Goal: Task Accomplishment & Management: Use online tool/utility

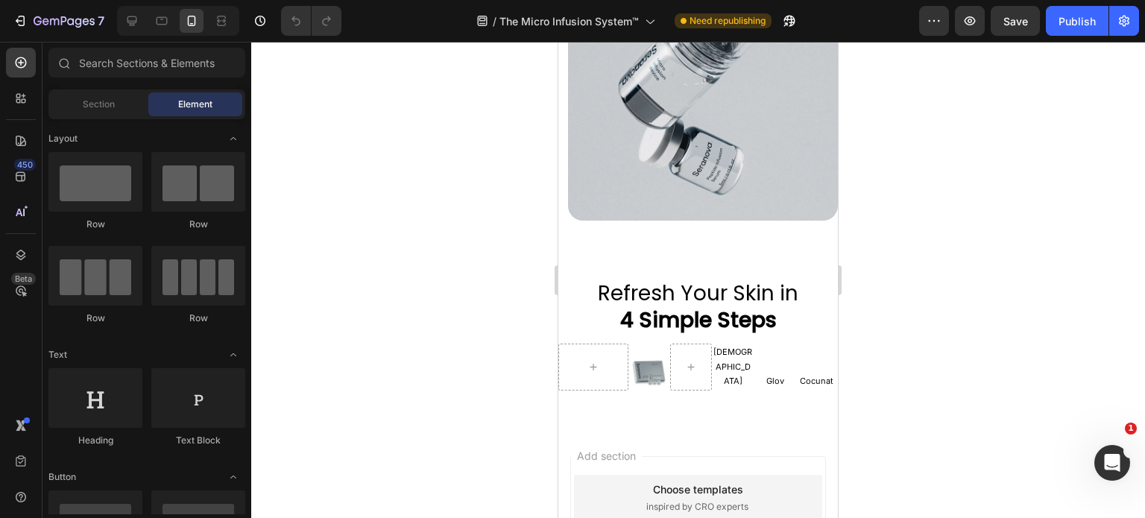
scroll to position [4874, 0]
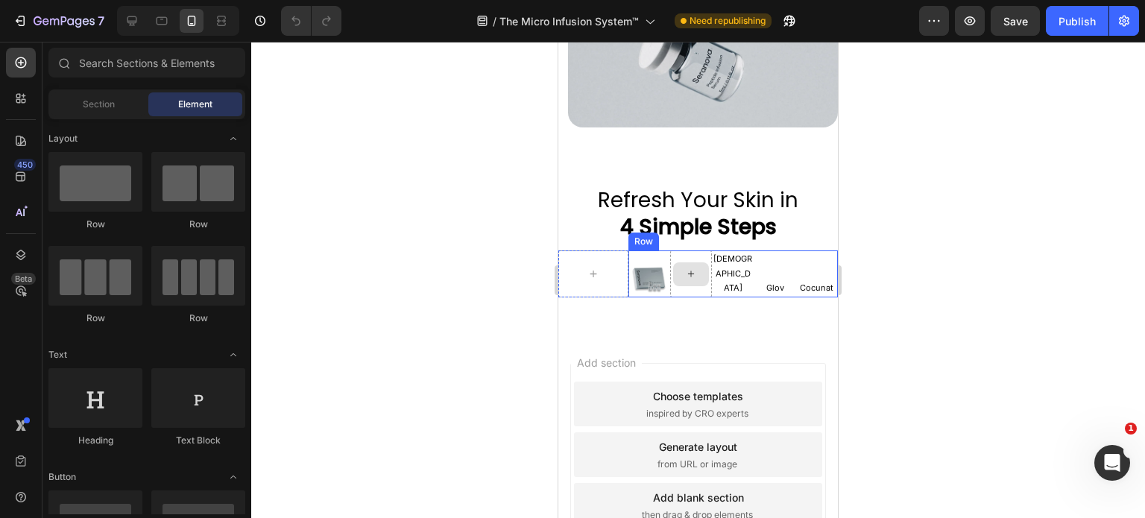
click at [685, 268] on icon at bounding box center [691, 274] width 12 height 13
click at [699, 262] on div at bounding box center [691, 274] width 36 height 24
click at [588, 268] on icon at bounding box center [593, 274] width 12 height 13
click at [699, 262] on div at bounding box center [691, 274] width 36 height 24
click at [943, 258] on div at bounding box center [698, 280] width 894 height 476
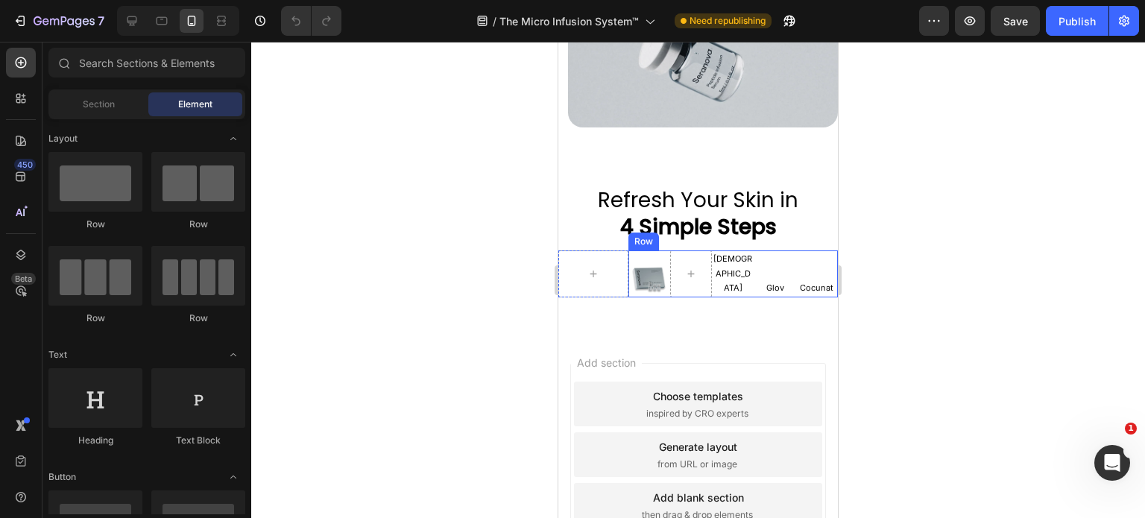
click at [768, 251] on div "Glov Text Block" at bounding box center [775, 274] width 42 height 47
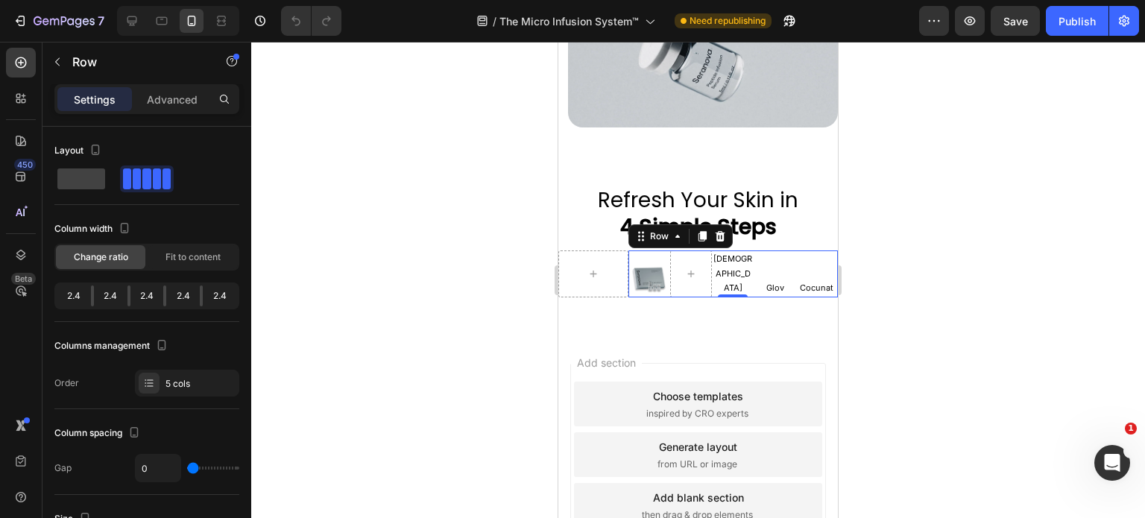
click at [721, 251] on div "[DEMOGRAPHIC_DATA] Text Block" at bounding box center [733, 274] width 42 height 47
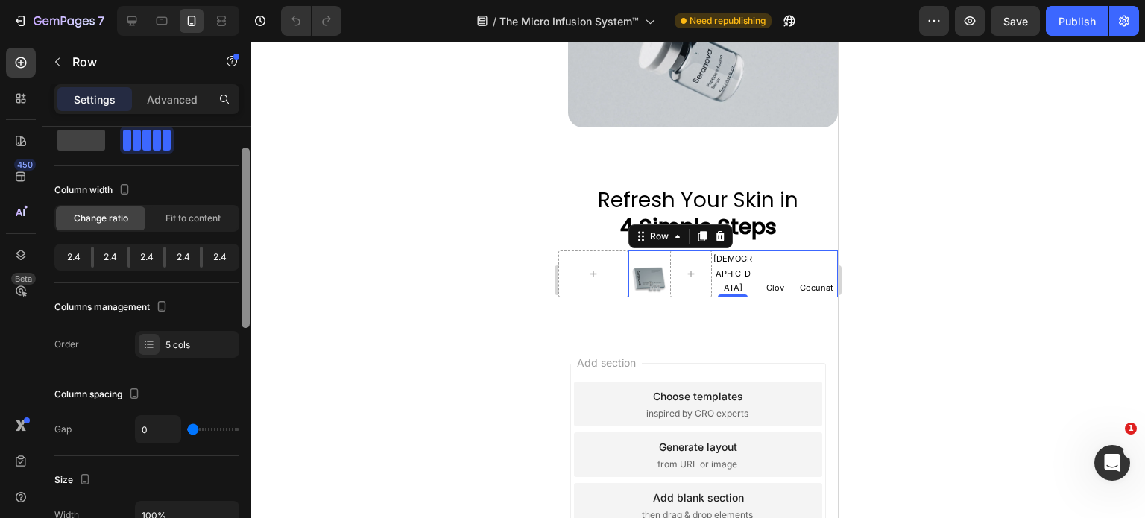
scroll to position [45, 0]
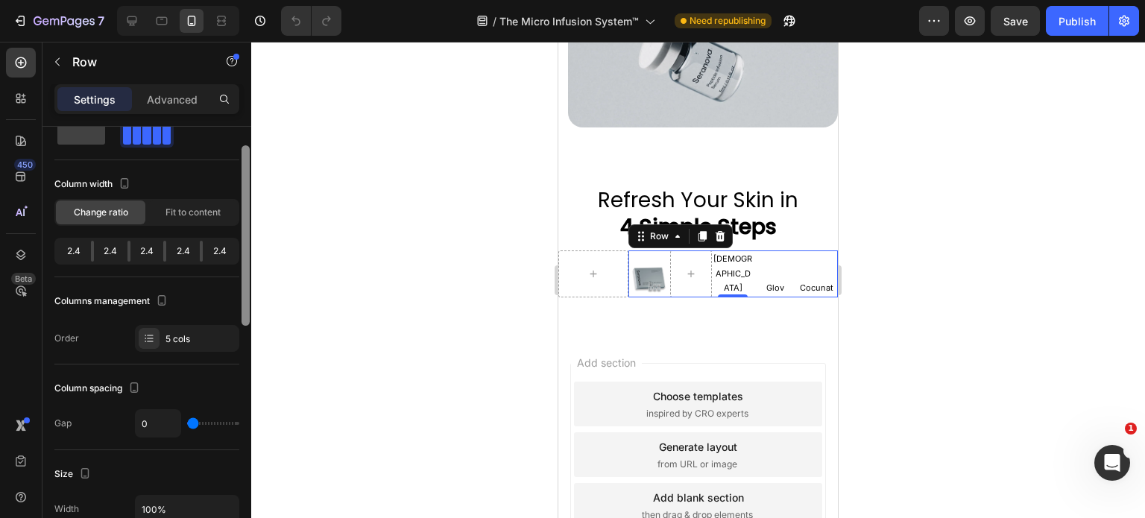
drag, startPoint x: 245, startPoint y: 283, endPoint x: 240, endPoint y: 301, distance: 19.2
click at [240, 301] on div at bounding box center [245, 344] width 11 height 434
click at [177, 333] on div "5 cols" at bounding box center [201, 339] width 70 height 13
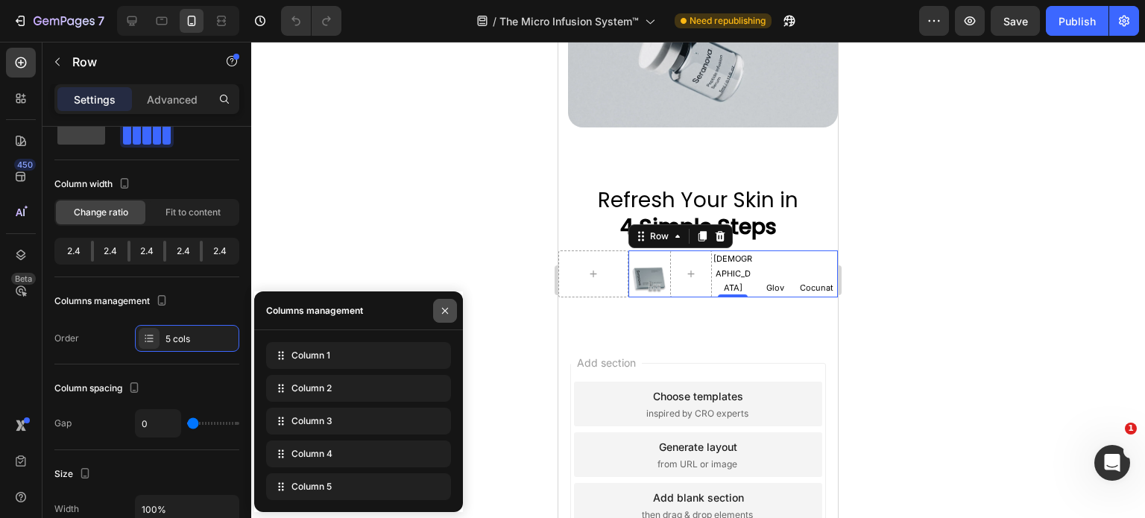
click at [441, 309] on icon "button" at bounding box center [445, 311] width 12 height 12
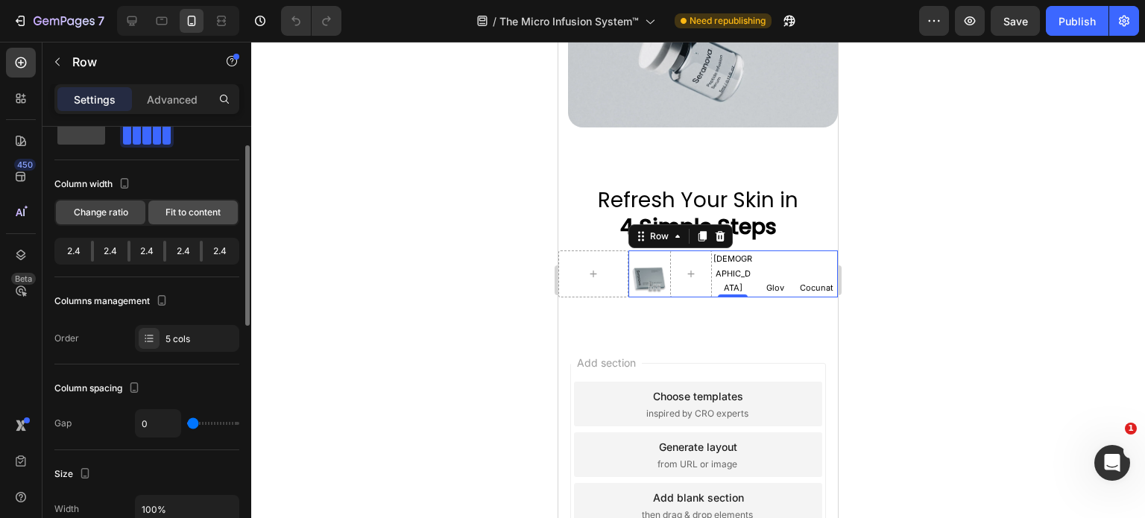
click at [174, 215] on span "Fit to content" at bounding box center [193, 212] width 55 height 13
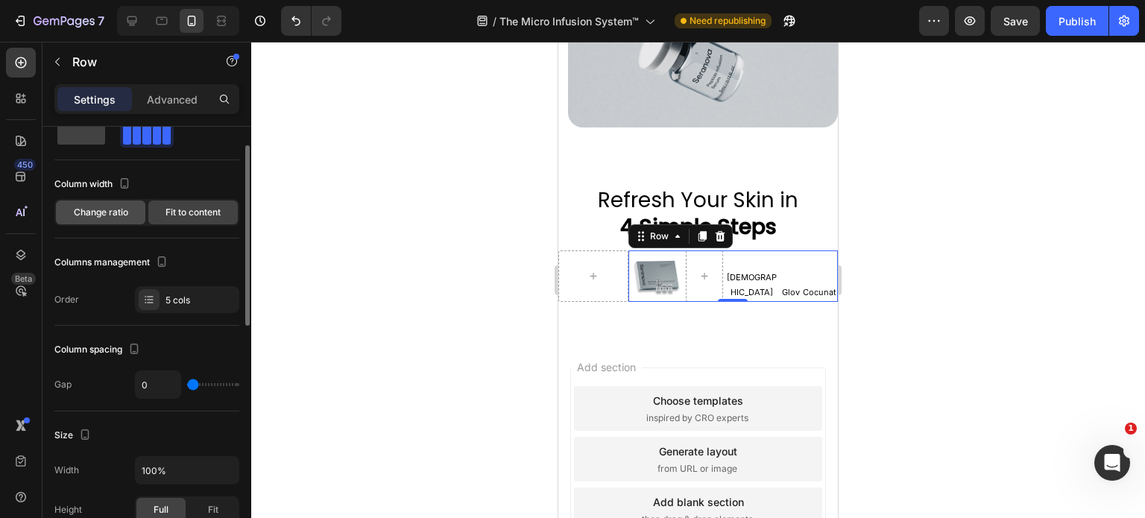
click at [118, 215] on span "Change ratio" at bounding box center [101, 212] width 54 height 13
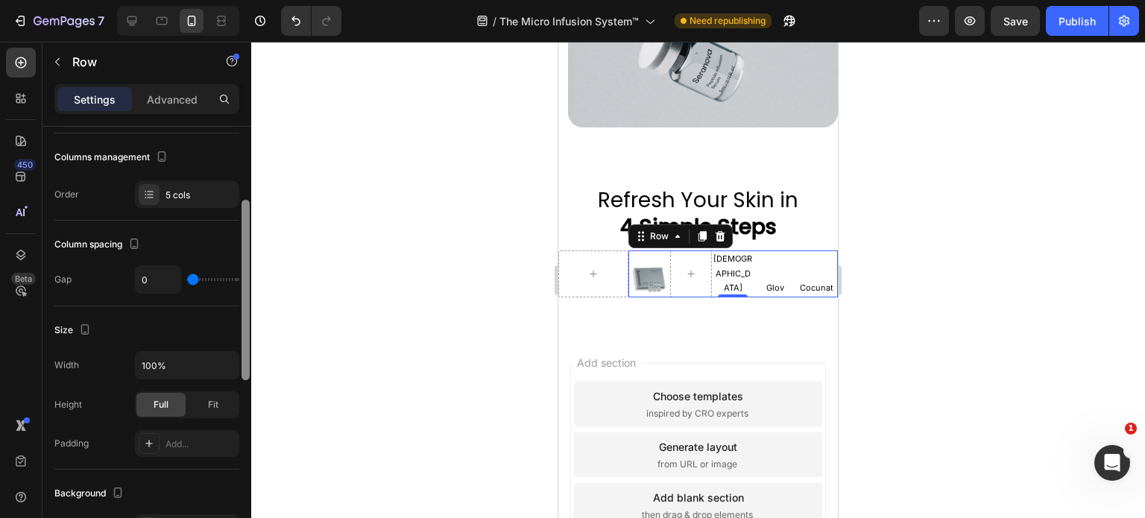
drag, startPoint x: 245, startPoint y: 302, endPoint x: 248, endPoint y: 361, distance: 59.0
click at [248, 361] on div at bounding box center [246, 290] width 8 height 180
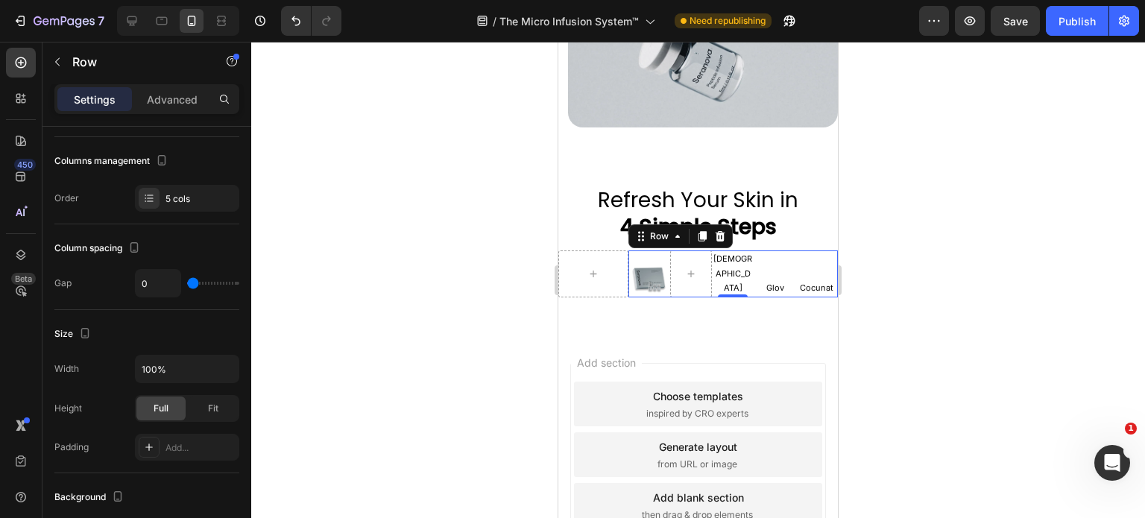
click at [785, 251] on div "Glov Text Block" at bounding box center [775, 274] width 42 height 47
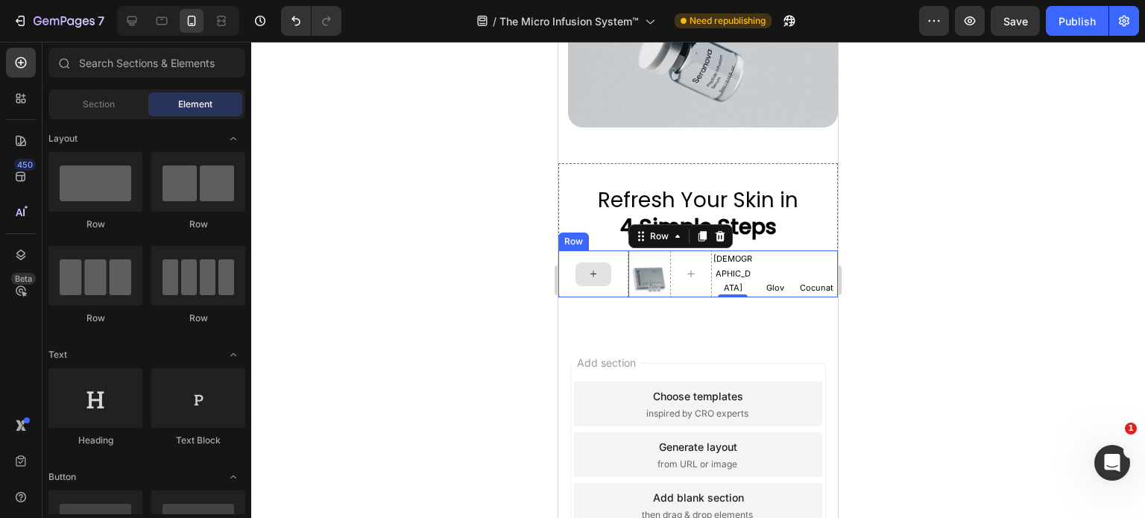
click at [603, 262] on div at bounding box center [594, 274] width 36 height 24
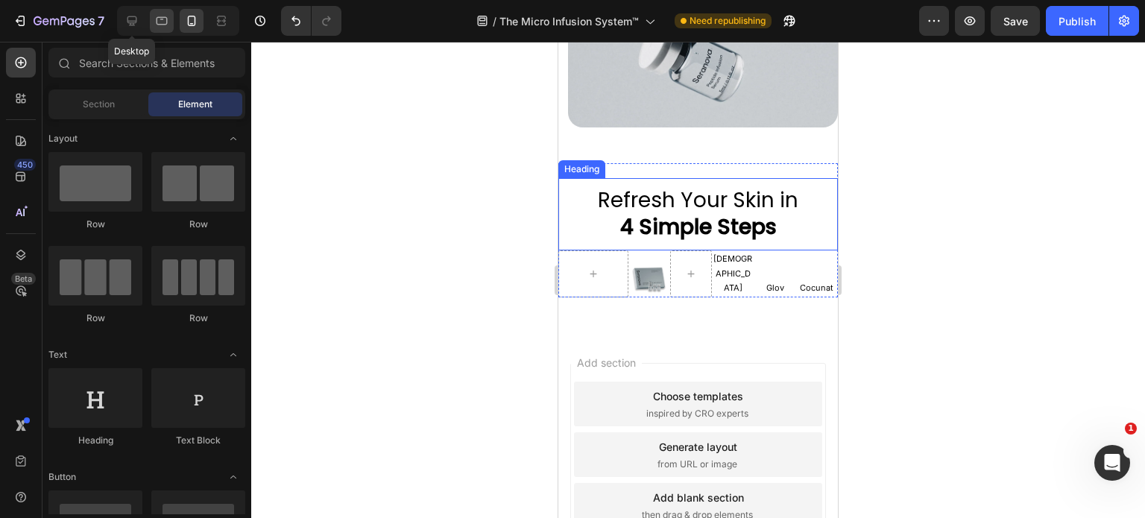
drag, startPoint x: 131, startPoint y: 19, endPoint x: 151, endPoint y: 23, distance: 19.7
click at [132, 18] on icon at bounding box center [132, 20] width 15 height 15
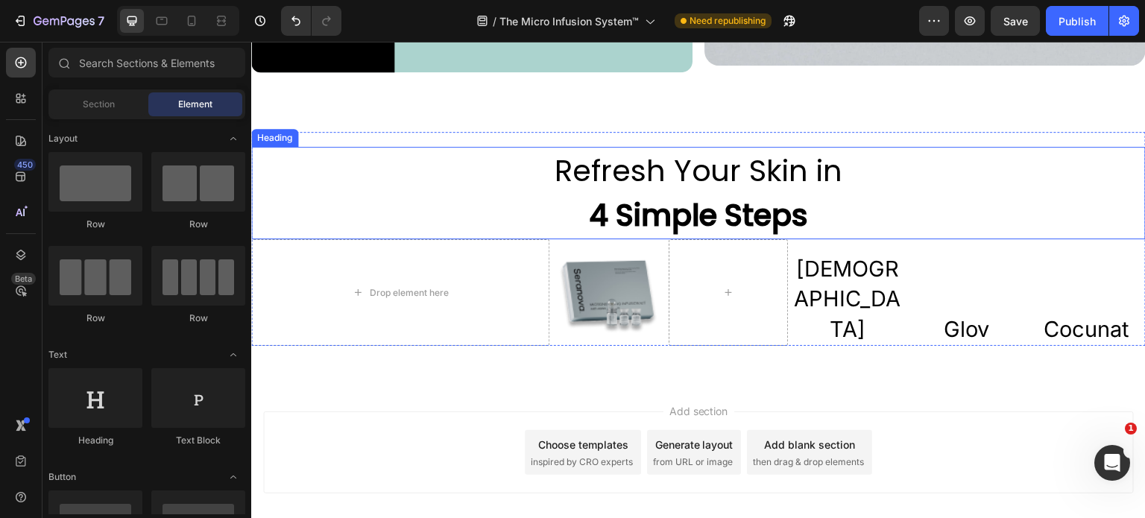
scroll to position [3694, 0]
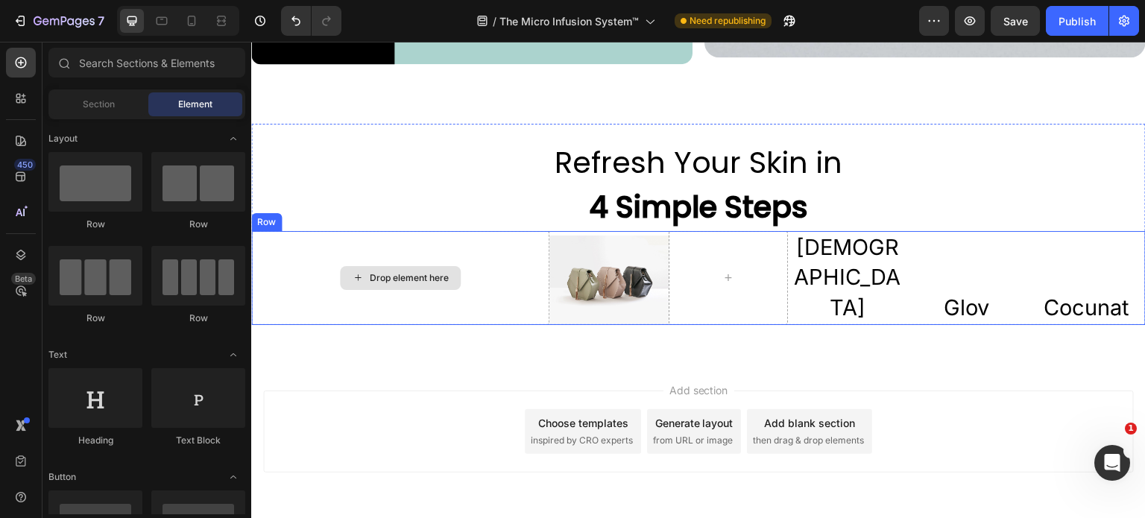
click at [483, 265] on div "Drop element here" at bounding box center [400, 278] width 298 height 94
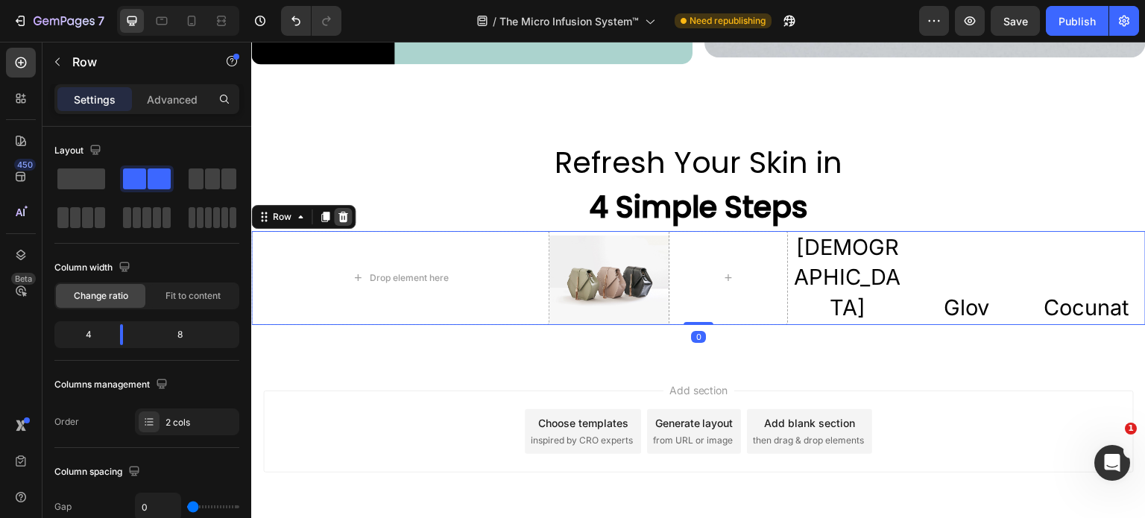
click at [346, 212] on icon at bounding box center [343, 217] width 12 height 12
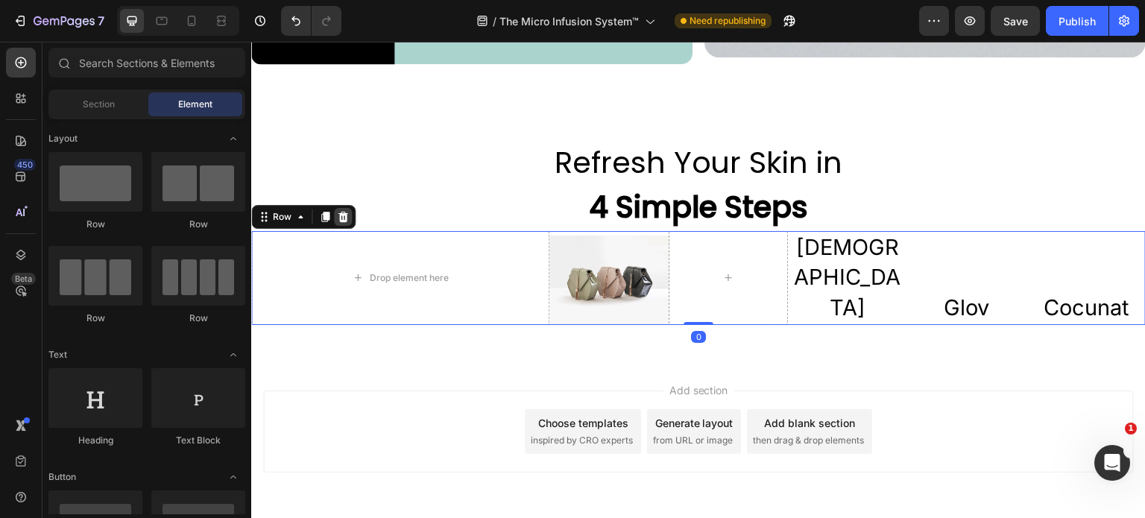
scroll to position [3649, 0]
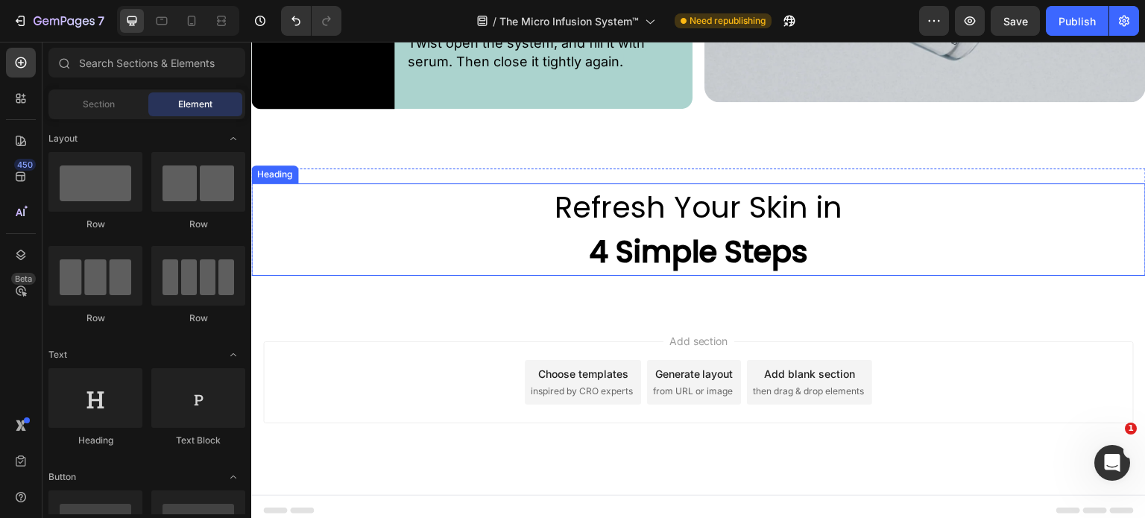
click at [387, 251] on h2 "Refresh Your Skin in 4 Simple Steps" at bounding box center [698, 229] width 895 height 92
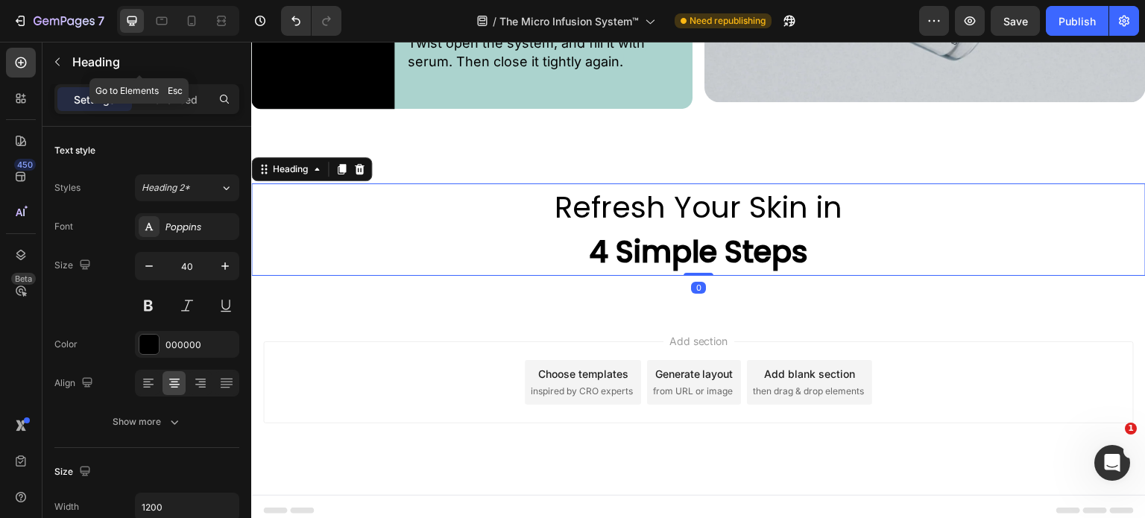
click at [59, 60] on icon "button" at bounding box center [57, 62] width 12 height 12
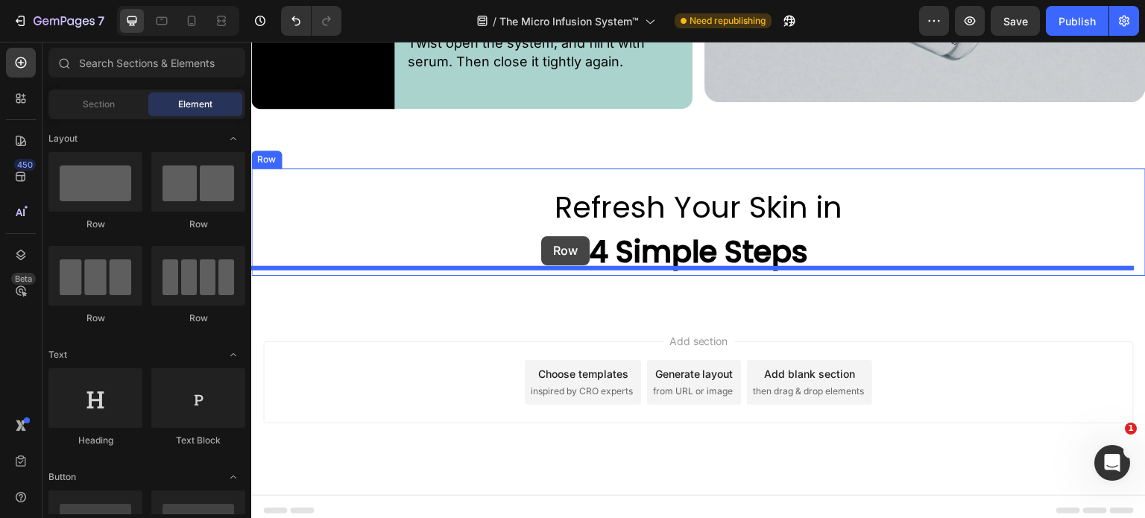
drag, startPoint x: 344, startPoint y: 232, endPoint x: 541, endPoint y: 236, distance: 197.6
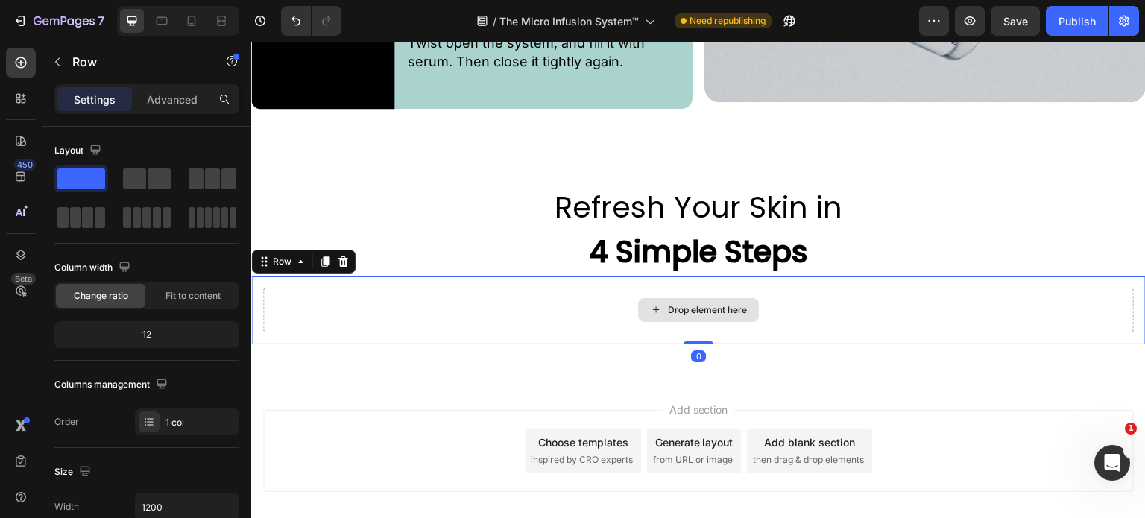
scroll to position [3694, 0]
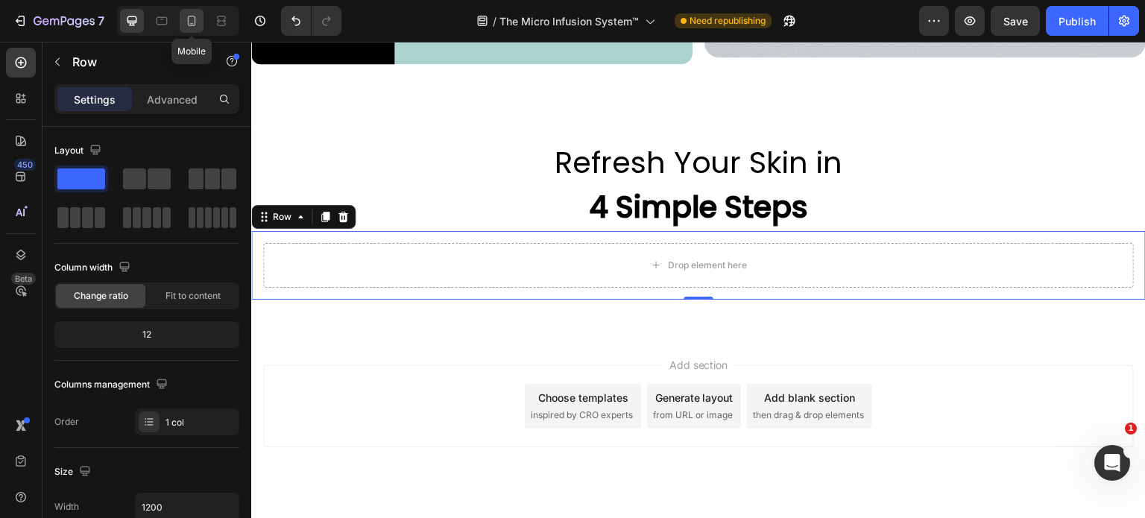
click at [188, 23] on icon at bounding box center [192, 21] width 8 height 10
type input "100%"
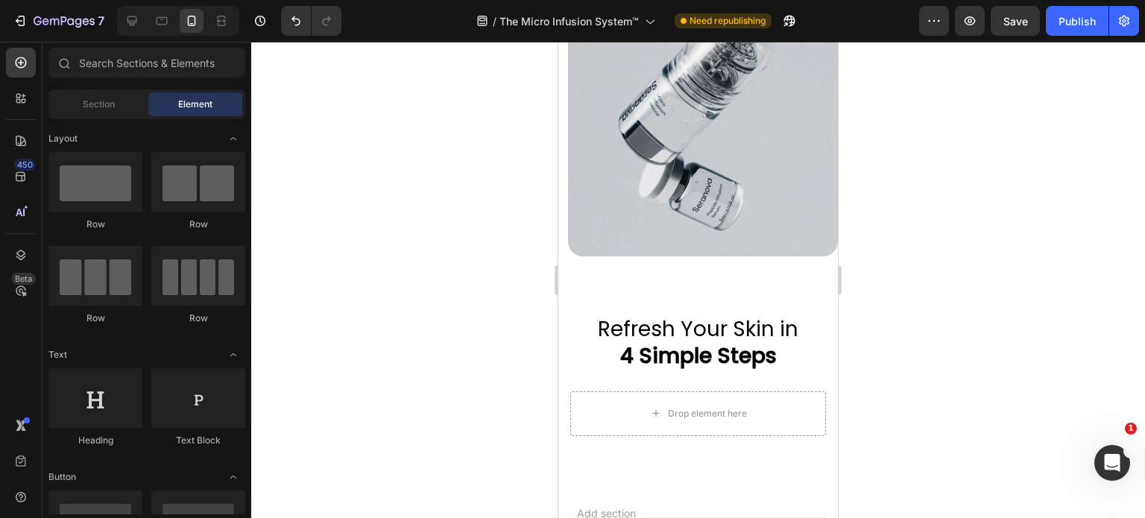
scroll to position [4898, 0]
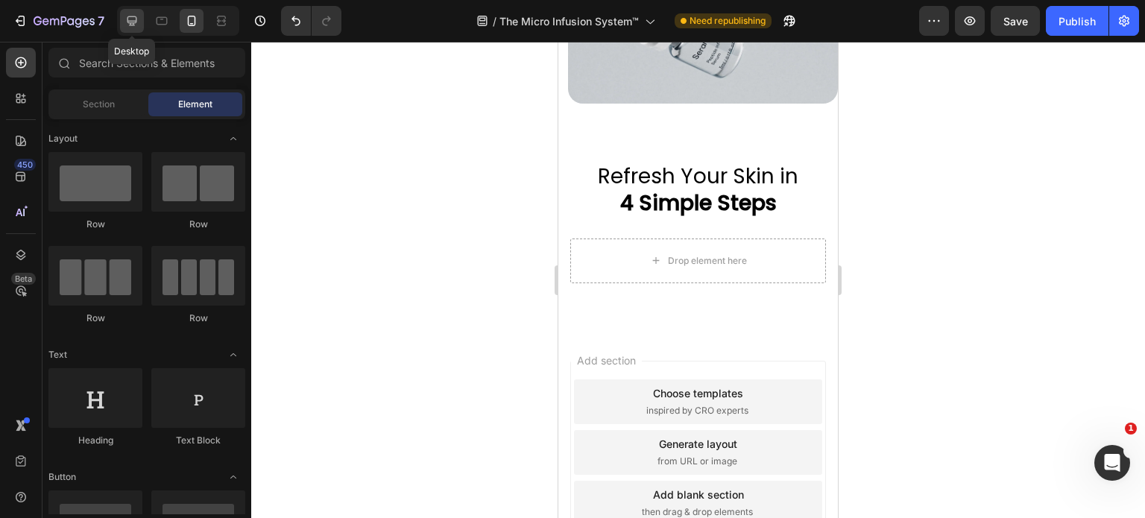
click at [137, 19] on icon at bounding box center [132, 20] width 15 height 15
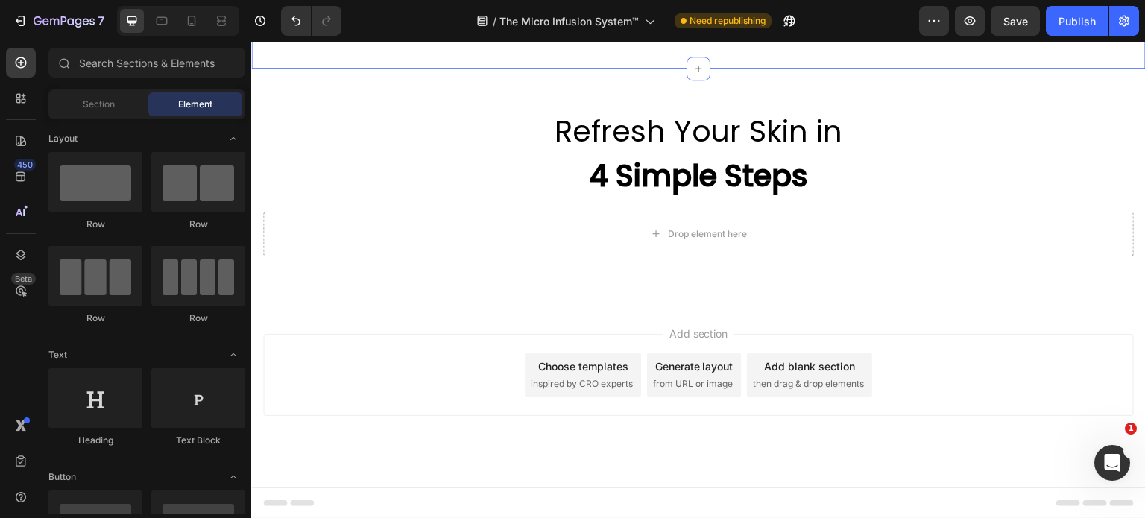
scroll to position [3666, 0]
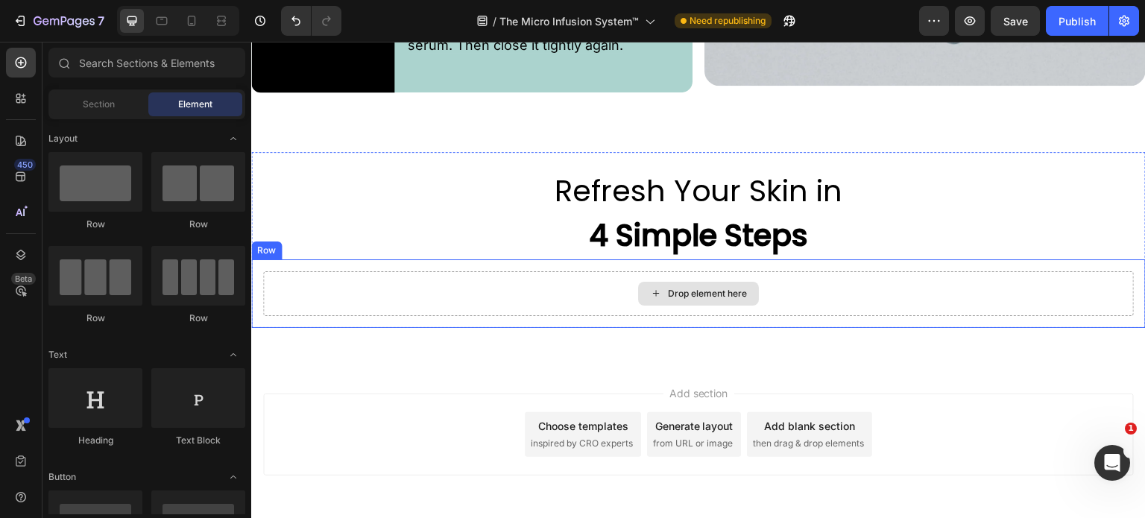
click at [502, 298] on div "Drop element here" at bounding box center [698, 293] width 871 height 45
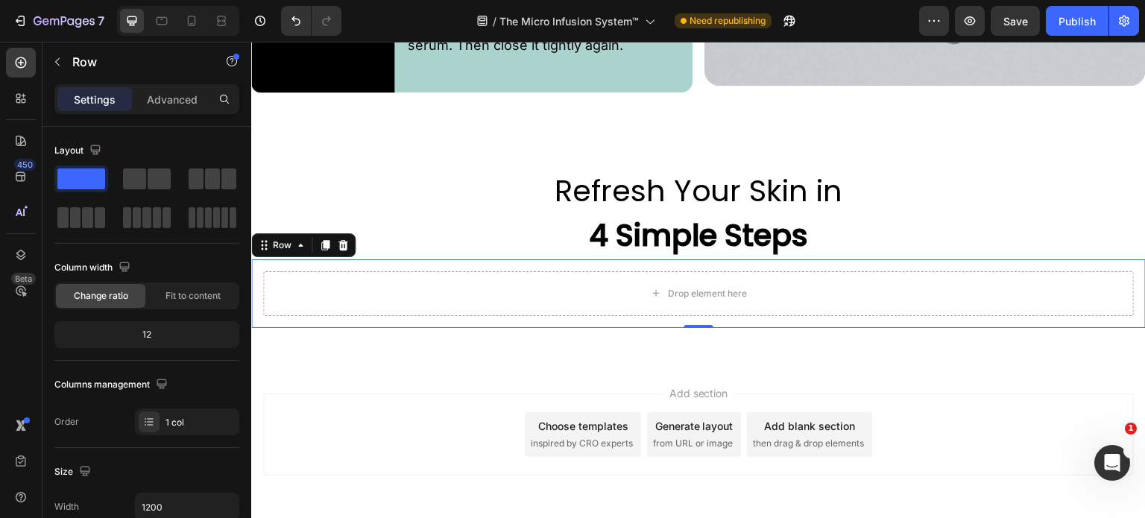
click at [161, 223] on div at bounding box center [147, 217] width 48 height 21
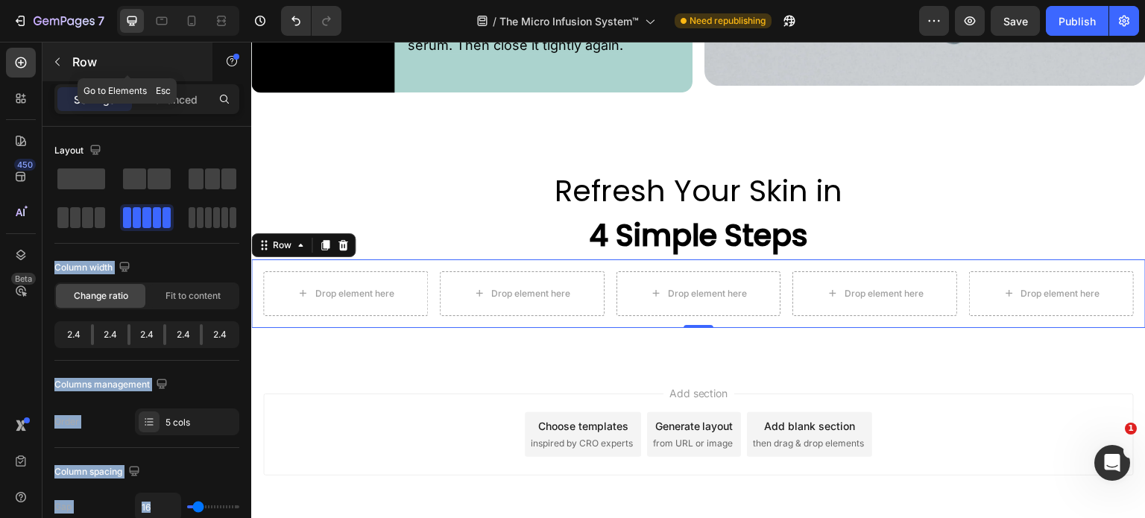
click at [60, 62] on icon "button" at bounding box center [57, 62] width 12 height 12
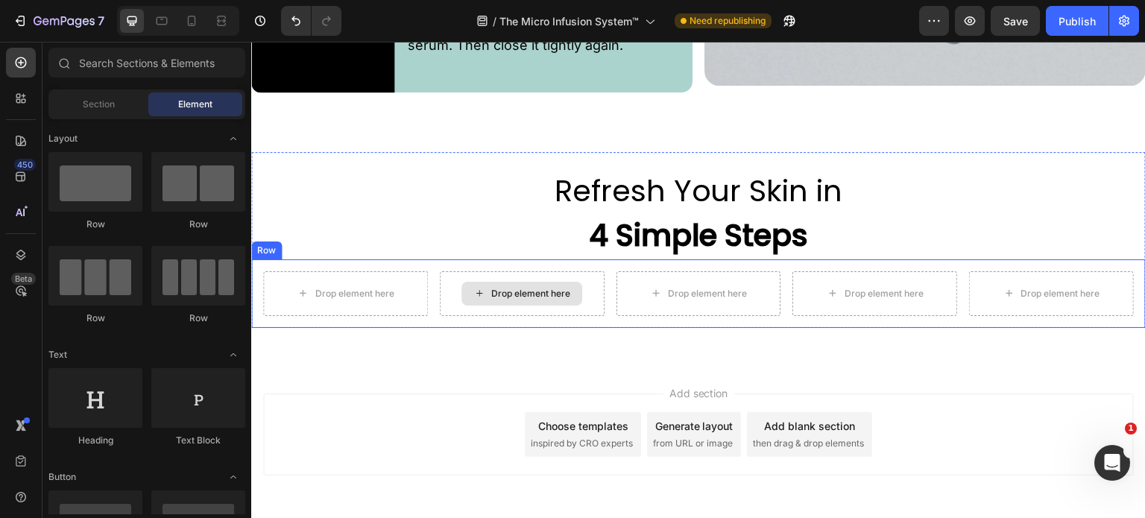
click at [476, 292] on div "Drop element here" at bounding box center [521, 294] width 121 height 24
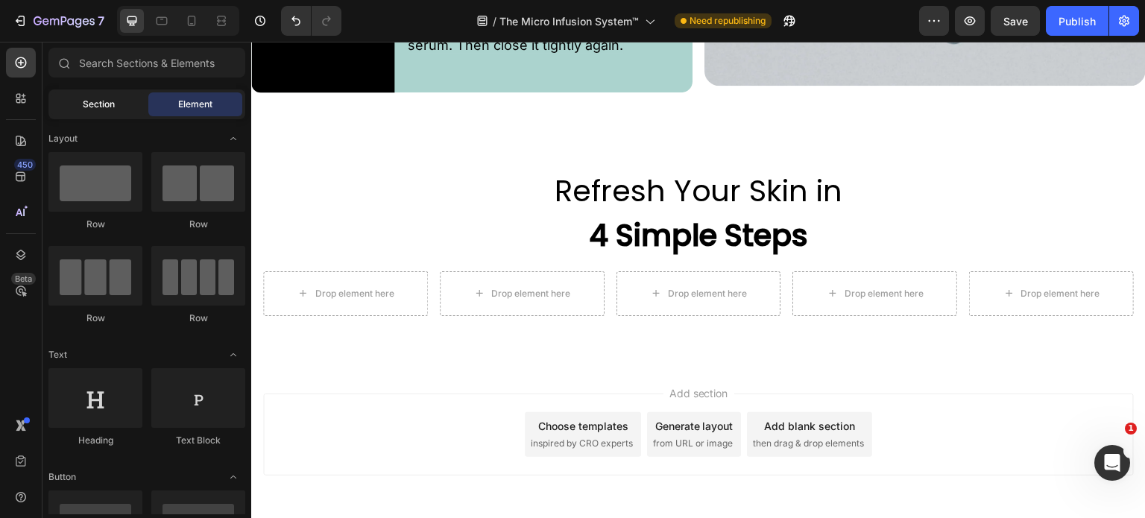
click at [89, 106] on span "Section" at bounding box center [99, 104] width 32 height 13
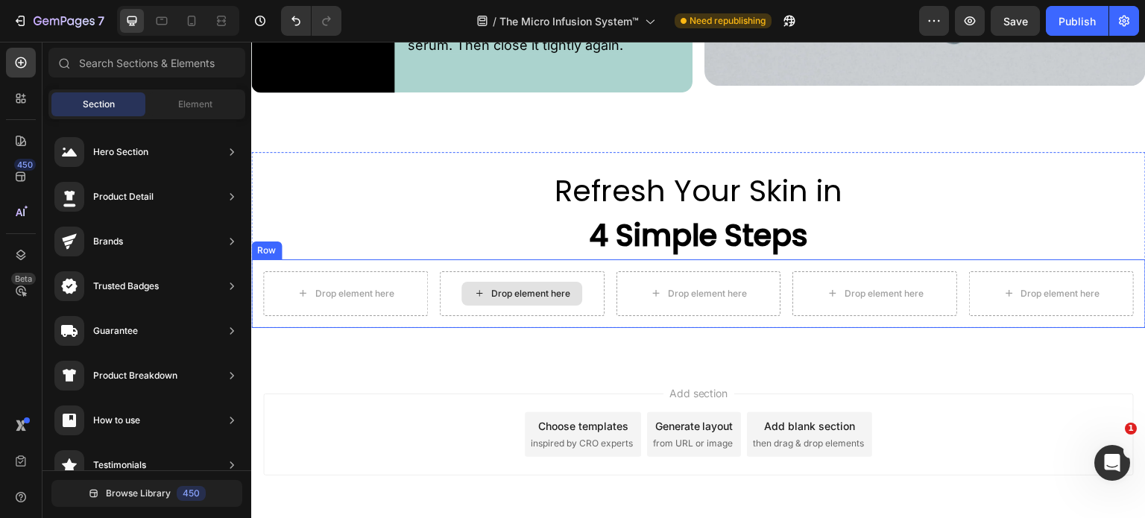
click at [540, 288] on div "Drop element here" at bounding box center [530, 294] width 79 height 12
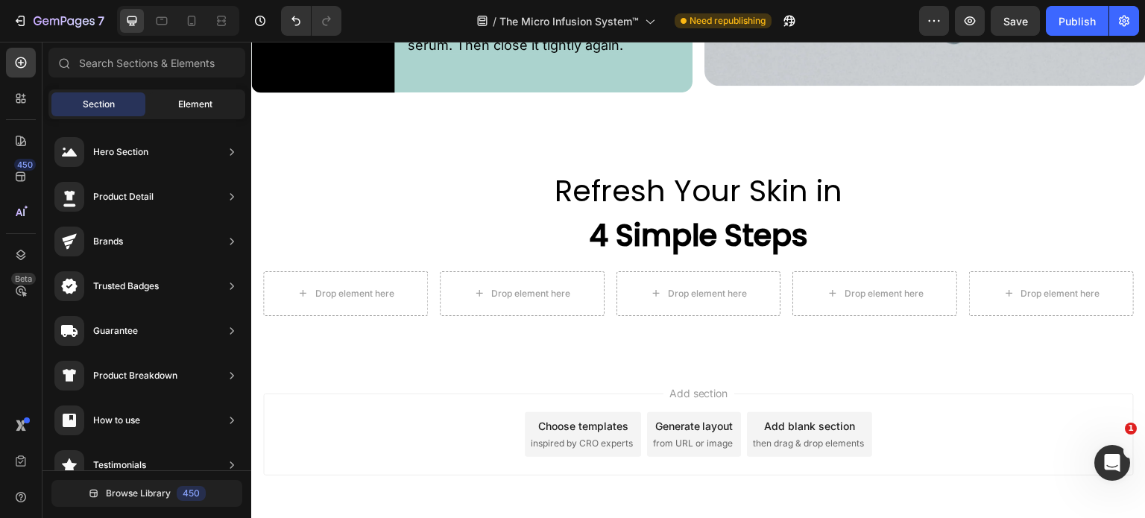
click at [204, 104] on span "Element" at bounding box center [195, 104] width 34 height 13
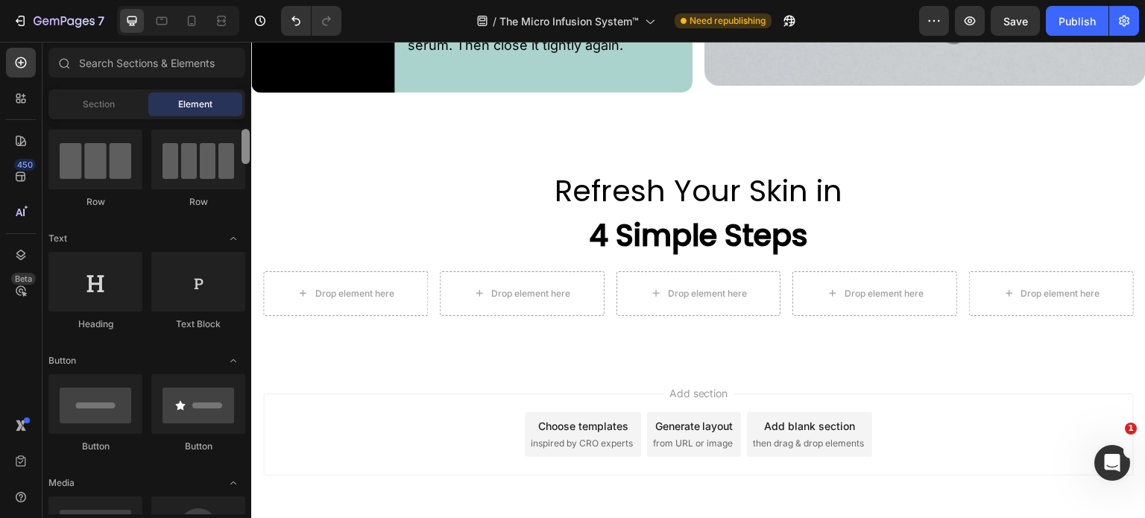
scroll to position [0, 0]
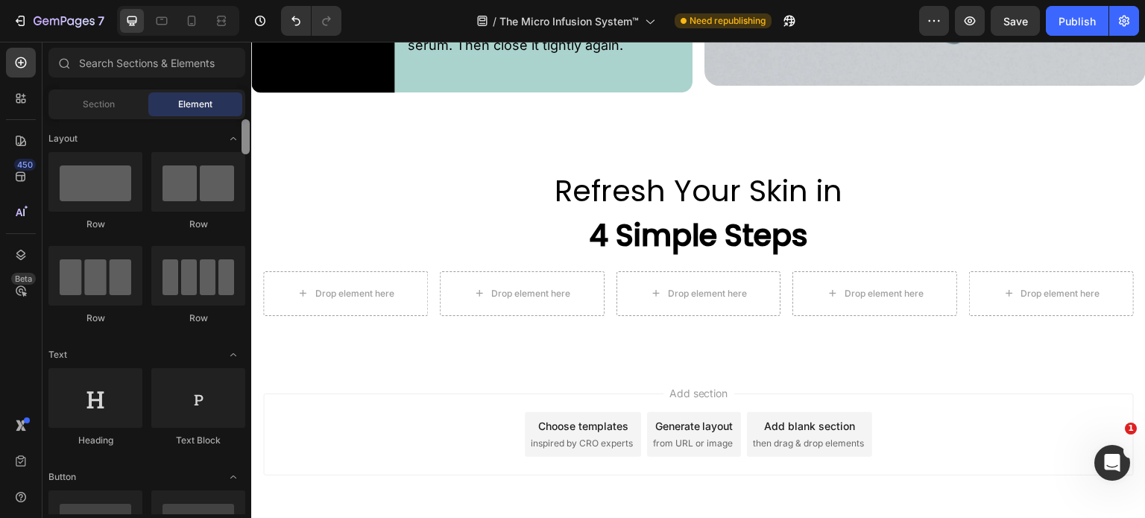
drag, startPoint x: 248, startPoint y: 151, endPoint x: 248, endPoint y: 130, distance: 20.1
click at [248, 130] on div at bounding box center [246, 136] width 8 height 35
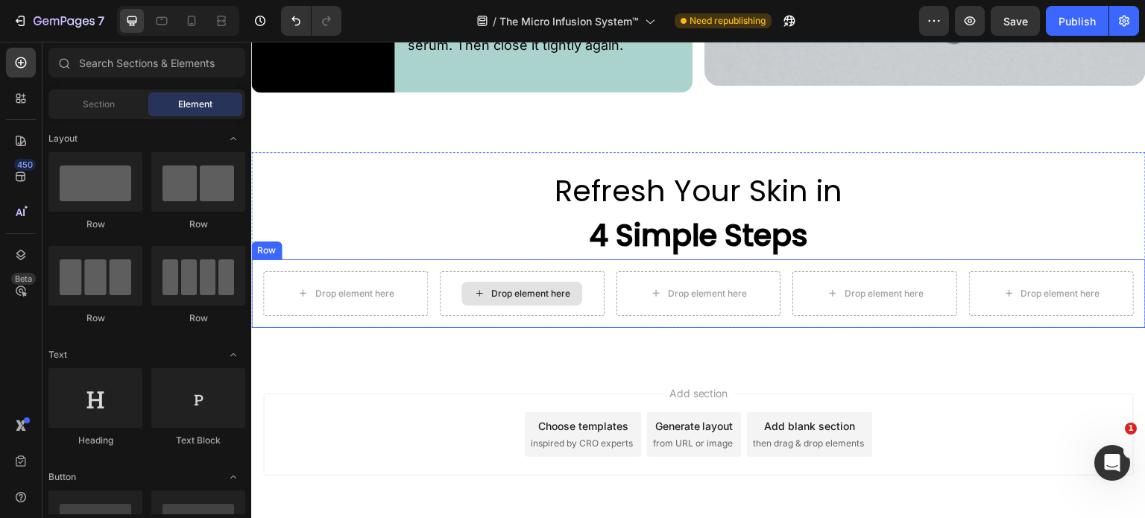
click at [570, 282] on div "Drop element here" at bounding box center [521, 294] width 121 height 24
click at [1115, 290] on div "Drop element here" at bounding box center [1051, 293] width 165 height 45
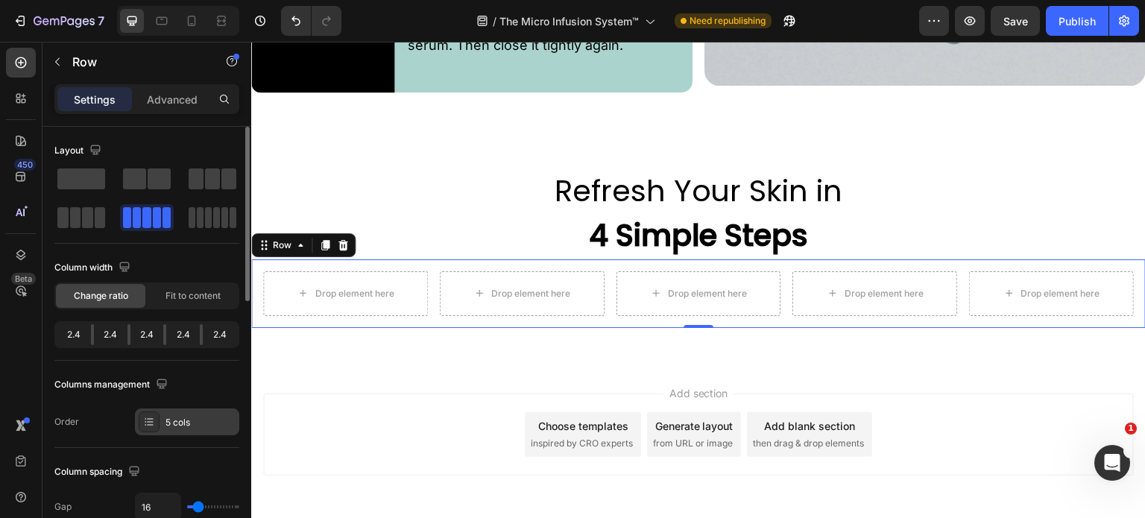
click at [186, 428] on div "5 cols" at bounding box center [201, 422] width 70 height 13
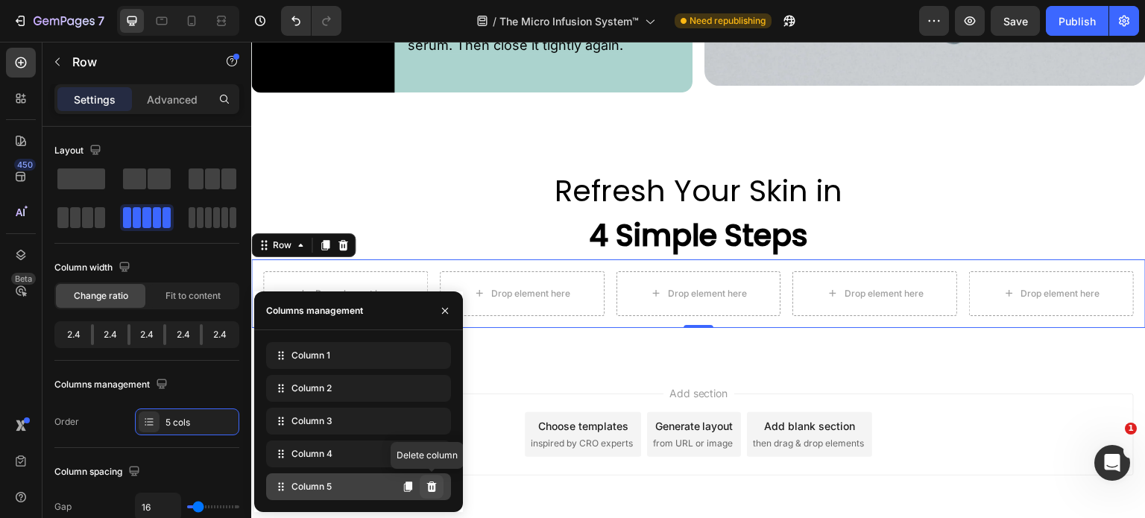
click at [430, 491] on icon at bounding box center [432, 487] width 10 height 10
drag, startPoint x: 681, startPoint y: 533, endPoint x: 430, endPoint y: 490, distance: 254.9
click at [430, 492] on div "Add section Choose templates inspired by CRO experts Generate layout from URL o…" at bounding box center [698, 455] width 895 height 183
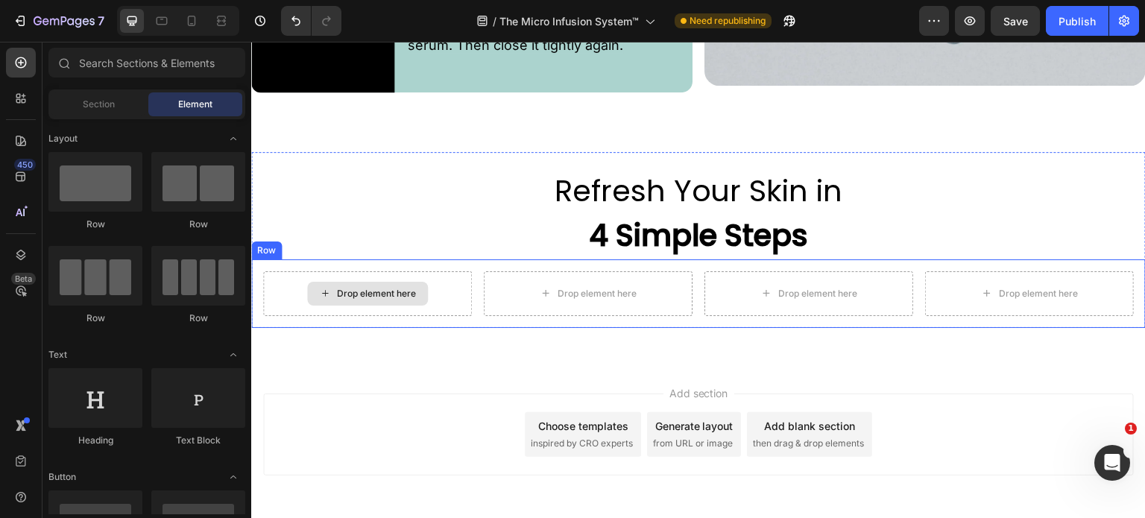
click at [447, 283] on div "Drop element here" at bounding box center [367, 293] width 209 height 45
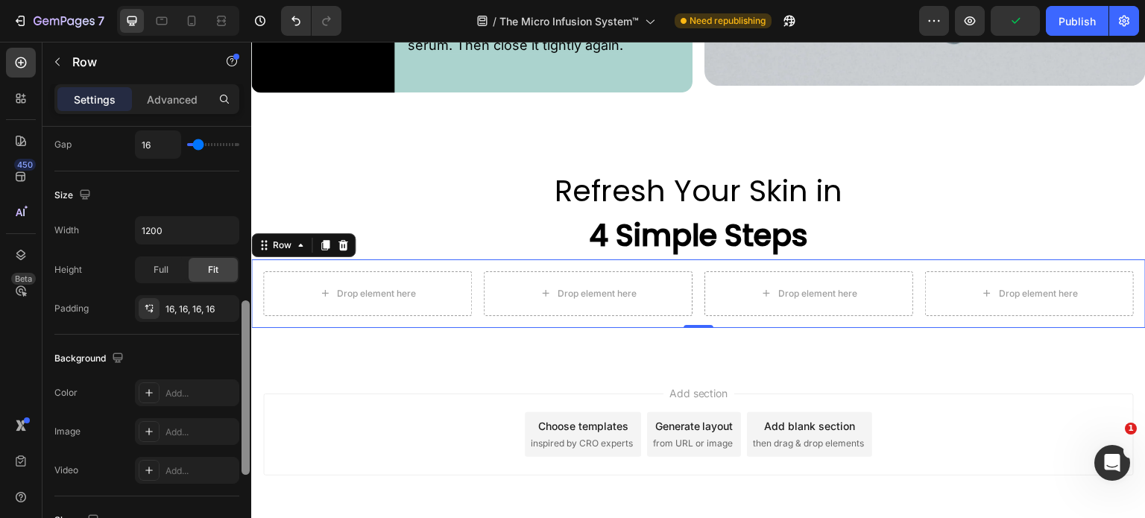
scroll to position [289, 0]
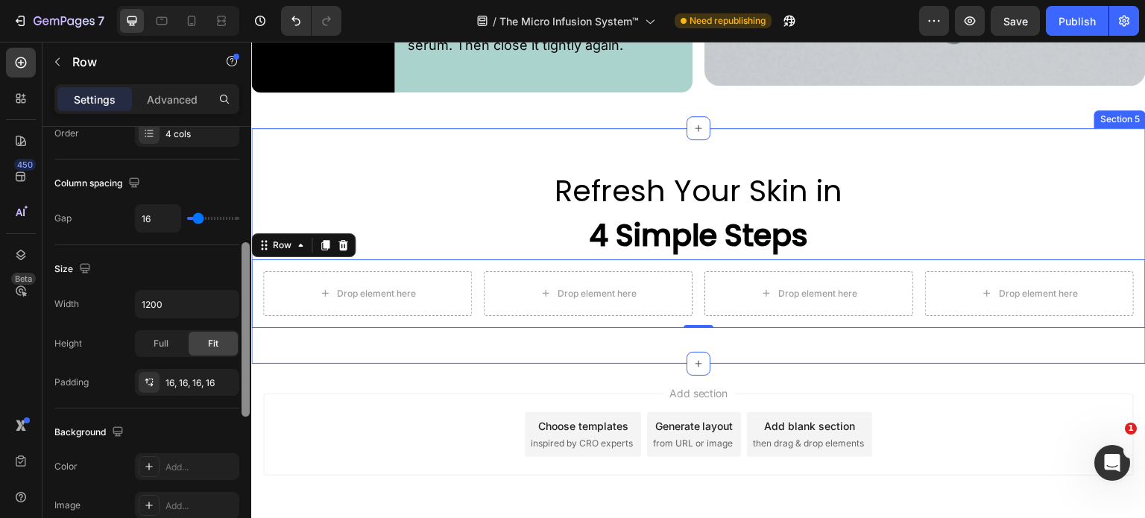
drag, startPoint x: 499, startPoint y: 335, endPoint x: 265, endPoint y: 325, distance: 234.3
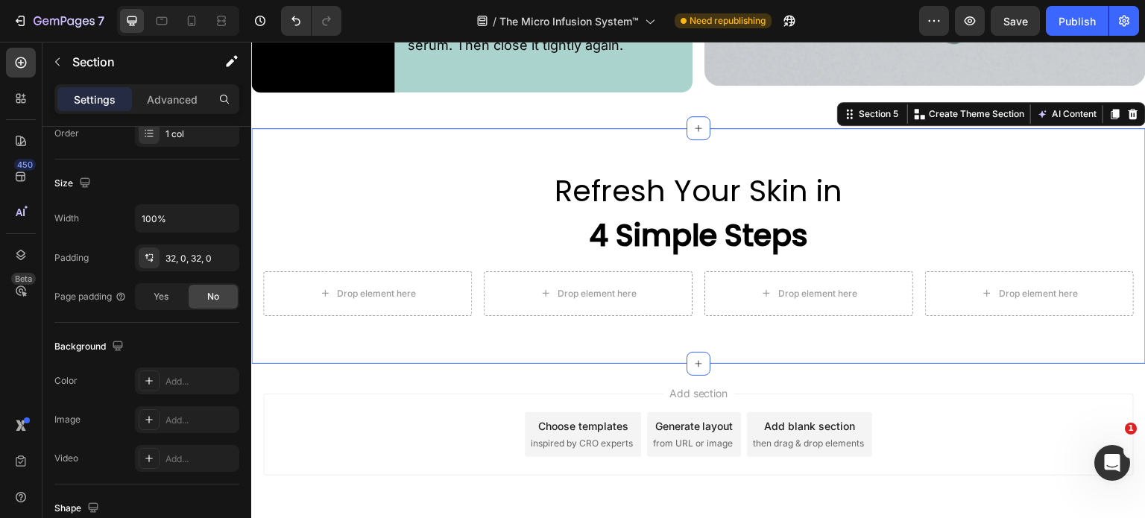
scroll to position [0, 0]
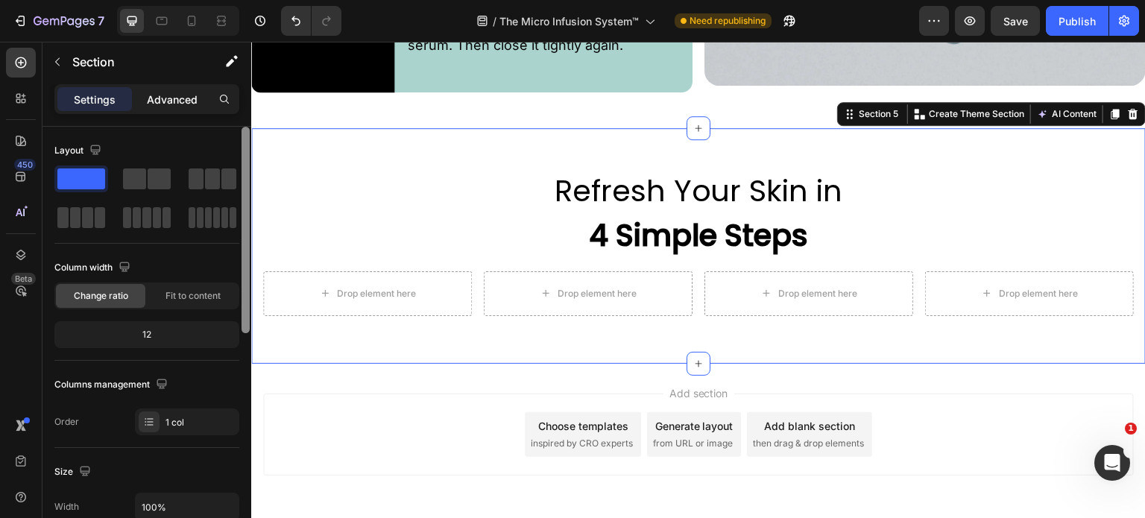
click at [195, 97] on p "Advanced" at bounding box center [172, 100] width 51 height 16
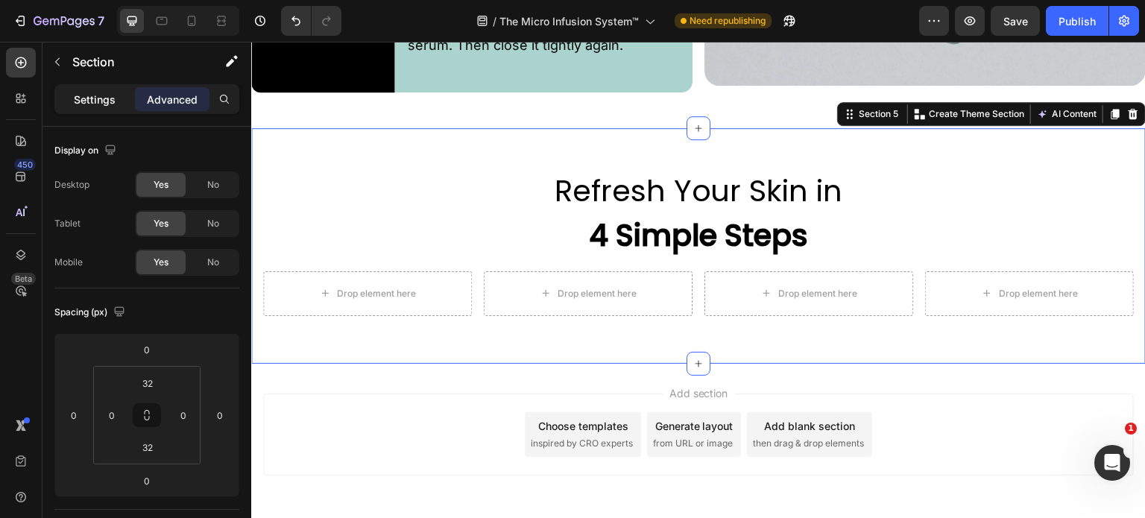
click at [78, 101] on p "Settings" at bounding box center [95, 100] width 42 height 16
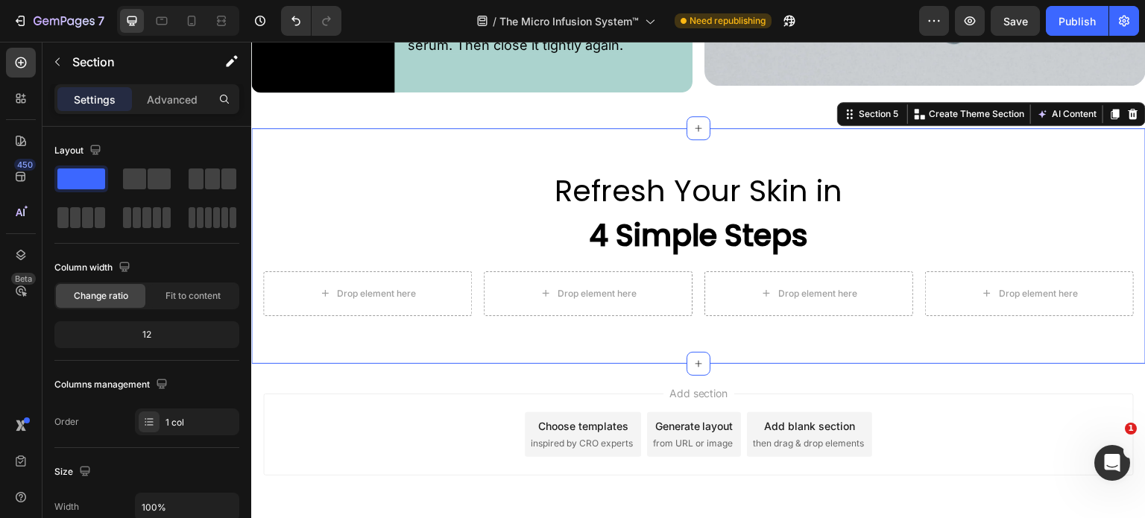
click at [327, 334] on div "Refresh Your Skin in 4 Simple Steps Heading Drop element here Drop element here…" at bounding box center [698, 246] width 895 height 236
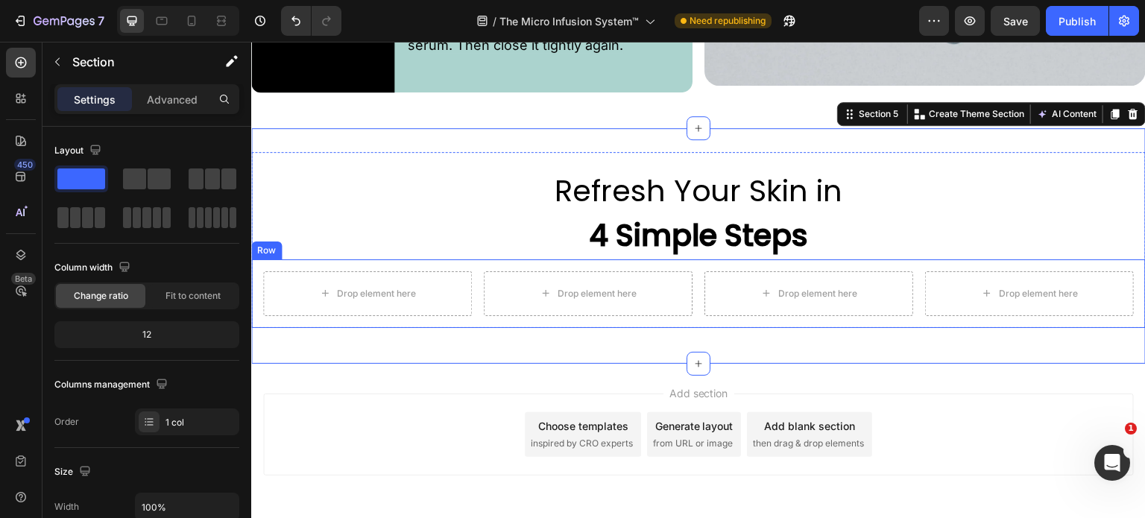
click at [374, 261] on div "Drop element here Drop element here Drop element here Drop element here Row" at bounding box center [698, 293] width 895 height 69
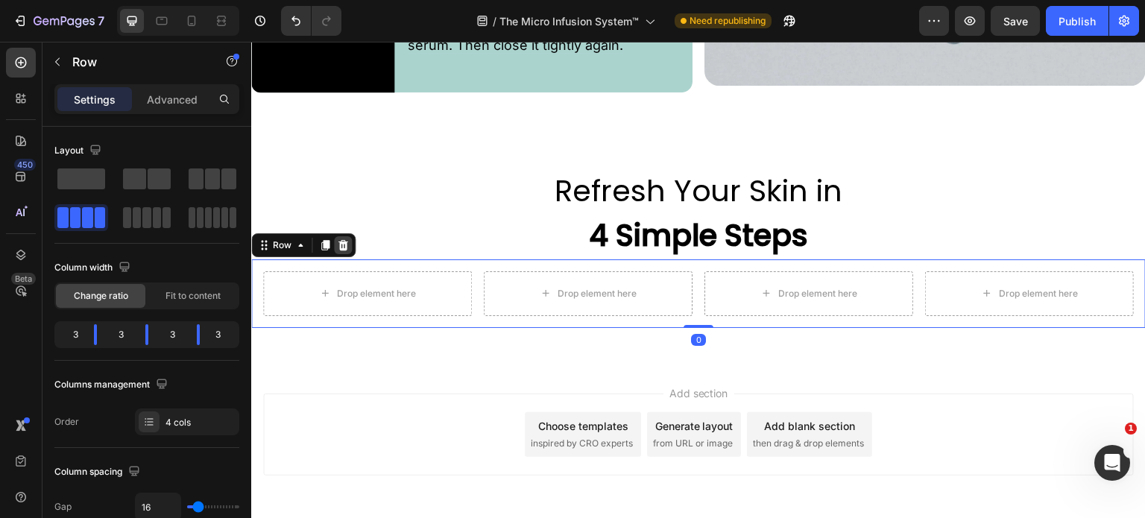
click at [346, 241] on icon at bounding box center [343, 245] width 12 height 12
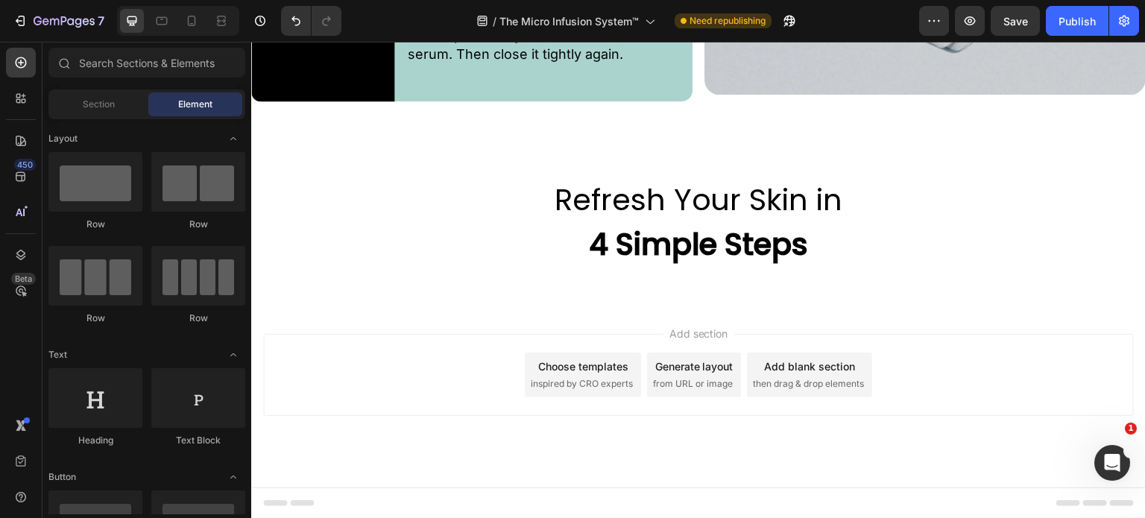
scroll to position [3649, 0]
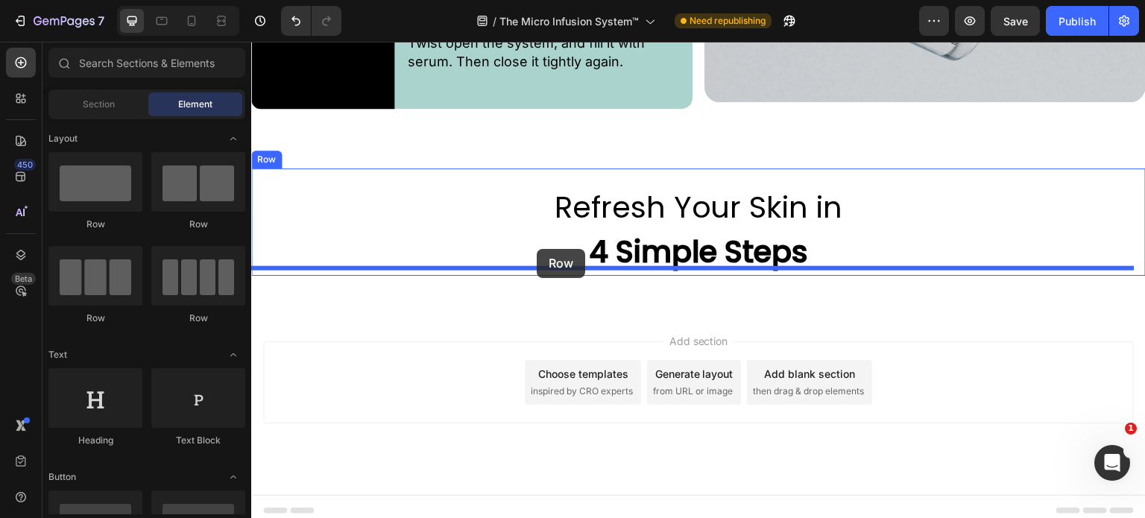
drag, startPoint x: 341, startPoint y: 221, endPoint x: 541, endPoint y: 247, distance: 201.4
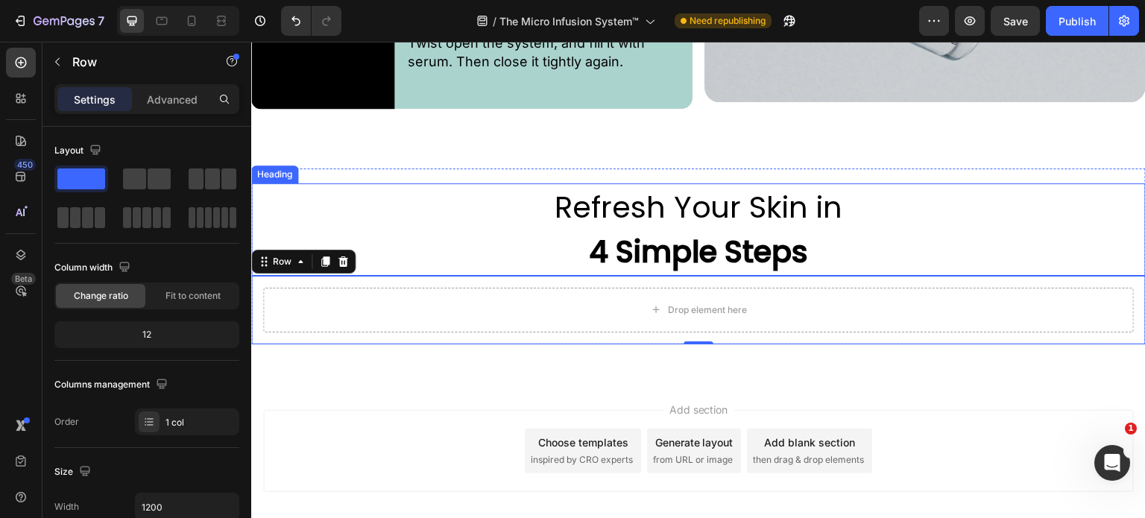
scroll to position [3666, 0]
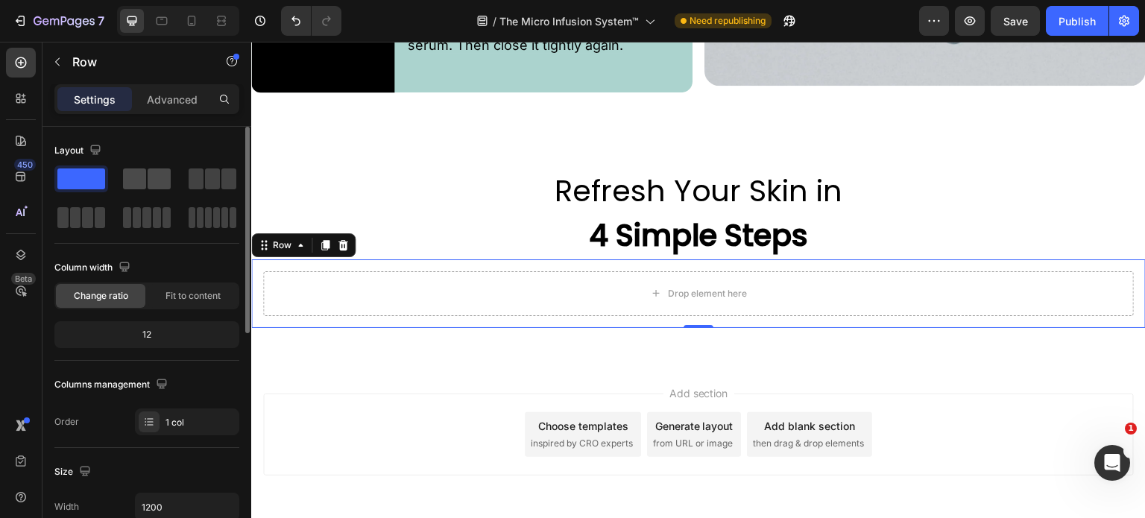
click at [130, 174] on span at bounding box center [134, 178] width 23 height 21
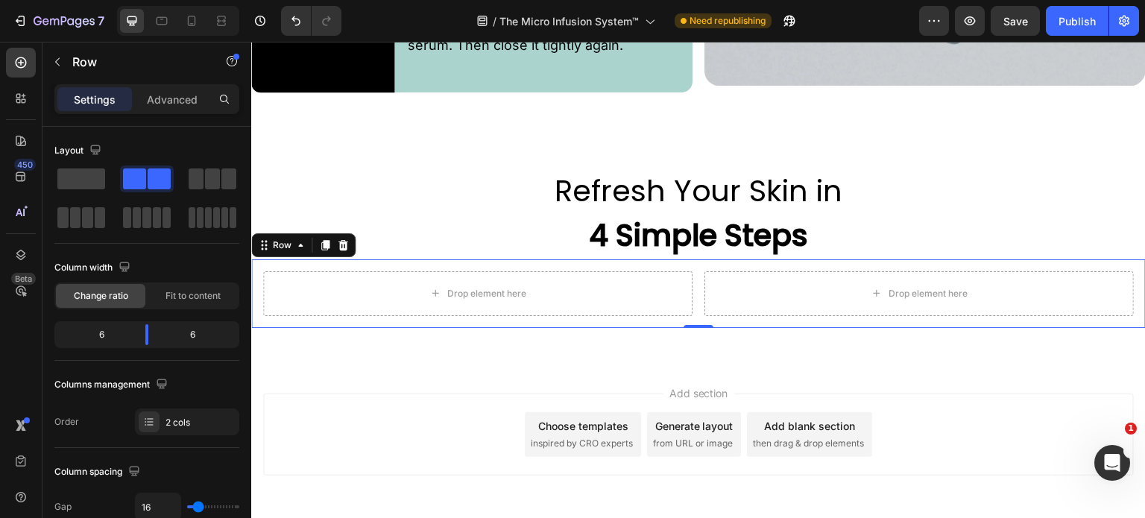
click at [585, 313] on div "Drop element here Drop element here Row 0" at bounding box center [698, 293] width 895 height 69
drag, startPoint x: 398, startPoint y: 220, endPoint x: 555, endPoint y: 302, distance: 177.4
drag, startPoint x: 148, startPoint y: 332, endPoint x: 112, endPoint y: 341, distance: 36.9
click at [112, 0] on body "7 Version history / The Micro Infusion System™ Need republishing Preview Save P…" at bounding box center [572, 0] width 1145 height 0
click at [593, 289] on div "Drop element here" at bounding box center [847, 293] width 573 height 45
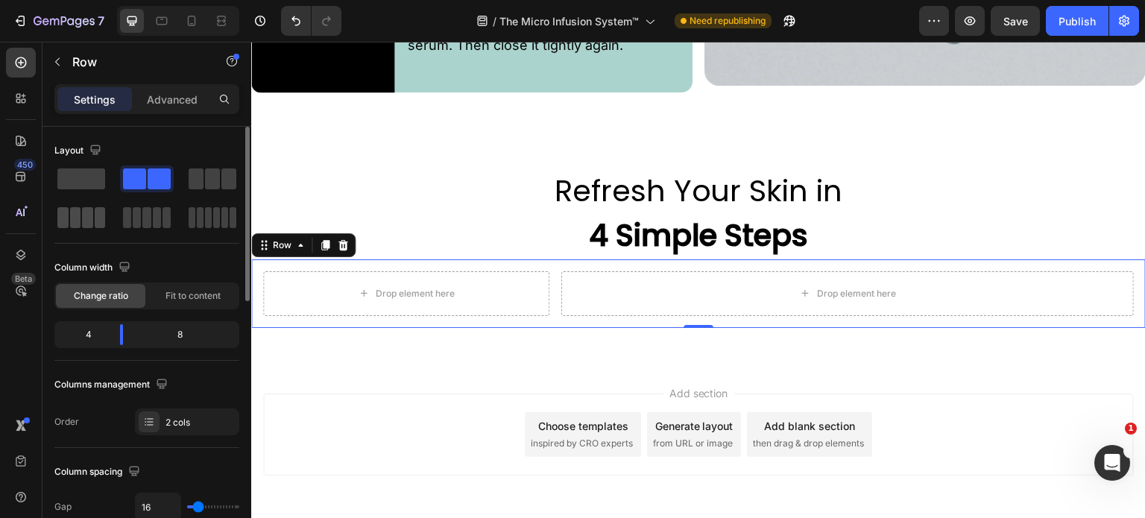
click at [84, 218] on span at bounding box center [87, 217] width 11 height 21
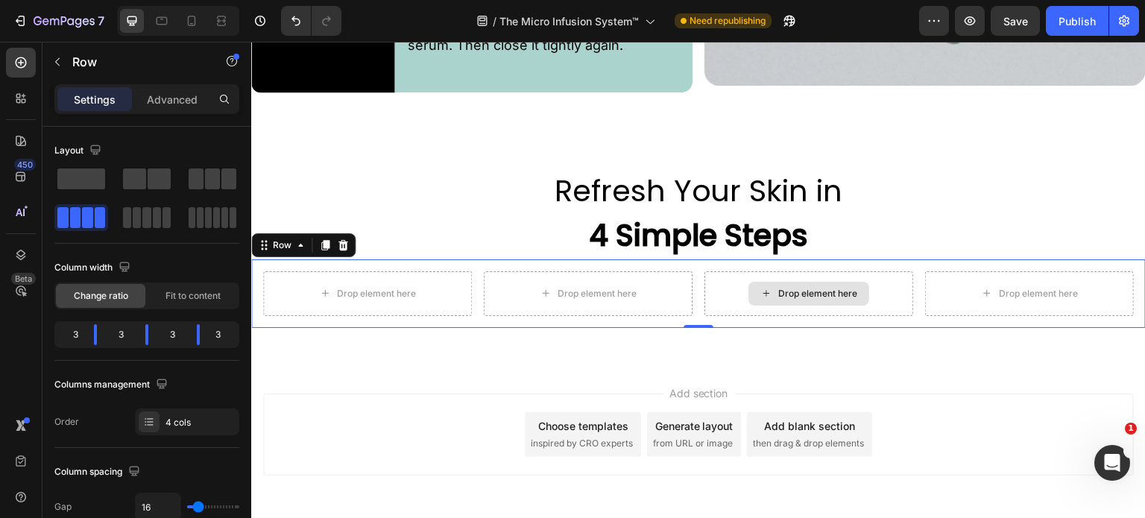
click at [729, 289] on div "Drop element here" at bounding box center [809, 293] width 209 height 45
click at [524, 271] on div "Drop element here" at bounding box center [588, 293] width 209 height 45
click at [517, 274] on div "Drop element here" at bounding box center [588, 293] width 209 height 45
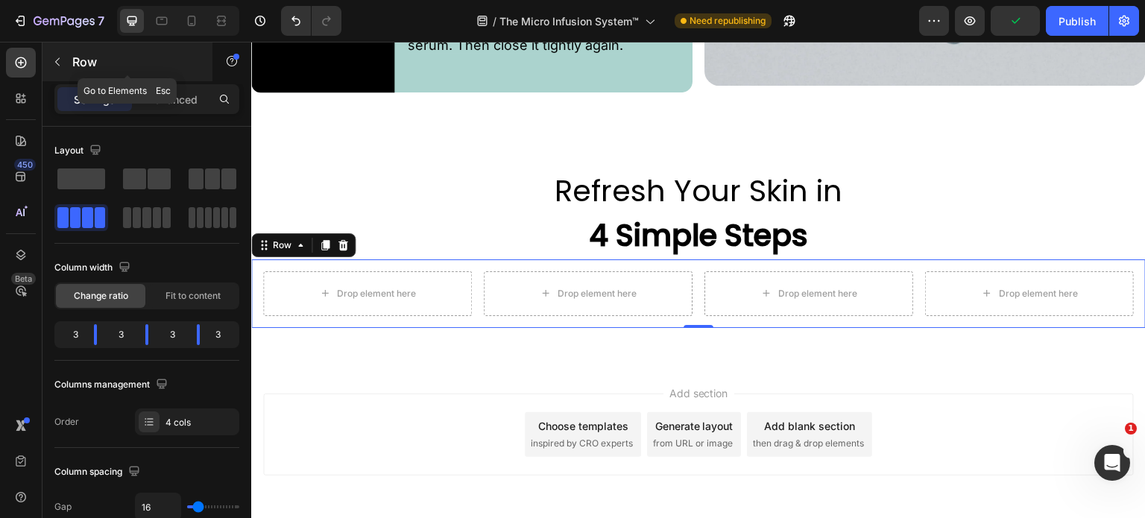
click at [58, 65] on icon "button" at bounding box center [57, 62] width 4 height 8
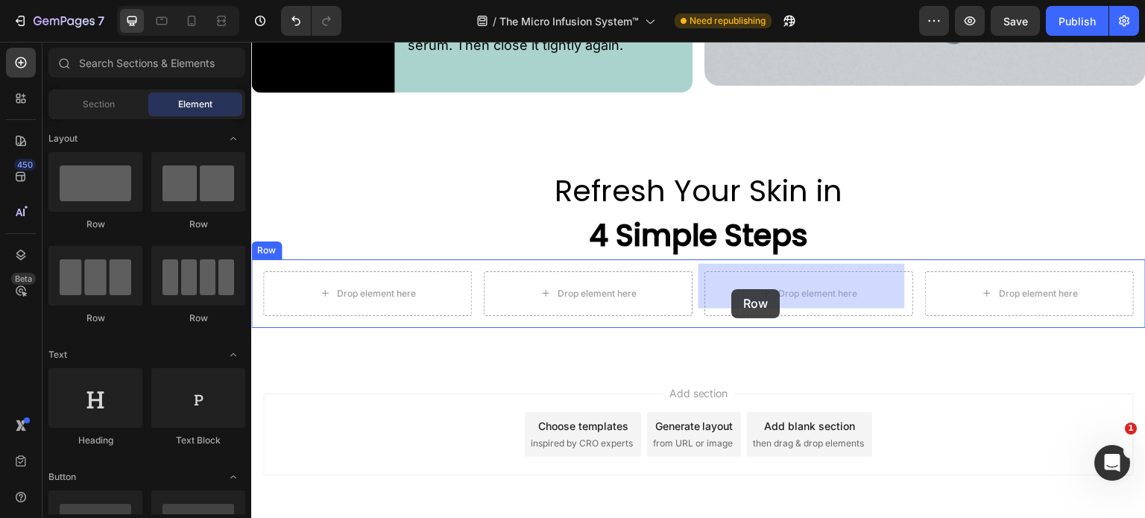
drag, startPoint x: 437, startPoint y: 336, endPoint x: 732, endPoint y: 289, distance: 298.9
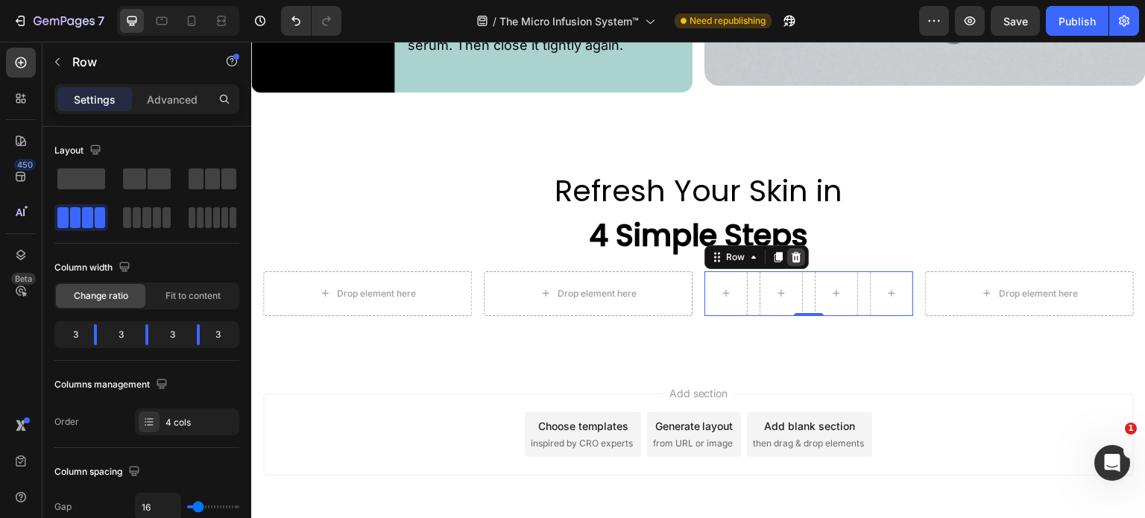
click at [790, 252] on icon at bounding box center [796, 257] width 12 height 12
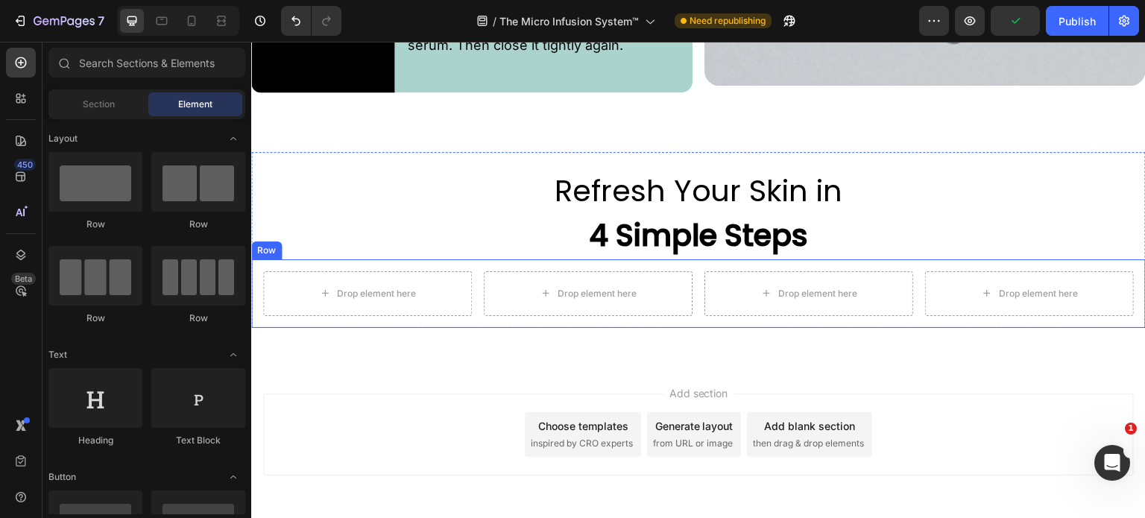
click at [471, 302] on div "Drop element here Drop element here Drop element here Drop element here Row" at bounding box center [698, 293] width 895 height 69
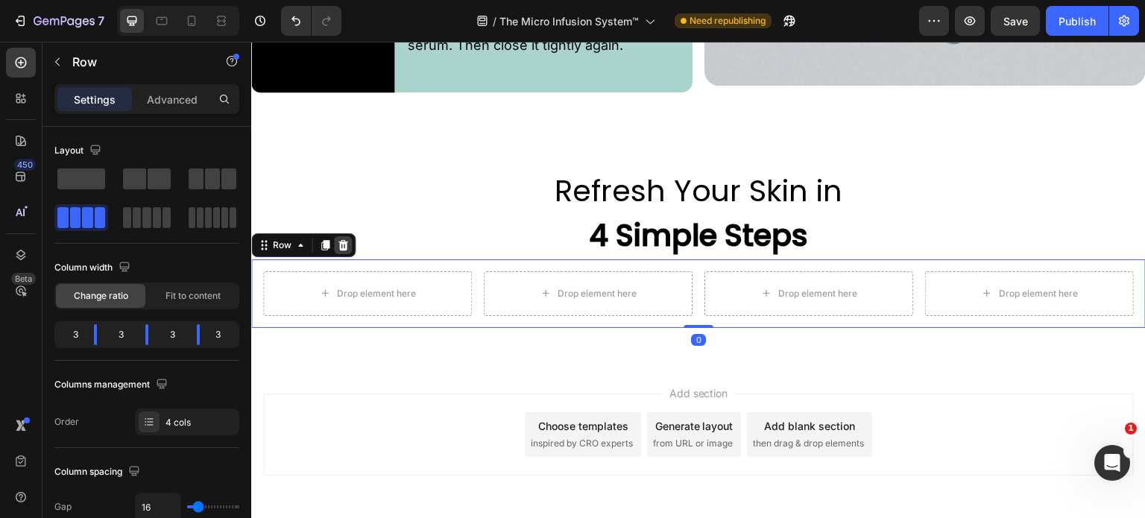
click at [340, 240] on icon at bounding box center [343, 245] width 10 height 10
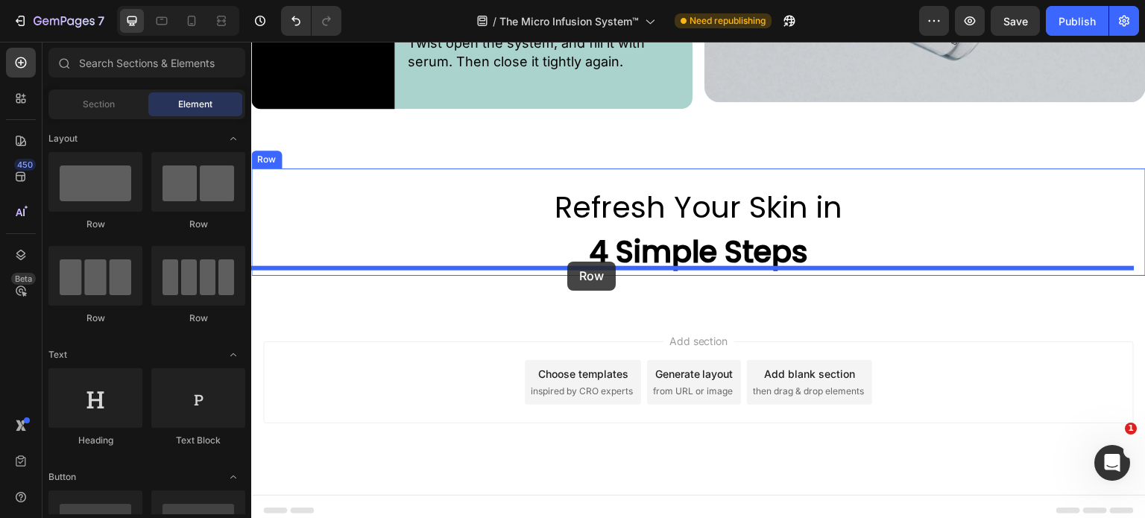
drag, startPoint x: 341, startPoint y: 227, endPoint x: 567, endPoint y: 262, distance: 229.2
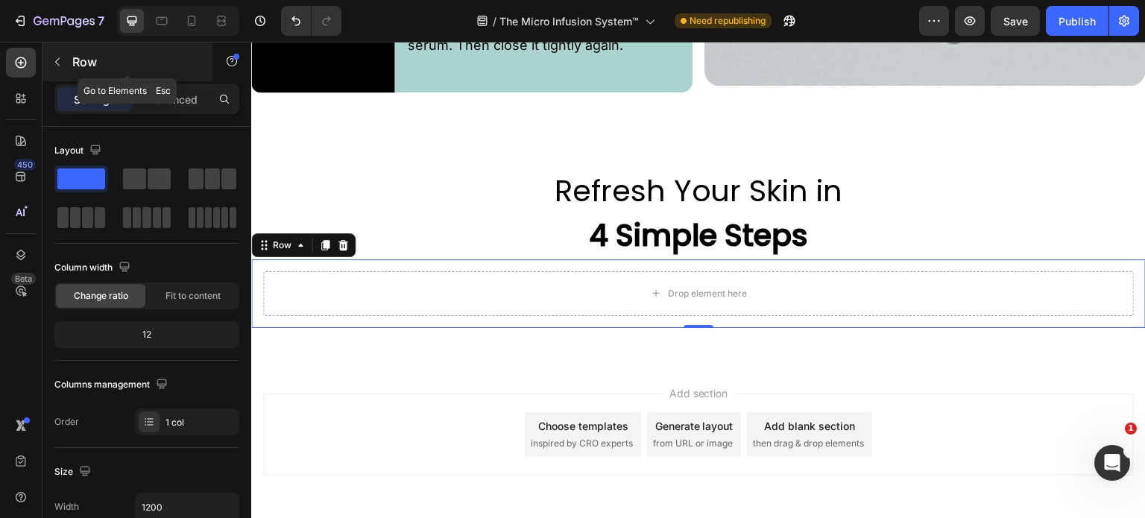
click at [63, 66] on icon "button" at bounding box center [57, 62] width 12 height 12
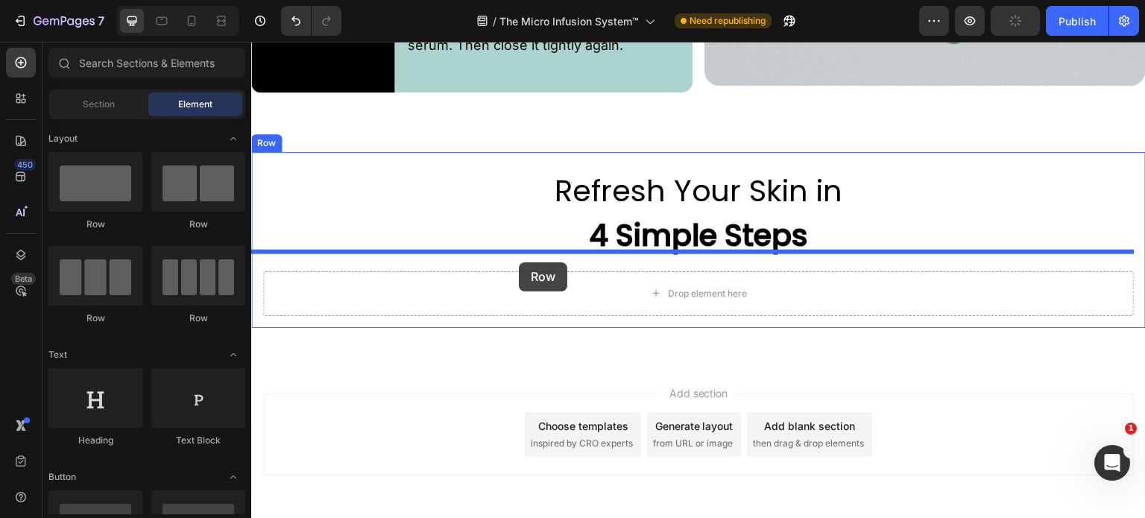
drag, startPoint x: 452, startPoint y: 238, endPoint x: 520, endPoint y: 262, distance: 71.9
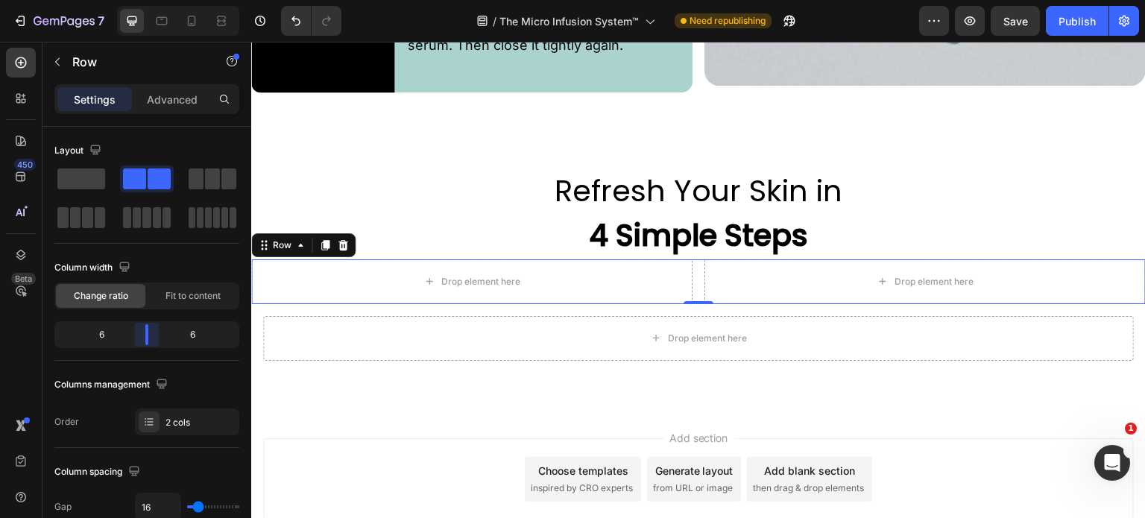
click at [146, 0] on body "7 Version history / The Micro Infusion System™ Need republishing Preview Save P…" at bounding box center [572, 0] width 1145 height 0
drag, startPoint x: 146, startPoint y: 333, endPoint x: 54, endPoint y: 304, distance: 96.2
click at [118, 0] on body "7 Version history / The Micro Infusion System™ Need republishing Preview Save P…" at bounding box center [572, 0] width 1145 height 0
click at [588, 277] on div "Drop element here" at bounding box center [852, 281] width 588 height 45
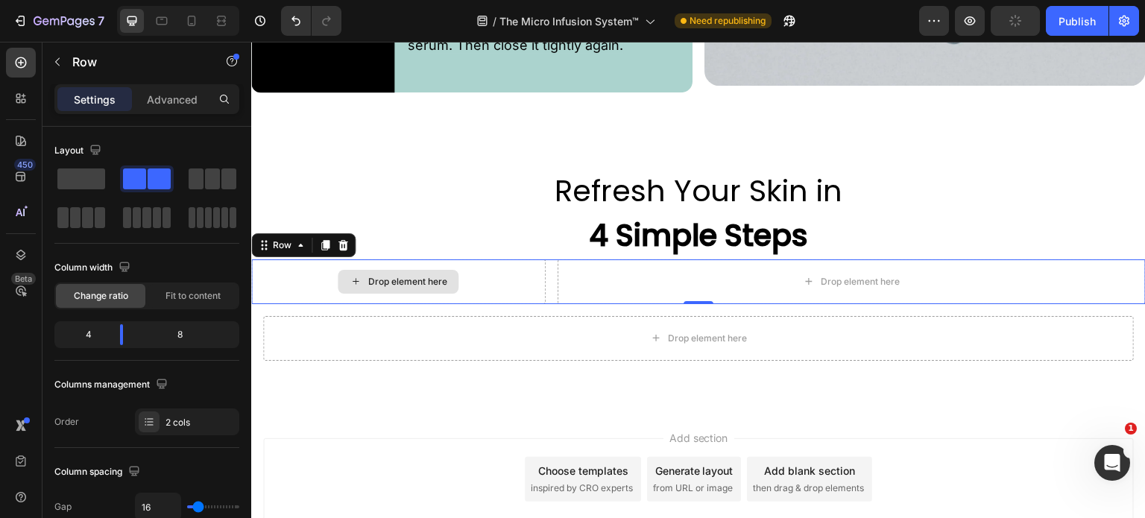
click at [497, 271] on div "Drop element here" at bounding box center [398, 281] width 294 height 45
click at [561, 277] on div "Drop element here" at bounding box center [852, 281] width 588 height 45
click at [57, 63] on icon "button" at bounding box center [57, 62] width 12 height 12
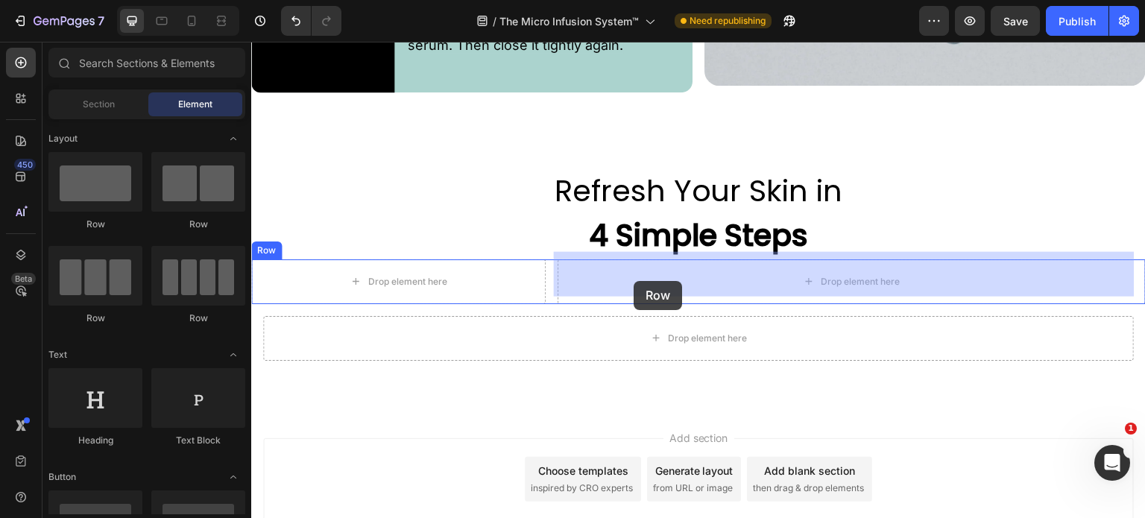
drag, startPoint x: 444, startPoint y: 317, endPoint x: 634, endPoint y: 281, distance: 194.2
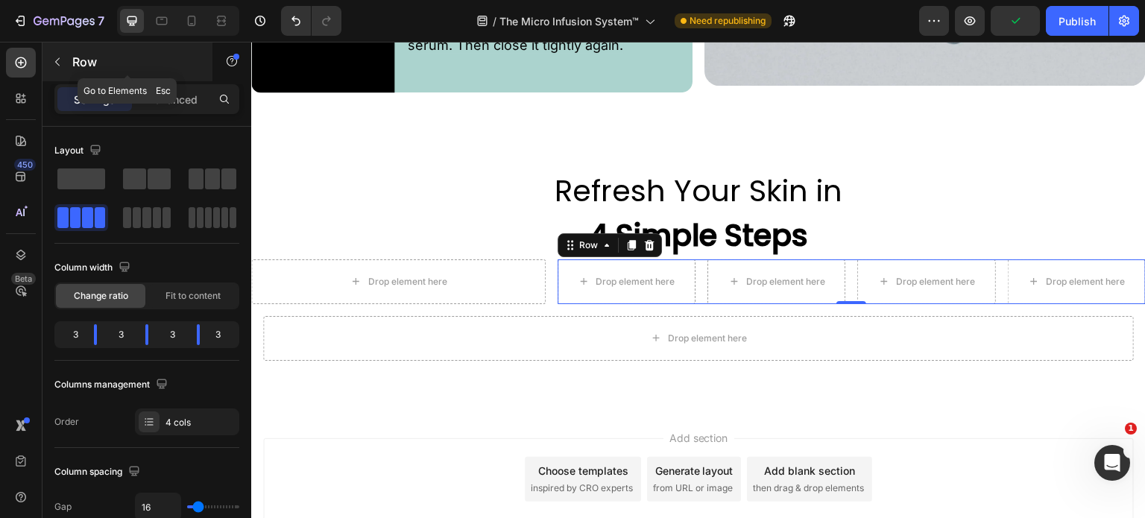
click at [54, 62] on icon "button" at bounding box center [57, 62] width 12 height 12
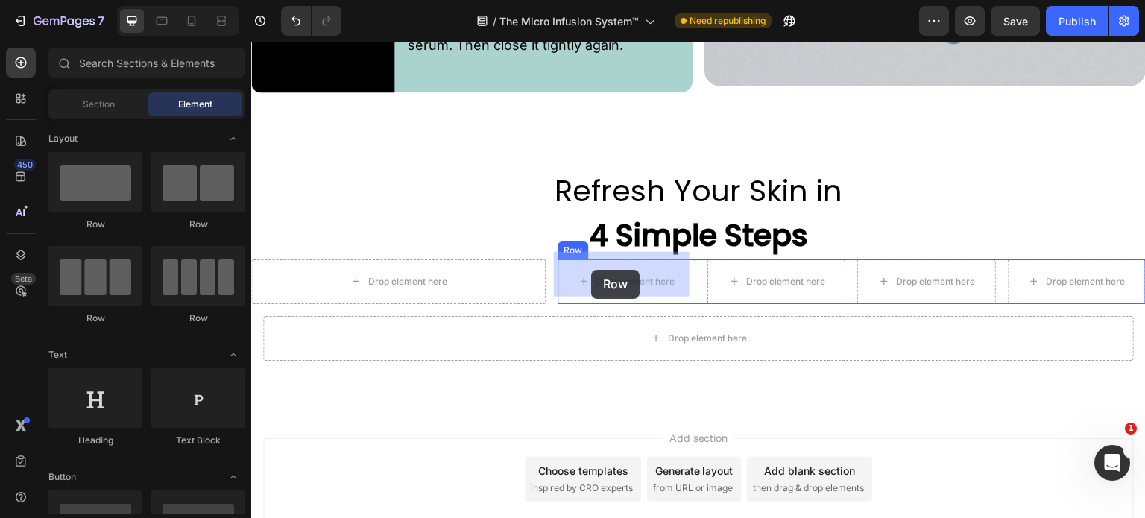
drag, startPoint x: 344, startPoint y: 233, endPoint x: 591, endPoint y: 270, distance: 249.6
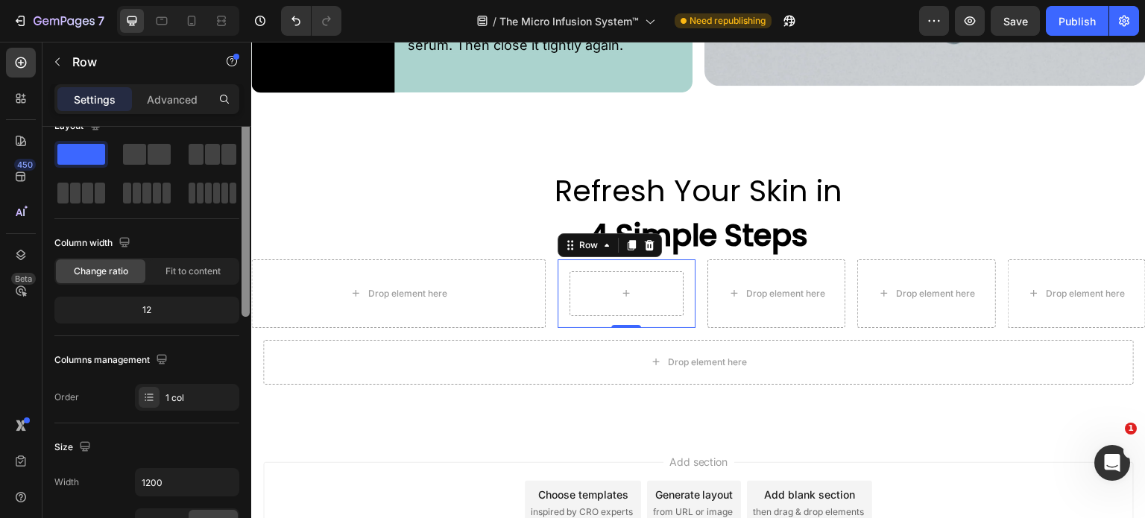
scroll to position [50, 0]
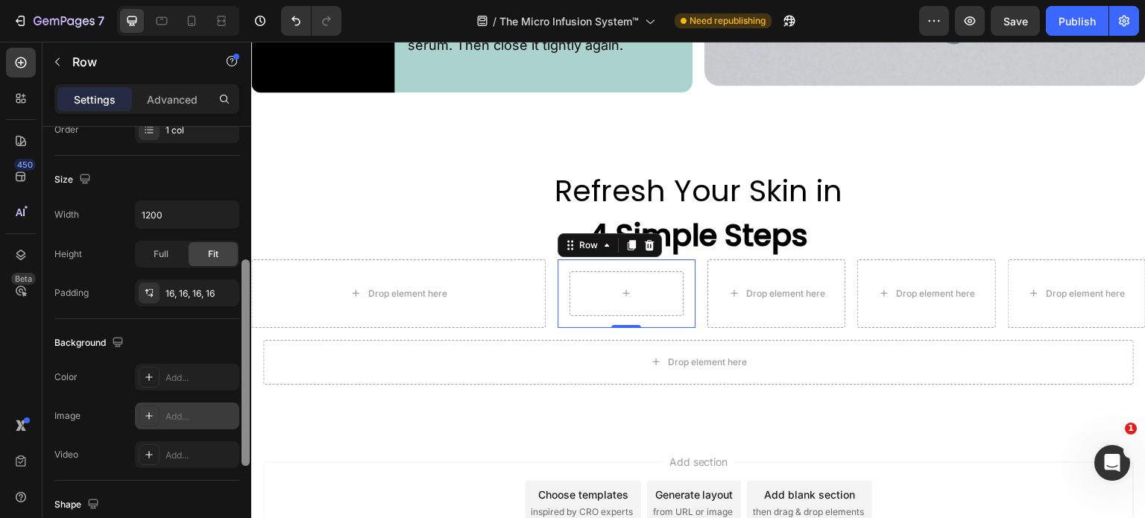
drag, startPoint x: 242, startPoint y: 262, endPoint x: 236, endPoint y: 403, distance: 141.8
click at [236, 403] on div "Layout Column width Change ratio Fit to content 12 Columns management Order 1 c…" at bounding box center [146, 344] width 209 height 434
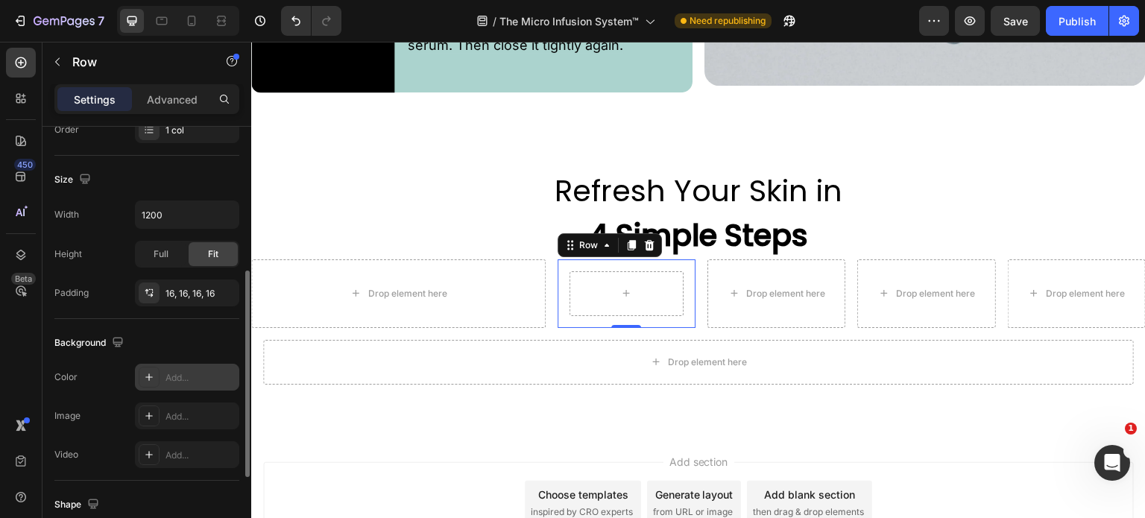
scroll to position [295, 0]
click at [194, 371] on div "Add..." at bounding box center [201, 374] width 70 height 13
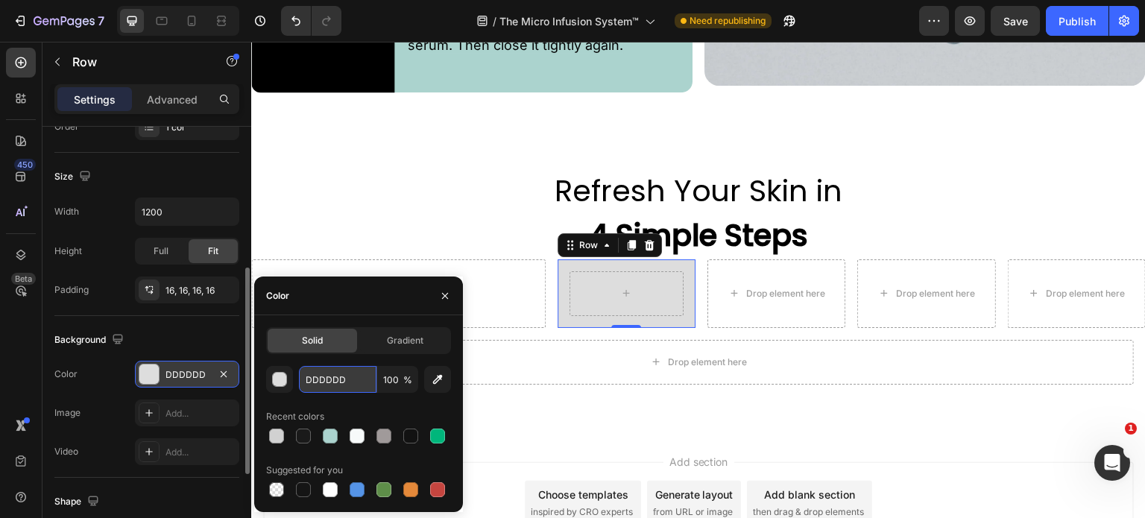
click at [347, 377] on input "DDDDDD" at bounding box center [338, 379] width 78 height 27
paste input "#ABD3CE"
type input "#ABD3CE"
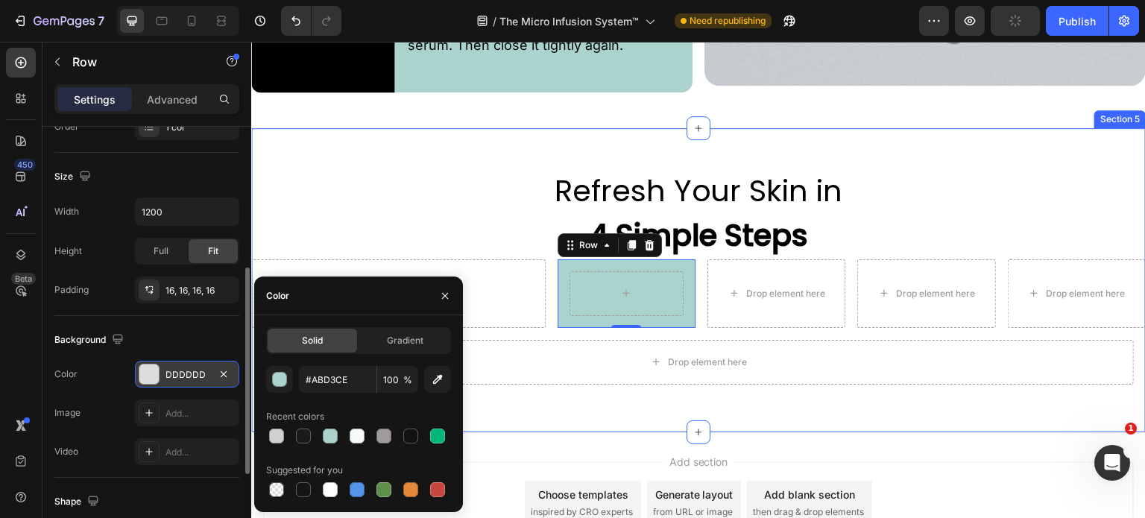
click at [567, 409] on div "Refresh Your Skin in 4 Simple Steps Heading Drop element here Row 0 Drop elemen…" at bounding box center [698, 280] width 895 height 304
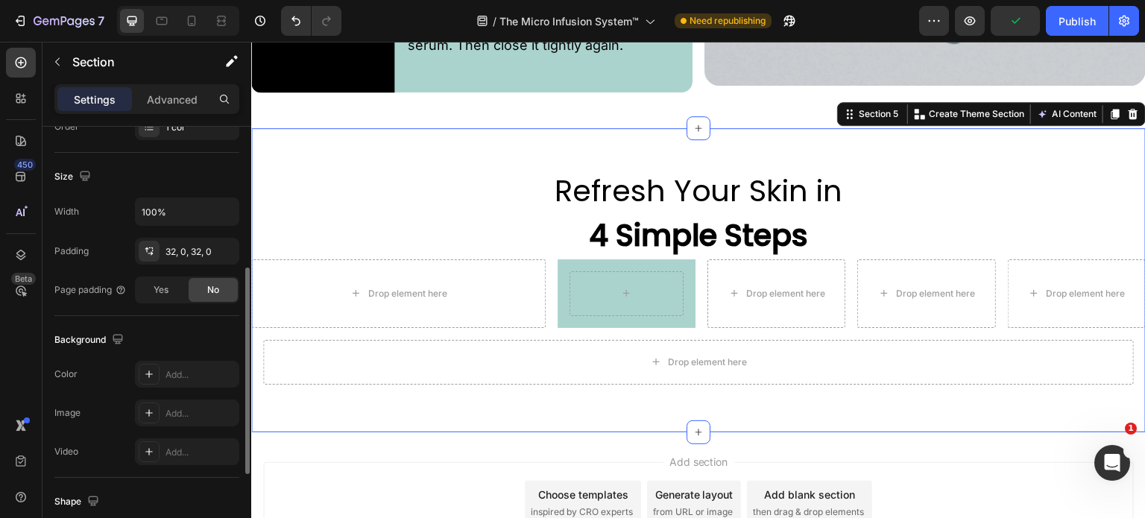
scroll to position [0, 0]
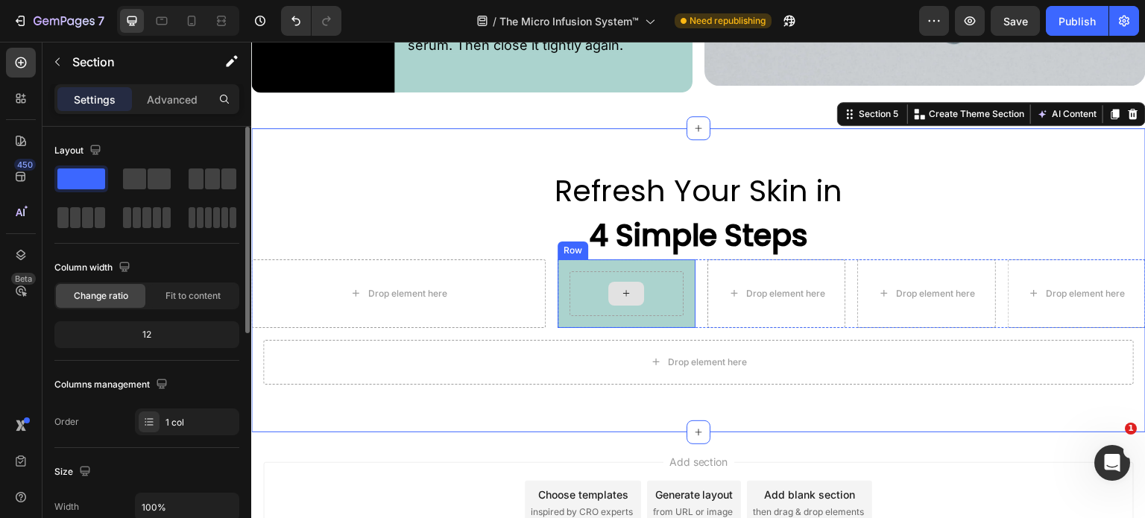
click at [594, 297] on div at bounding box center [627, 293] width 114 height 45
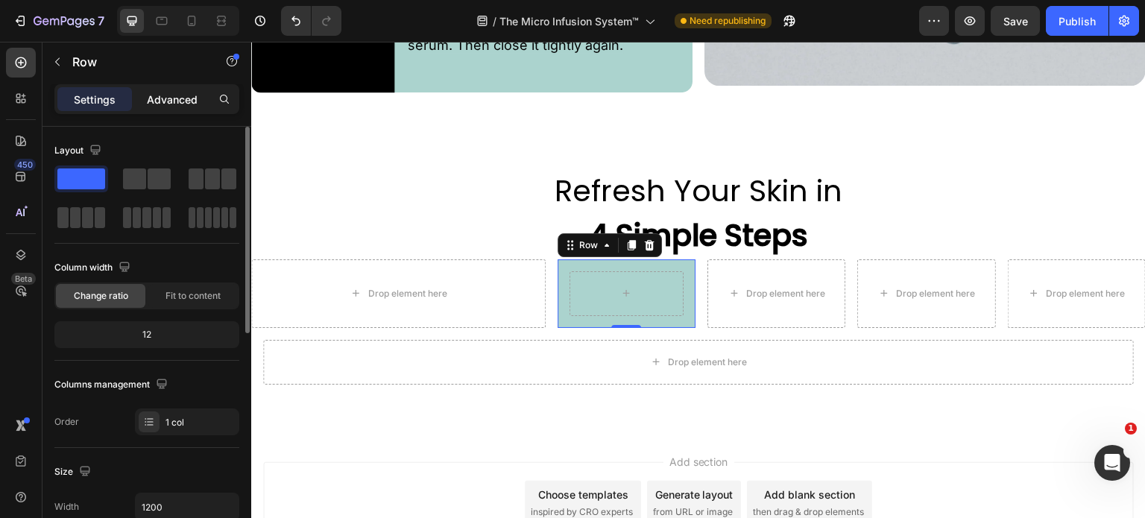
click at [174, 100] on p "Advanced" at bounding box center [172, 100] width 51 height 16
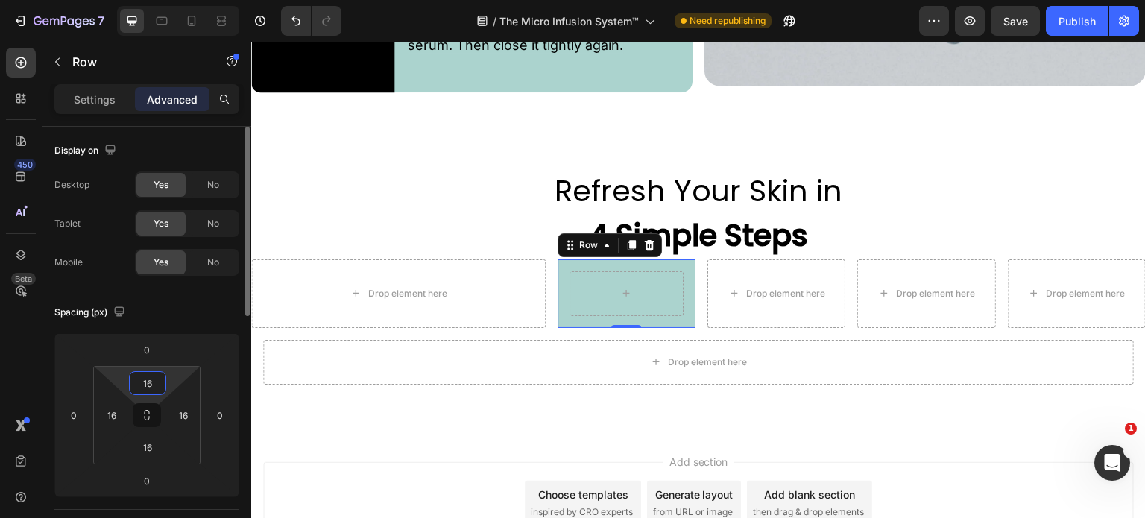
click at [152, 382] on input "16" at bounding box center [148, 383] width 30 height 22
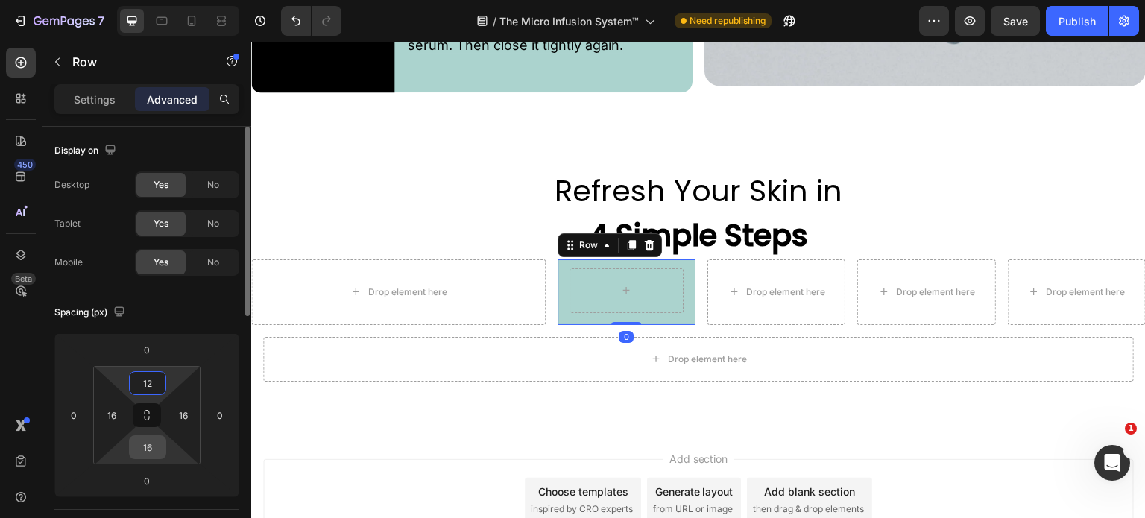
type input "12"
click at [141, 450] on input "16" at bounding box center [148, 447] width 30 height 22
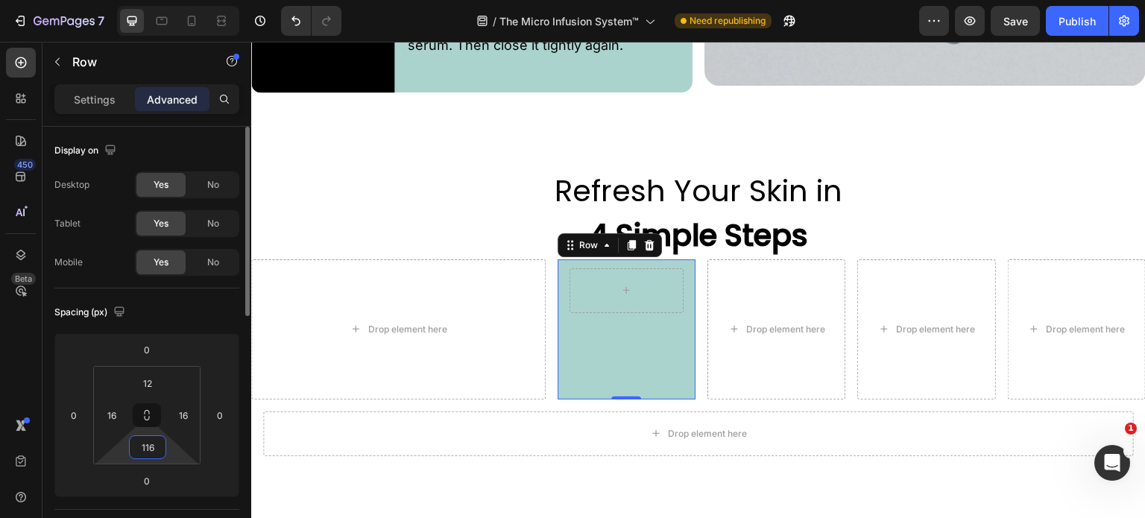
type input "2"
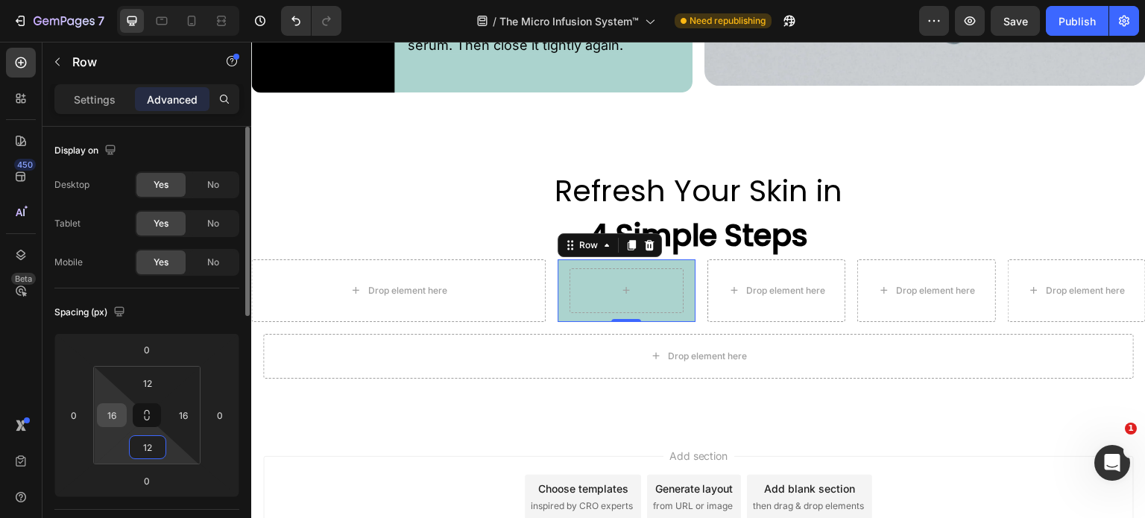
type input "12"
click at [121, 411] on input "16" at bounding box center [112, 415] width 22 height 22
type input "10"
click at [186, 420] on input "16" at bounding box center [183, 415] width 22 height 22
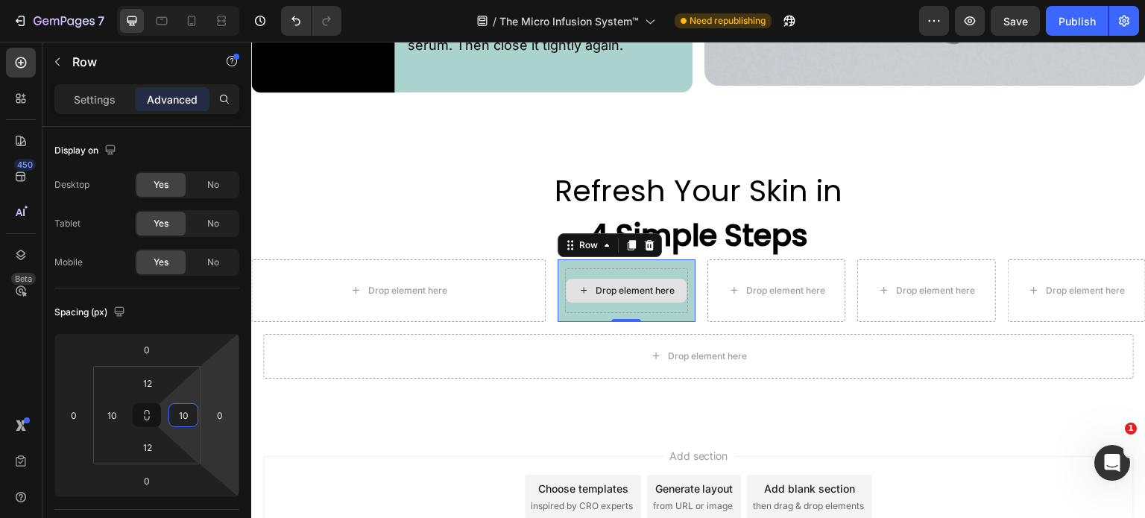
type input "10"
click at [579, 301] on div "Drop element here" at bounding box center [626, 290] width 123 height 45
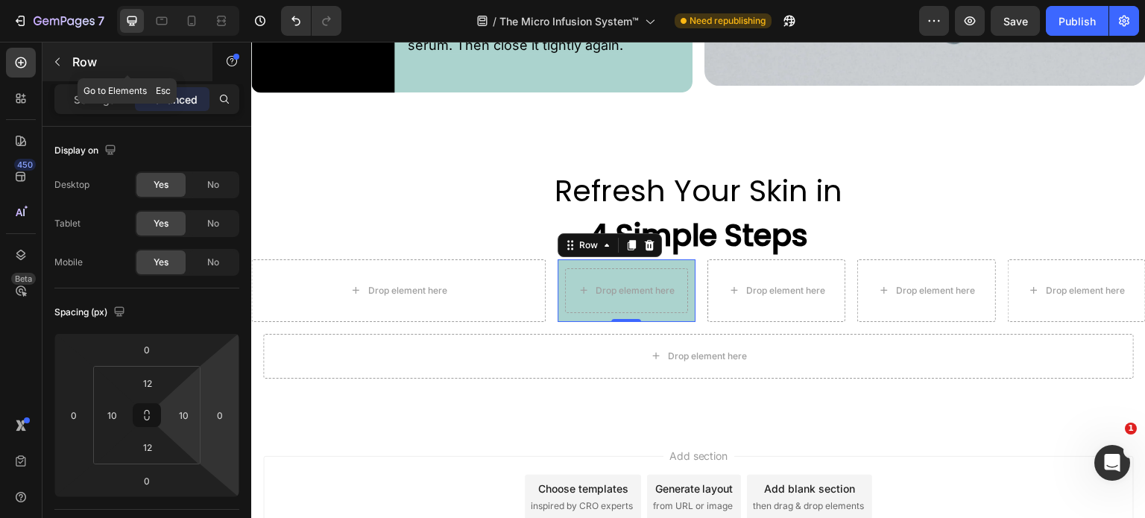
click at [63, 64] on icon "button" at bounding box center [57, 62] width 12 height 12
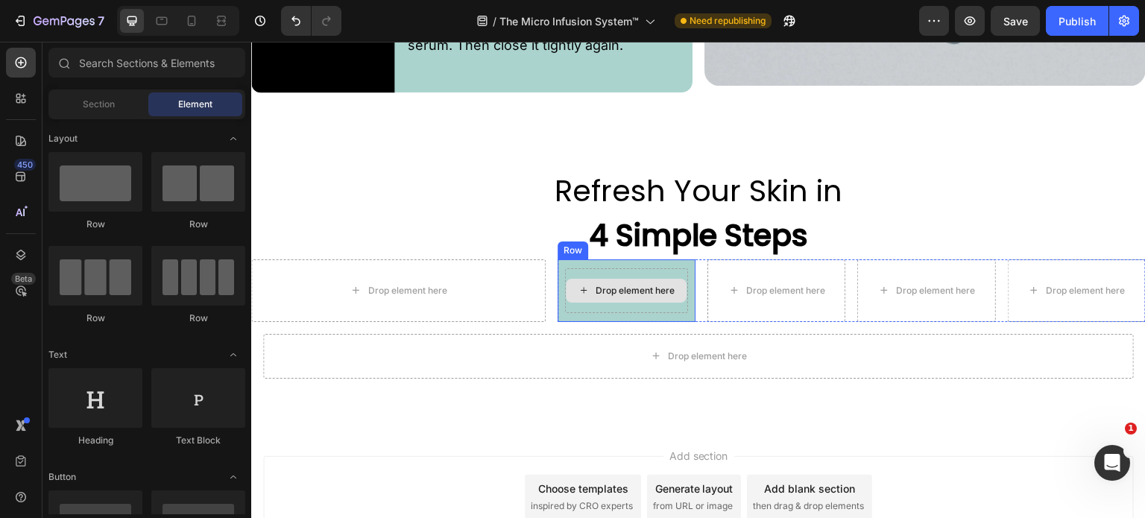
click at [658, 300] on div "Drop element here" at bounding box center [626, 290] width 123 height 45
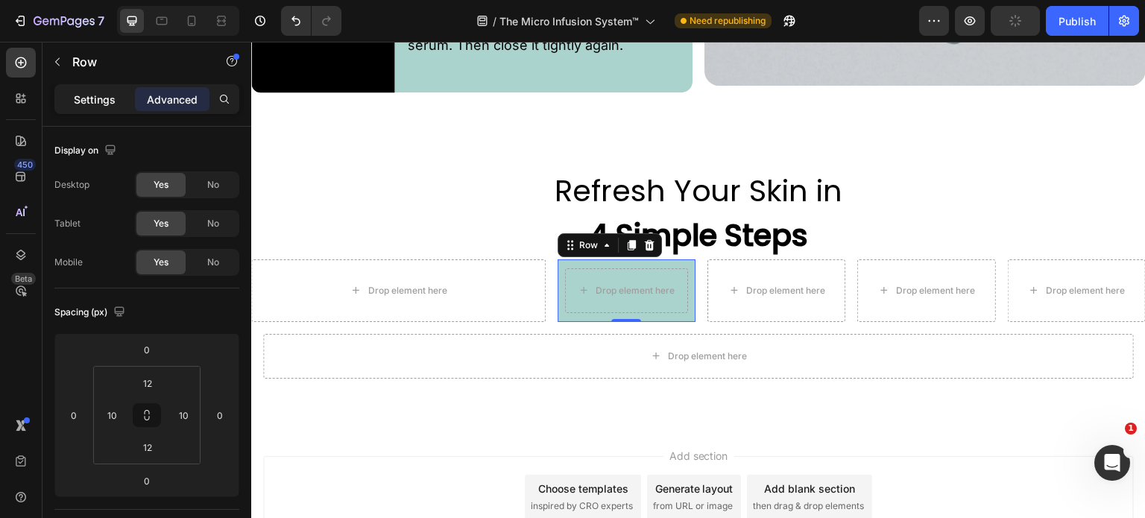
click at [92, 92] on p "Settings" at bounding box center [95, 100] width 42 height 16
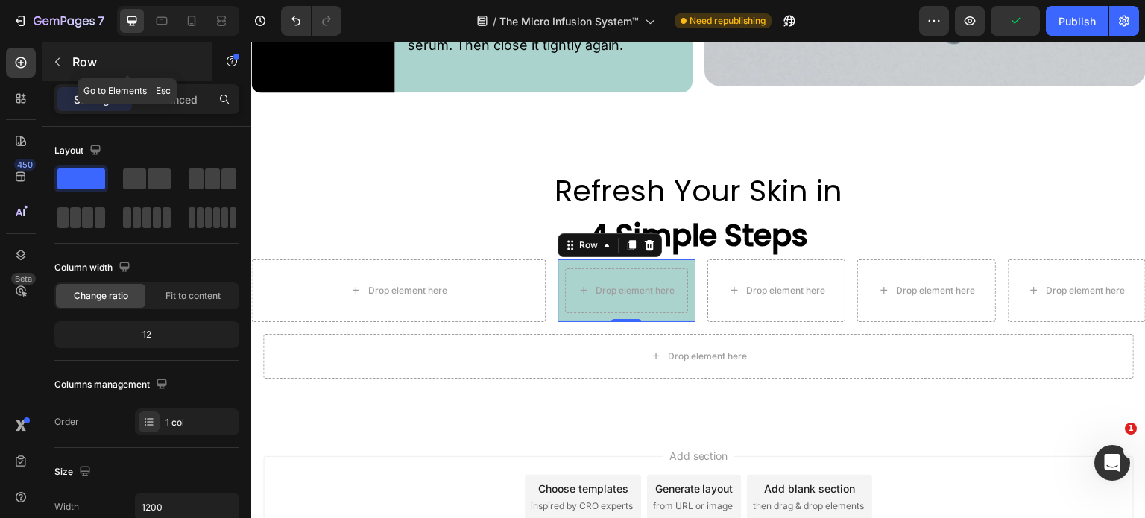
click at [56, 65] on icon "button" at bounding box center [57, 62] width 12 height 12
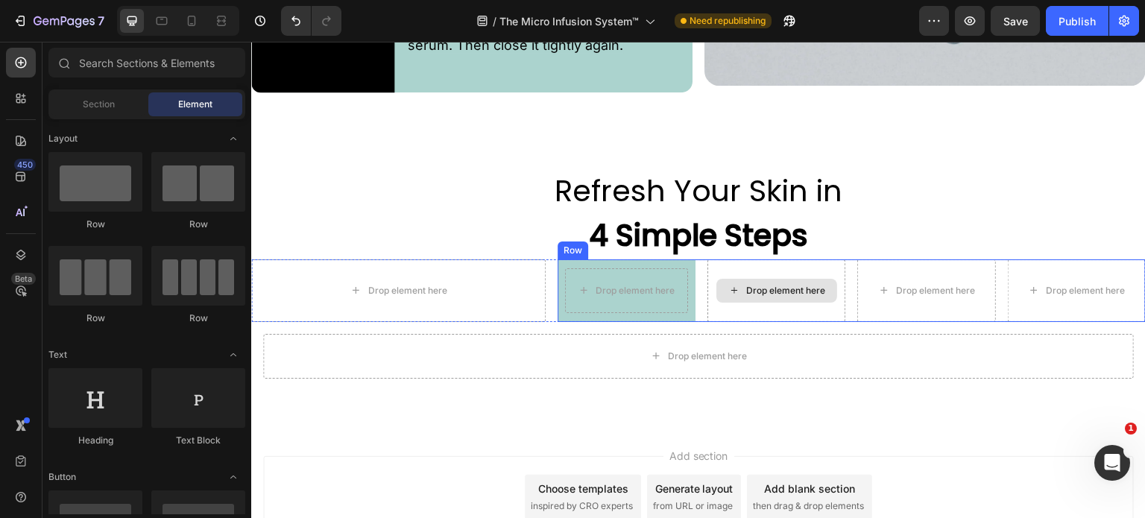
click at [736, 307] on div "Drop element here" at bounding box center [777, 290] width 138 height 63
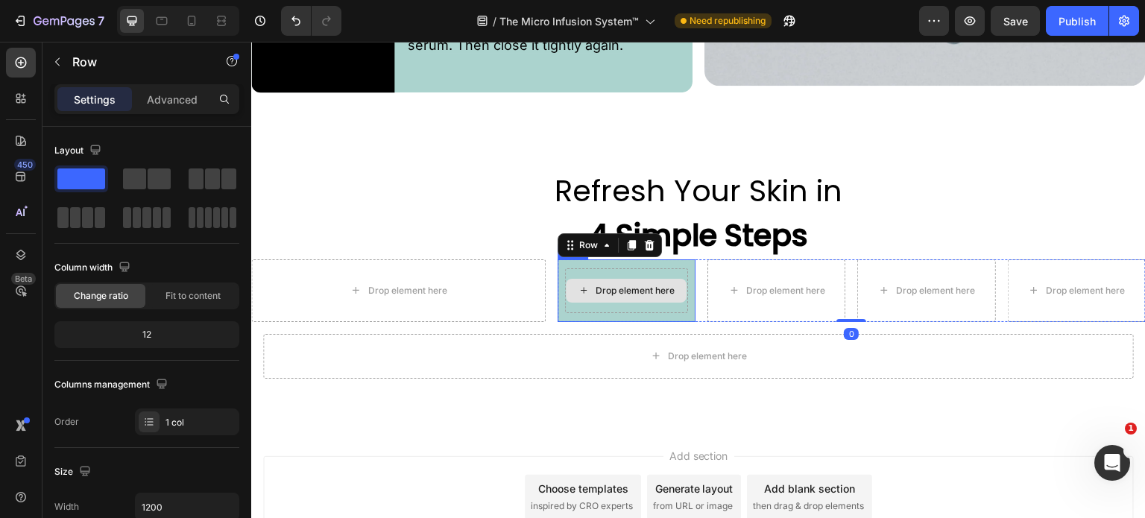
click at [677, 303] on div "Drop element here" at bounding box center [626, 290] width 123 height 45
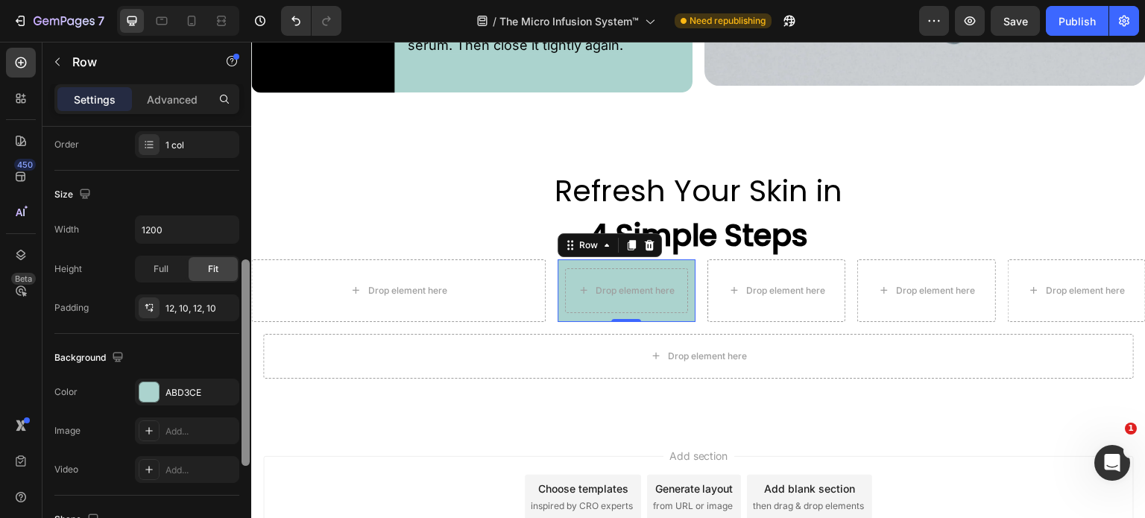
drag, startPoint x: 245, startPoint y: 213, endPoint x: 209, endPoint y: 354, distance: 145.4
click at [245, 347] on div at bounding box center [246, 362] width 8 height 207
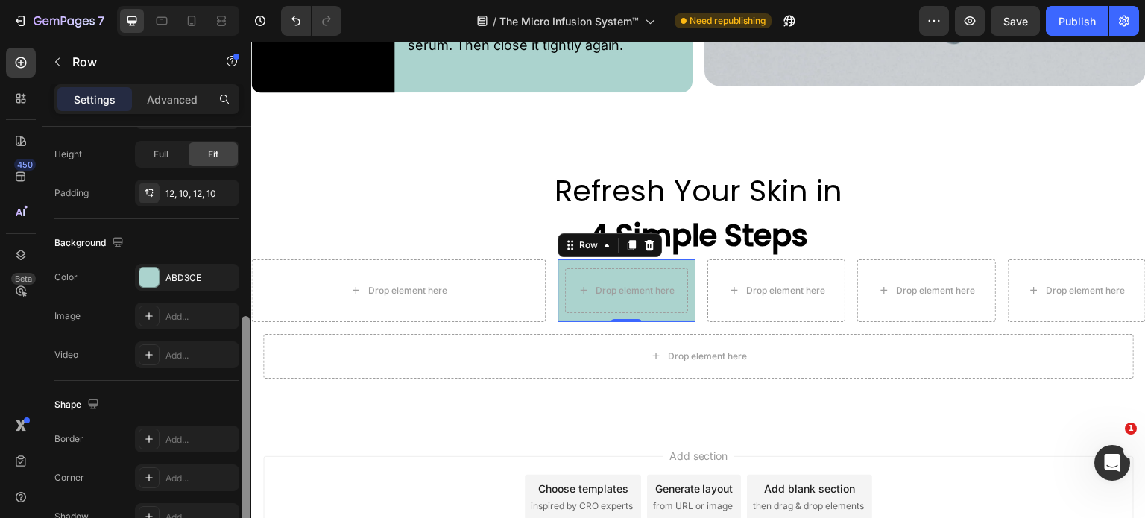
scroll to position [400, 0]
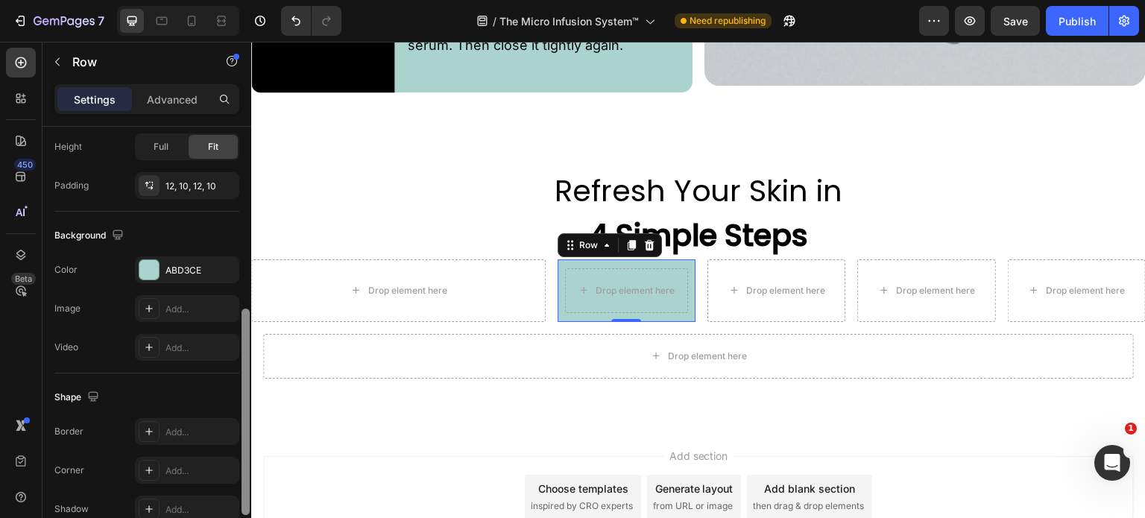
drag, startPoint x: 247, startPoint y: 382, endPoint x: 250, endPoint y: 440, distance: 57.5
click at [250, 440] on div at bounding box center [245, 338] width 11 height 434
click at [179, 467] on div "Add..." at bounding box center [201, 470] width 70 height 13
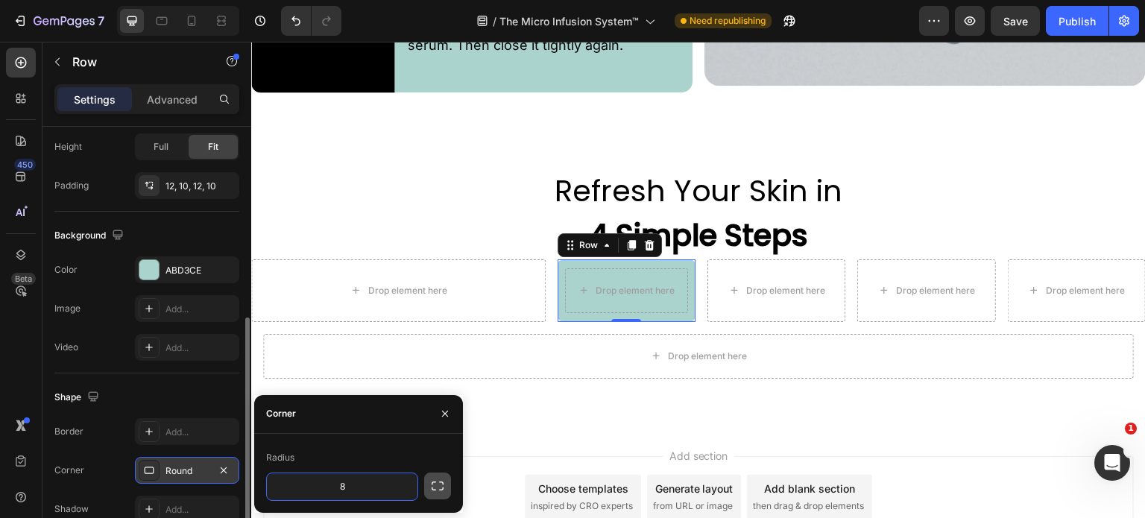
click at [435, 485] on icon "button" at bounding box center [437, 486] width 15 height 15
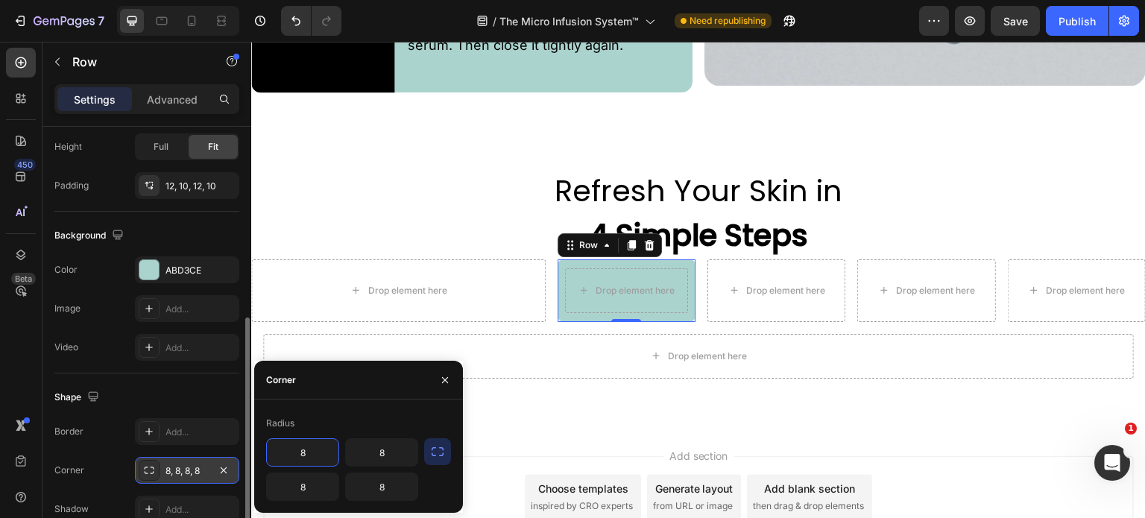
click at [319, 456] on input "8" at bounding box center [303, 452] width 72 height 27
type input "12"
click at [388, 447] on input "8" at bounding box center [382, 452] width 72 height 27
type input "12"
click at [309, 487] on input "8" at bounding box center [303, 486] width 72 height 27
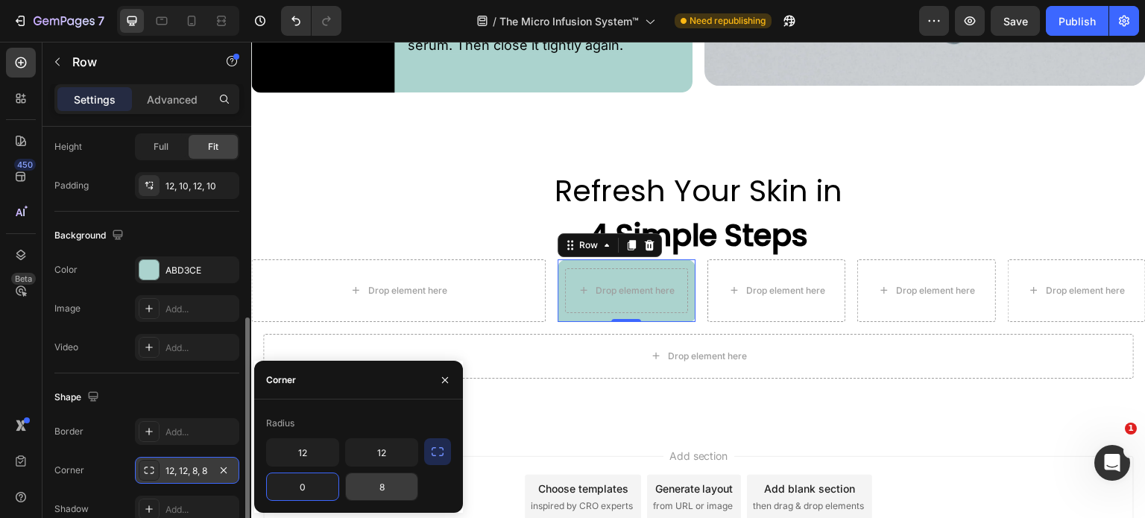
type input "0"
click at [396, 487] on input "8" at bounding box center [382, 486] width 72 height 27
type input "0"
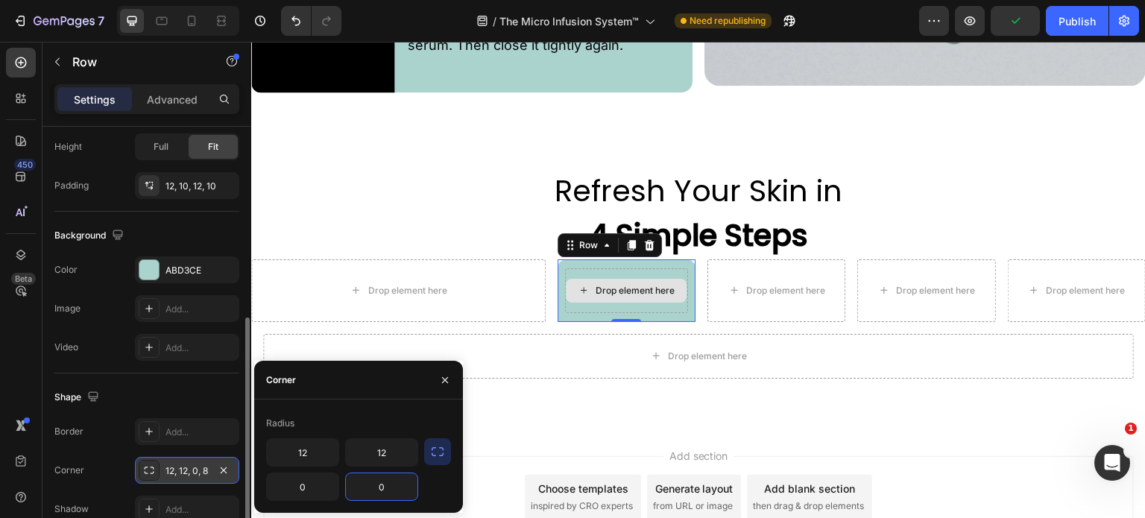
click at [667, 302] on div "Drop element here" at bounding box center [626, 290] width 123 height 45
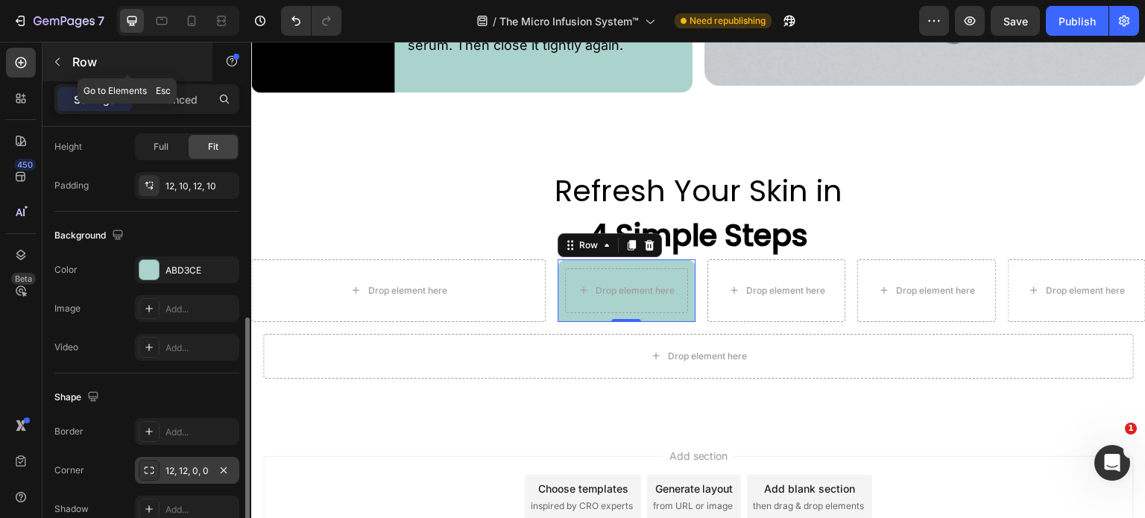
click at [62, 63] on icon "button" at bounding box center [57, 62] width 12 height 12
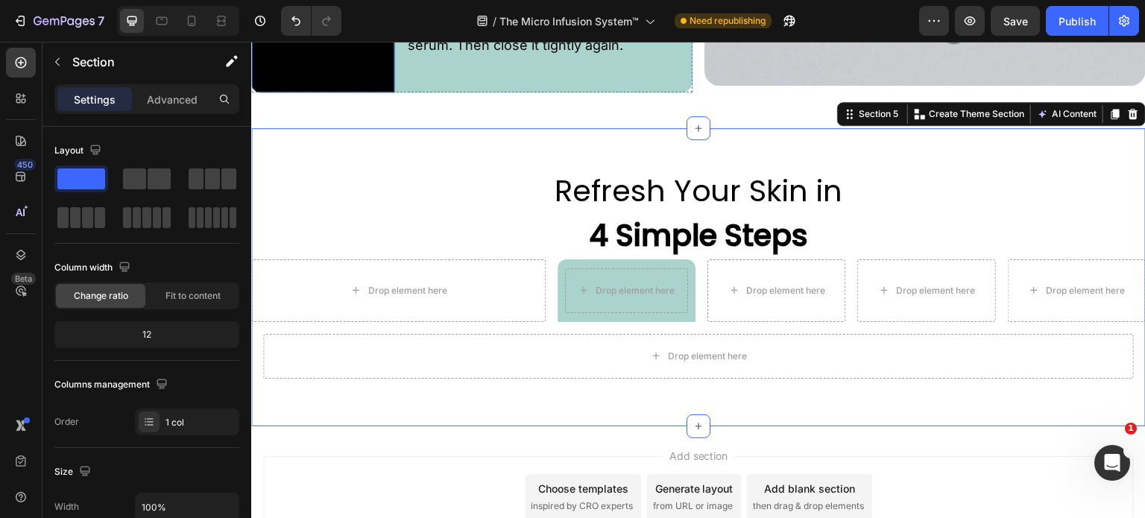
scroll to position [3591, 0]
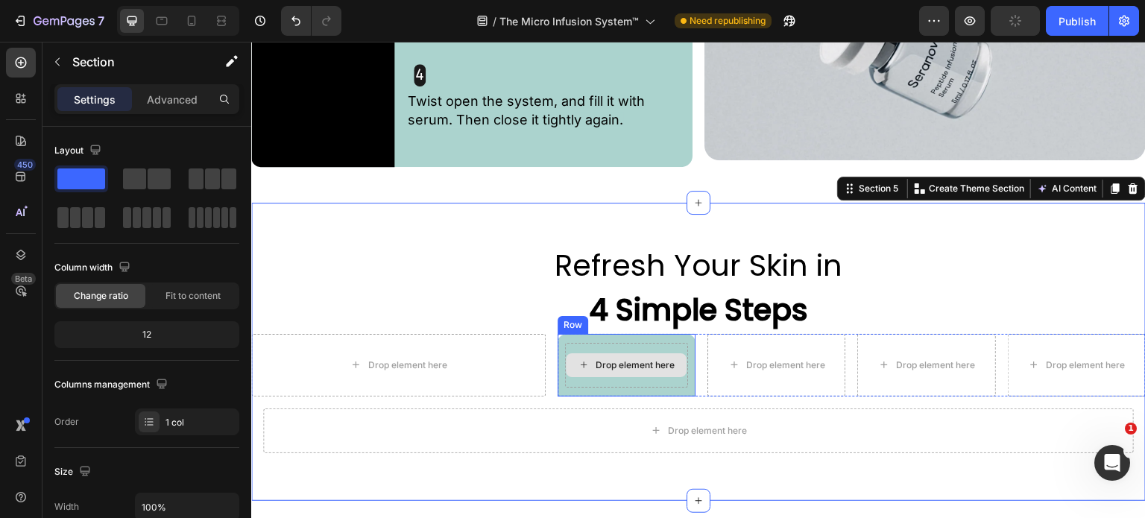
click at [576, 376] on div "Drop element here" at bounding box center [626, 365] width 123 height 45
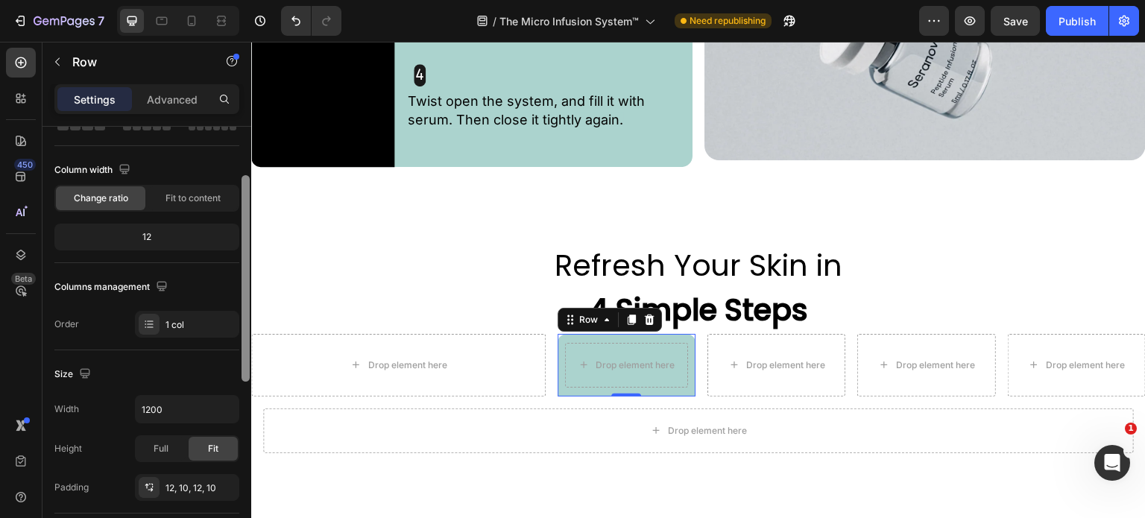
scroll to position [69, 0]
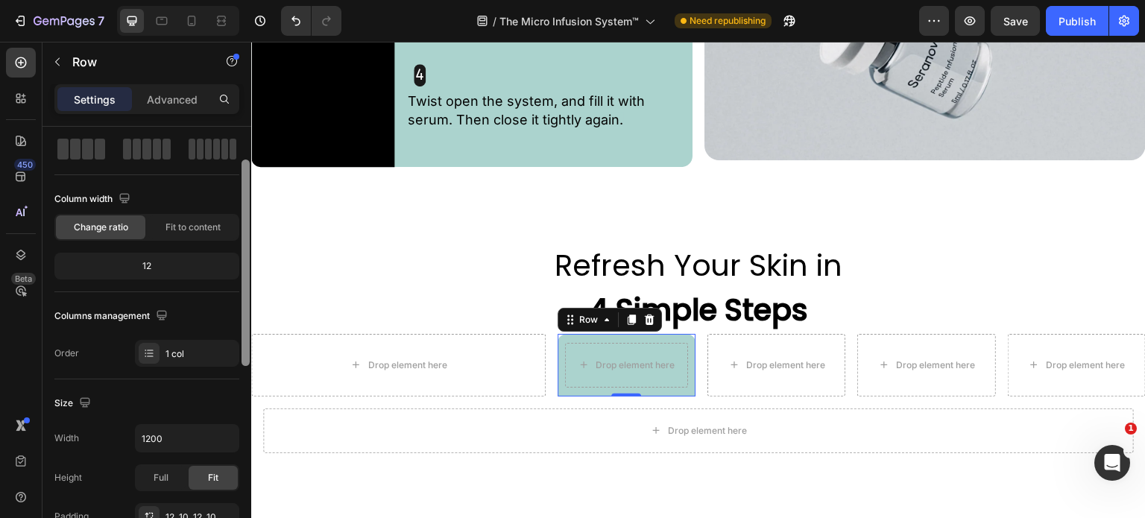
drag, startPoint x: 245, startPoint y: 167, endPoint x: 237, endPoint y: 200, distance: 33.6
click at [237, 200] on div "Layout Column width Change ratio Fit to content 12 Columns management Order 1 c…" at bounding box center [146, 344] width 209 height 434
click at [51, 63] on icon "button" at bounding box center [57, 62] width 12 height 12
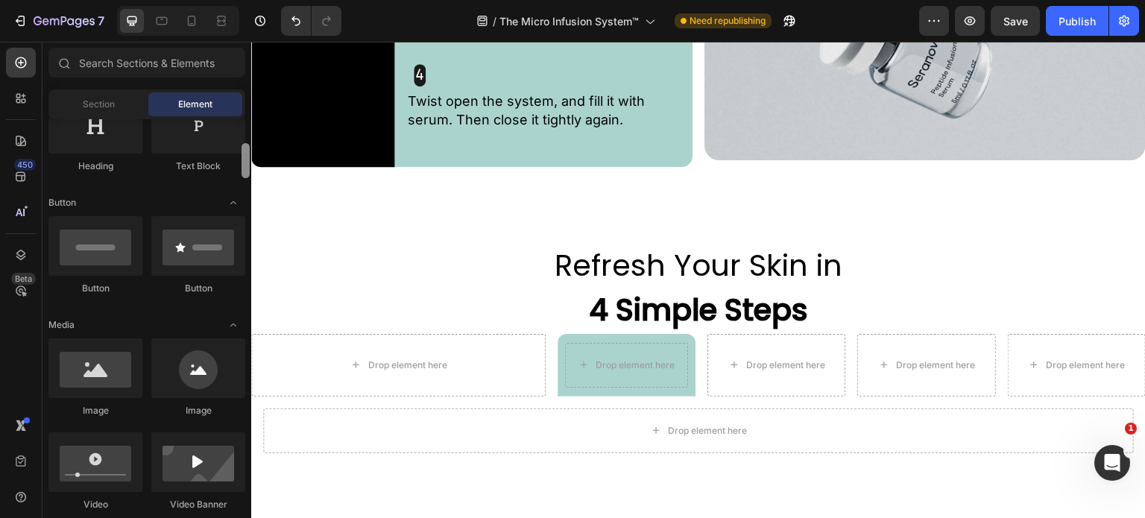
drag, startPoint x: 245, startPoint y: 146, endPoint x: 244, endPoint y: 172, distance: 26.1
click at [245, 171] on div at bounding box center [246, 160] width 8 height 35
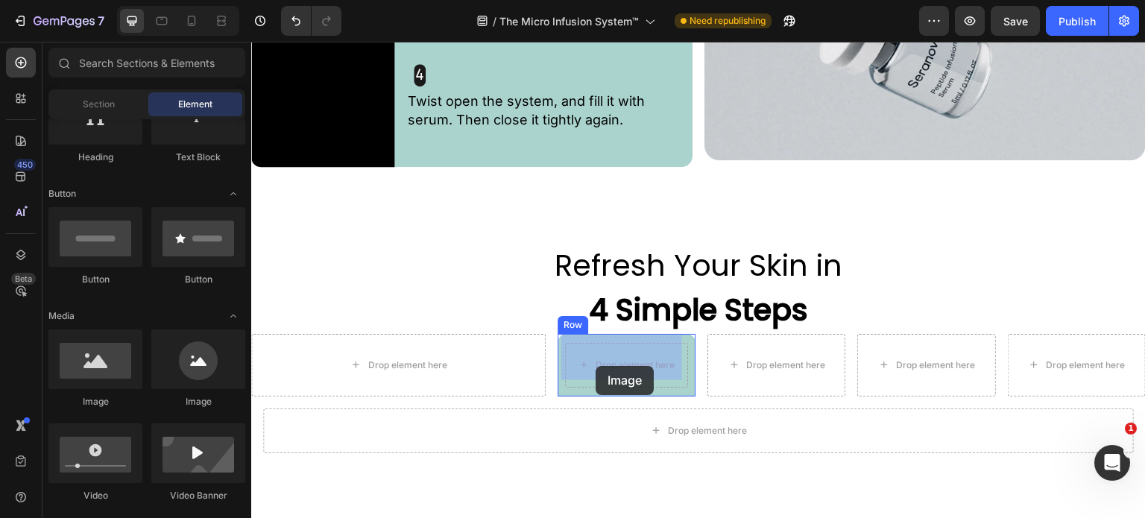
drag, startPoint x: 331, startPoint y: 415, endPoint x: 596, endPoint y: 366, distance: 269.2
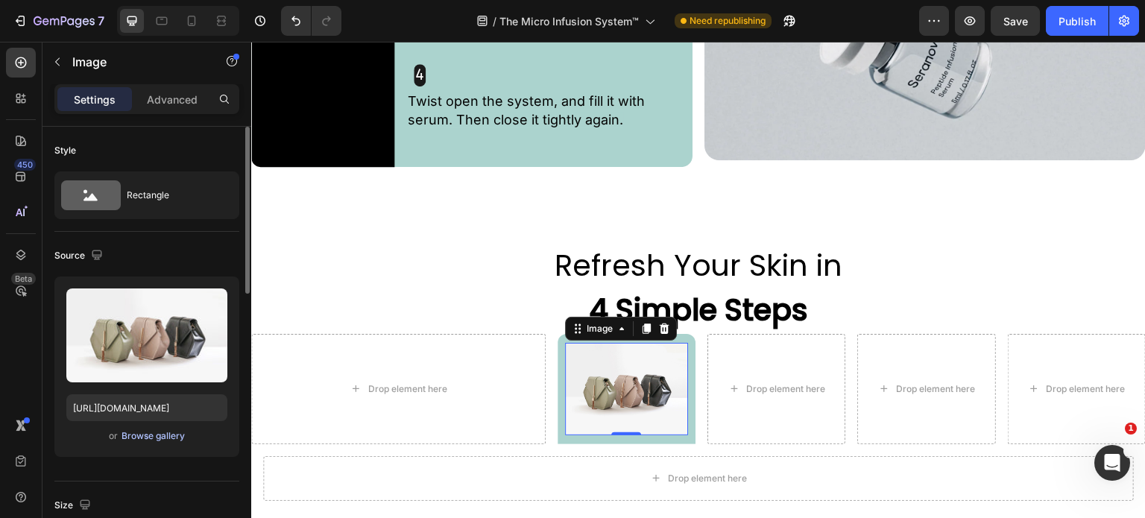
click at [167, 435] on div "Browse gallery" at bounding box center [153, 435] width 63 height 13
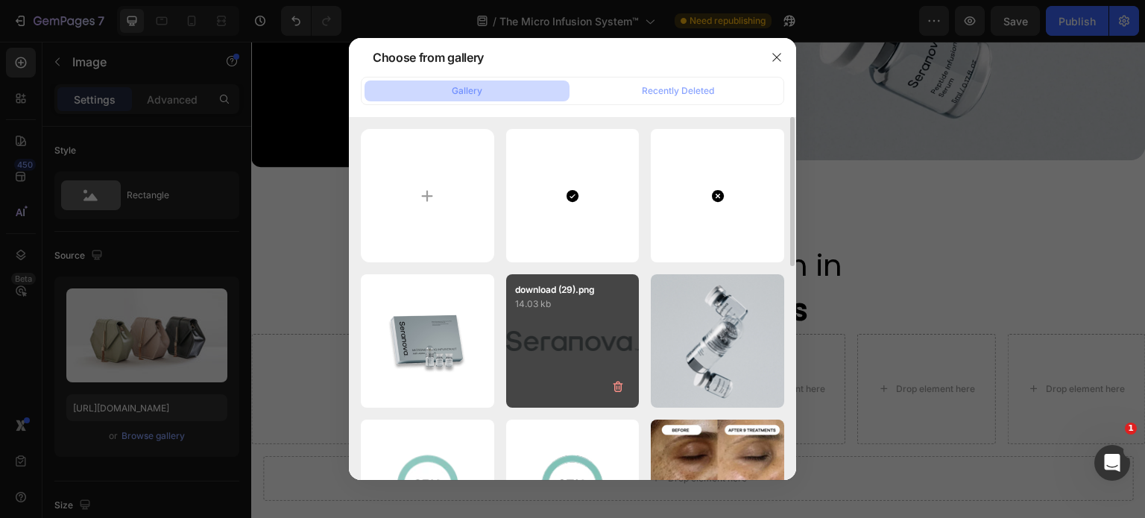
click at [535, 351] on div "download (29).png 14.03 kb" at bounding box center [572, 340] width 133 height 133
type input "https://cdn.shopify.com/s/files/1/0660/7559/0707/files/gempages_579988209967039…"
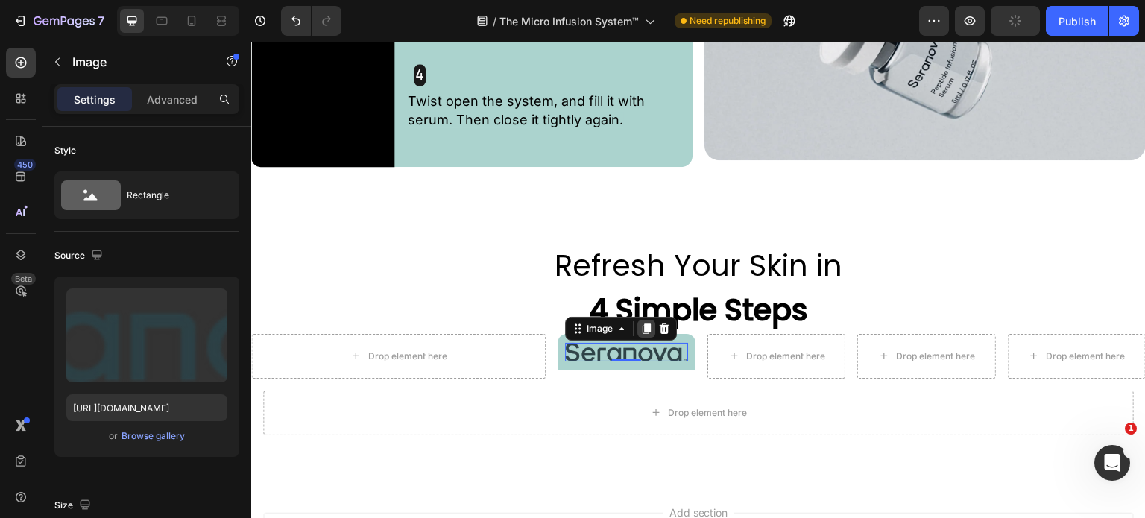
click at [645, 325] on icon at bounding box center [646, 329] width 8 height 10
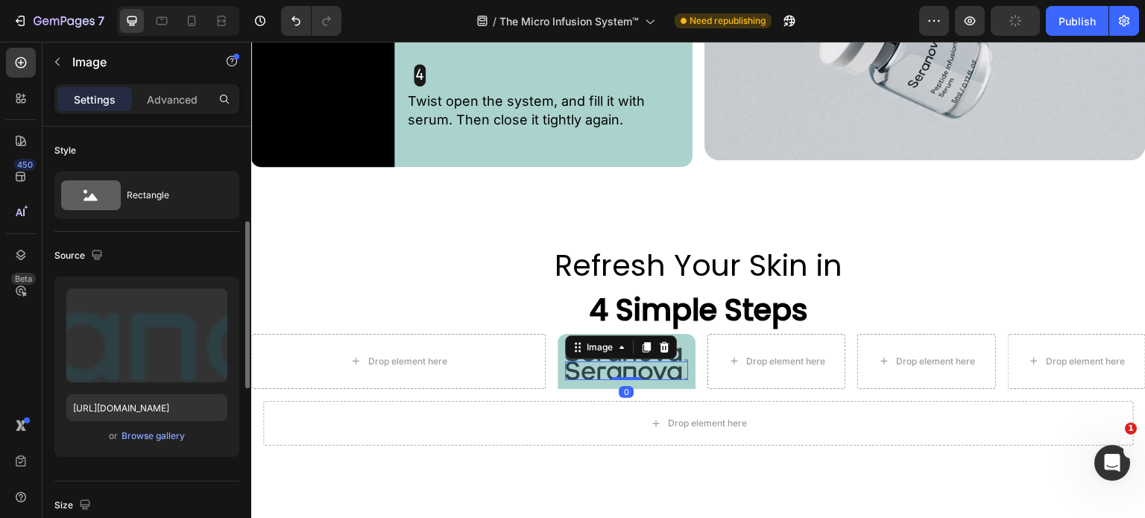
scroll to position [69, 0]
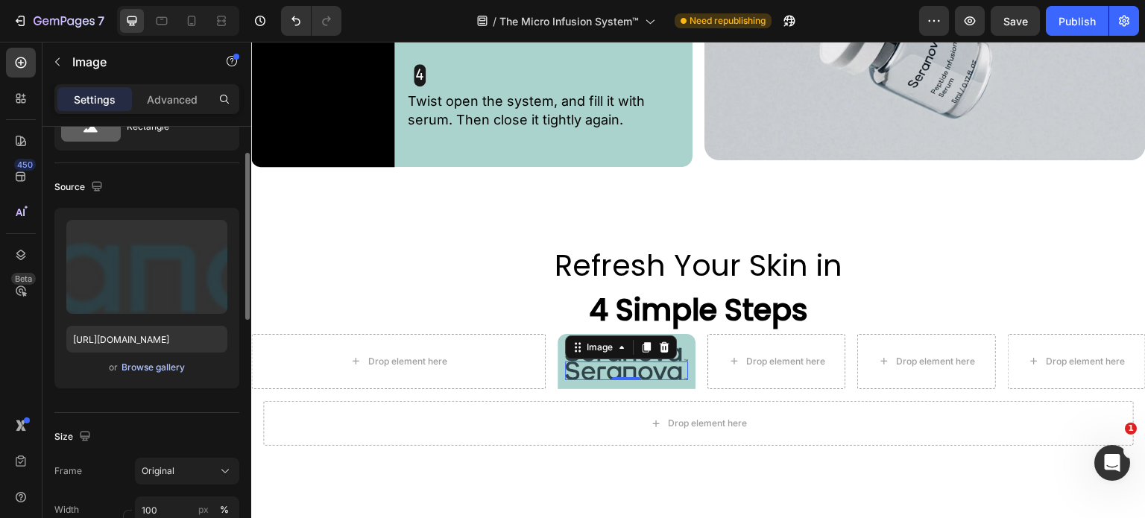
click at [174, 368] on div "Browse gallery" at bounding box center [153, 367] width 63 height 13
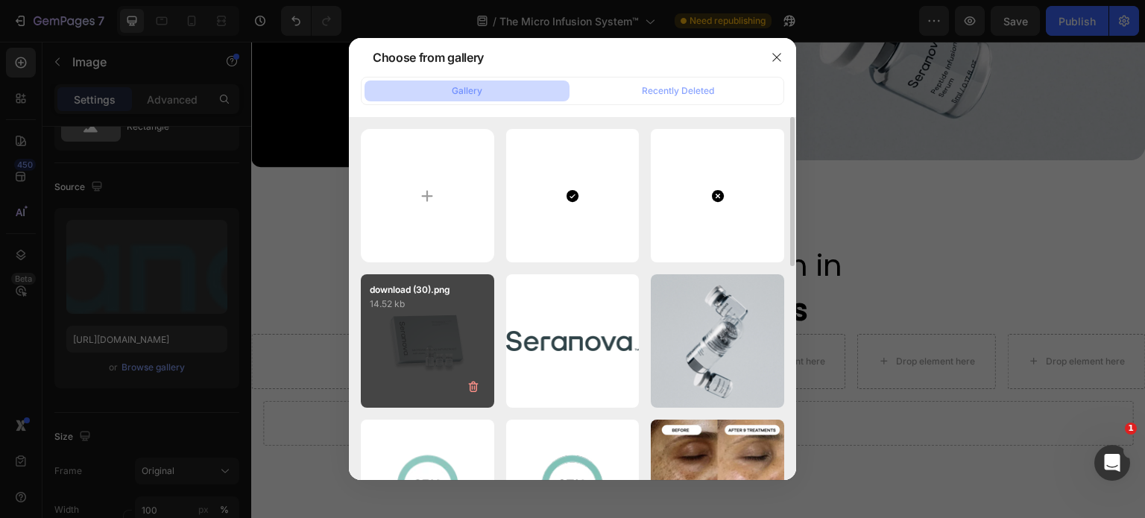
click at [423, 344] on div "download (30).png 14.52 kb" at bounding box center [427, 340] width 133 height 133
type input "https://cdn.shopify.com/s/files/1/0660/7559/0707/files/gempages_579988209967039…"
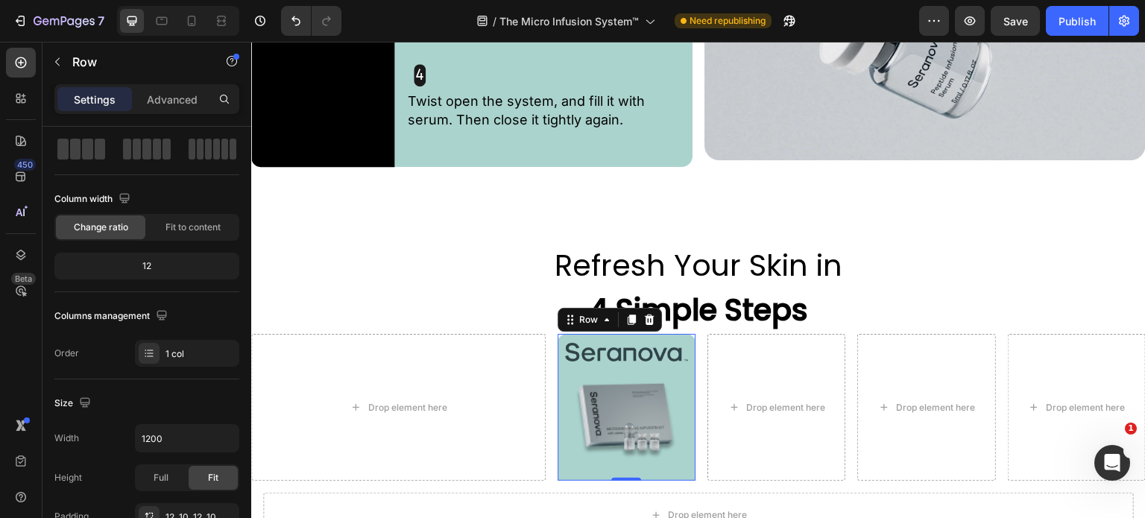
click at [685, 340] on div "Image Image Row 0" at bounding box center [627, 407] width 138 height 147
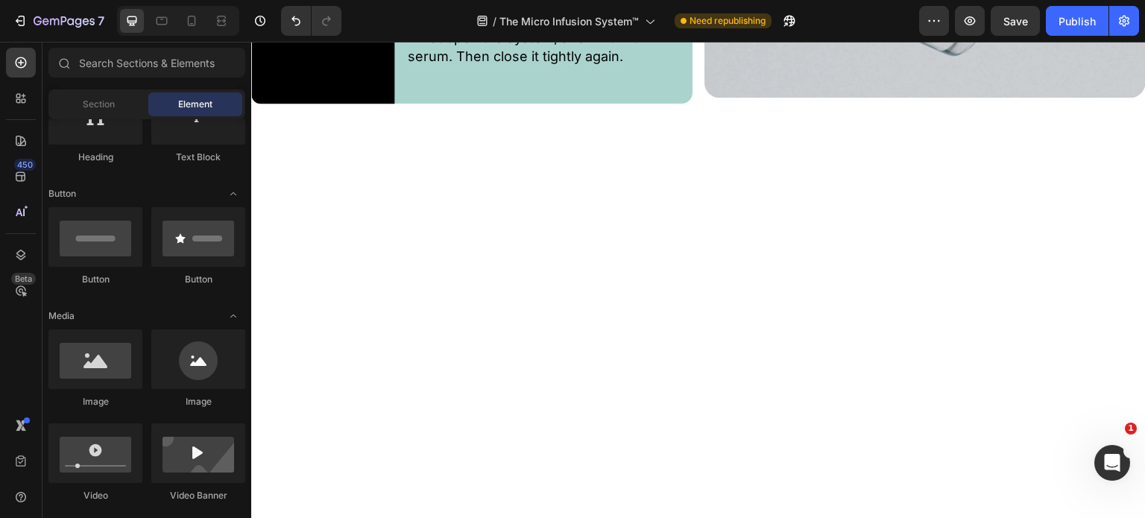
scroll to position [2322, 0]
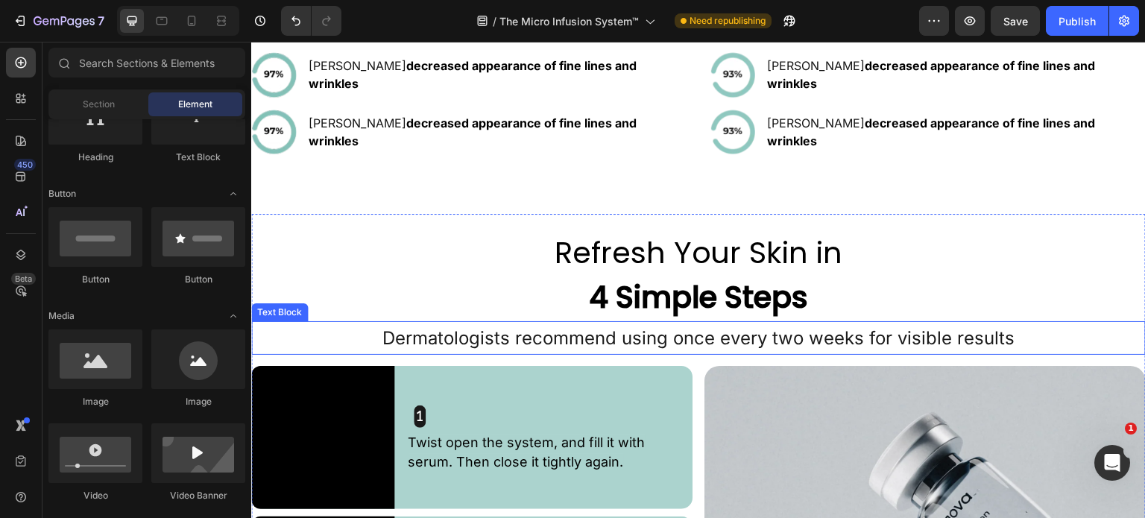
click at [1005, 340] on span "Dermatologists recommend using once every two weeks for visible results" at bounding box center [698, 338] width 632 height 22
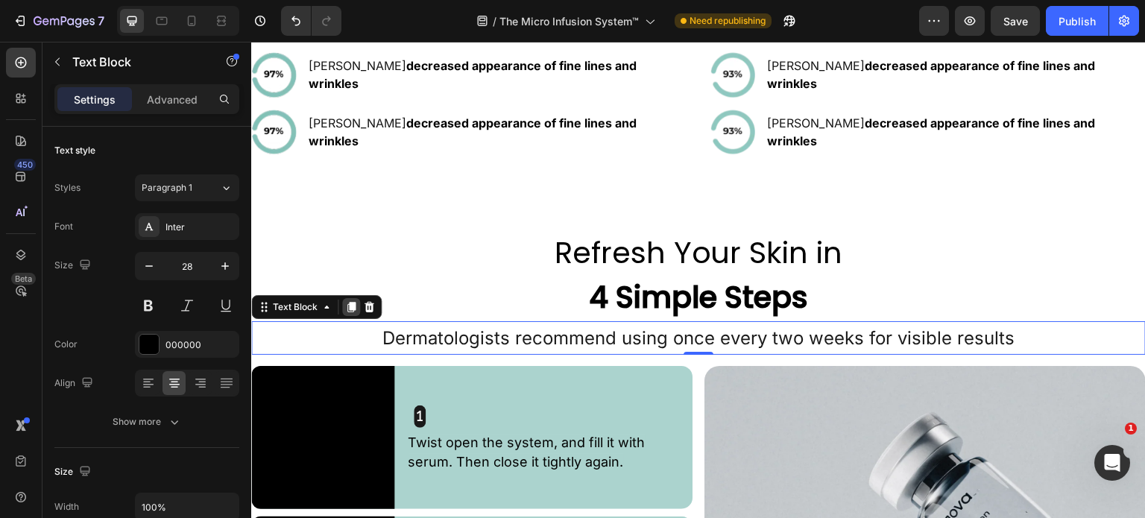
click at [352, 311] on icon at bounding box center [351, 308] width 8 height 10
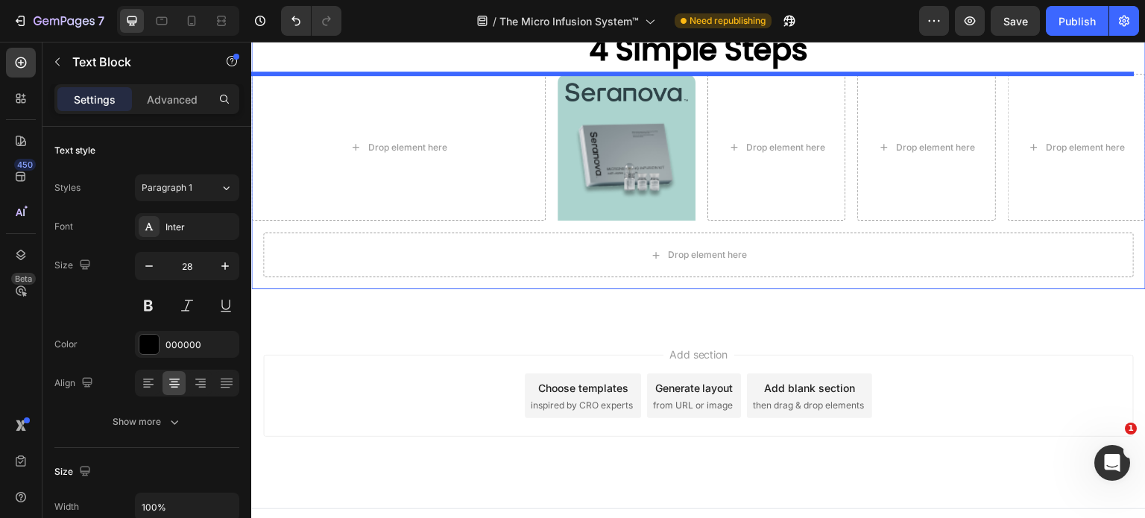
scroll to position [3421, 0]
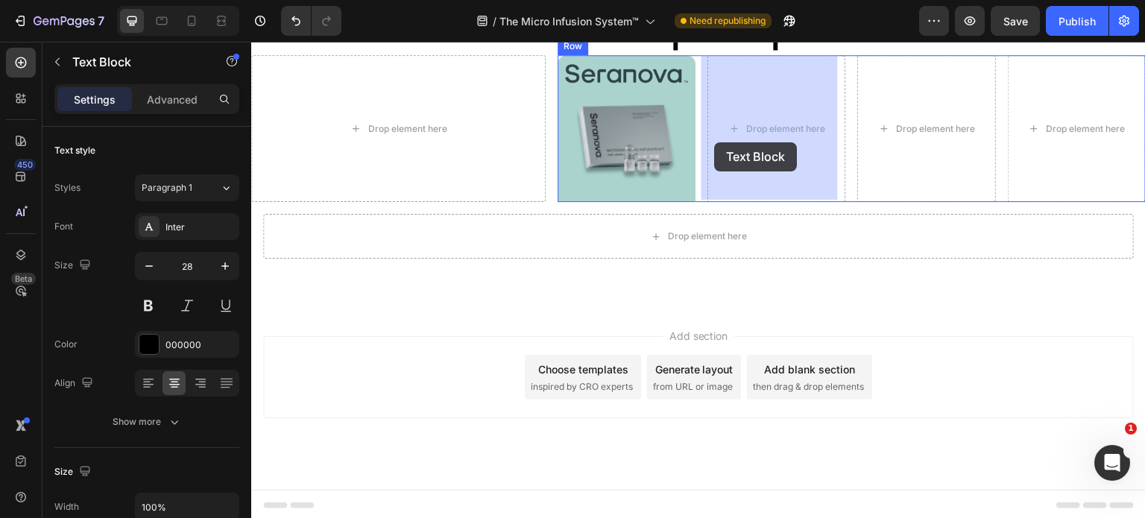
drag, startPoint x: 262, startPoint y: 348, endPoint x: 715, endPoint y: 142, distance: 497.8
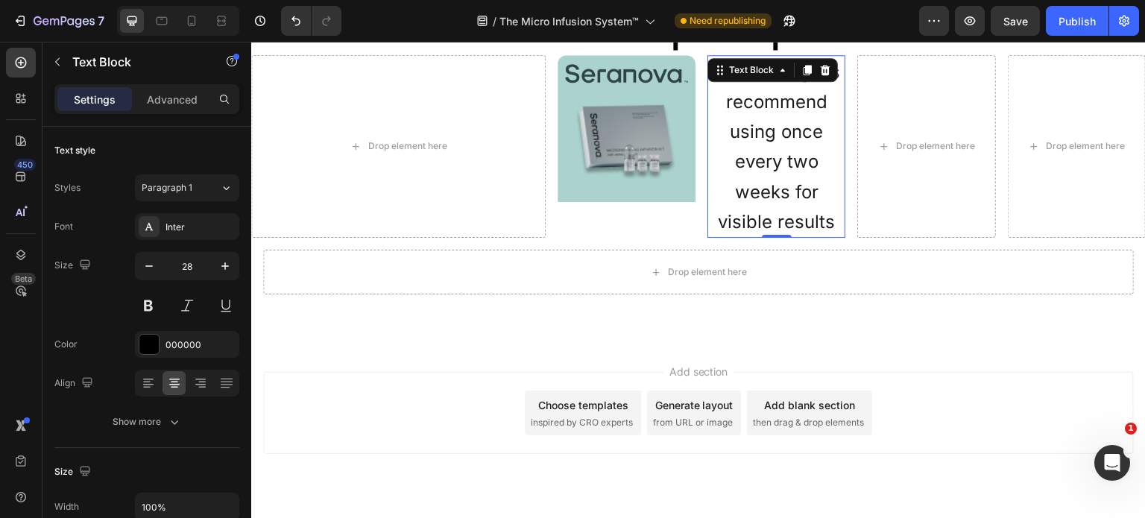
click at [827, 224] on span "Dermatologists recommend using once every two weeks for visible results" at bounding box center [776, 146] width 127 height 171
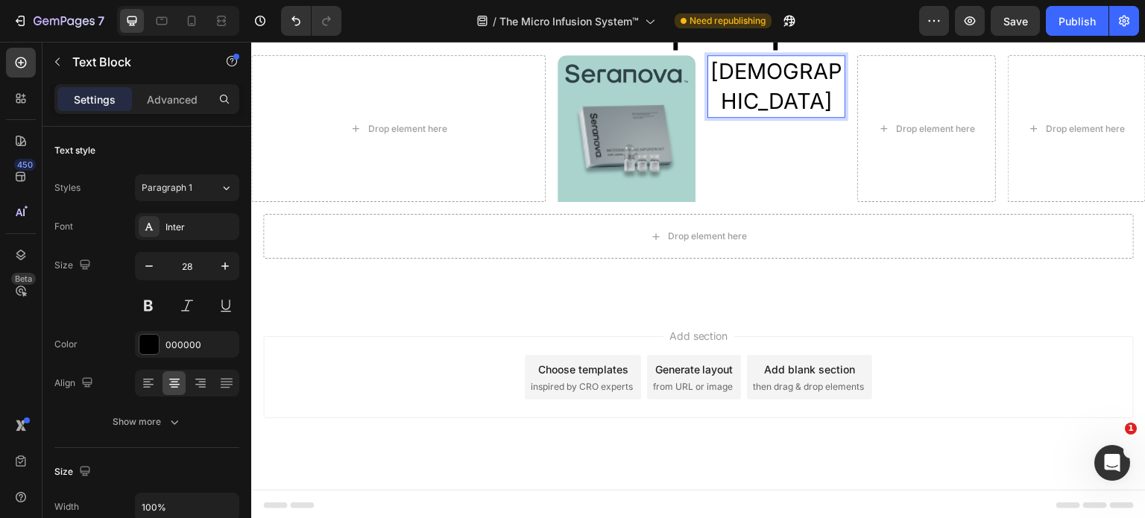
click at [821, 80] on p "[DEMOGRAPHIC_DATA]" at bounding box center [776, 87] width 135 height 60
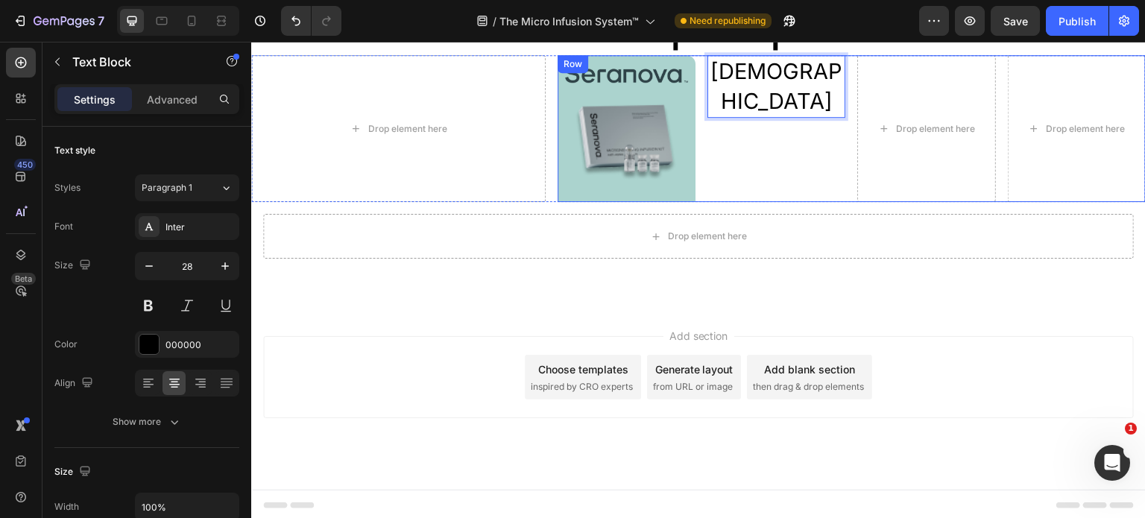
click at [783, 139] on div "Qure Text Block 0" at bounding box center [777, 128] width 138 height 147
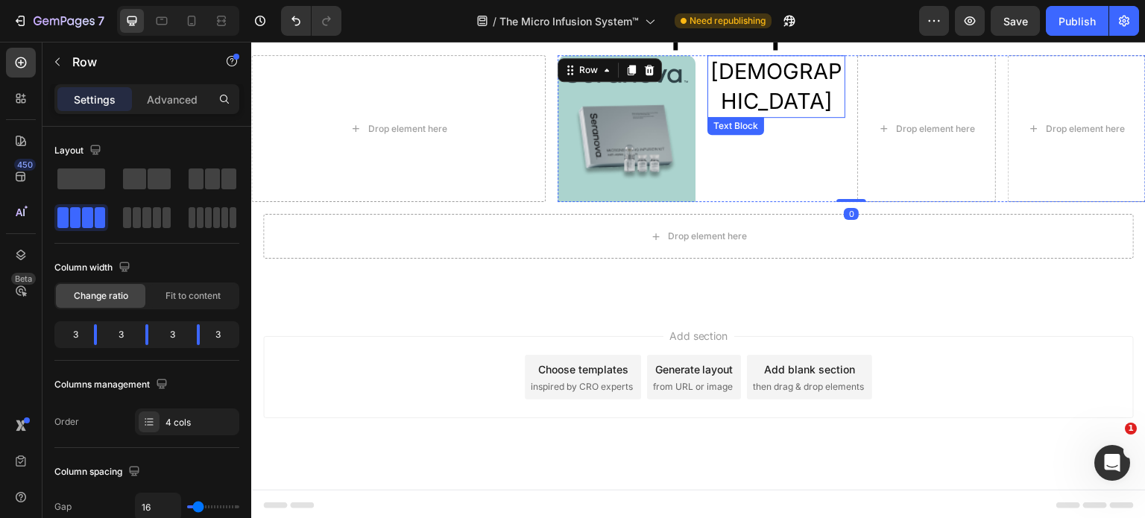
click at [799, 73] on p "[DEMOGRAPHIC_DATA]" at bounding box center [776, 87] width 135 height 60
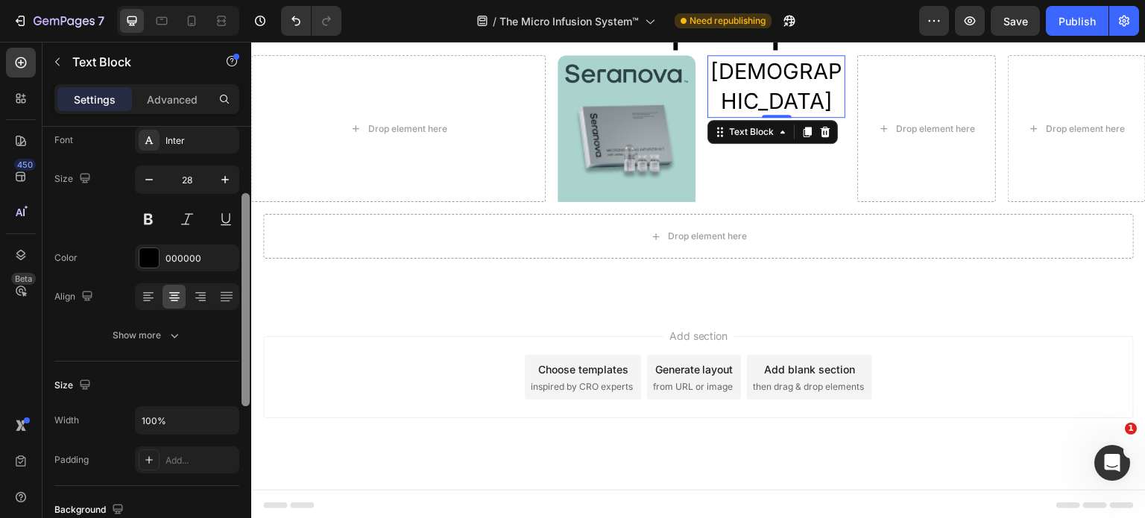
scroll to position [69, 0]
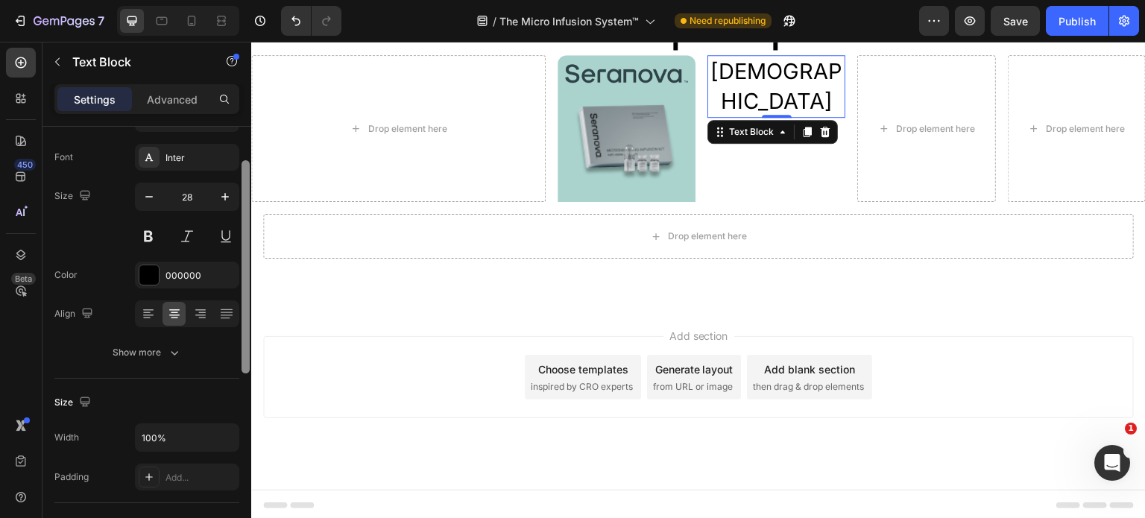
drag, startPoint x: 245, startPoint y: 324, endPoint x: 249, endPoint y: 359, distance: 34.6
click at [249, 359] on div at bounding box center [246, 266] width 8 height 213
click at [227, 199] on icon "button" at bounding box center [225, 196] width 15 height 15
type input "29"
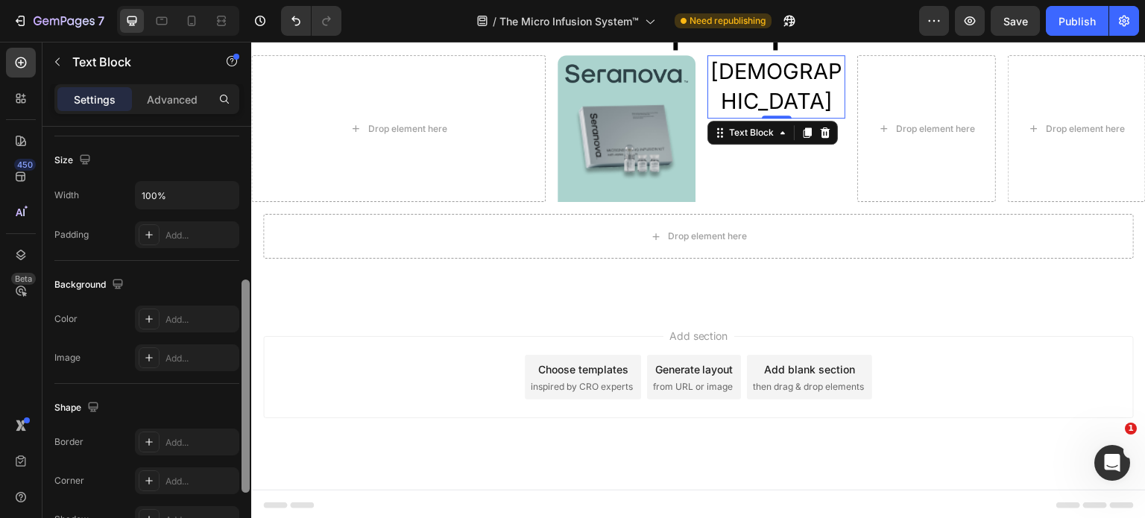
scroll to position [447, 0]
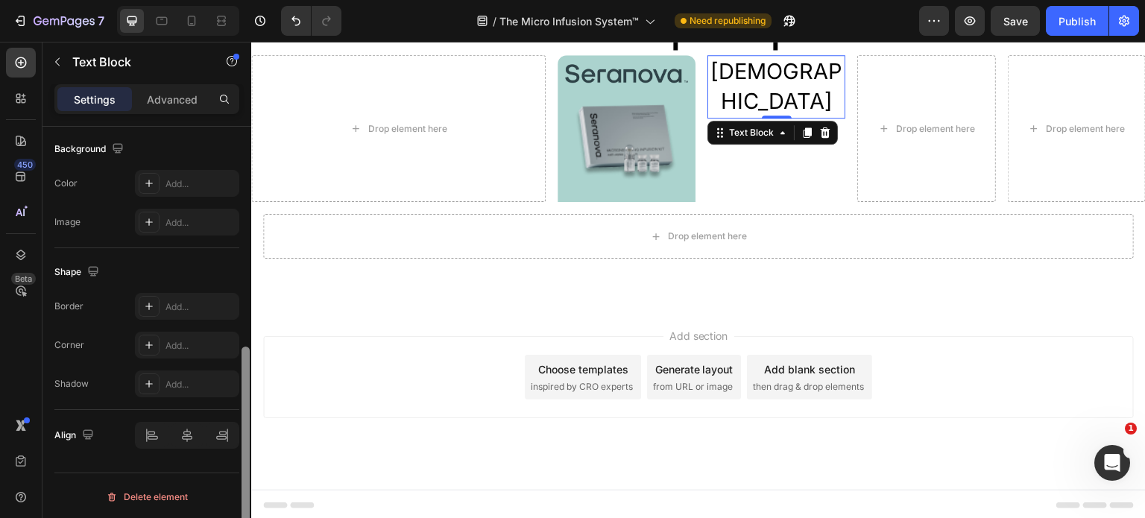
drag, startPoint x: 244, startPoint y: 277, endPoint x: 201, endPoint y: 438, distance: 166.5
click at [241, 491] on div at bounding box center [245, 344] width 11 height 434
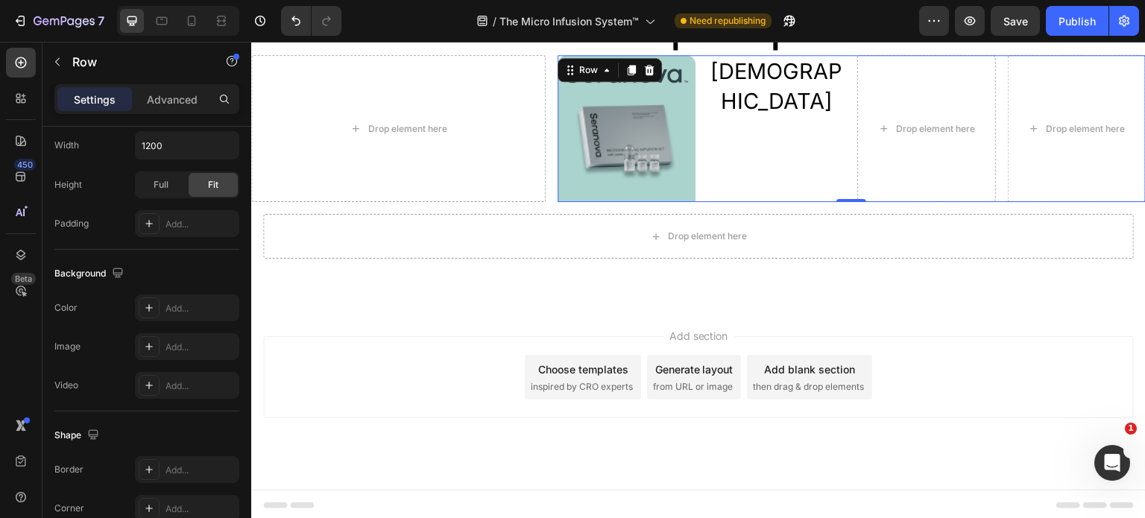
click at [808, 144] on div "[DEMOGRAPHIC_DATA] Text Block" at bounding box center [777, 128] width 138 height 147
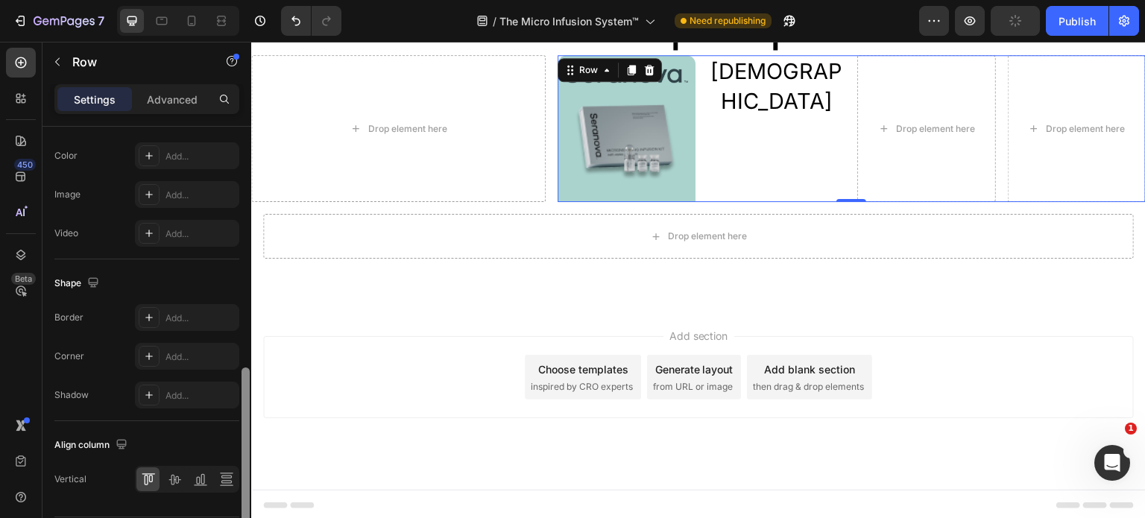
drag, startPoint x: 248, startPoint y: 265, endPoint x: 232, endPoint y: 508, distance: 242.8
click at [233, 508] on div "Layout Column width Change ratio Fit to content 3 3 3 3 Columns management Orde…" at bounding box center [146, 344] width 209 height 434
click at [195, 479] on icon at bounding box center [200, 477] width 15 height 15
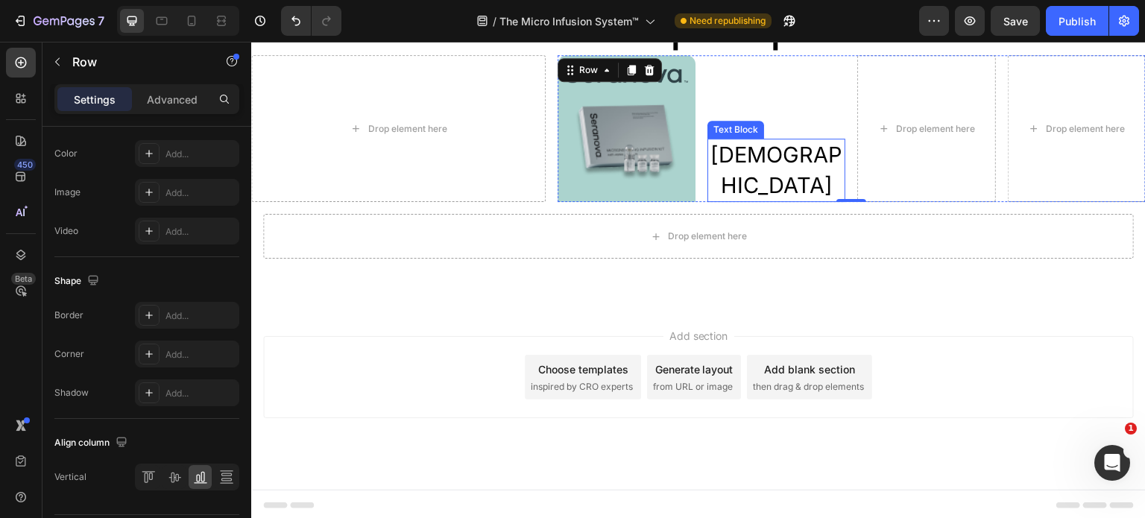
click at [798, 179] on p "[DEMOGRAPHIC_DATA]" at bounding box center [776, 170] width 135 height 60
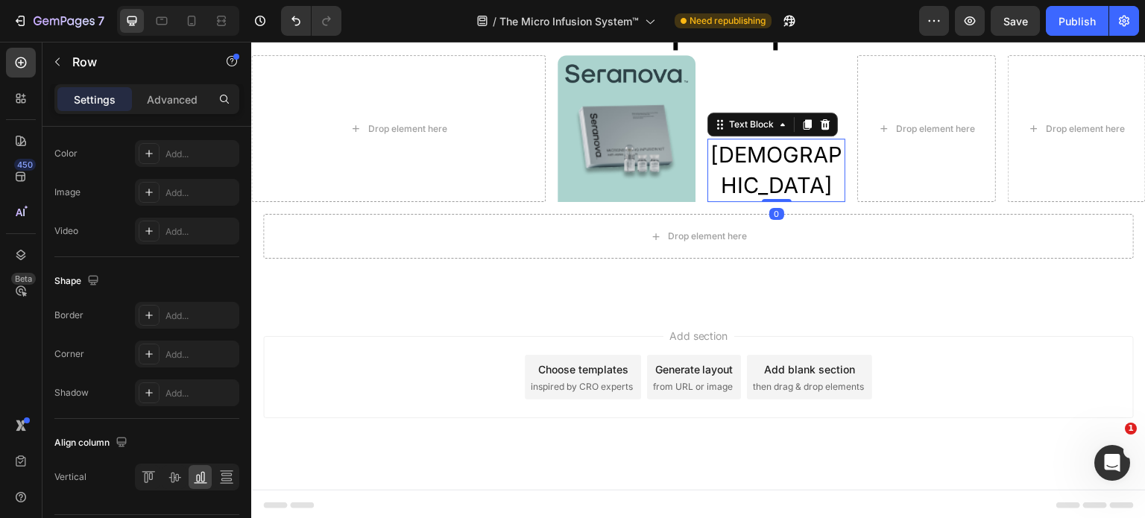
scroll to position [0, 0]
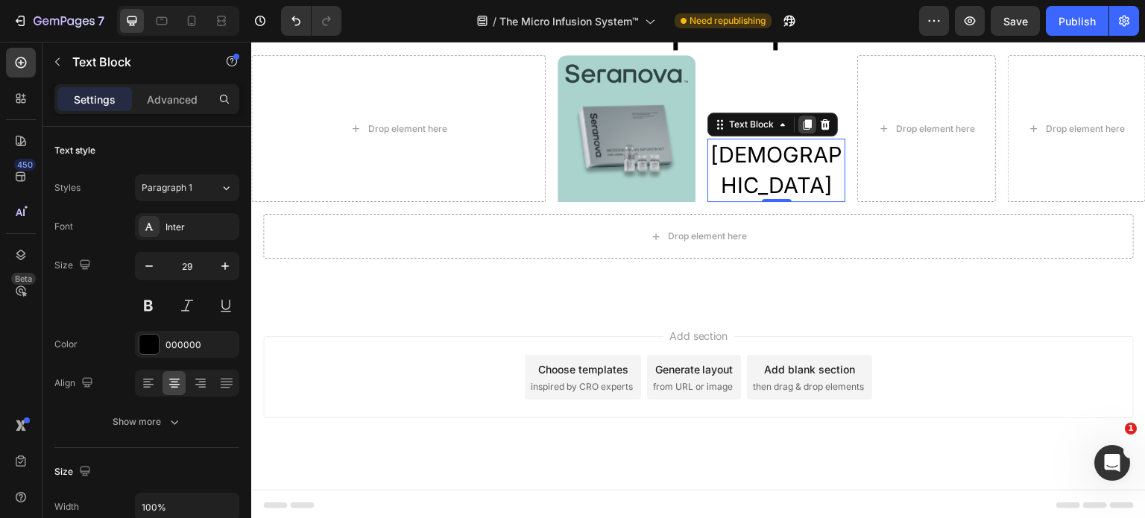
click at [802, 130] on icon at bounding box center [807, 125] width 12 height 12
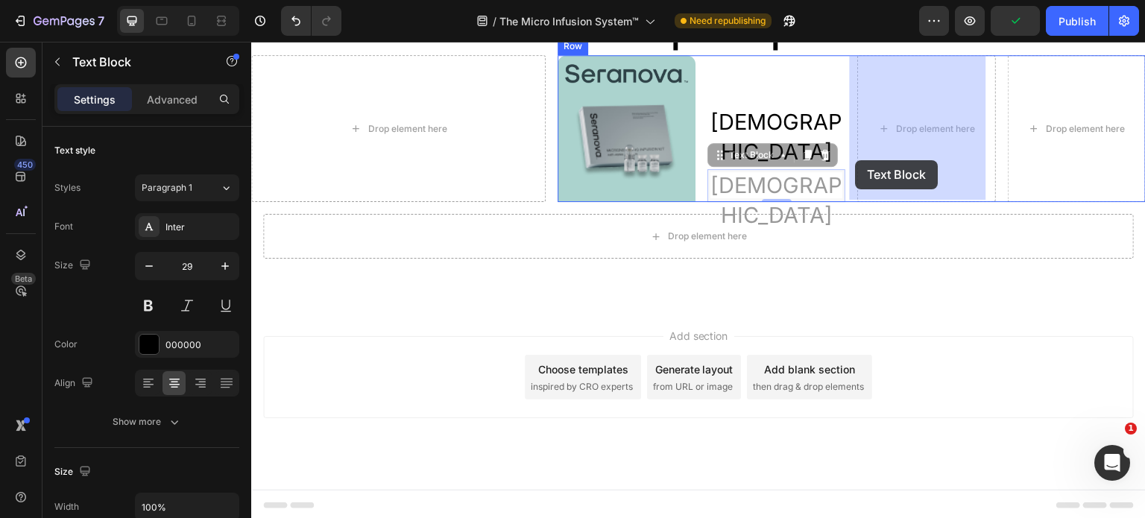
drag, startPoint x: 713, startPoint y: 153, endPoint x: 858, endPoint y: 160, distance: 145.6
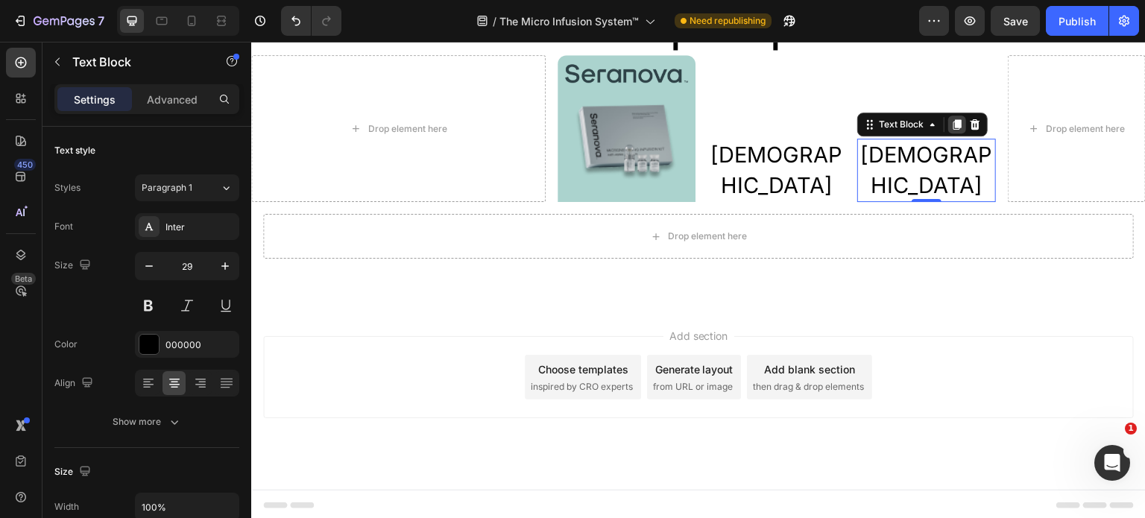
click at [954, 130] on icon at bounding box center [958, 124] width 8 height 10
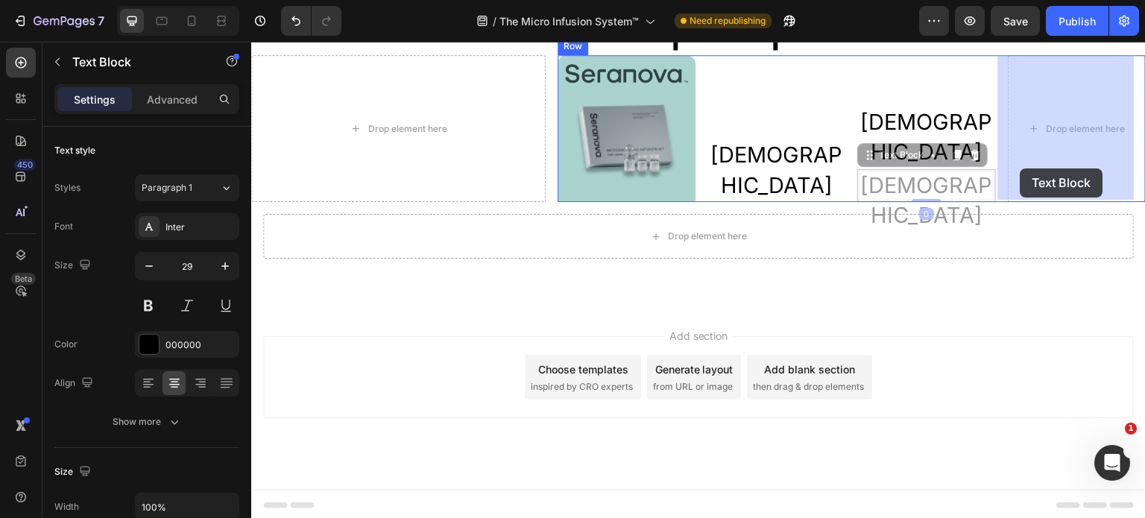
drag, startPoint x: 864, startPoint y: 154, endPoint x: 1021, endPoint y: 168, distance: 157.2
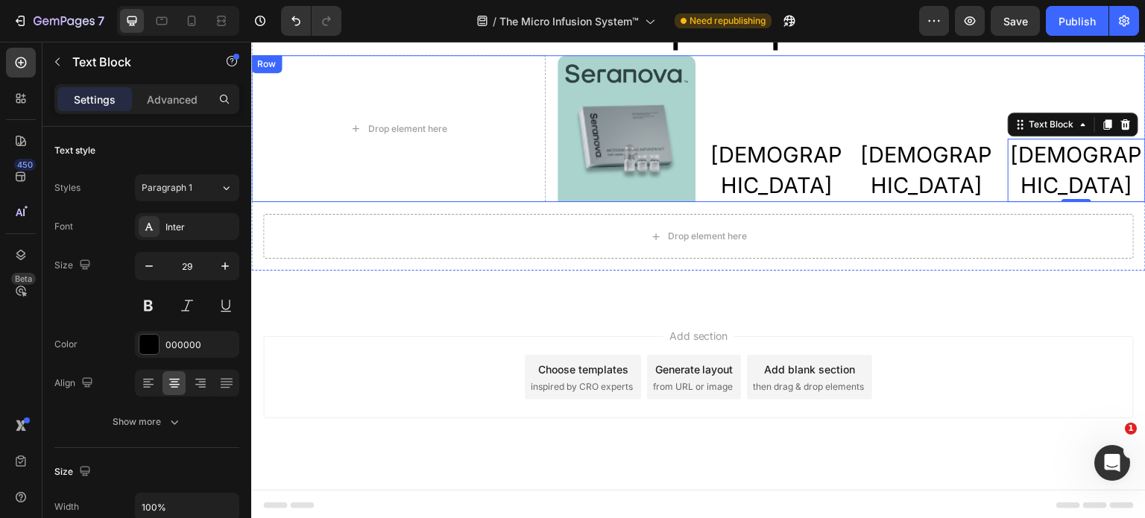
click at [550, 129] on div "Drop element here Image Image Row Qure Text Block Qure Text Block Qure Text Blo…" at bounding box center [698, 128] width 895 height 147
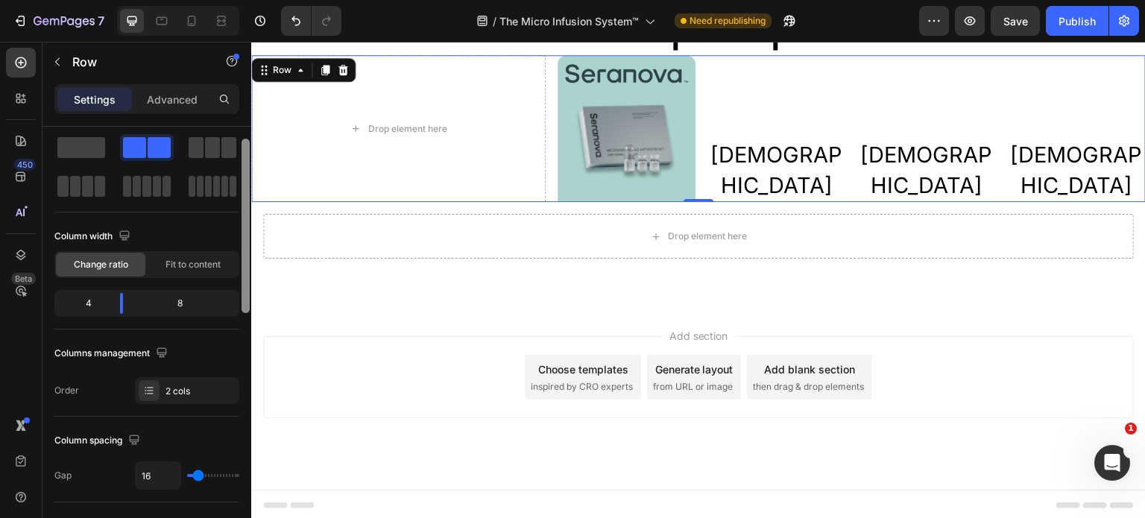
scroll to position [48, 0]
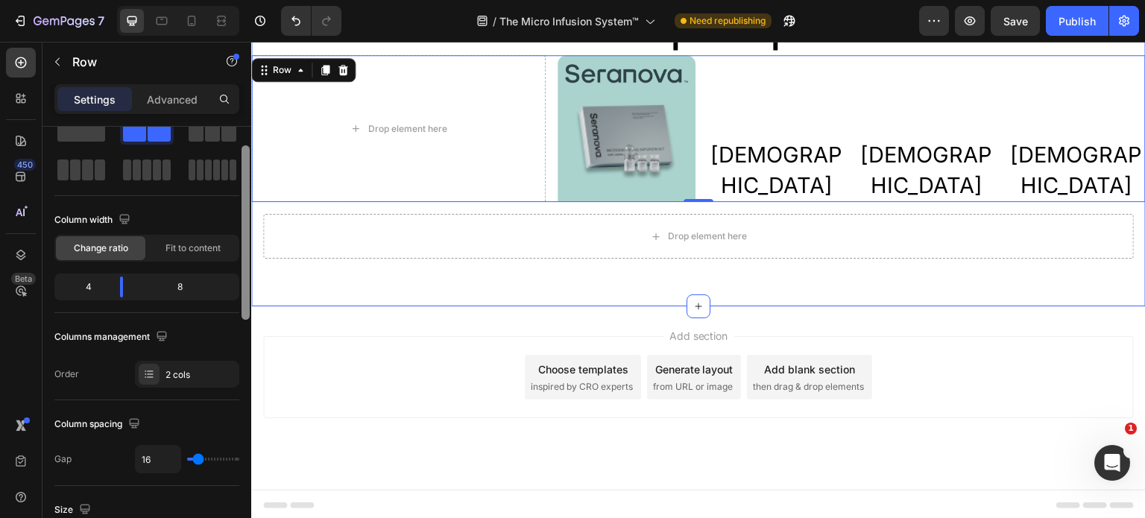
drag, startPoint x: 499, startPoint y: 298, endPoint x: 252, endPoint y: 300, distance: 246.8
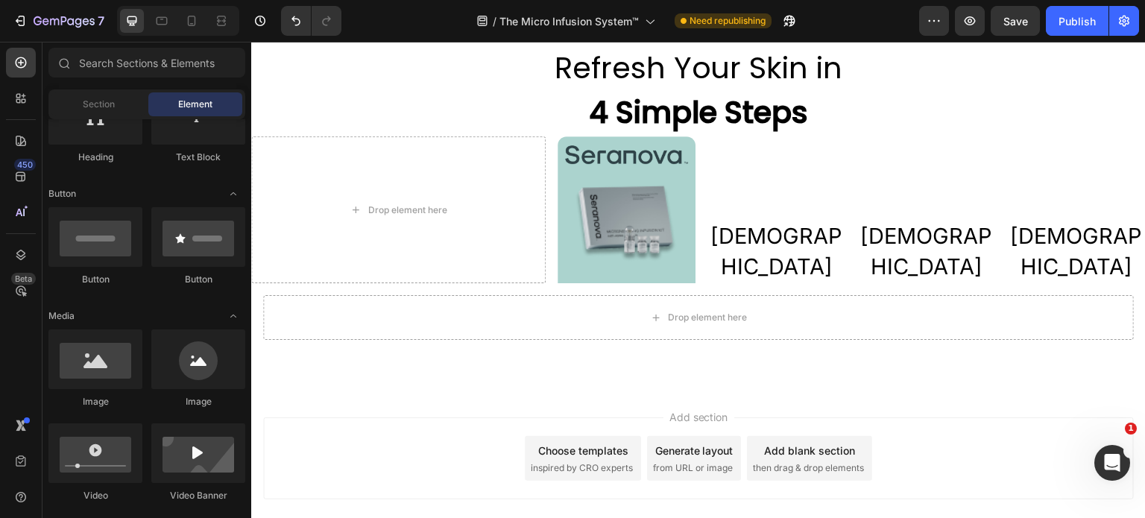
scroll to position [3298, 0]
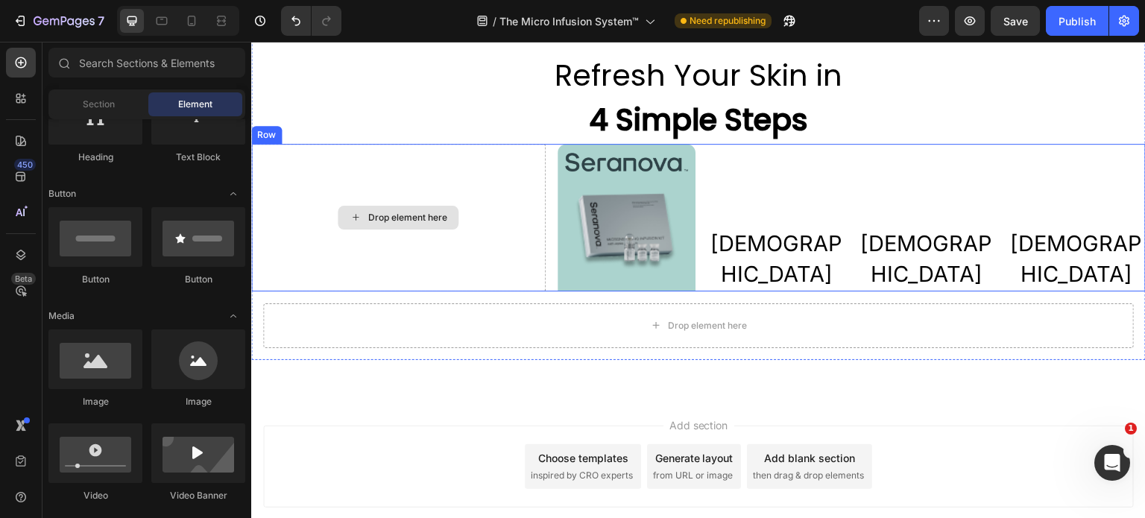
click at [441, 189] on div "Drop element here" at bounding box center [398, 217] width 294 height 147
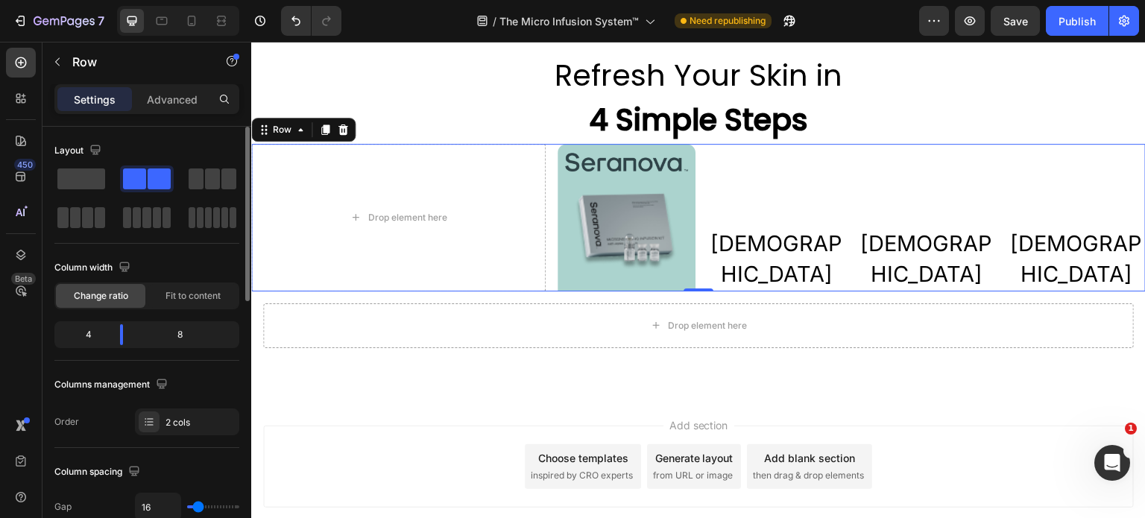
type input "13"
type input "9"
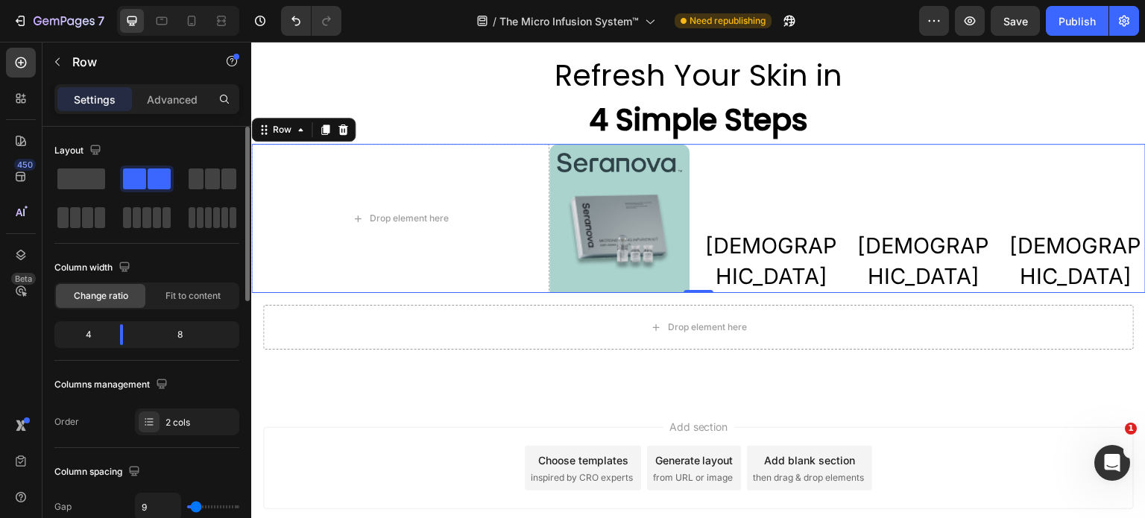
type input "0"
drag, startPoint x: 197, startPoint y: 509, endPoint x: 56, endPoint y: 408, distance: 173.6
type input "0"
click at [188, 506] on input "range" at bounding box center [213, 506] width 52 height 3
click at [774, 236] on div "[DEMOGRAPHIC_DATA] Text Block" at bounding box center [772, 218] width 140 height 149
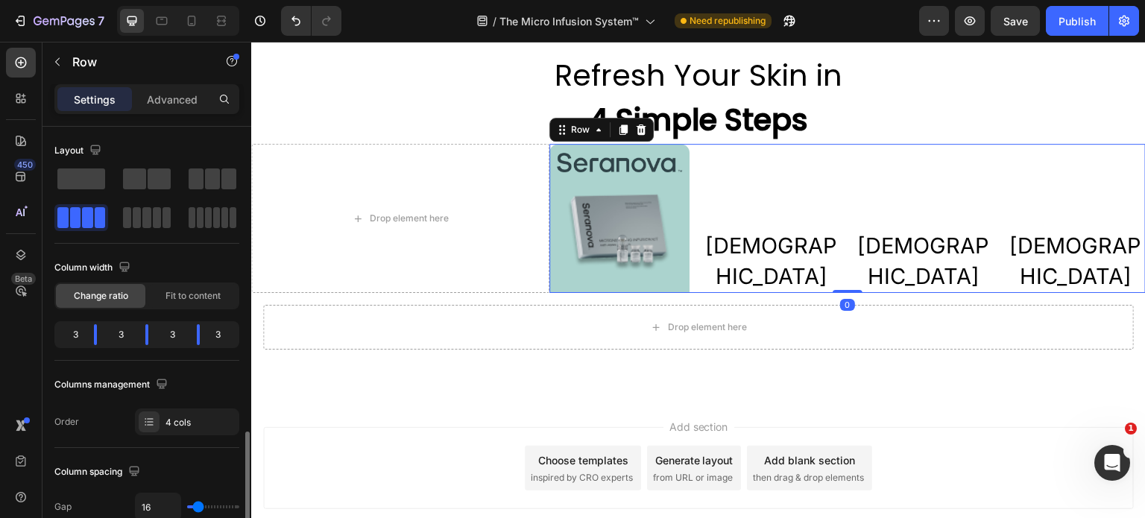
scroll to position [218, 0]
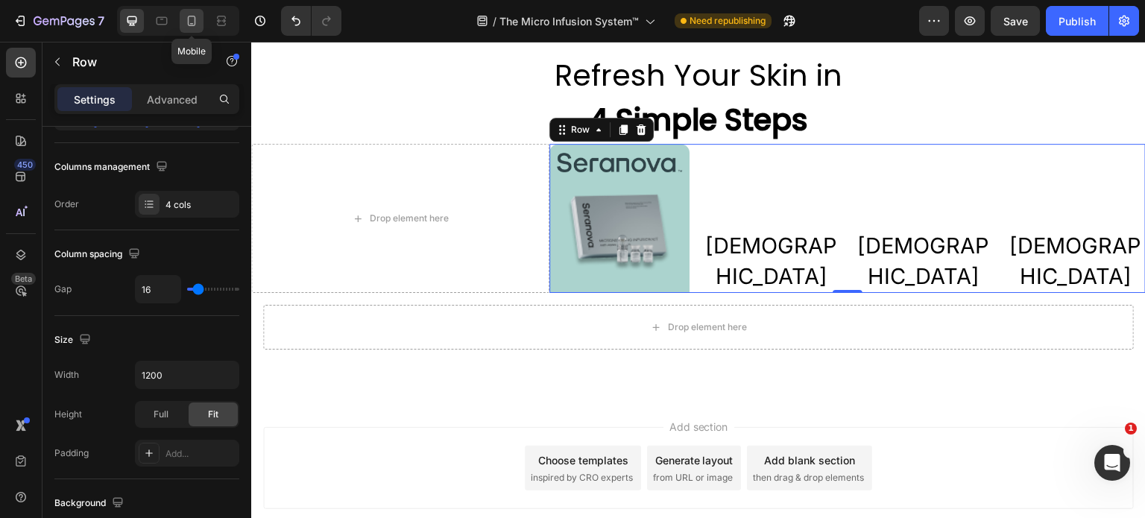
click at [194, 25] on icon at bounding box center [191, 20] width 15 height 15
type input "100%"
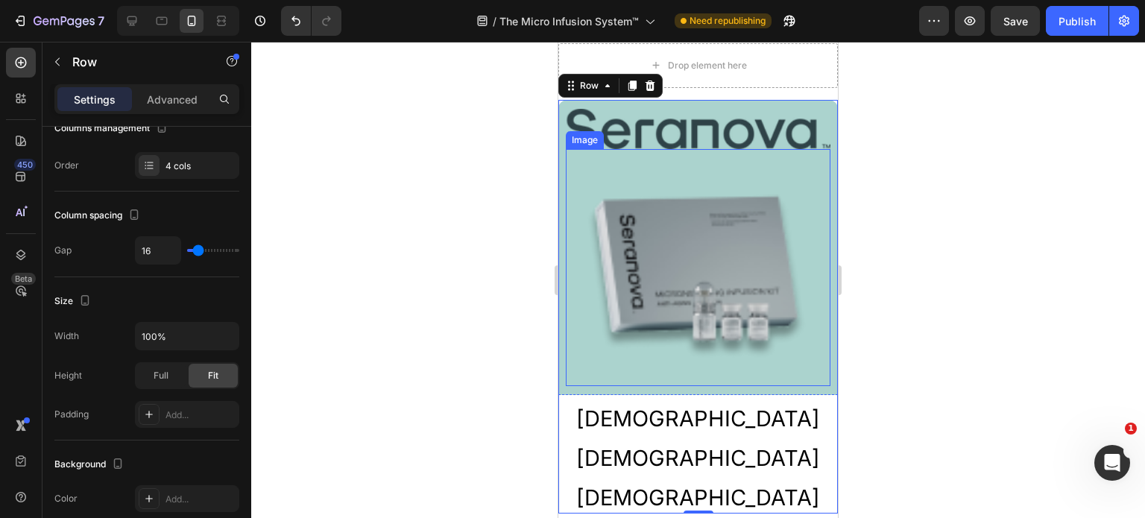
scroll to position [3337, 0]
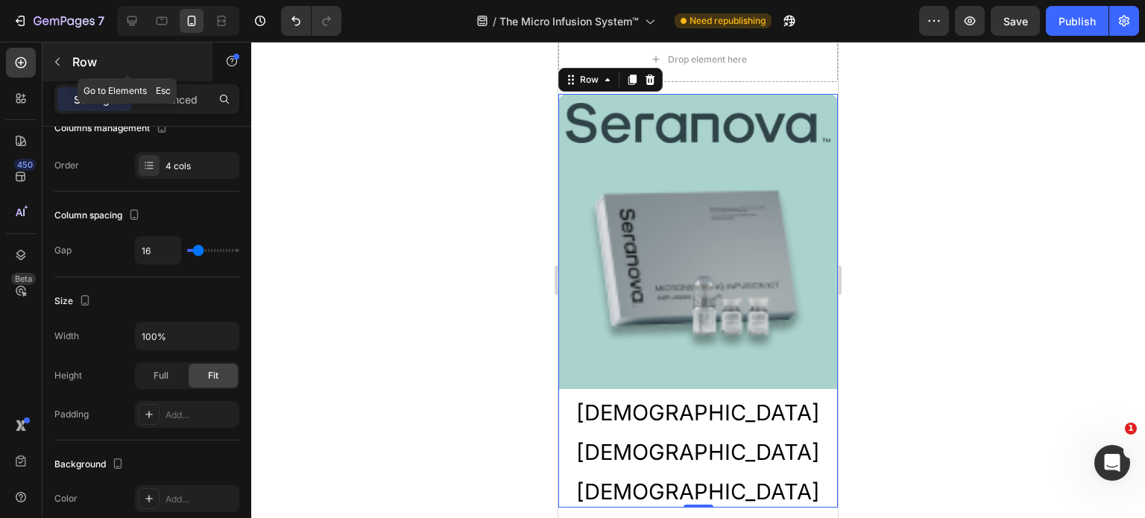
click at [57, 64] on icon "button" at bounding box center [57, 62] width 12 height 12
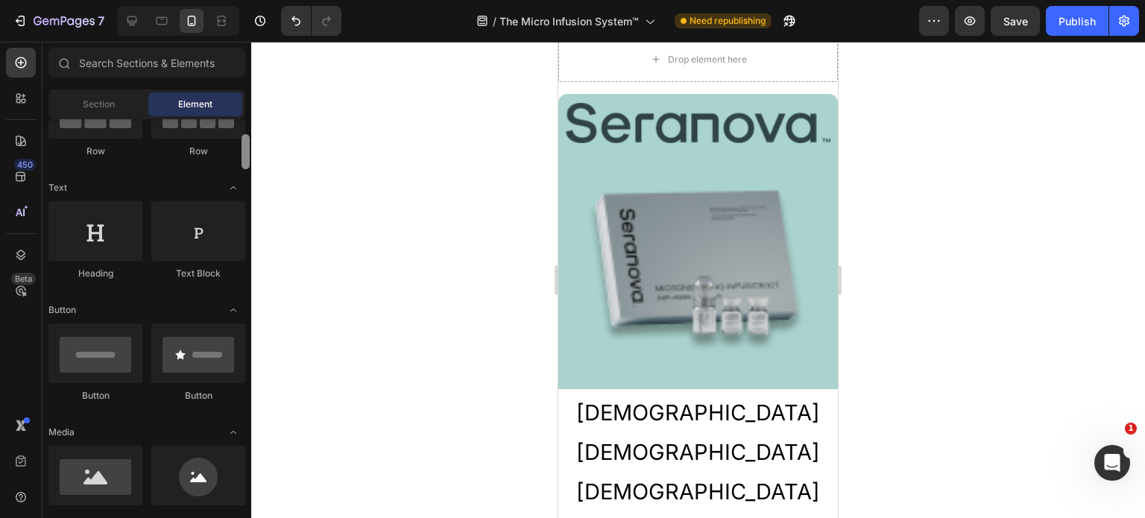
scroll to position [0, 0]
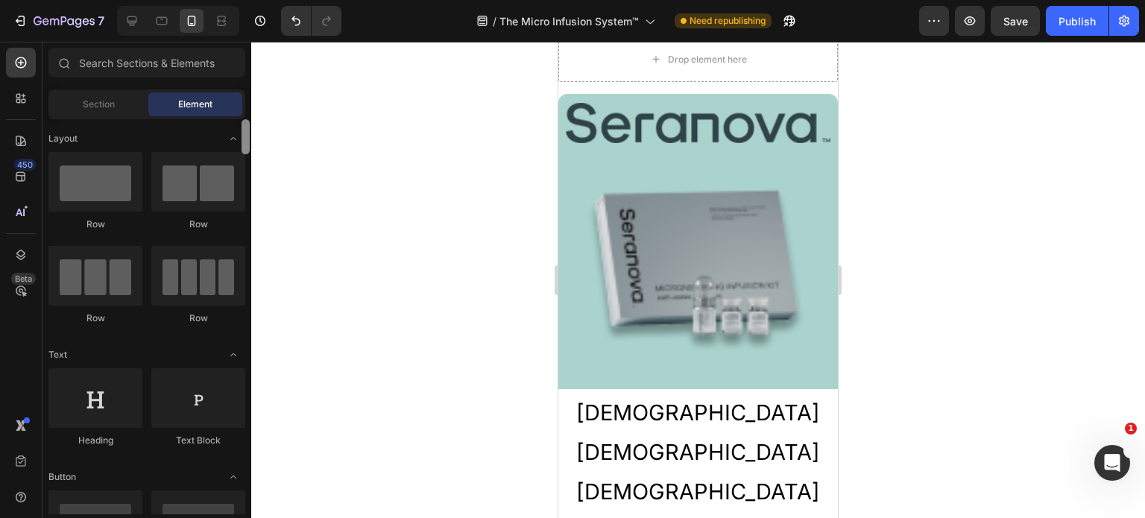
drag, startPoint x: 248, startPoint y: 163, endPoint x: 248, endPoint y: 118, distance: 45.5
click at [248, 119] on div at bounding box center [245, 316] width 11 height 395
click at [195, 186] on div at bounding box center [198, 182] width 94 height 60
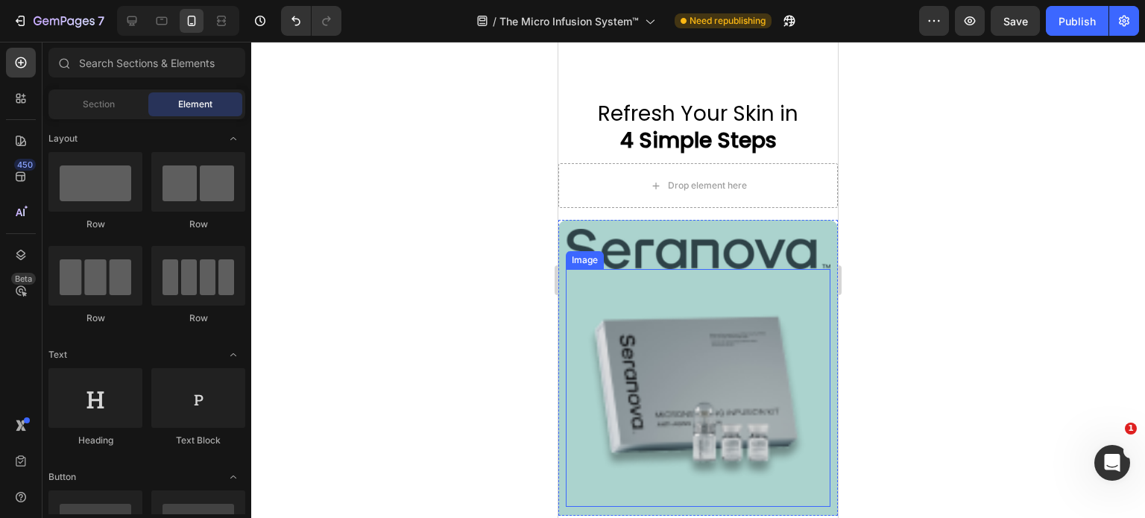
scroll to position [4445, 0]
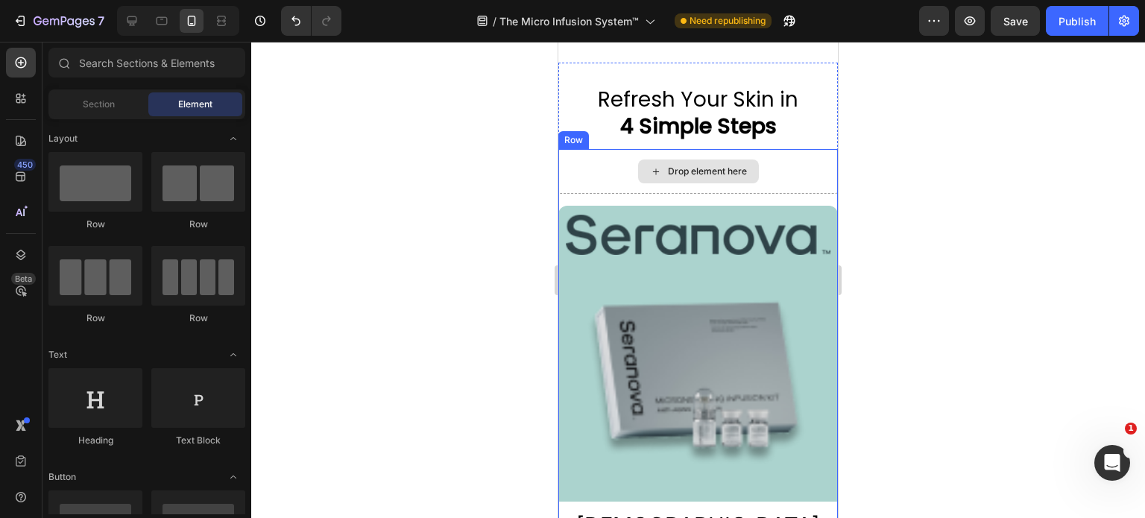
click at [576, 166] on div "Drop element here" at bounding box center [698, 171] width 280 height 45
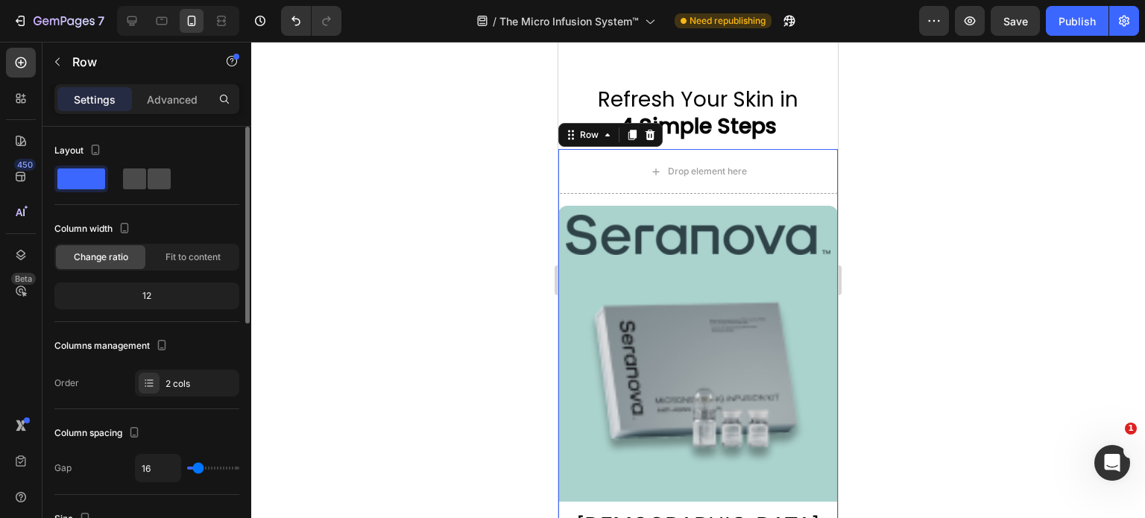
click at [148, 178] on span at bounding box center [159, 178] width 23 height 21
type input "0"
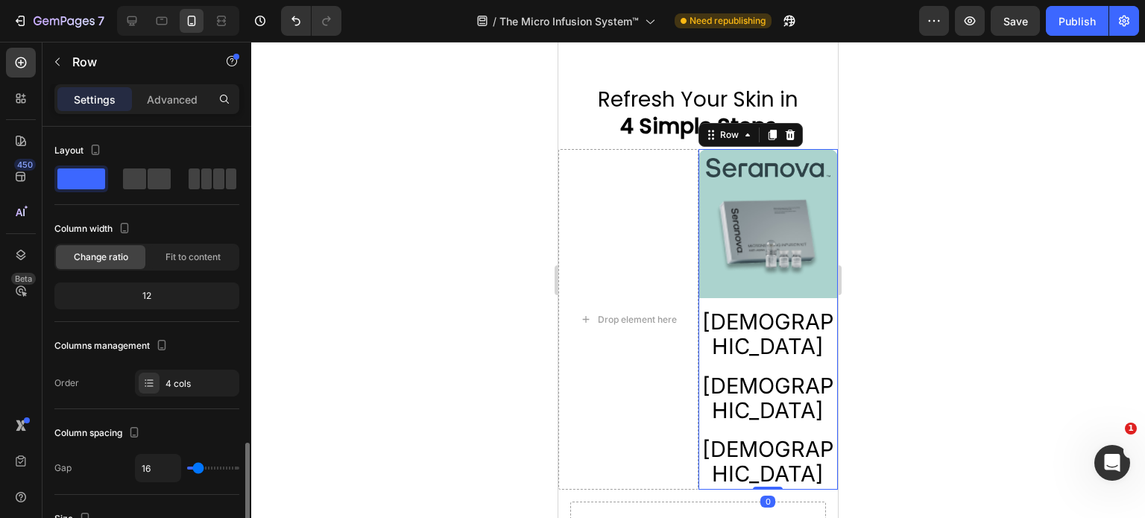
scroll to position [218, 0]
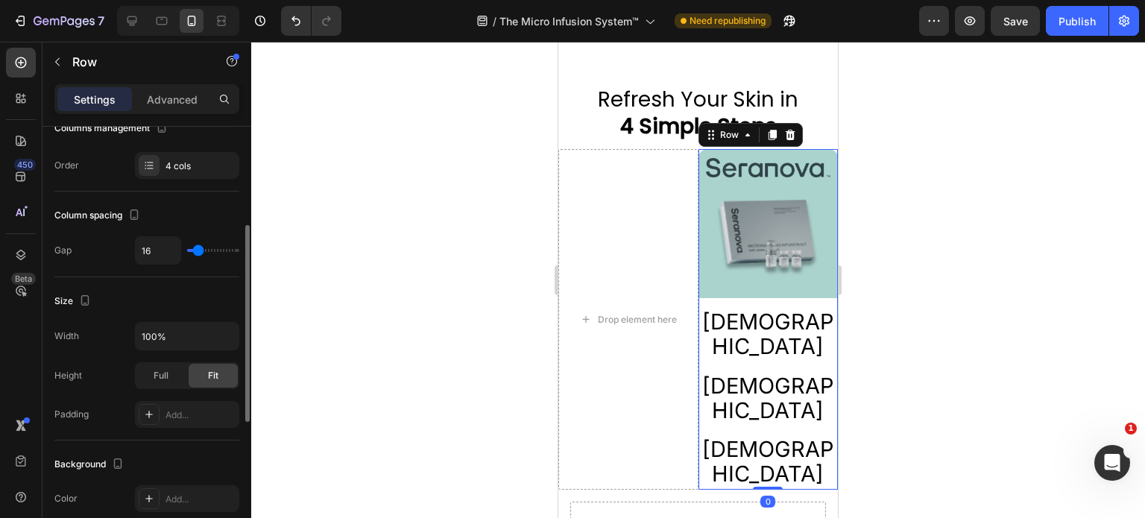
click at [819, 335] on div "Image Image Row Qure Text Block Qure Text Block Qure Text Block Row 0" at bounding box center [769, 319] width 140 height 341
click at [55, 66] on icon "button" at bounding box center [57, 62] width 12 height 12
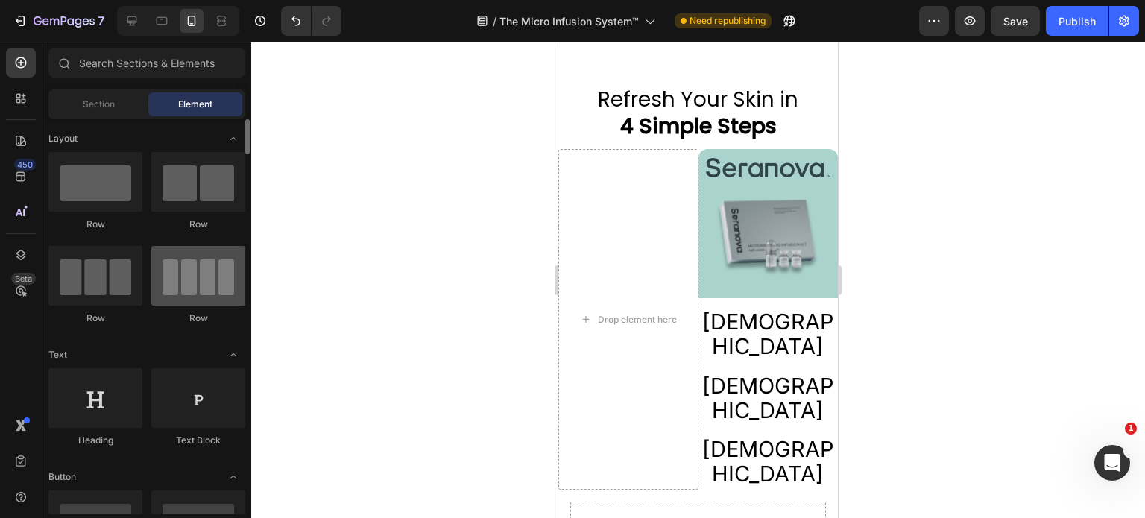
click at [178, 286] on div at bounding box center [198, 276] width 94 height 60
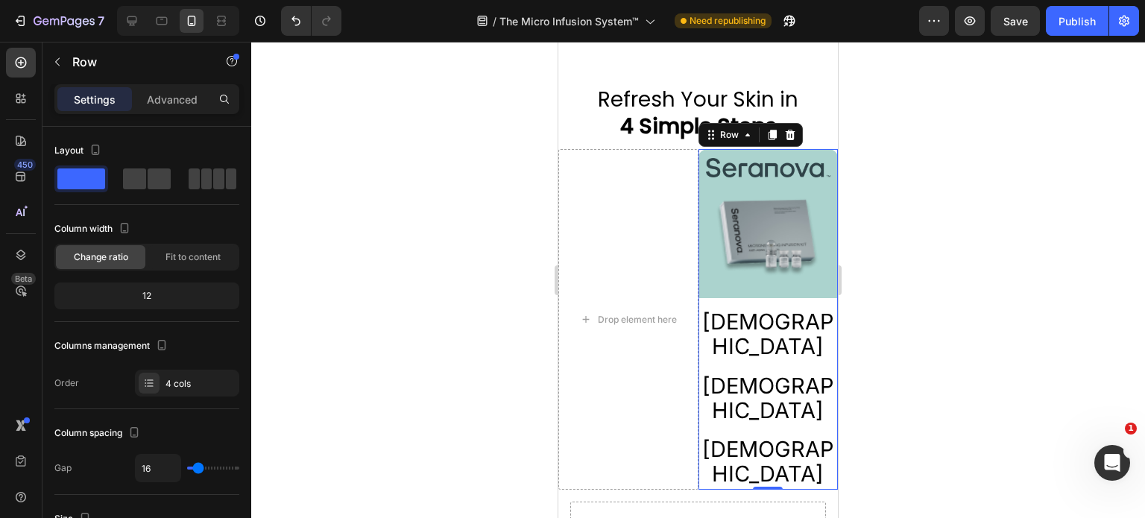
click at [700, 297] on div "Image Image Row Qure Text Block Qure Text Block Qure Text Block Row 0" at bounding box center [769, 319] width 140 height 341
click at [226, 186] on span at bounding box center [231, 178] width 11 height 21
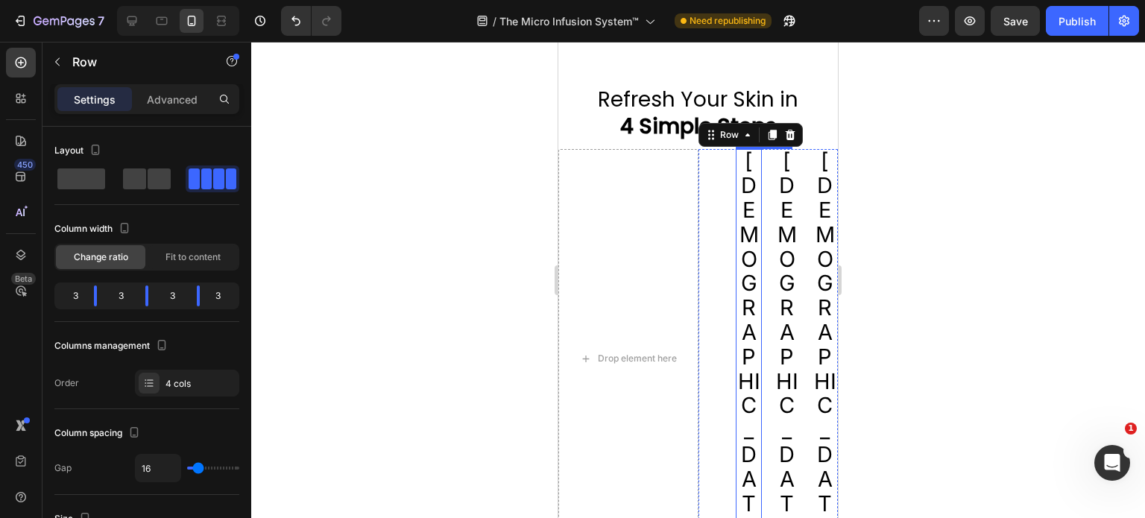
click at [740, 204] on span "[DEMOGRAPHIC_DATA]" at bounding box center [749, 357] width 22 height 418
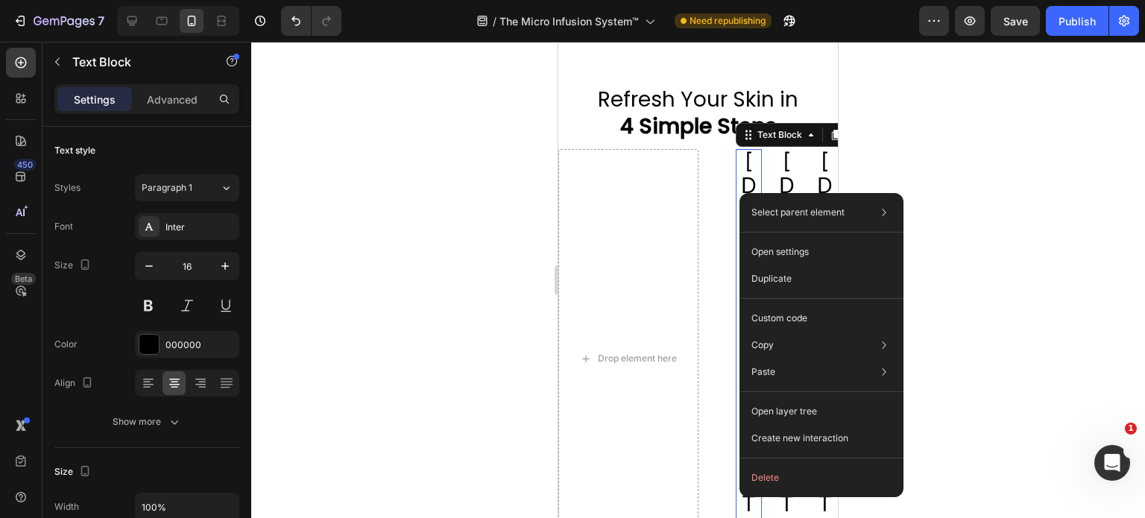
click at [740, 193] on div "Select parent element Row 1 col Row 2 cols Row 4 cols Text Block Open settings …" at bounding box center [822, 345] width 164 height 304
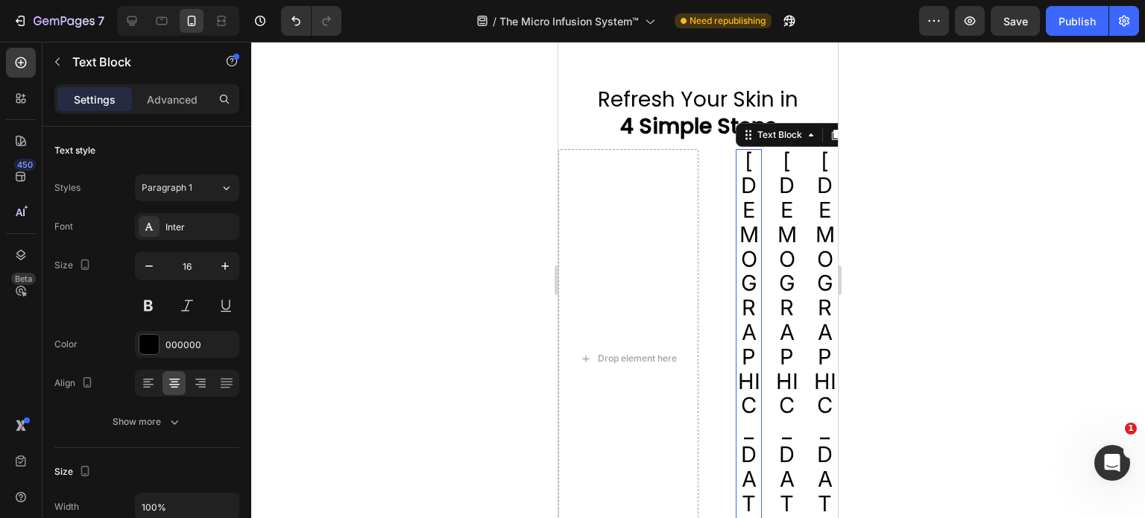
click at [739, 180] on span "[DEMOGRAPHIC_DATA]" at bounding box center [749, 357] width 22 height 418
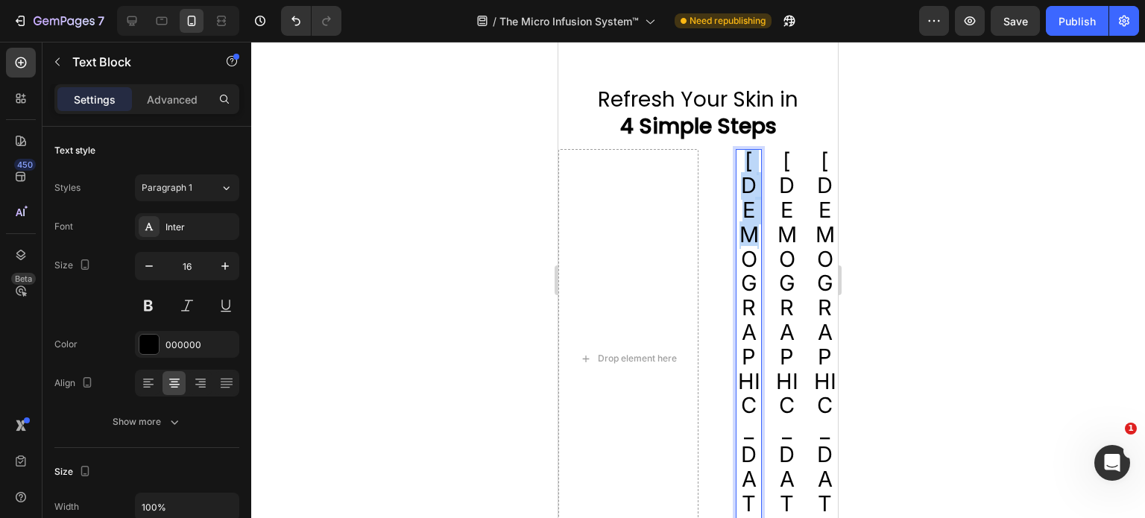
click at [739, 180] on span "[DEMOGRAPHIC_DATA]" at bounding box center [749, 357] width 22 height 418
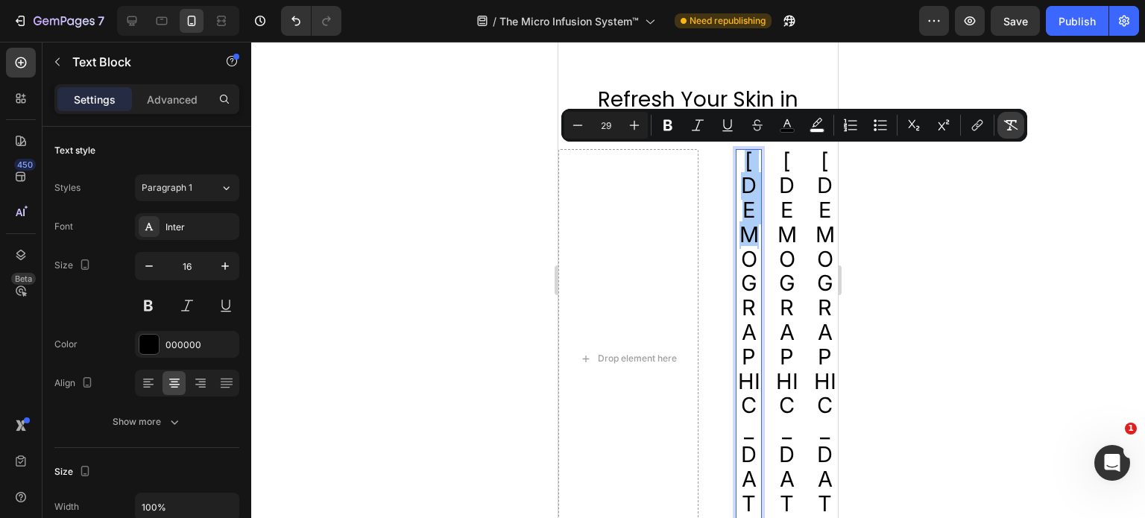
click at [1018, 127] on button "Remove Format" at bounding box center [1011, 125] width 27 height 27
type input "16"
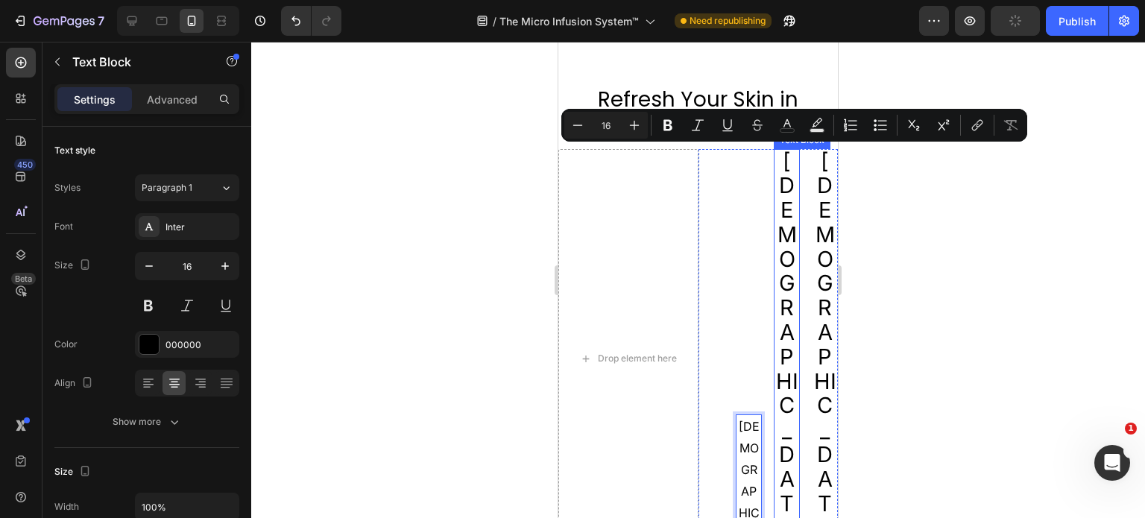
click at [784, 193] on span "[DEMOGRAPHIC_DATA]" at bounding box center [787, 357] width 22 height 418
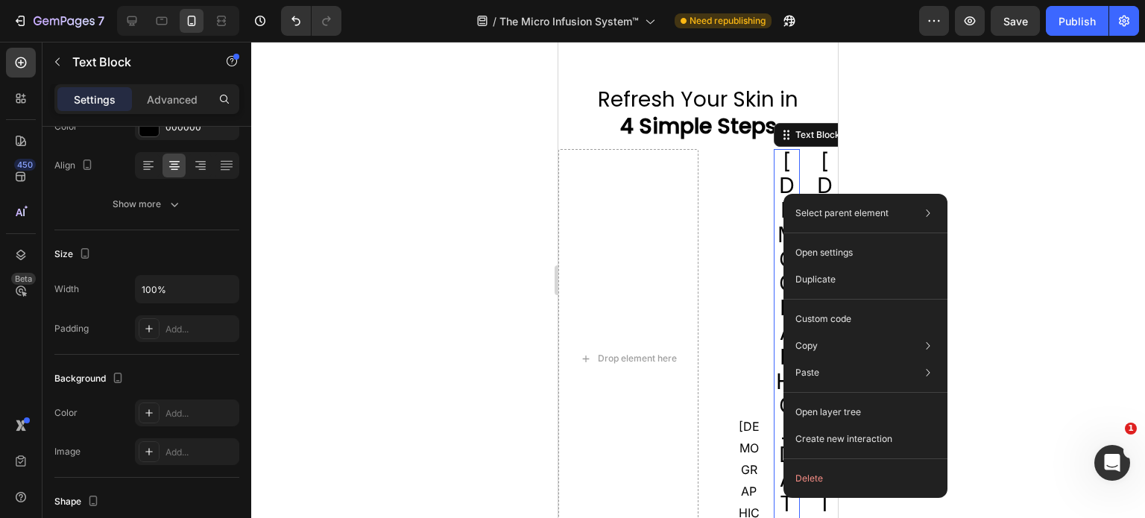
click at [784, 194] on div "Select parent element Row 1 col Row 2 cols Row 4 cols Text Block Open settings …" at bounding box center [866, 346] width 164 height 304
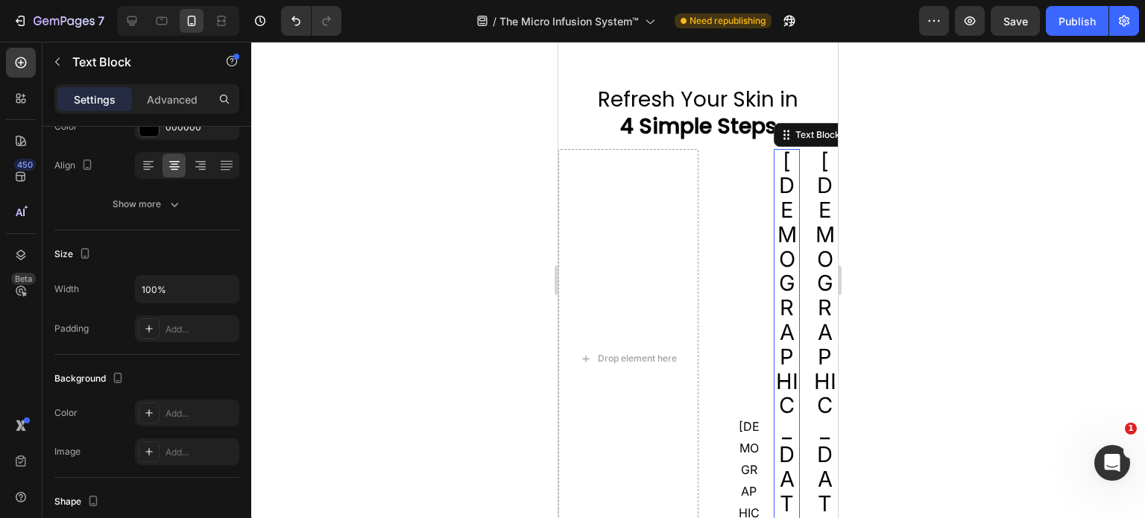
click at [776, 174] on span "[DEMOGRAPHIC_DATA]" at bounding box center [787, 357] width 22 height 418
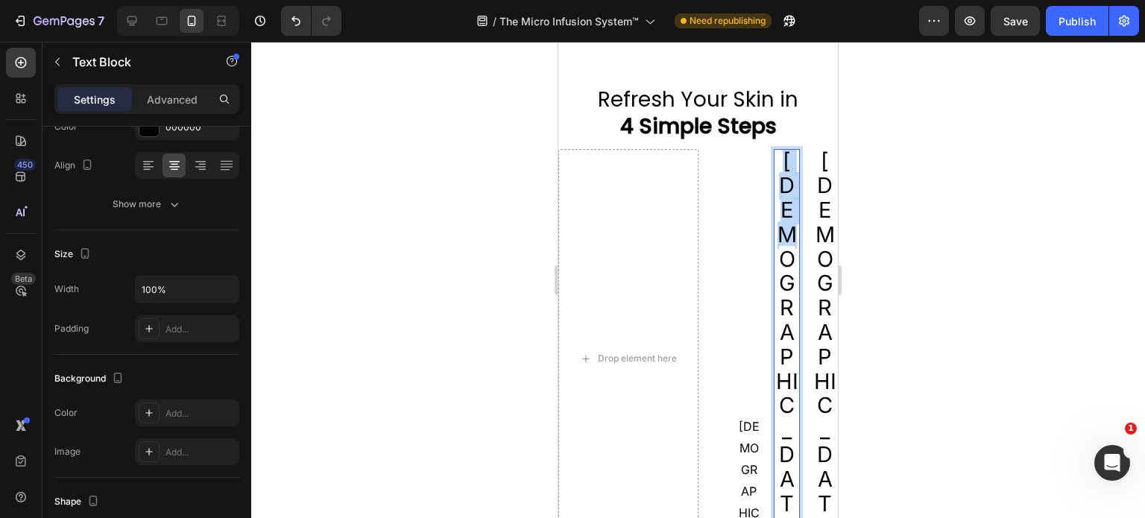
click at [776, 174] on span "[DEMOGRAPHIC_DATA]" at bounding box center [787, 357] width 22 height 418
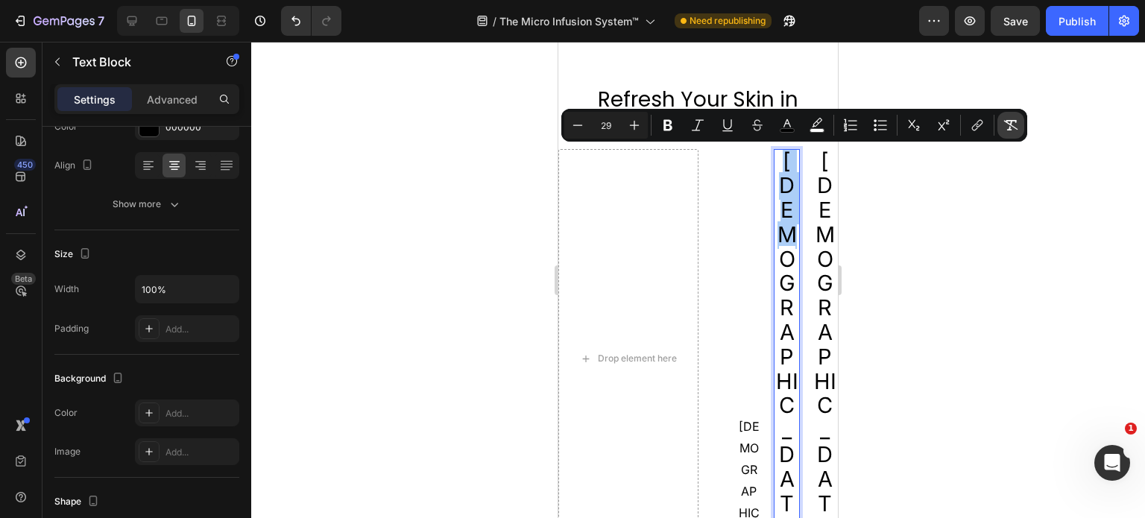
click at [1011, 125] on icon "Editor contextual toolbar" at bounding box center [1011, 125] width 14 height 10
type input "16"
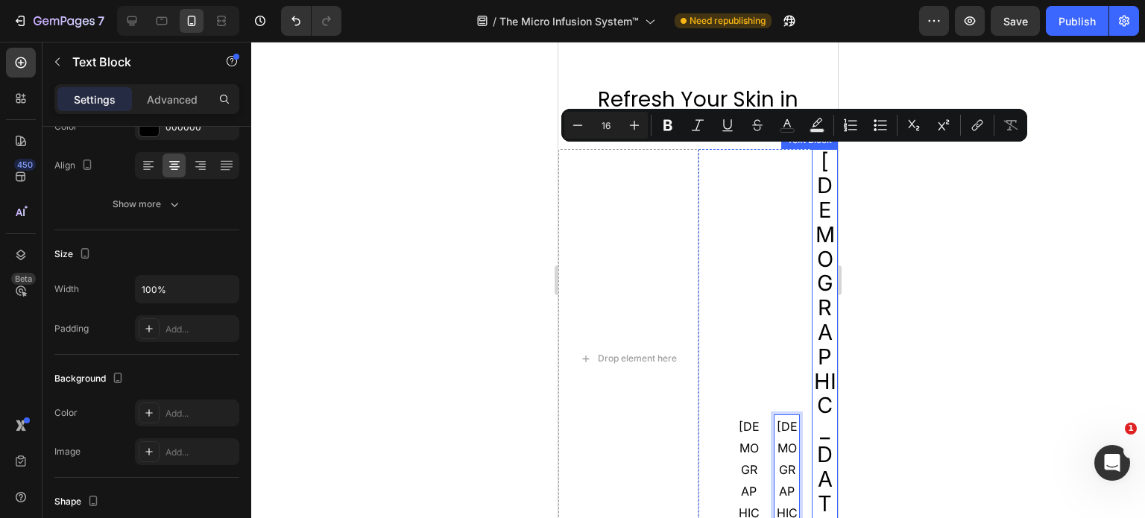
click at [823, 196] on span "[DEMOGRAPHIC_DATA]" at bounding box center [825, 357] width 22 height 418
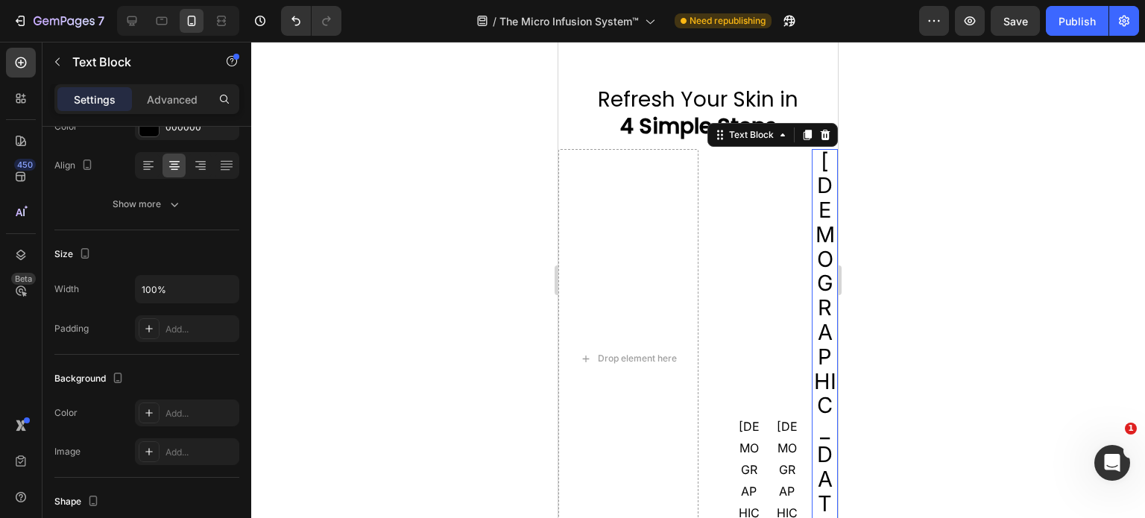
click at [817, 195] on span "[DEMOGRAPHIC_DATA]" at bounding box center [825, 357] width 22 height 418
click at [921, 212] on div at bounding box center [698, 280] width 894 height 476
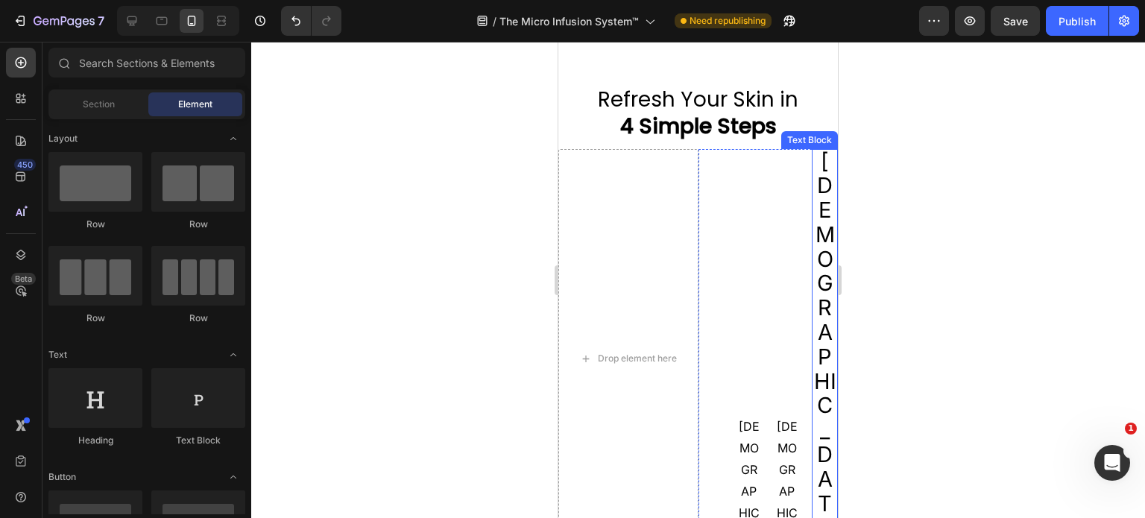
click at [819, 202] on span "[DEMOGRAPHIC_DATA]" at bounding box center [825, 357] width 22 height 418
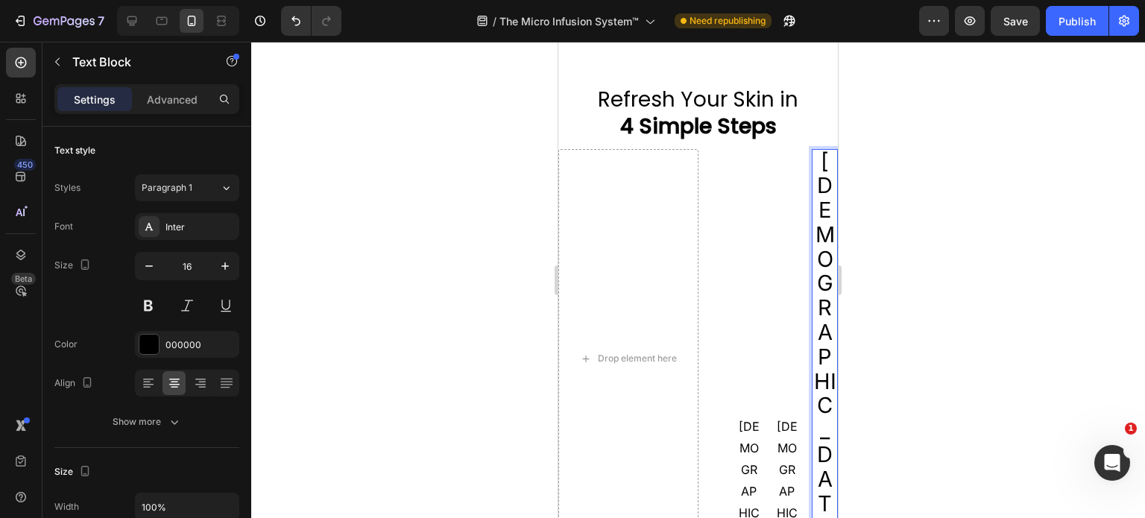
drag, startPoint x: 819, startPoint y: 202, endPoint x: 813, endPoint y: 207, distance: 8.1
click at [814, 207] on span "[DEMOGRAPHIC_DATA]" at bounding box center [825, 357] width 22 height 418
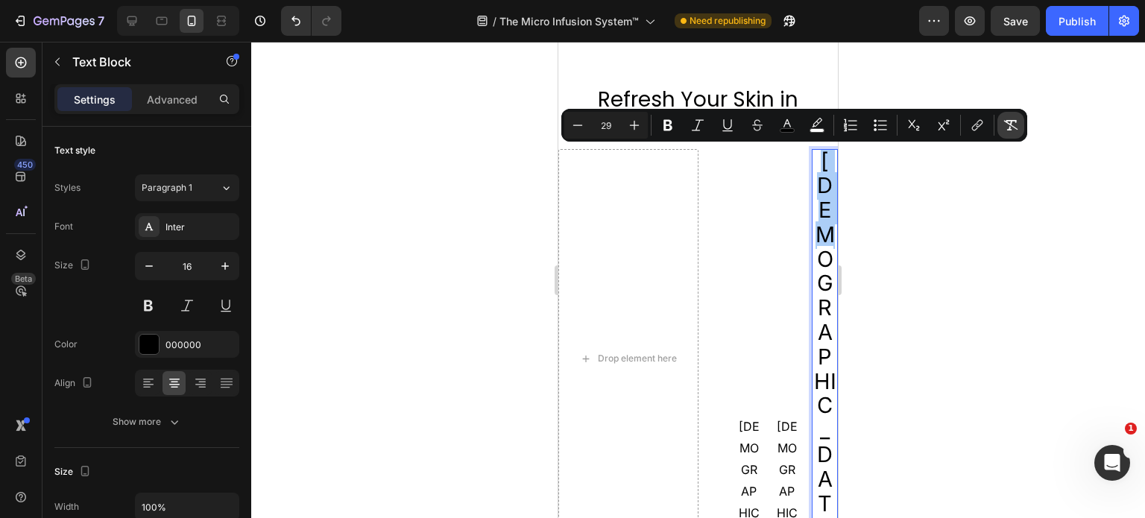
click at [1009, 125] on icon "Editor contextual toolbar" at bounding box center [1010, 125] width 15 height 15
type input "16"
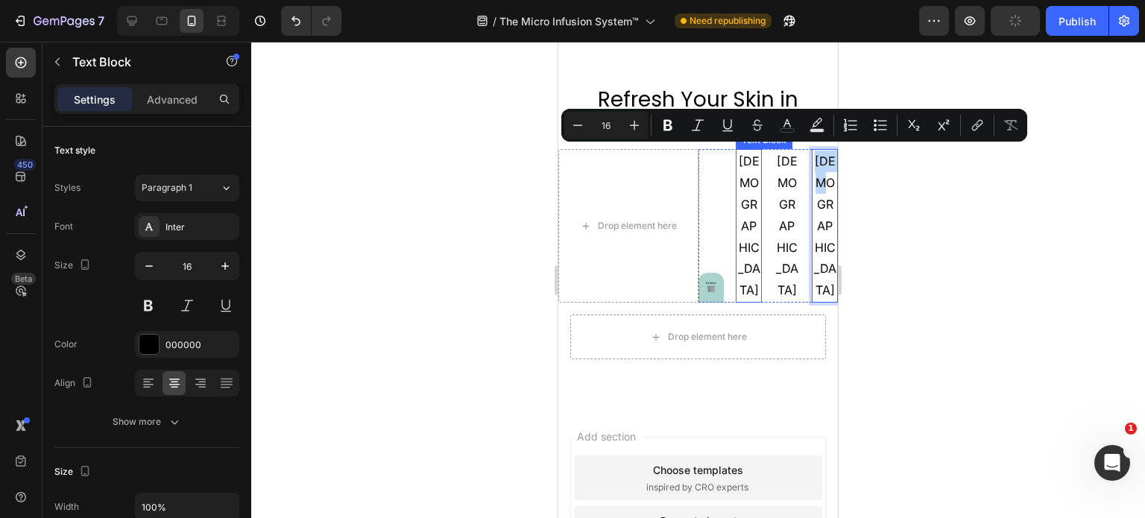
click at [746, 181] on p "[DEMOGRAPHIC_DATA]" at bounding box center [748, 226] width 23 height 151
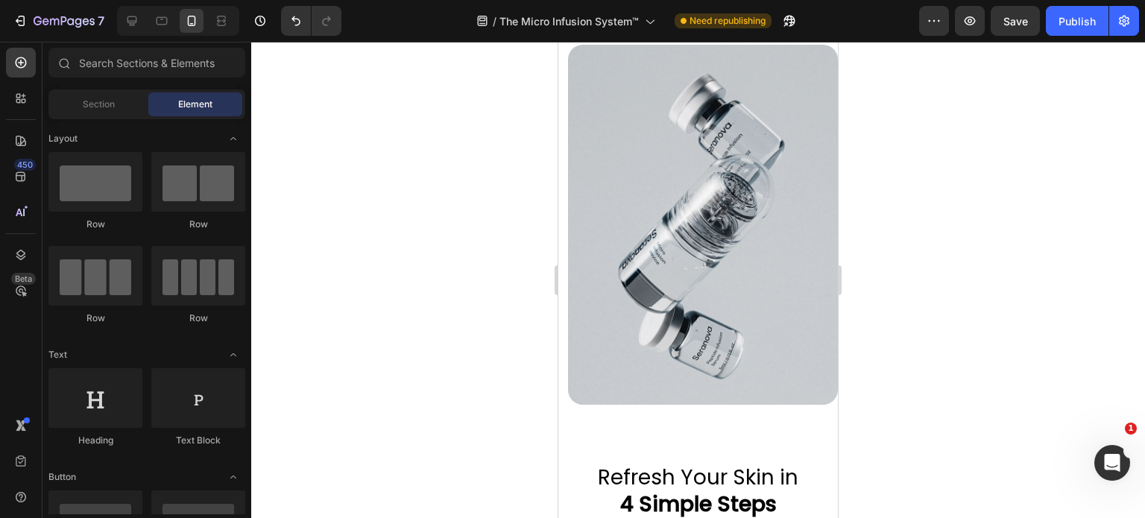
scroll to position [4240, 0]
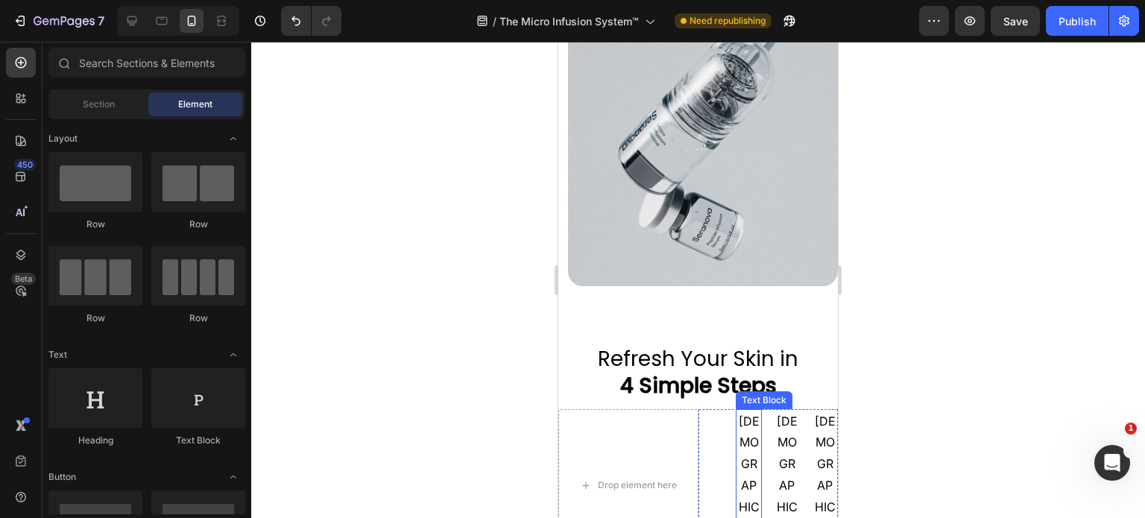
click at [746, 411] on p "[DEMOGRAPHIC_DATA]" at bounding box center [748, 486] width 23 height 151
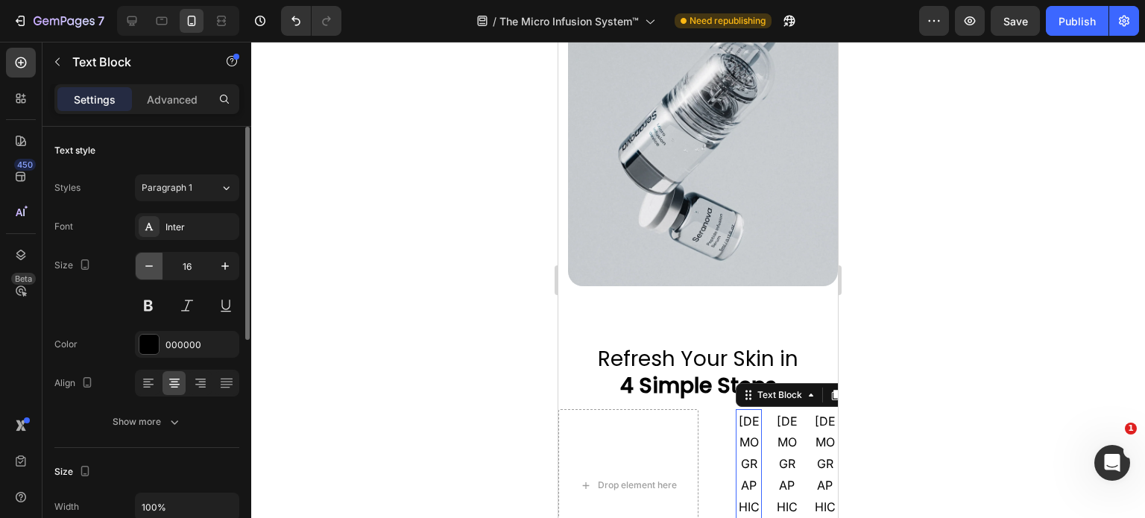
click at [152, 265] on icon "button" at bounding box center [148, 265] width 7 height 1
click at [151, 265] on icon "button" at bounding box center [148, 265] width 7 height 1
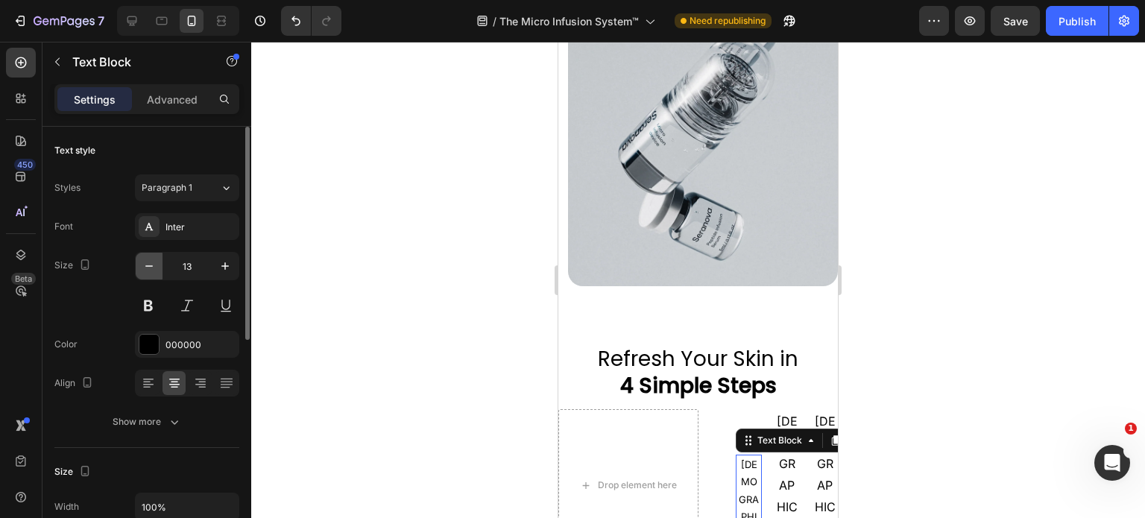
click at [149, 267] on icon "button" at bounding box center [149, 266] width 15 height 15
type input "11"
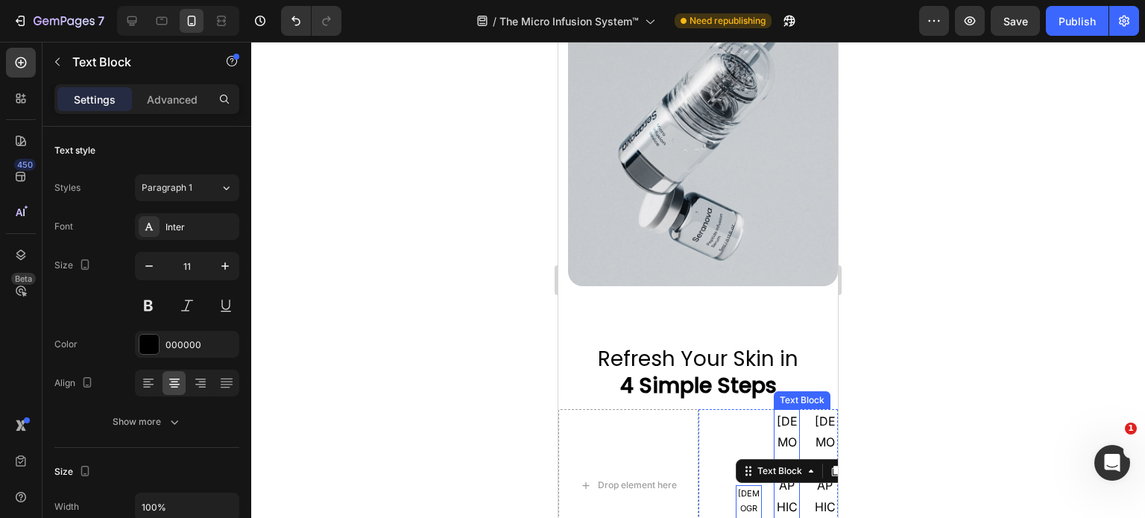
click at [779, 411] on p "[DEMOGRAPHIC_DATA]" at bounding box center [786, 486] width 23 height 151
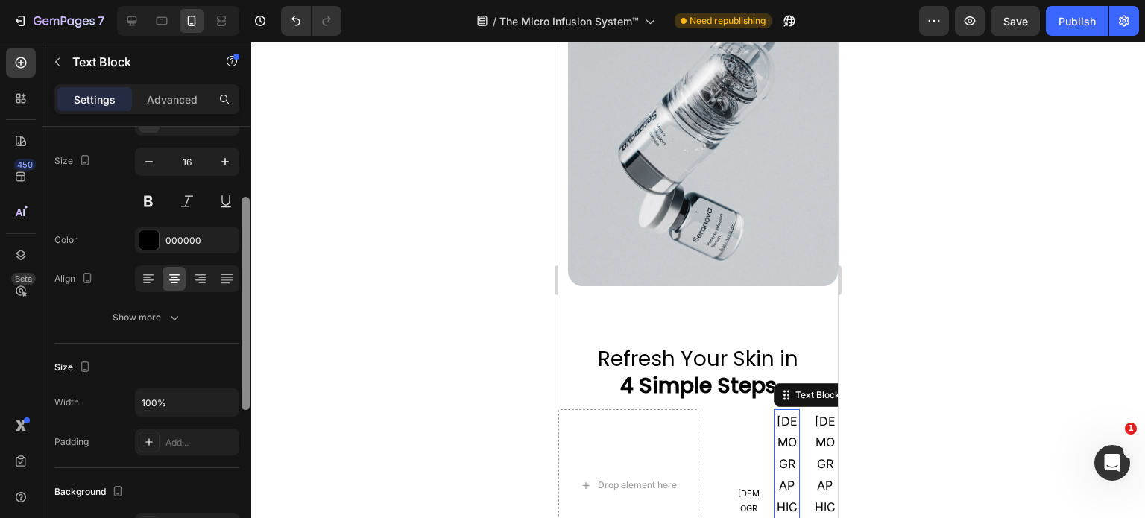
scroll to position [90, 0]
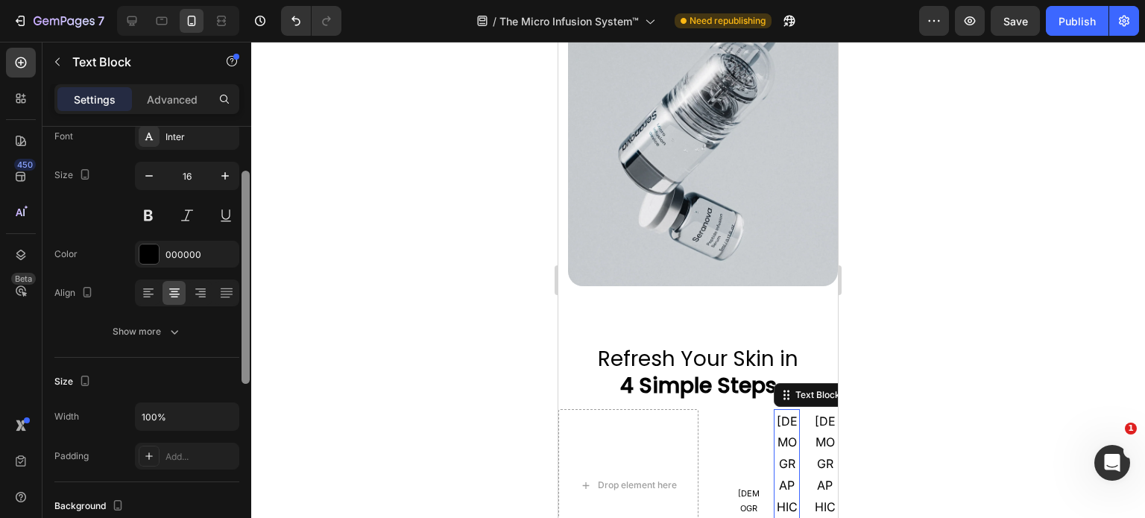
drag, startPoint x: 242, startPoint y: 254, endPoint x: 245, endPoint y: 192, distance: 62.7
click at [245, 192] on div at bounding box center [246, 277] width 8 height 213
click at [149, 180] on icon "button" at bounding box center [149, 175] width 15 height 15
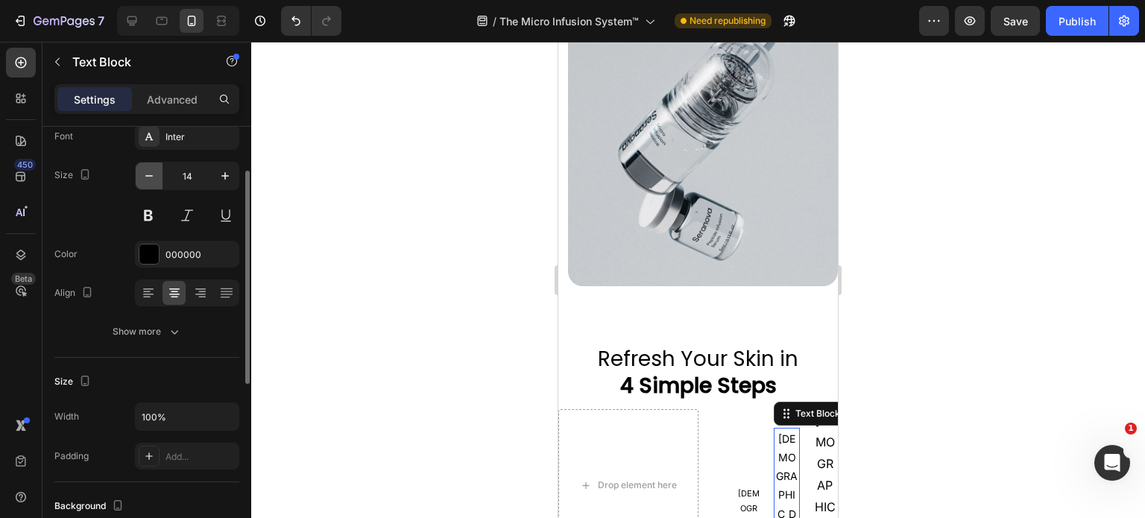
click at [149, 180] on icon "button" at bounding box center [149, 175] width 15 height 15
type input "11"
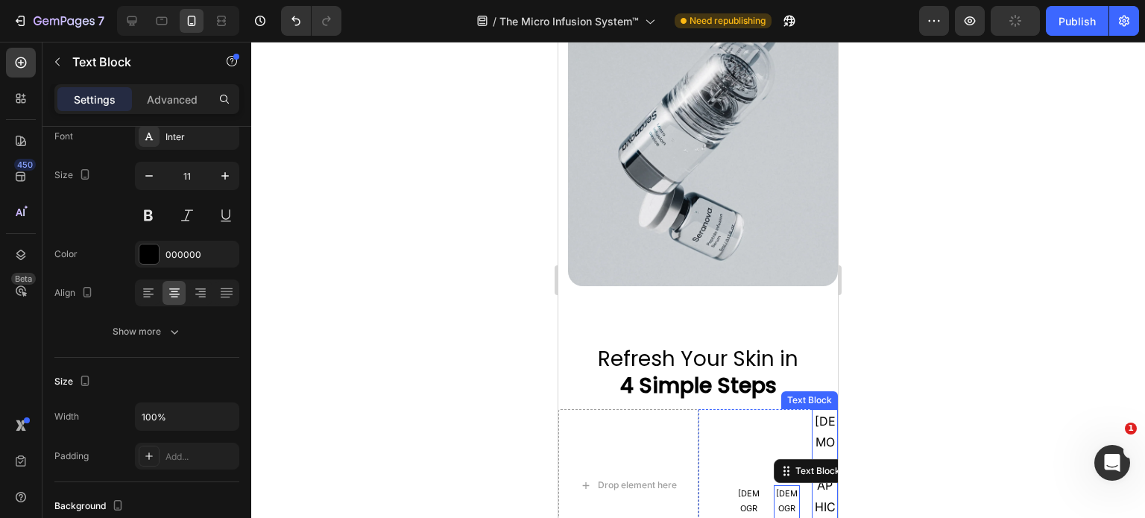
click at [813, 411] on p "[DEMOGRAPHIC_DATA]" at bounding box center [824, 486] width 23 height 151
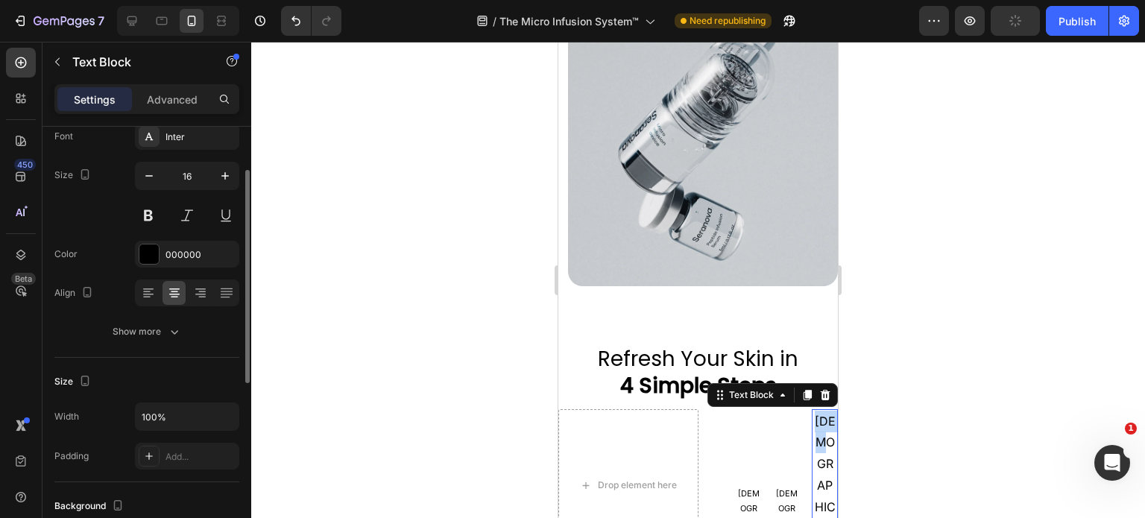
scroll to position [89, 0]
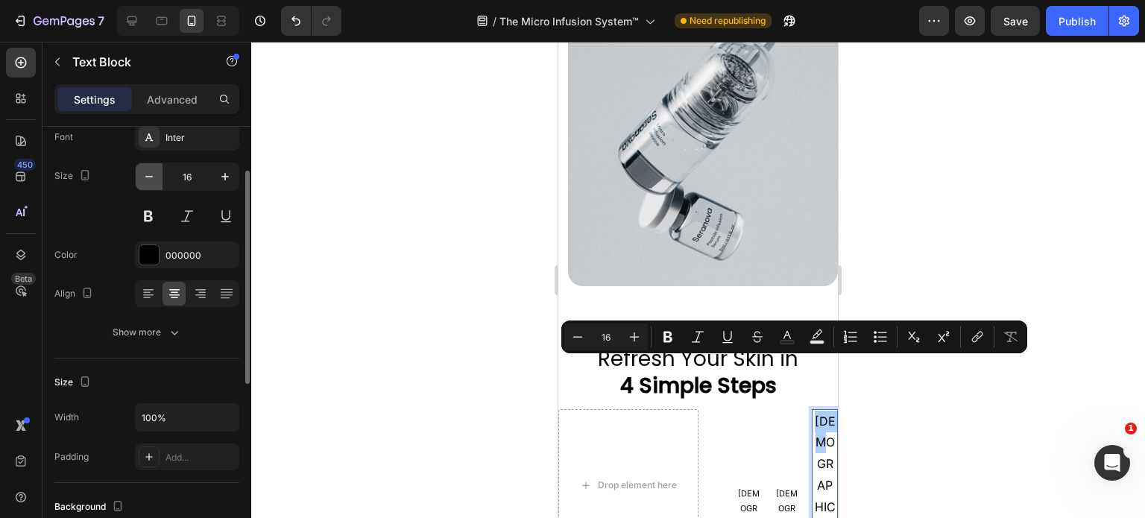
click at [155, 178] on icon "button" at bounding box center [149, 176] width 15 height 15
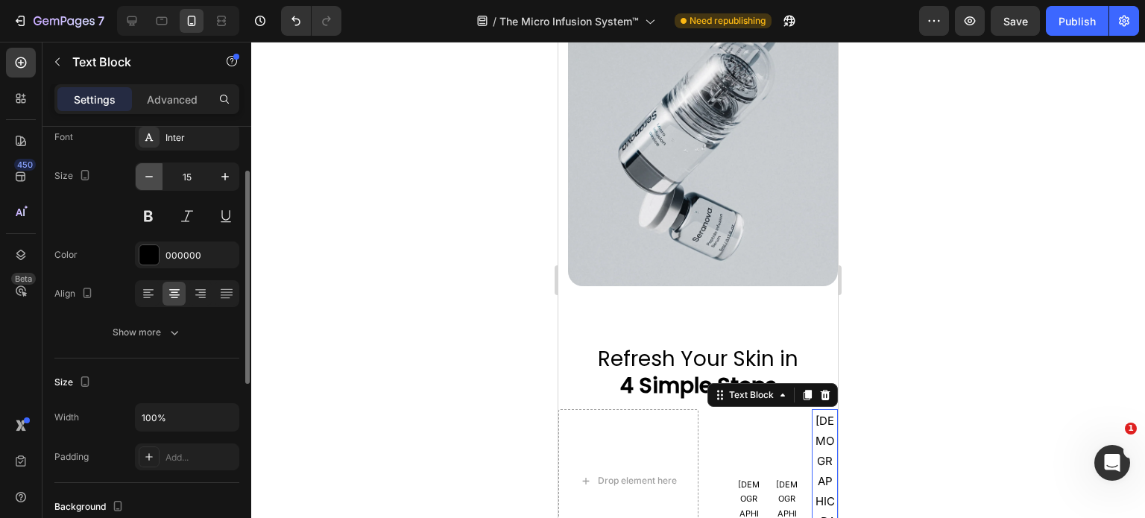
click at [155, 178] on icon "button" at bounding box center [149, 176] width 15 height 15
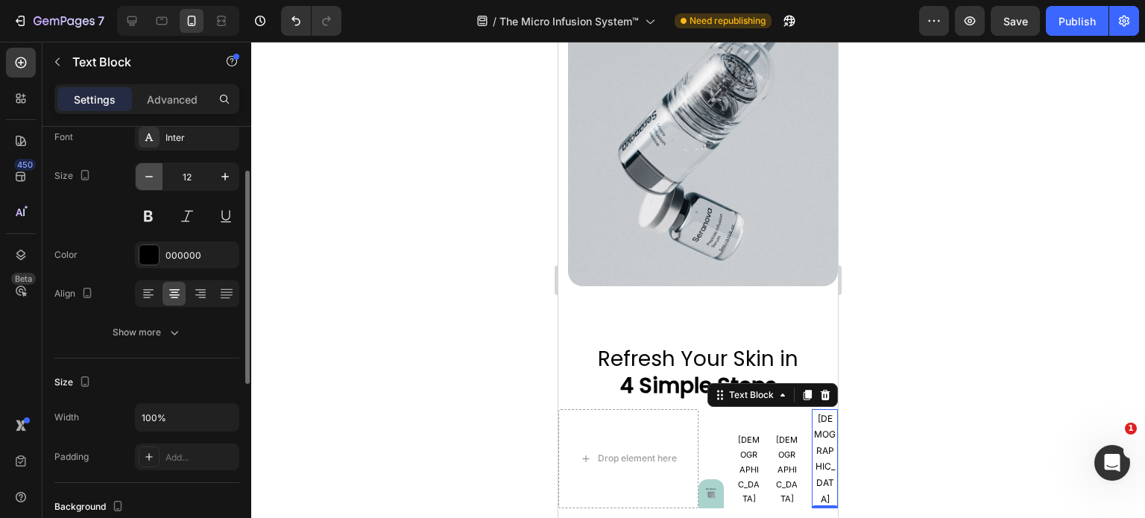
type input "11"
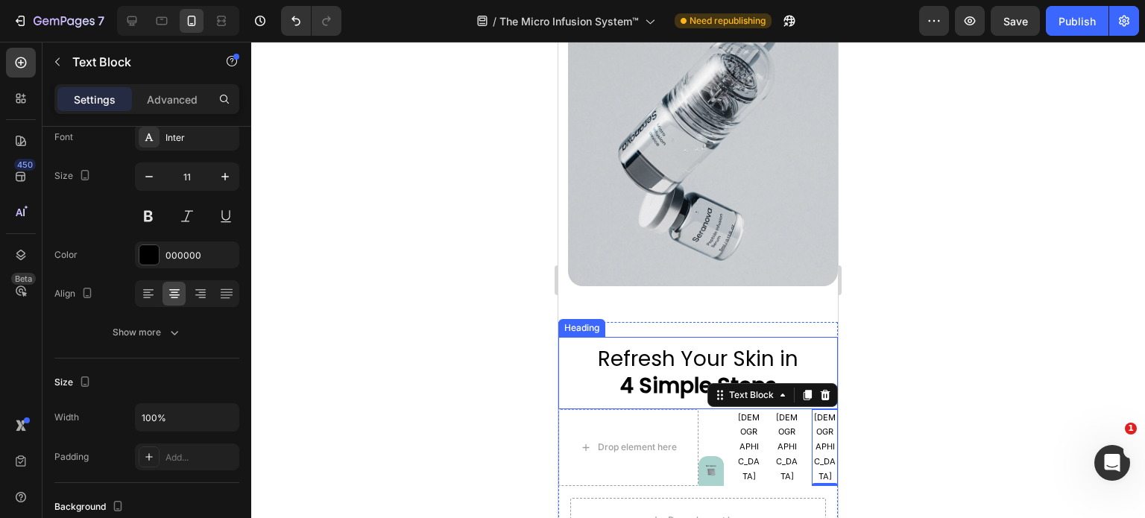
click at [793, 344] on h2 "Refresh Your Skin in 4 Simple Steps" at bounding box center [698, 372] width 280 height 57
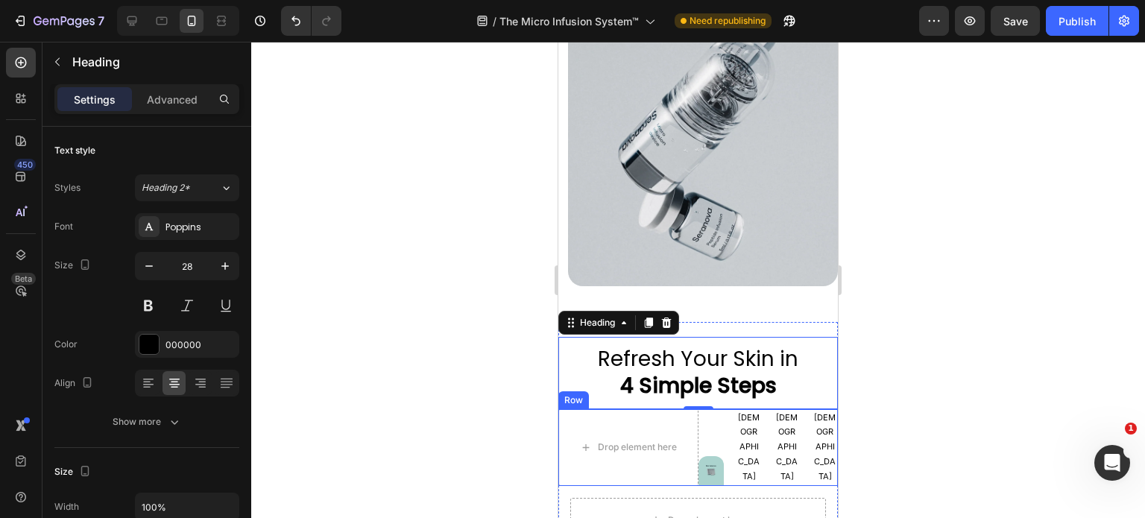
click at [728, 409] on div "Image Image Row Qure Text Block Qure Text Block Qure Text Block Row" at bounding box center [769, 447] width 140 height 77
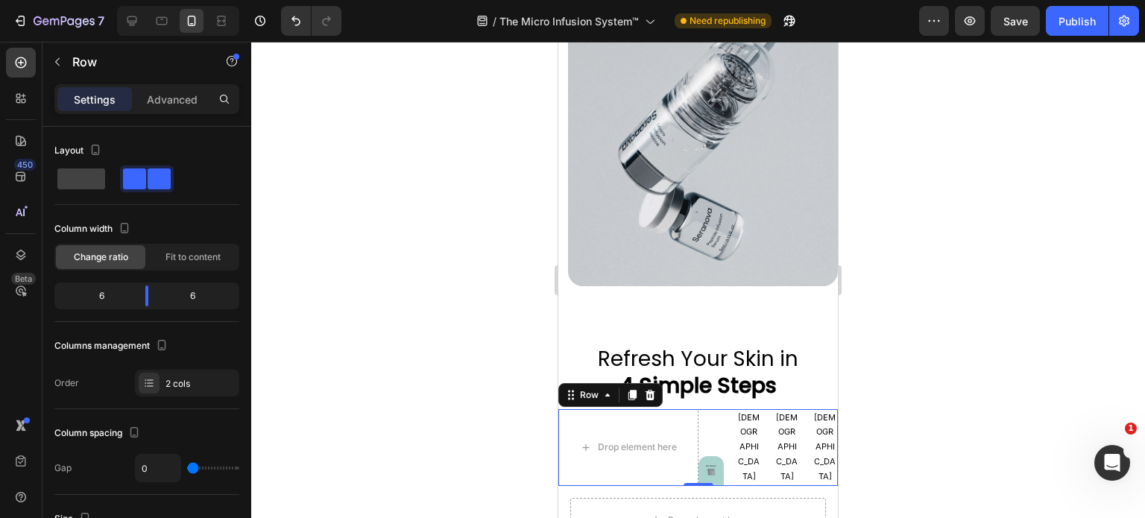
click at [747, 409] on div "Image Image Row Qure Text Block Qure Text Block Qure Text Block Row" at bounding box center [769, 447] width 140 height 77
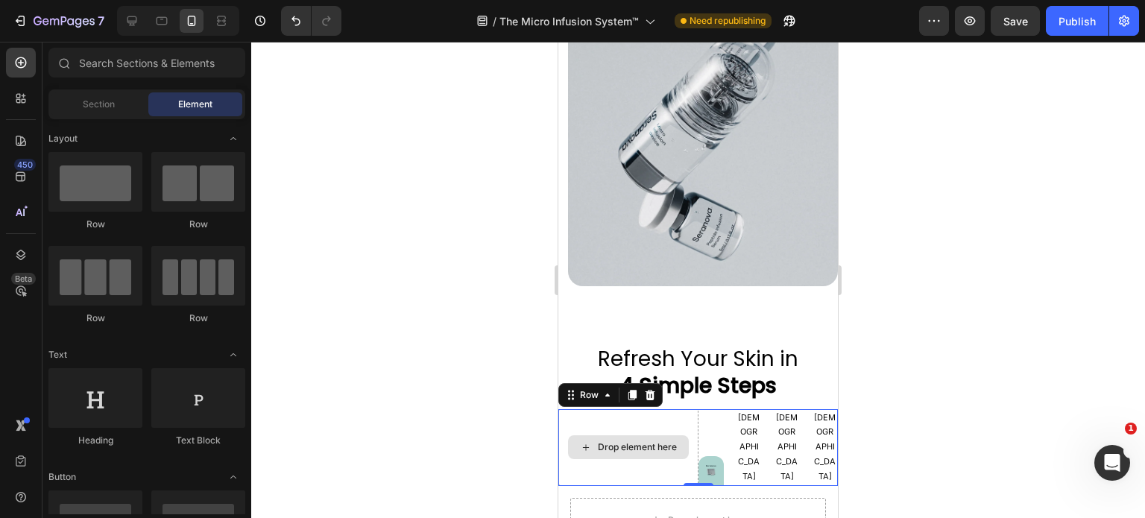
click at [668, 435] on div "Drop element here" at bounding box center [628, 447] width 121 height 24
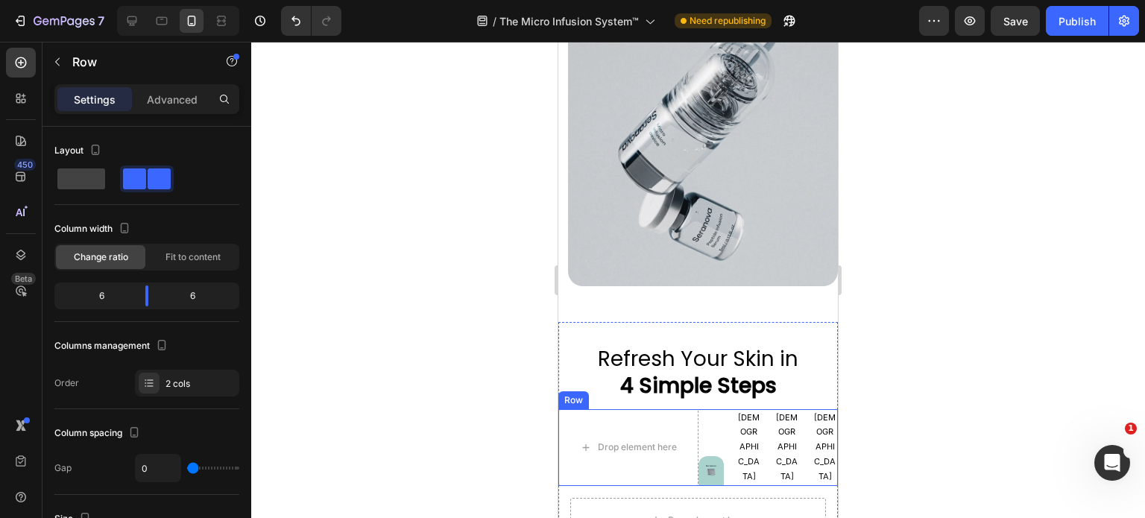
click at [716, 409] on div "Image Image Row Qure Text Block Qure Text Block Qure Text Block Row" at bounding box center [769, 447] width 140 height 77
click at [143, 0] on body "7 Version history / The Micro Infusion System™ Need republishing Preview Save P…" at bounding box center [572, 0] width 1145 height 0
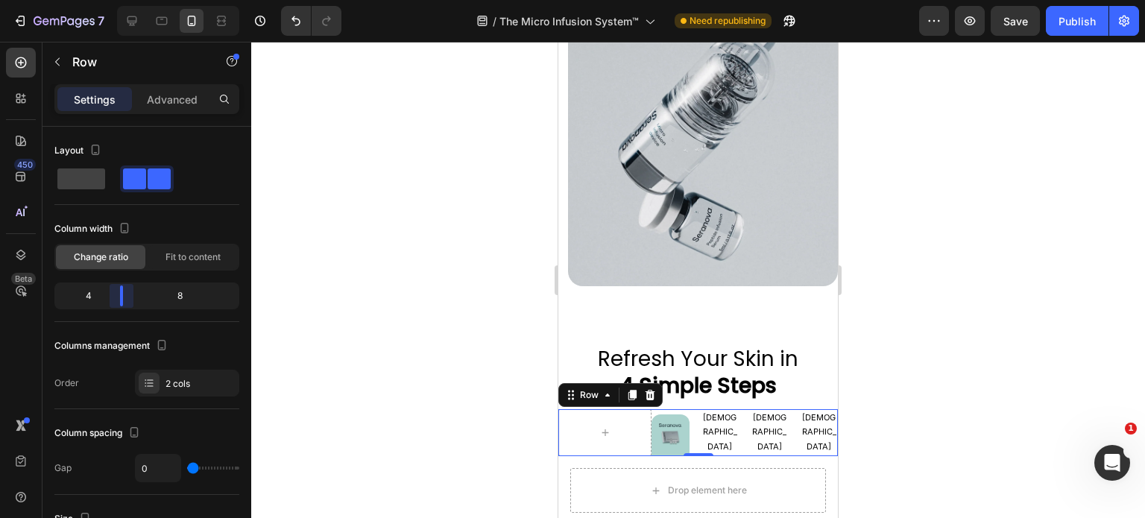
drag, startPoint x: 149, startPoint y: 300, endPoint x: 113, endPoint y: 297, distance: 36.7
click at [113, 0] on body "7 Version history / The Micro Infusion System™ Need republishing Preview Save P…" at bounding box center [572, 0] width 1145 height 0
click at [796, 344] on h2 "Refresh Your Skin in 4 Simple Steps" at bounding box center [698, 372] width 280 height 57
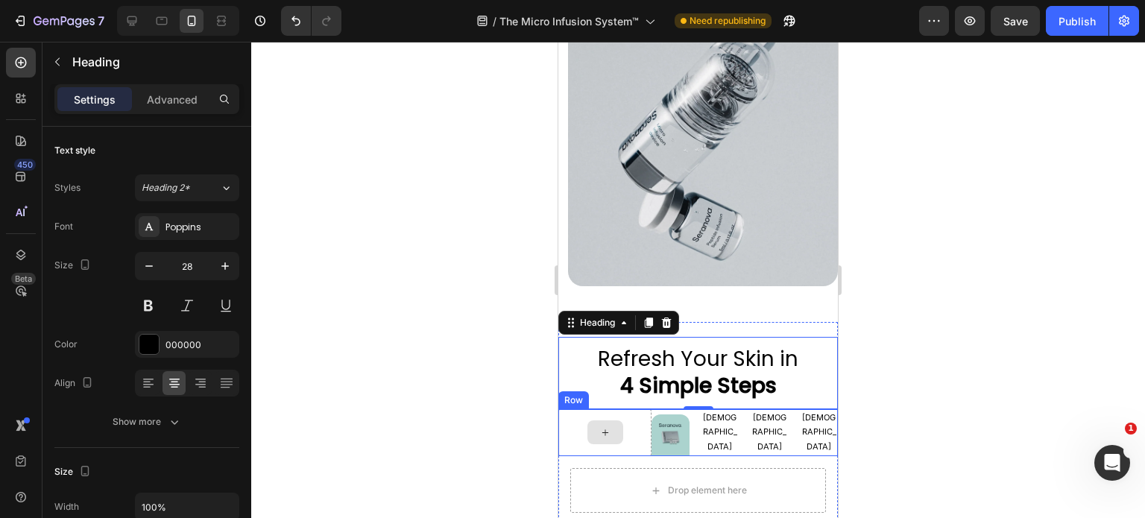
click at [578, 409] on div at bounding box center [604, 432] width 93 height 47
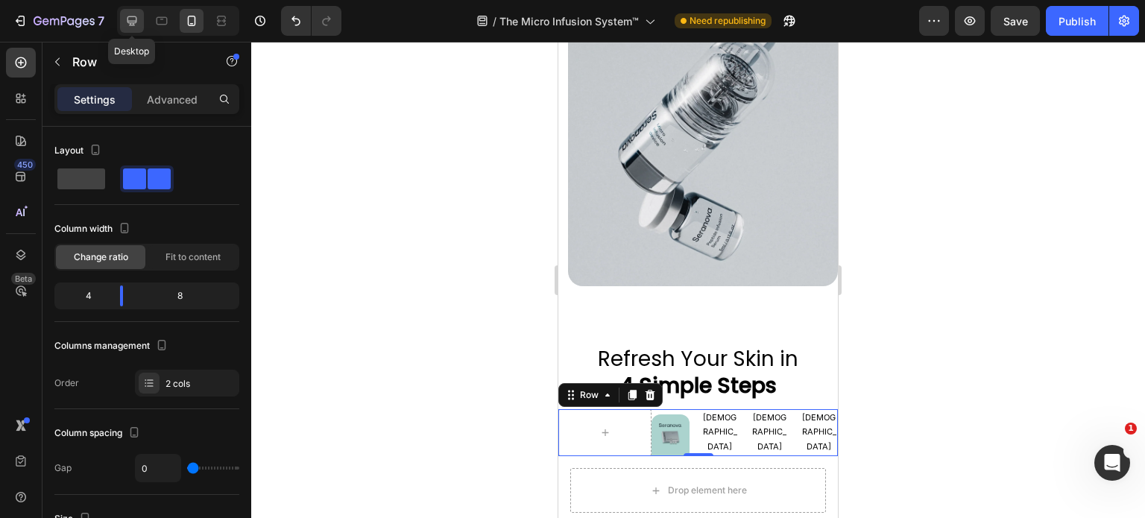
click at [132, 22] on icon at bounding box center [132, 20] width 15 height 15
type input "1200"
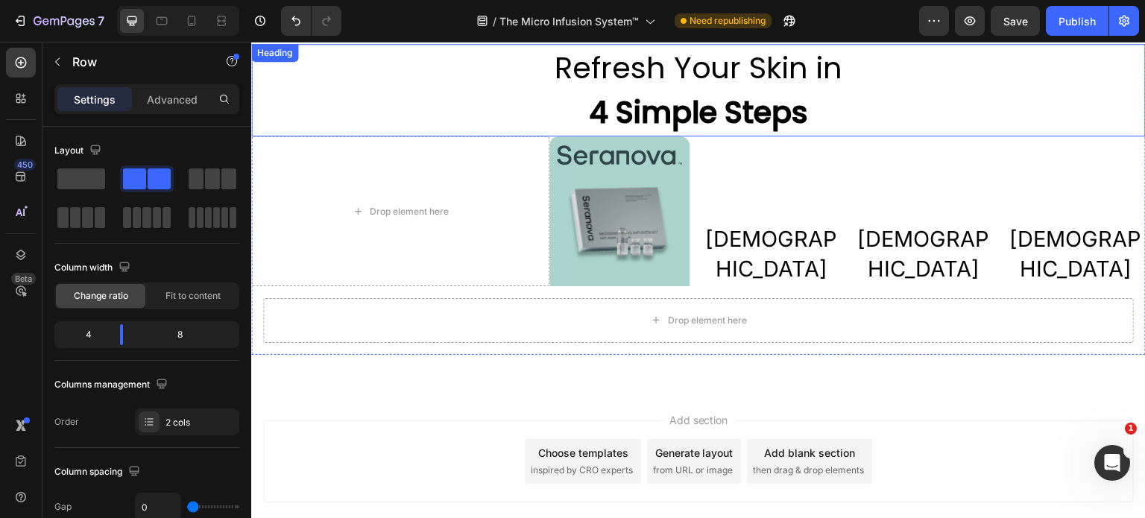
scroll to position [3317, 0]
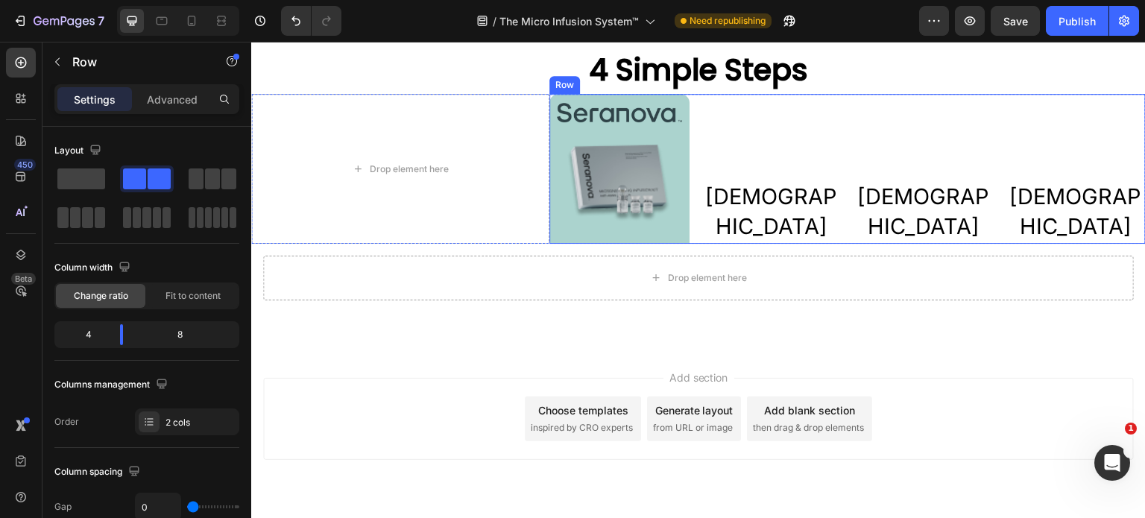
click at [718, 143] on div "[DEMOGRAPHIC_DATA] Text Block" at bounding box center [772, 168] width 140 height 149
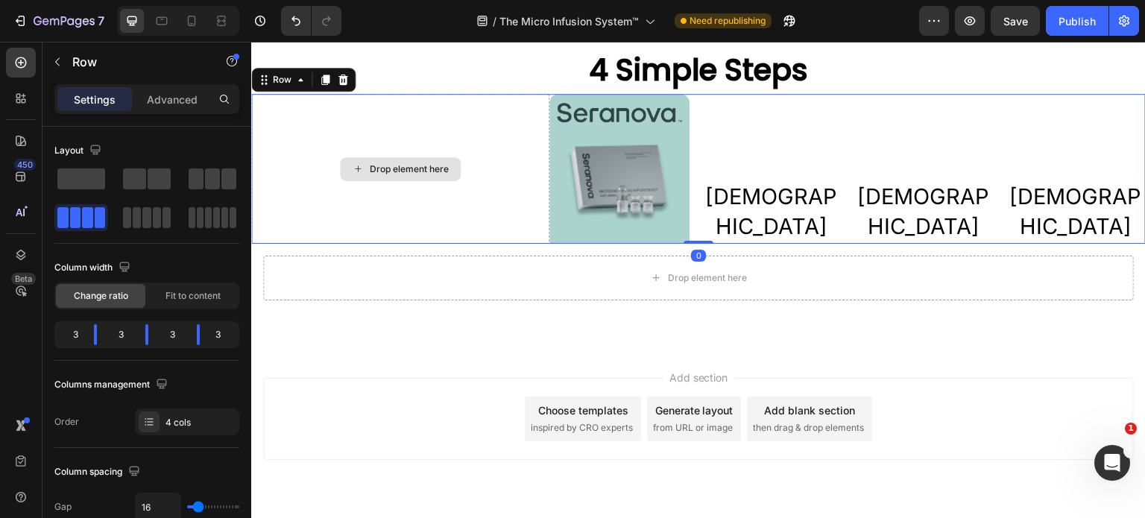
click at [332, 133] on div "Drop element here" at bounding box center [400, 168] width 298 height 149
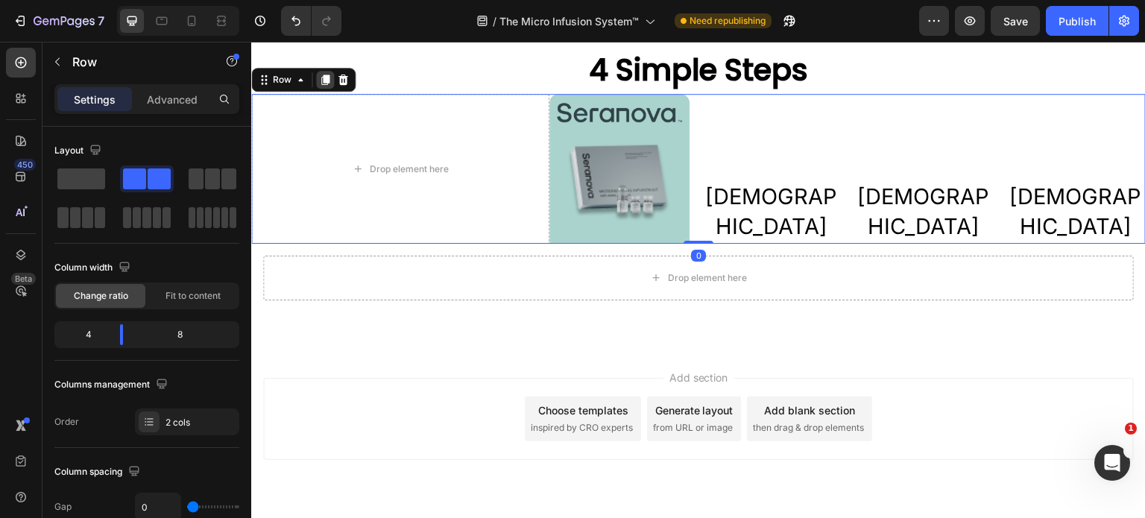
click at [324, 80] on icon at bounding box center [325, 80] width 8 height 10
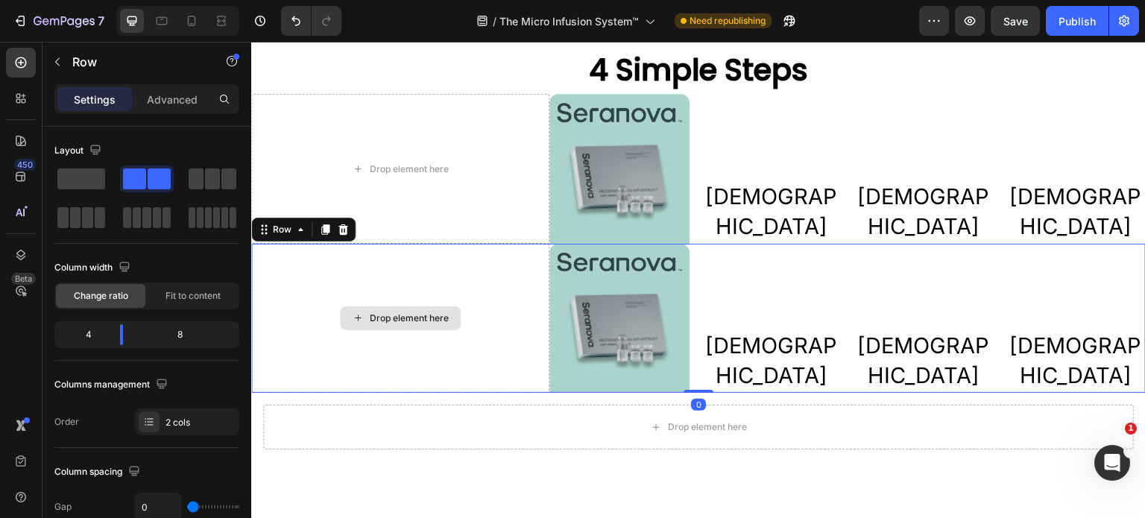
click at [499, 289] on div "Drop element here" at bounding box center [400, 318] width 298 height 149
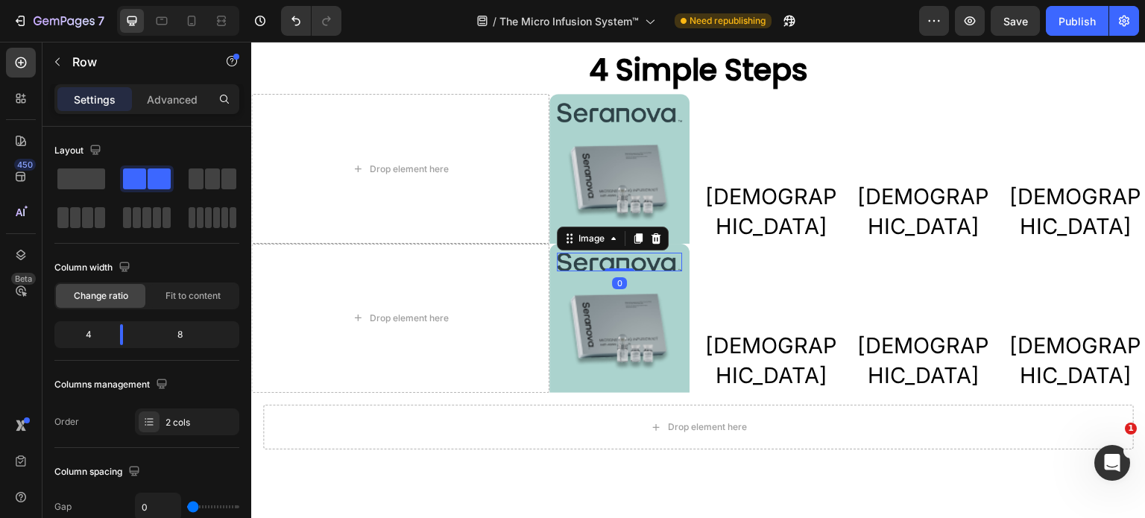
click at [631, 255] on img at bounding box center [619, 262] width 125 height 19
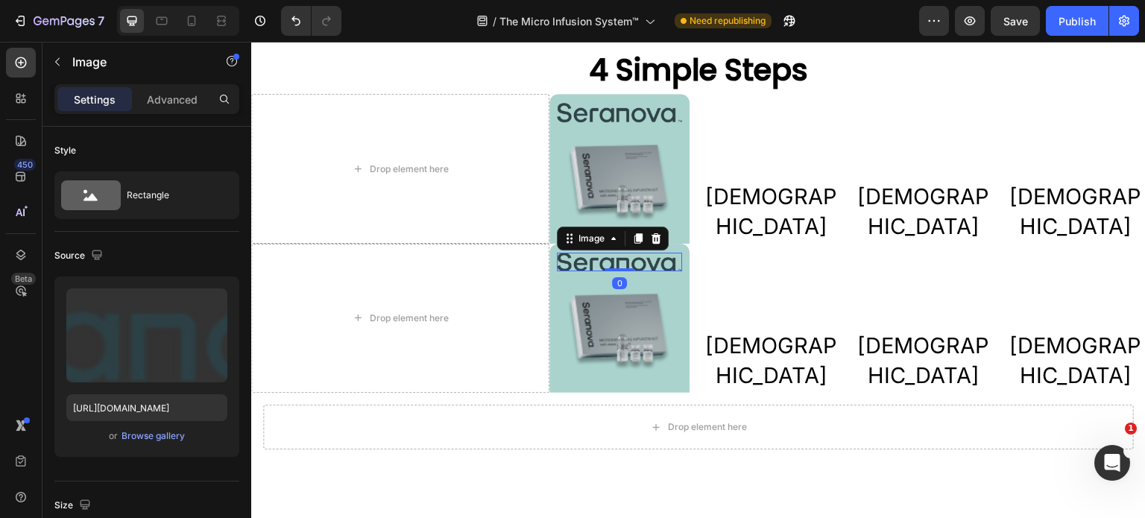
click at [631, 255] on img at bounding box center [619, 262] width 125 height 19
click at [650, 237] on icon at bounding box center [656, 239] width 12 height 12
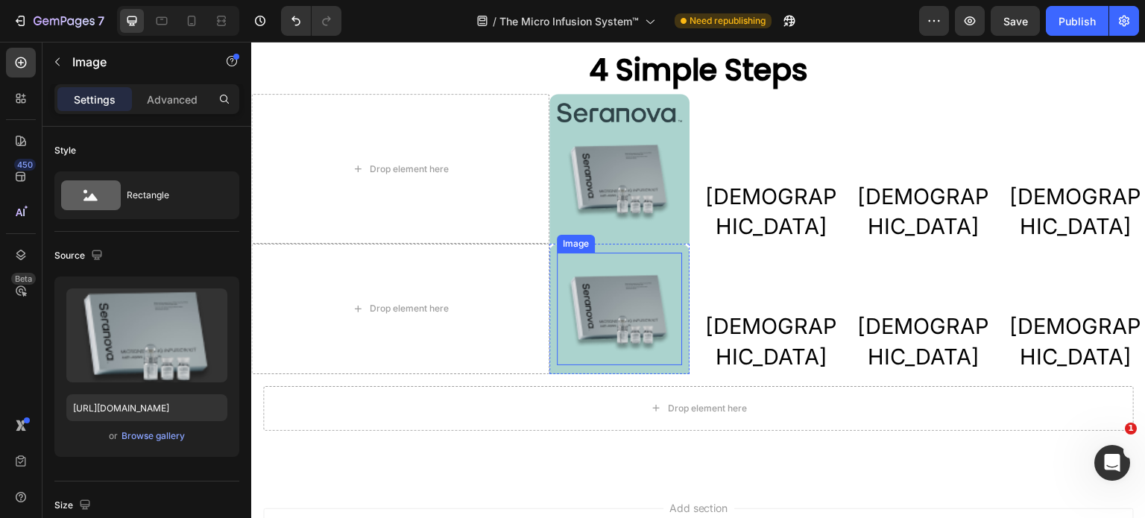
click at [629, 293] on img at bounding box center [619, 309] width 125 height 113
click at [654, 239] on icon at bounding box center [657, 238] width 10 height 10
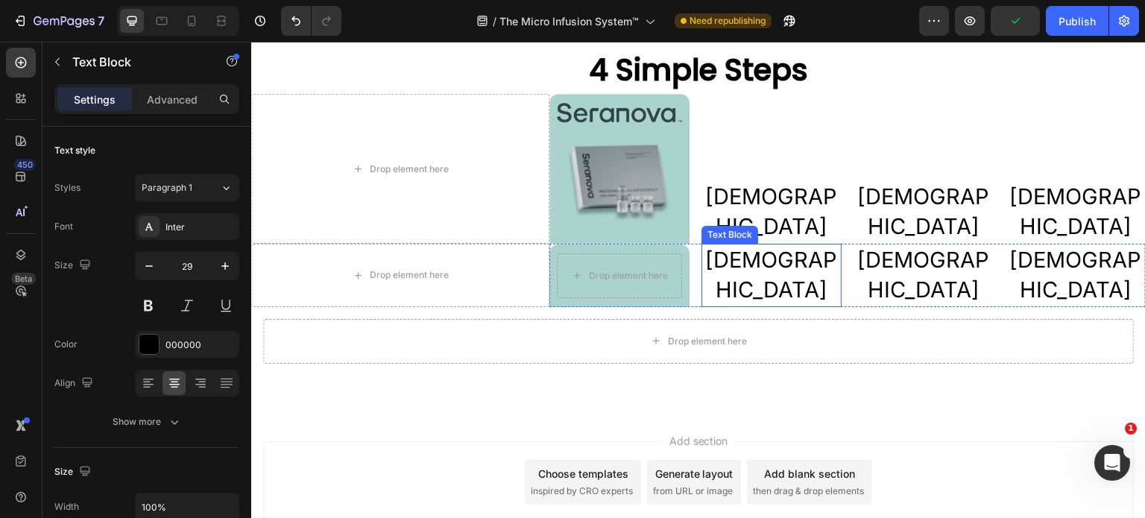
click at [713, 289] on p "[DEMOGRAPHIC_DATA]" at bounding box center [771, 275] width 137 height 60
click at [815, 235] on icon at bounding box center [820, 229] width 10 height 10
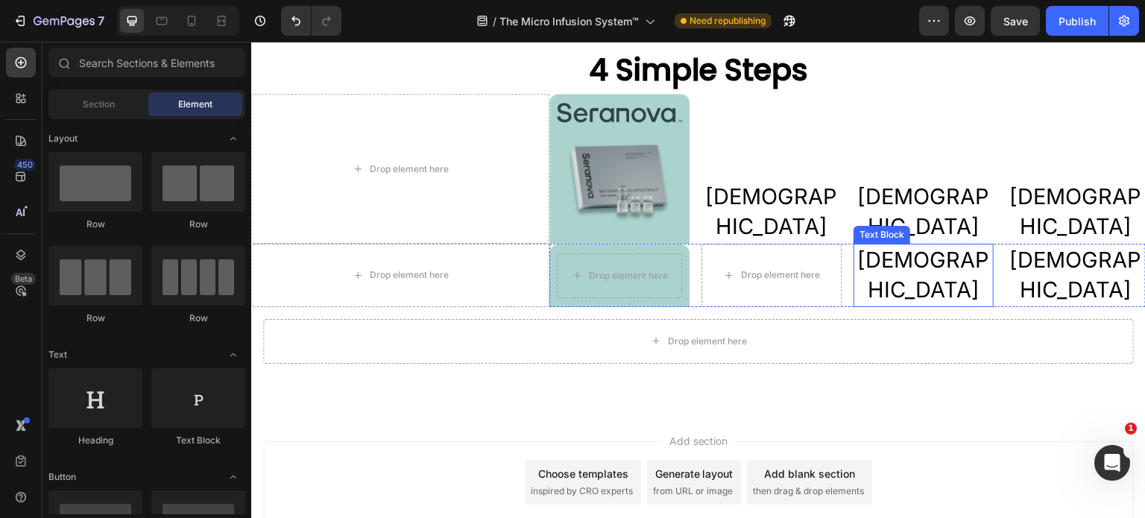
click at [892, 292] on p "[DEMOGRAPHIC_DATA]" at bounding box center [923, 275] width 137 height 60
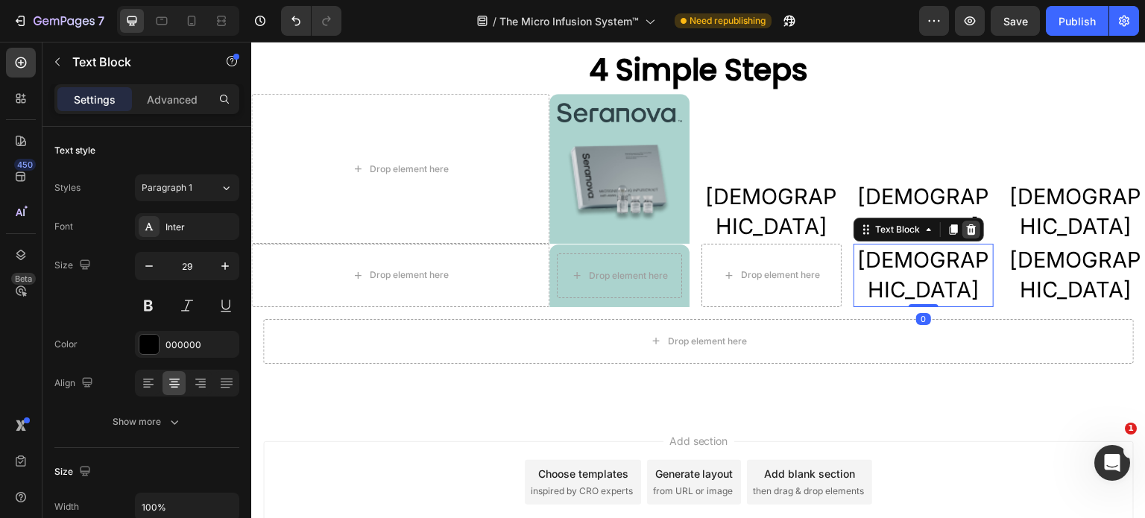
click at [965, 236] on icon at bounding box center [971, 230] width 12 height 12
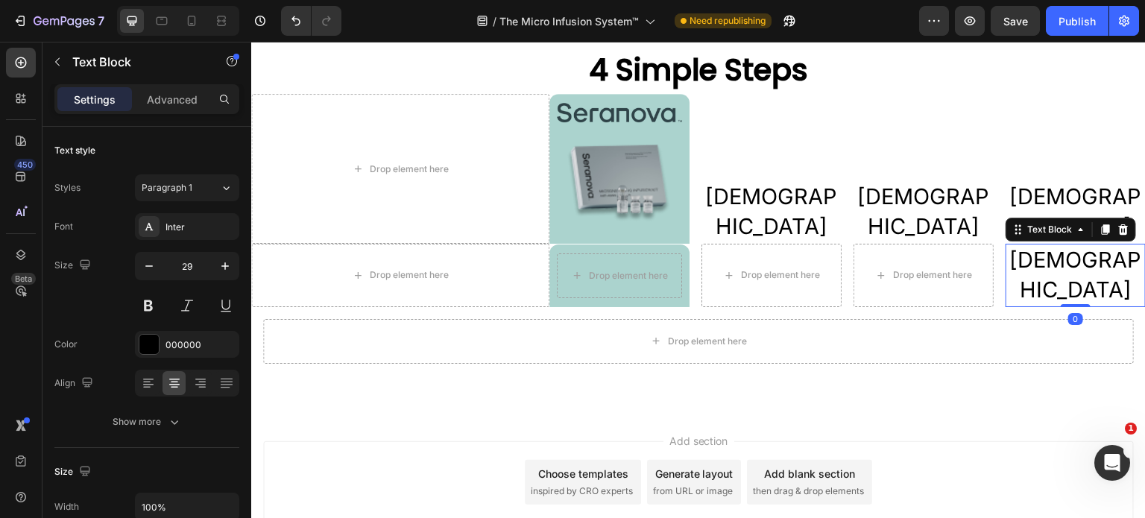
click at [1032, 286] on p "[DEMOGRAPHIC_DATA]" at bounding box center [1075, 275] width 137 height 60
click at [1119, 235] on icon at bounding box center [1124, 229] width 10 height 10
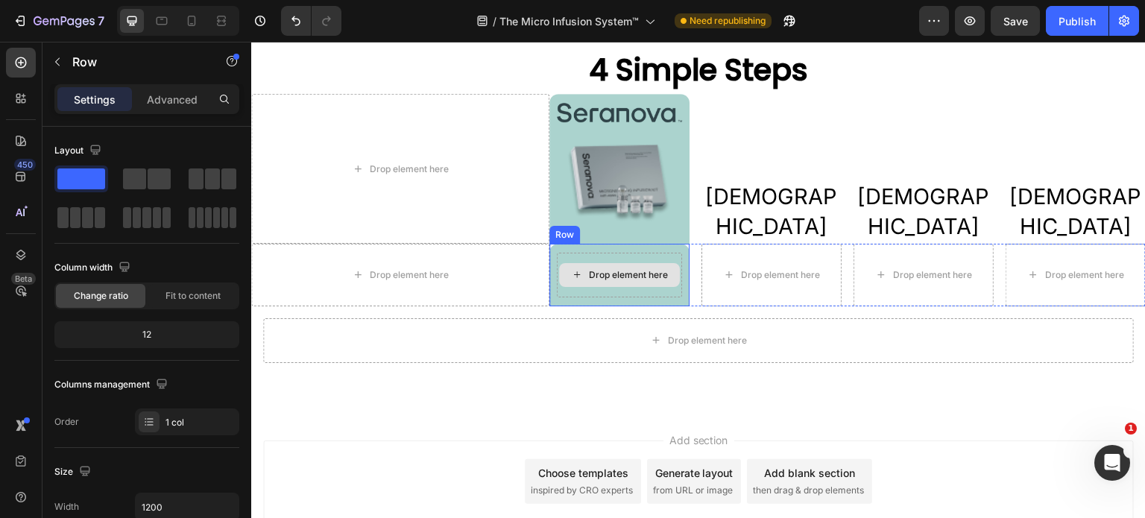
click at [634, 257] on div "Drop element here" at bounding box center [619, 275] width 125 height 45
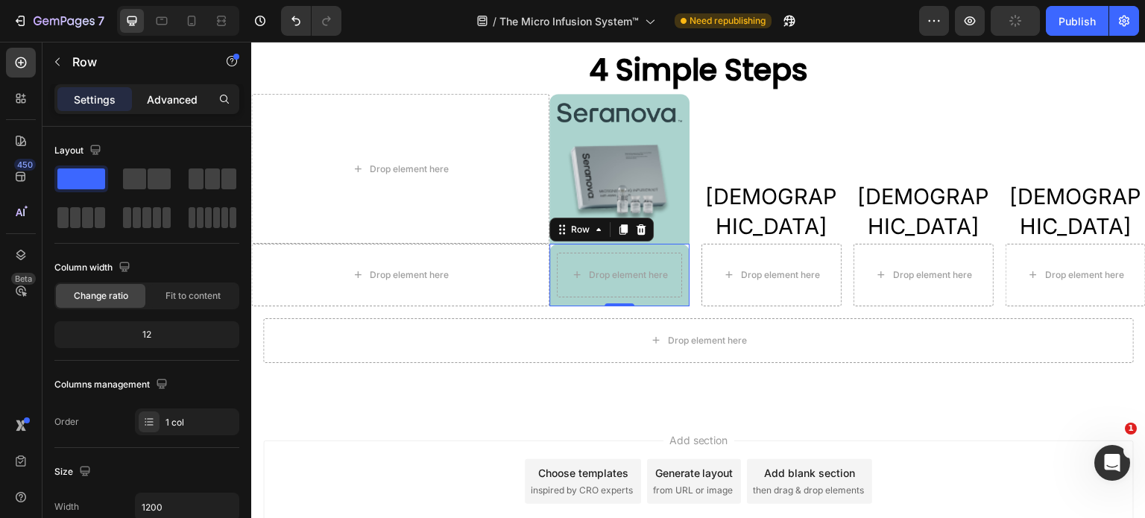
click at [164, 99] on p "Advanced" at bounding box center [172, 100] width 51 height 16
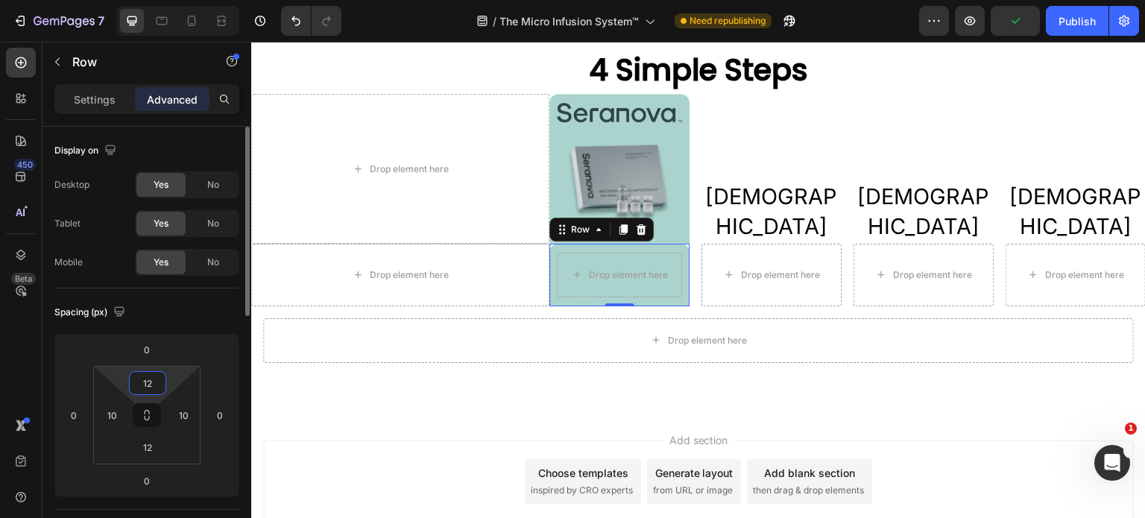
click at [149, 381] on input "12" at bounding box center [148, 383] width 30 height 22
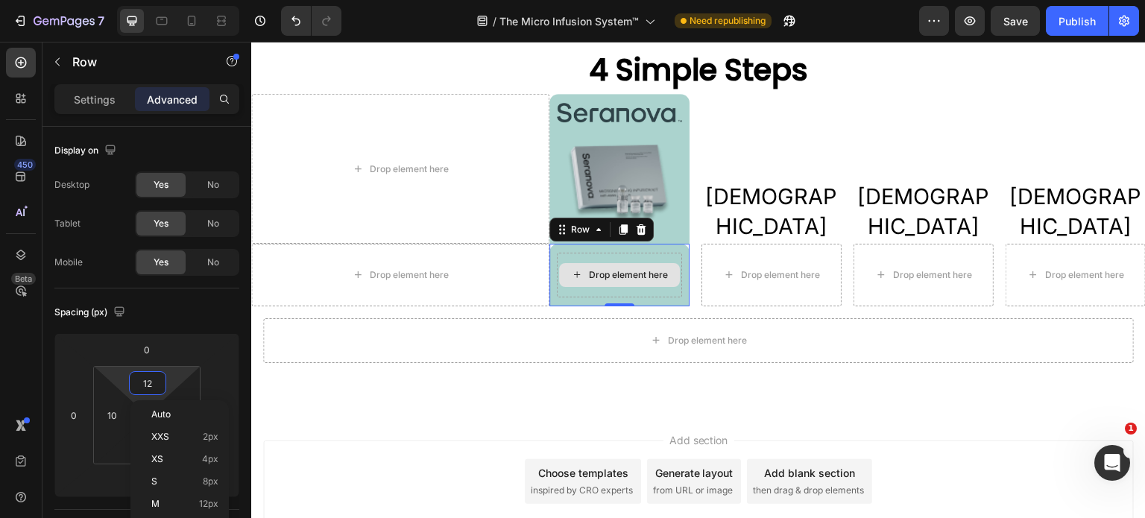
click at [654, 291] on div "Drop element here" at bounding box center [619, 275] width 125 height 45
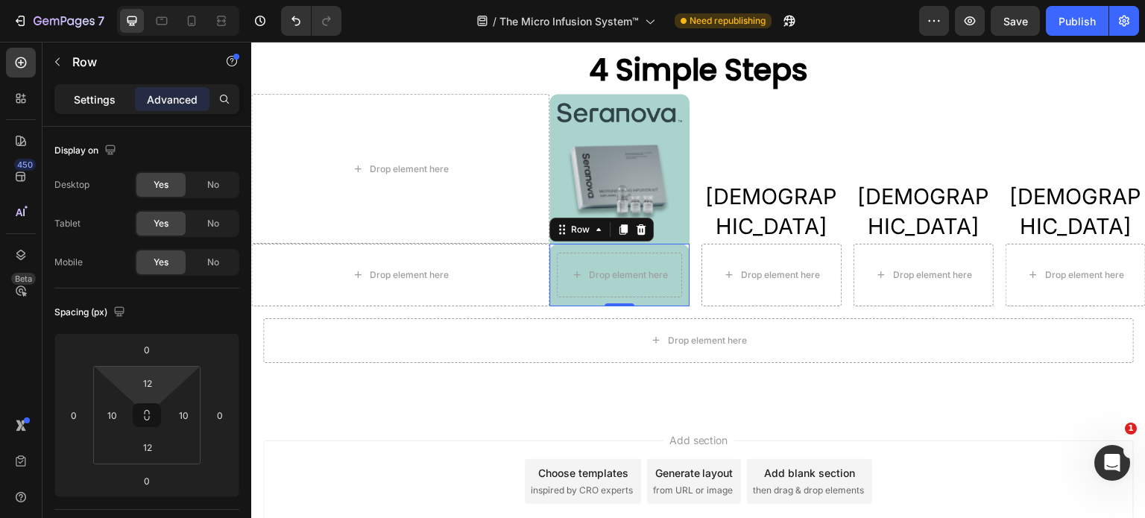
click at [104, 98] on p "Settings" at bounding box center [95, 100] width 42 height 16
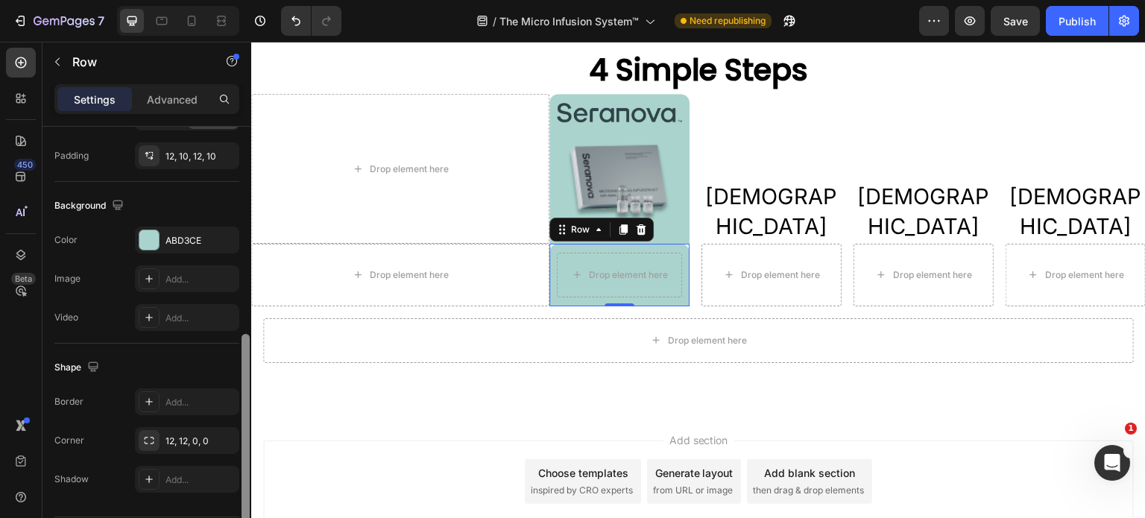
scroll to position [444, 0]
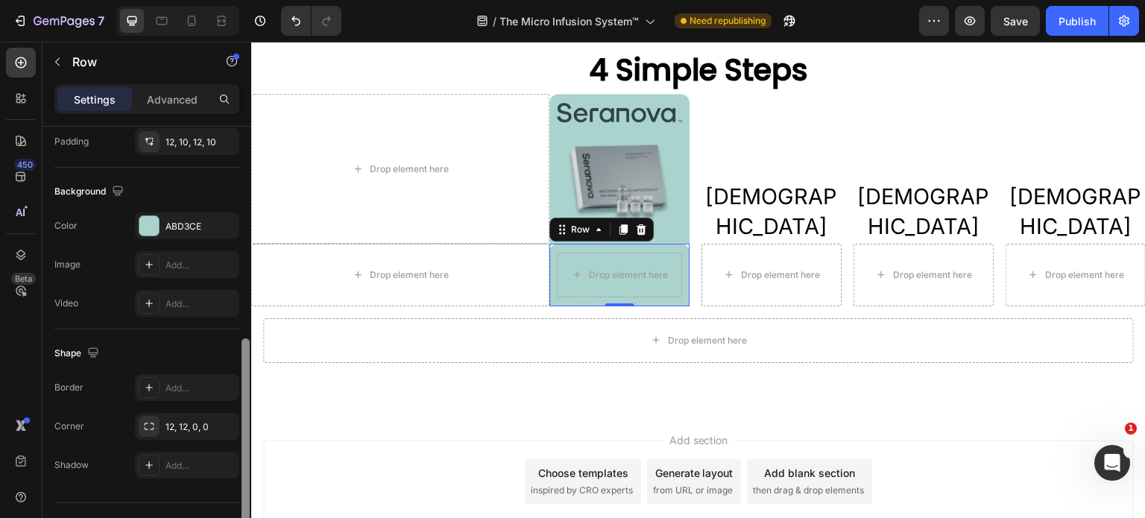
drag, startPoint x: 246, startPoint y: 254, endPoint x: 242, endPoint y: 467, distance: 213.3
click at [242, 467] on div at bounding box center [246, 441] width 8 height 207
click at [192, 426] on div "12, 12, 0, 0" at bounding box center [187, 426] width 43 height 13
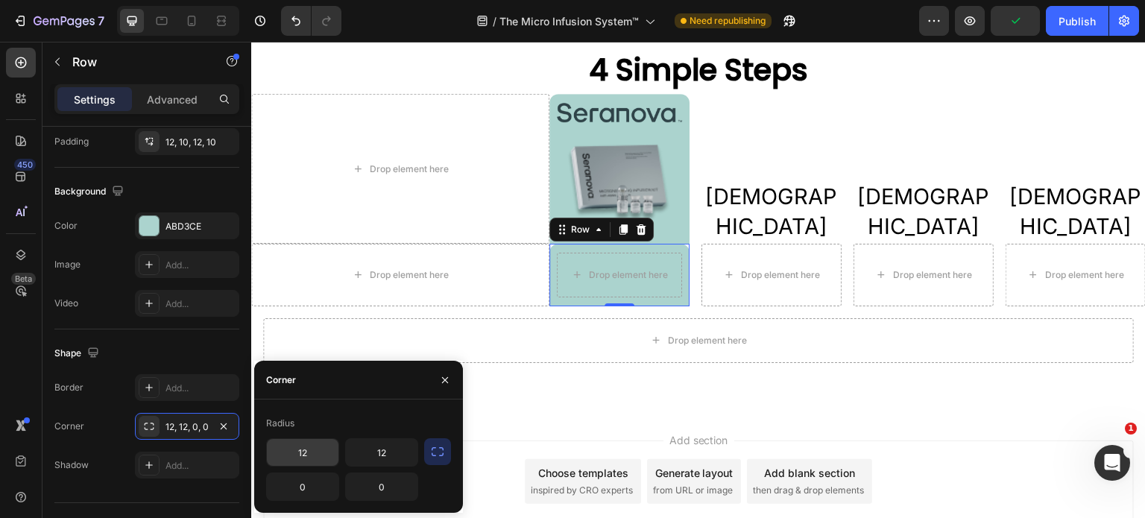
click at [301, 453] on input "12" at bounding box center [303, 452] width 72 height 27
type input "0"
click at [375, 455] on input "12" at bounding box center [382, 452] width 72 height 27
type input "0"
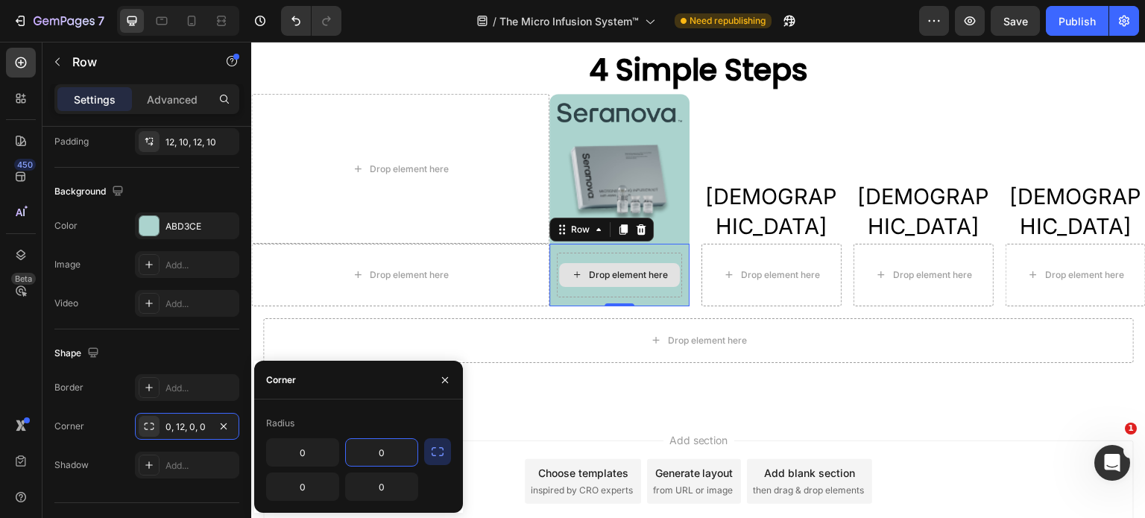
click at [666, 286] on div "Drop element here" at bounding box center [619, 275] width 125 height 45
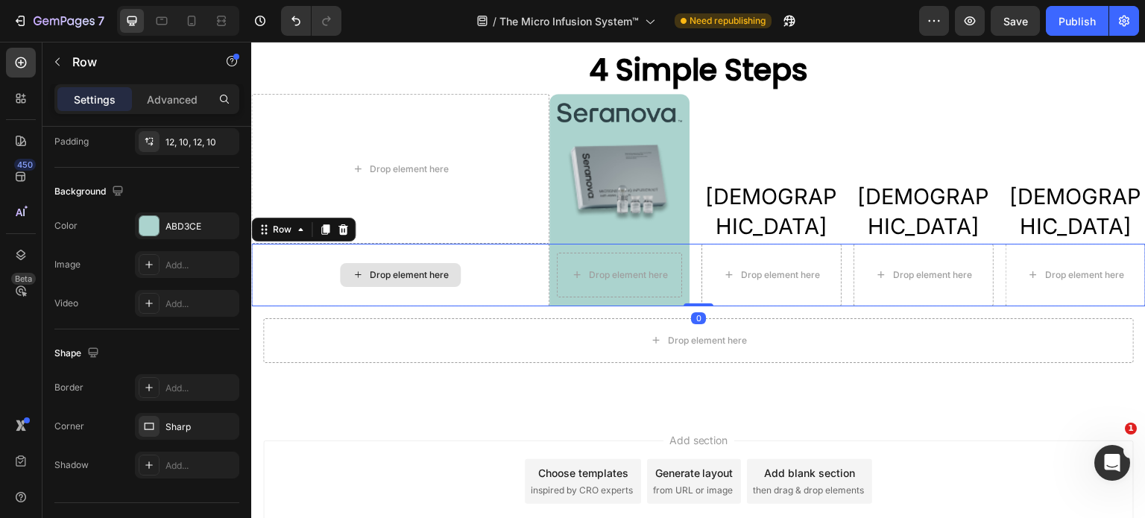
click at [502, 283] on div "Drop element here" at bounding box center [400, 275] width 298 height 63
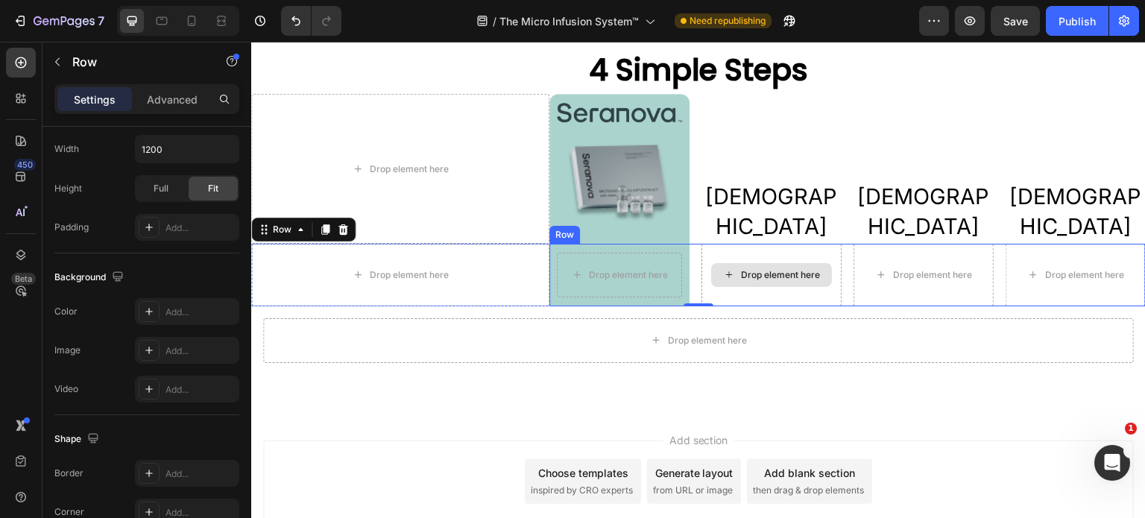
click at [705, 256] on div "Drop element here" at bounding box center [772, 275] width 140 height 63
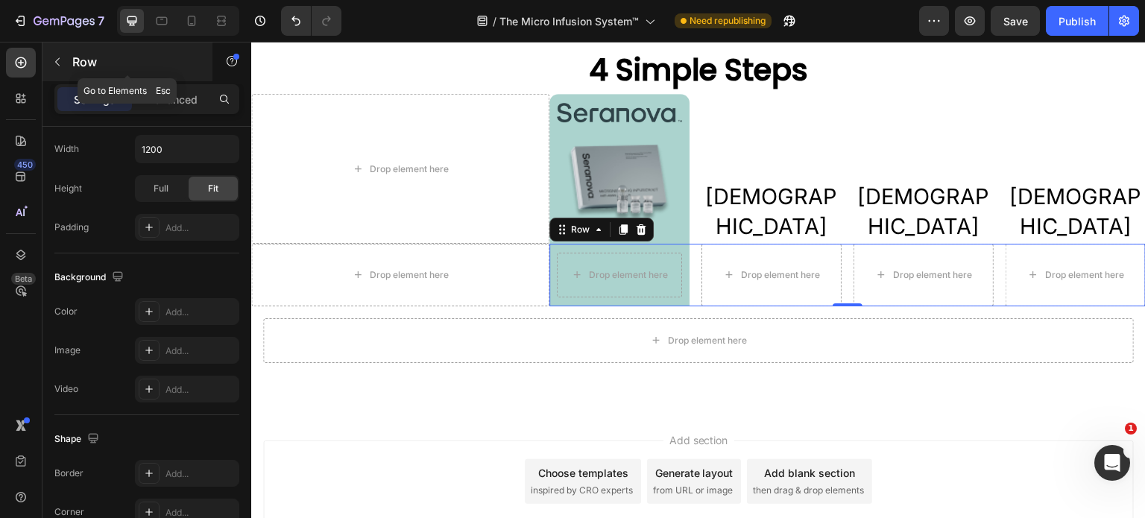
click at [57, 63] on icon "button" at bounding box center [57, 62] width 12 height 12
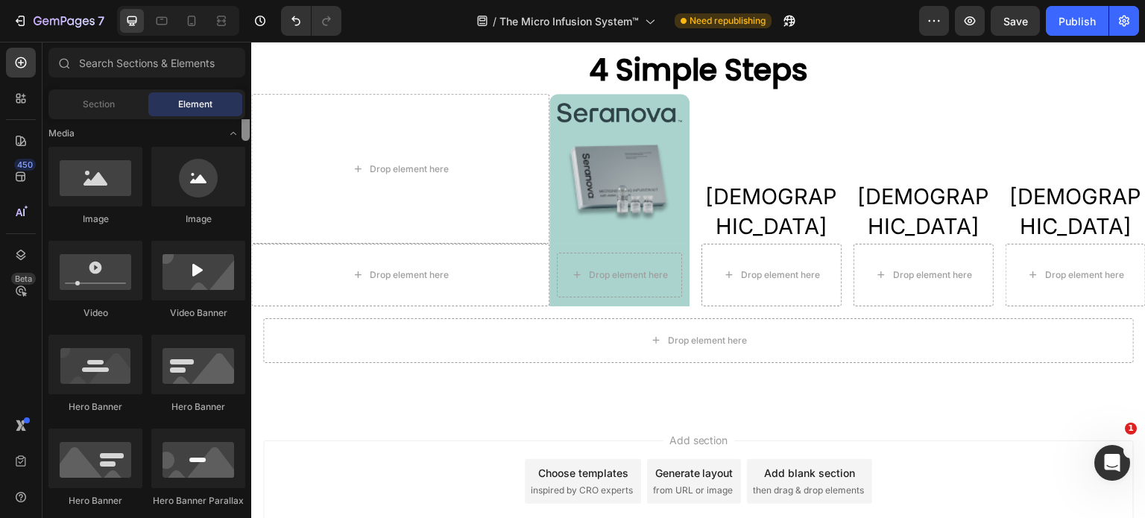
scroll to position [375, 0]
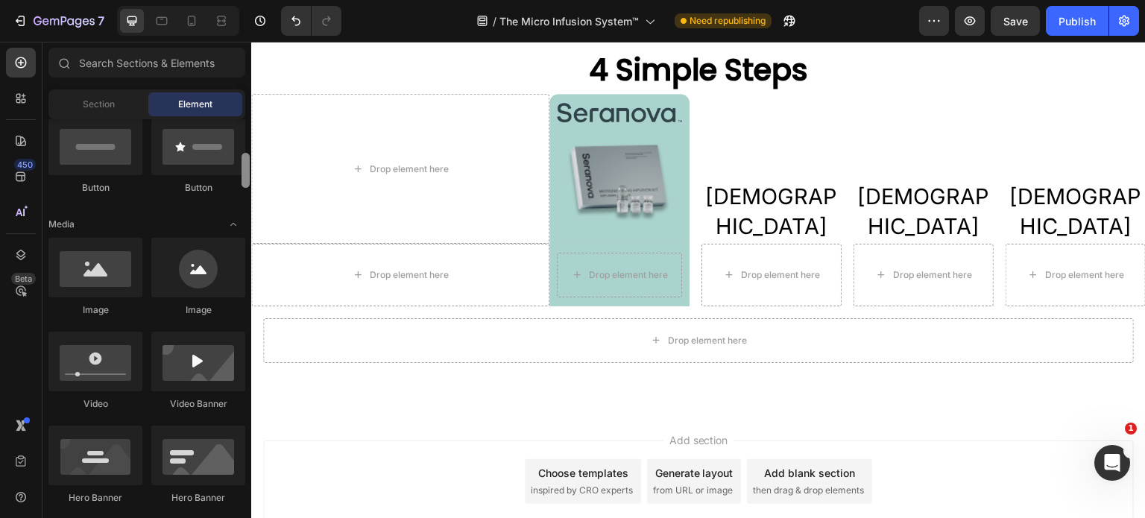
drag, startPoint x: 245, startPoint y: 148, endPoint x: 233, endPoint y: 182, distance: 35.6
click at [233, 182] on div "Layout Row Row Row Row Text Heading Text Block Button Button Button Media Image…" at bounding box center [146, 316] width 209 height 395
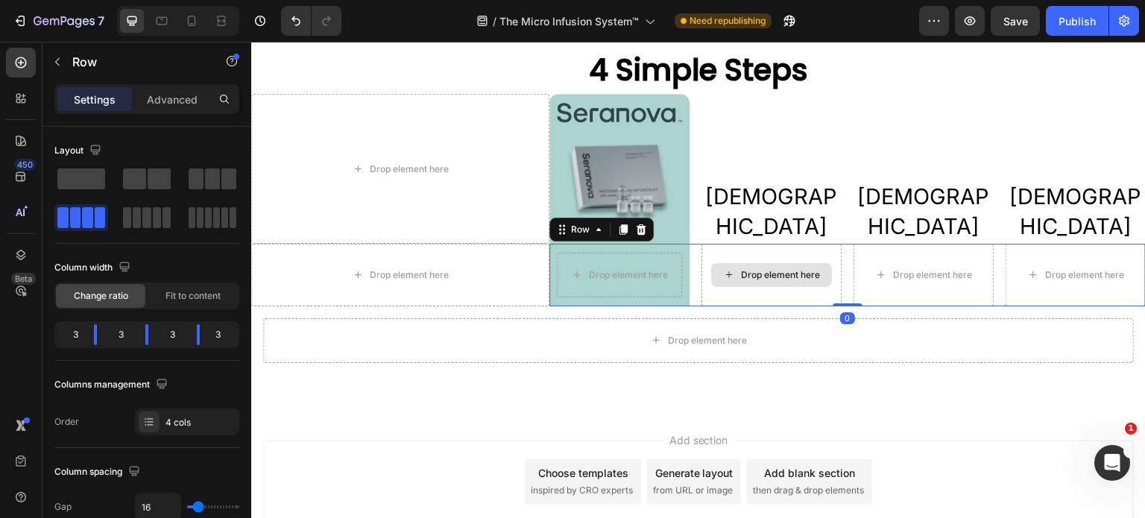
click at [719, 295] on div "Drop element here" at bounding box center [772, 275] width 140 height 63
type input "15"
type input "11"
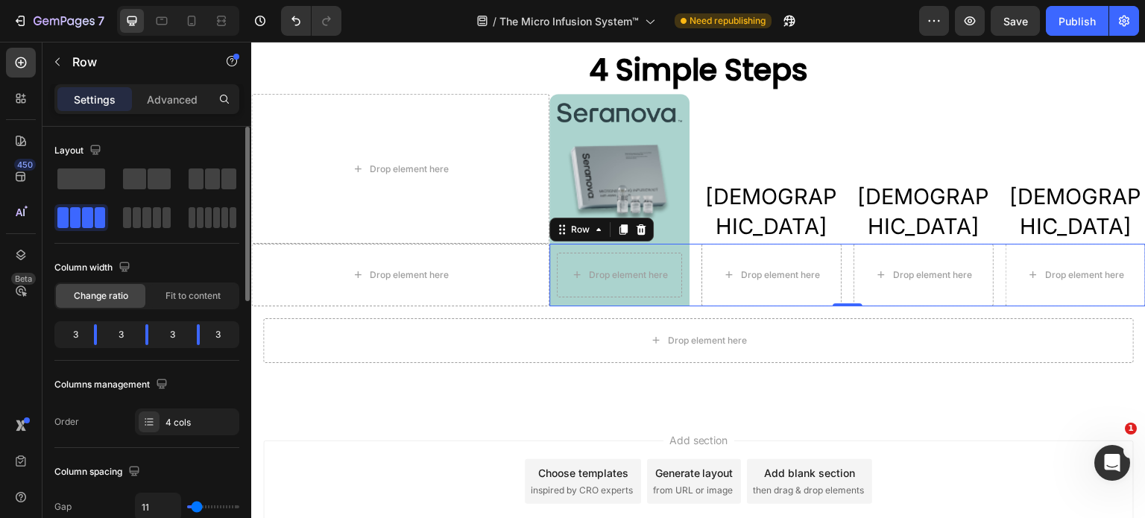
type input "0"
drag, startPoint x: 198, startPoint y: 508, endPoint x: 16, endPoint y: 418, distance: 202.7
type input "0"
click at [187, 506] on input "range" at bounding box center [213, 506] width 52 height 3
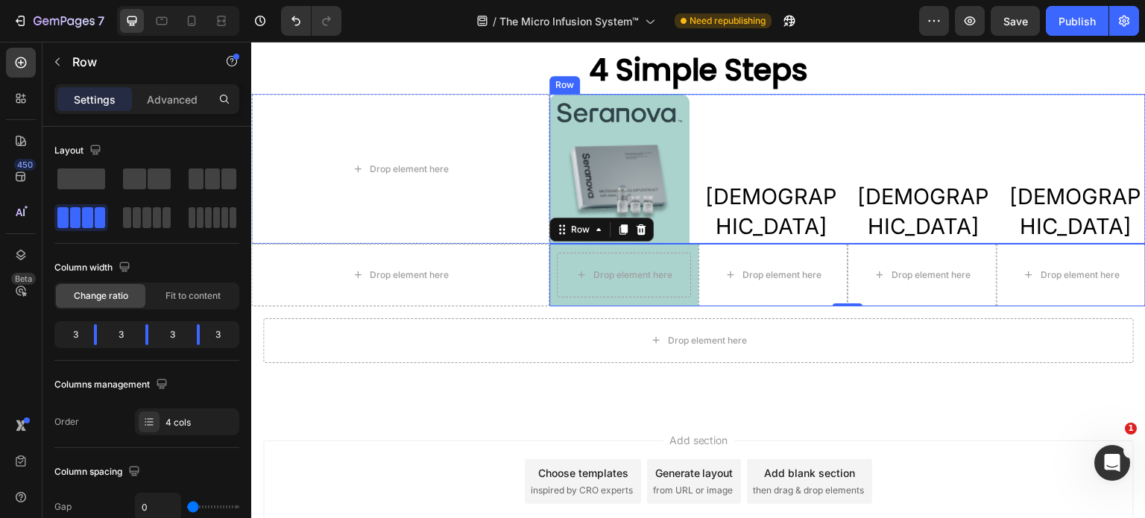
click at [702, 190] on div "[DEMOGRAPHIC_DATA] Text Block" at bounding box center [772, 168] width 140 height 149
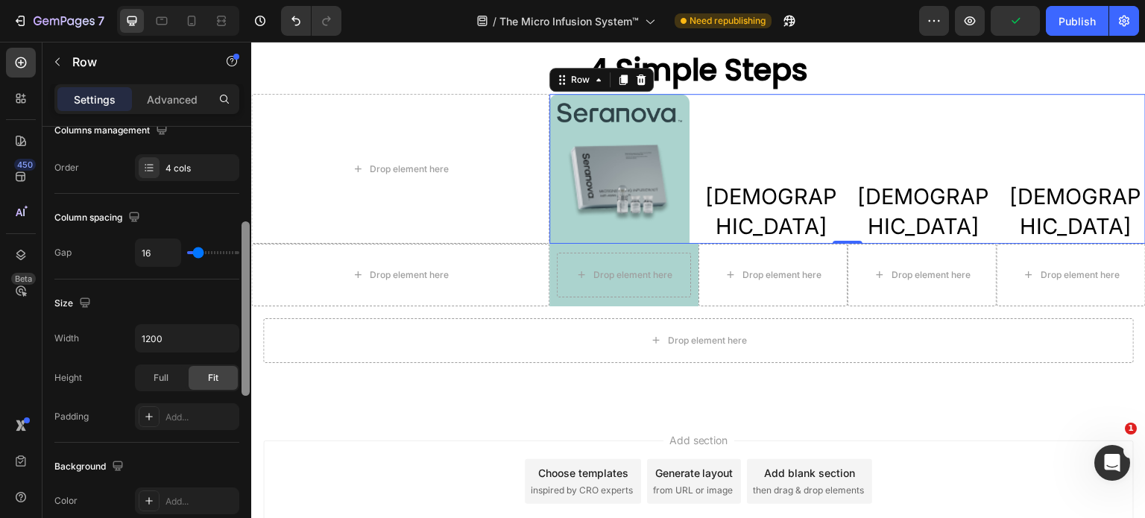
scroll to position [248, 0]
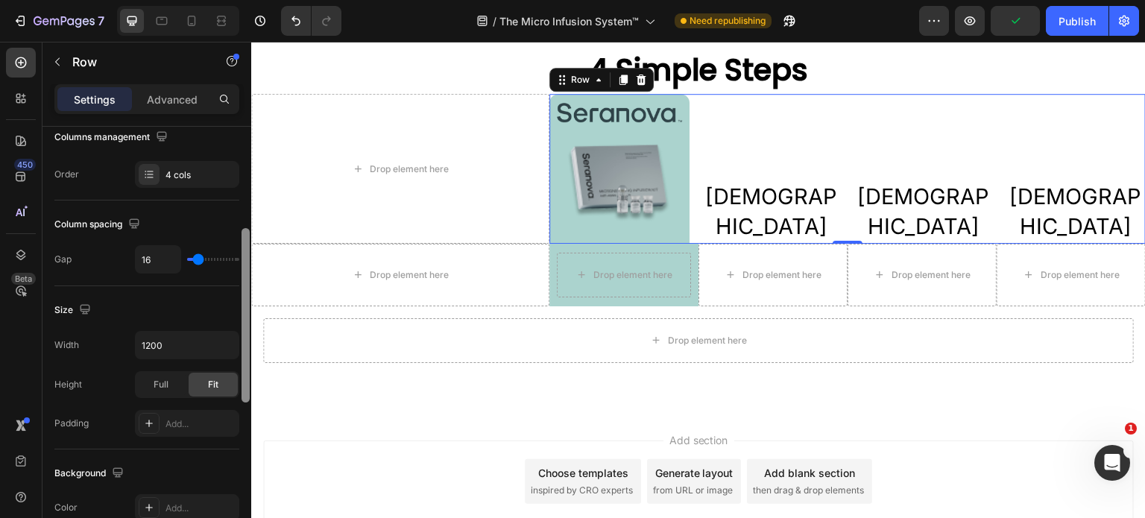
drag, startPoint x: 242, startPoint y: 330, endPoint x: 245, endPoint y: 251, distance: 79.1
click at [245, 251] on div at bounding box center [246, 315] width 8 height 174
type input "2"
type input "0"
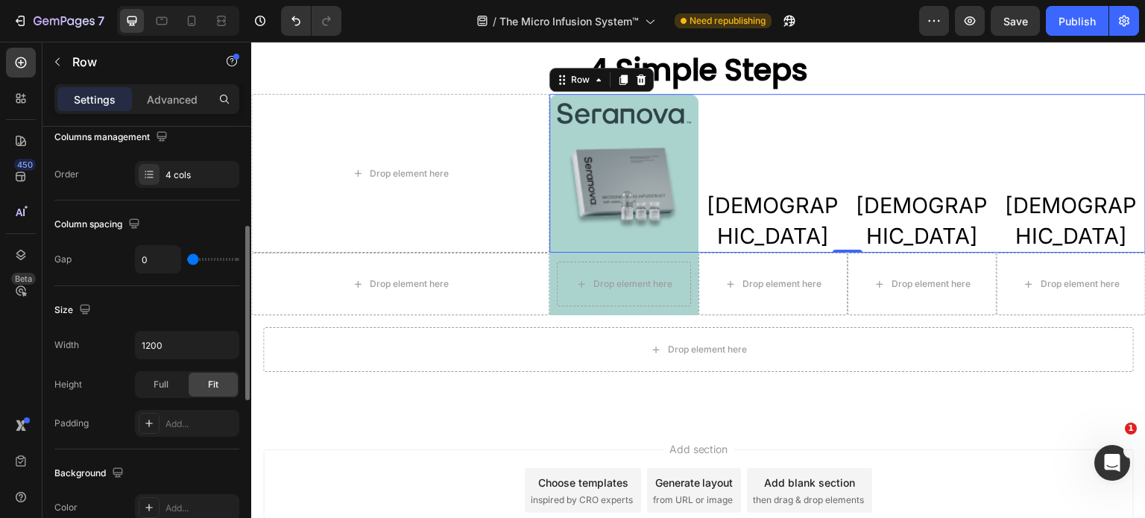
drag, startPoint x: 198, startPoint y: 259, endPoint x: 73, endPoint y: 218, distance: 131.1
type input "0"
click at [187, 258] on input "range" at bounding box center [213, 259] width 52 height 3
click at [194, 19] on icon at bounding box center [191, 20] width 15 height 15
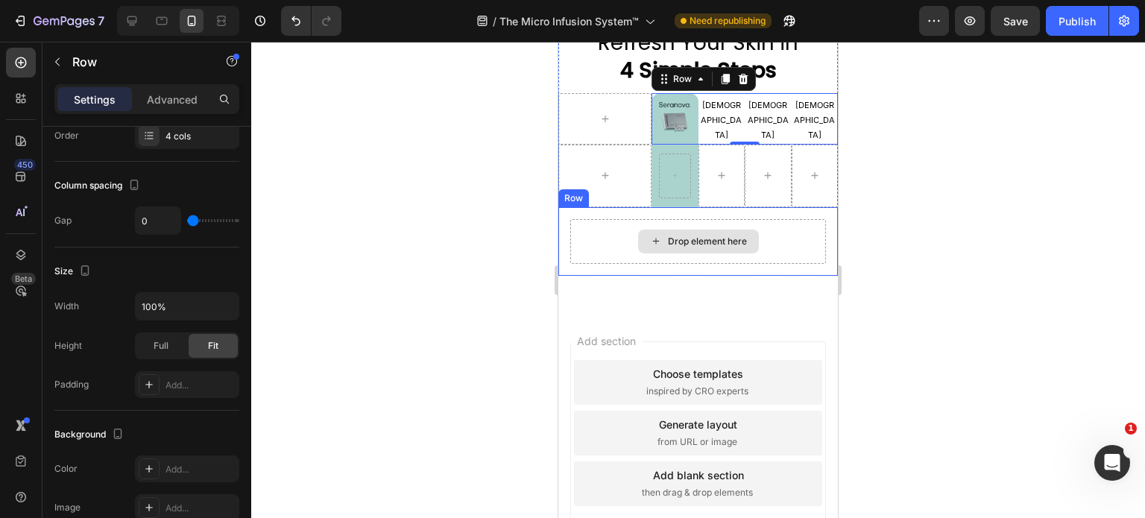
scroll to position [3249, 0]
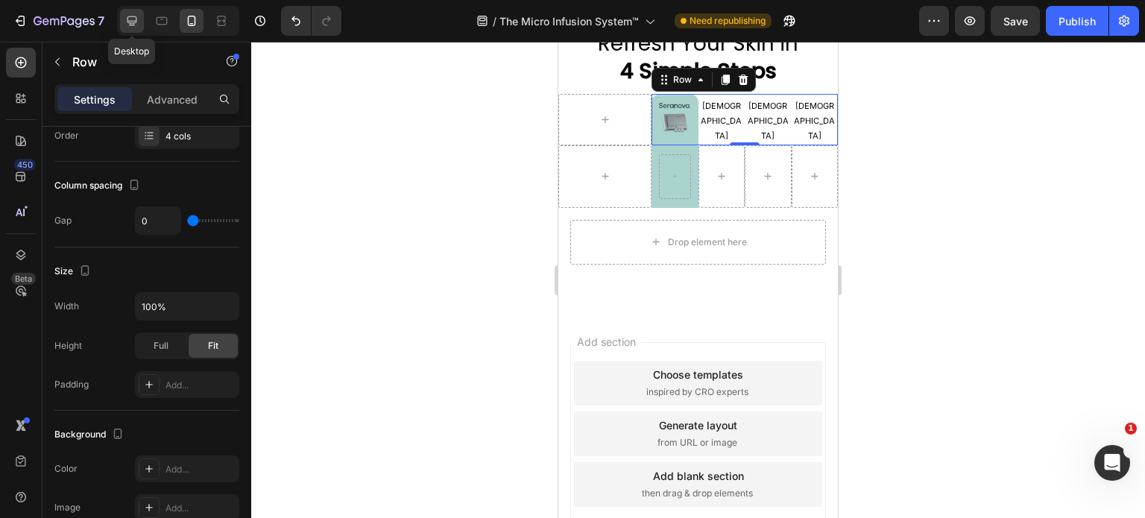
click at [127, 23] on icon at bounding box center [132, 20] width 15 height 15
type input "1200"
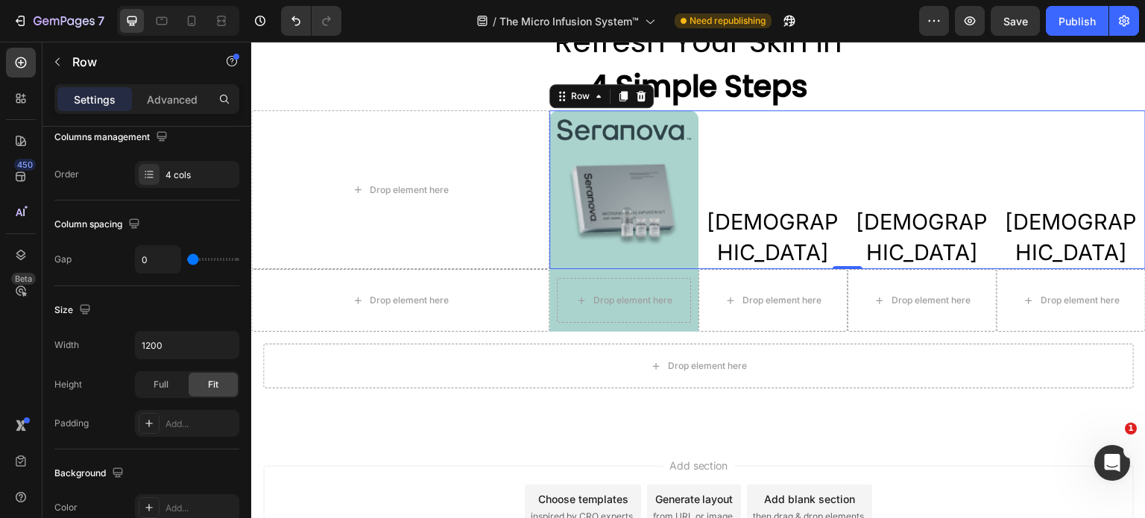
scroll to position [3317, 0]
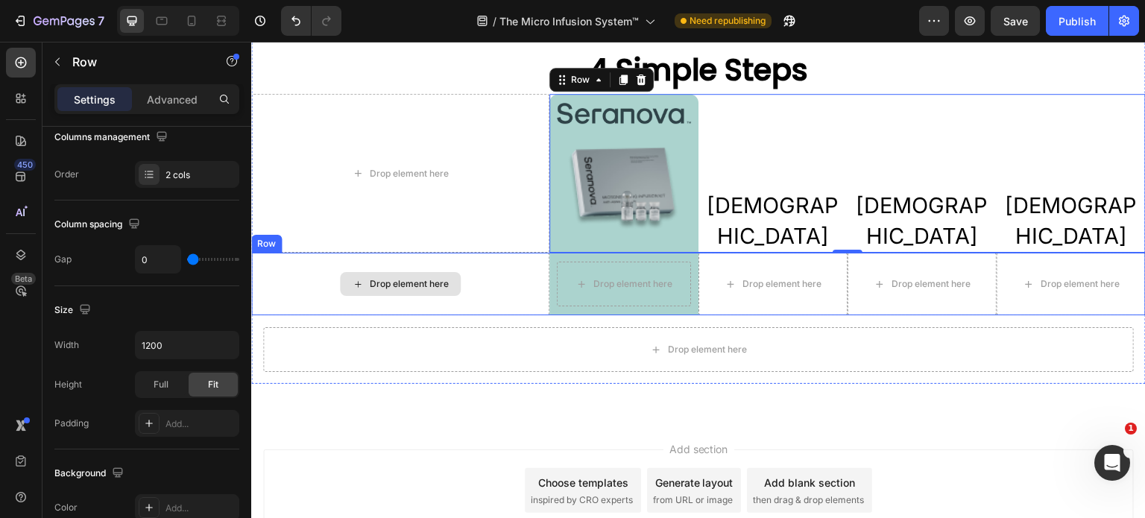
click at [482, 282] on div "Drop element here" at bounding box center [400, 284] width 298 height 63
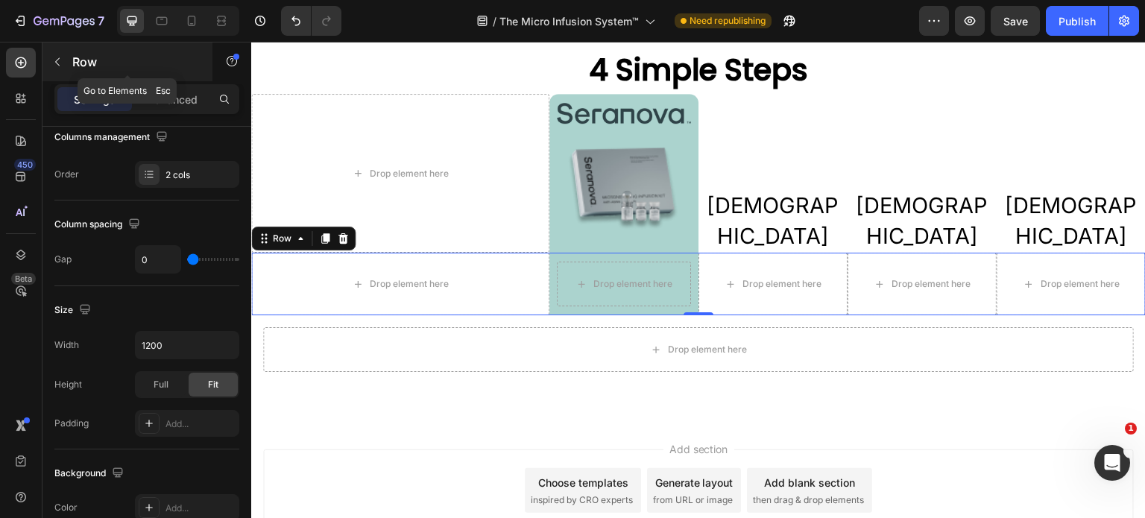
click at [58, 68] on button "button" at bounding box center [57, 62] width 24 height 24
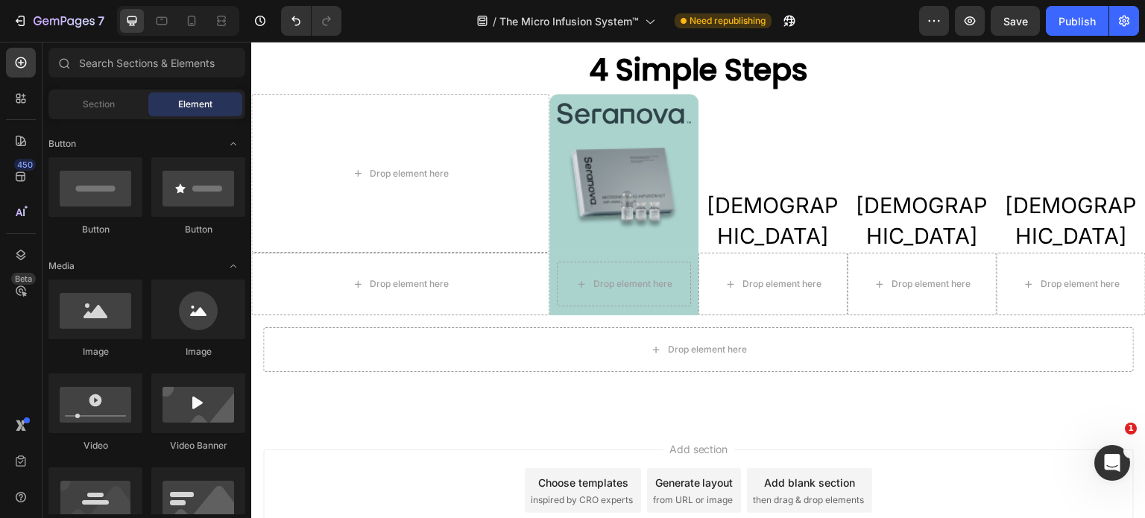
scroll to position [0, 0]
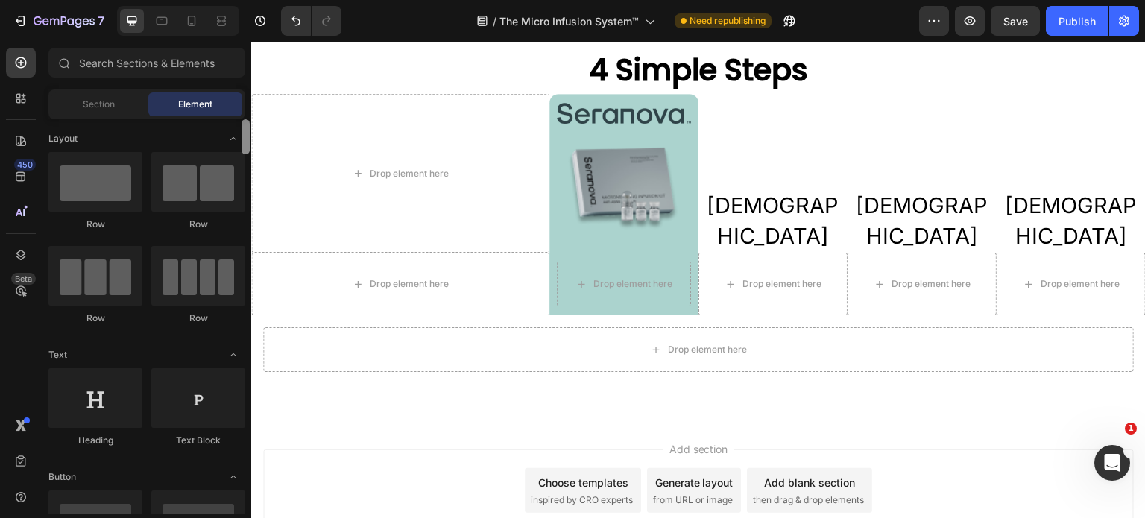
drag, startPoint x: 247, startPoint y: 180, endPoint x: 245, endPoint y: 125, distance: 56.0
click at [245, 125] on div at bounding box center [246, 136] width 8 height 35
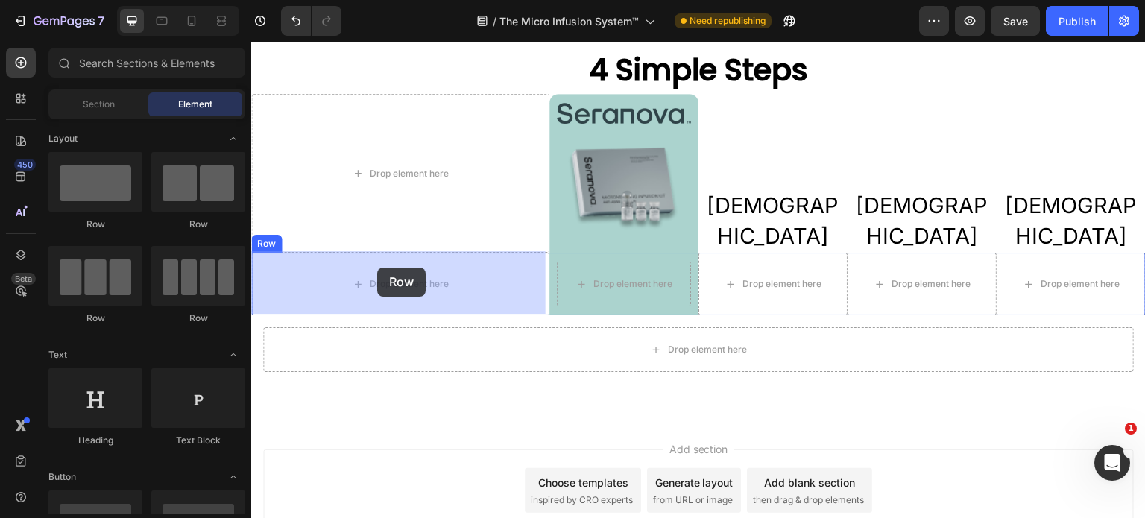
drag, startPoint x: 344, startPoint y: 229, endPoint x: 377, endPoint y: 268, distance: 50.8
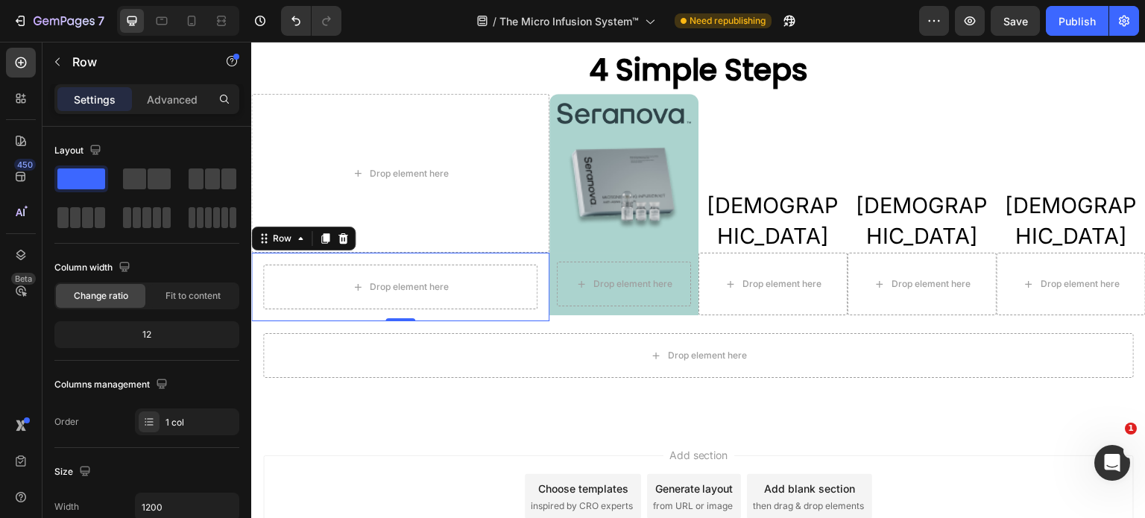
click at [266, 309] on div "Drop element here Row 0" at bounding box center [400, 287] width 298 height 69
click at [177, 101] on p "Advanced" at bounding box center [172, 100] width 51 height 16
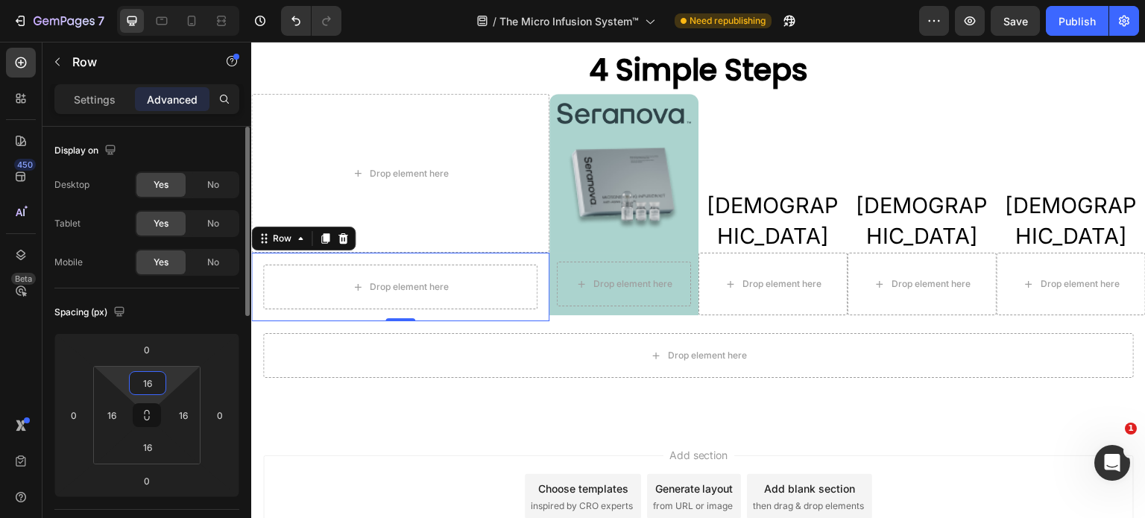
click at [155, 380] on input "16" at bounding box center [148, 383] width 30 height 22
type input "20"
click at [141, 450] on input "16" at bounding box center [148, 447] width 30 height 22
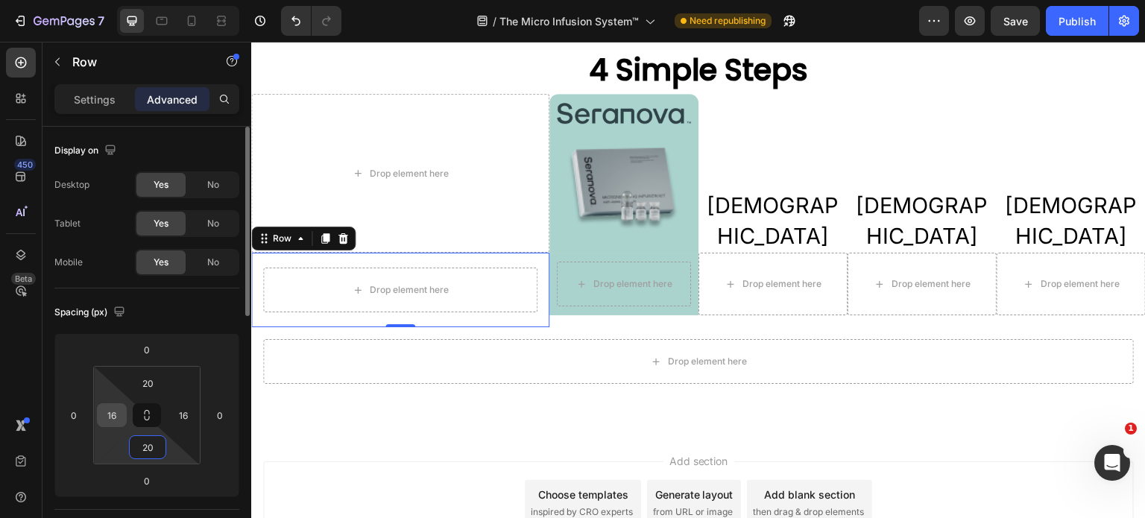
type input "20"
click at [118, 414] on input "16" at bounding box center [112, 415] width 22 height 22
type input "30"
click at [184, 414] on input "16" at bounding box center [183, 415] width 22 height 22
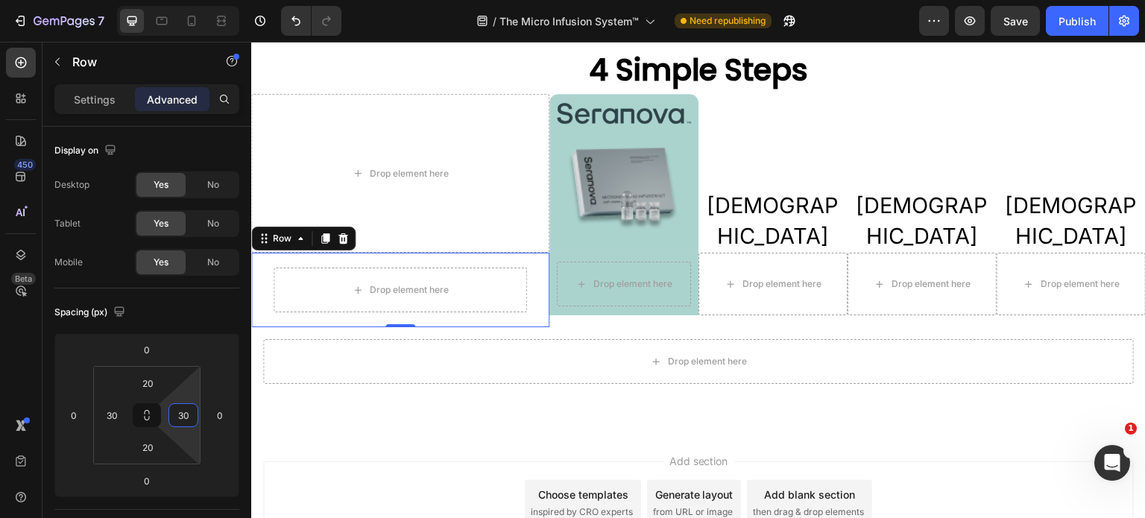
type input "30"
click at [266, 318] on div "Drop element here Row 0" at bounding box center [400, 290] width 298 height 75
click at [59, 66] on icon "button" at bounding box center [57, 62] width 12 height 12
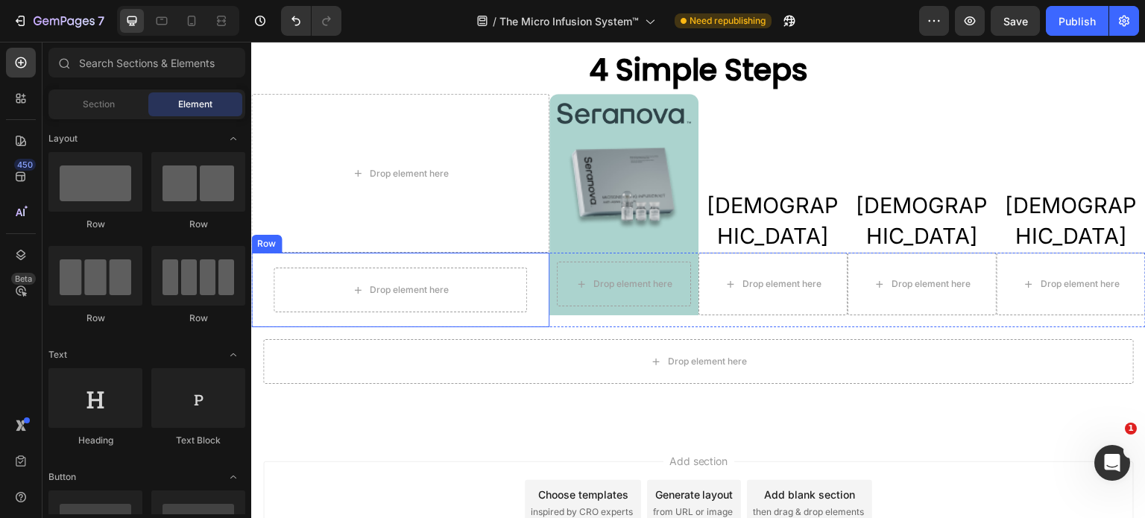
click at [482, 313] on div "Drop element here Row" at bounding box center [400, 290] width 298 height 75
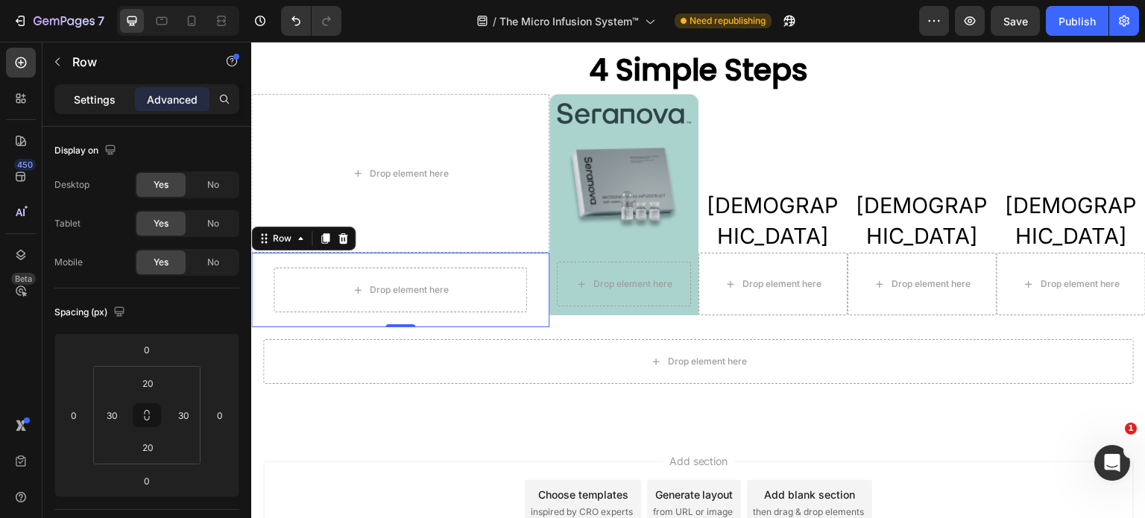
click at [98, 101] on p "Settings" at bounding box center [95, 100] width 42 height 16
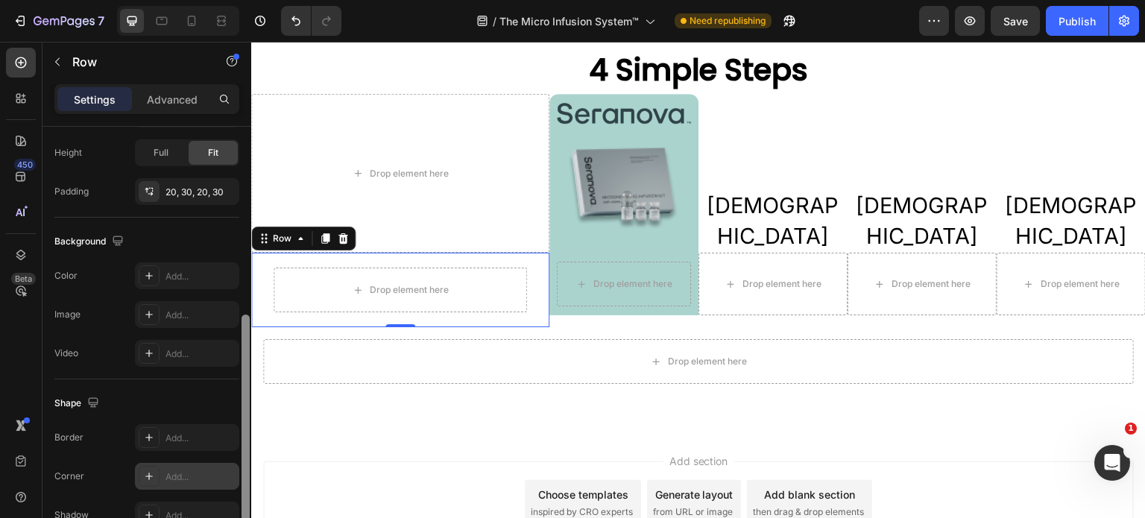
scroll to position [398, 0]
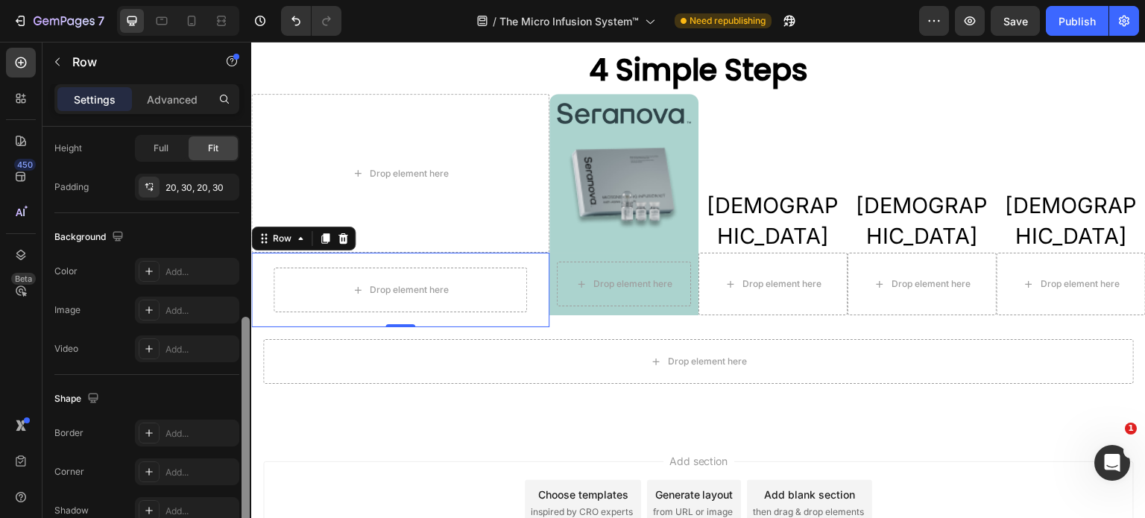
drag, startPoint x: 245, startPoint y: 271, endPoint x: 220, endPoint y: 450, distance: 180.6
click at [233, 461] on div "Layout Column width Change ratio Fit to content 12 Columns management Order 1 c…" at bounding box center [146, 344] width 209 height 434
click at [188, 429] on div "Add..." at bounding box center [201, 433] width 70 height 13
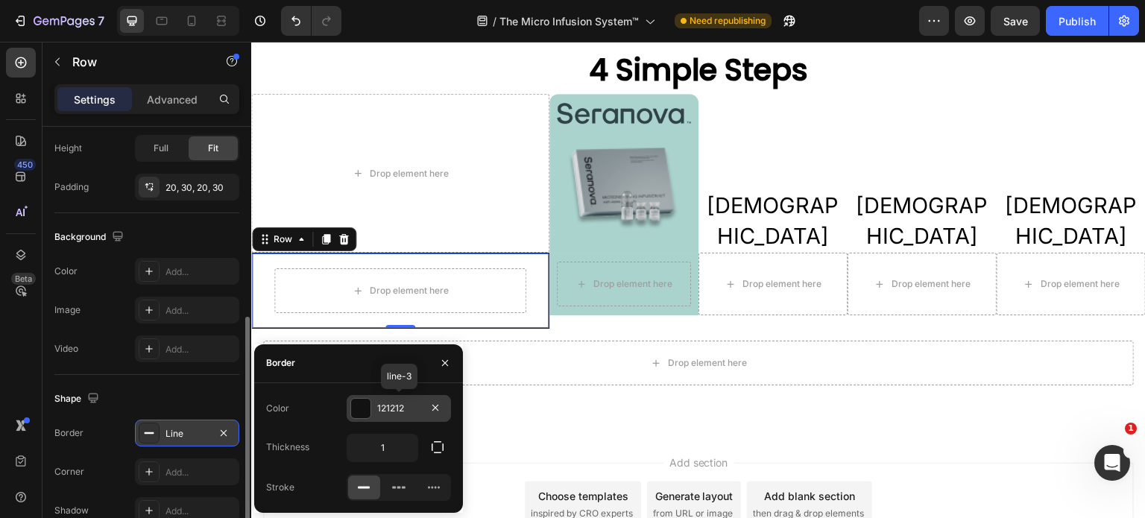
click at [409, 403] on div "121212" at bounding box center [398, 408] width 43 height 13
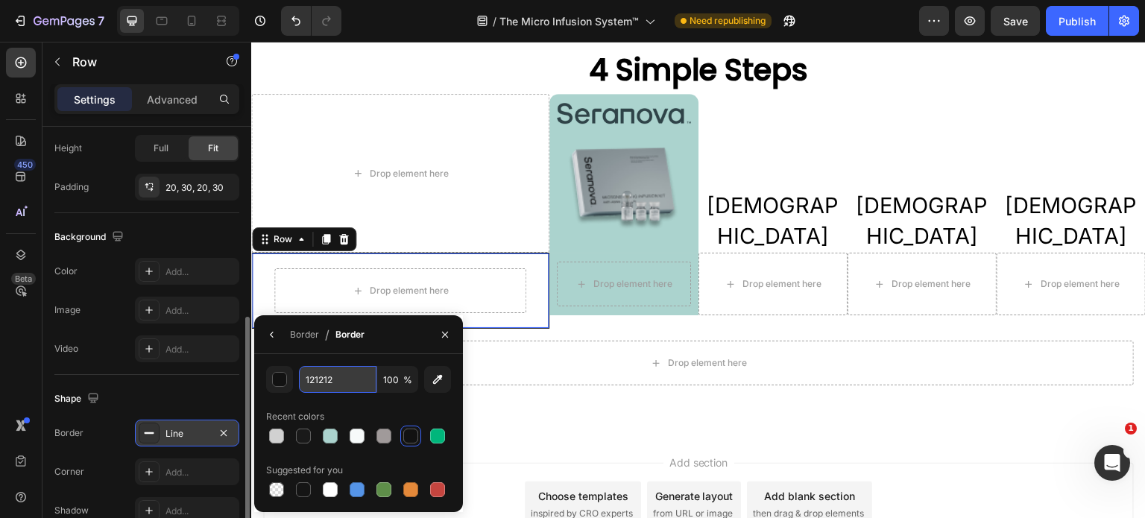
click at [344, 388] on input "121212" at bounding box center [338, 379] width 78 height 27
paste input "#D1D1D1"
type input "#D1D1D1"
click at [527, 299] on div "Drop element here Row 0" at bounding box center [400, 291] width 298 height 76
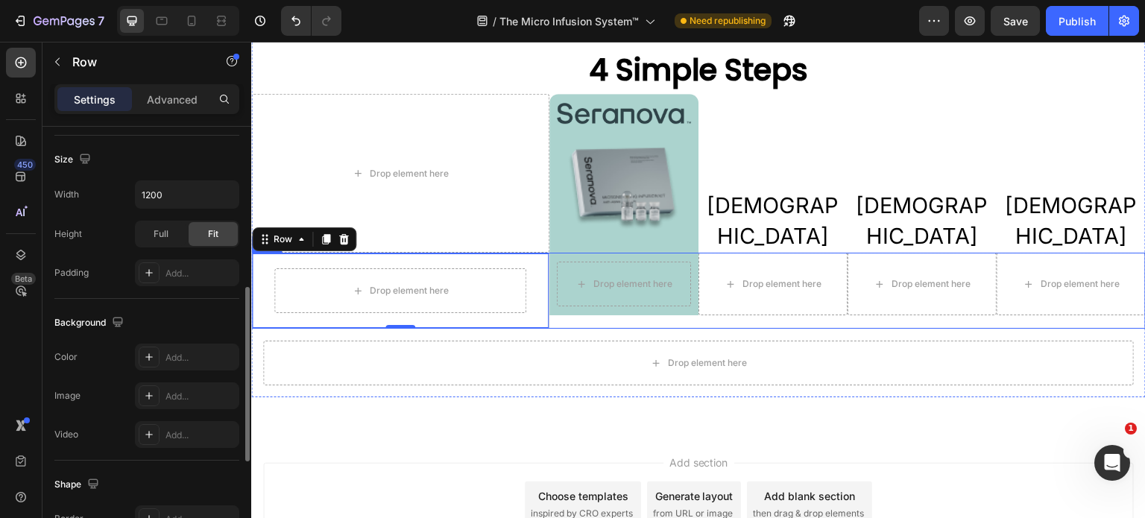
click at [750, 321] on div "Drop element here Row Drop element here Drop element here Drop element here Row" at bounding box center [847, 291] width 596 height 76
click at [193, 24] on icon at bounding box center [191, 20] width 15 height 15
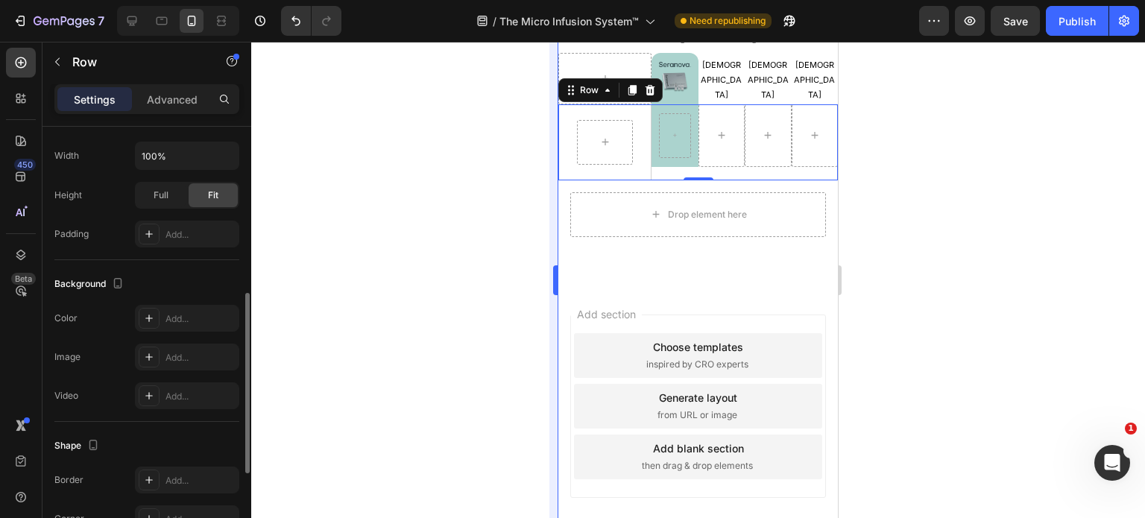
scroll to position [3296, 0]
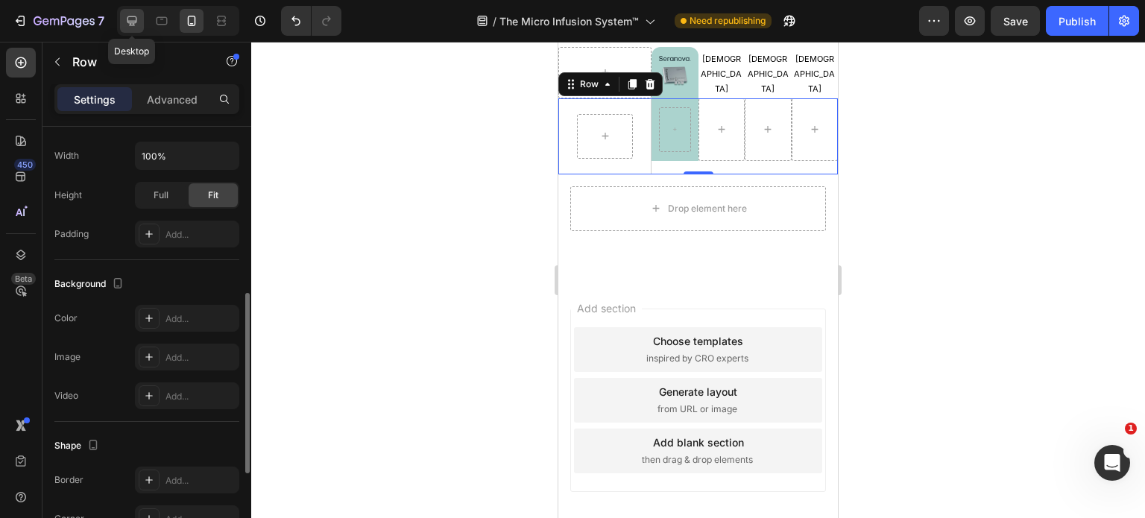
click at [125, 23] on icon at bounding box center [132, 20] width 15 height 15
type input "1200"
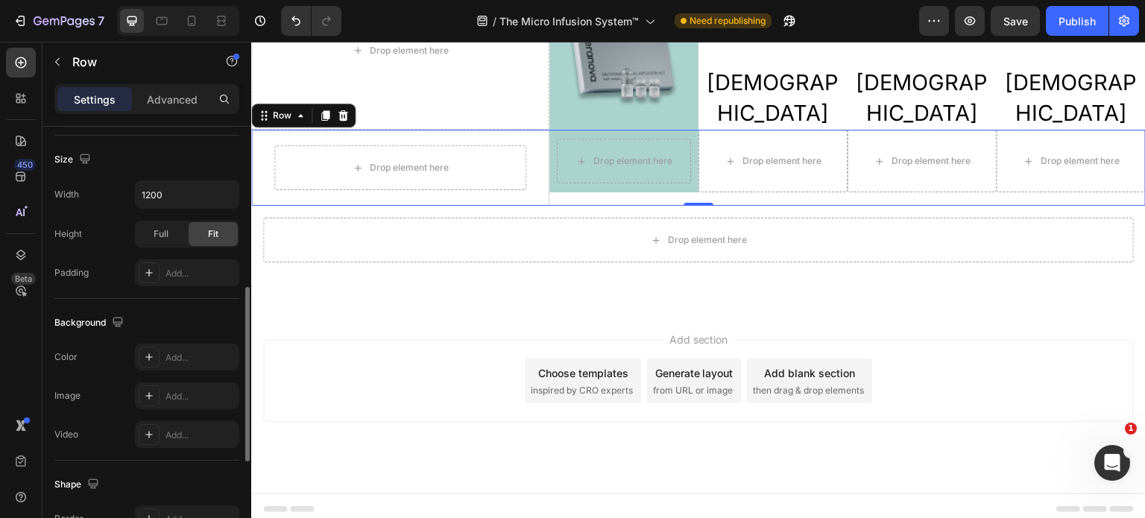
scroll to position [3444, 0]
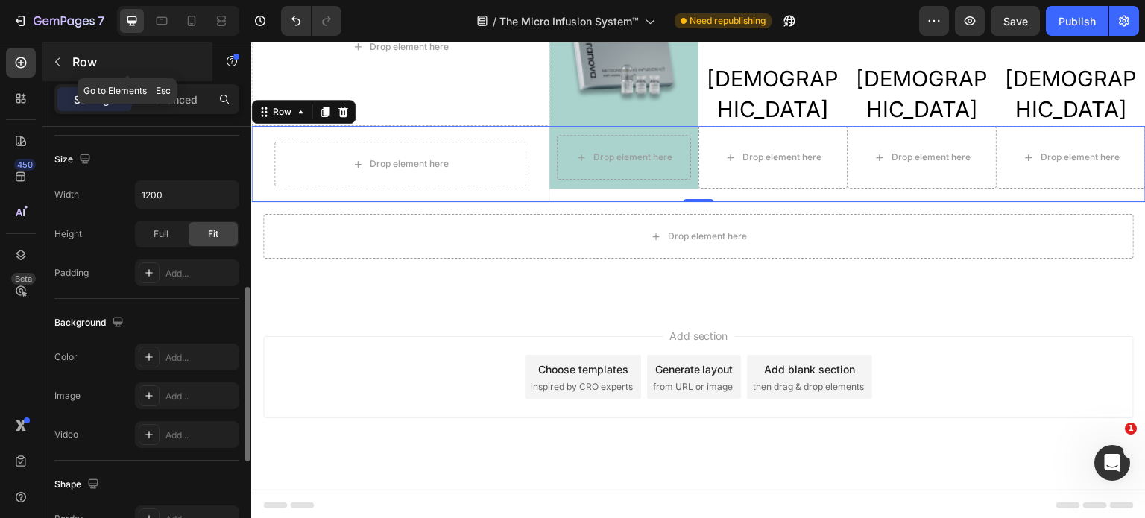
click at [58, 66] on icon "button" at bounding box center [57, 62] width 12 height 12
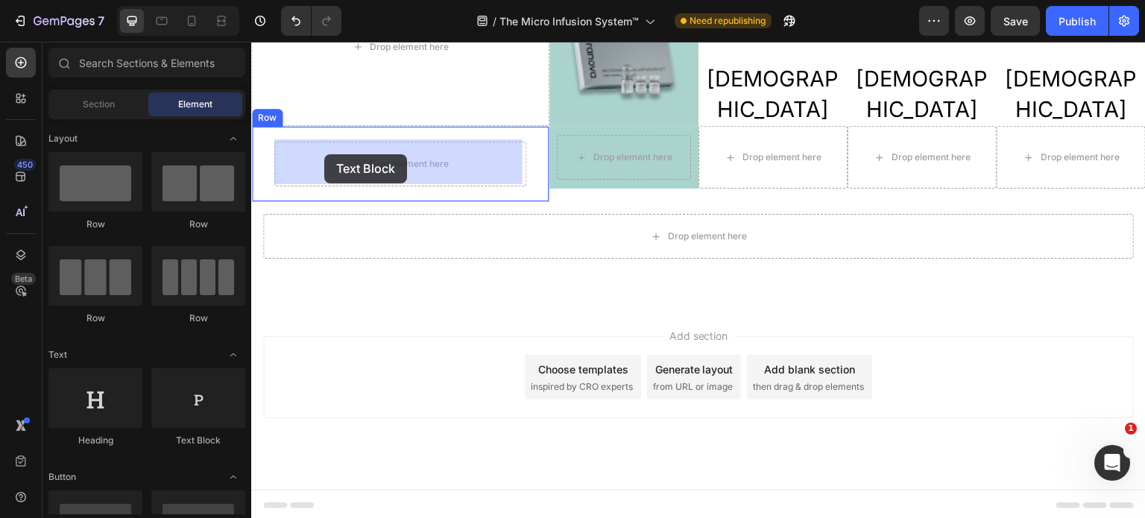
drag, startPoint x: 433, startPoint y: 440, endPoint x: 324, endPoint y: 154, distance: 305.6
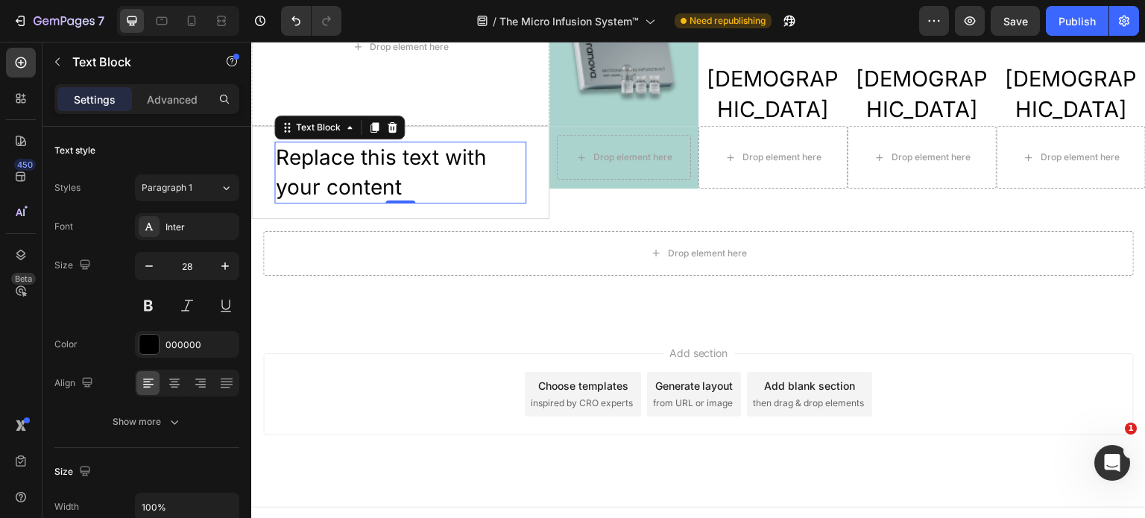
click at [409, 182] on div "Replace this text with your content" at bounding box center [400, 172] width 252 height 61
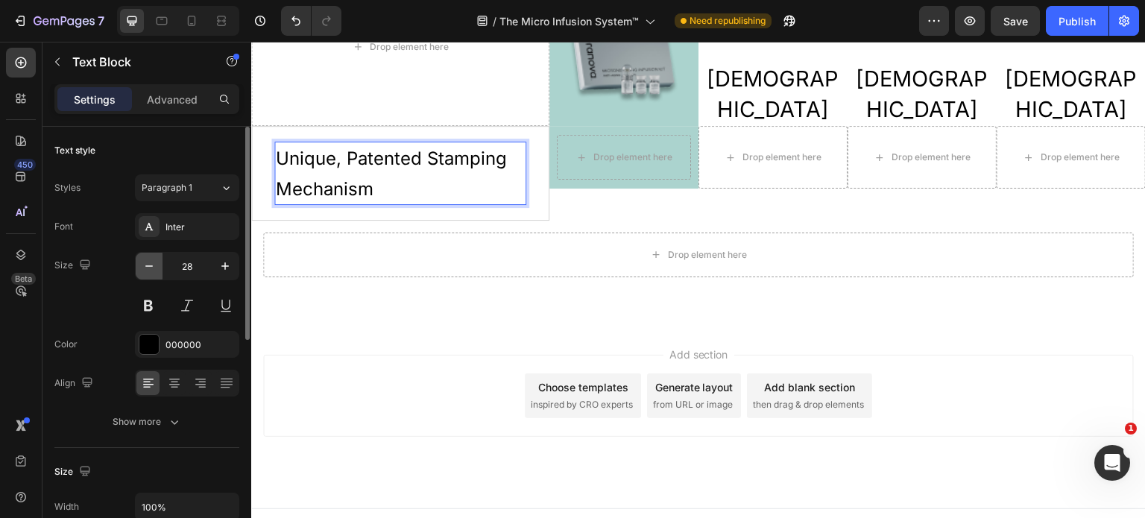
click at [146, 271] on icon "button" at bounding box center [149, 266] width 15 height 15
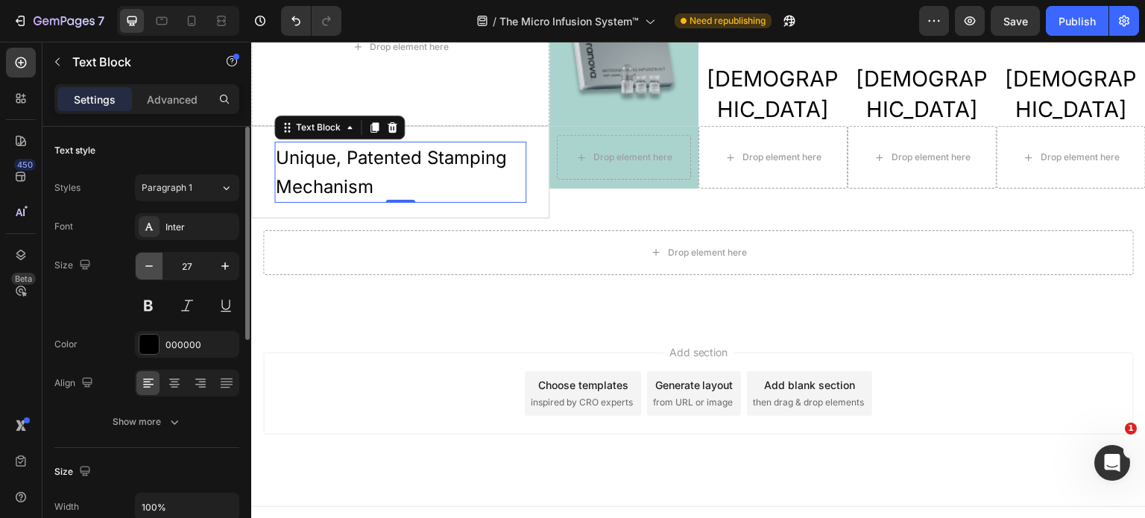
click at [146, 271] on icon "button" at bounding box center [149, 266] width 15 height 15
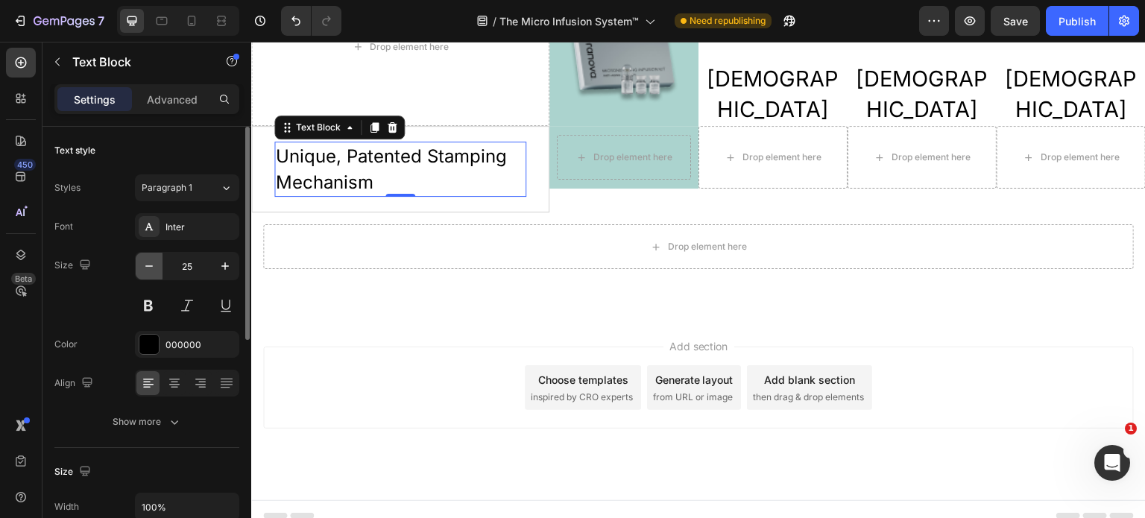
click at [146, 271] on icon "button" at bounding box center [149, 266] width 15 height 15
type input "24"
click at [195, 227] on div "Inter" at bounding box center [201, 227] width 70 height 13
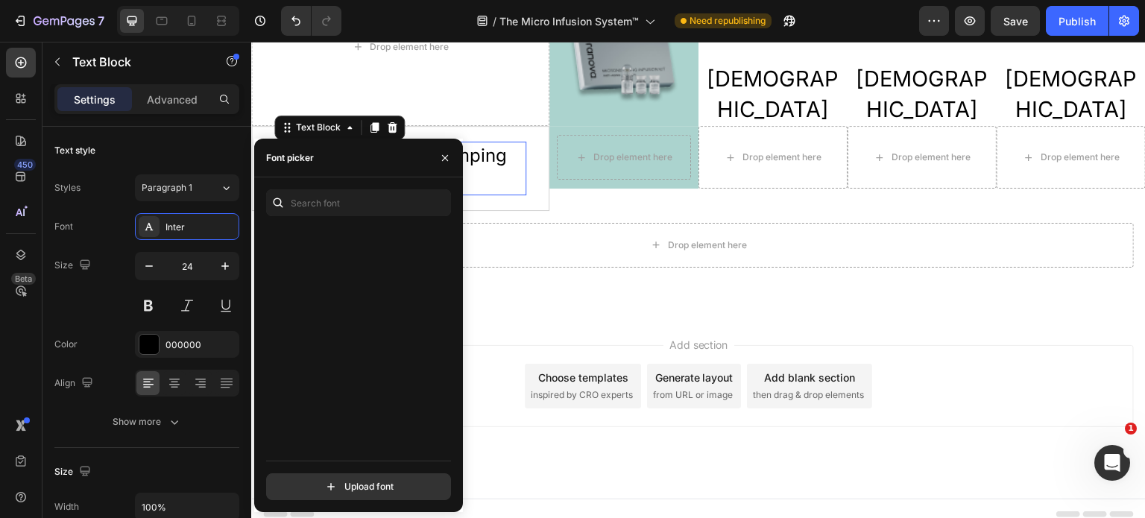
scroll to position [0, 0]
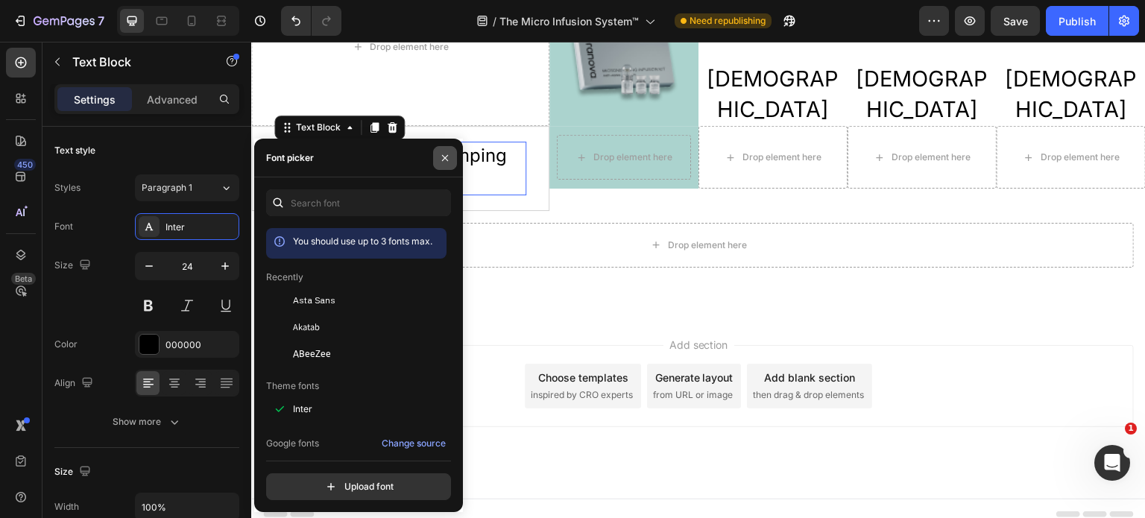
click at [441, 157] on icon "button" at bounding box center [445, 158] width 12 height 12
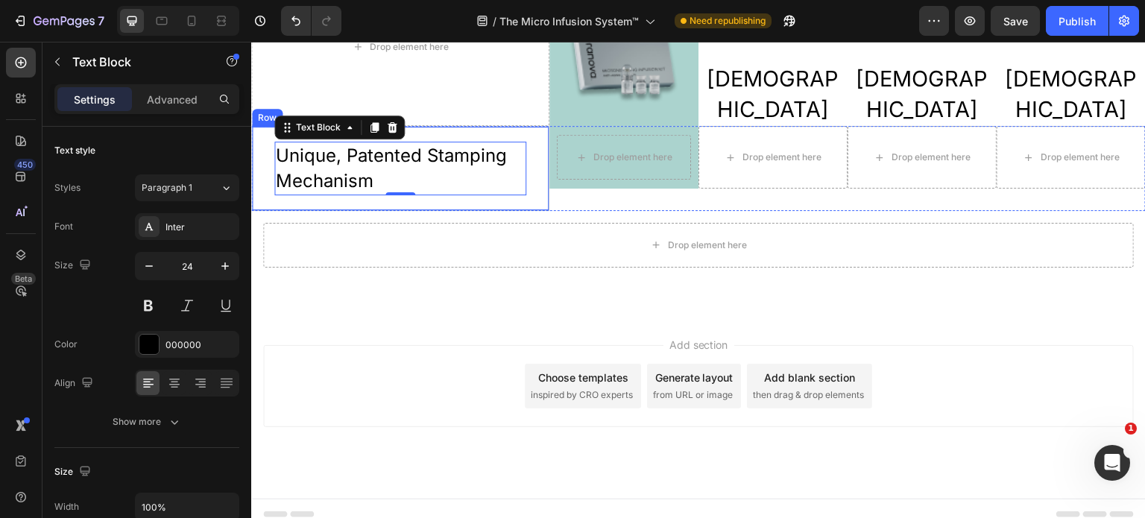
click at [261, 178] on div "Unique, Patented Stamping Mechanism Text Block 0 Row" at bounding box center [400, 168] width 298 height 84
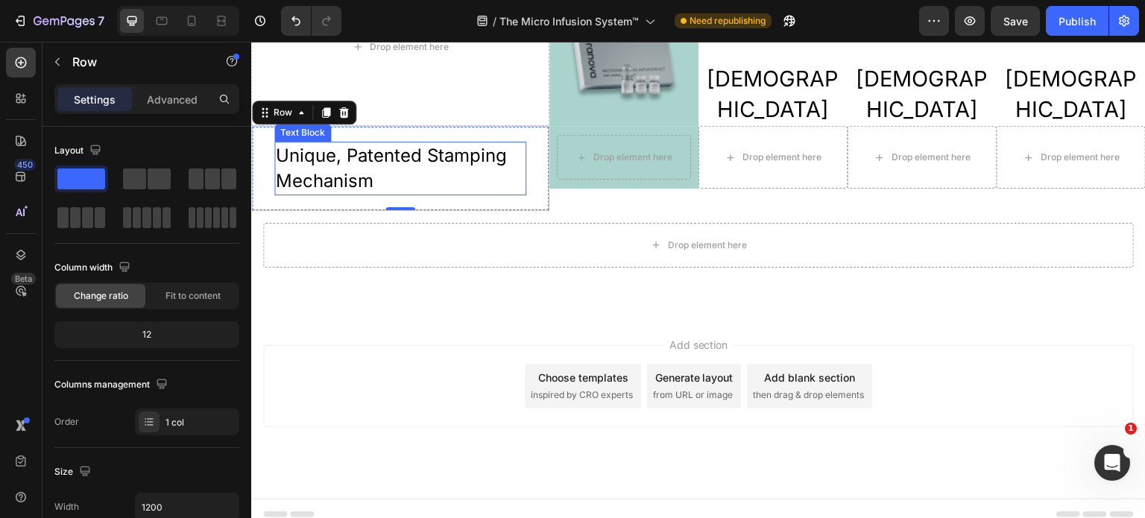
click at [423, 178] on p "Unique, Patented Stamping Mechanism" at bounding box center [400, 168] width 249 height 50
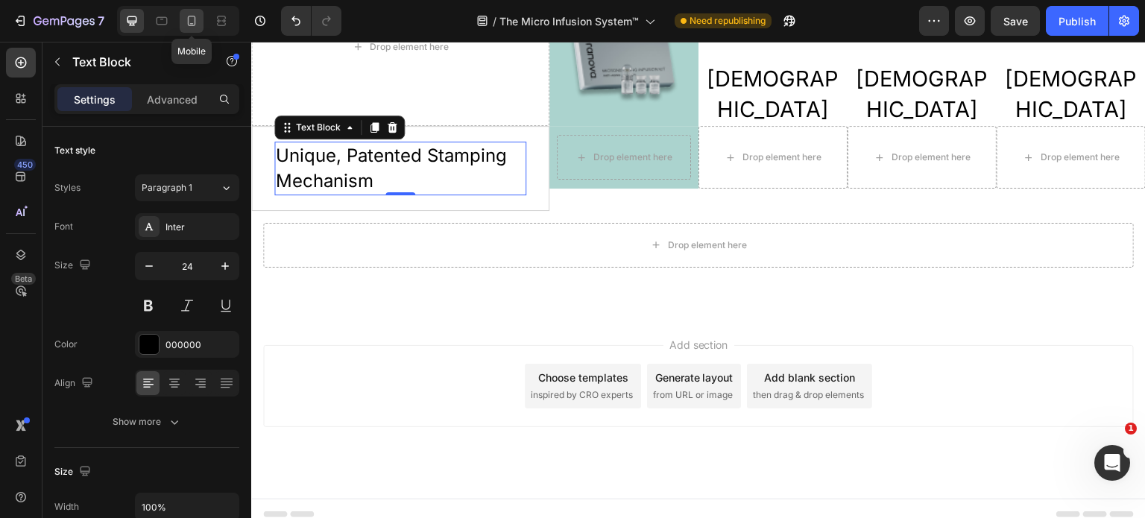
click at [191, 22] on icon at bounding box center [191, 20] width 15 height 15
type input "21"
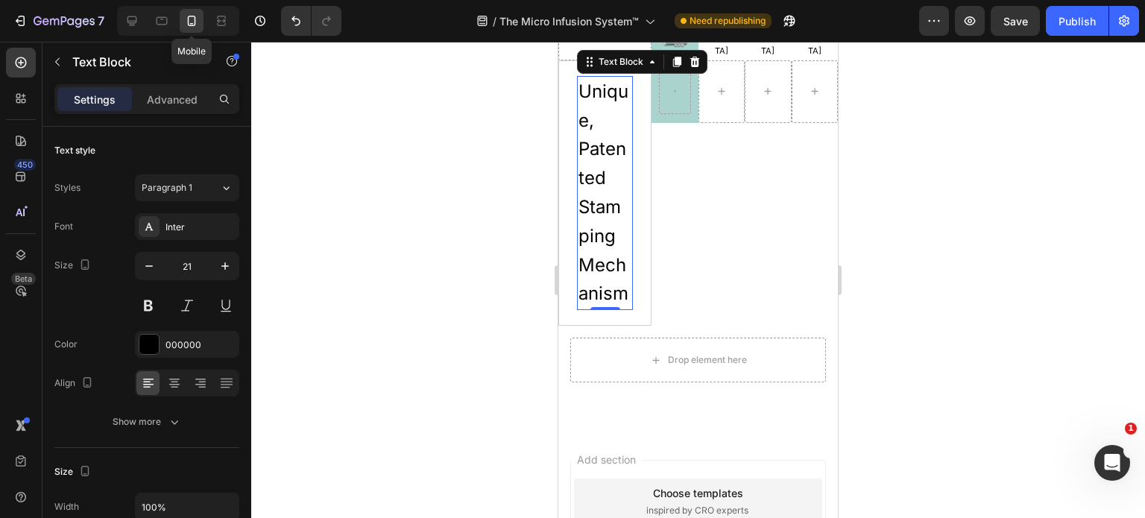
scroll to position [3313, 0]
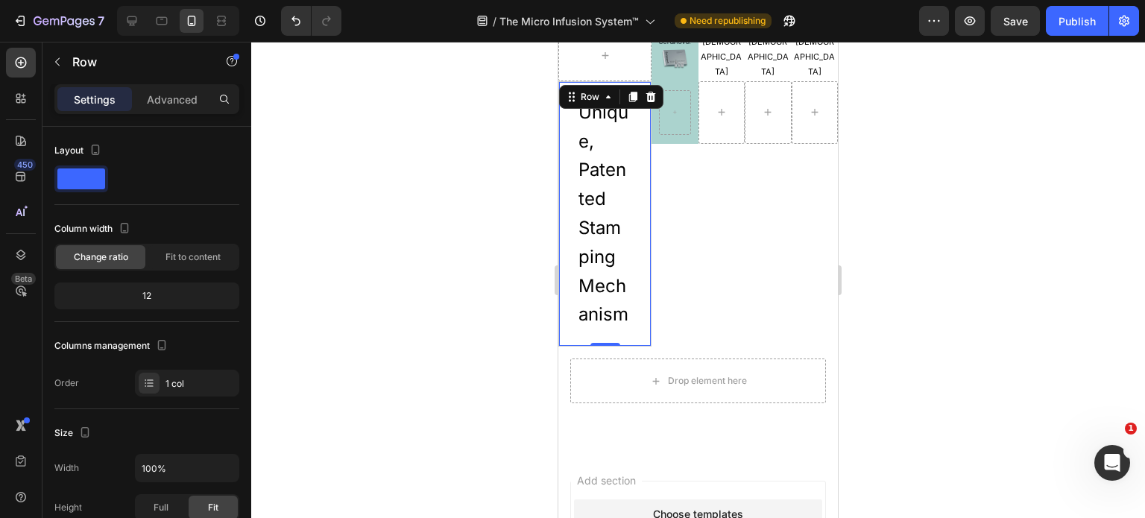
click at [565, 133] on div "Unique, Patented Stamping Mechanism Text Block Row 0" at bounding box center [604, 213] width 93 height 265
click at [130, 22] on icon at bounding box center [132, 20] width 15 height 15
type input "1200"
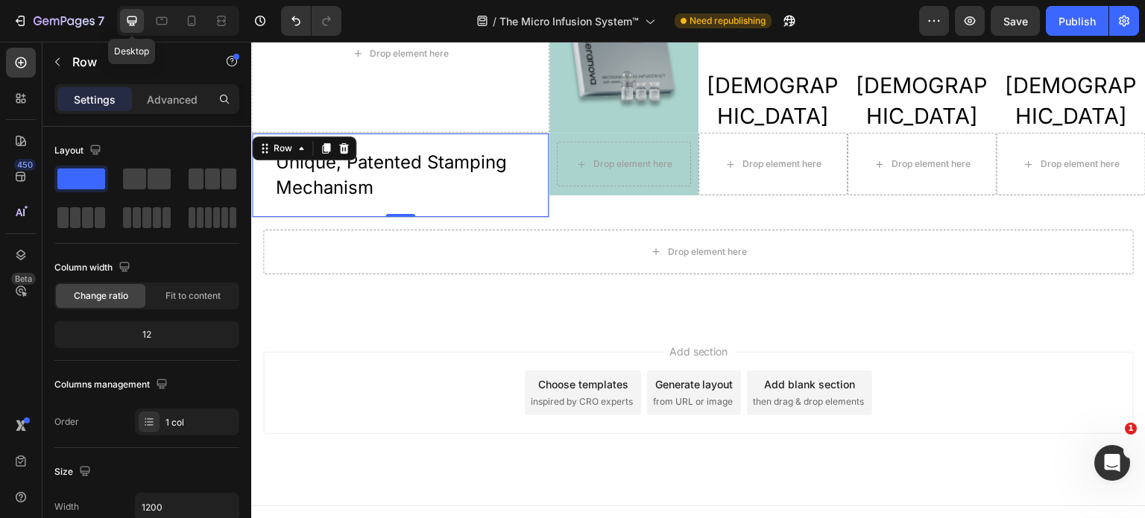
scroll to position [3452, 0]
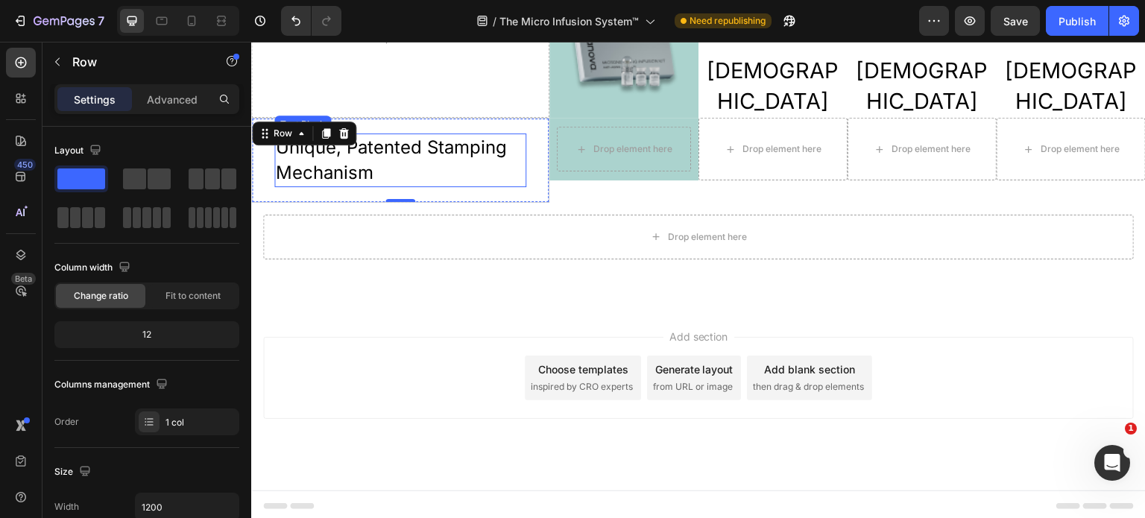
click at [388, 160] on p "Unique, Patented Stamping Mechanism" at bounding box center [400, 160] width 249 height 50
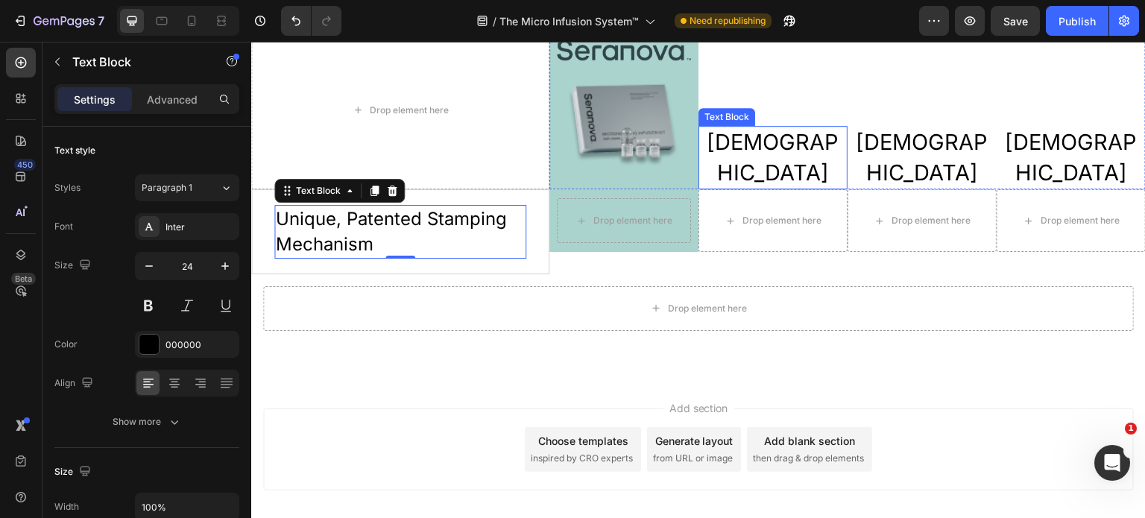
scroll to position [3377, 0]
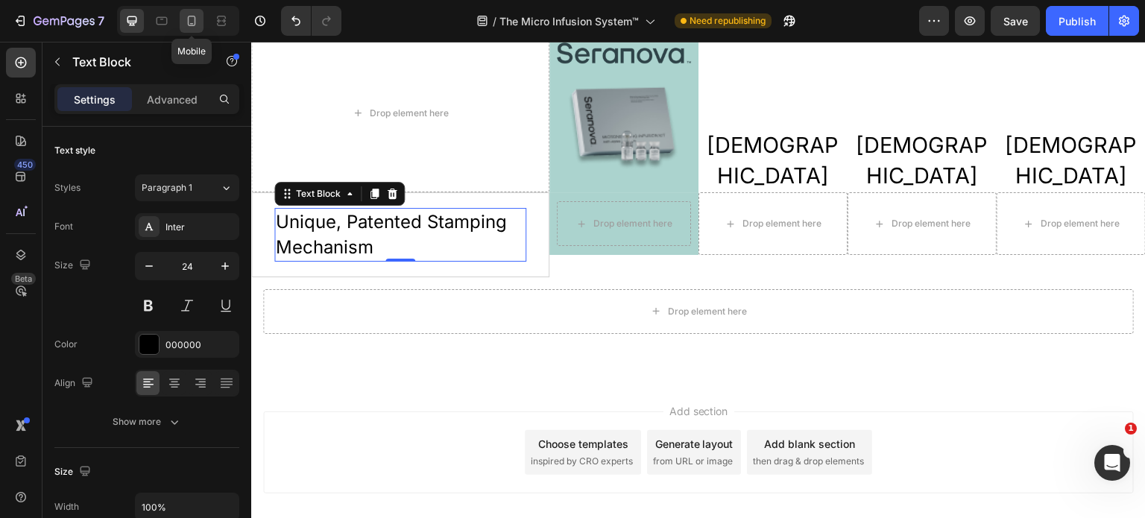
click at [196, 23] on icon at bounding box center [191, 20] width 15 height 15
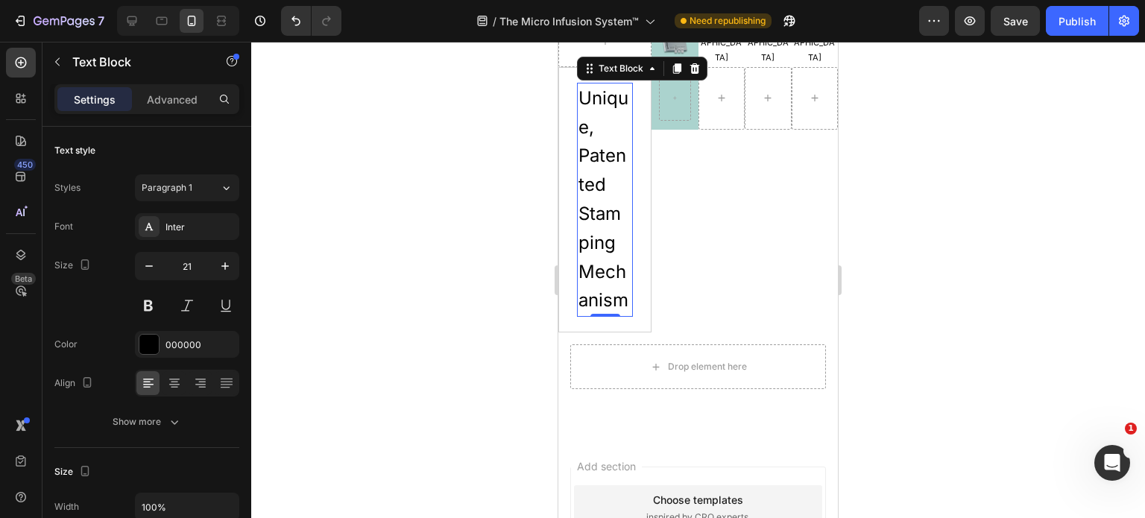
scroll to position [3313, 0]
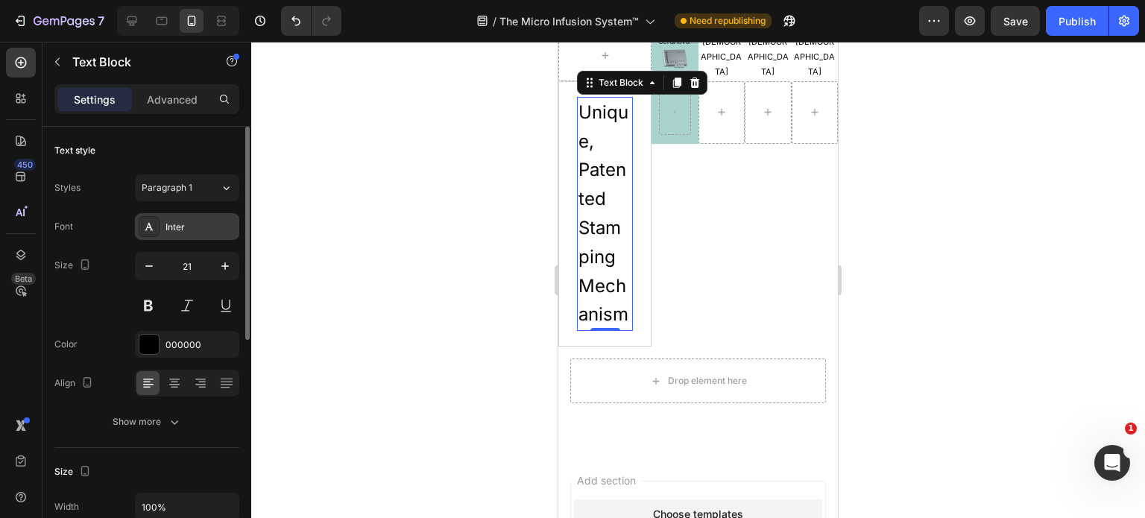
click at [176, 229] on div "Inter" at bounding box center [201, 227] width 70 height 13
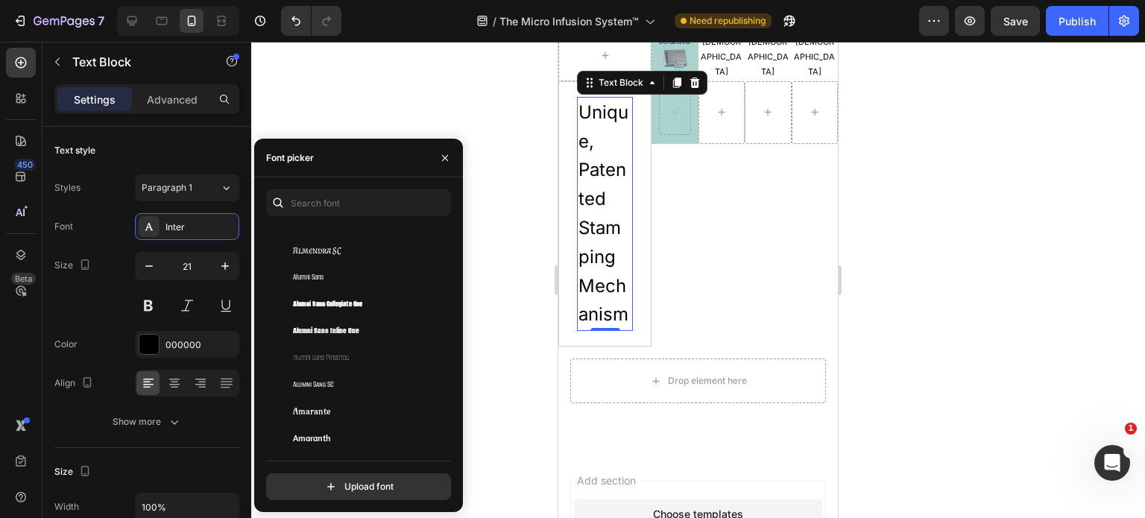
scroll to position [971, 0]
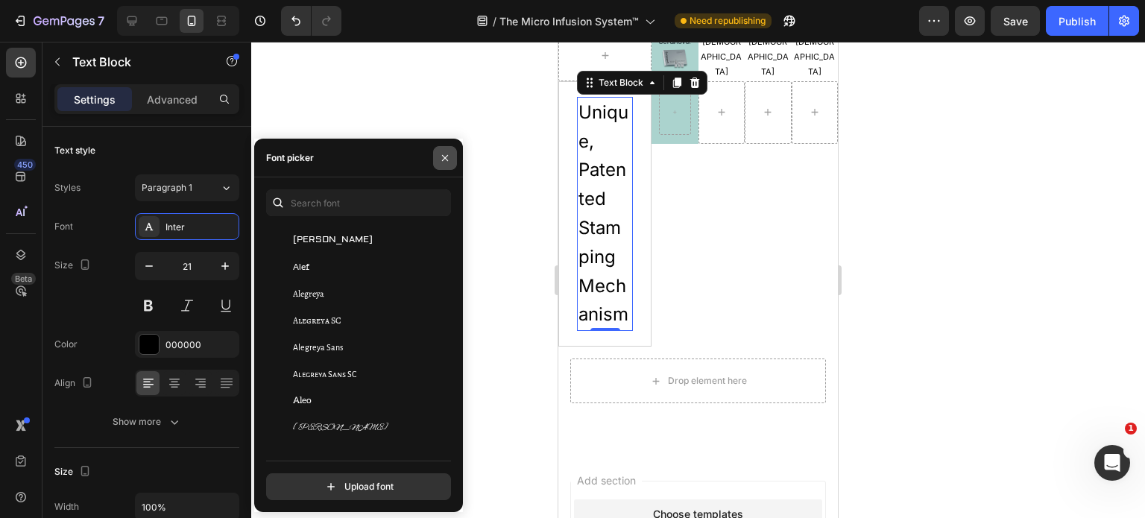
click at [445, 158] on icon "button" at bounding box center [445, 158] width 6 height 6
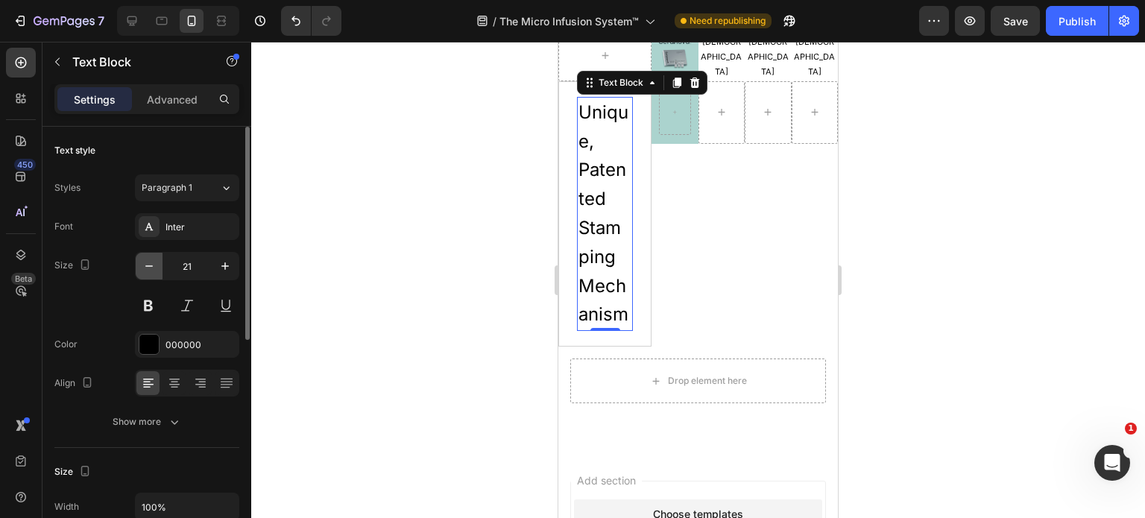
click at [152, 264] on icon "button" at bounding box center [149, 266] width 15 height 15
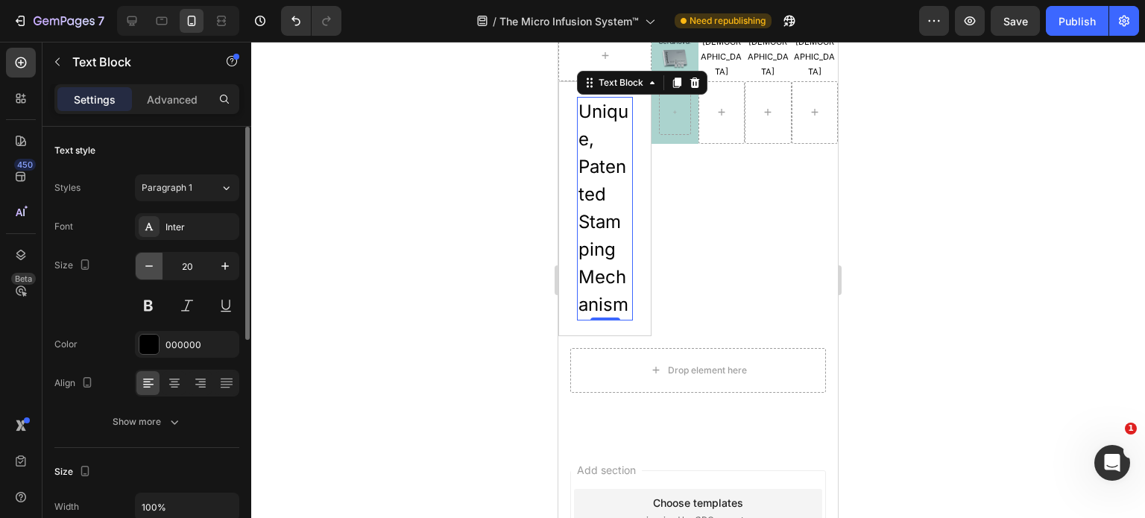
click at [152, 264] on icon "button" at bounding box center [149, 266] width 15 height 15
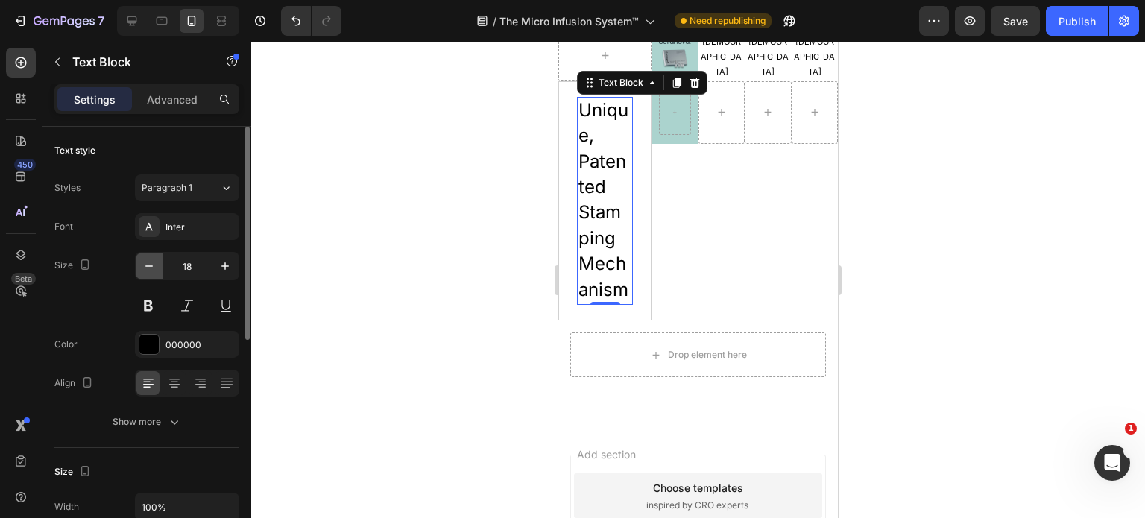
click at [152, 264] on icon "button" at bounding box center [149, 266] width 15 height 15
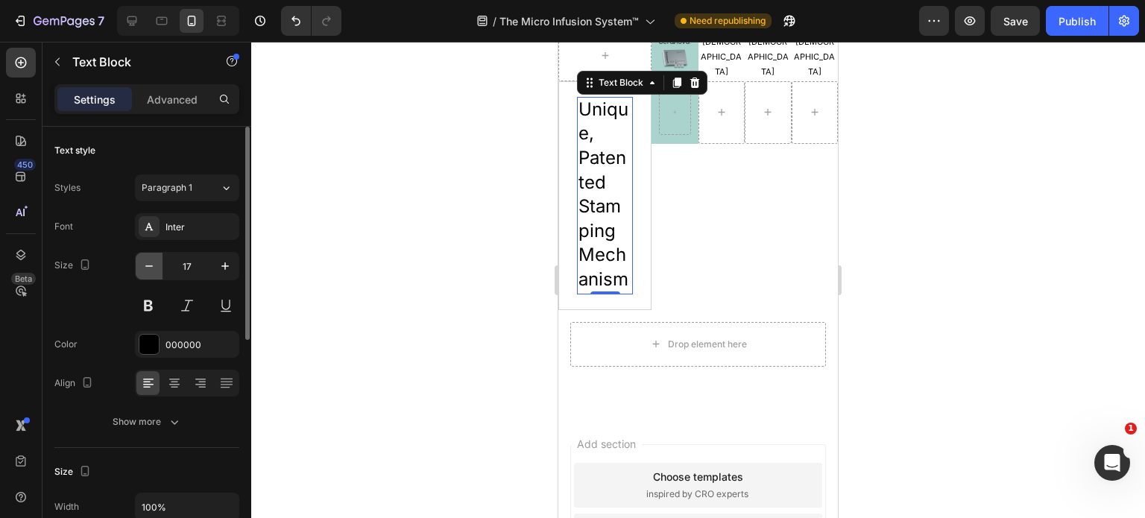
click at [152, 264] on icon "button" at bounding box center [149, 266] width 15 height 15
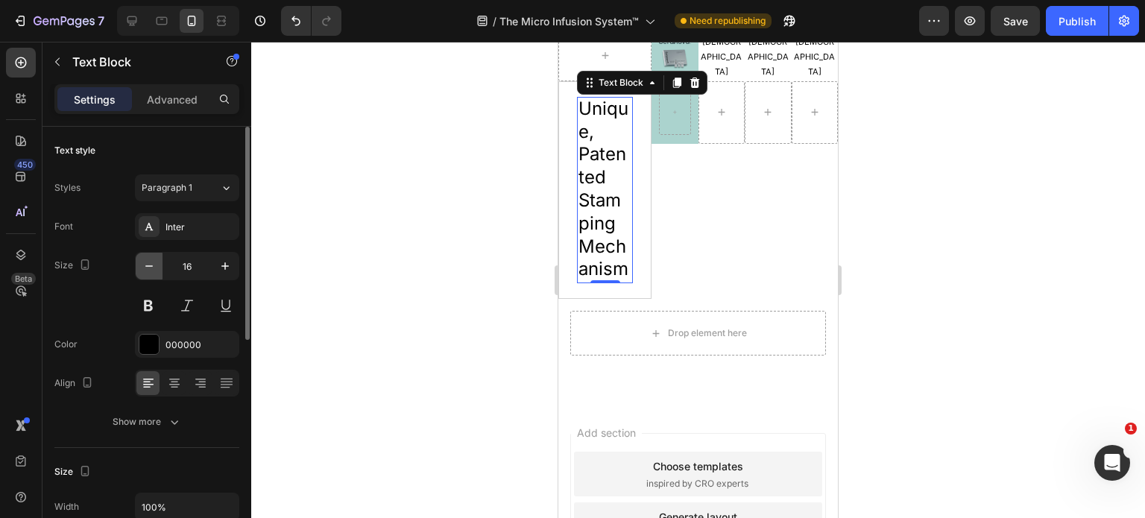
click at [152, 264] on icon "button" at bounding box center [149, 266] width 15 height 15
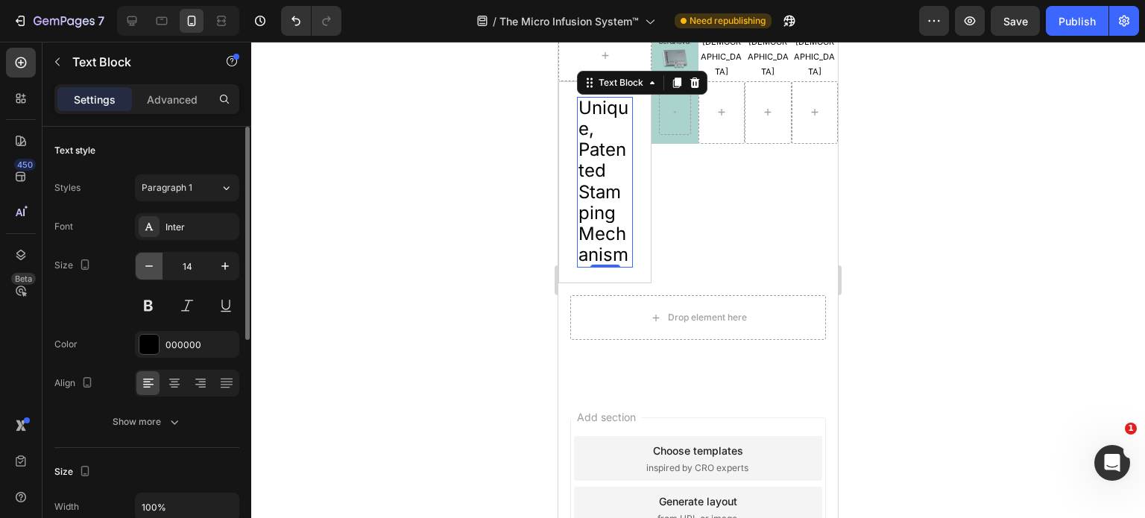
click at [152, 264] on icon "button" at bounding box center [149, 266] width 15 height 15
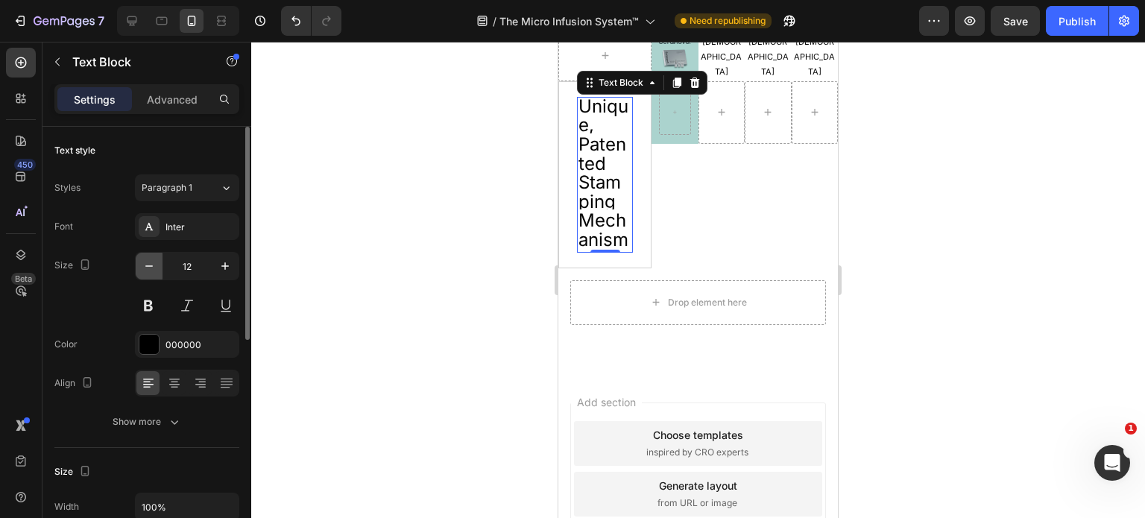
click at [152, 264] on icon "button" at bounding box center [149, 266] width 15 height 15
type input "10"
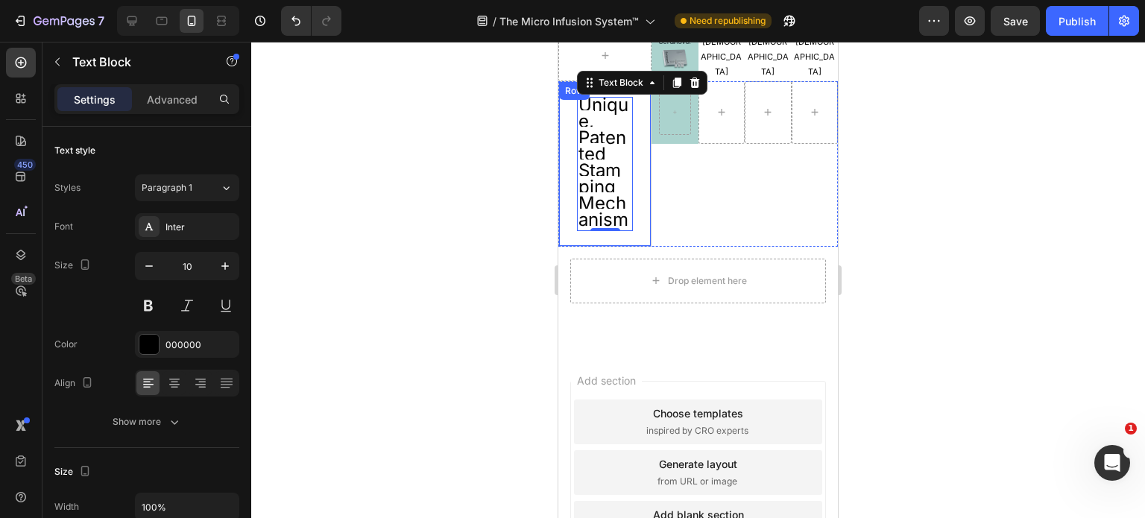
click at [562, 195] on div "Unique, Patented Stamping Mechanism Text Block 0 Row" at bounding box center [604, 164] width 93 height 166
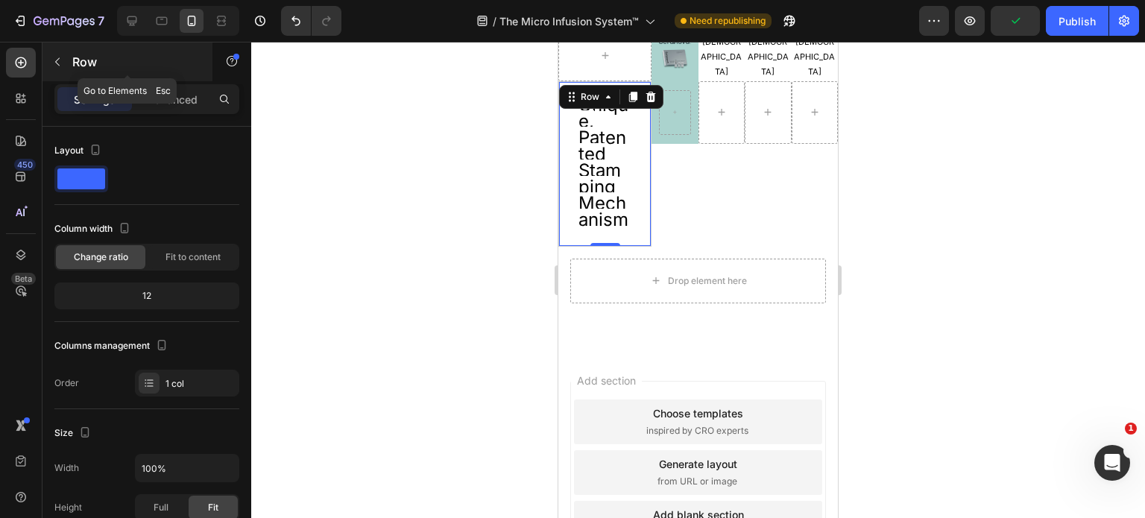
click at [58, 67] on icon "button" at bounding box center [57, 62] width 12 height 12
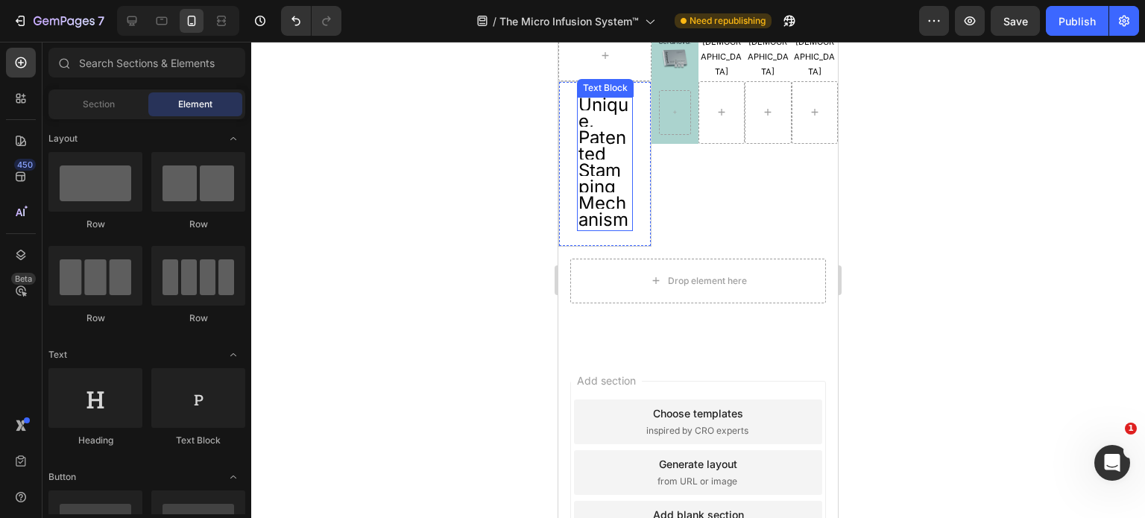
click at [623, 202] on span "Unique, Patented Stamping Mechanism" at bounding box center [604, 162] width 50 height 136
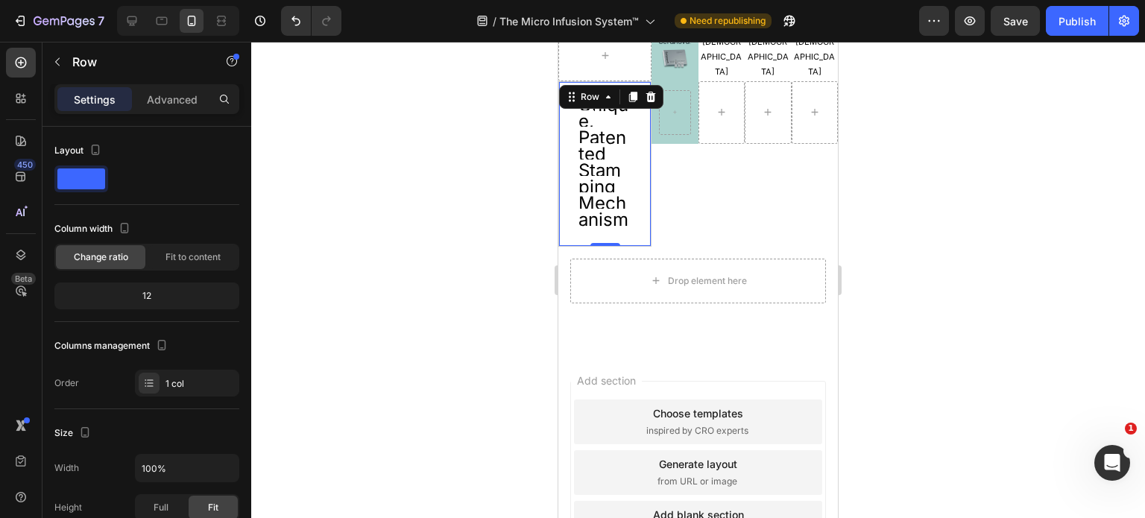
click at [632, 227] on div "Unique, Patented Stamping Mechanism Text Block Row 0" at bounding box center [604, 164] width 93 height 166
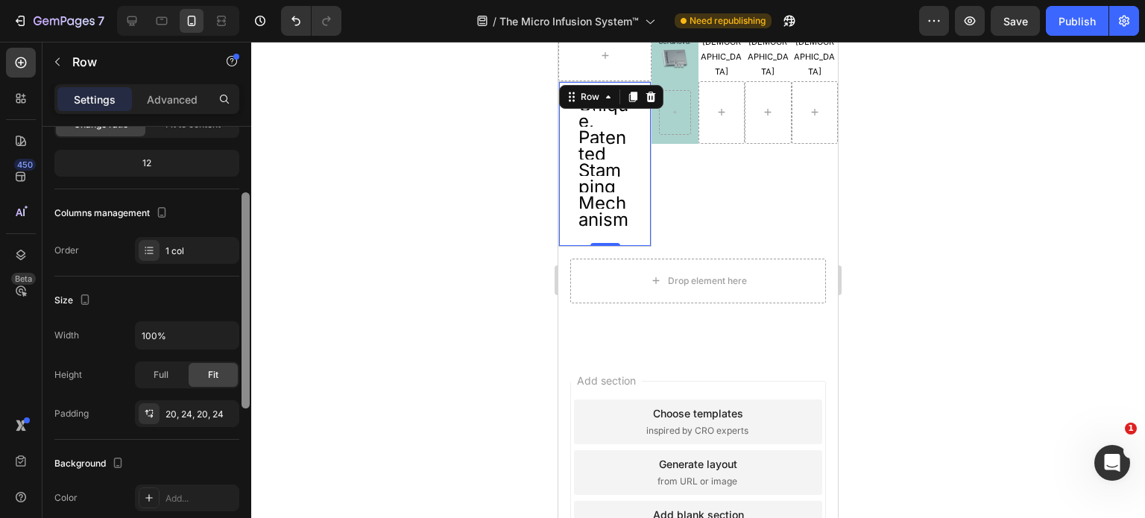
scroll to position [143, 0]
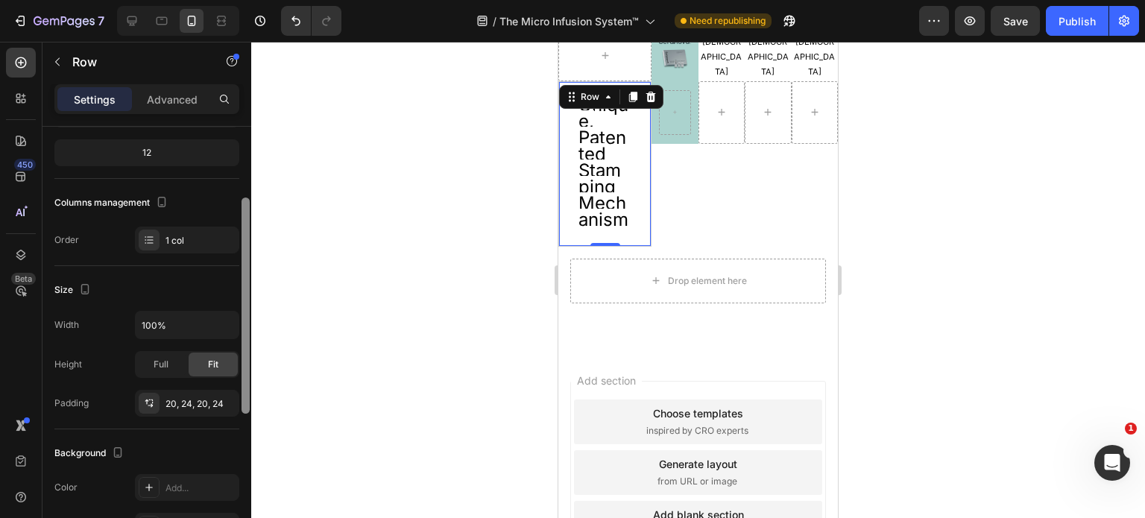
drag, startPoint x: 244, startPoint y: 280, endPoint x: 240, endPoint y: 351, distance: 71.7
click at [240, 351] on div at bounding box center [245, 344] width 11 height 434
click at [168, 364] on div "Full" at bounding box center [160, 365] width 49 height 24
click at [208, 367] on span "Fit" at bounding box center [213, 364] width 10 height 13
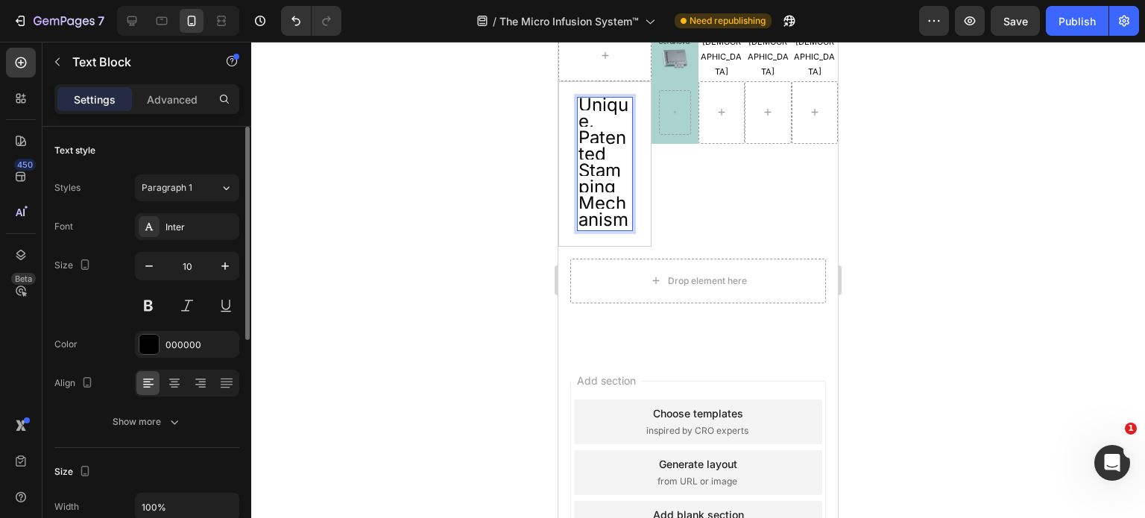
click at [610, 153] on p "Unique, Patented Stamping Mechanism" at bounding box center [605, 163] width 53 height 131
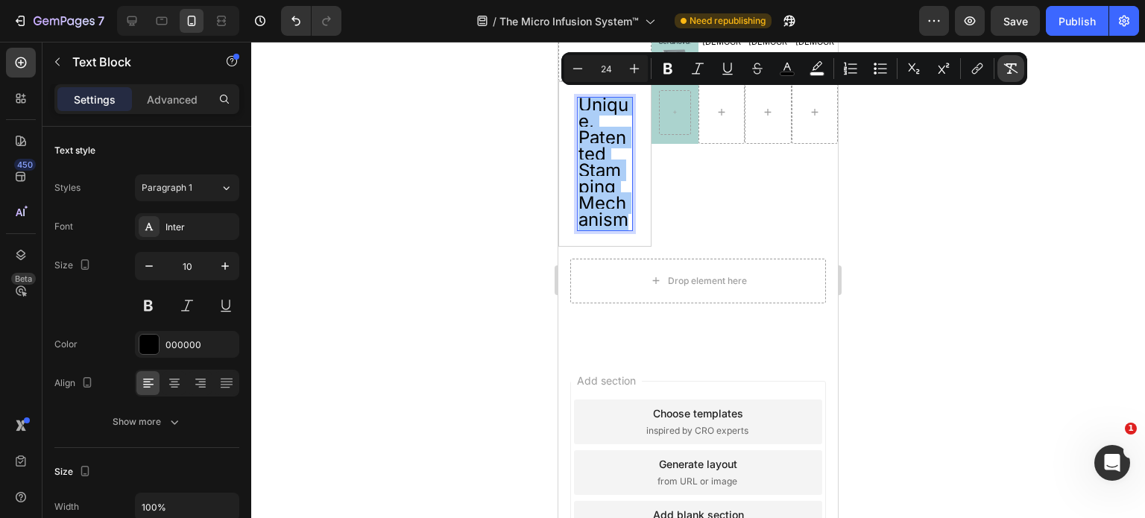
click at [1015, 75] on icon "Editor contextual toolbar" at bounding box center [1010, 68] width 15 height 15
type input "10"
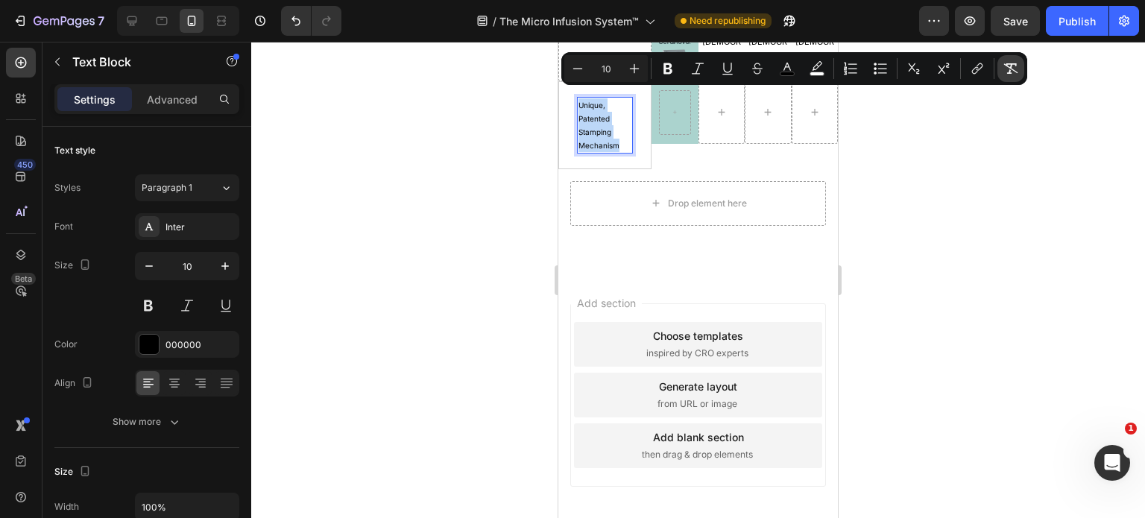
scroll to position [3308, 0]
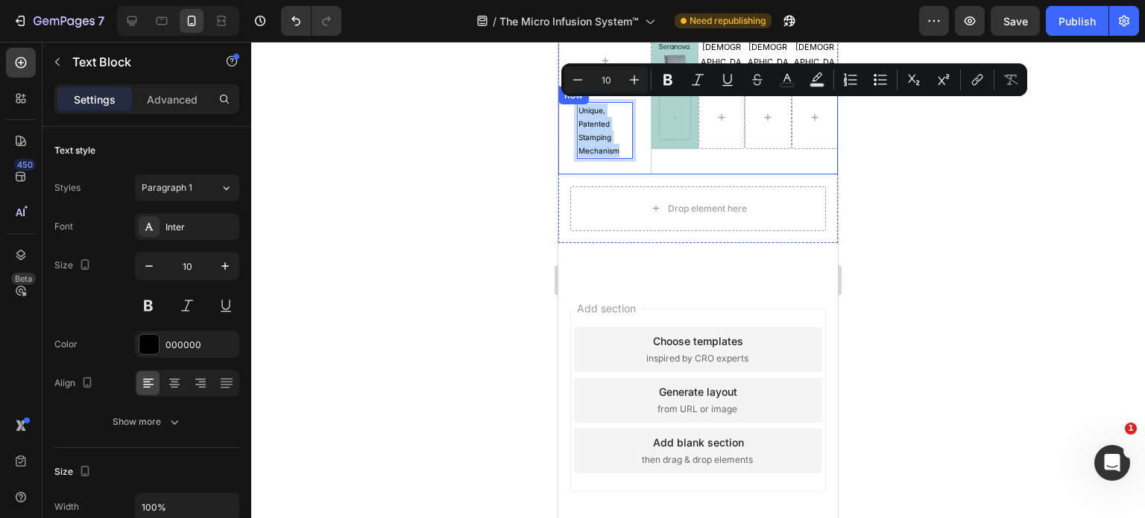
click at [687, 163] on div "Row Row" at bounding box center [745, 130] width 186 height 88
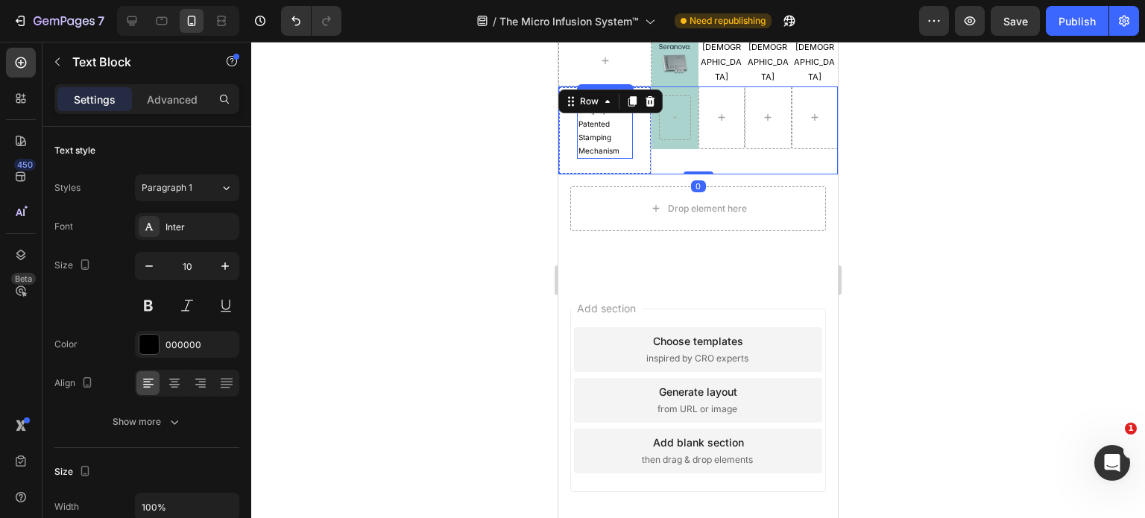
click at [617, 145] on p "Unique, Patented Stamping Mechanism" at bounding box center [605, 131] width 53 height 54
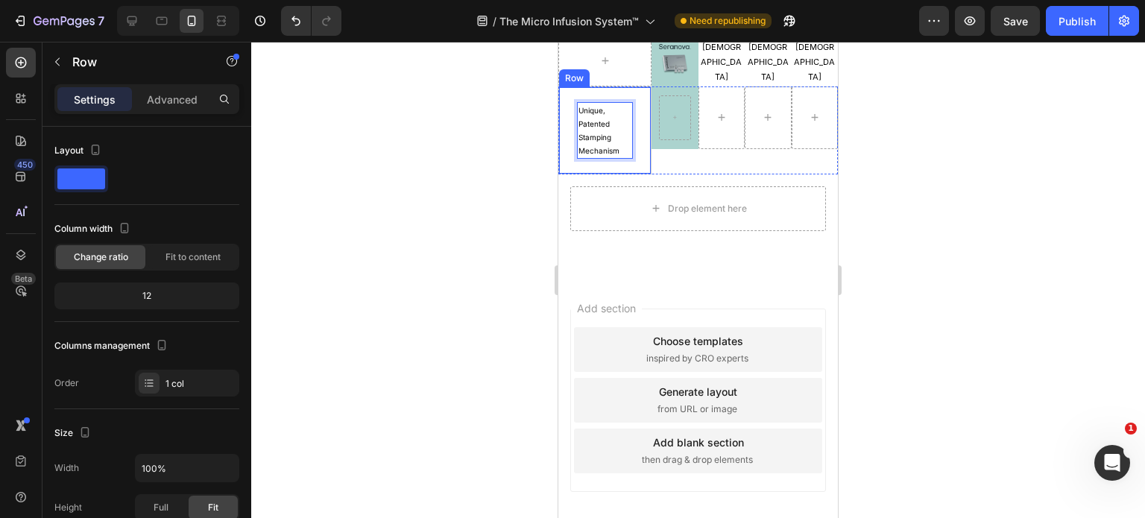
click at [570, 145] on div "Unique, Patented Stamping Mechanism Text Block 0 Row" at bounding box center [604, 130] width 93 height 88
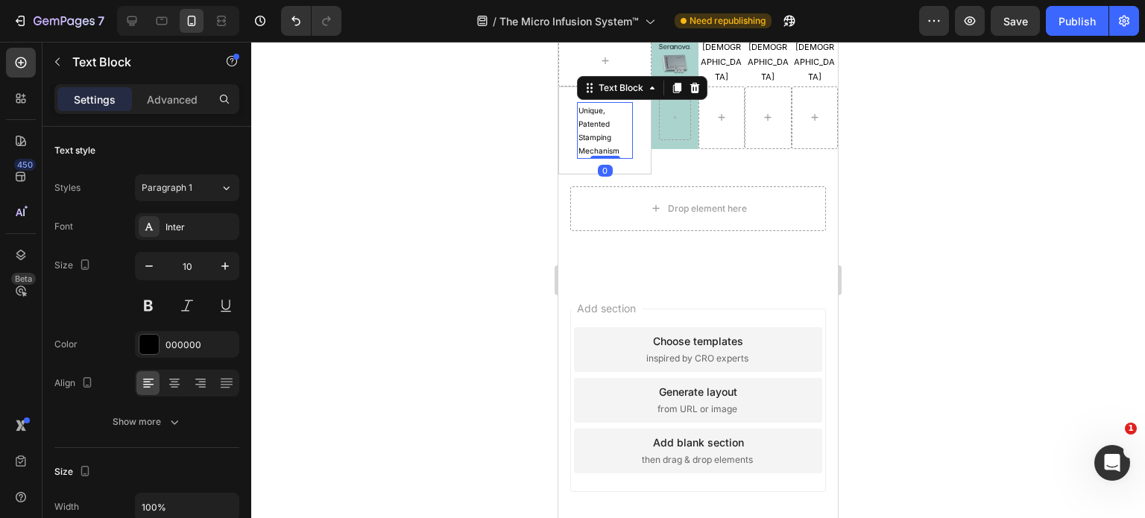
click at [620, 148] on p "Unique, Patented Stamping Mechanism" at bounding box center [605, 131] width 53 height 54
click at [221, 265] on icon "button" at bounding box center [225, 266] width 15 height 15
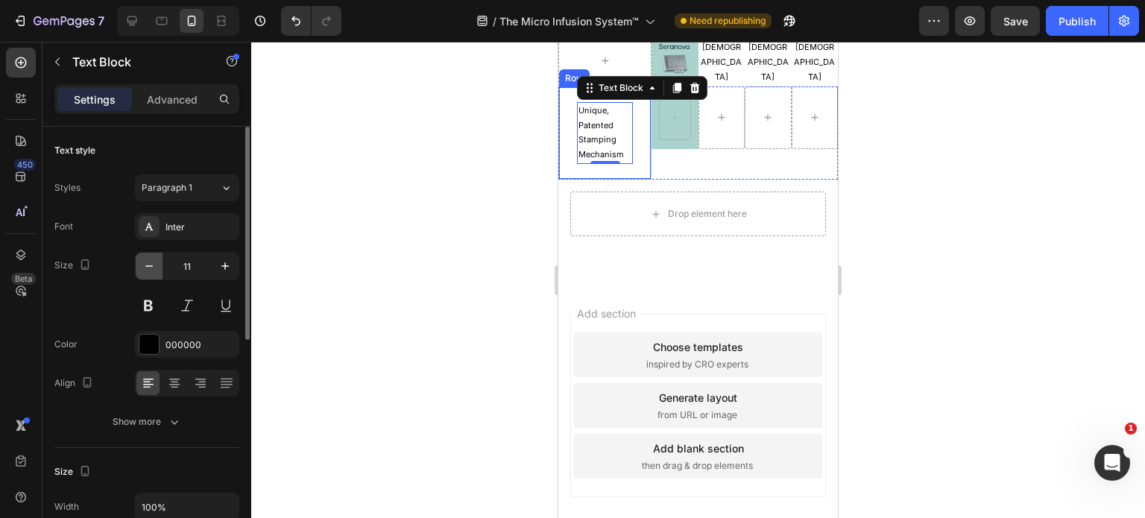
click at [151, 267] on icon "button" at bounding box center [149, 266] width 15 height 15
type input "10"
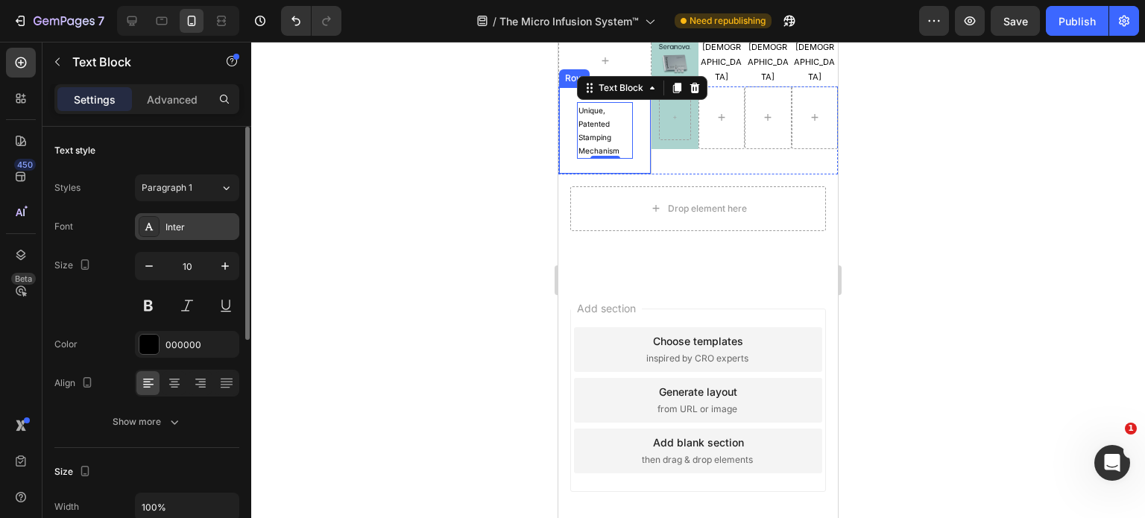
click at [186, 225] on div "Inter" at bounding box center [201, 227] width 70 height 13
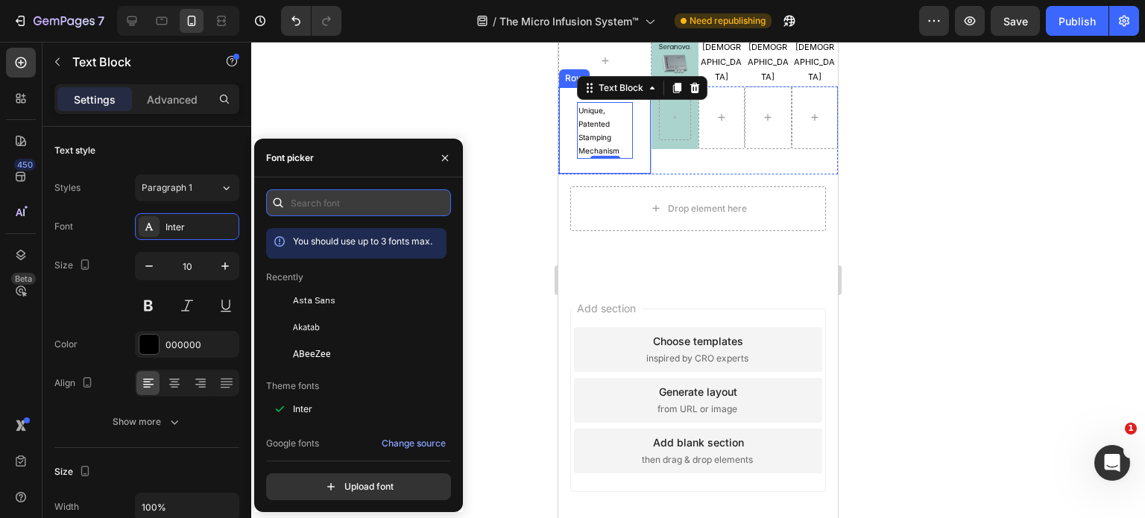
click at [346, 201] on input "text" at bounding box center [358, 202] width 185 height 27
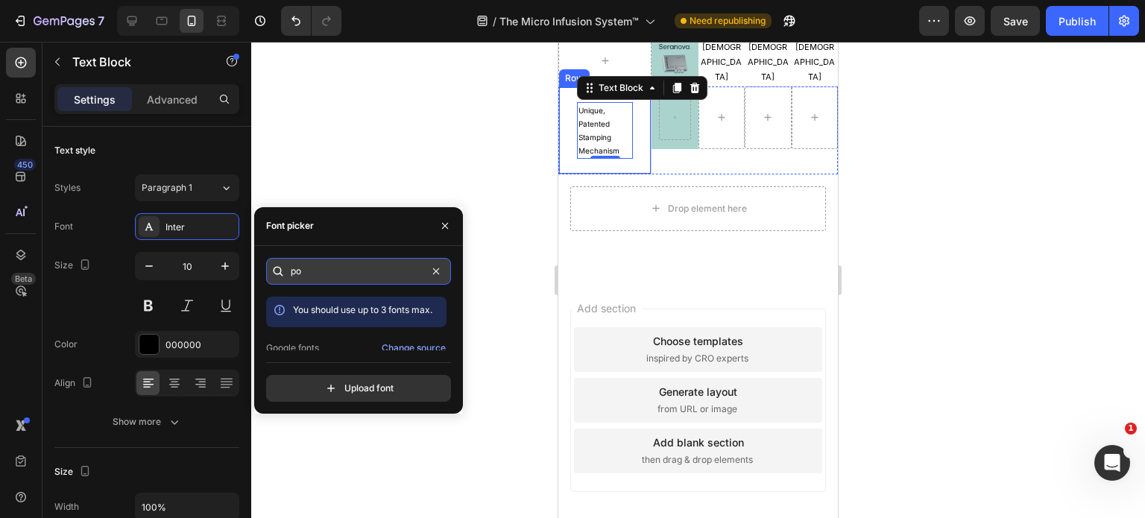
type input "p"
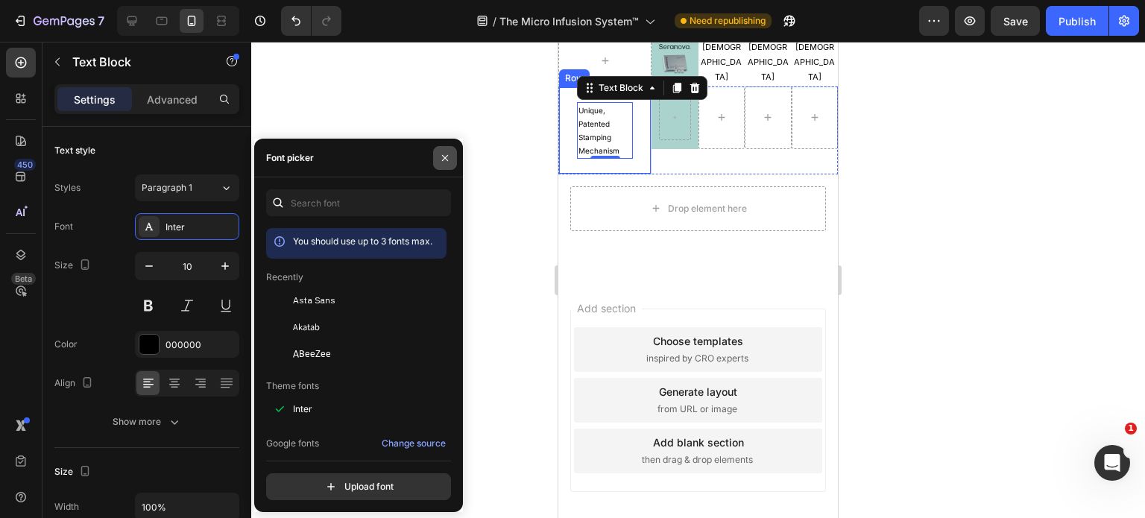
click at [447, 157] on icon "button" at bounding box center [445, 158] width 12 height 12
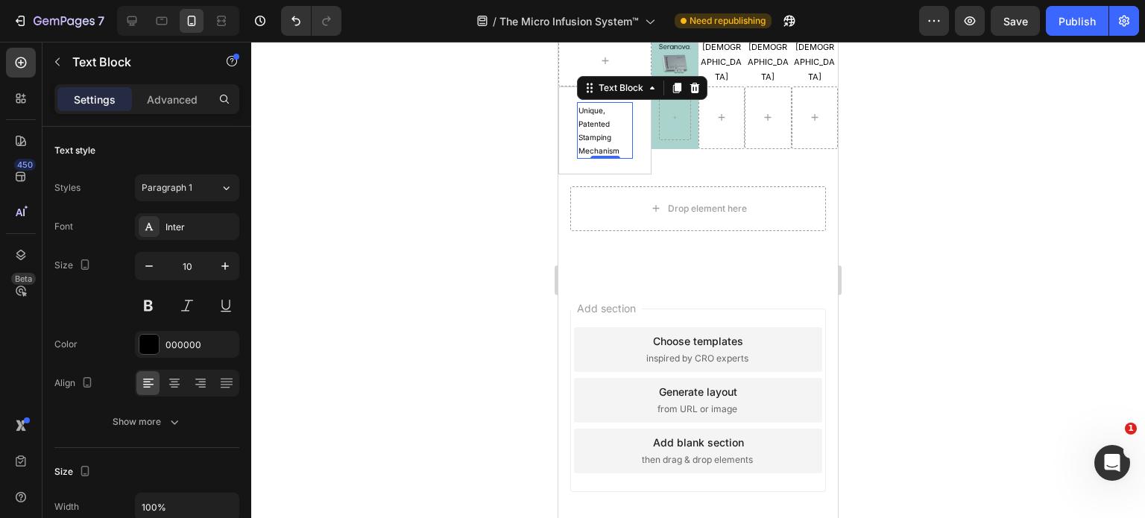
click at [606, 165] on div "0" at bounding box center [605, 171] width 15 height 12
click at [134, 13] on icon at bounding box center [132, 20] width 15 height 15
type input "24"
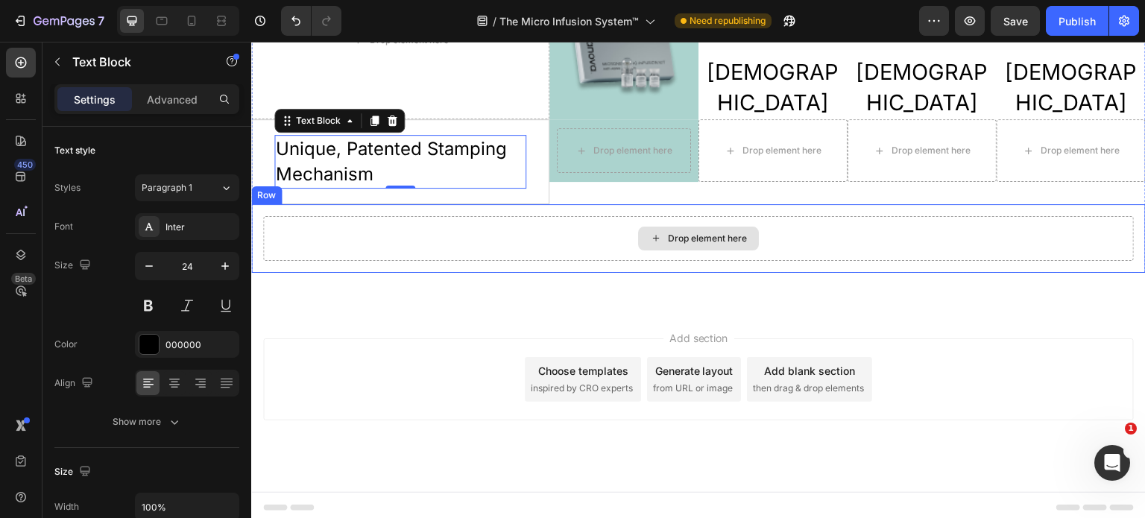
scroll to position [3452, 0]
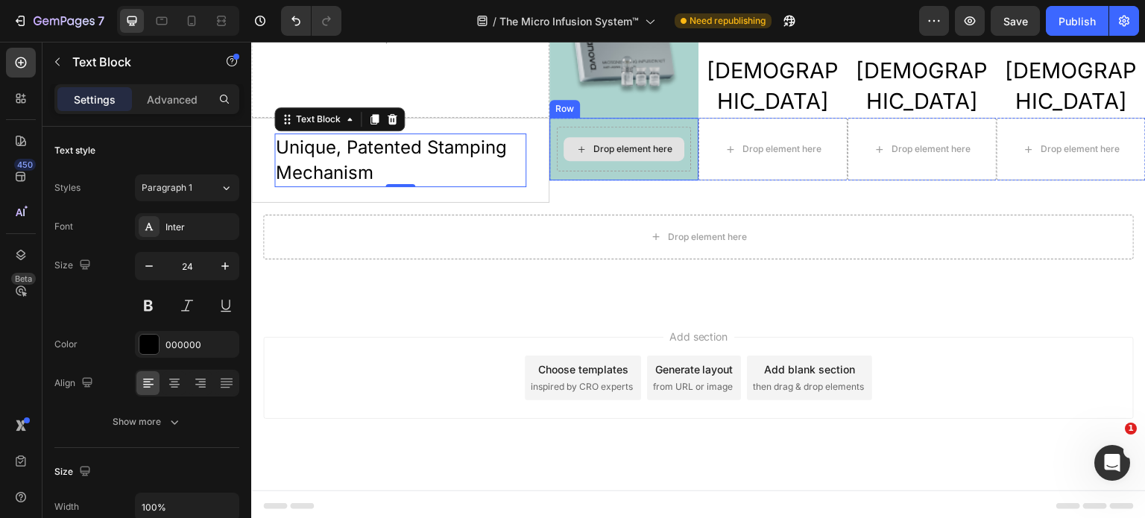
click at [593, 163] on div "Drop element here" at bounding box center [624, 149] width 134 height 45
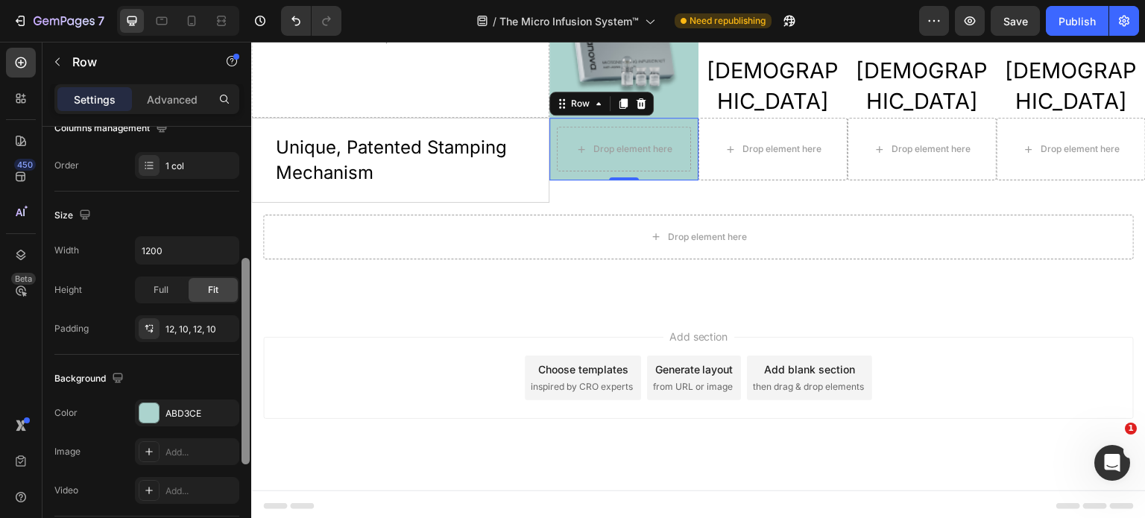
scroll to position [251, 0]
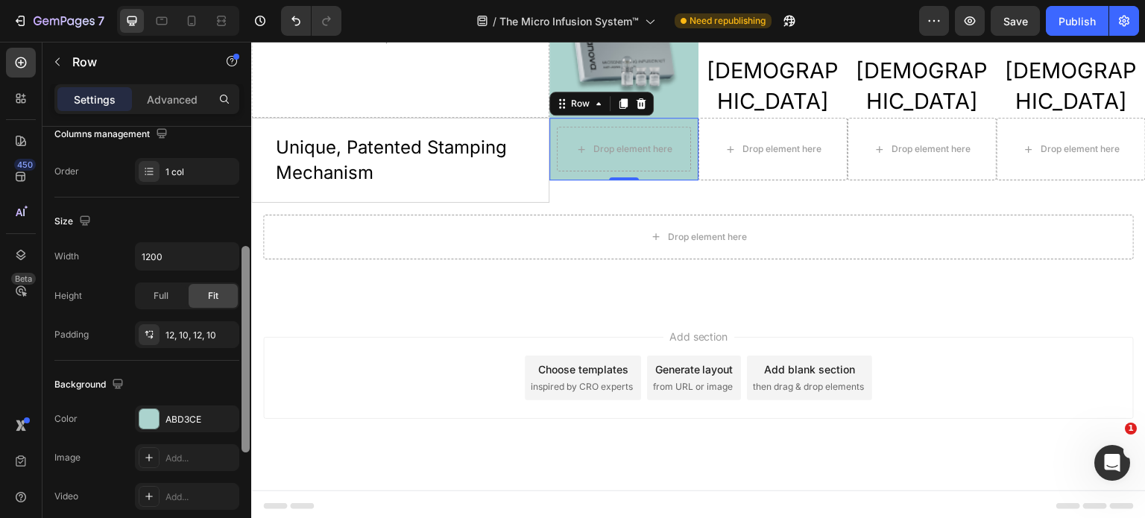
drag, startPoint x: 248, startPoint y: 300, endPoint x: 245, endPoint y: 420, distance: 120.1
click at [245, 420] on div at bounding box center [246, 349] width 8 height 207
click at [159, 297] on span "Full" at bounding box center [161, 295] width 15 height 13
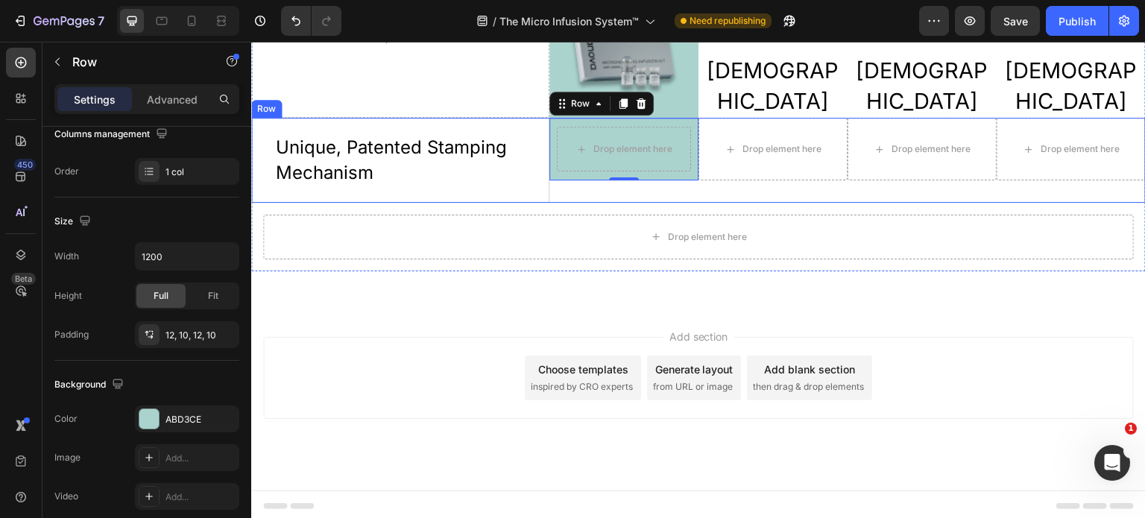
click at [561, 187] on div "Drop element here Row 0 Drop element here Drop element here Drop element here R…" at bounding box center [847, 160] width 596 height 84
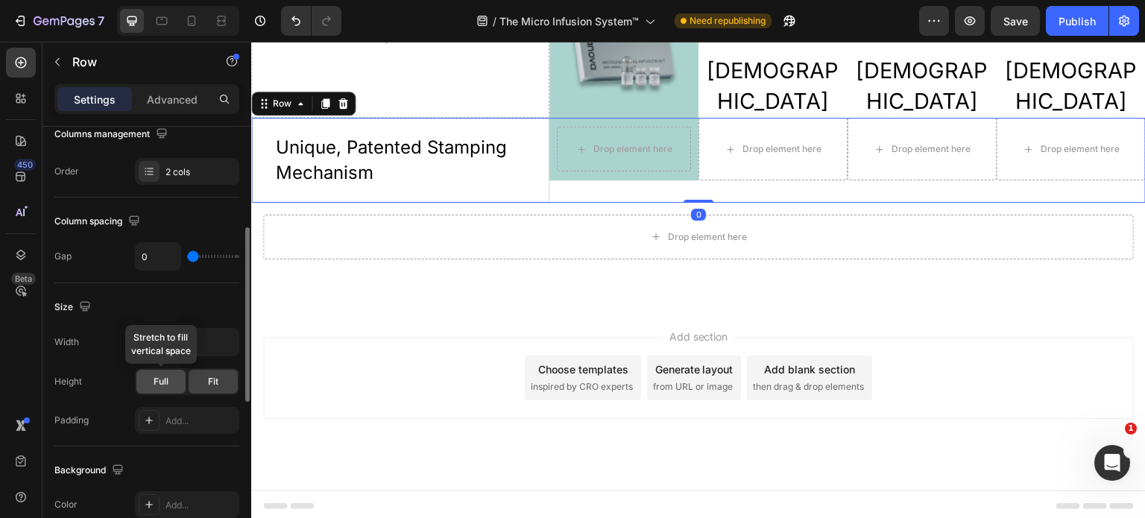
click at [165, 380] on span "Full" at bounding box center [161, 381] width 15 height 13
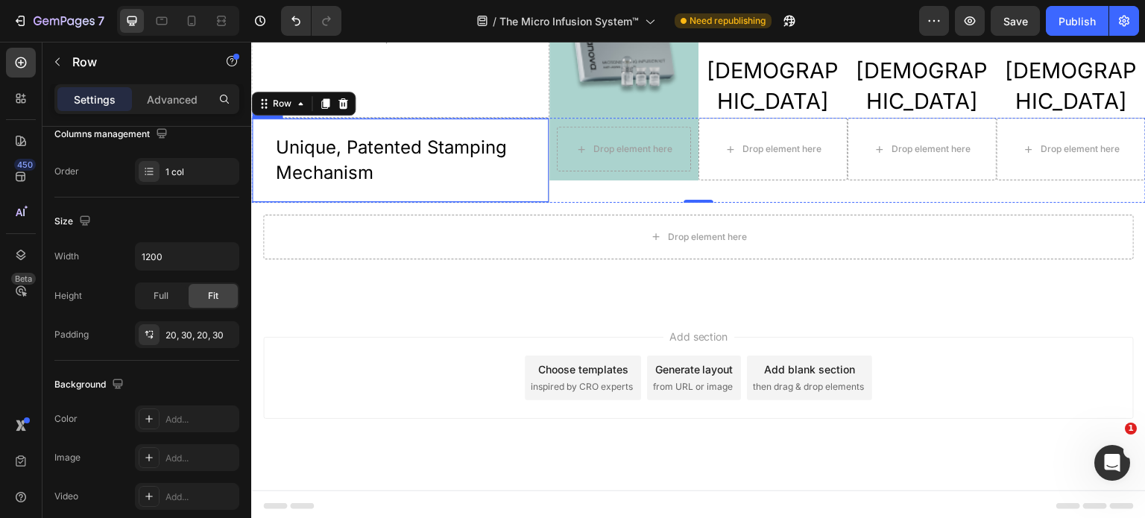
click at [526, 176] on div "Unique, Patented Stamping Mechanism Text Block Row" at bounding box center [400, 160] width 298 height 84
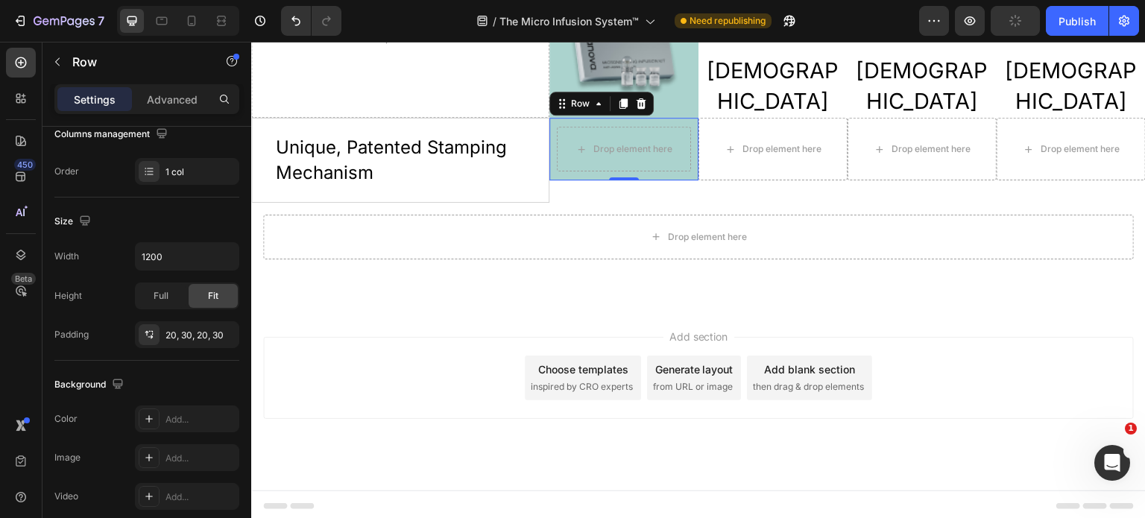
click at [686, 164] on div "Drop element here Row 0" at bounding box center [623, 149] width 149 height 63
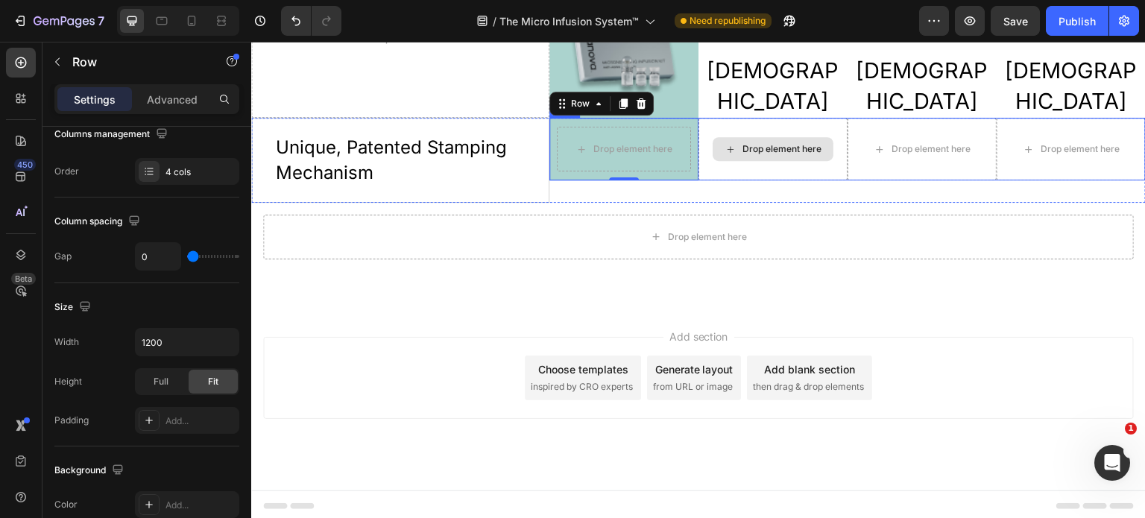
click at [769, 174] on div "Drop element here" at bounding box center [773, 149] width 149 height 63
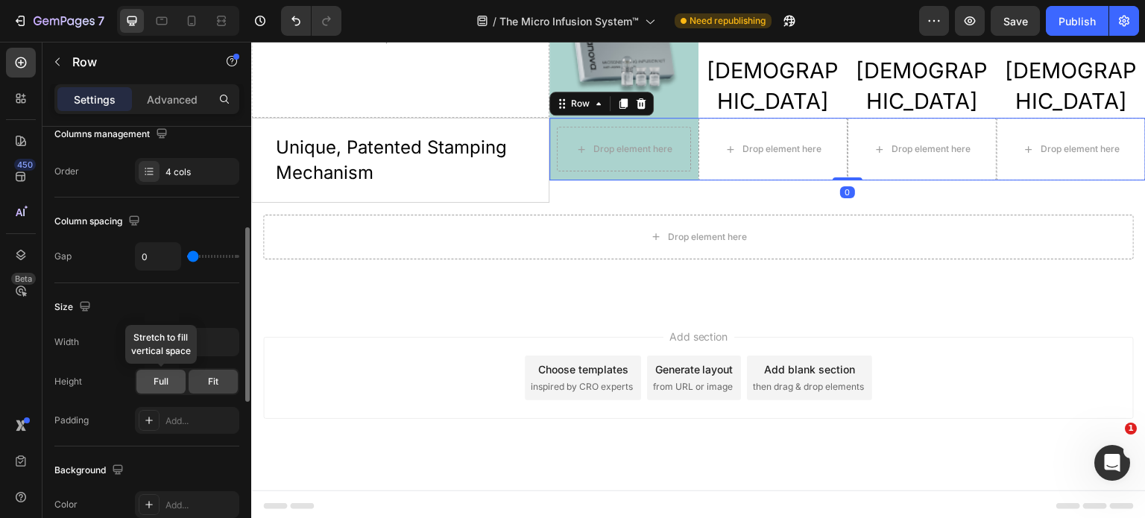
click at [169, 378] on div "Full" at bounding box center [160, 382] width 49 height 24
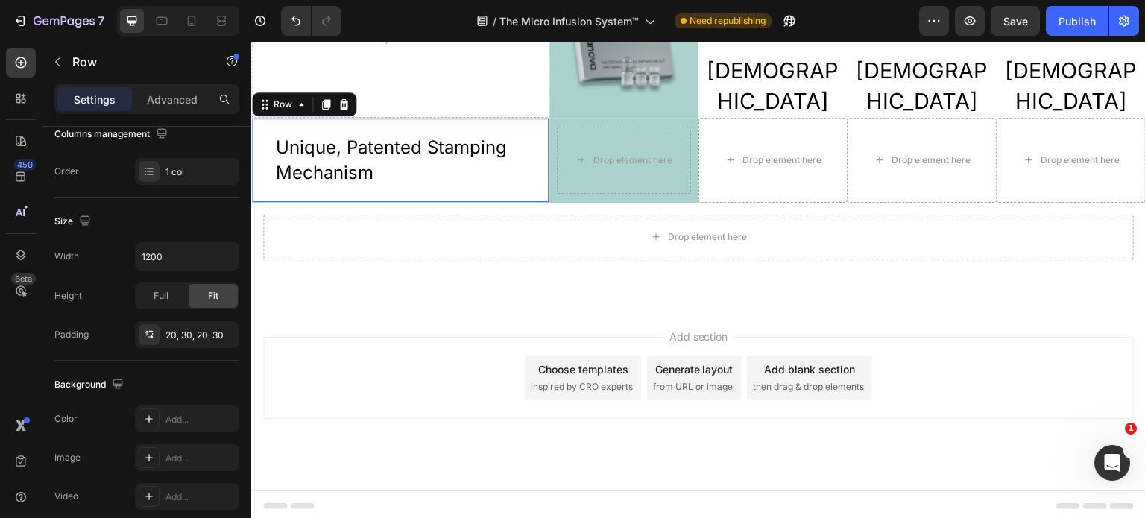
click at [502, 186] on div "Unique, Patented Stamping Mechanism Text Block Row 0" at bounding box center [400, 160] width 298 height 84
click at [189, 26] on icon at bounding box center [191, 20] width 15 height 15
type input "100%"
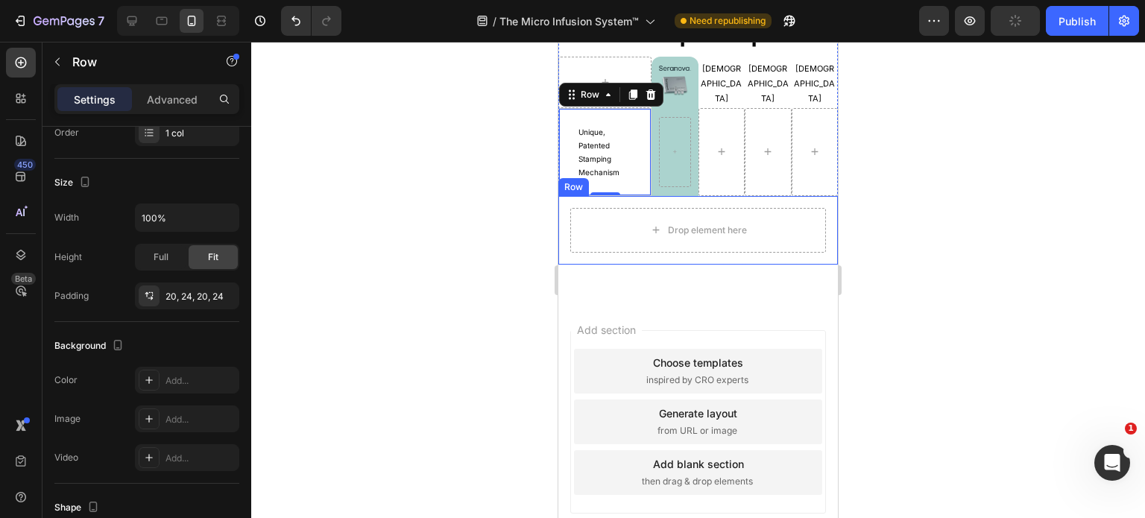
scroll to position [3298, 0]
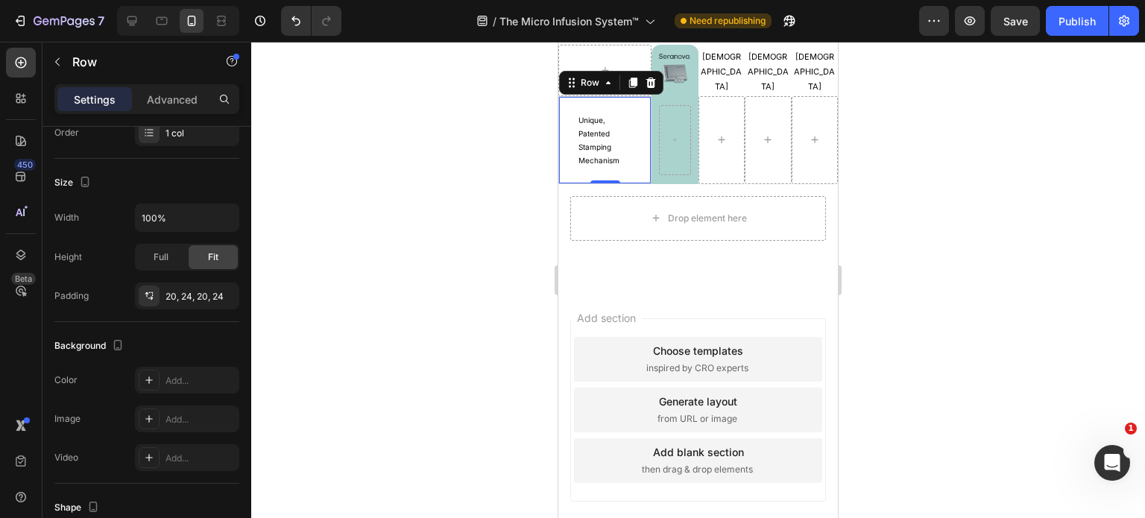
click at [948, 159] on div at bounding box center [698, 280] width 894 height 476
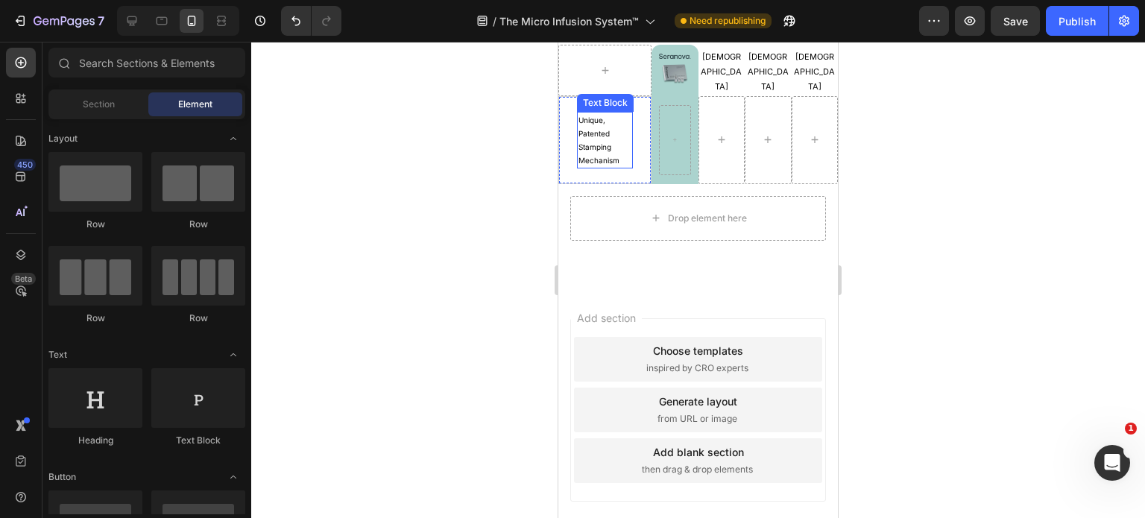
click at [590, 156] on p "Unique, Patented Stamping Mechanism" at bounding box center [605, 140] width 53 height 54
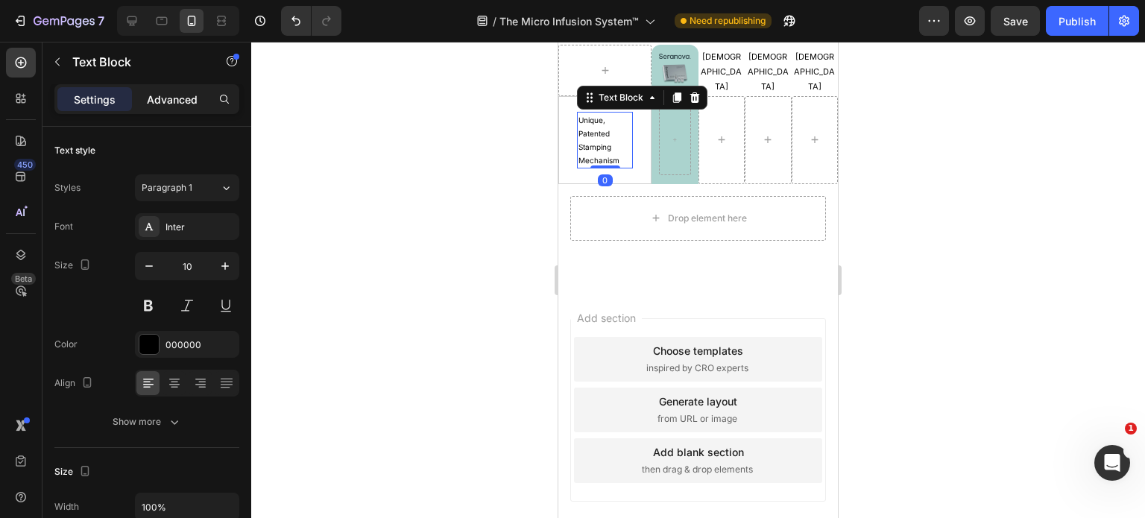
click at [180, 100] on p "Advanced" at bounding box center [172, 100] width 51 height 16
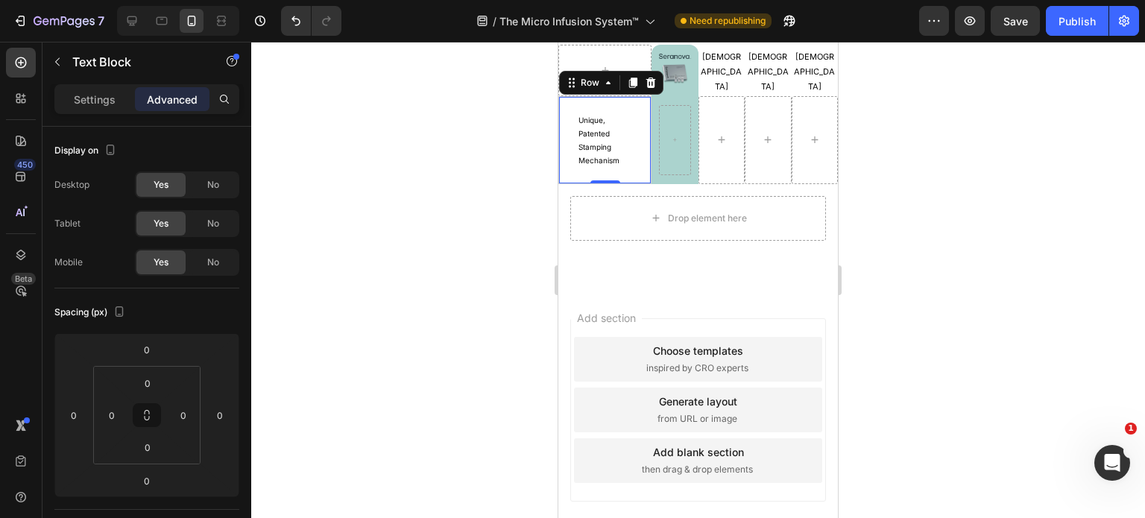
click at [564, 160] on div "Unique, Patented Stamping Mechanism Text Block Row 0" at bounding box center [604, 140] width 93 height 88
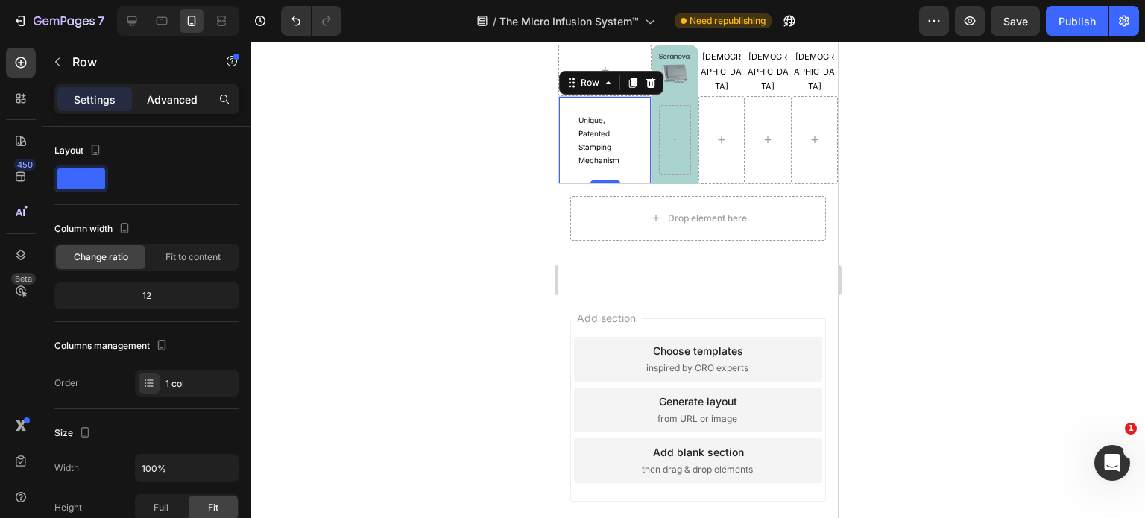
click at [171, 104] on p "Advanced" at bounding box center [172, 100] width 51 height 16
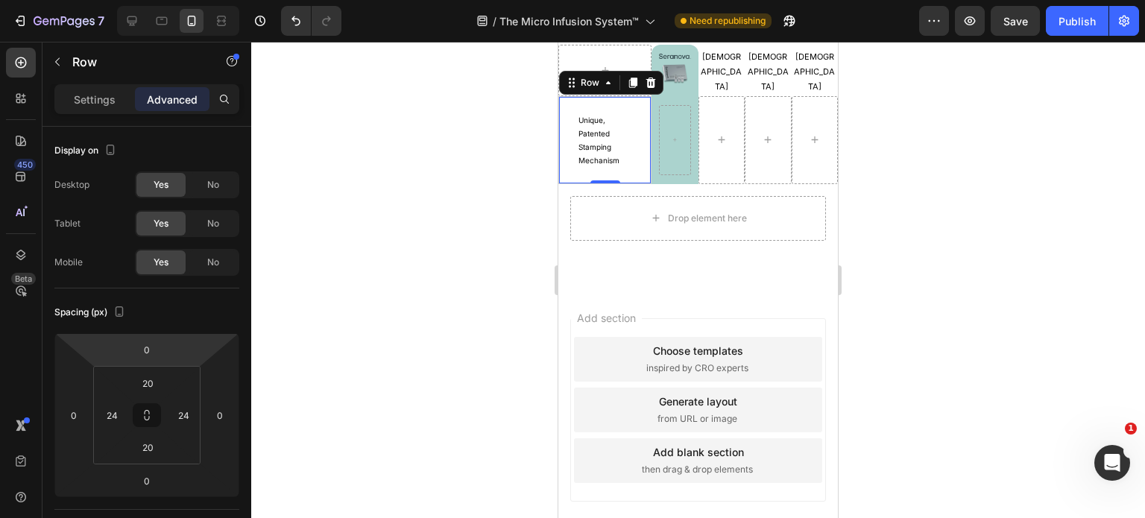
click at [623, 169] on div "Unique, Patented Stamping Mechanism Text Block Row 0" at bounding box center [604, 140] width 93 height 88
click at [146, 413] on icon at bounding box center [147, 415] width 12 height 12
click at [152, 389] on input "20" at bounding box center [148, 383] width 30 height 22
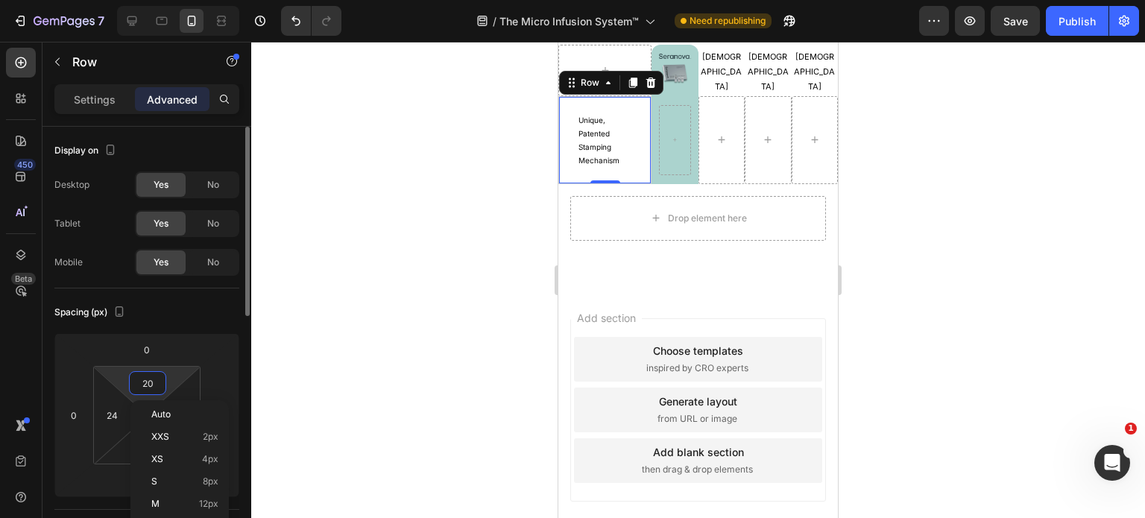
type input "5"
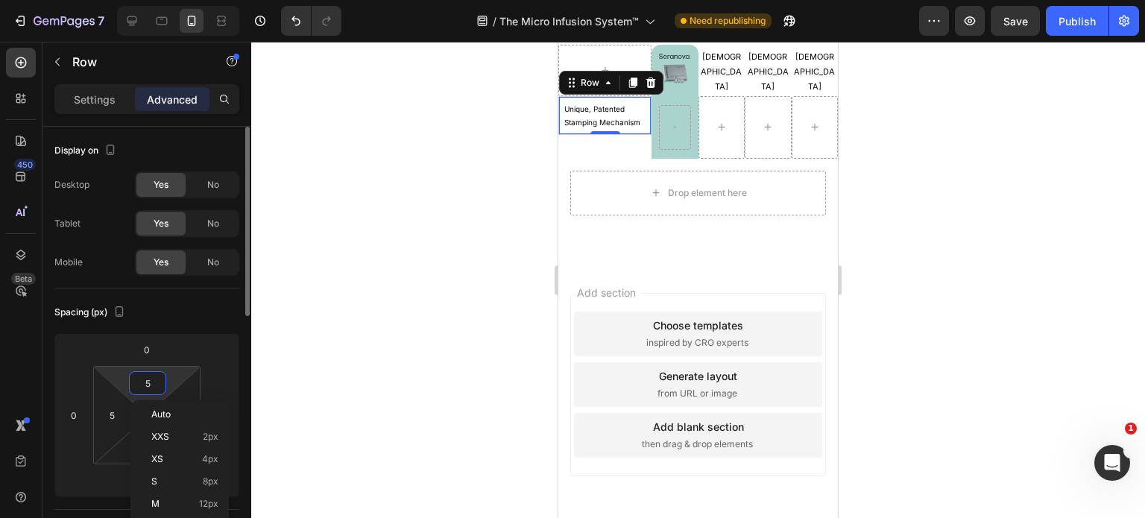
scroll to position [3283, 0]
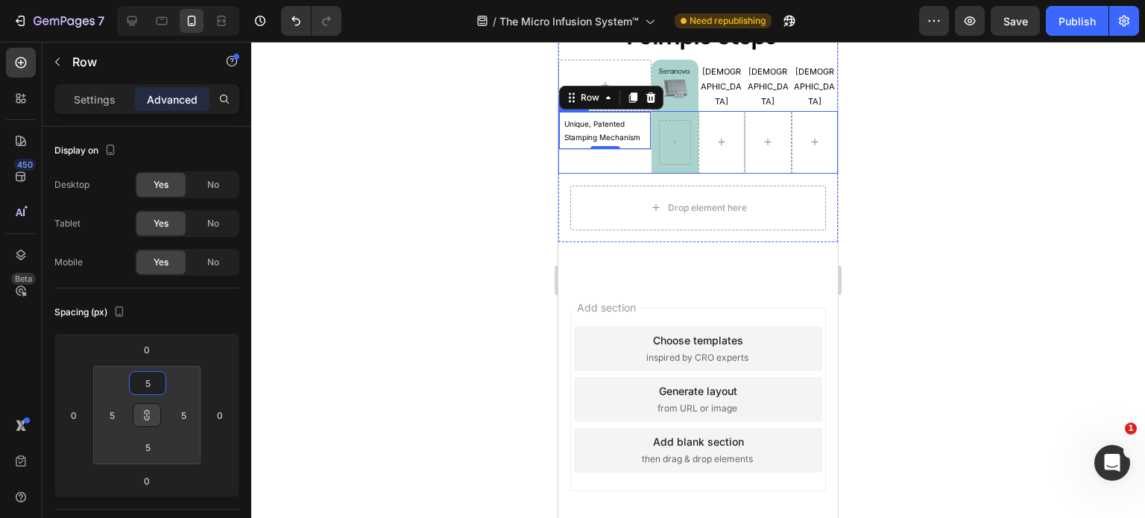
click at [624, 165] on div "Unique, Patented Stamping Mechanism Text Block Row 0" at bounding box center [604, 142] width 93 height 63
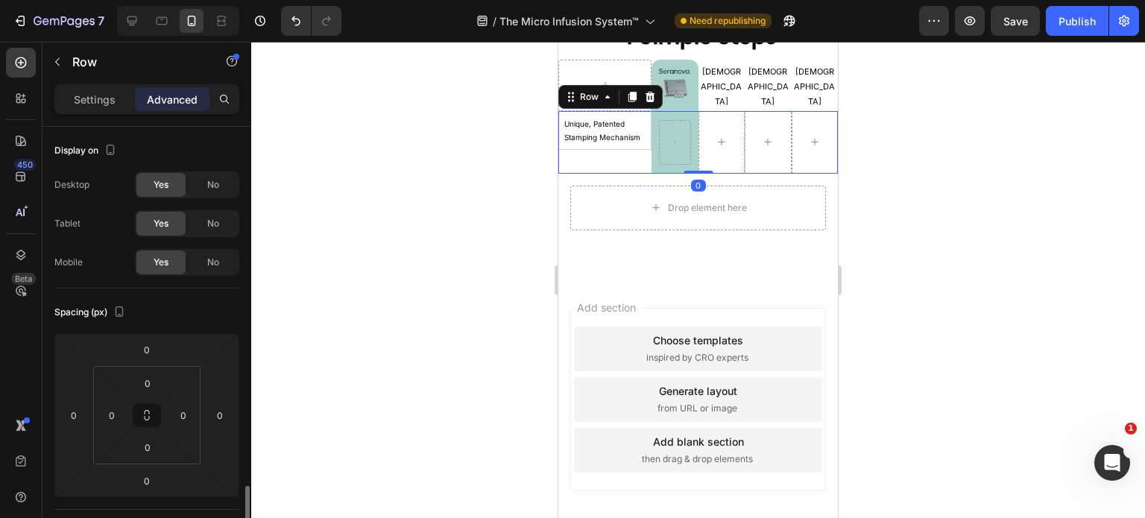
scroll to position [251, 0]
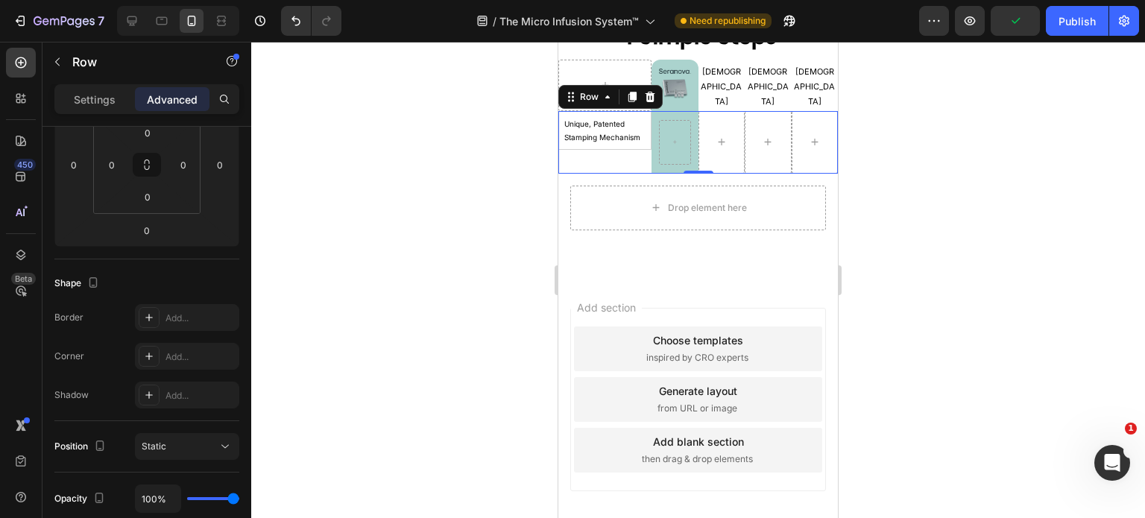
click at [602, 164] on div "Unique, Patented Stamping Mechanism Text Block Row" at bounding box center [604, 142] width 93 height 63
click at [628, 166] on div "Unique, Patented Stamping Mechanism Text Block Row" at bounding box center [604, 142] width 93 height 63
click at [632, 136] on p "Unique, Patented Stamping Mechanism" at bounding box center [604, 130] width 81 height 27
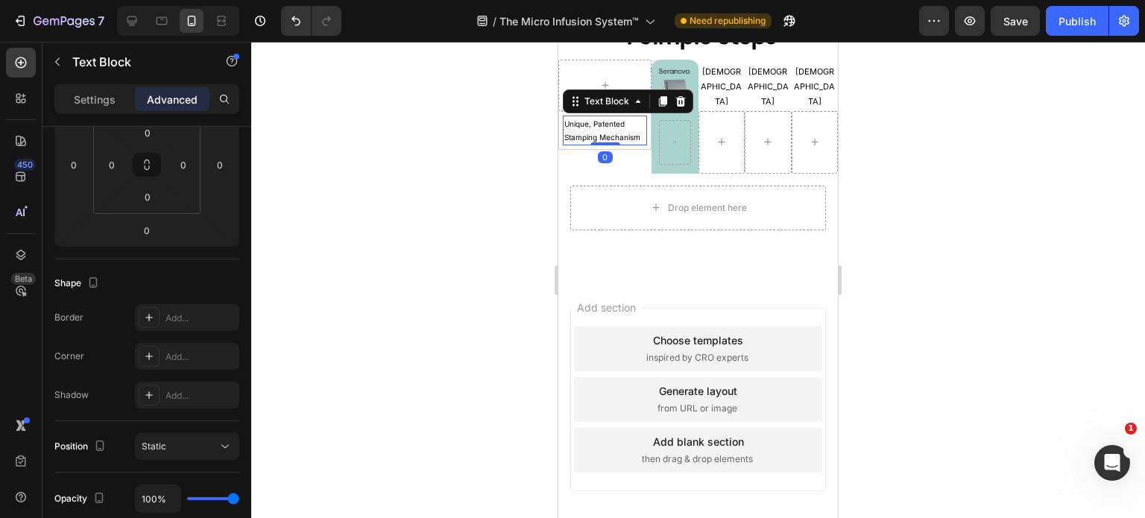
scroll to position [0, 0]
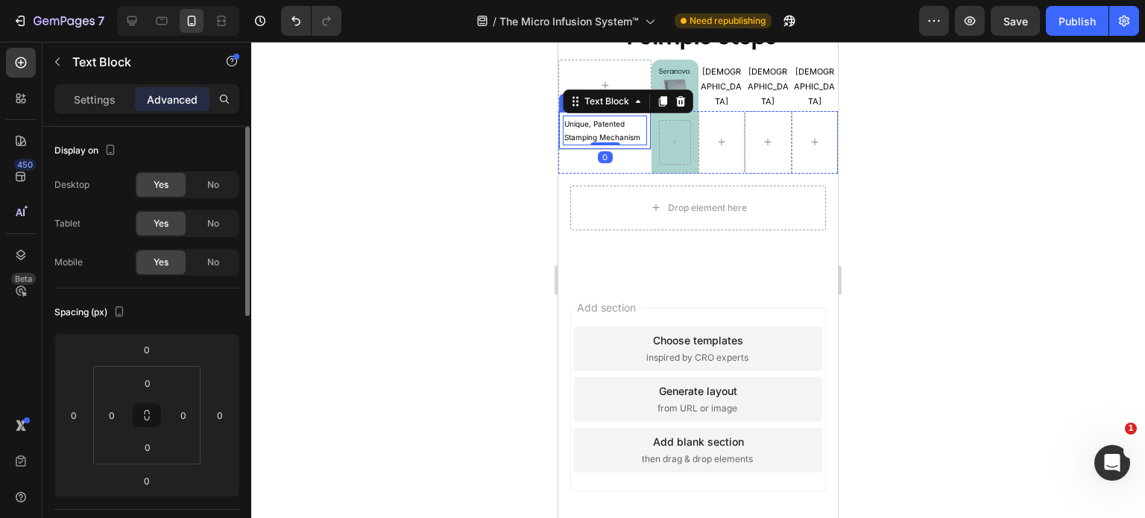
click at [635, 144] on div "Unique, Patented Stamping Mechanism Text Block 0 Row" at bounding box center [604, 130] width 93 height 39
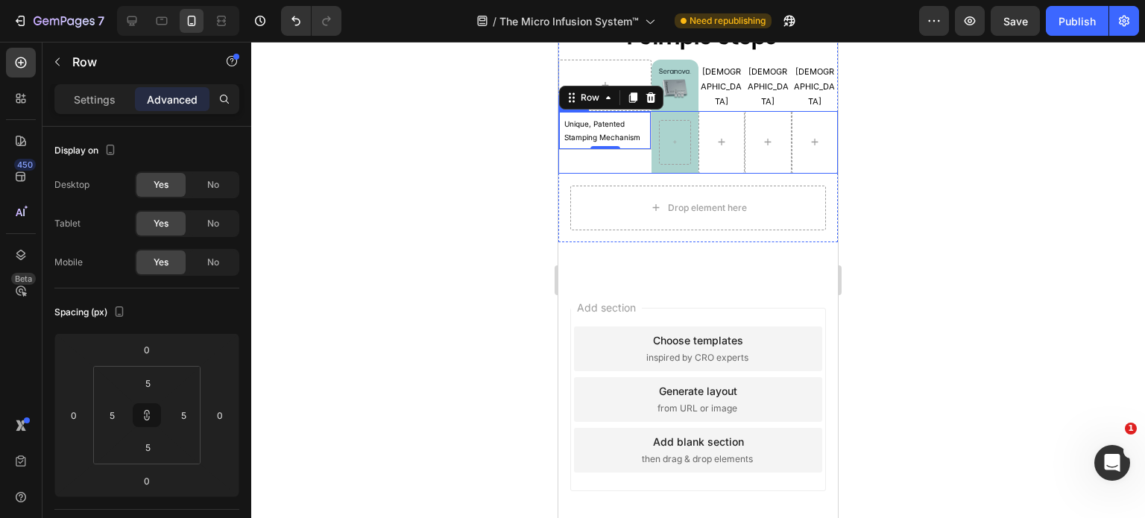
click at [613, 161] on div "Unique, Patented Stamping Mechanism Text Block Row 0" at bounding box center [604, 142] width 93 height 63
click at [635, 157] on div "Unique, Patented Stamping Mechanism Text Block Row" at bounding box center [604, 142] width 93 height 63
click at [626, 167] on div "Unique, Patented Stamping Mechanism Text Block Row" at bounding box center [604, 142] width 93 height 63
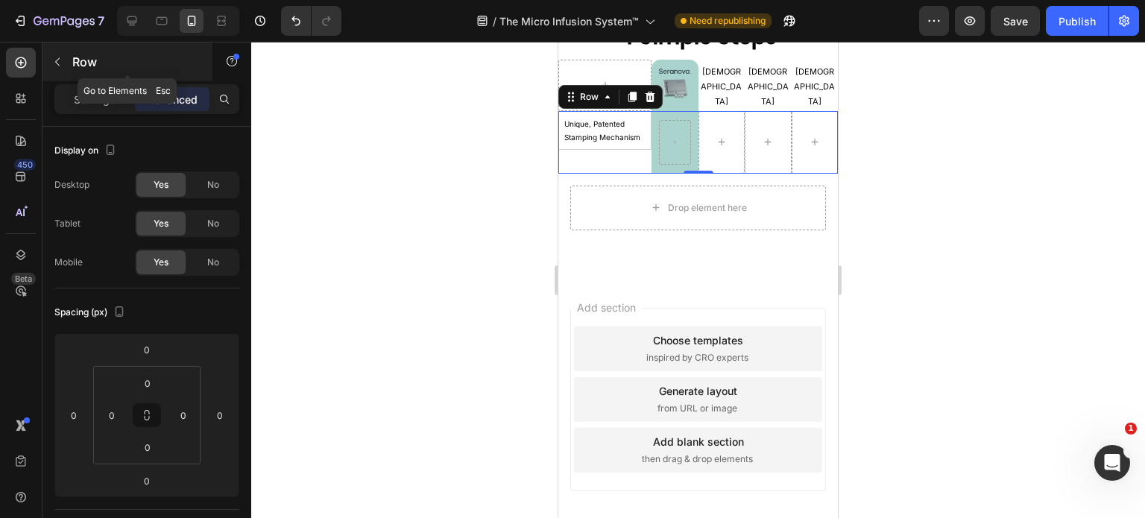
click at [60, 71] on button "button" at bounding box center [57, 62] width 24 height 24
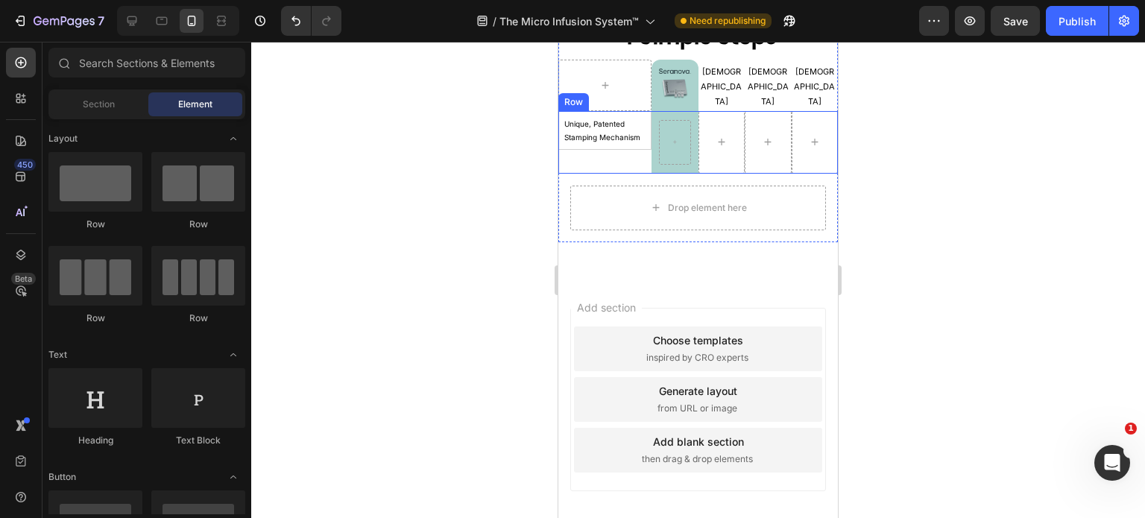
click at [614, 160] on div "Unique, Patented Stamping Mechanism Text Block Row" at bounding box center [604, 142] width 93 height 63
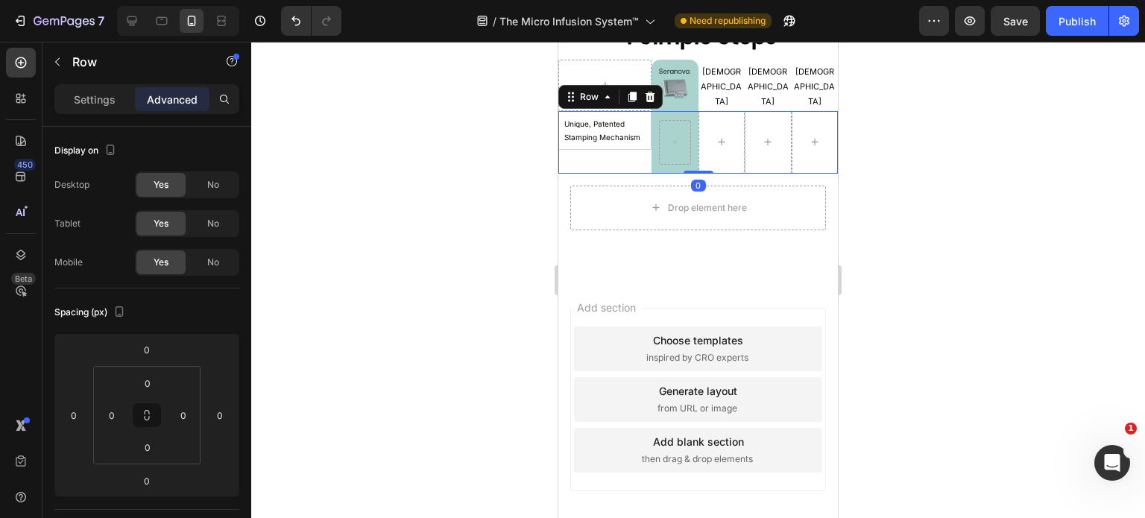
click at [641, 158] on div "Unique, Patented Stamping Mechanism Text Block Row" at bounding box center [604, 142] width 93 height 63
click at [809, 164] on div at bounding box center [815, 142] width 47 height 63
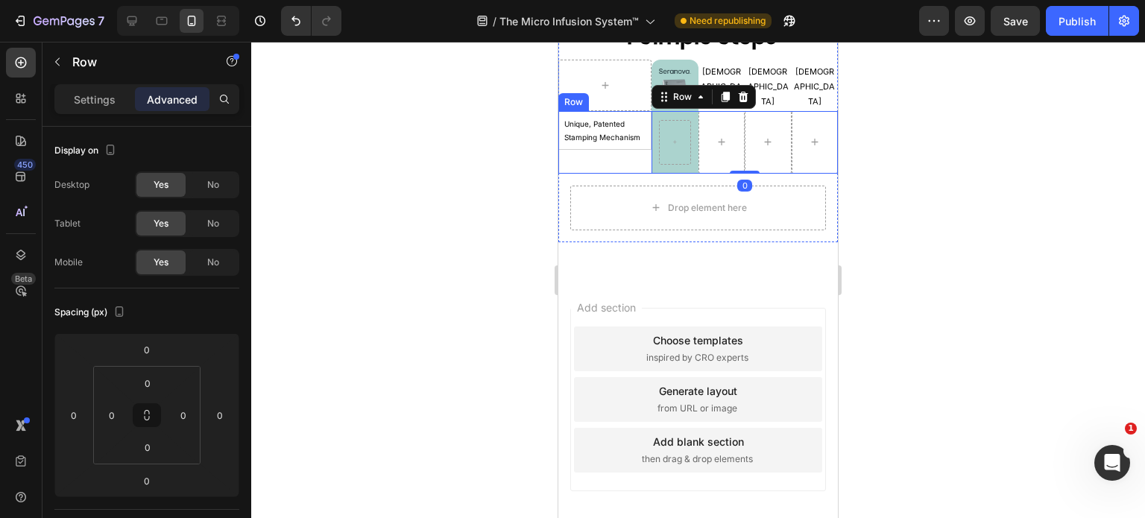
click at [603, 167] on div "Unique, Patented Stamping Mechanism Text Block Row" at bounding box center [604, 142] width 93 height 63
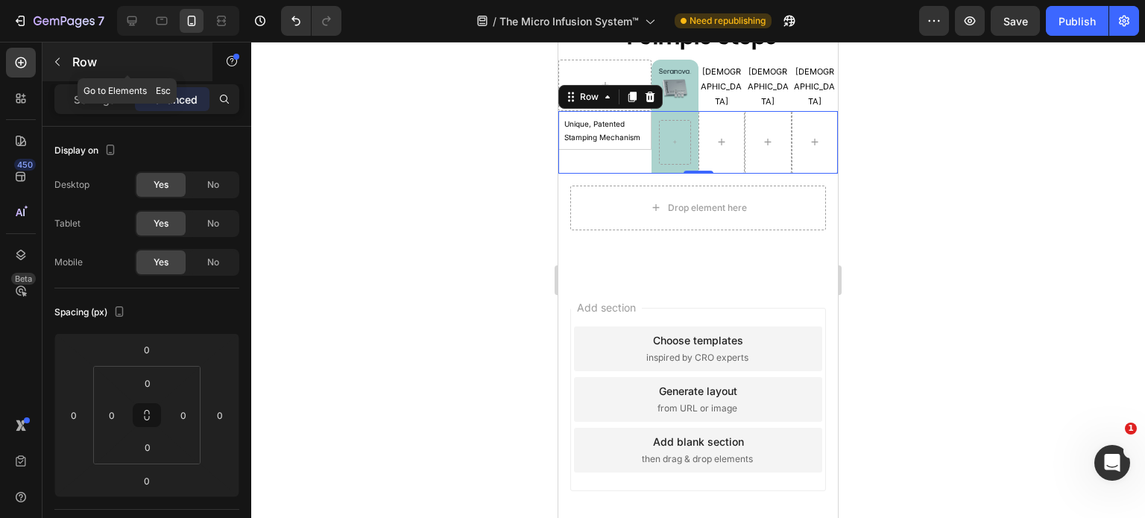
click at [51, 71] on button "button" at bounding box center [57, 62] width 24 height 24
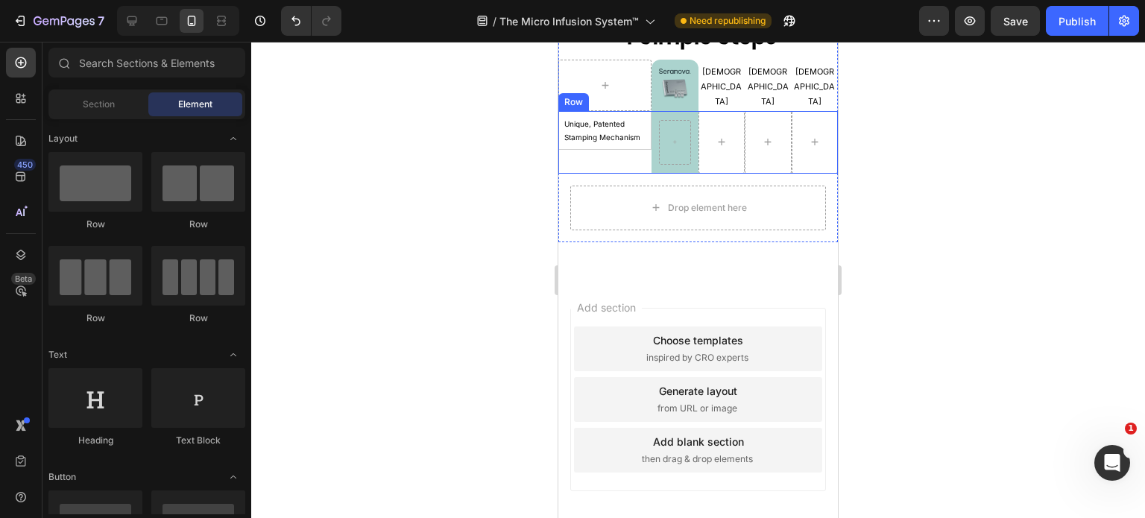
click at [608, 157] on div "Unique, Patented Stamping Mechanism Text Block Row" at bounding box center [604, 142] width 93 height 63
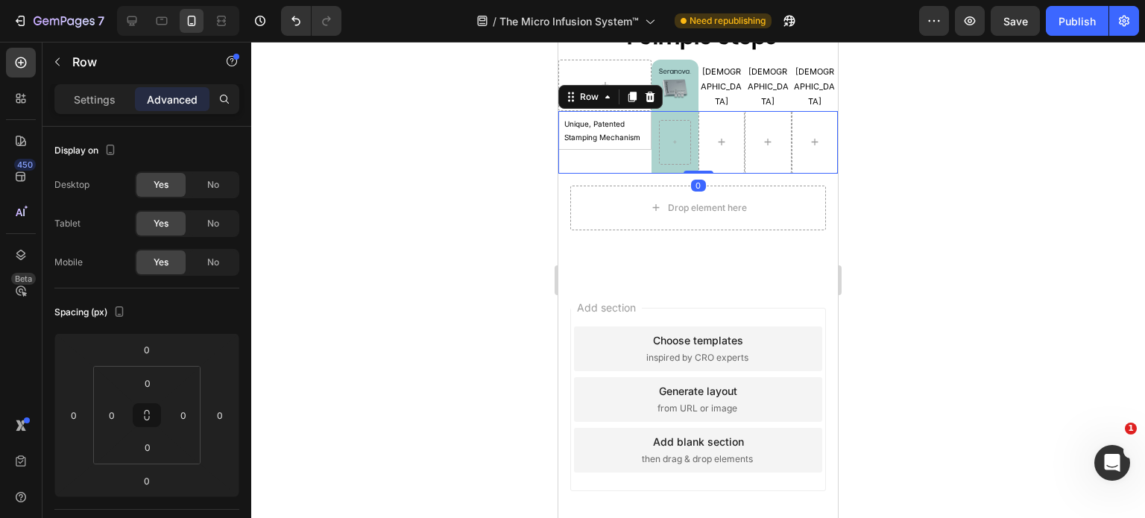
click at [639, 157] on div "Unique, Patented Stamping Mechanism Text Block Row" at bounding box center [604, 142] width 93 height 63
click at [709, 162] on div at bounding box center [722, 142] width 47 height 63
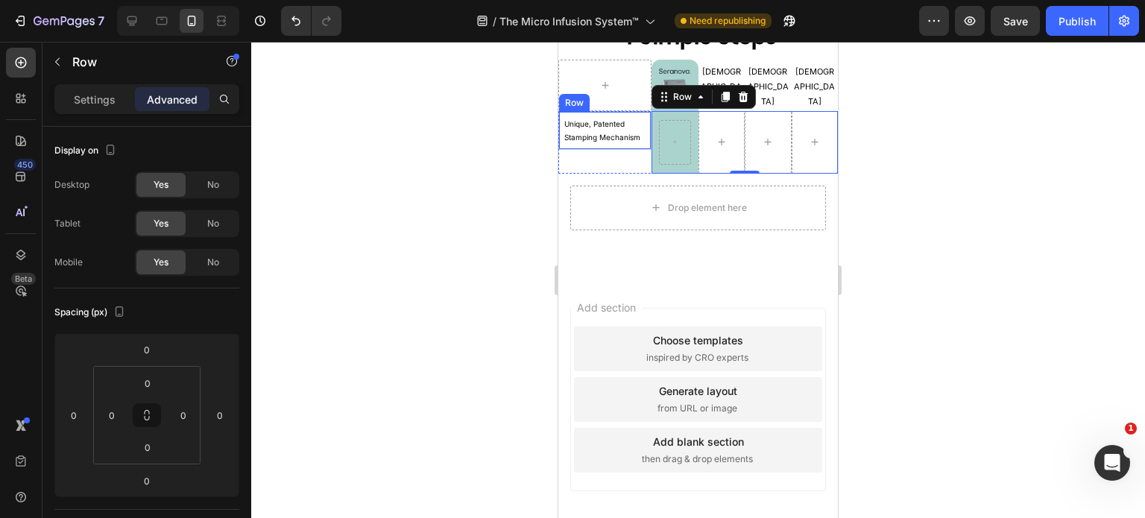
click at [638, 143] on div "Unique, Patented Stamping Mechanism Text Block Row" at bounding box center [604, 130] width 93 height 39
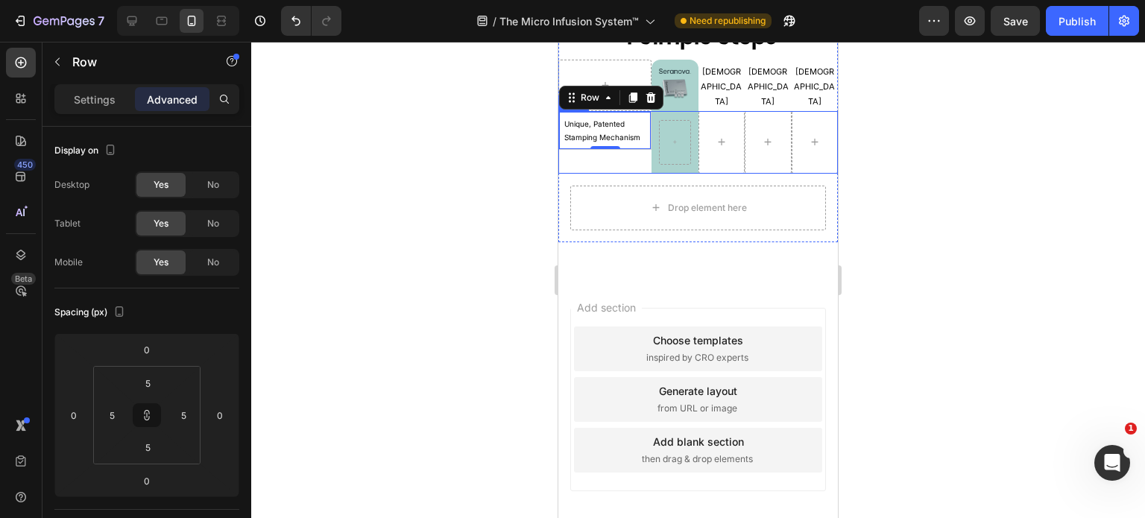
click at [618, 157] on div "Unique, Patented Stamping Mechanism Text Block Row 0" at bounding box center [604, 142] width 93 height 63
click at [637, 163] on div "Unique, Patented Stamping Mechanism Text Block Row" at bounding box center [604, 142] width 93 height 63
drag, startPoint x: 134, startPoint y: 19, endPoint x: 31, endPoint y: 110, distance: 137.9
click at [133, 19] on icon at bounding box center [132, 20] width 15 height 15
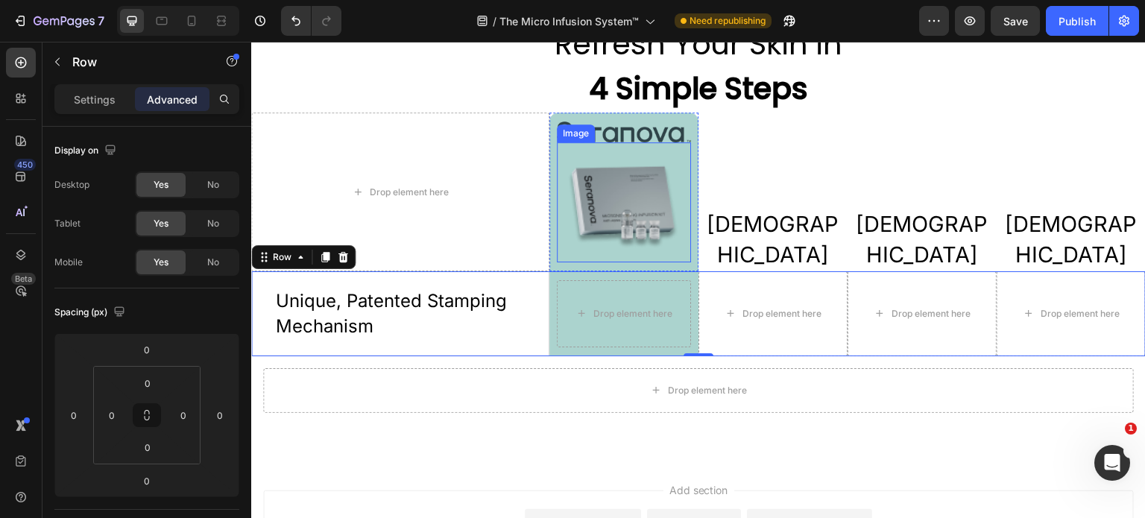
scroll to position [3452, 0]
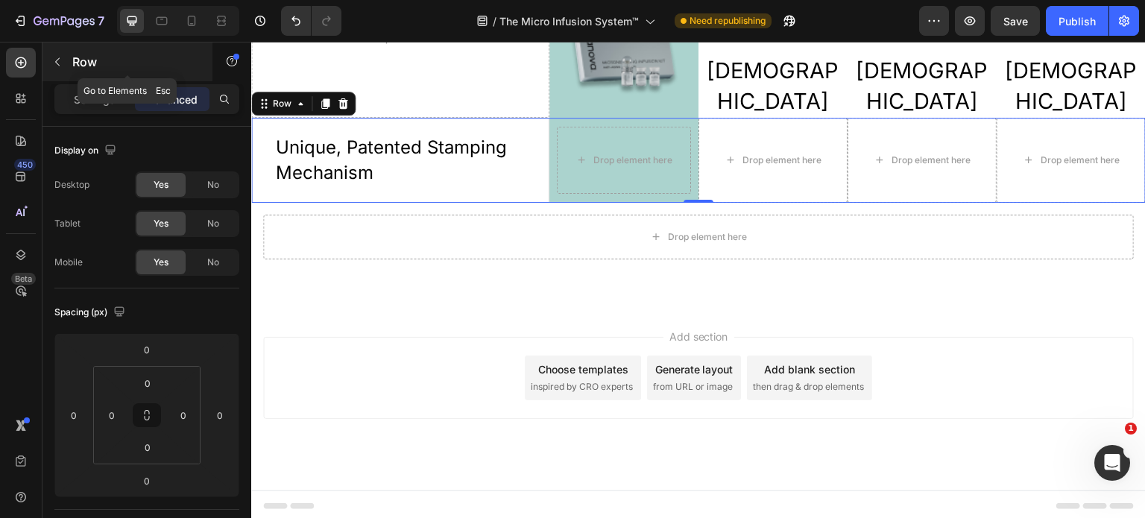
click at [59, 67] on icon "button" at bounding box center [57, 62] width 12 height 12
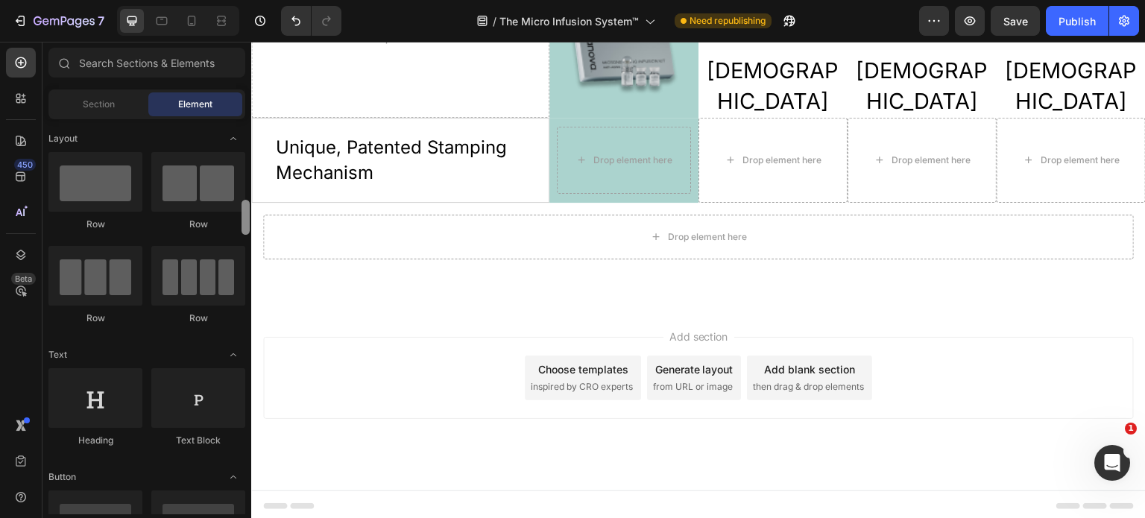
scroll to position [75, 0]
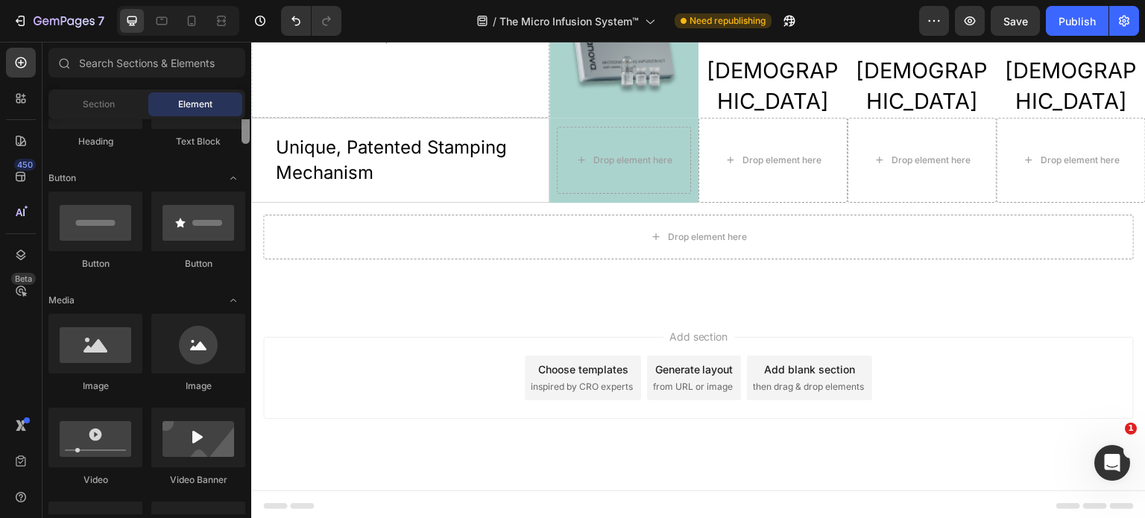
drag, startPoint x: 245, startPoint y: 147, endPoint x: 245, endPoint y: 167, distance: 20.1
click at [245, 144] on div at bounding box center [246, 126] width 8 height 35
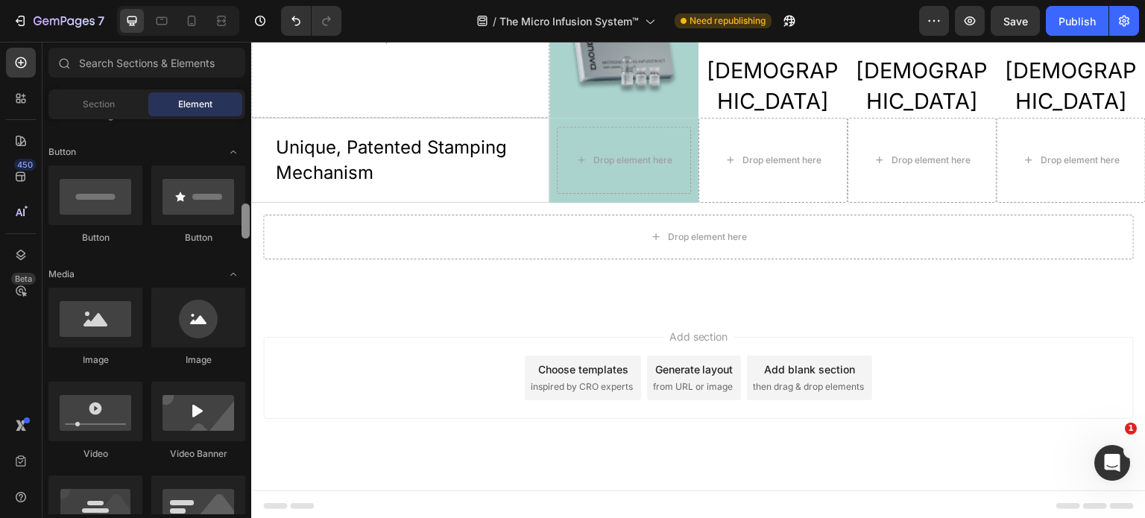
scroll to position [376, 0]
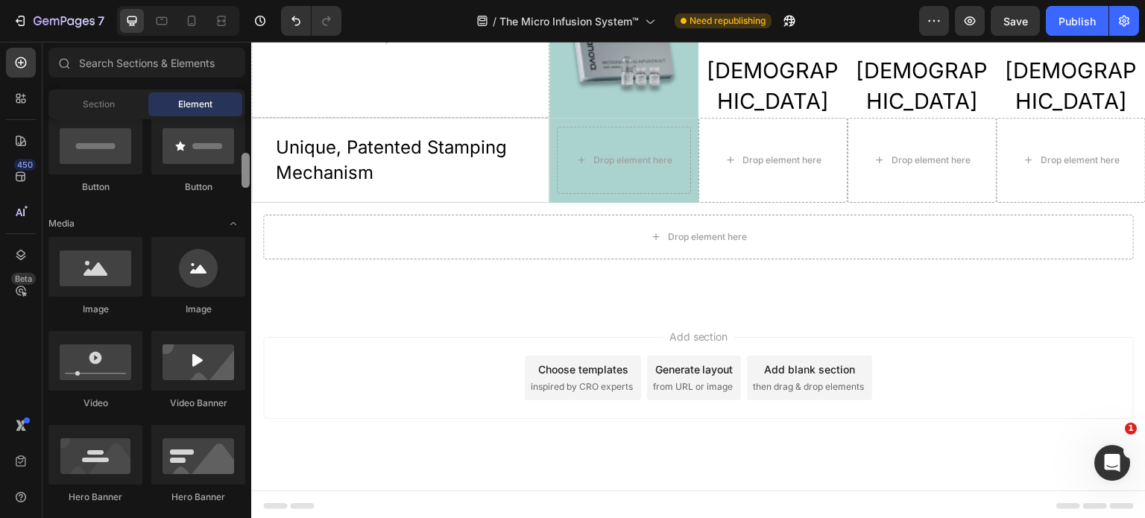
drag, startPoint x: 245, startPoint y: 157, endPoint x: 242, endPoint y: 183, distance: 27.0
click at [242, 183] on div at bounding box center [246, 170] width 8 height 35
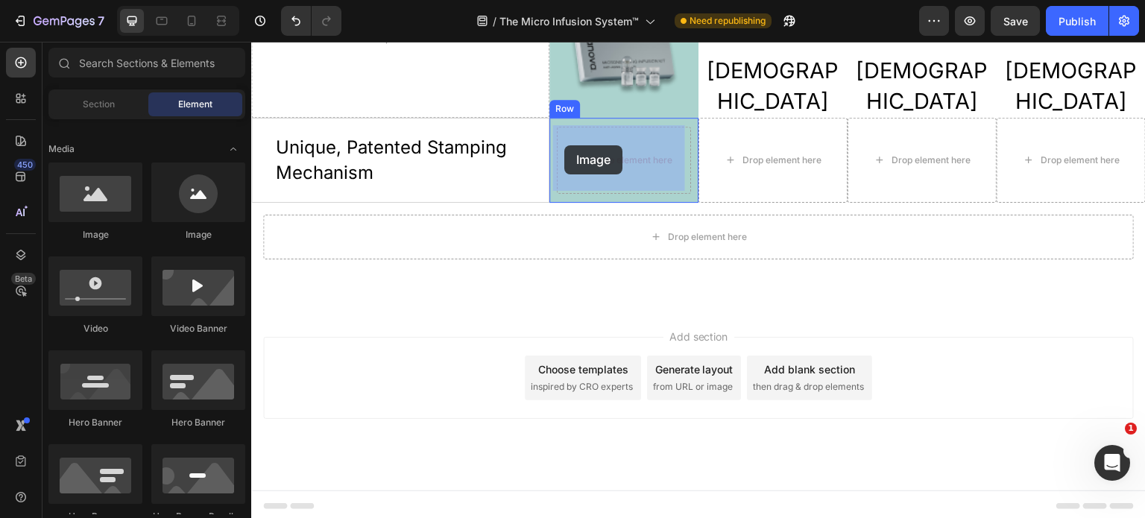
drag, startPoint x: 357, startPoint y: 321, endPoint x: 564, endPoint y: 145, distance: 271.4
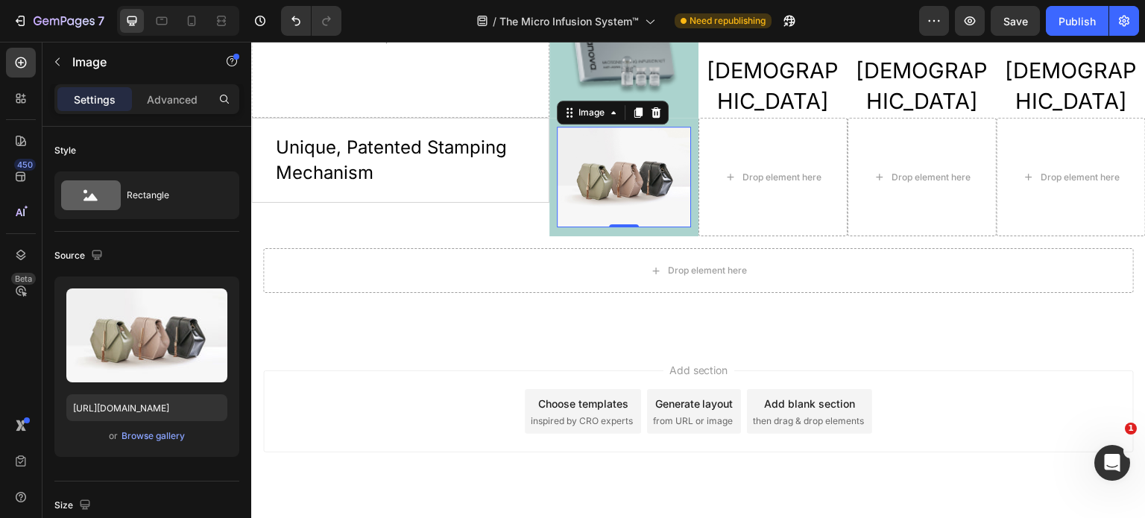
scroll to position [3377, 0]
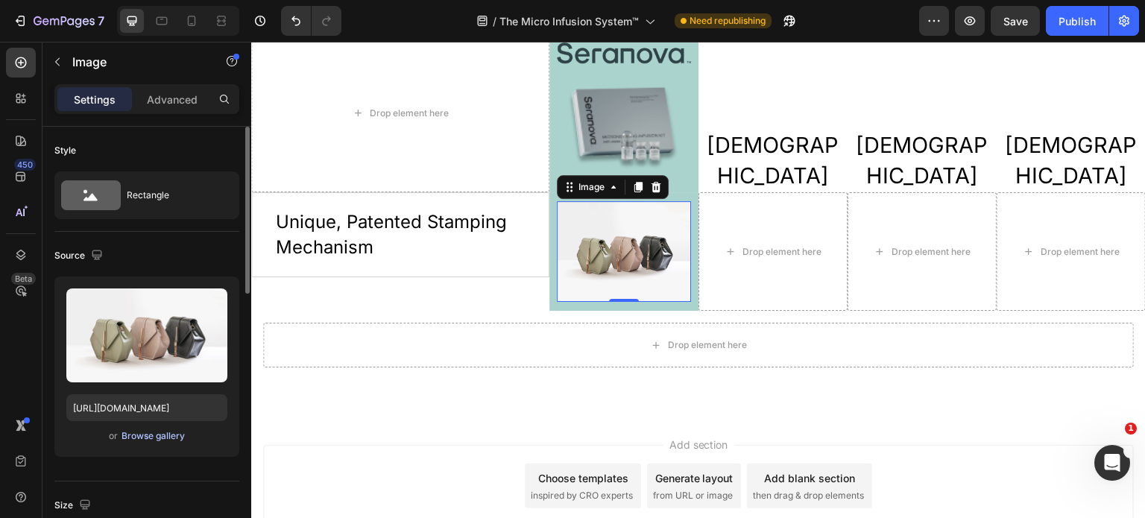
click at [163, 435] on div "Browse gallery" at bounding box center [153, 435] width 63 height 13
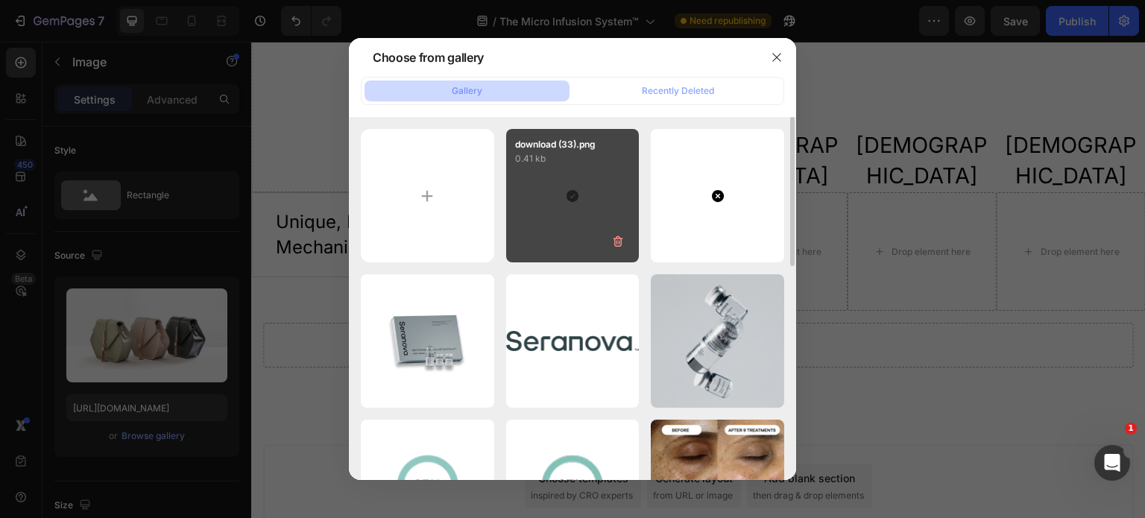
click at [569, 200] on div "download (33).png 0.41 kb" at bounding box center [572, 195] width 133 height 133
type input "[URL][DOMAIN_NAME]"
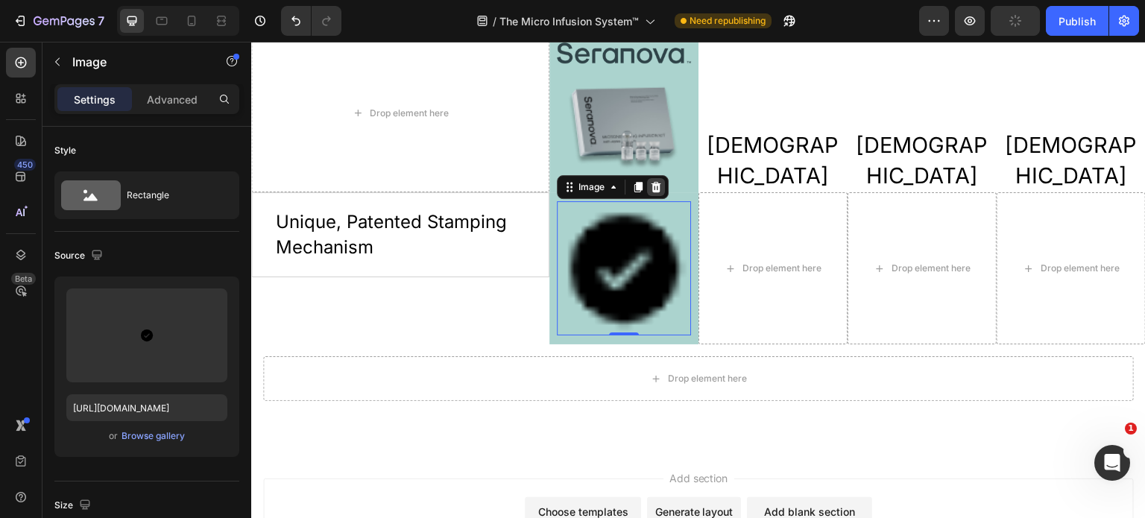
click at [652, 186] on icon at bounding box center [657, 187] width 10 height 10
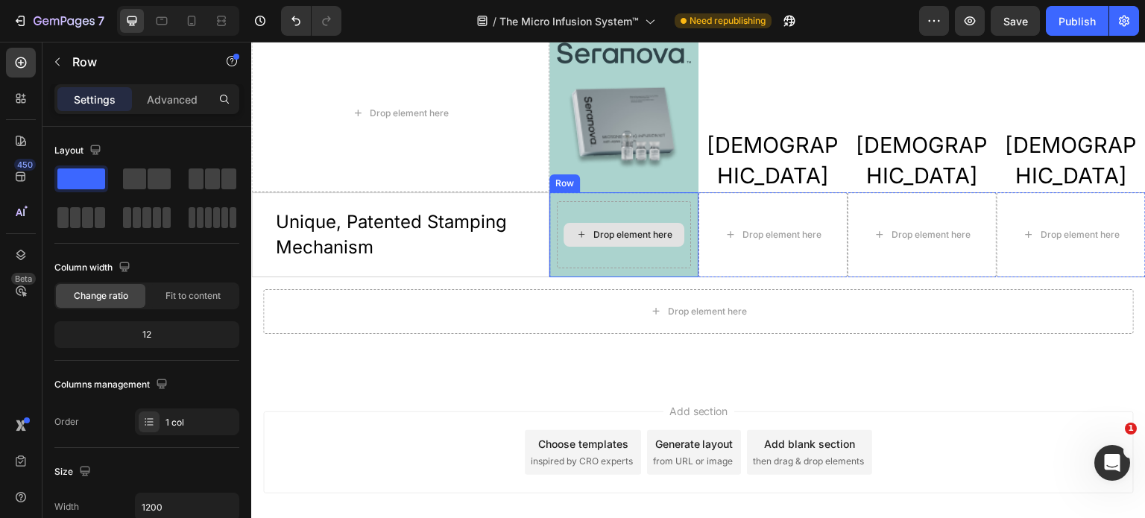
click at [649, 259] on div "Drop element here" at bounding box center [624, 234] width 134 height 66
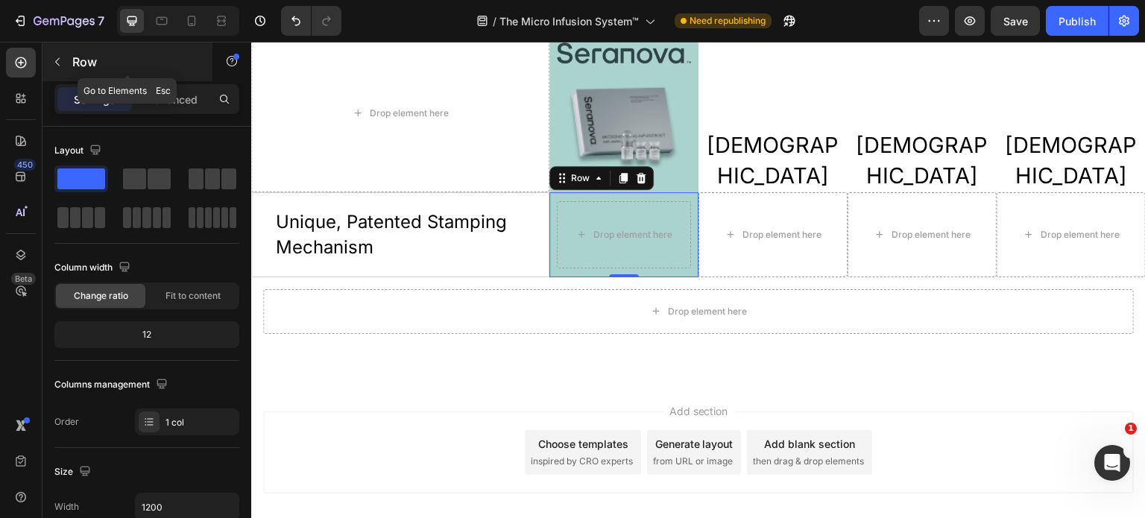
click at [55, 65] on icon "button" at bounding box center [57, 62] width 12 height 12
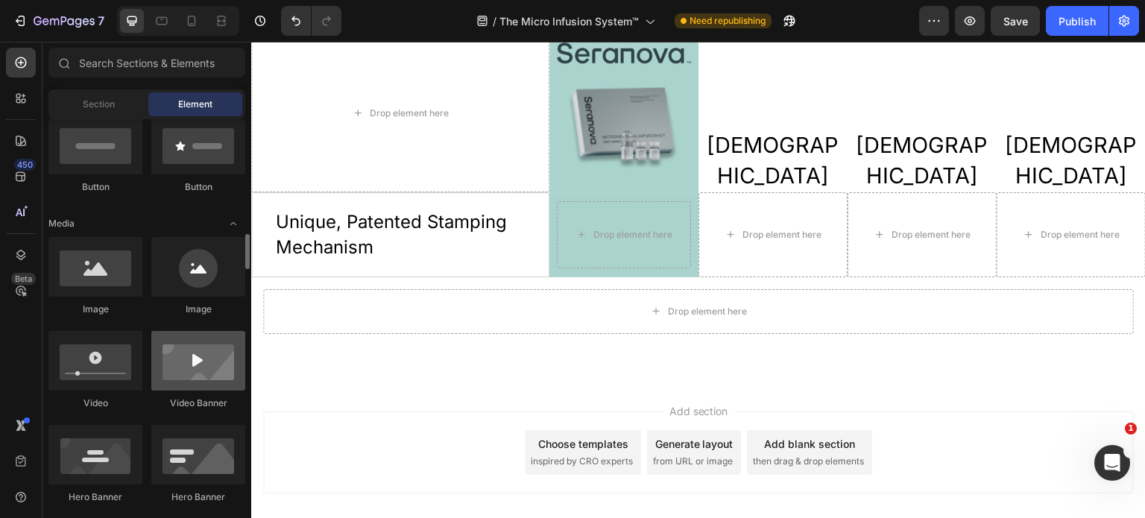
scroll to position [450, 0]
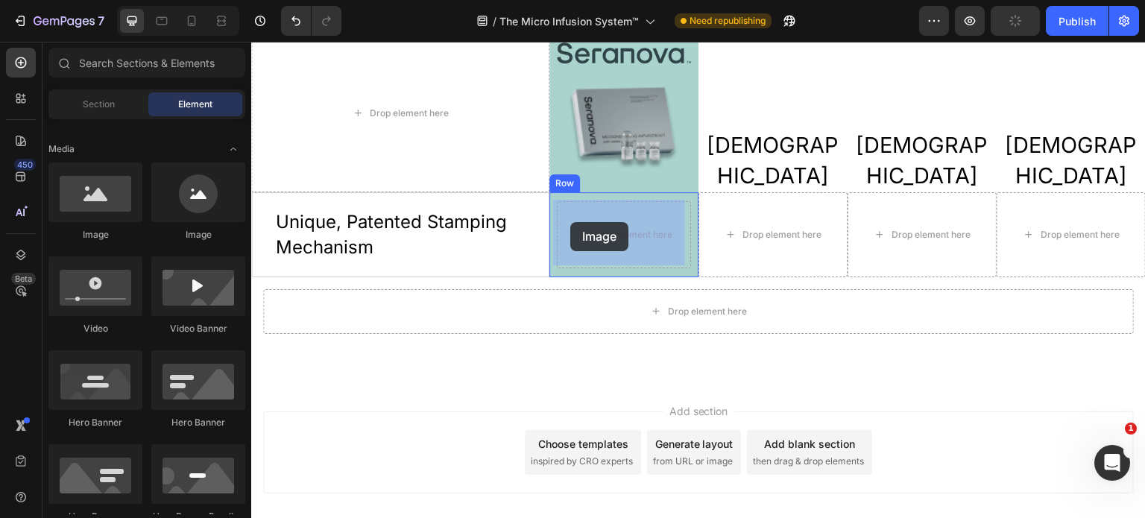
drag, startPoint x: 350, startPoint y: 242, endPoint x: 570, endPoint y: 222, distance: 221.6
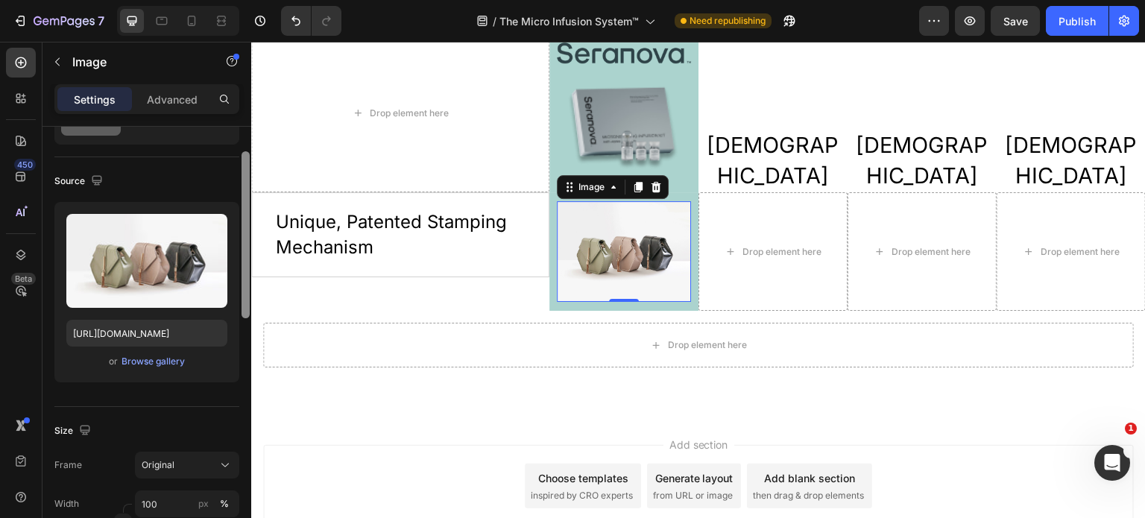
scroll to position [72, 0]
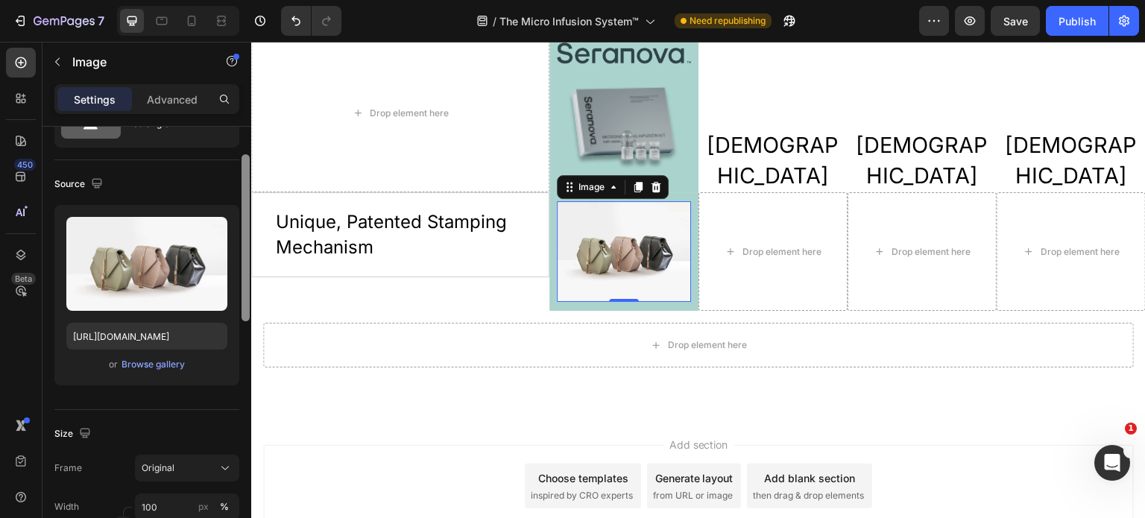
drag, startPoint x: 248, startPoint y: 224, endPoint x: 251, endPoint y: 251, distance: 27.7
click at [251, 251] on div at bounding box center [245, 344] width 11 height 434
click at [151, 368] on div "Browse gallery" at bounding box center [153, 364] width 63 height 13
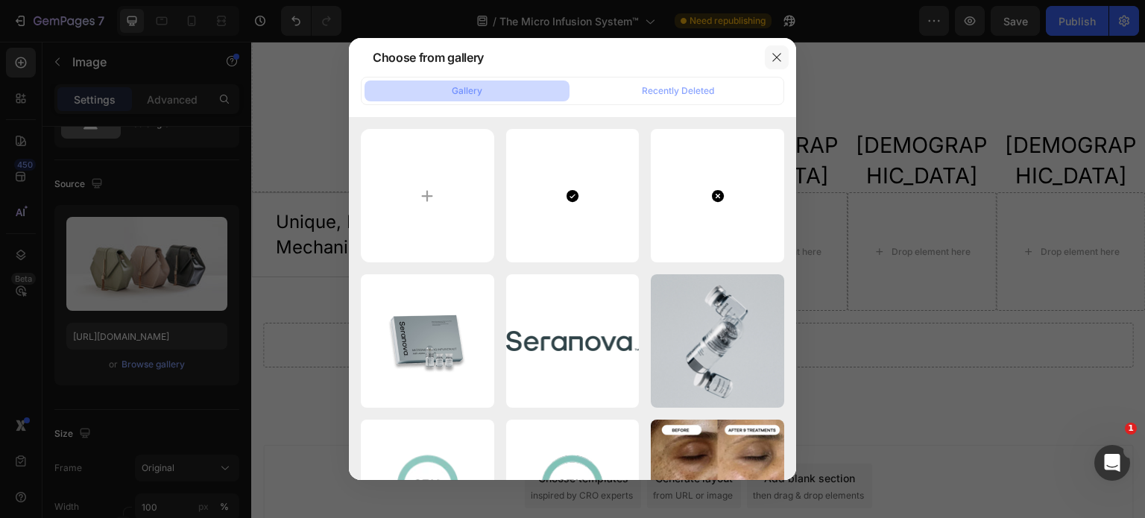
click at [775, 57] on icon "button" at bounding box center [777, 57] width 12 height 12
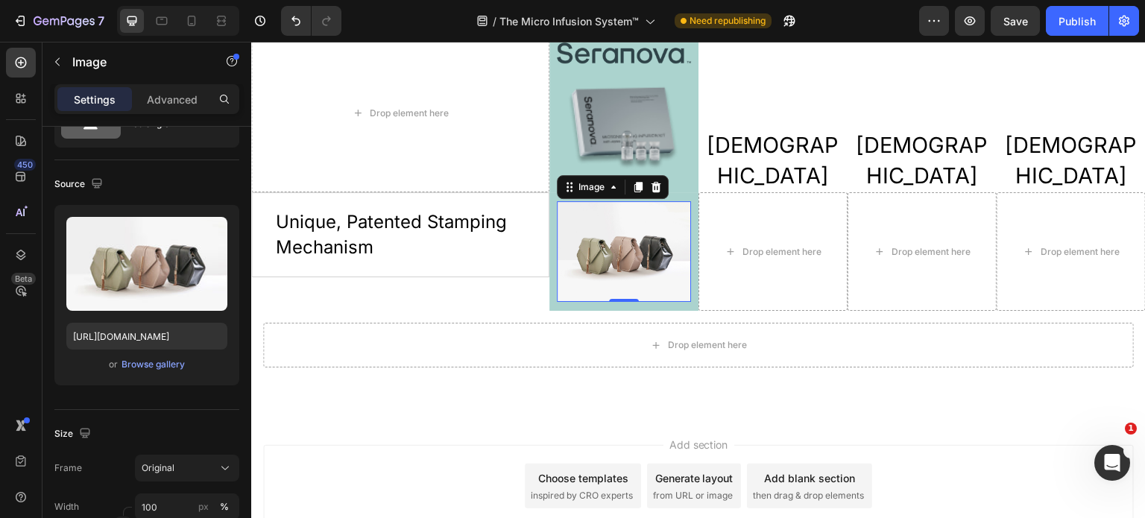
click at [614, 262] on img at bounding box center [624, 251] width 134 height 101
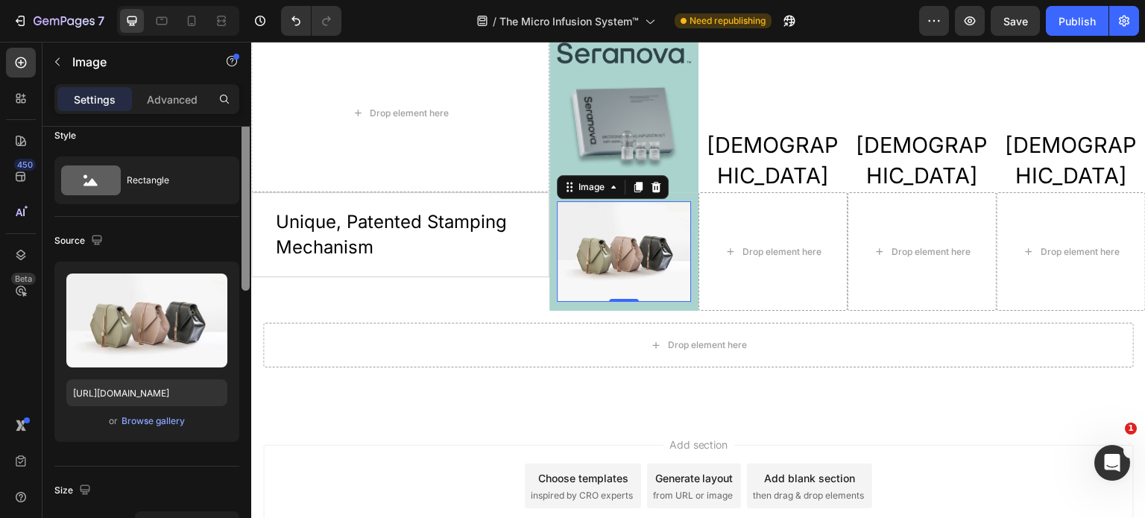
scroll to position [0, 0]
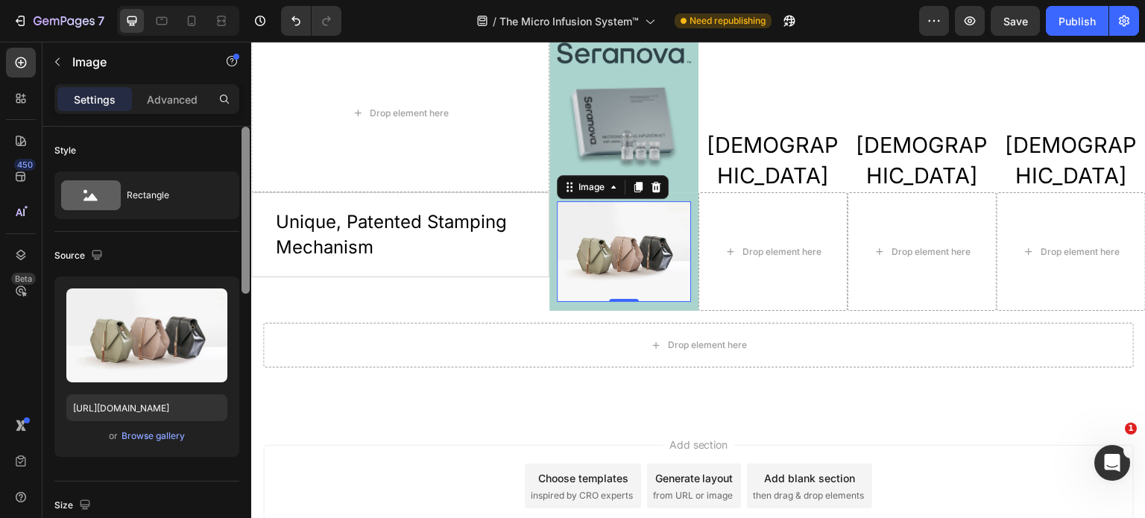
drag, startPoint x: 247, startPoint y: 172, endPoint x: 245, endPoint y: 119, distance: 53.0
click at [245, 119] on div "Settings Advanced Style Rectangle Source Upload Image https://cdn.shopify.com/s…" at bounding box center [146, 322] width 209 height 476
click at [244, 135] on div at bounding box center [245, 344] width 11 height 434
drag, startPoint x: 495, startPoint y: 177, endPoint x: 810, endPoint y: 283, distance: 332.9
click at [810, 283] on div "Drop element here" at bounding box center [773, 251] width 149 height 119
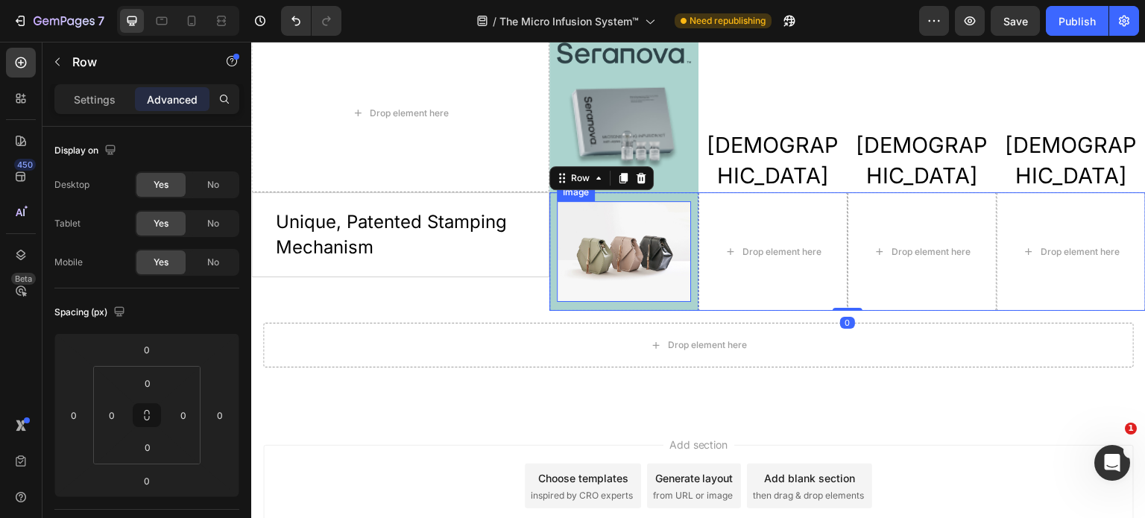
click at [596, 286] on img at bounding box center [624, 251] width 134 height 101
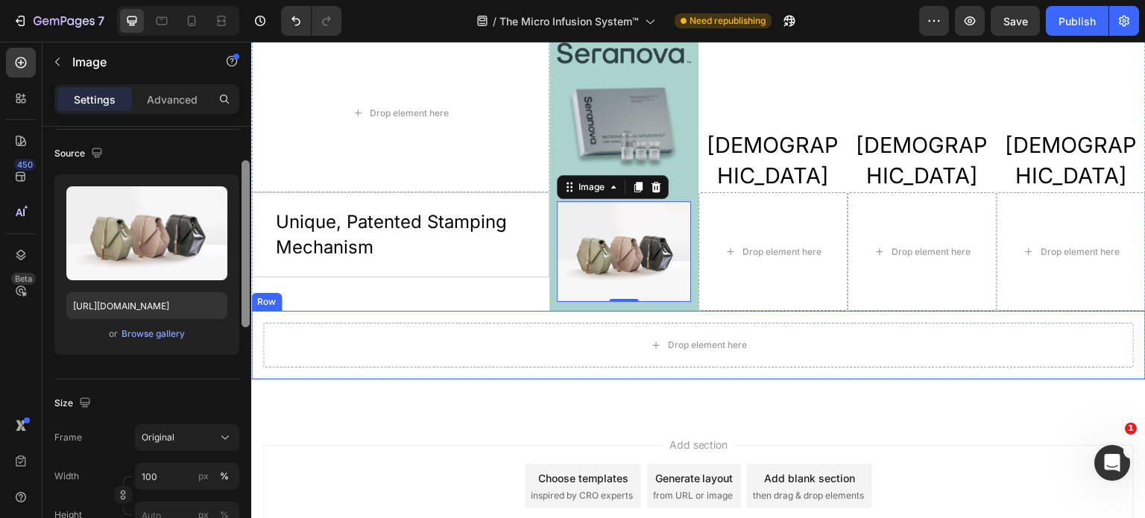
scroll to position [110, 0]
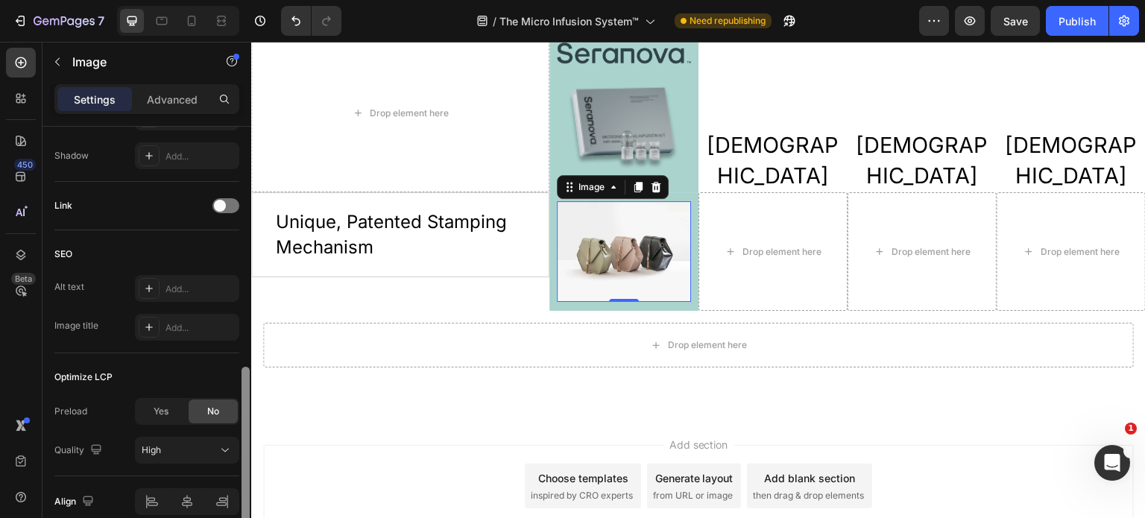
drag, startPoint x: 248, startPoint y: 268, endPoint x: 243, endPoint y: 510, distance: 241.6
click at [243, 510] on div at bounding box center [246, 450] width 8 height 167
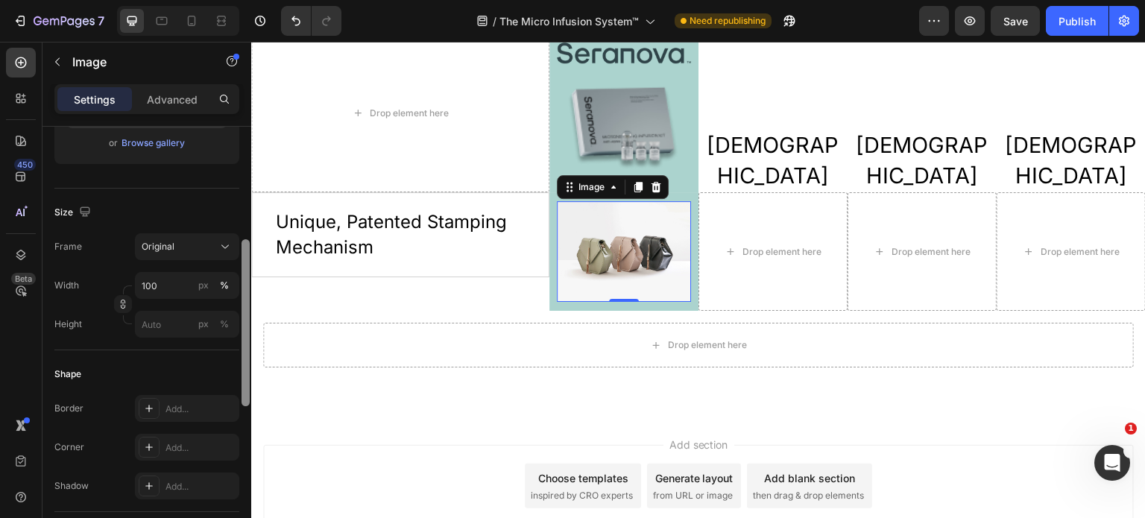
scroll to position [292, 0]
drag, startPoint x: 242, startPoint y: 450, endPoint x: 243, endPoint y: 321, distance: 129.0
click at [243, 321] on div at bounding box center [246, 324] width 8 height 167
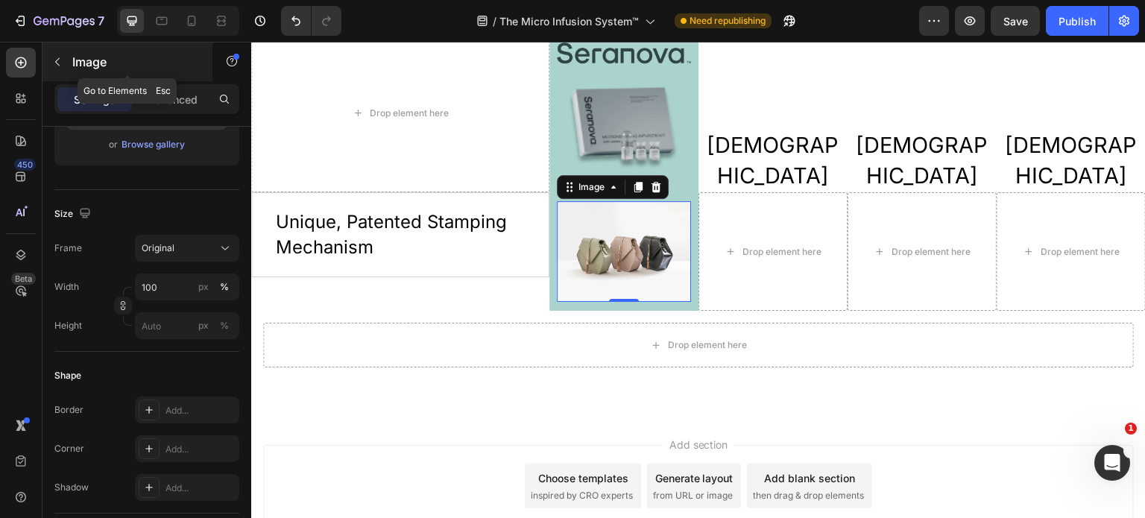
click at [48, 61] on button "button" at bounding box center [57, 62] width 24 height 24
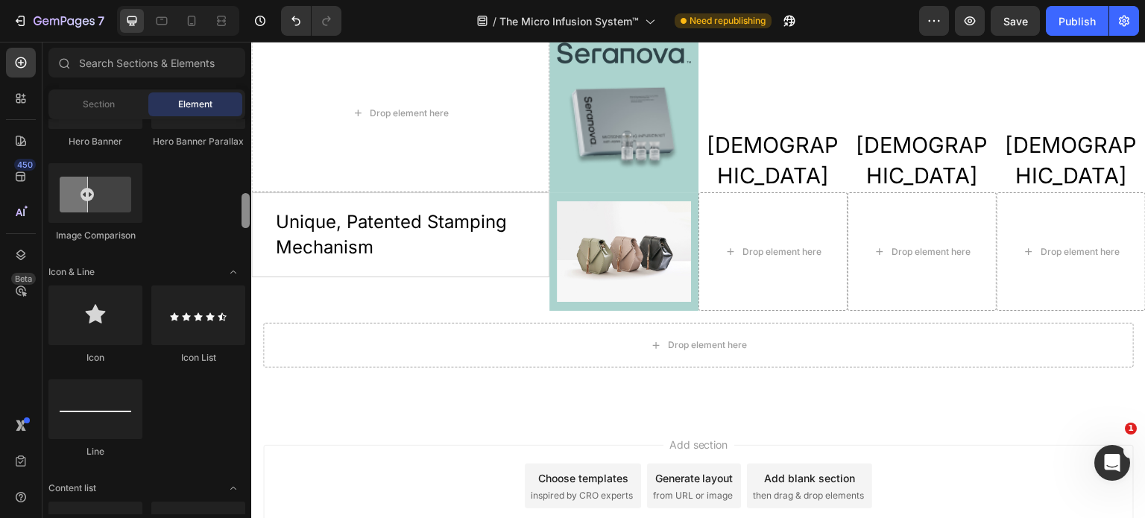
scroll to position [842, 0]
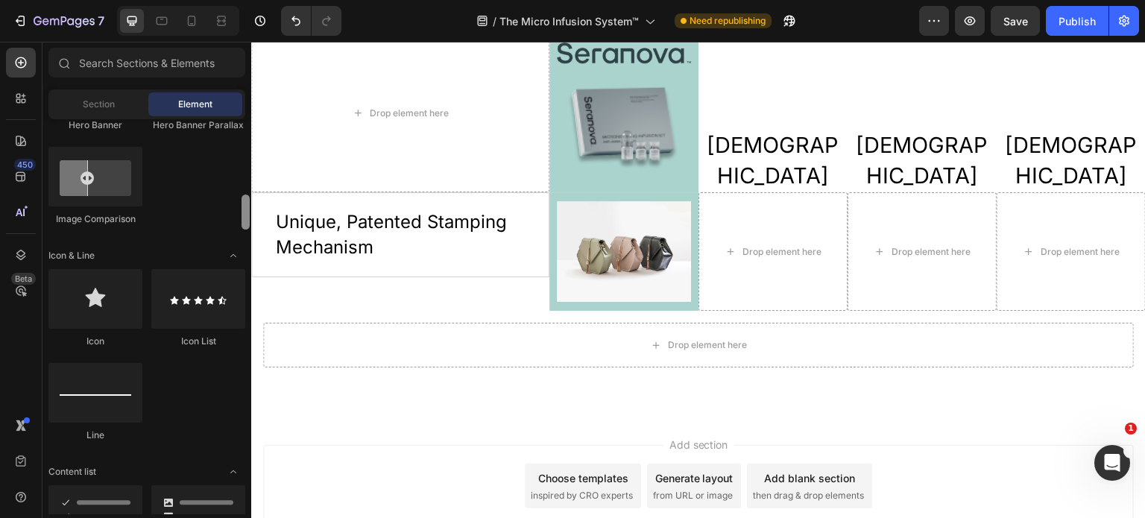
drag, startPoint x: 244, startPoint y: 163, endPoint x: 240, endPoint y: 205, distance: 41.9
click at [240, 205] on div at bounding box center [245, 316] width 11 height 395
drag, startPoint x: 517, startPoint y: 327, endPoint x: 600, endPoint y: 238, distance: 122.4
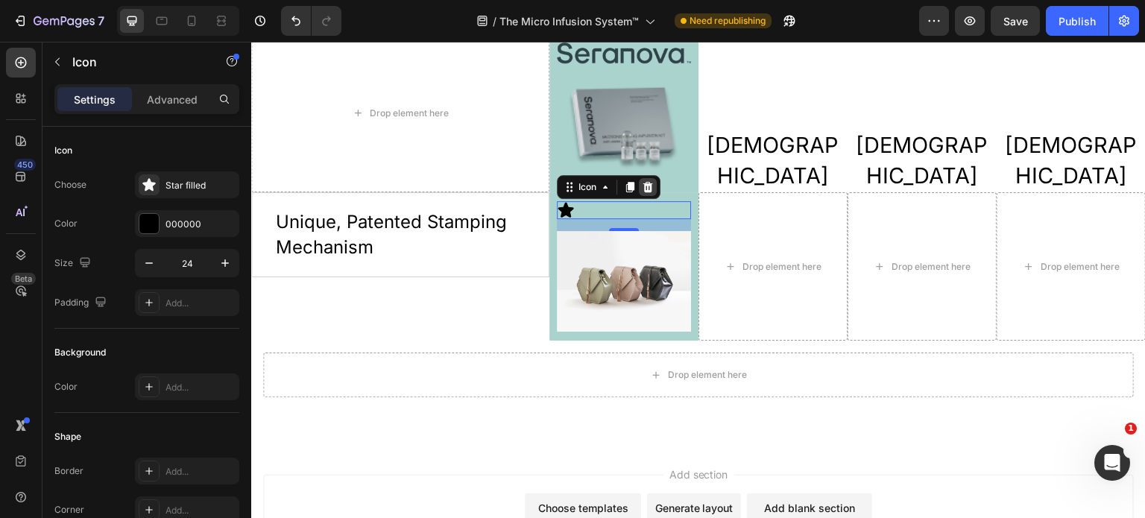
click at [646, 191] on div at bounding box center [648, 187] width 18 height 18
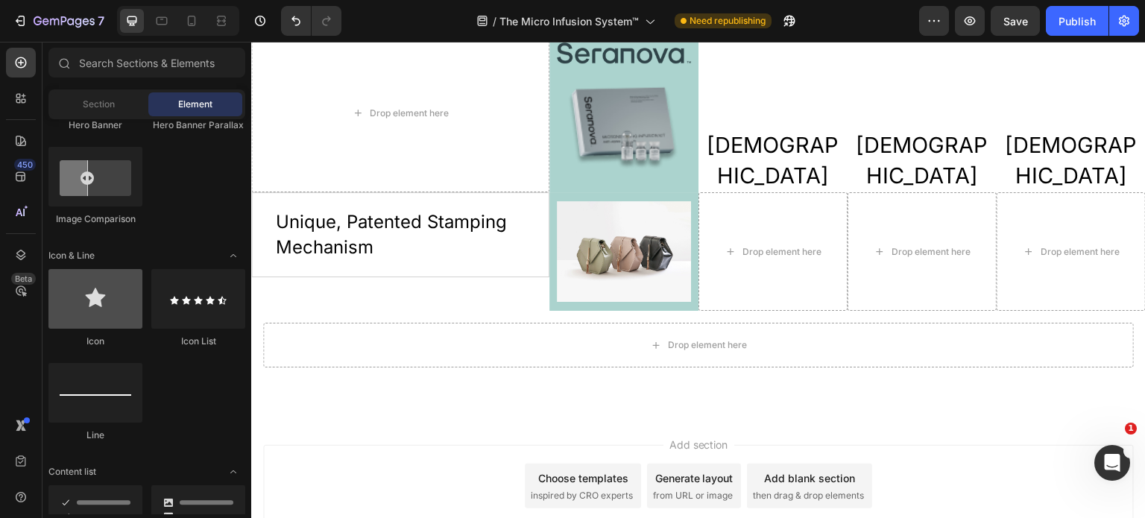
click at [78, 316] on div at bounding box center [95, 299] width 94 height 60
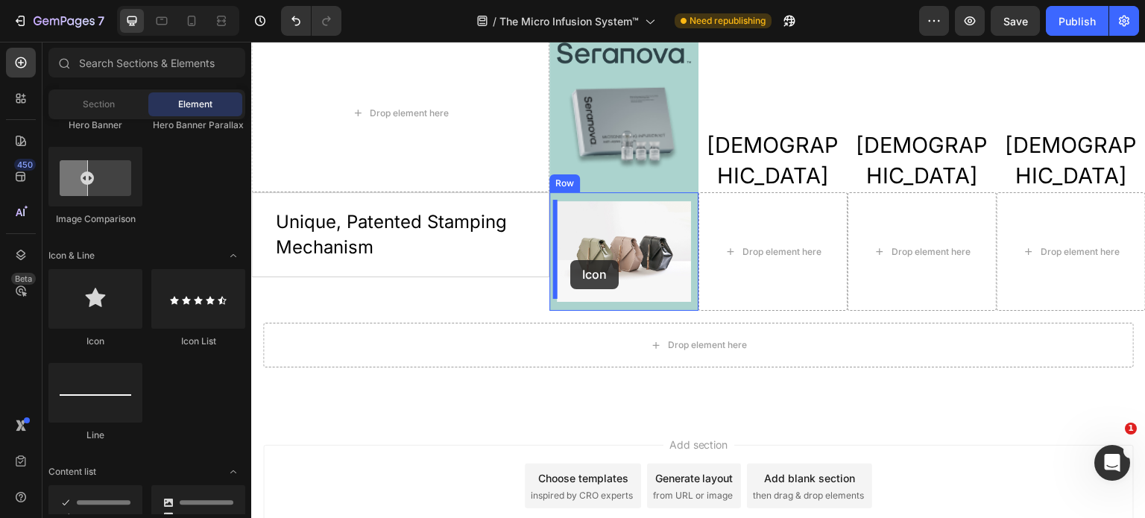
drag, startPoint x: 330, startPoint y: 359, endPoint x: 570, endPoint y: 260, distance: 260.1
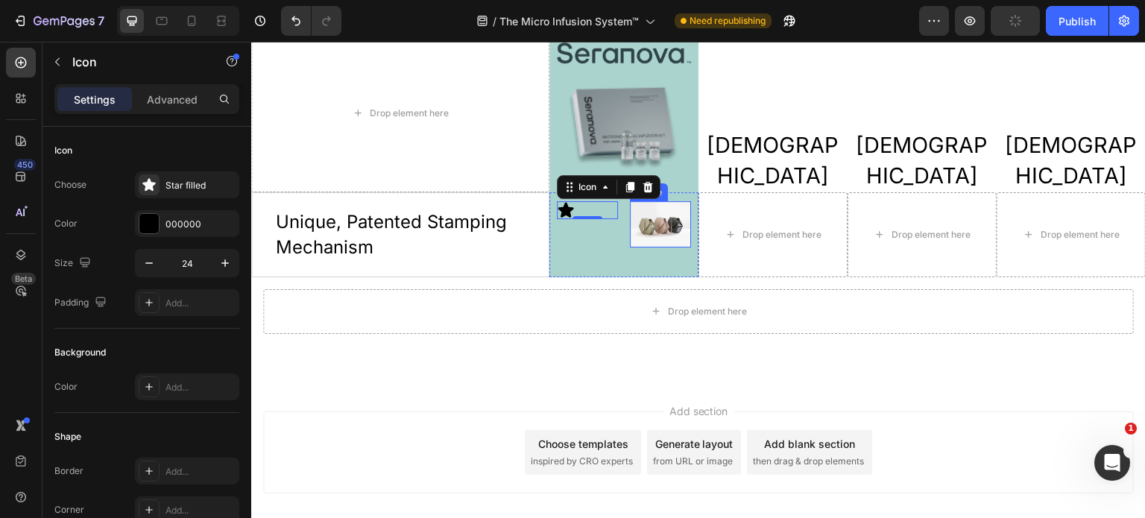
click at [675, 236] on img at bounding box center [660, 224] width 61 height 46
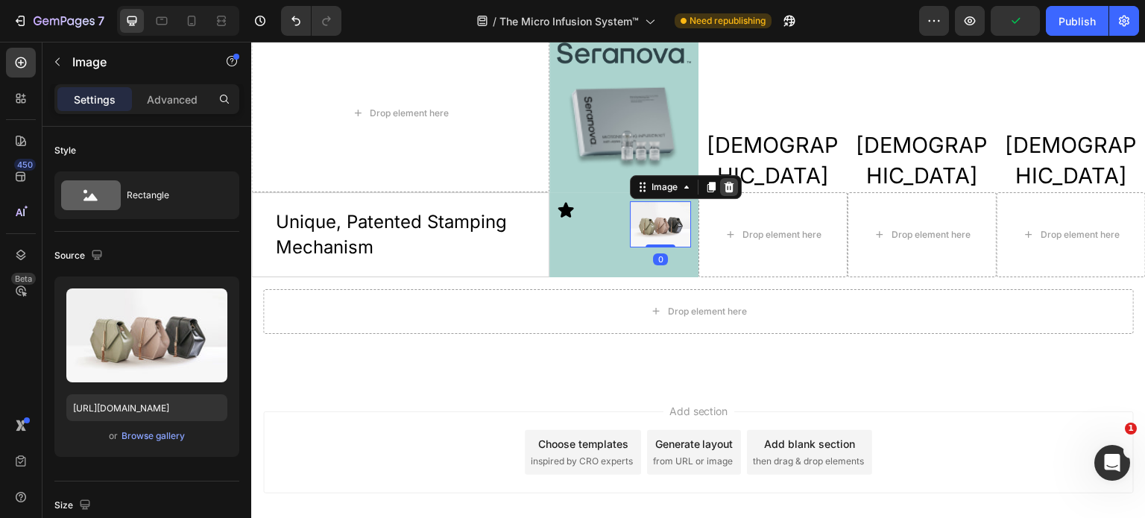
click at [725, 188] on icon at bounding box center [730, 187] width 10 height 10
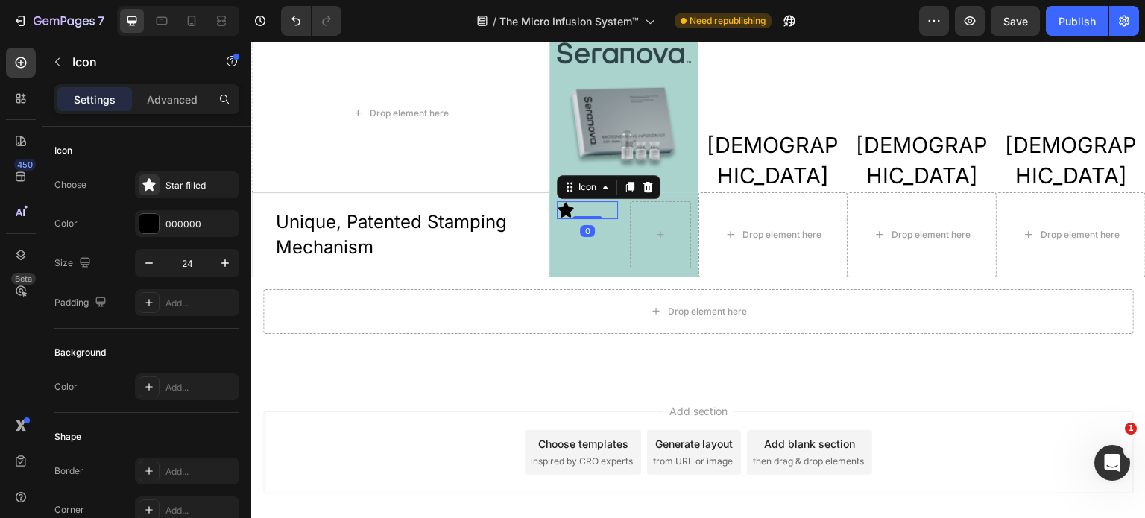
click at [579, 215] on div "Icon 0" at bounding box center [587, 210] width 61 height 18
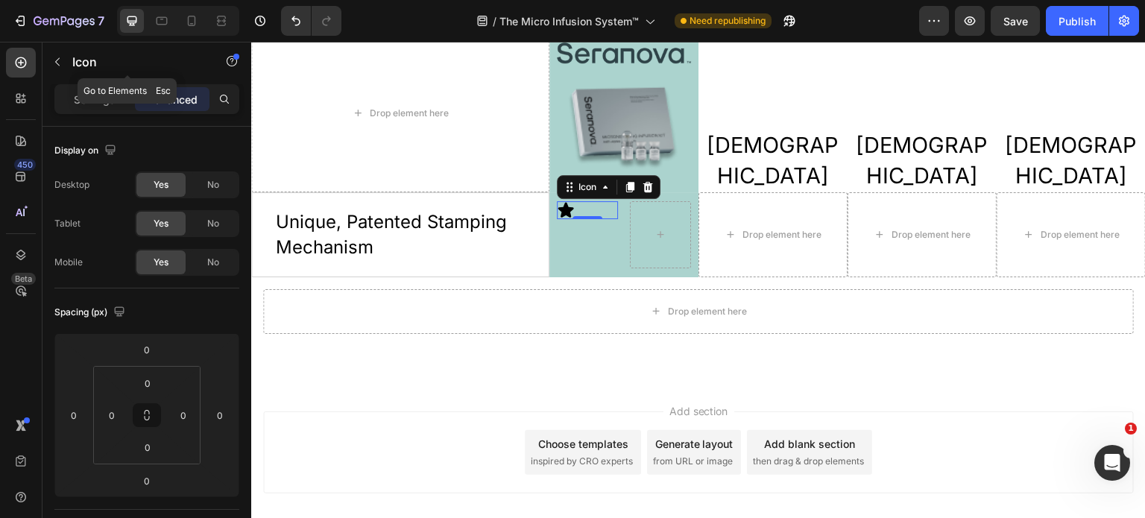
click at [60, 60] on icon "button" at bounding box center [57, 62] width 12 height 12
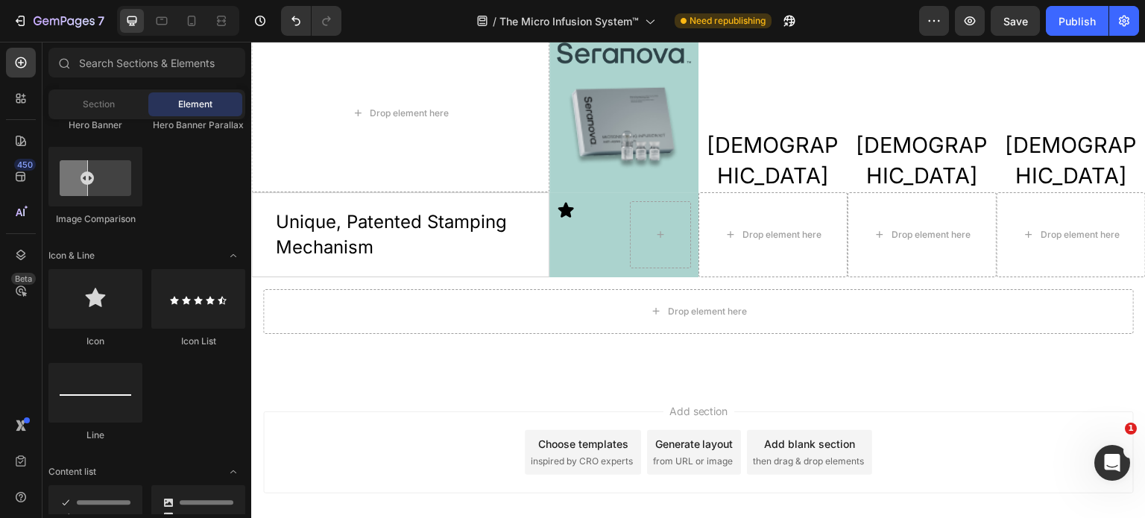
drag, startPoint x: 496, startPoint y: 235, endPoint x: 567, endPoint y: 214, distance: 74.6
click at [567, 214] on icon at bounding box center [566, 210] width 18 height 18
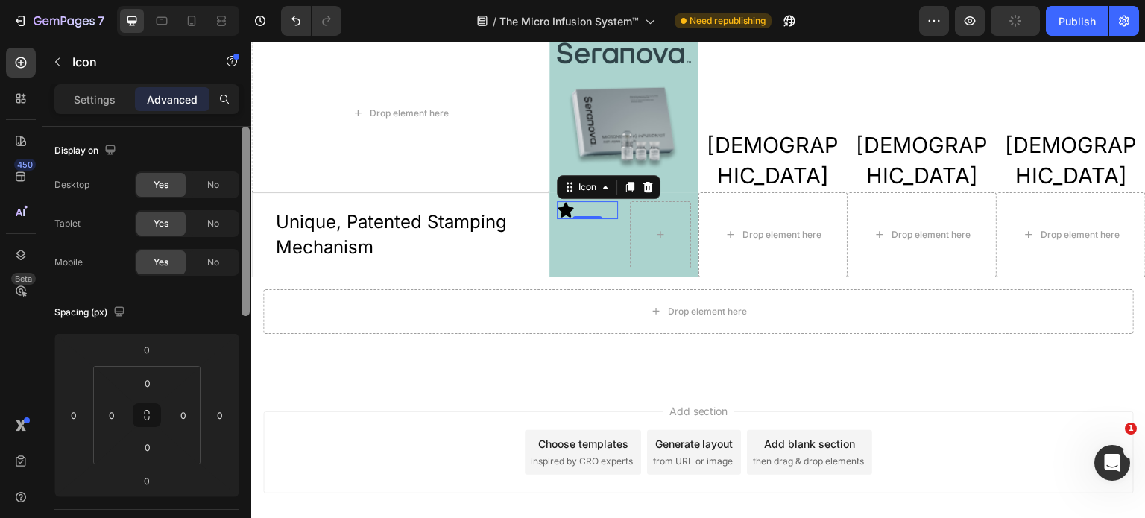
drag, startPoint x: 247, startPoint y: 196, endPoint x: 243, endPoint y: 163, distance: 33.0
click at [243, 163] on div at bounding box center [246, 221] width 8 height 189
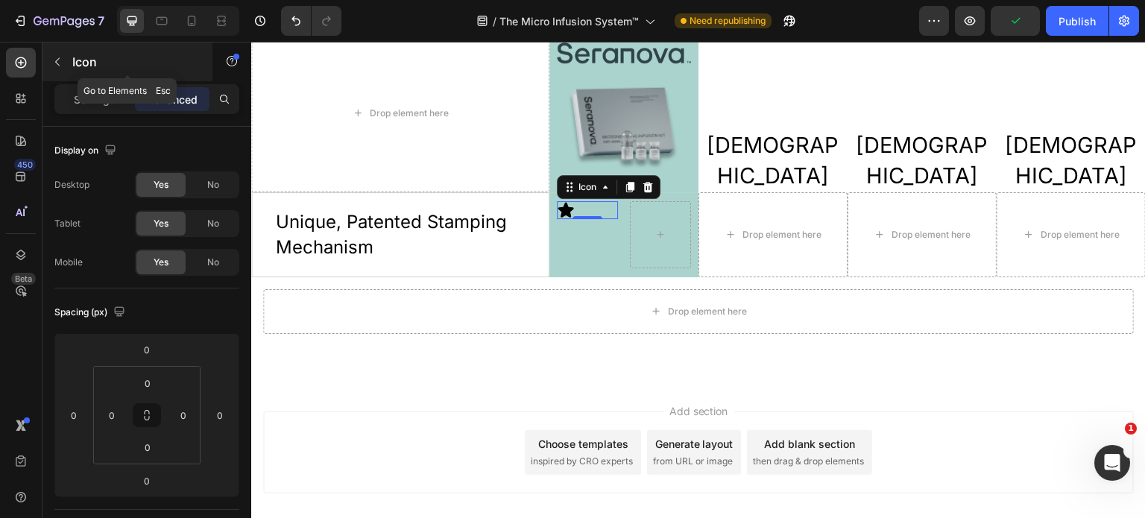
click at [57, 66] on icon "button" at bounding box center [57, 62] width 12 height 12
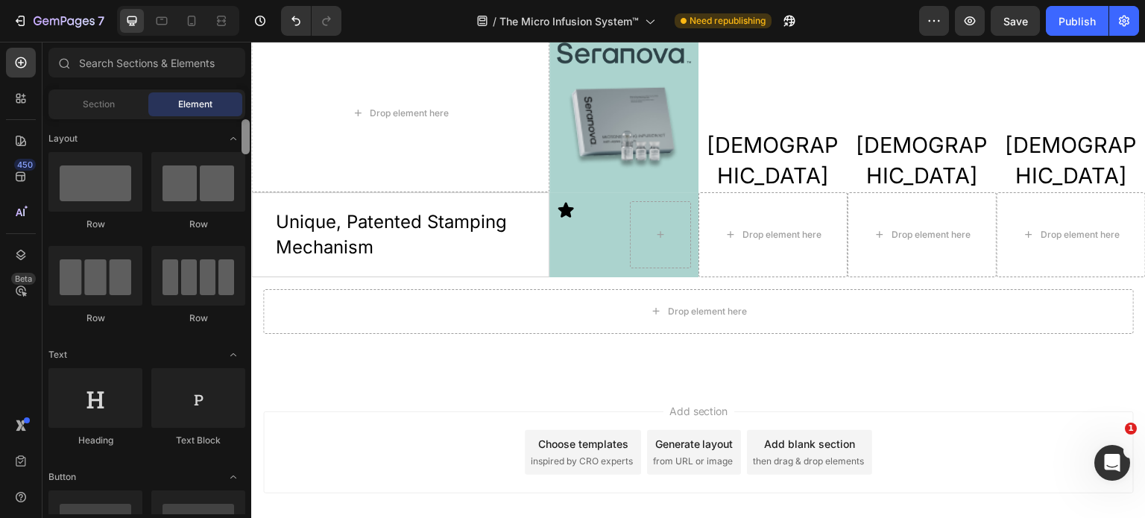
scroll to position [0, 0]
drag, startPoint x: 243, startPoint y: 207, endPoint x: 245, endPoint y: 86, distance: 120.8
click at [245, 86] on div "Sections(18) Elements(83) Section Element Hero Section Product Detail Brands Tr…" at bounding box center [146, 281] width 209 height 467
drag, startPoint x: 247, startPoint y: 137, endPoint x: 248, endPoint y: 98, distance: 38.8
click at [248, 98] on div "Sections(18) Elements(83) Section Element Hero Section Product Detail Brands Tr…" at bounding box center [146, 281] width 209 height 467
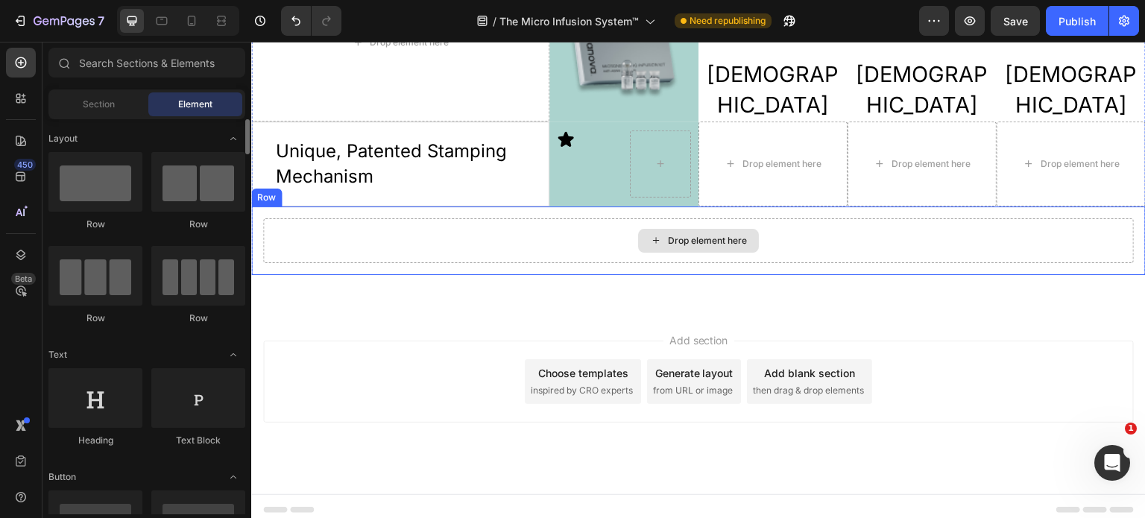
scroll to position [3452, 0]
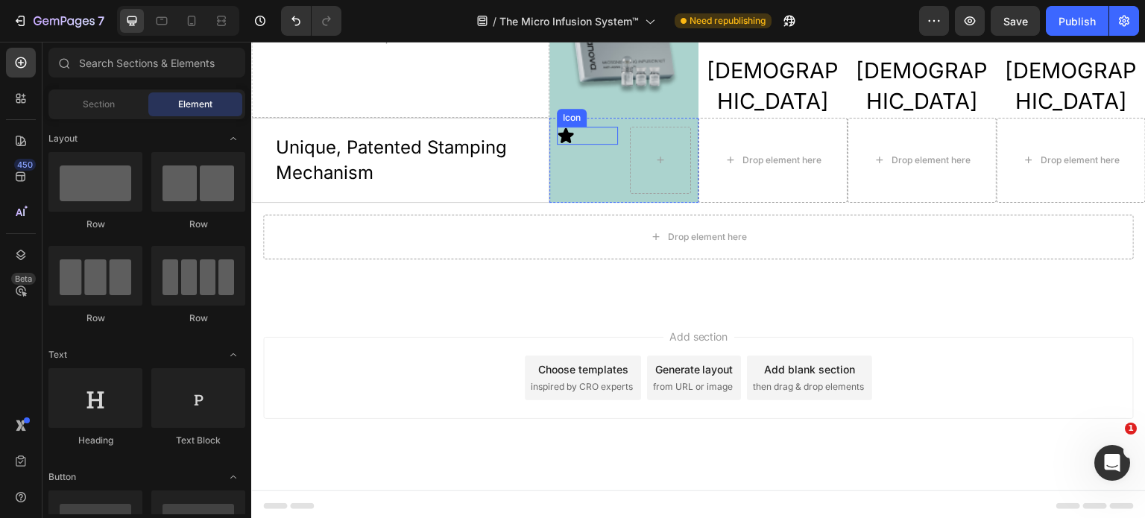
click at [563, 137] on icon at bounding box center [566, 135] width 16 height 15
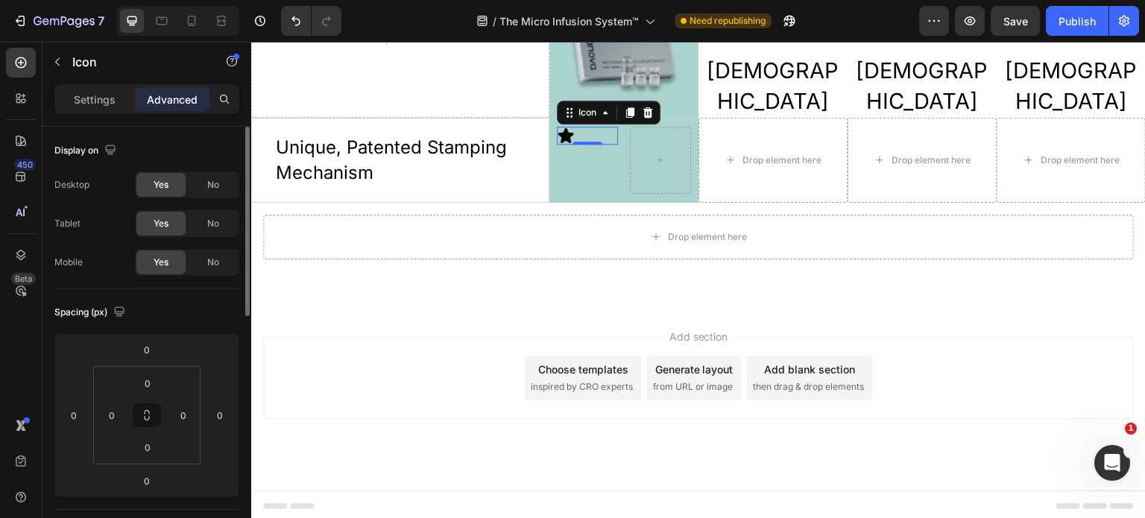
drag, startPoint x: 97, startPoint y: 95, endPoint x: 113, endPoint y: 132, distance: 40.4
click at [113, 131] on div "Settings Advanced Display on Desktop Yes No Tablet Yes No Mobile Yes No Spacing…" at bounding box center [146, 322] width 209 height 476
click at [96, 101] on p "Settings" at bounding box center [95, 100] width 42 height 16
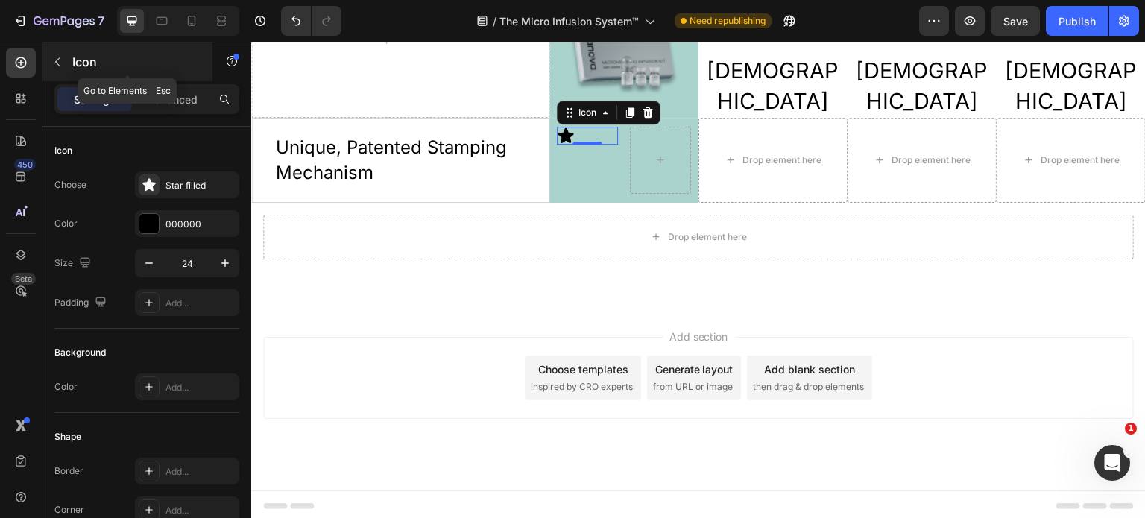
click at [63, 61] on icon "button" at bounding box center [57, 62] width 12 height 12
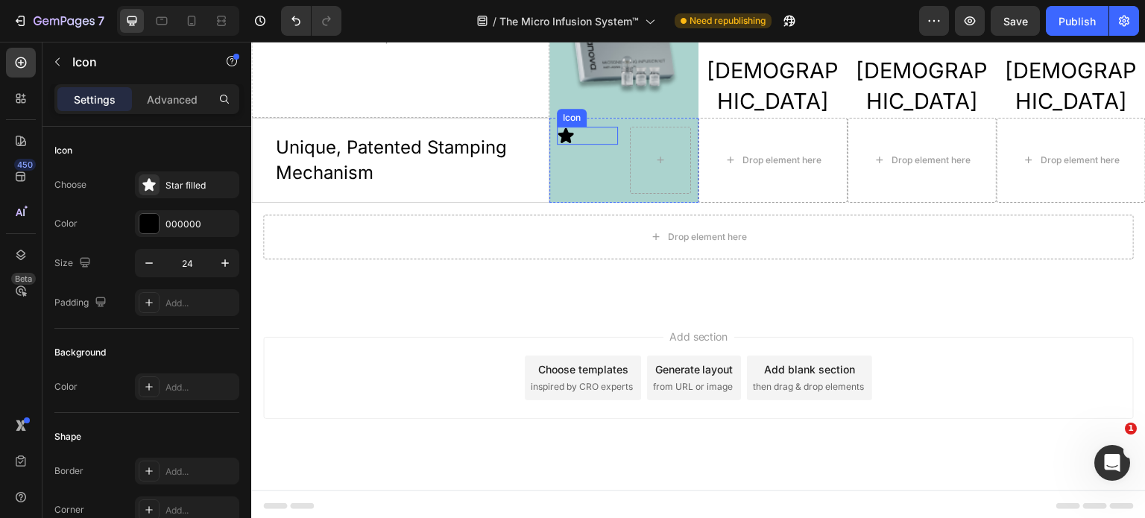
click at [570, 136] on div "Icon" at bounding box center [587, 136] width 61 height 18
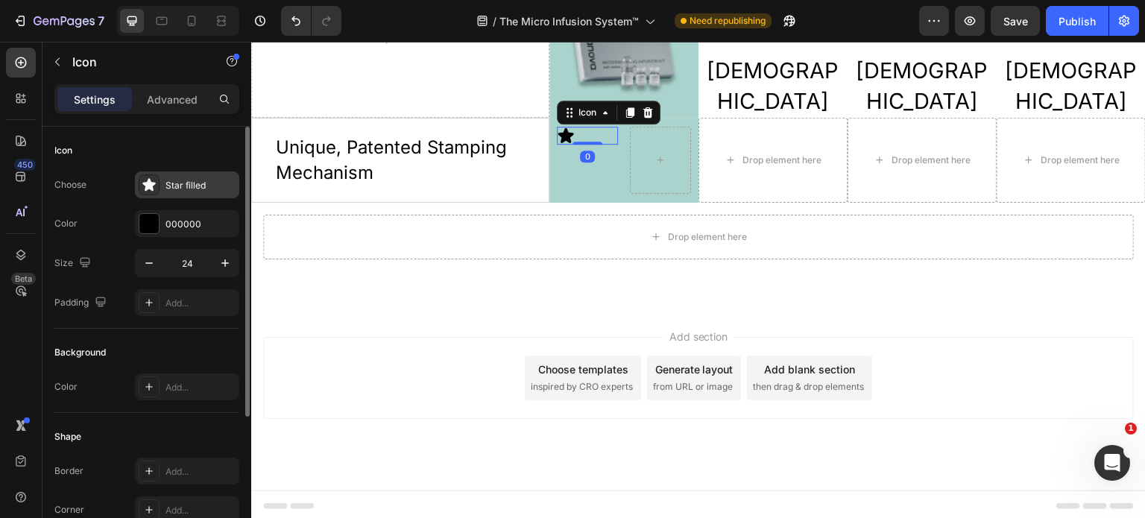
click at [194, 181] on div "Star filled" at bounding box center [201, 185] width 70 height 13
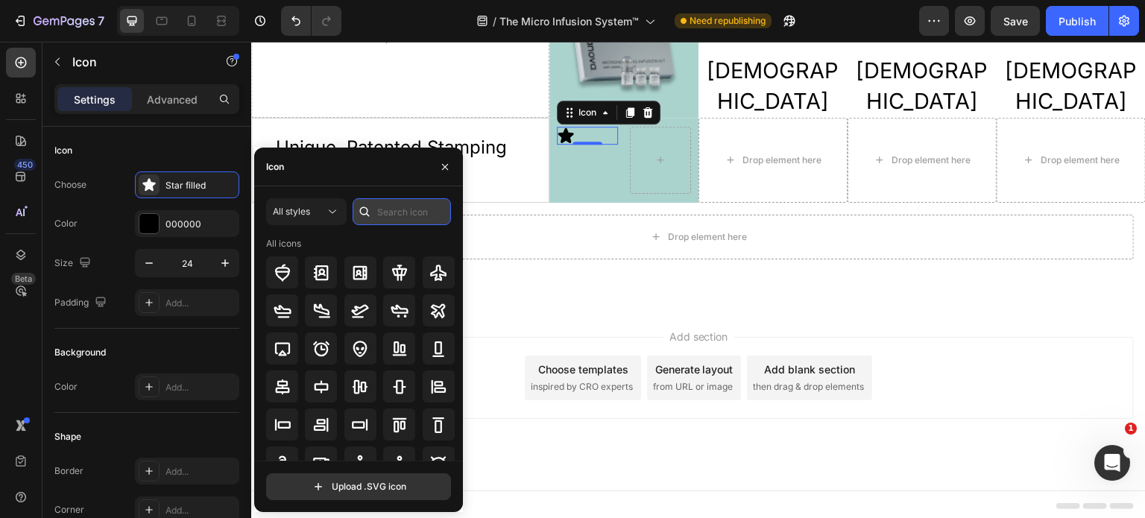
click at [382, 215] on input "text" at bounding box center [402, 211] width 98 height 27
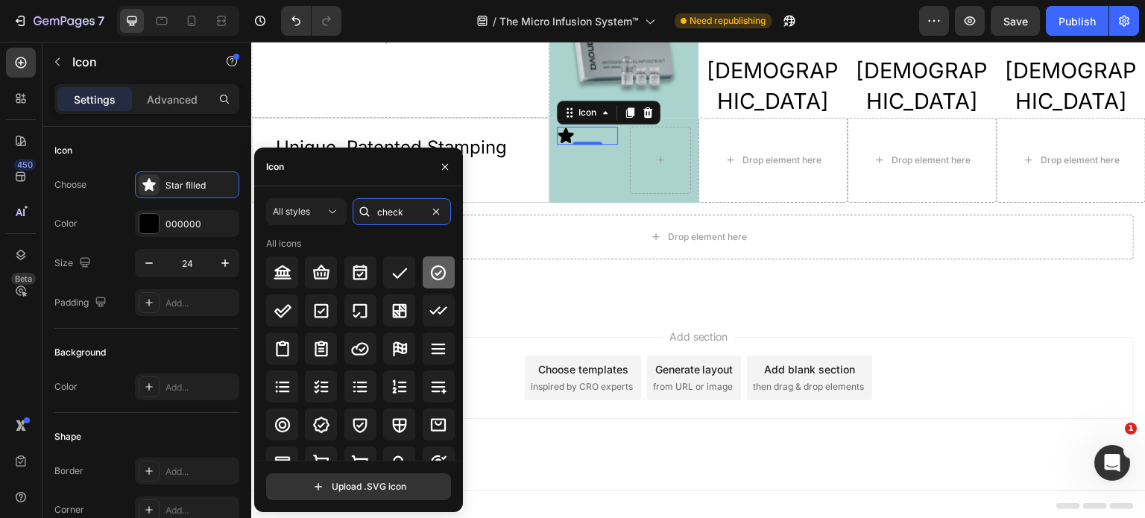
type input "check"
click at [441, 274] on icon at bounding box center [438, 272] width 15 height 15
click at [606, 159] on div "Icon 0" at bounding box center [587, 160] width 61 height 66
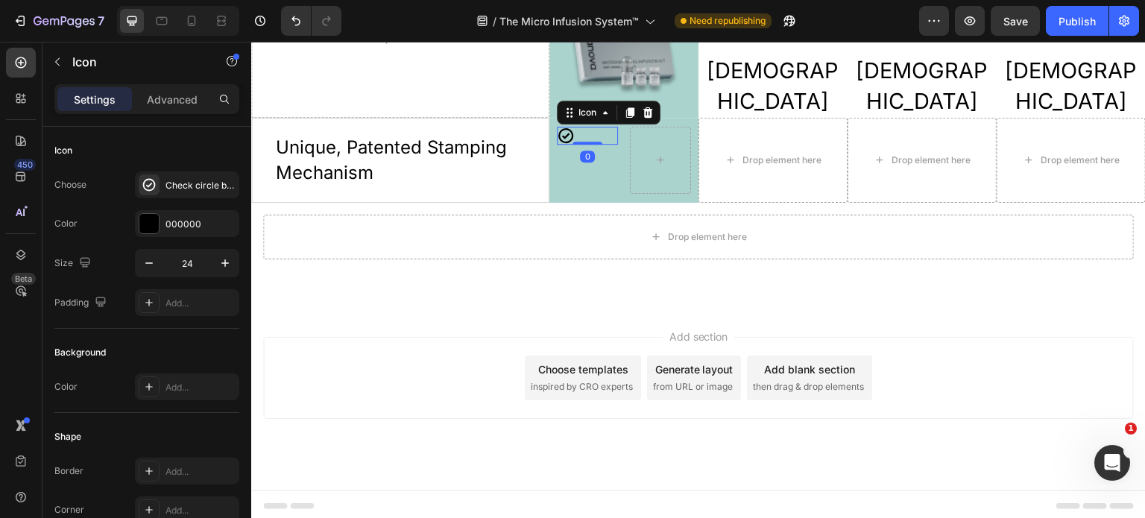
click at [576, 133] on div "Icon 0" at bounding box center [587, 136] width 61 height 18
click at [600, 174] on div "Icon 0" at bounding box center [587, 160] width 61 height 66
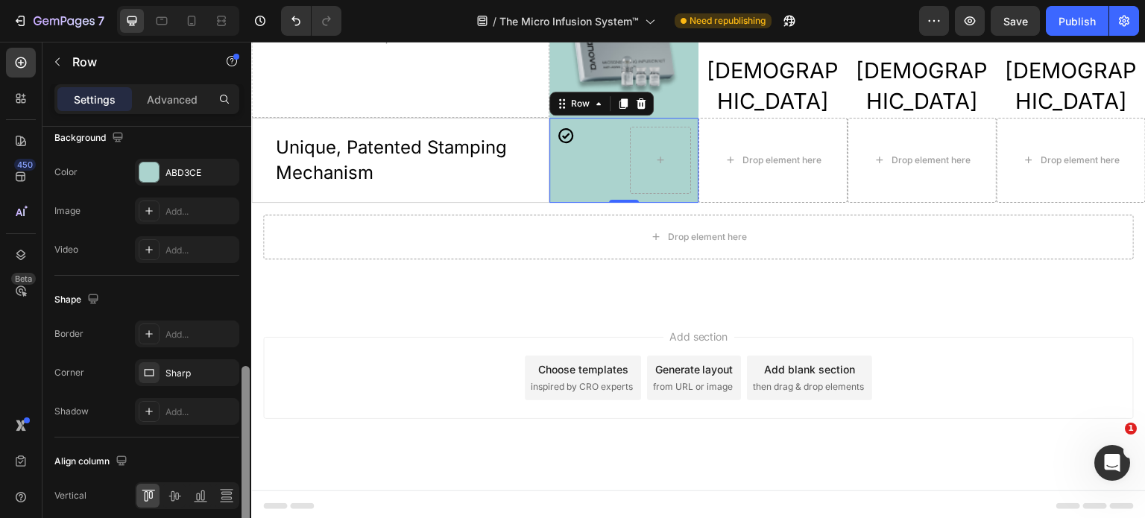
scroll to position [590, 0]
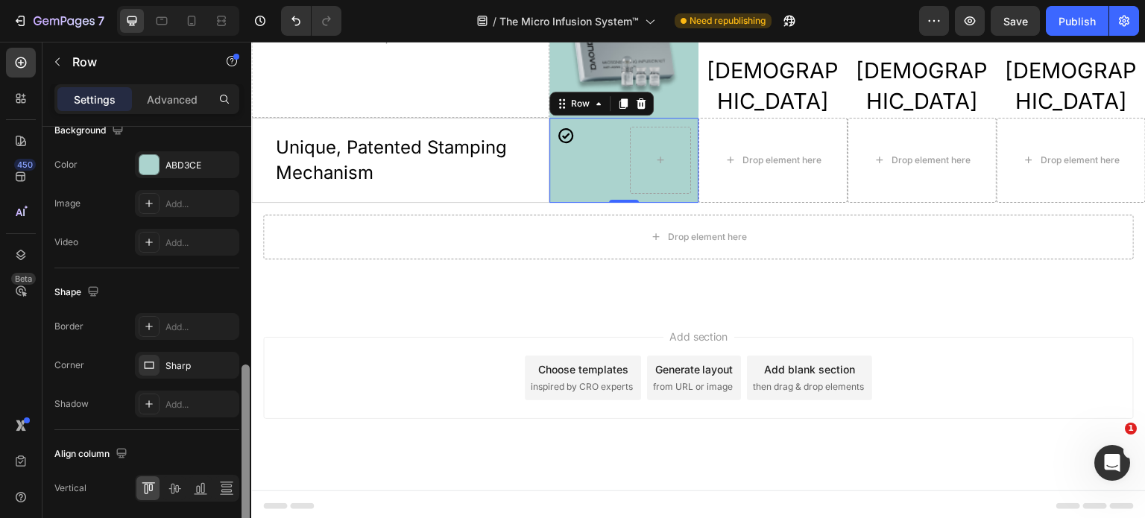
drag, startPoint x: 245, startPoint y: 279, endPoint x: 241, endPoint y: 517, distance: 237.9
click at [241, 517] on div at bounding box center [245, 344] width 11 height 434
click at [176, 488] on icon at bounding box center [174, 488] width 15 height 15
click at [197, 488] on icon at bounding box center [200, 488] width 15 height 15
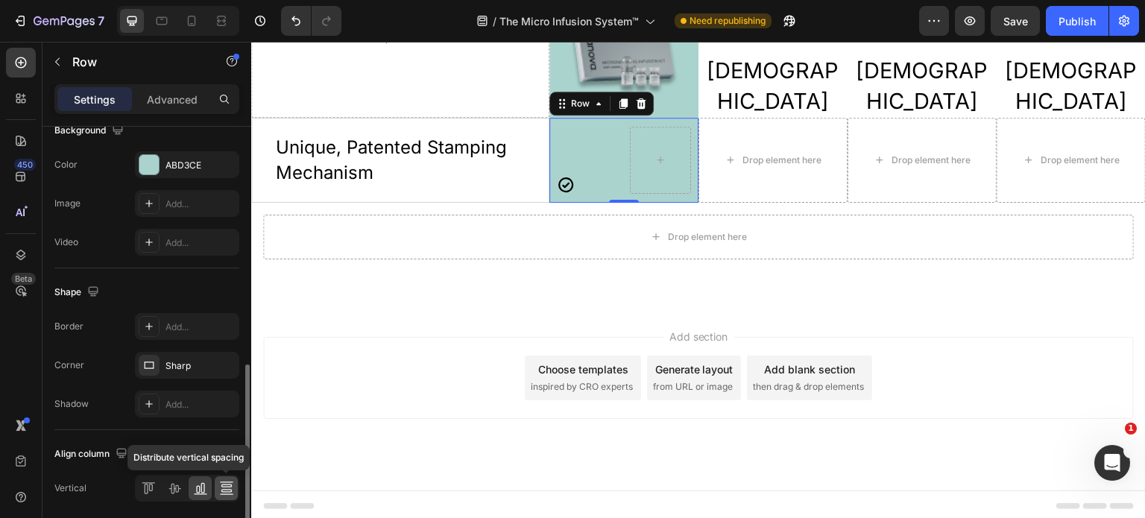
click at [219, 488] on icon at bounding box center [226, 488] width 15 height 15
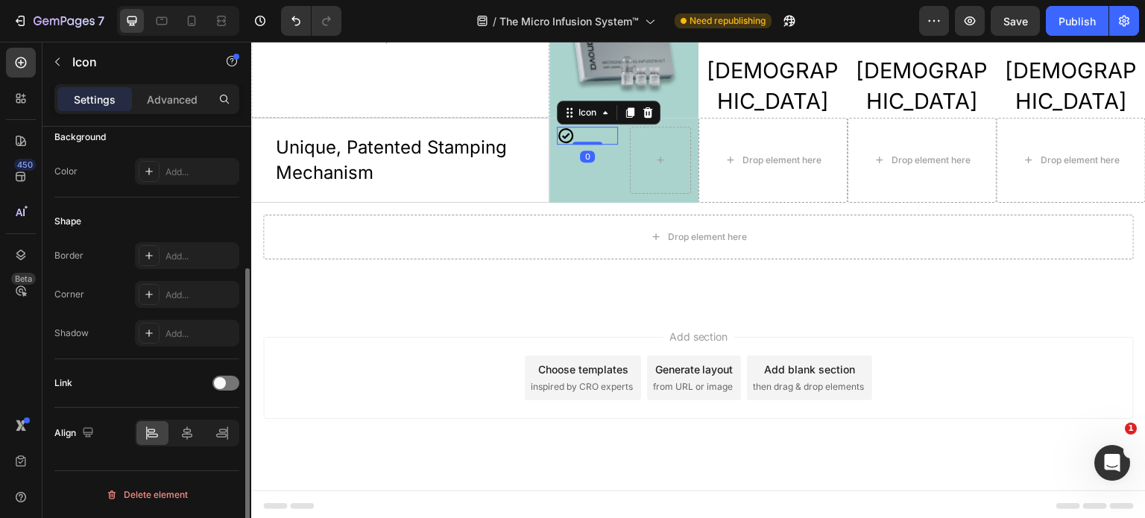
click at [587, 139] on div "Icon 0" at bounding box center [587, 136] width 61 height 18
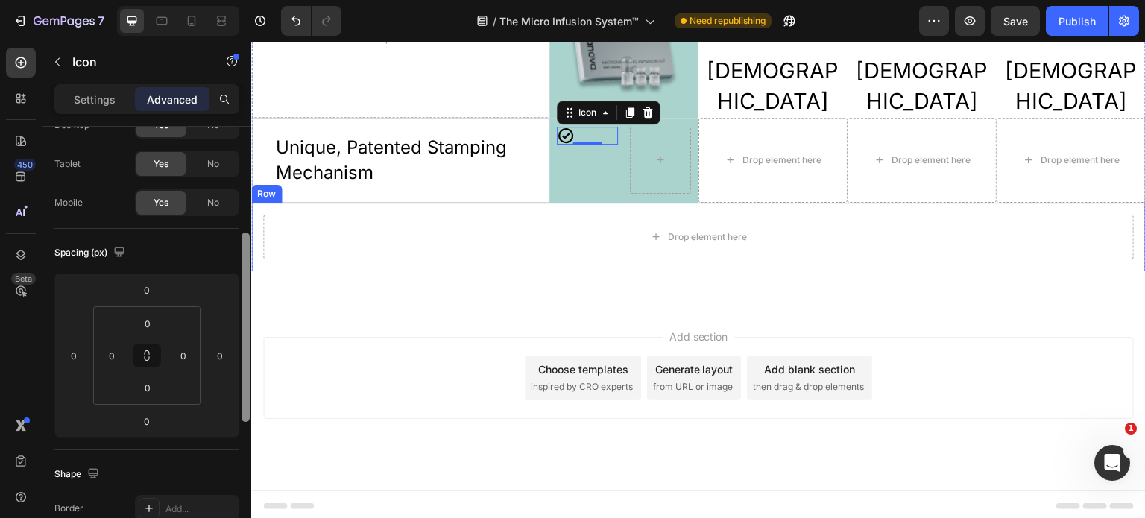
scroll to position [41, 0]
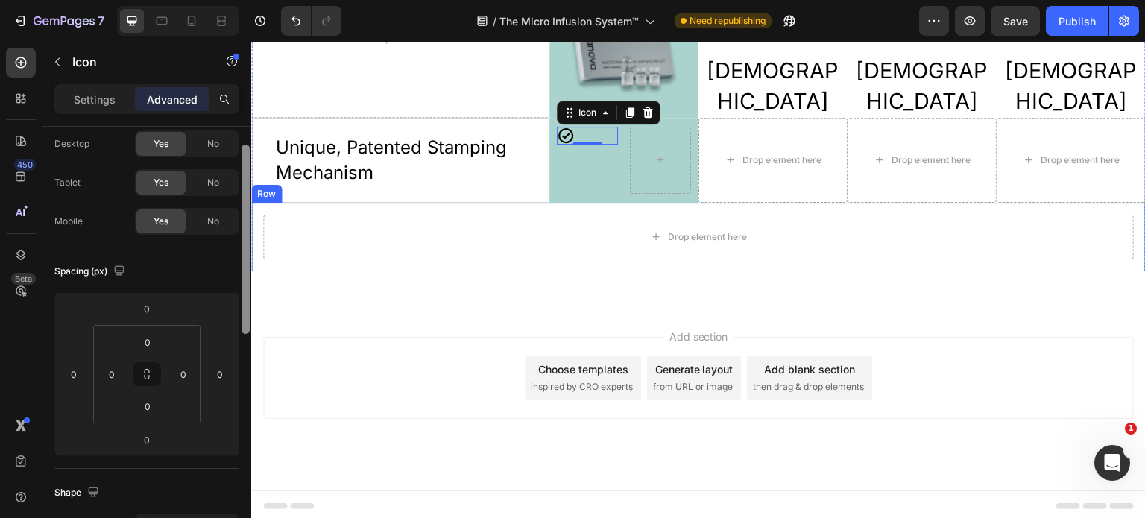
drag, startPoint x: 499, startPoint y: 315, endPoint x: 265, endPoint y: 204, distance: 258.4
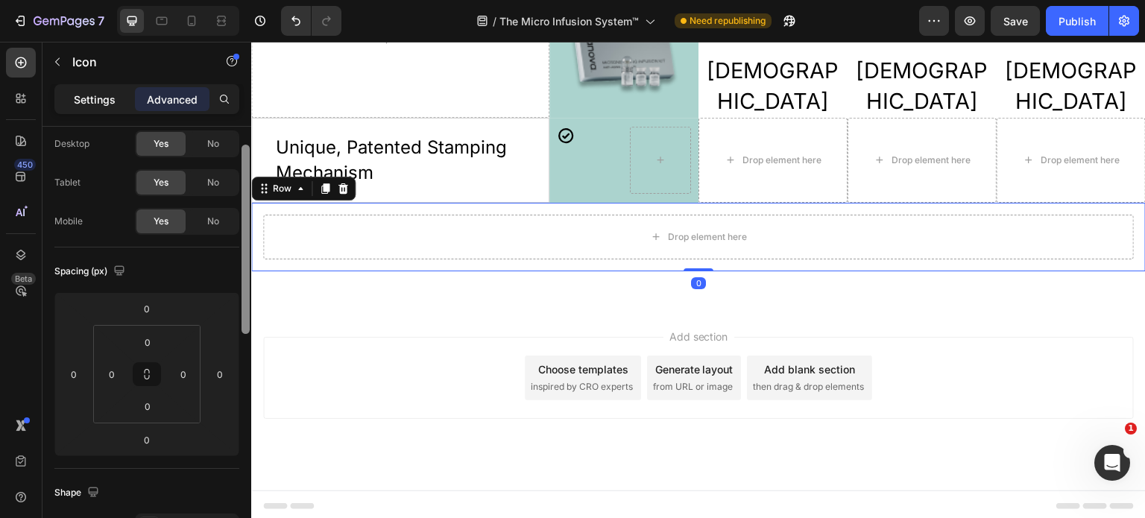
scroll to position [0, 0]
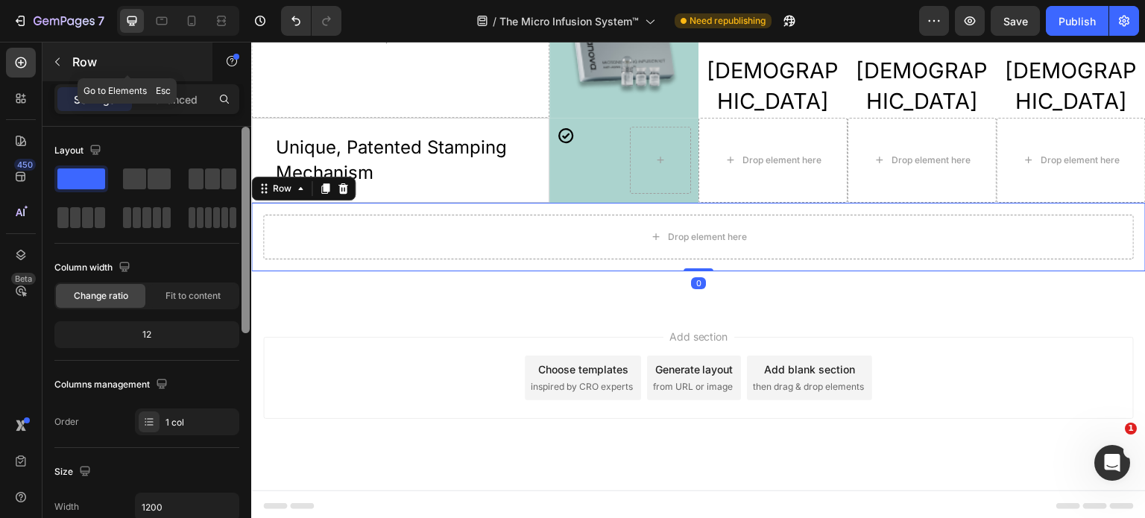
click at [57, 65] on icon "button" at bounding box center [57, 62] width 12 height 12
drag, startPoint x: 57, startPoint y: 65, endPoint x: 215, endPoint y: 133, distance: 171.6
click at [0, 0] on icon at bounding box center [0, 0] width 0 height 0
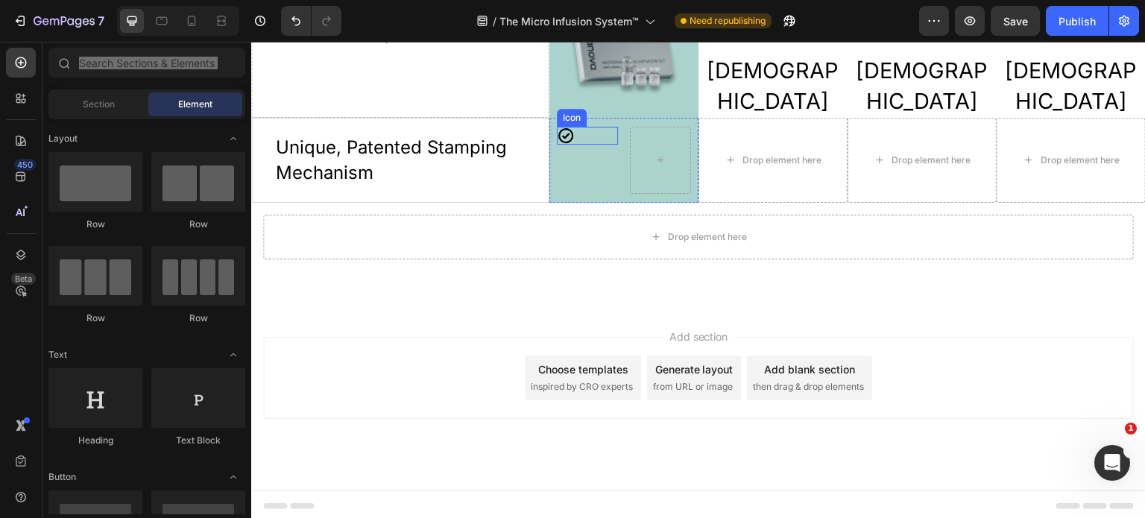
click at [564, 131] on icon at bounding box center [565, 135] width 15 height 15
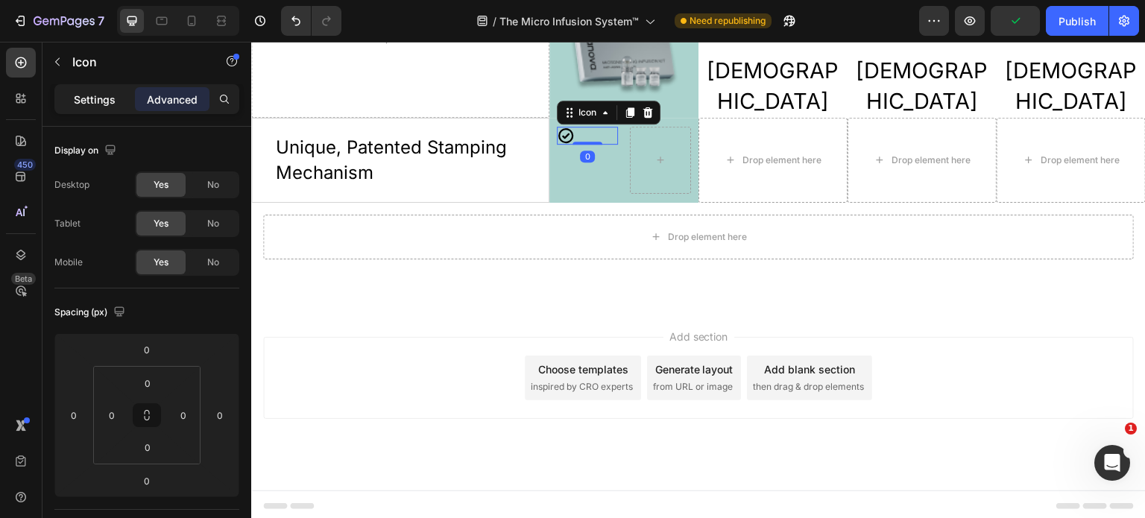
click at [80, 97] on p "Settings" at bounding box center [95, 100] width 42 height 16
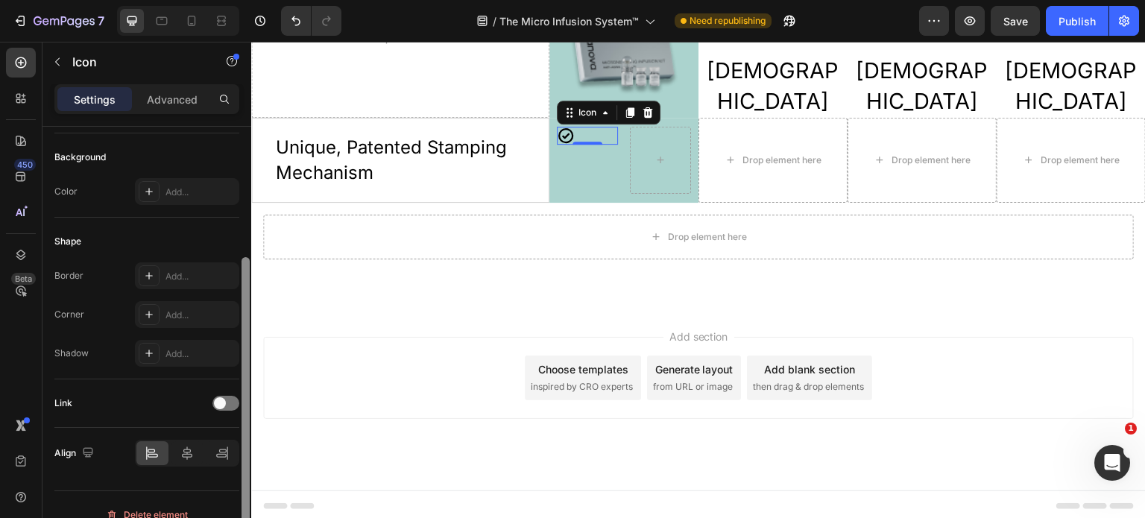
scroll to position [214, 0]
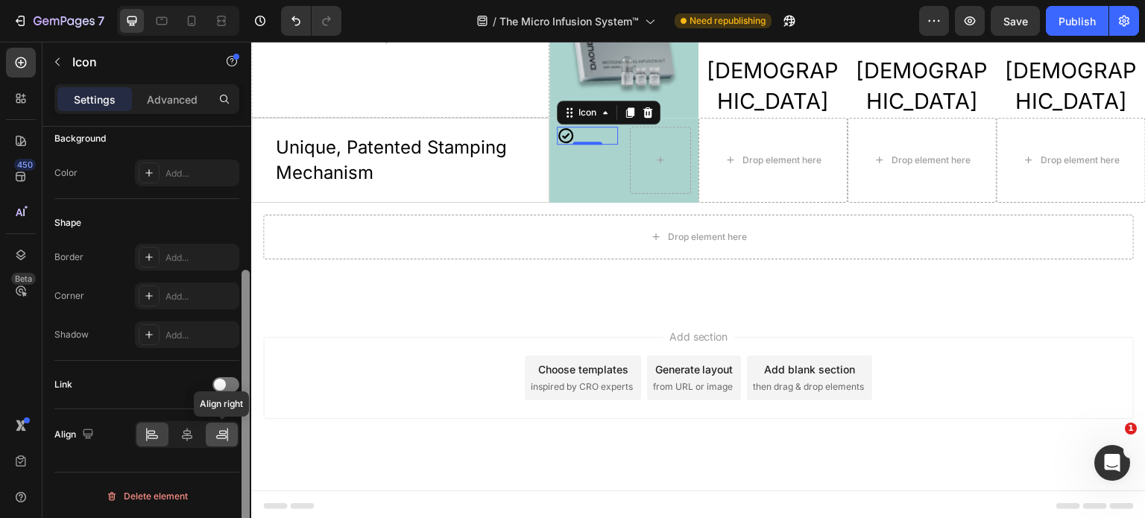
drag, startPoint x: 245, startPoint y: 271, endPoint x: 236, endPoint y: 434, distance: 163.6
click at [236, 434] on div "Icon Choose Check circle bold Color 000000 Size 24 Padding Add... Background Co…" at bounding box center [146, 344] width 209 height 434
click at [180, 433] on icon at bounding box center [187, 434] width 15 height 15
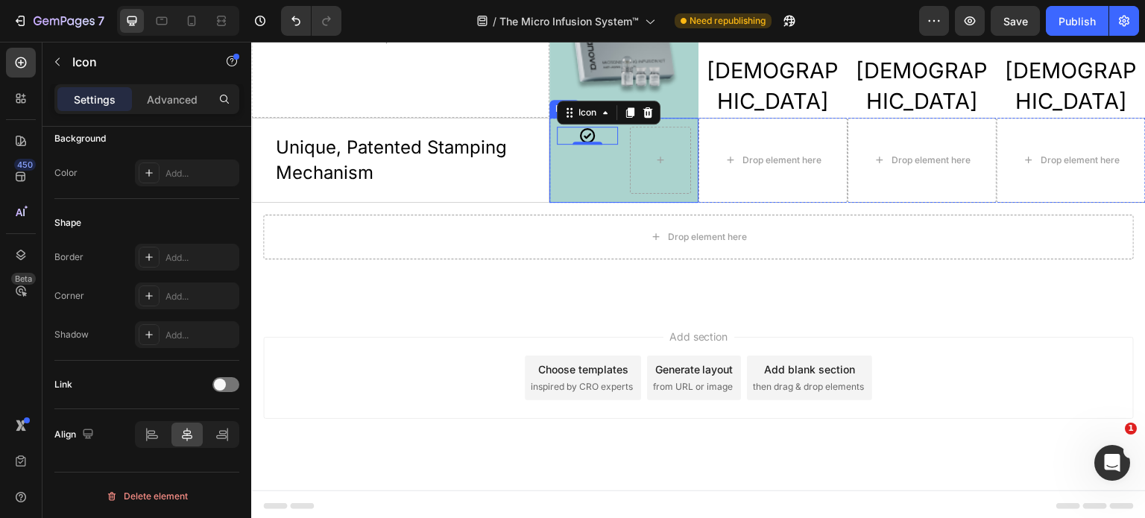
click at [616, 173] on div "Icon 0 Row" at bounding box center [623, 160] width 149 height 84
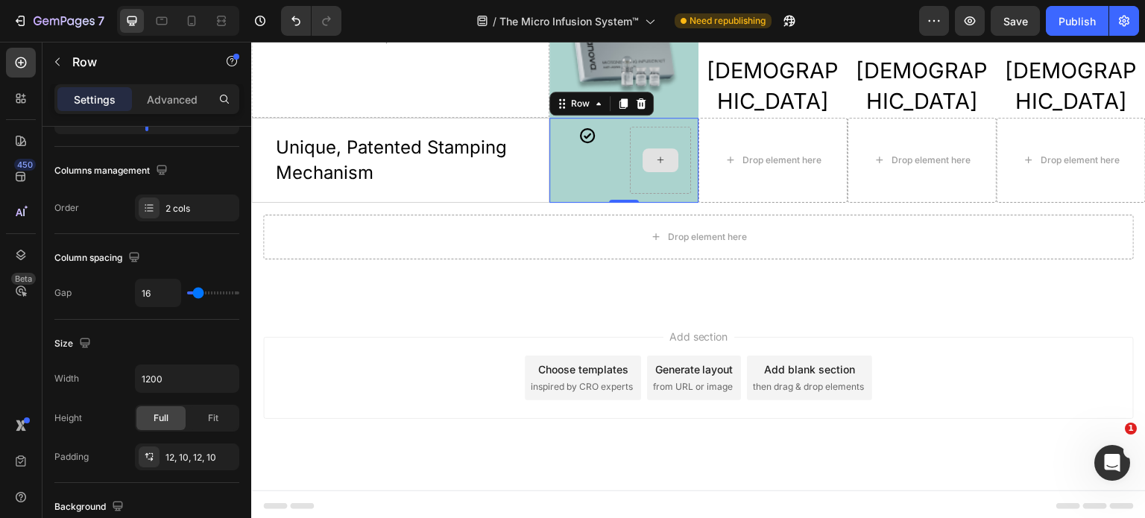
scroll to position [0, 0]
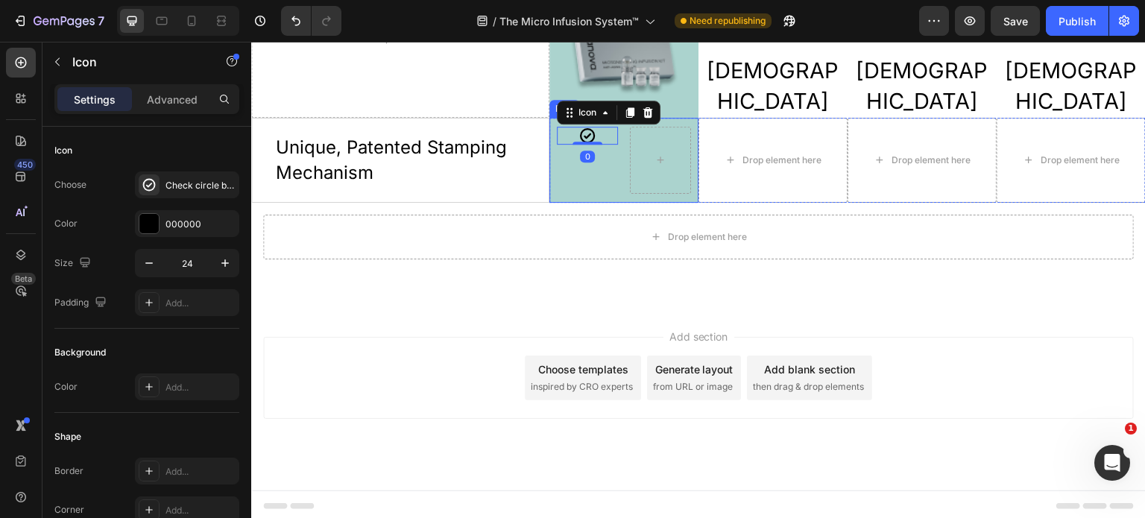
click at [612, 158] on div "Icon 0" at bounding box center [587, 160] width 61 height 66
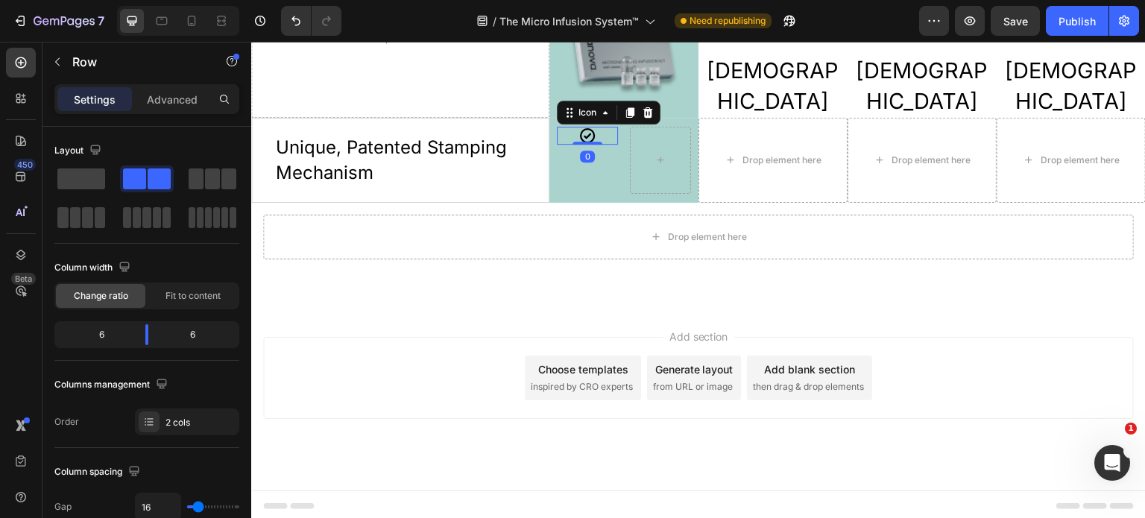
click at [605, 133] on div "Icon 0" at bounding box center [587, 136] width 61 height 18
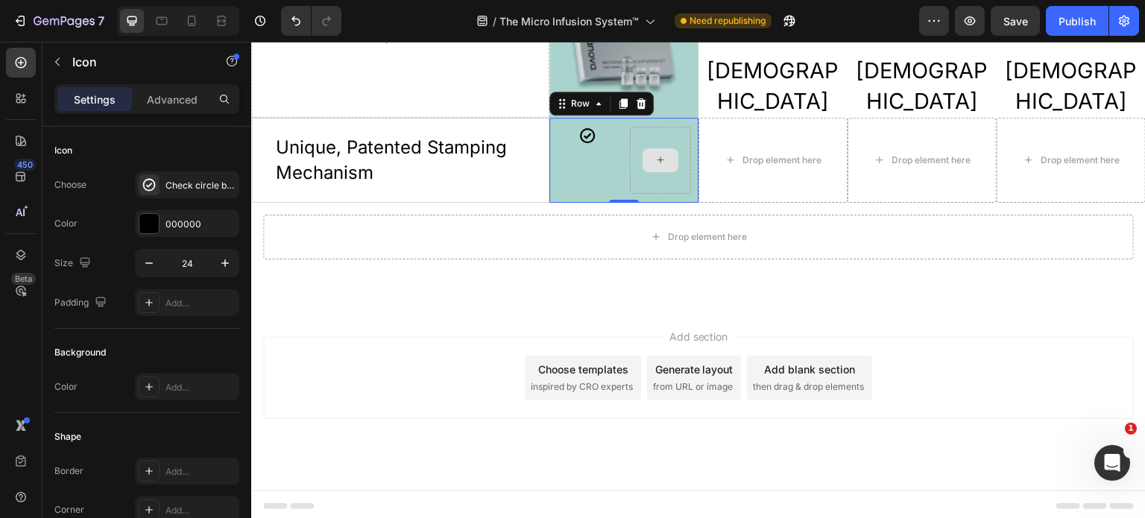
click at [634, 177] on div at bounding box center [660, 160] width 61 height 66
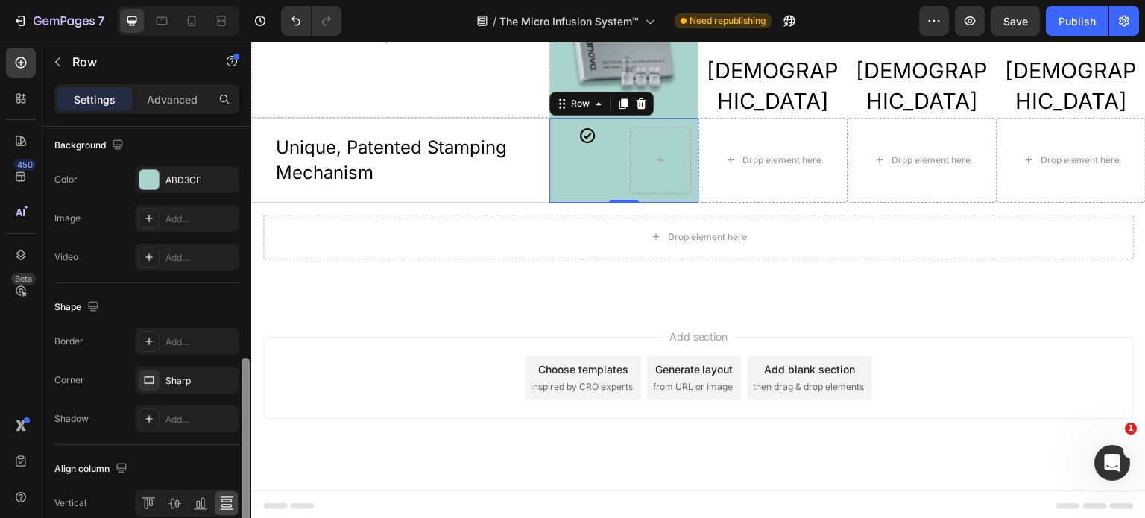
drag, startPoint x: 245, startPoint y: 280, endPoint x: 203, endPoint y: 485, distance: 209.2
click at [237, 508] on div "Layout Column width Change ratio Fit to content 6 6 Columns management Order 2 …" at bounding box center [146, 344] width 209 height 434
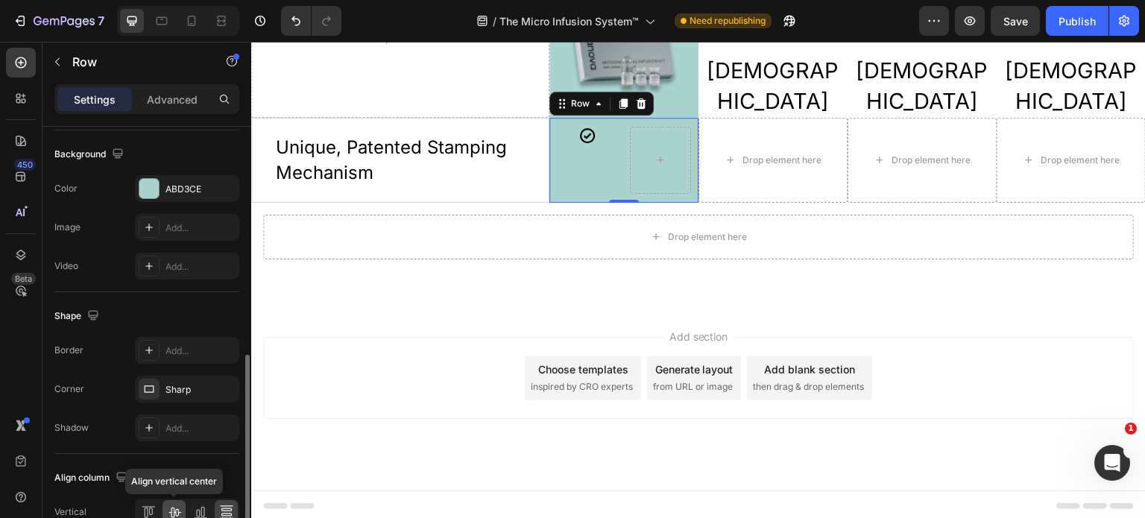
click at [172, 508] on icon at bounding box center [174, 512] width 15 height 15
click at [191, 508] on div at bounding box center [200, 512] width 23 height 24
click at [141, 508] on icon at bounding box center [148, 512] width 15 height 15
click at [174, 507] on icon at bounding box center [174, 512] width 15 height 15
click at [201, 508] on icon at bounding box center [200, 512] width 15 height 15
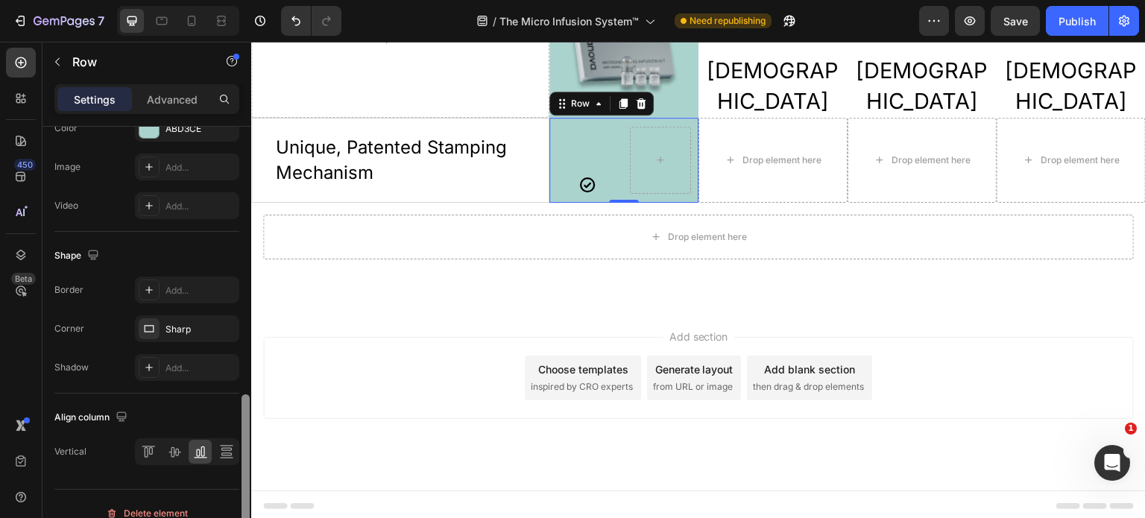
scroll to position [643, 0]
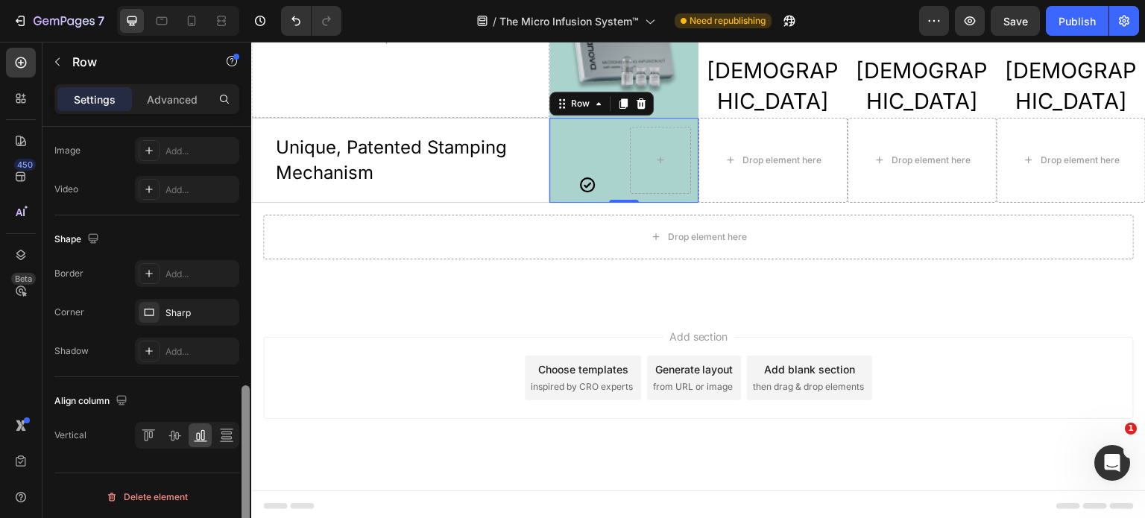
drag, startPoint x: 243, startPoint y: 396, endPoint x: 242, endPoint y: 460, distance: 64.1
click at [242, 460] on div at bounding box center [246, 472] width 8 height 174
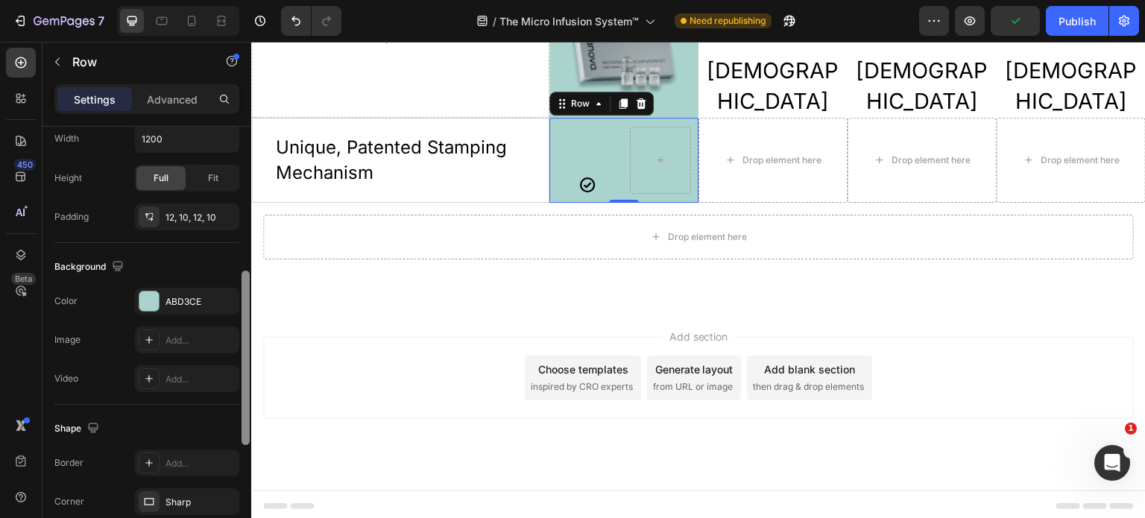
scroll to position [426, 0]
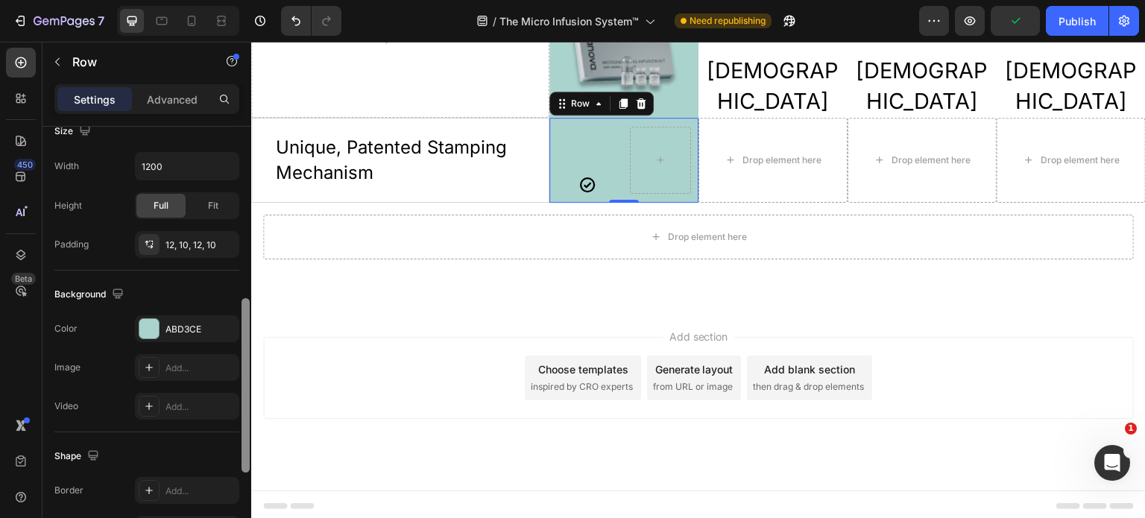
drag, startPoint x: 500, startPoint y: 479, endPoint x: 253, endPoint y: 313, distance: 297.6
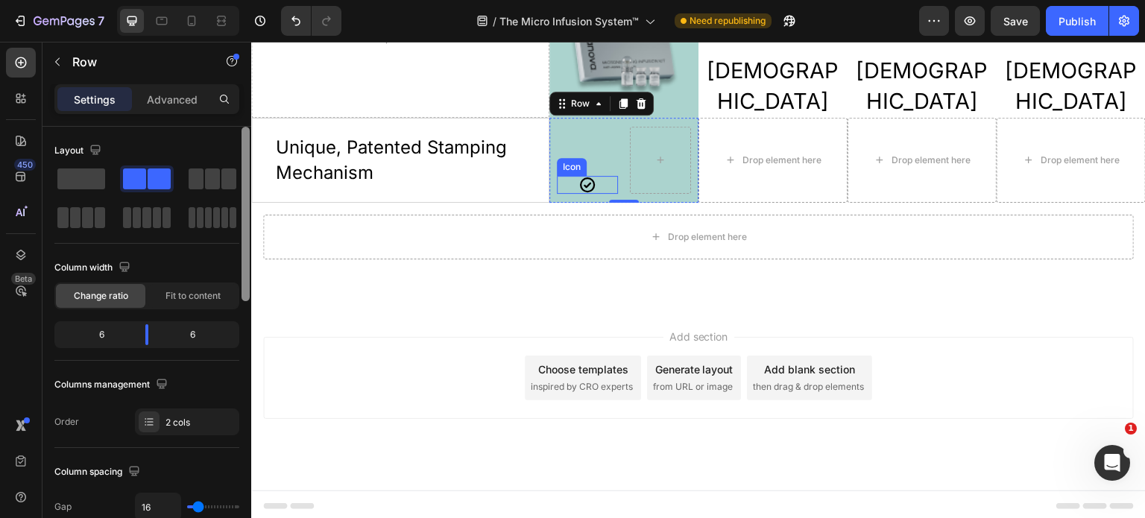
click at [600, 181] on div "Icon" at bounding box center [587, 185] width 61 height 18
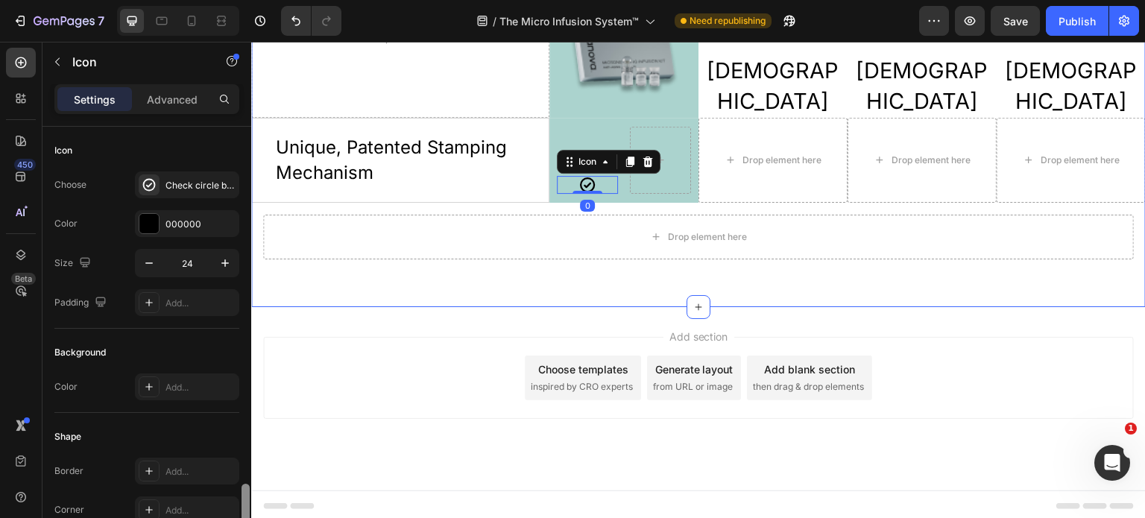
scroll to position [214, 0]
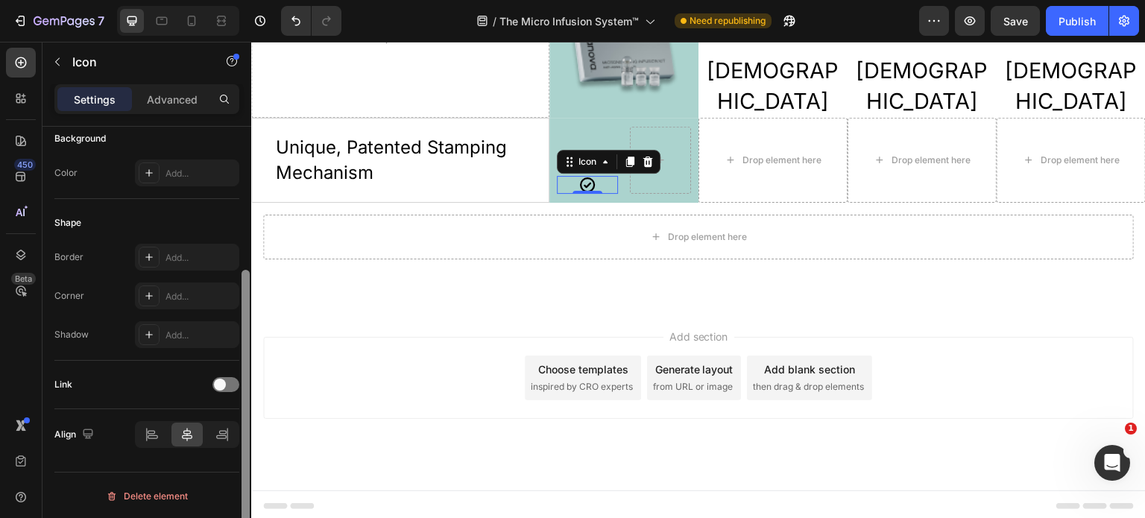
drag, startPoint x: 245, startPoint y: 287, endPoint x: 250, endPoint y: 315, distance: 27.9
click at [250, 315] on div at bounding box center [245, 344] width 11 height 434
click at [630, 181] on div at bounding box center [660, 160] width 61 height 66
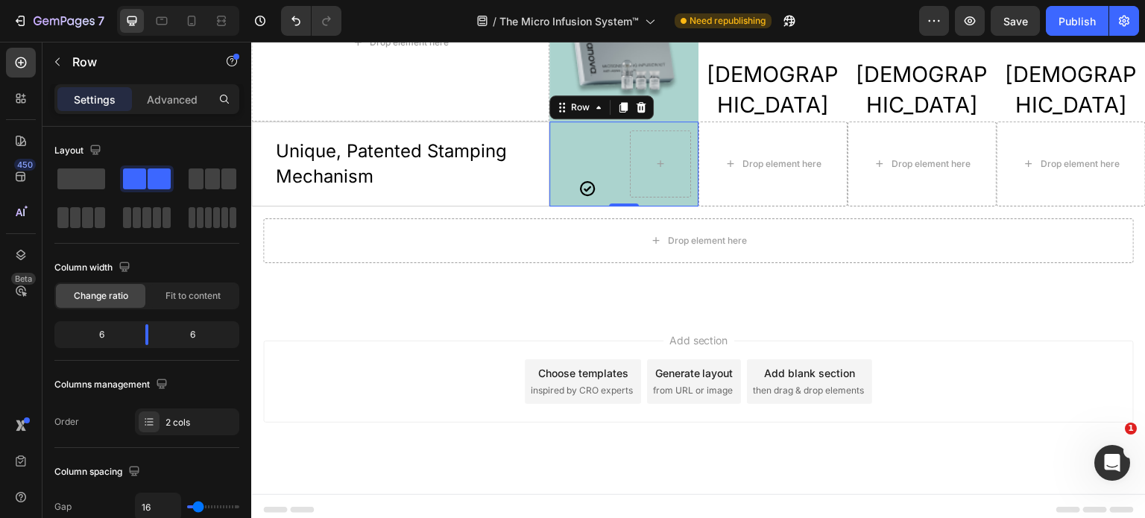
scroll to position [3452, 0]
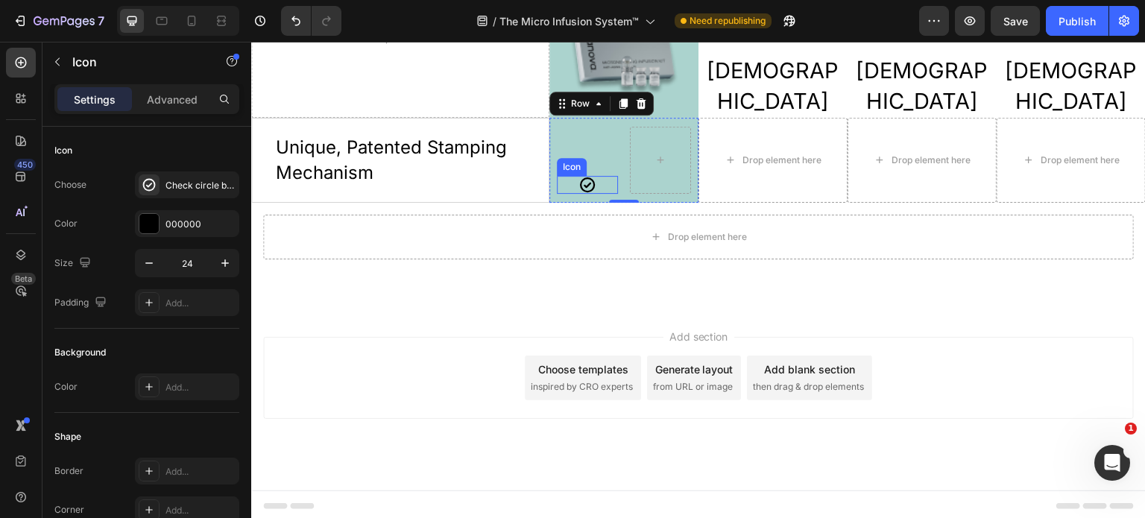
click at [591, 183] on icon at bounding box center [588, 185] width 18 height 18
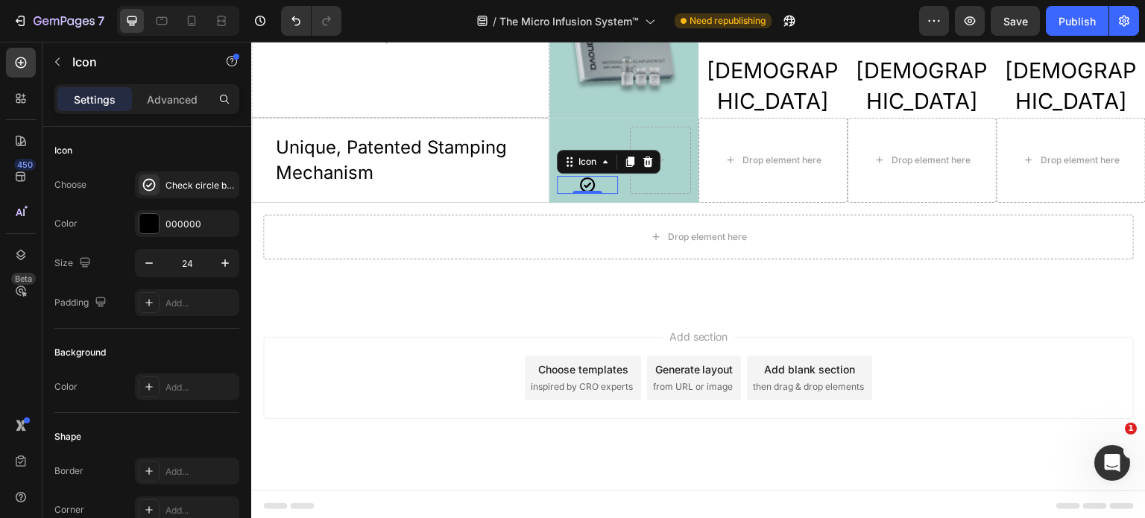
click at [643, 163] on icon at bounding box center [648, 161] width 10 height 10
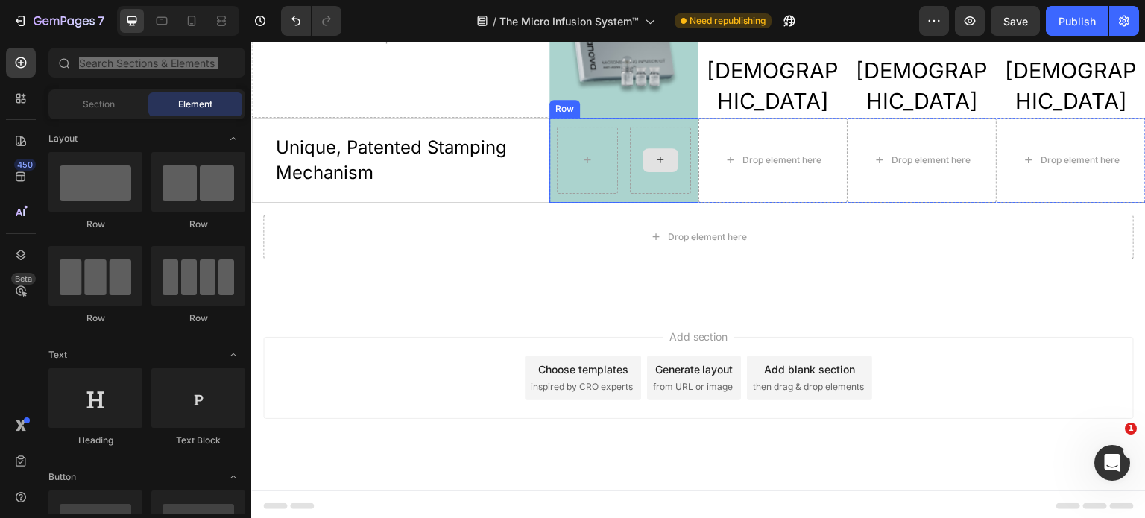
click at [655, 162] on icon at bounding box center [661, 160] width 12 height 13
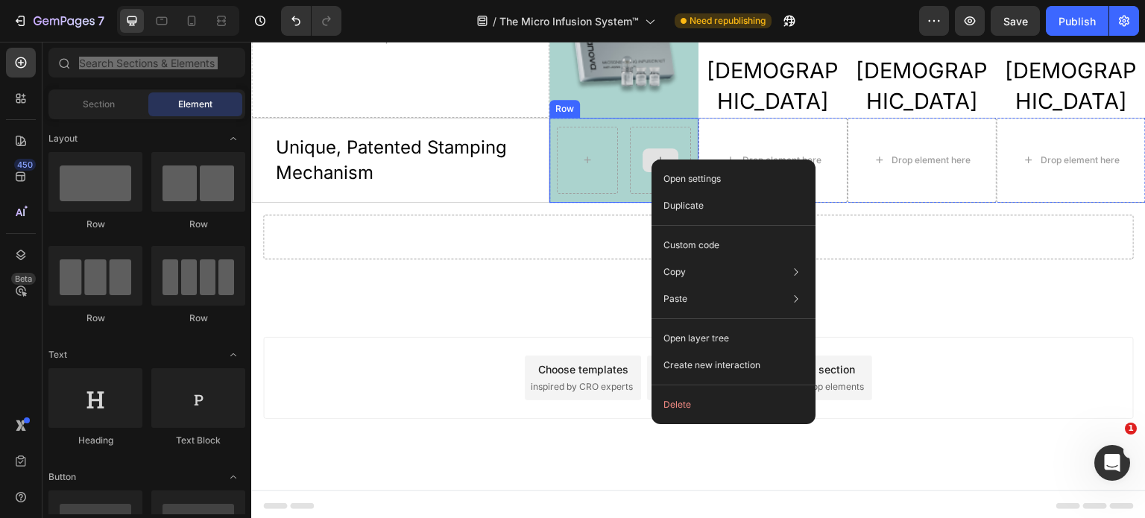
click at [655, 157] on icon at bounding box center [661, 160] width 12 height 13
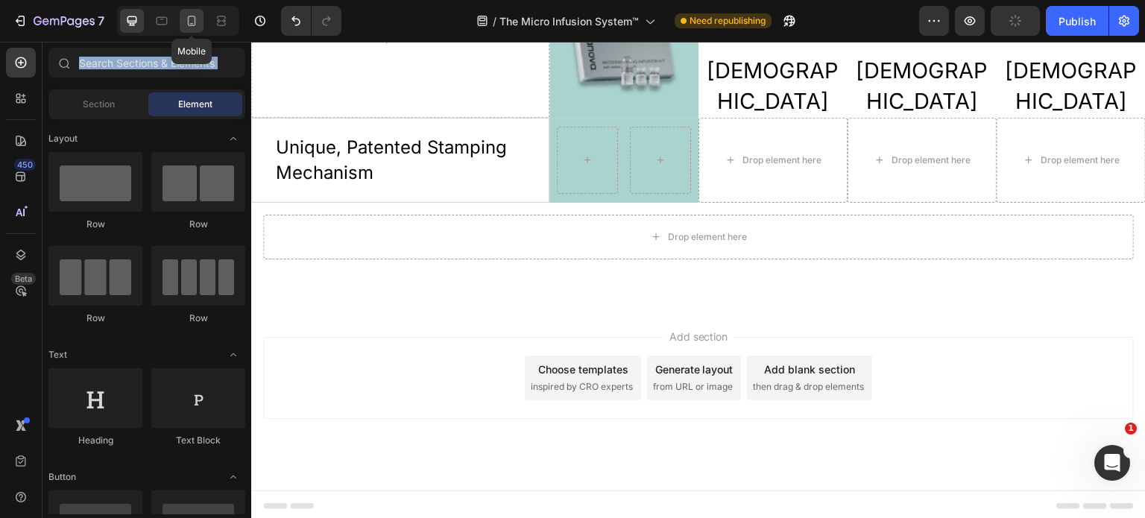
click at [194, 24] on icon at bounding box center [192, 21] width 8 height 10
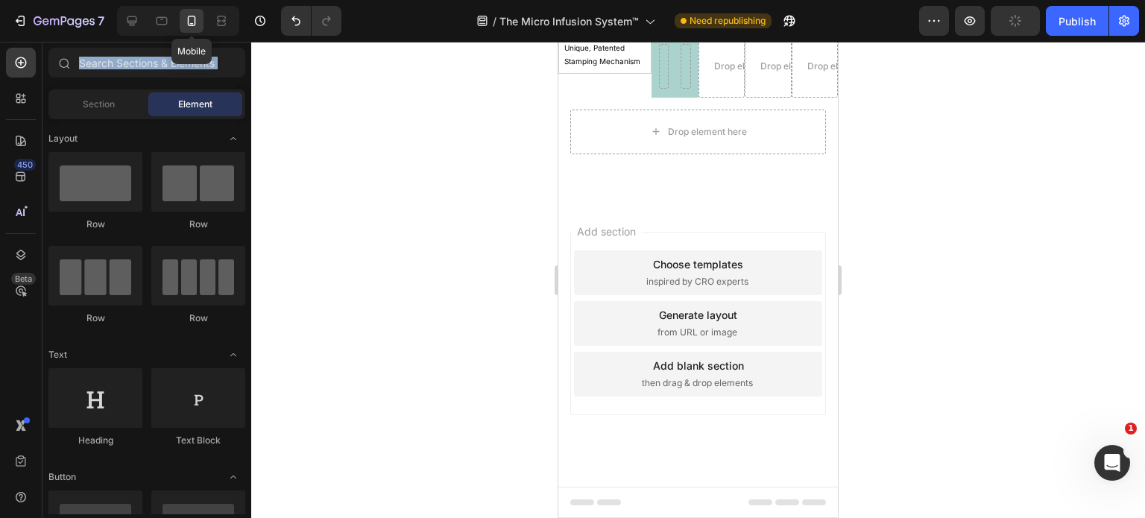
scroll to position [3283, 0]
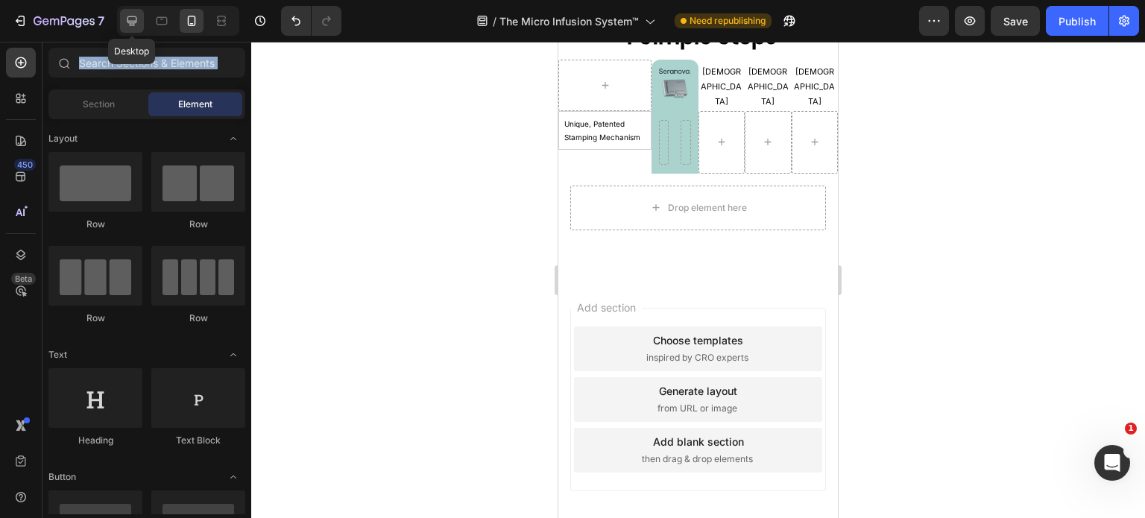
click at [140, 26] on div at bounding box center [132, 21] width 24 height 24
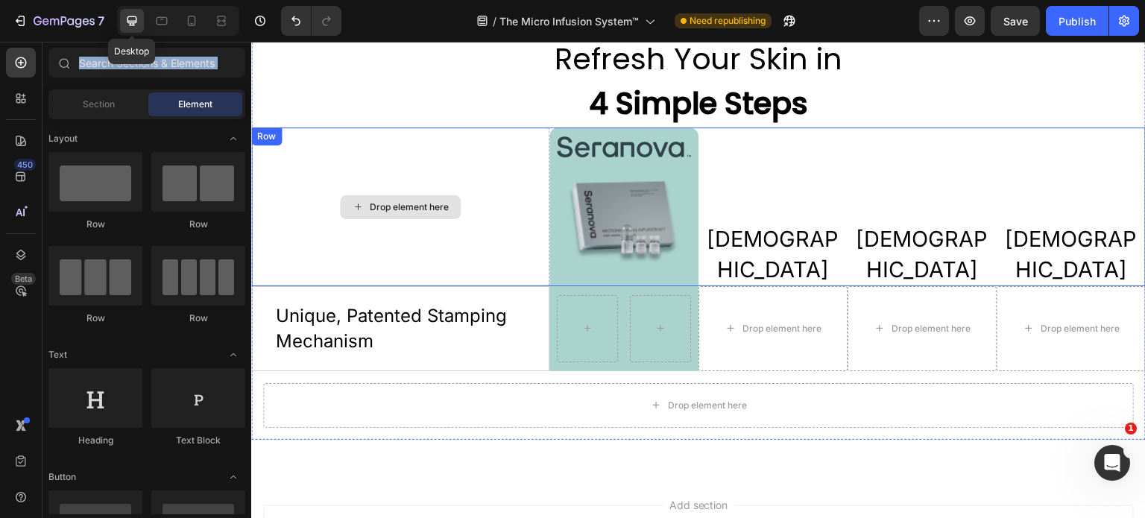
scroll to position [3364, 0]
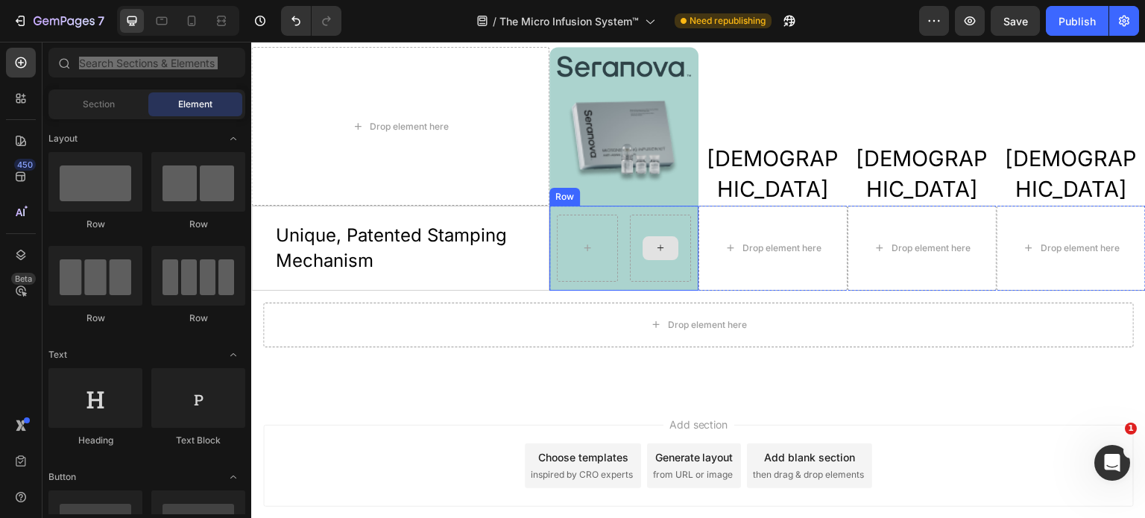
click at [648, 244] on div at bounding box center [661, 248] width 36 height 24
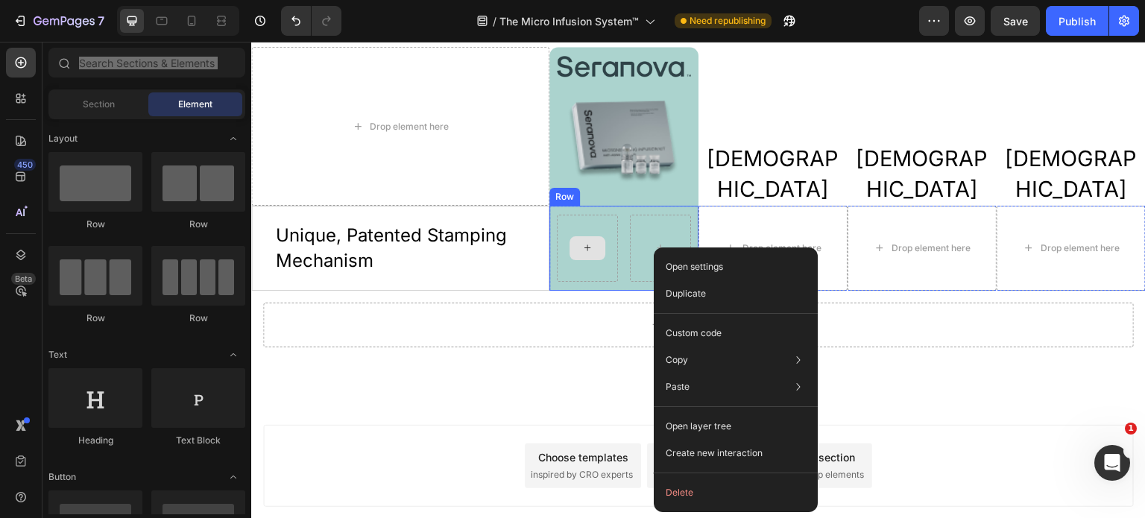
click at [596, 245] on div at bounding box center [588, 248] width 36 height 24
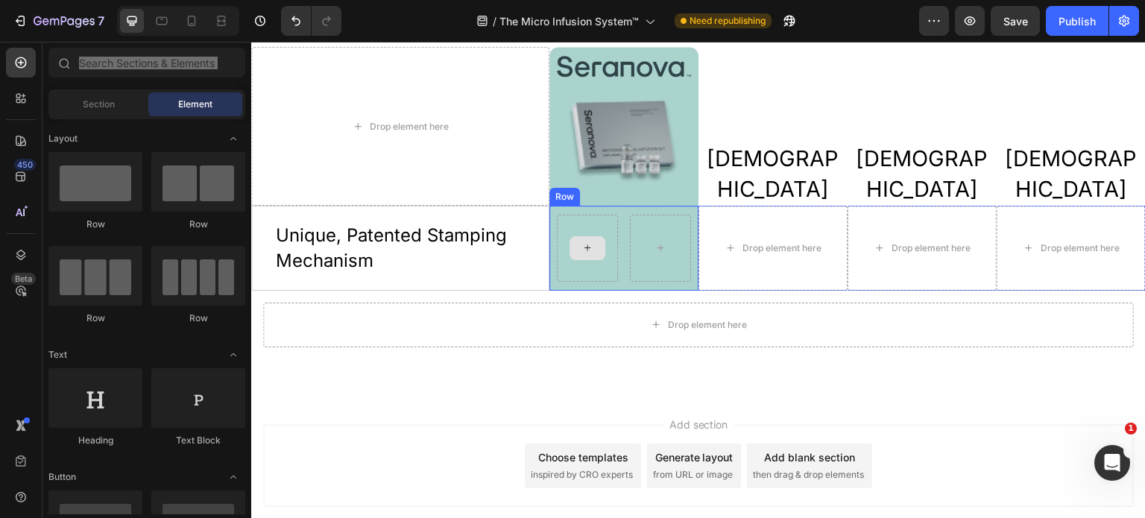
click at [570, 227] on div at bounding box center [587, 248] width 61 height 66
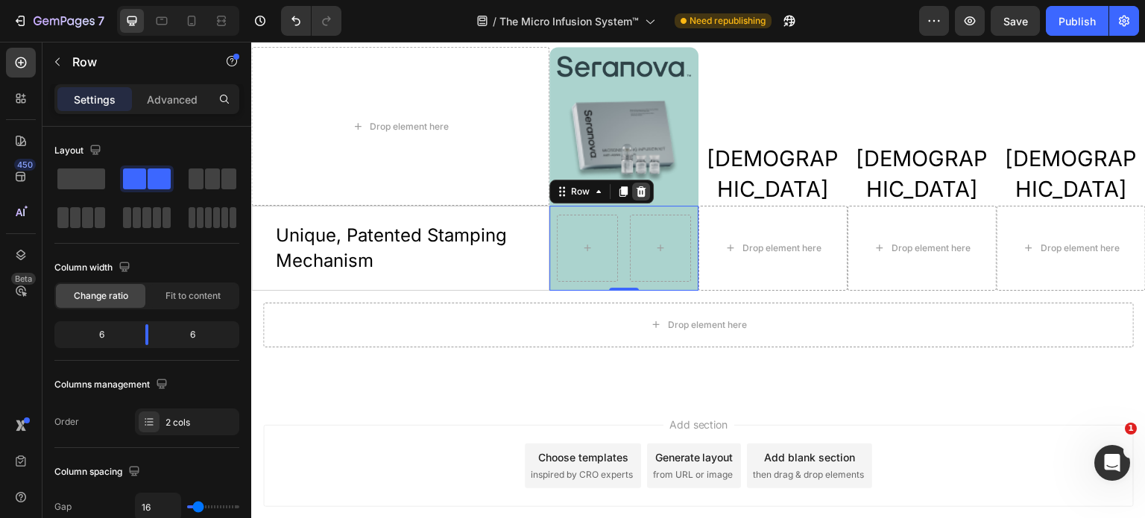
click at [637, 193] on icon at bounding box center [642, 191] width 10 height 10
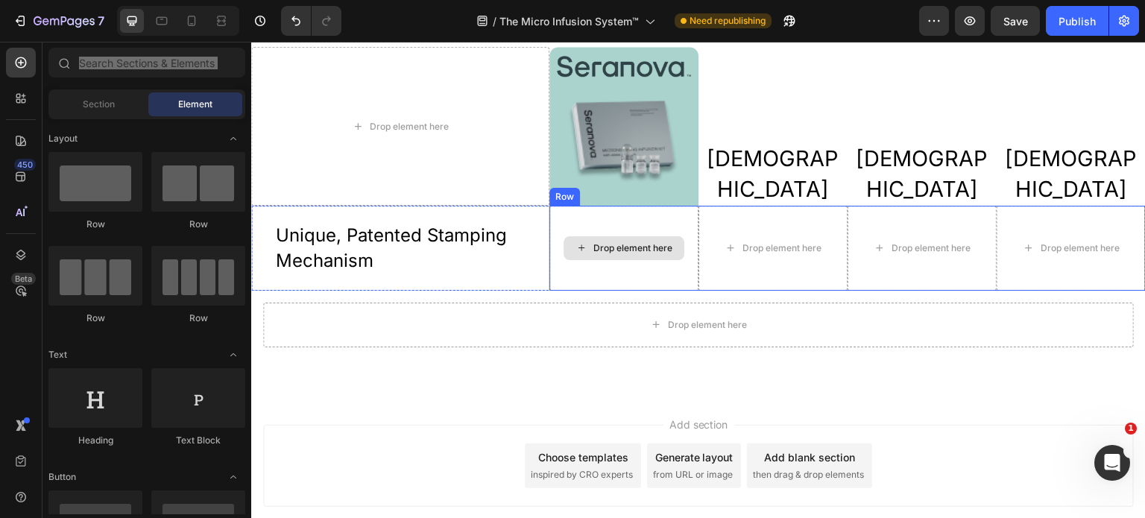
click at [625, 229] on div "Drop element here" at bounding box center [623, 248] width 149 height 84
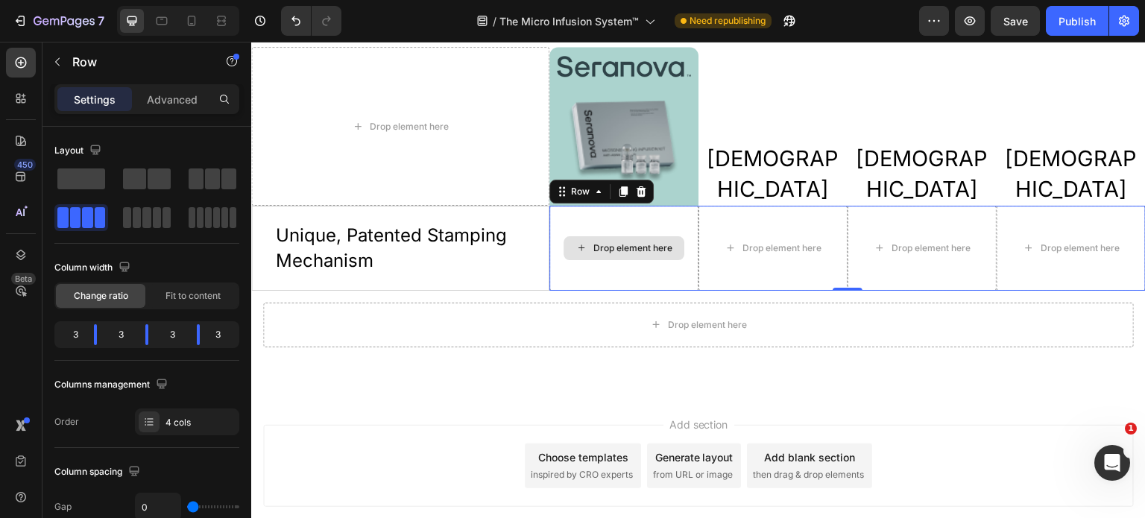
click at [664, 268] on div "Drop element here" at bounding box center [623, 248] width 149 height 84
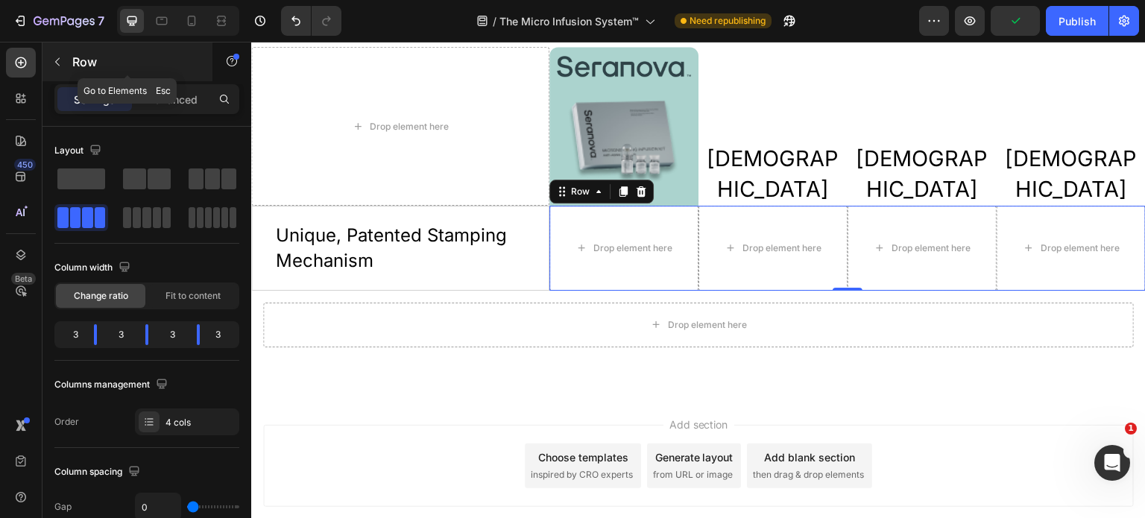
click at [54, 56] on icon "button" at bounding box center [57, 62] width 12 height 12
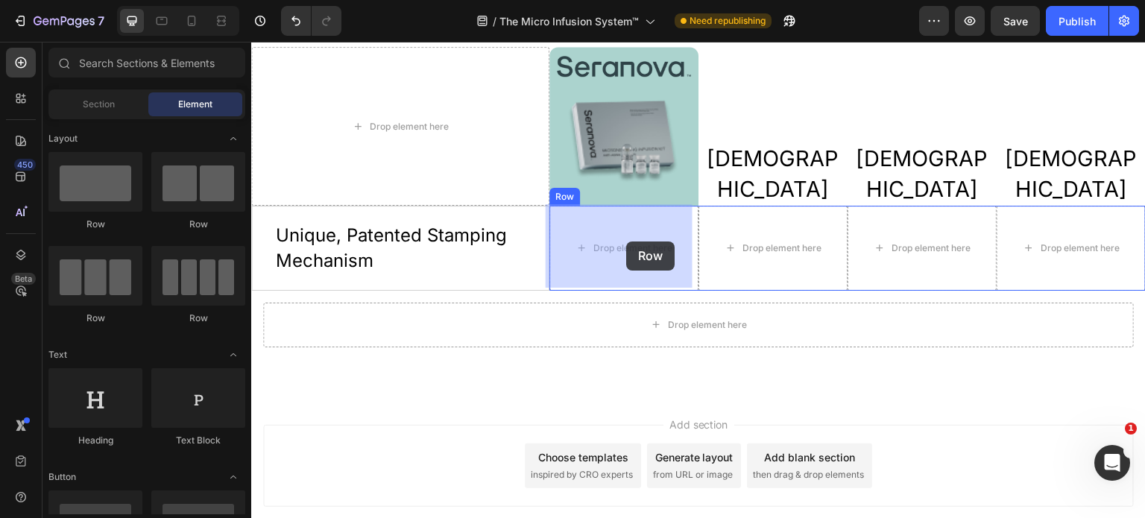
drag, startPoint x: 338, startPoint y: 223, endPoint x: 626, endPoint y: 242, distance: 289.1
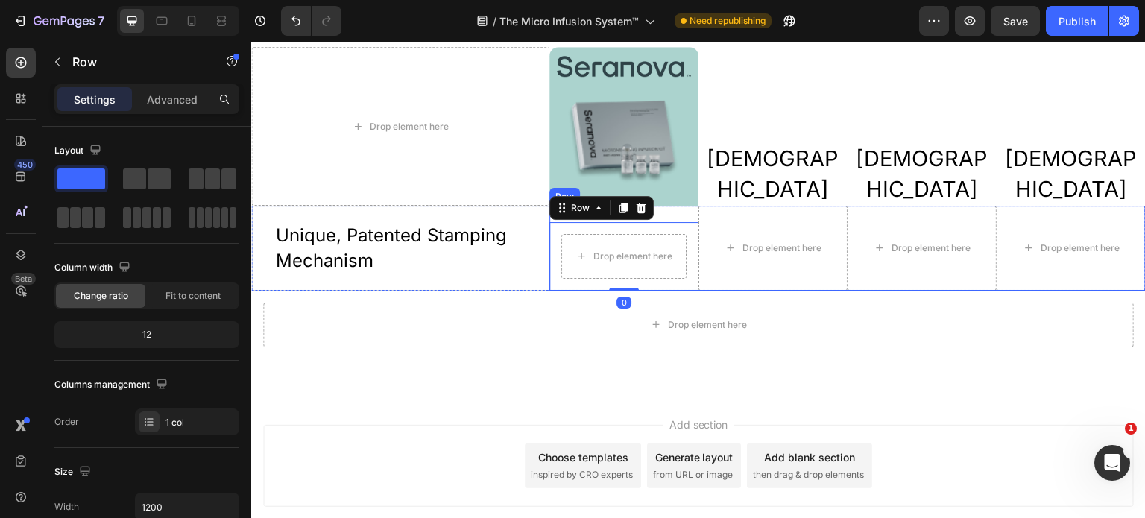
click at [672, 211] on div "Drop element here Row 0" at bounding box center [623, 248] width 149 height 84
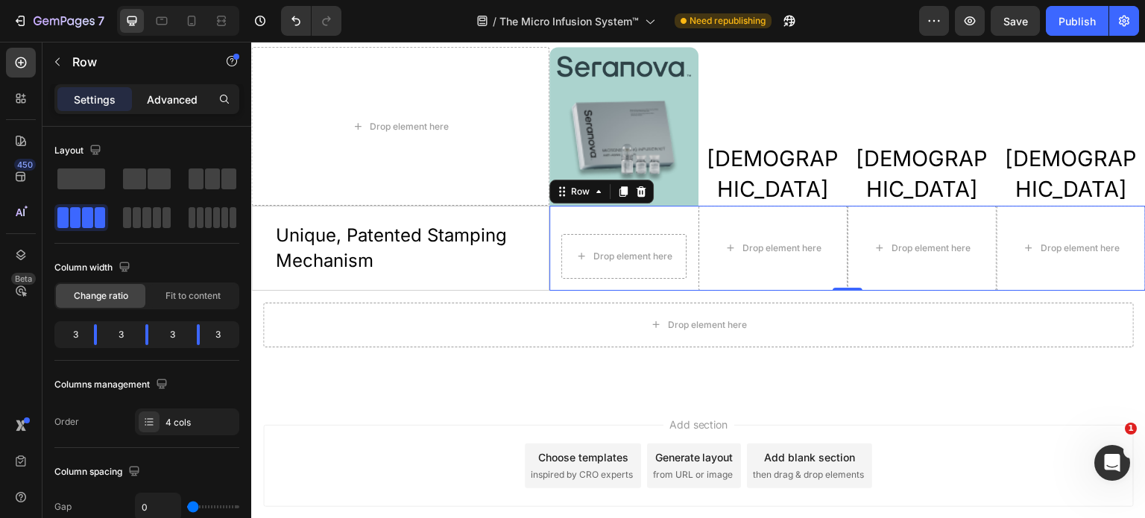
click at [175, 100] on p "Advanced" at bounding box center [172, 100] width 51 height 16
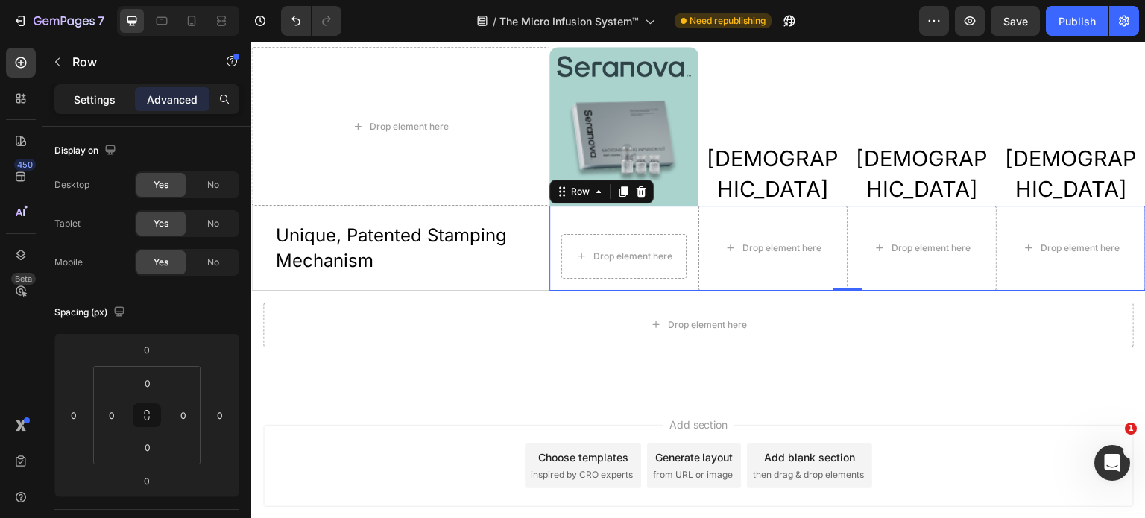
click at [107, 102] on p "Settings" at bounding box center [95, 100] width 42 height 16
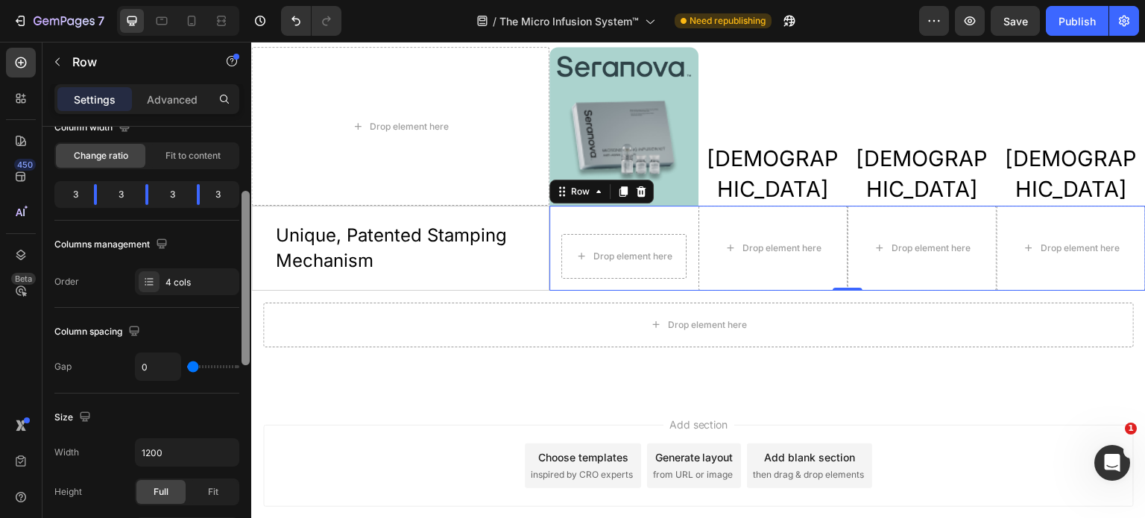
scroll to position [116, 0]
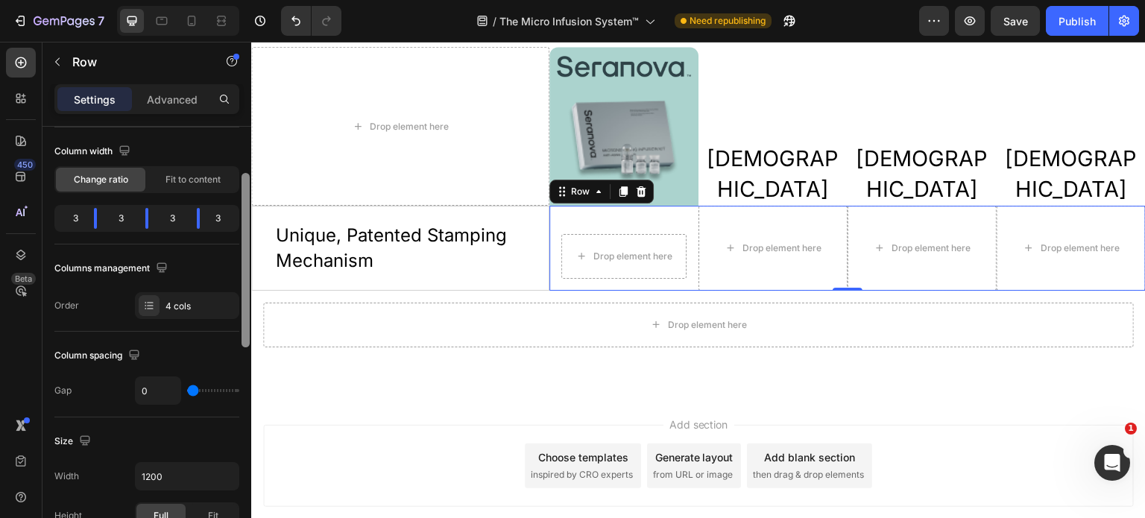
drag, startPoint x: 245, startPoint y: 262, endPoint x: 242, endPoint y: 309, distance: 47.0
click at [242, 309] on div at bounding box center [246, 260] width 8 height 174
click at [662, 215] on div "Drop element here Row" at bounding box center [623, 248] width 149 height 84
click at [671, 215] on div "Drop element here Row" at bounding box center [623, 248] width 149 height 84
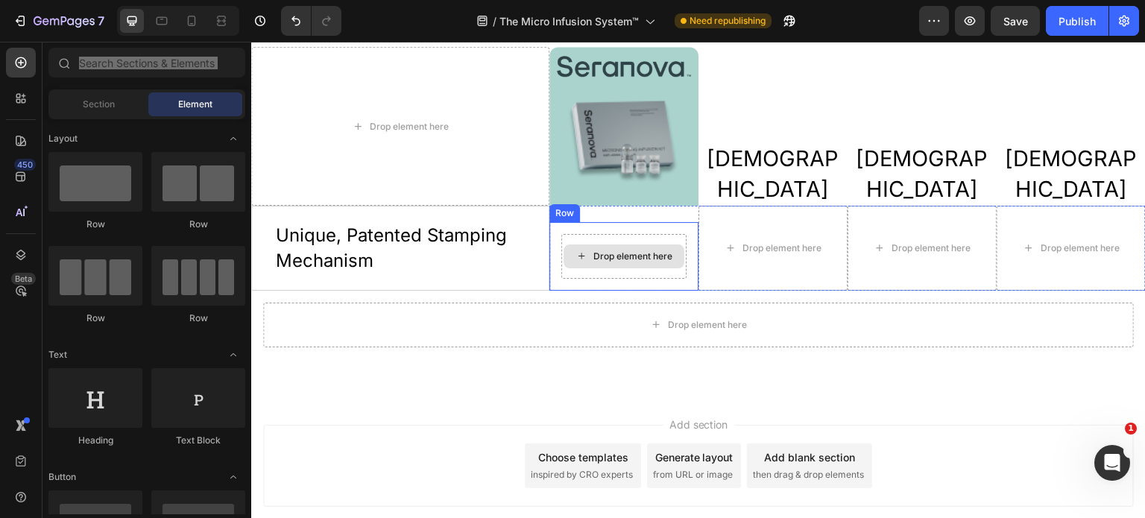
click at [677, 245] on div "Drop element here" at bounding box center [624, 257] width 121 height 24
click at [677, 212] on div "Drop element here Row" at bounding box center [623, 248] width 149 height 84
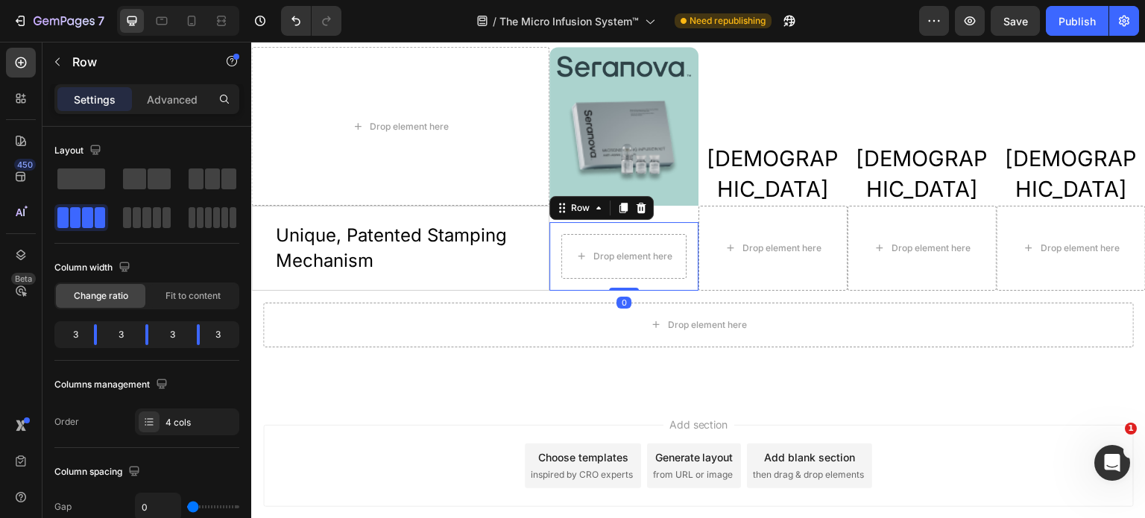
click at [687, 239] on div "Drop element here Row 0" at bounding box center [623, 256] width 149 height 69
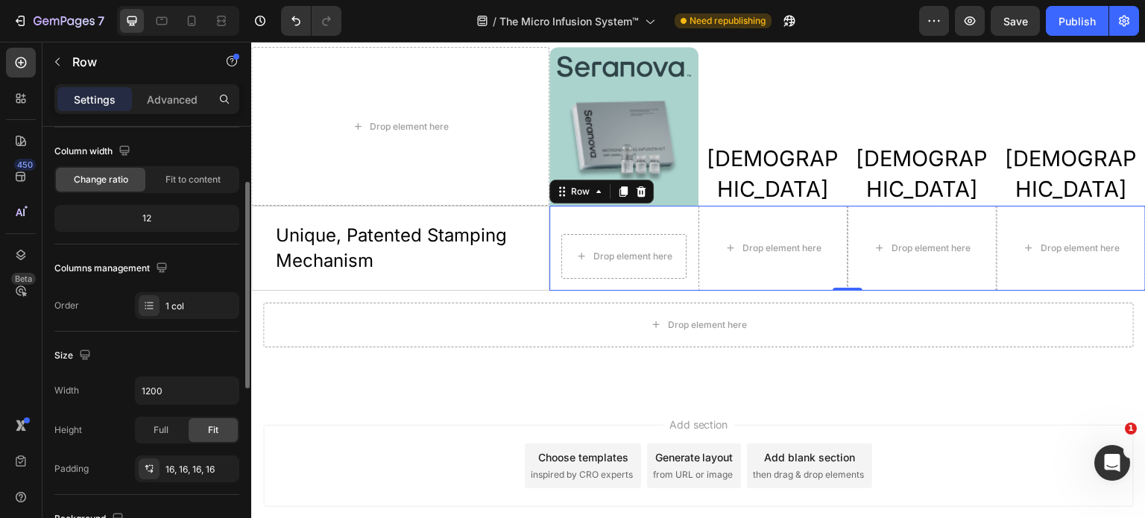
click at [681, 207] on div "Drop element here Row" at bounding box center [623, 248] width 149 height 84
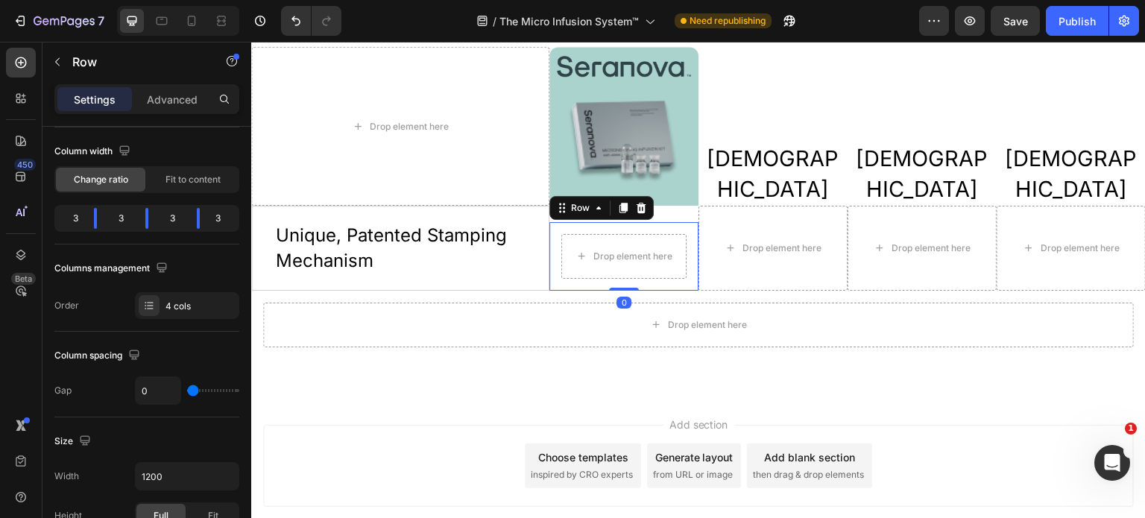
click at [681, 222] on div "Drop element here Row 0" at bounding box center [623, 256] width 149 height 69
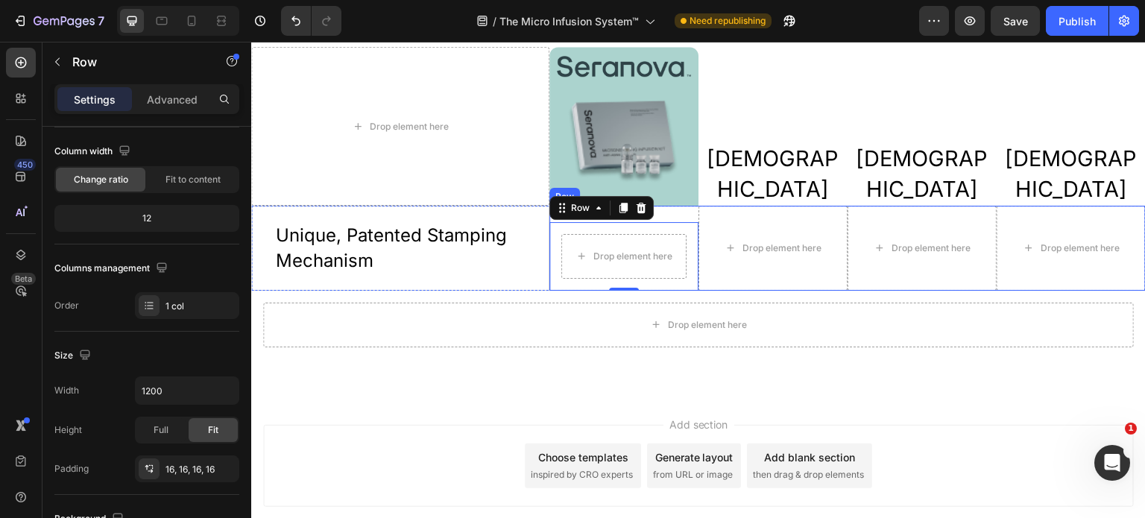
click at [681, 211] on div "Drop element here Row 0" at bounding box center [623, 248] width 149 height 84
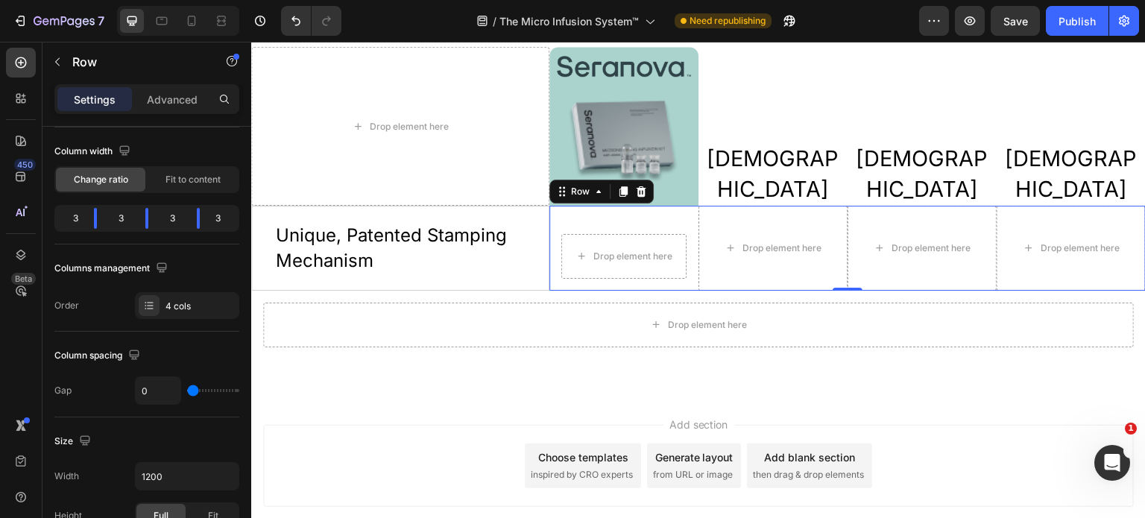
click at [680, 211] on div "Drop element here Row" at bounding box center [623, 248] width 149 height 84
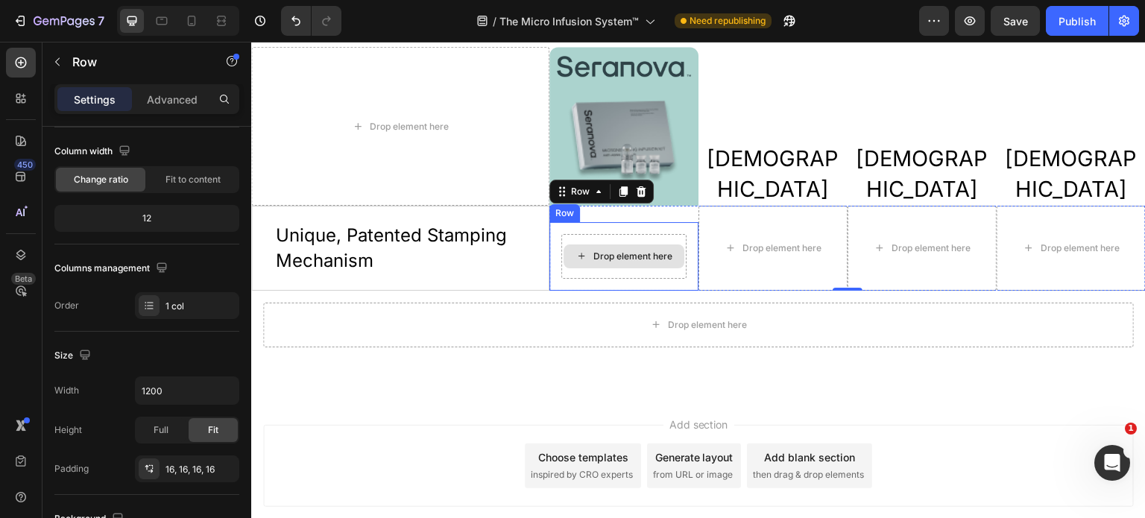
click at [672, 239] on div "Drop element here" at bounding box center [623, 256] width 125 height 45
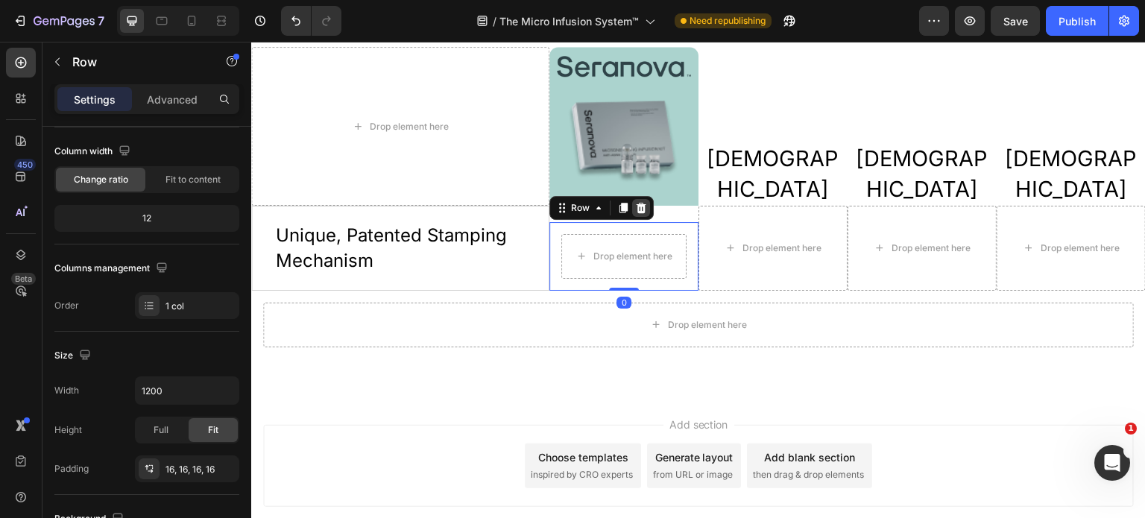
click at [637, 208] on icon at bounding box center [642, 207] width 10 height 10
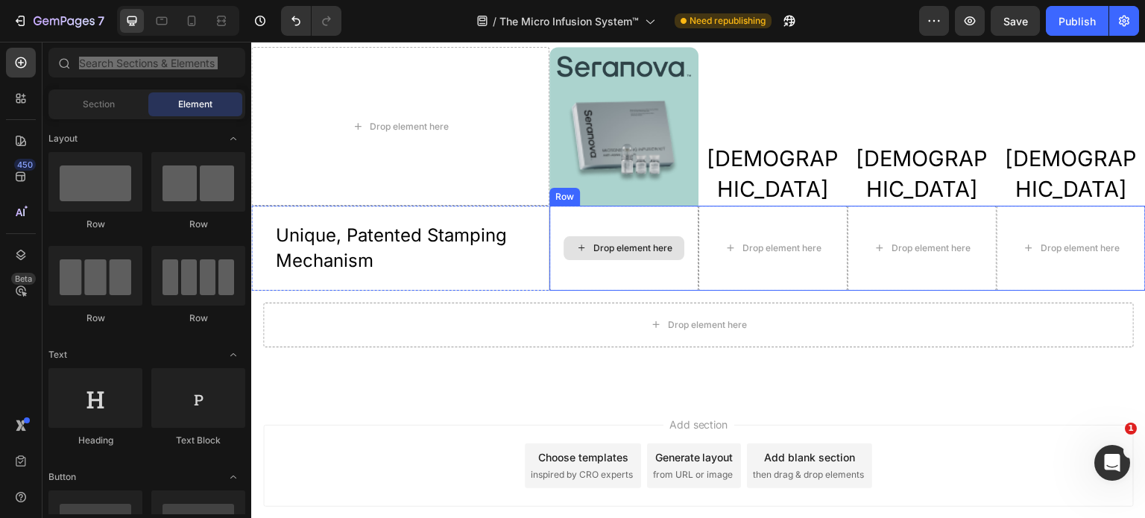
click at [663, 230] on div "Drop element here" at bounding box center [623, 248] width 149 height 84
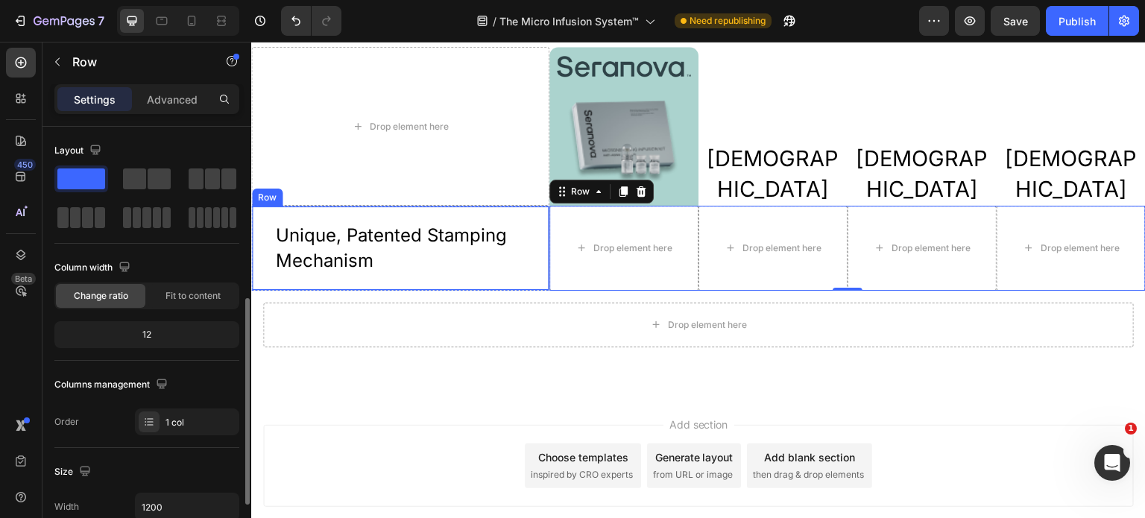
click at [481, 213] on div "Unique, Patented Stamping Mechanism Text Block Row" at bounding box center [400, 248] width 298 height 84
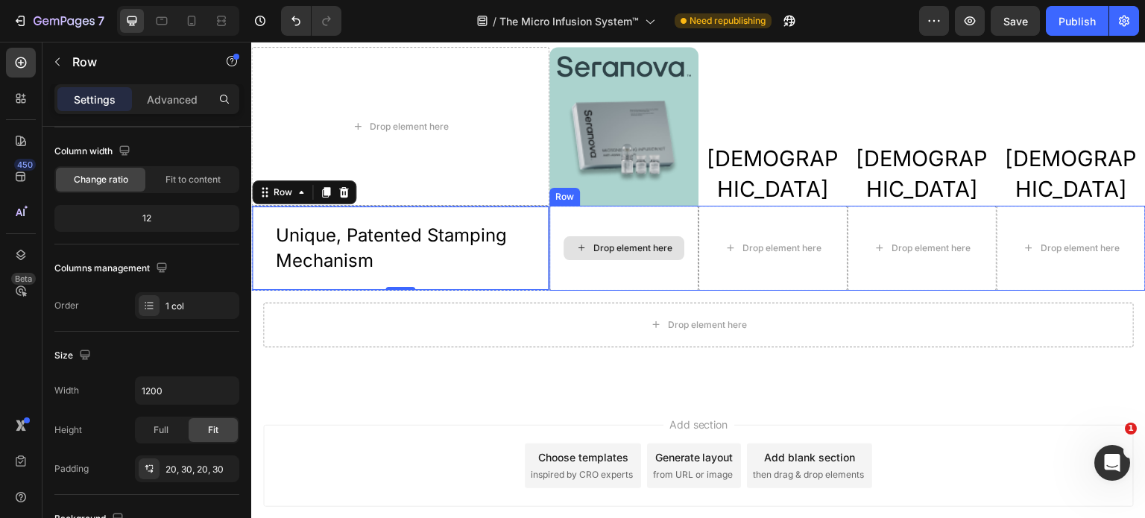
click at [579, 232] on div "Drop element here" at bounding box center [623, 248] width 149 height 84
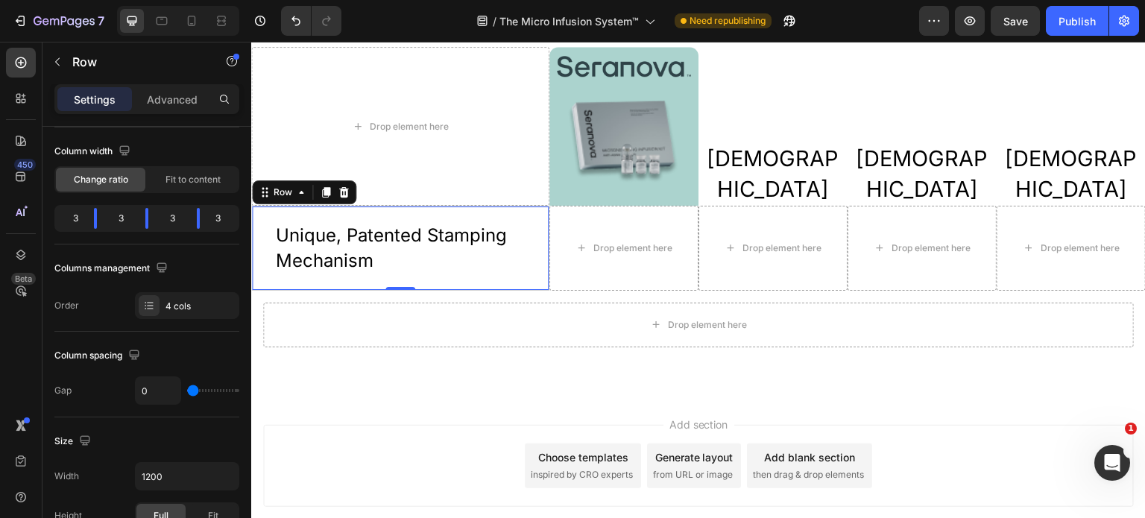
click at [529, 216] on div "Unique, Patented Stamping Mechanism Text Block Row 0" at bounding box center [400, 248] width 298 height 84
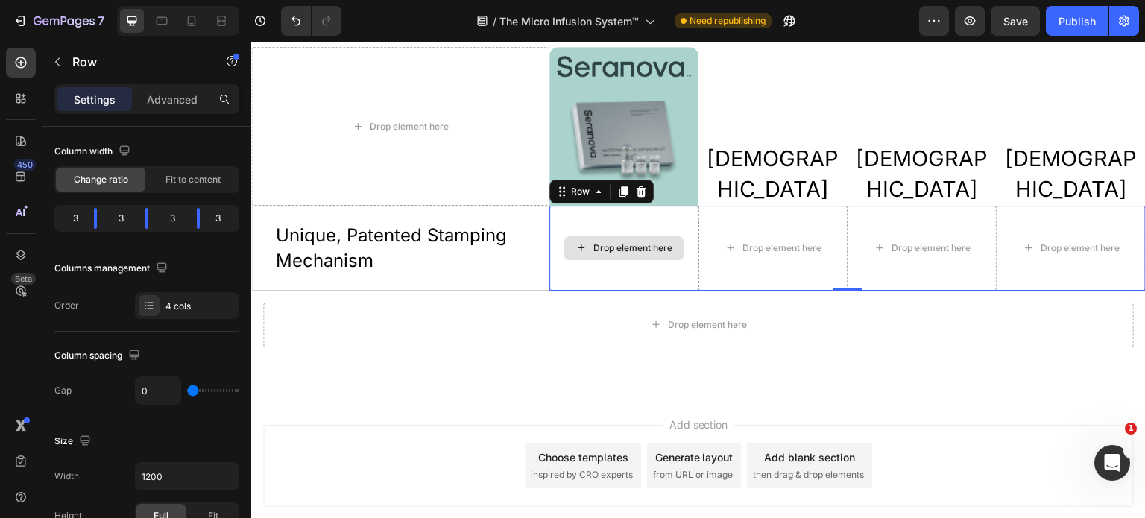
click at [549, 219] on div "Drop element here" at bounding box center [623, 248] width 149 height 84
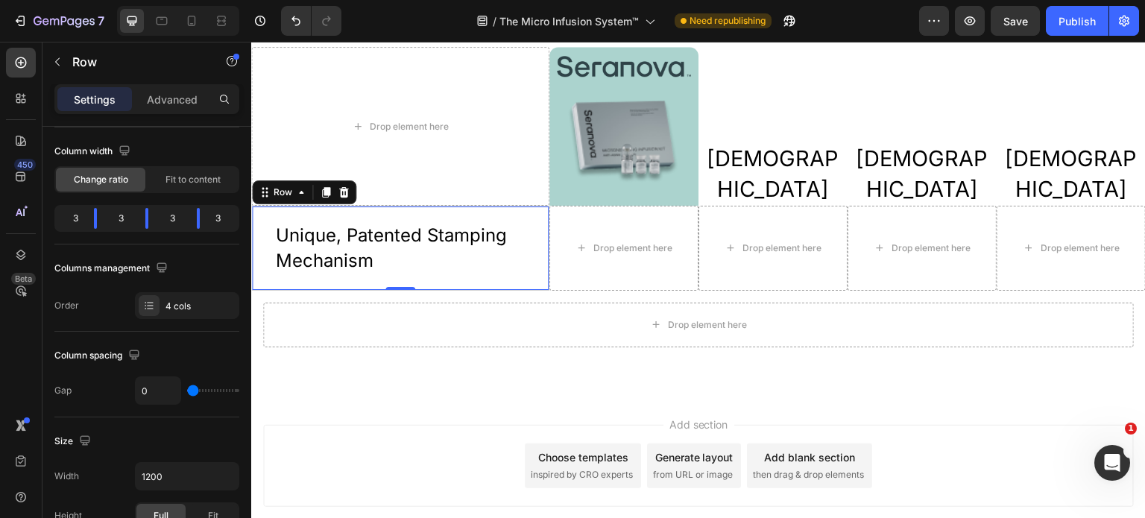
click at [535, 215] on div "Unique, Patented Stamping Mechanism Text Block Row 0" at bounding box center [400, 248] width 298 height 84
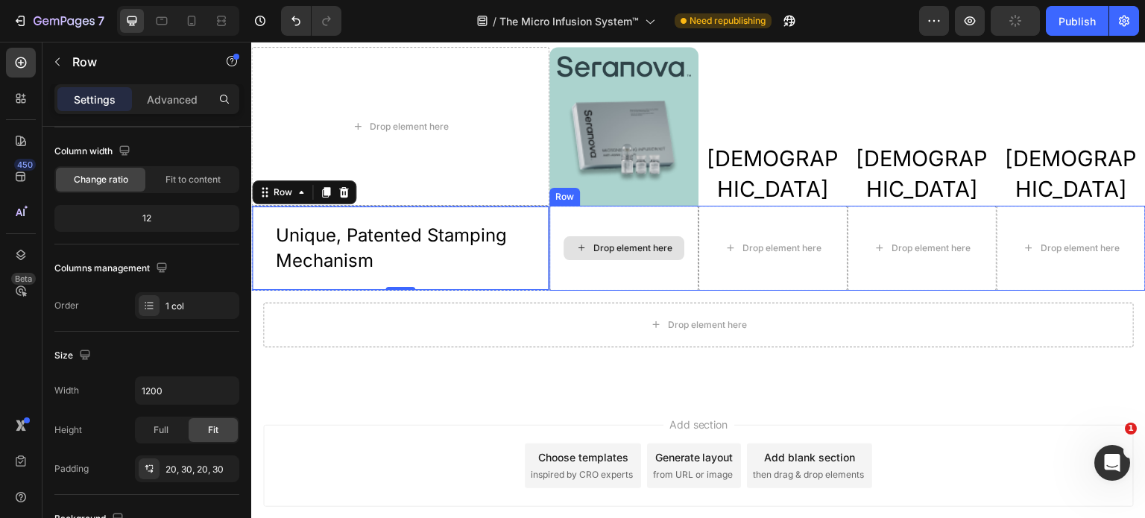
click at [640, 222] on div "Drop element here" at bounding box center [623, 248] width 149 height 84
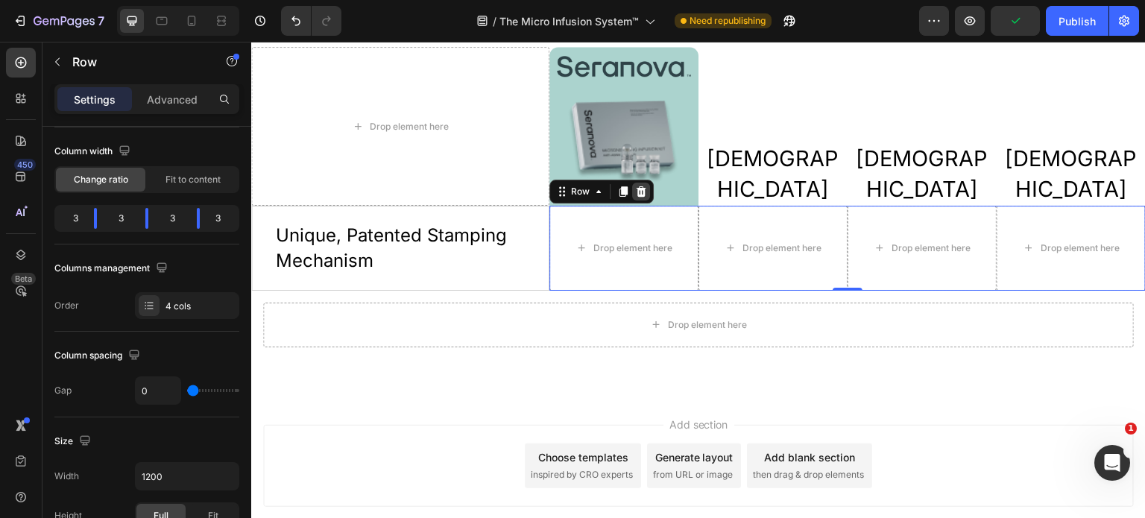
click at [641, 195] on div at bounding box center [641, 192] width 18 height 18
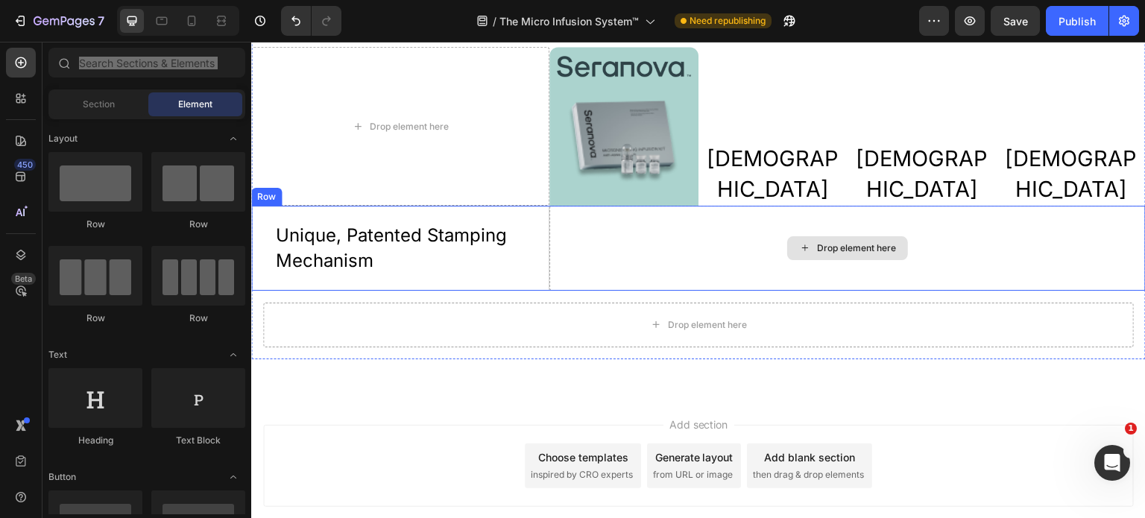
click at [620, 227] on div "Drop element here" at bounding box center [847, 248] width 596 height 84
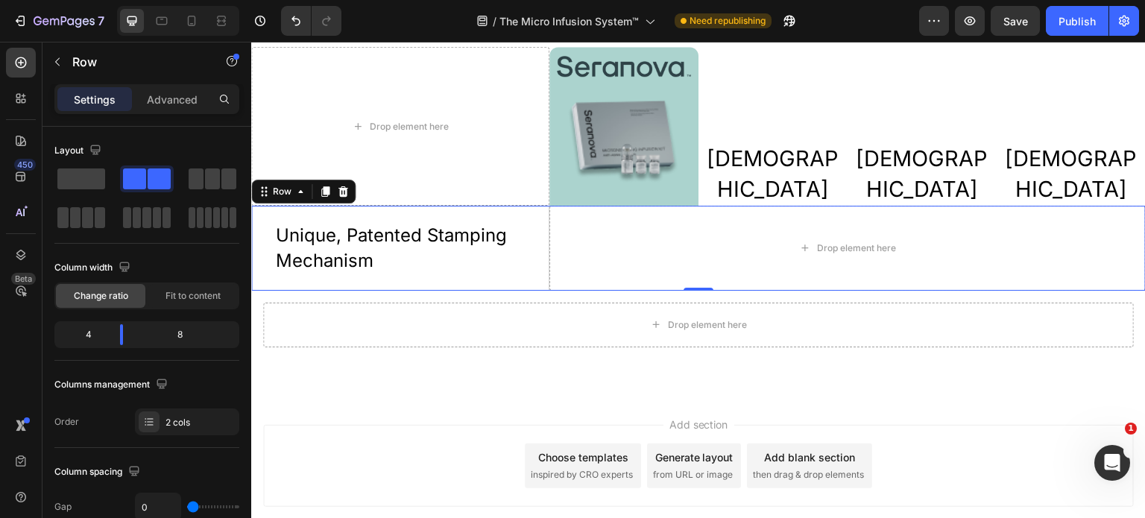
click at [346, 192] on icon at bounding box center [343, 191] width 10 height 10
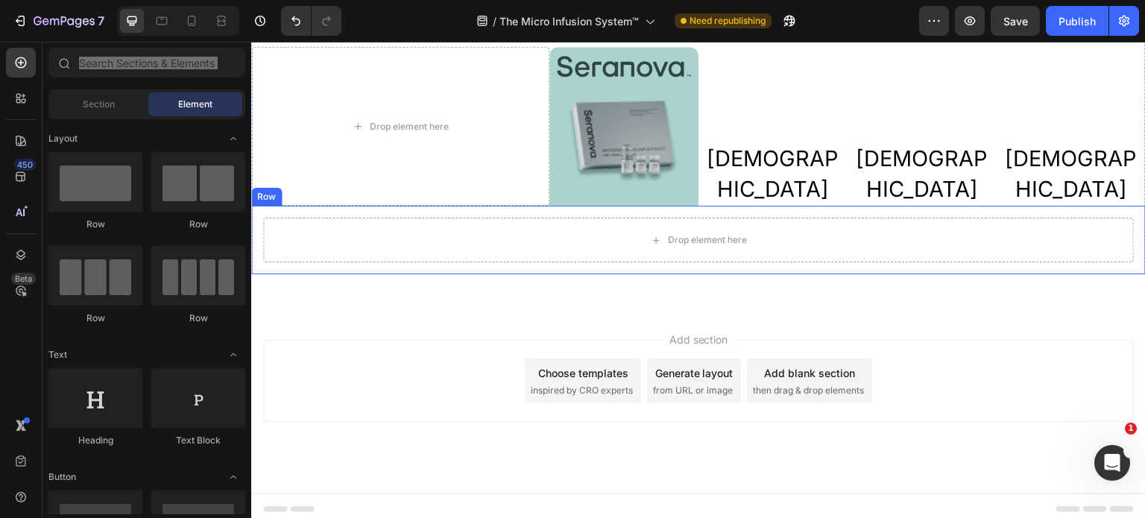
click at [291, 267] on div "Drop element here Row" at bounding box center [698, 240] width 895 height 69
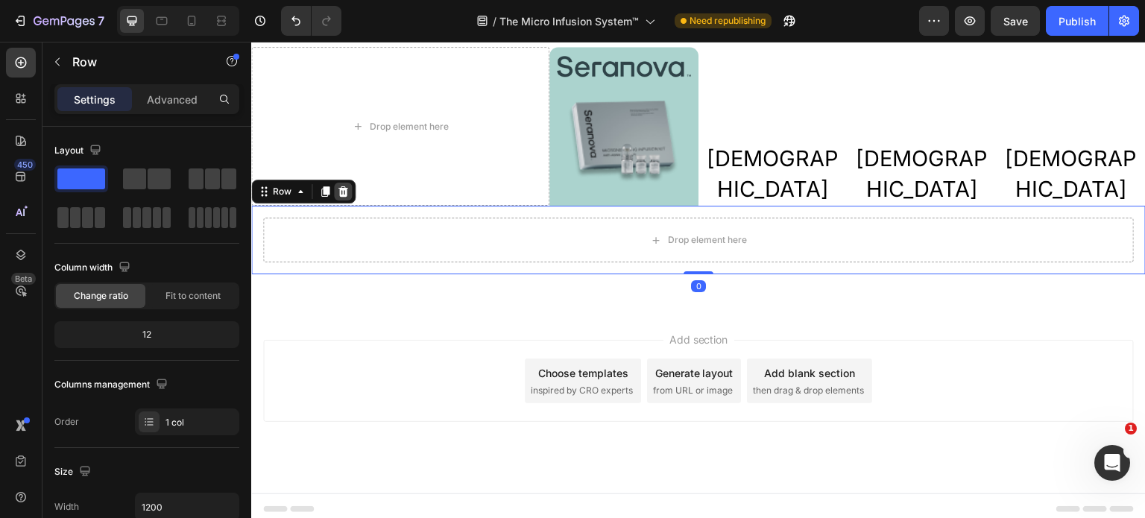
click at [343, 195] on icon at bounding box center [343, 192] width 12 height 12
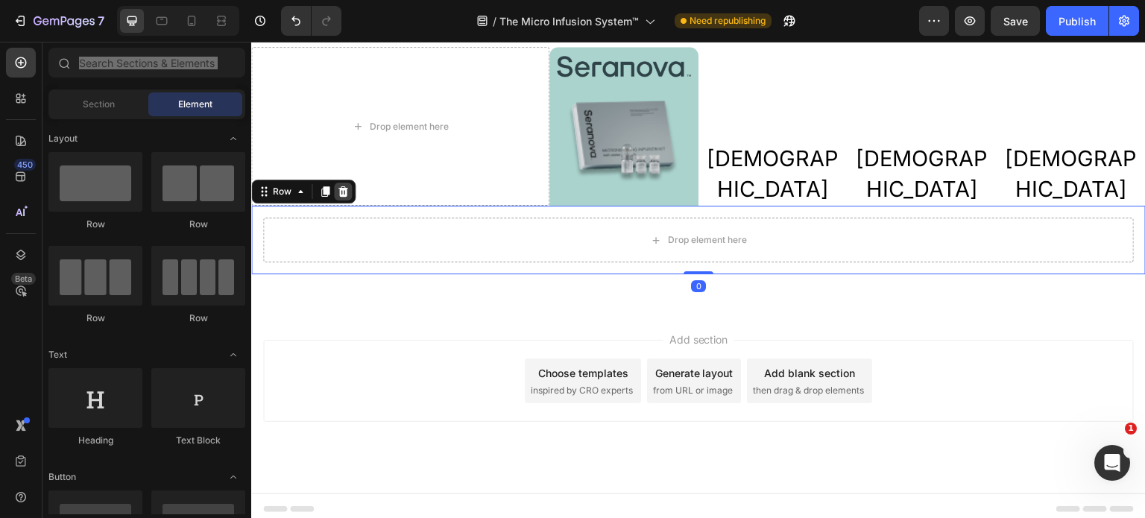
scroll to position [3299, 0]
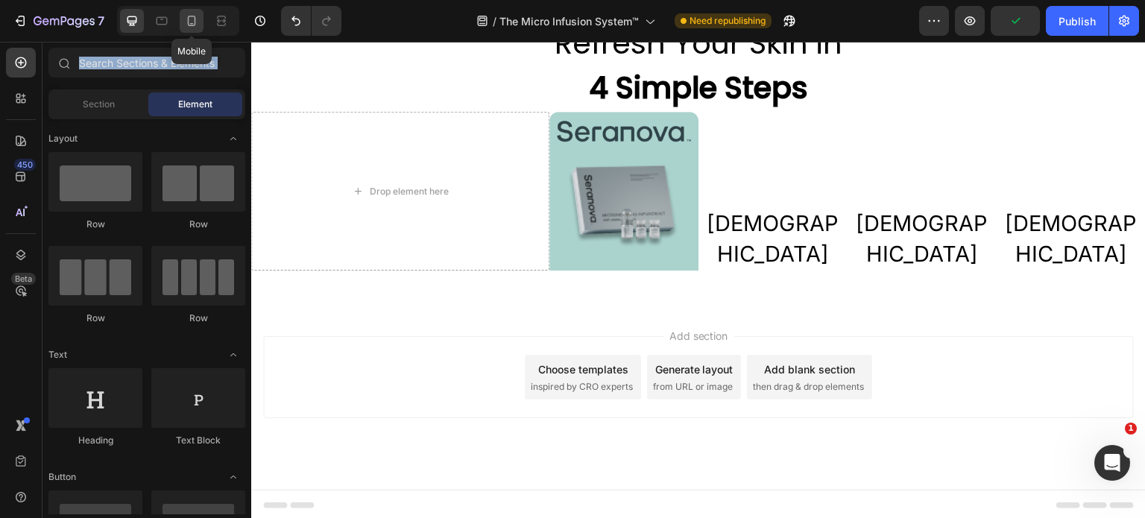
click at [187, 22] on icon at bounding box center [191, 20] width 15 height 15
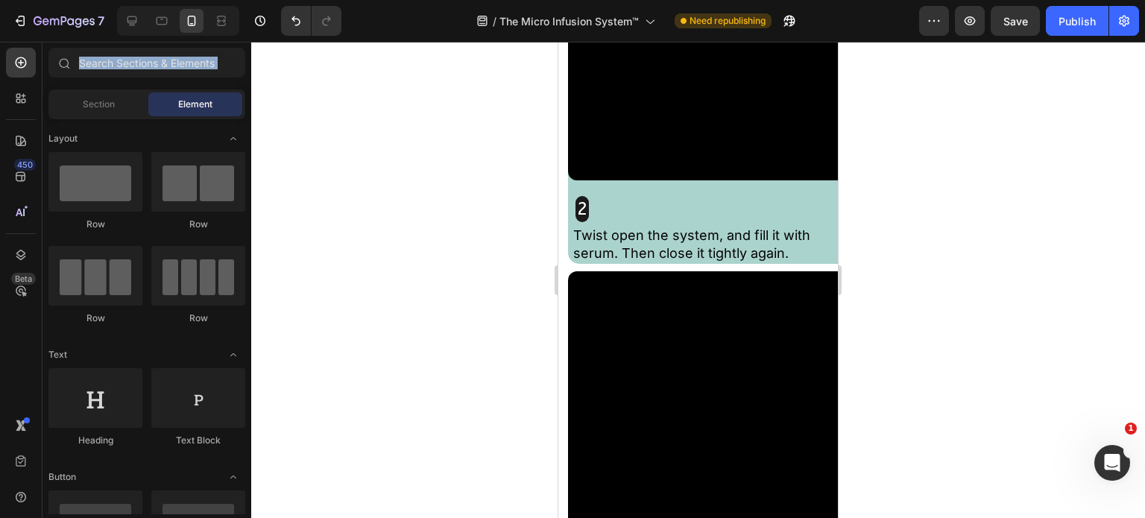
scroll to position [4403, 0]
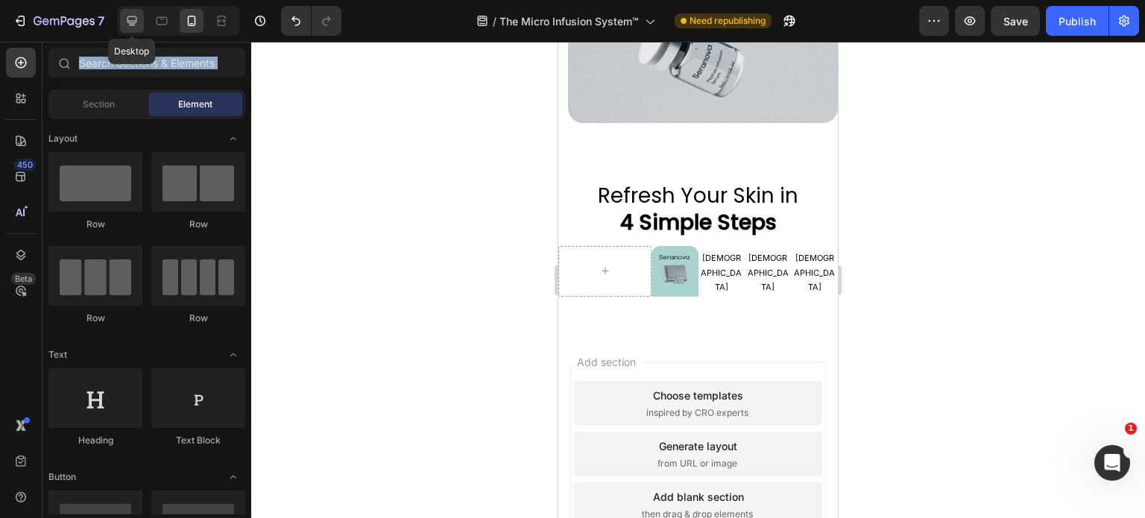
click at [130, 20] on icon at bounding box center [132, 20] width 15 height 15
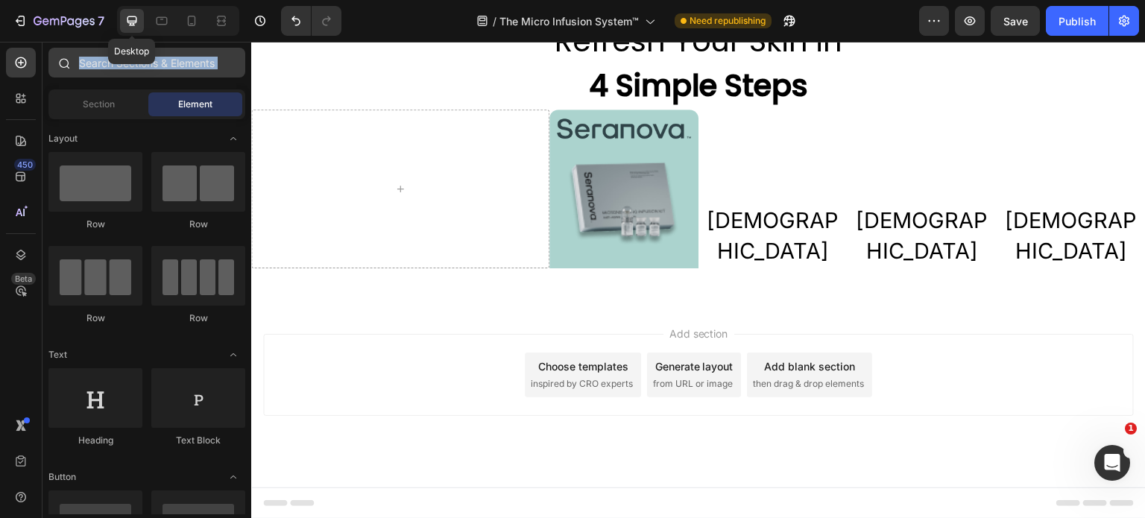
scroll to position [5196, 0]
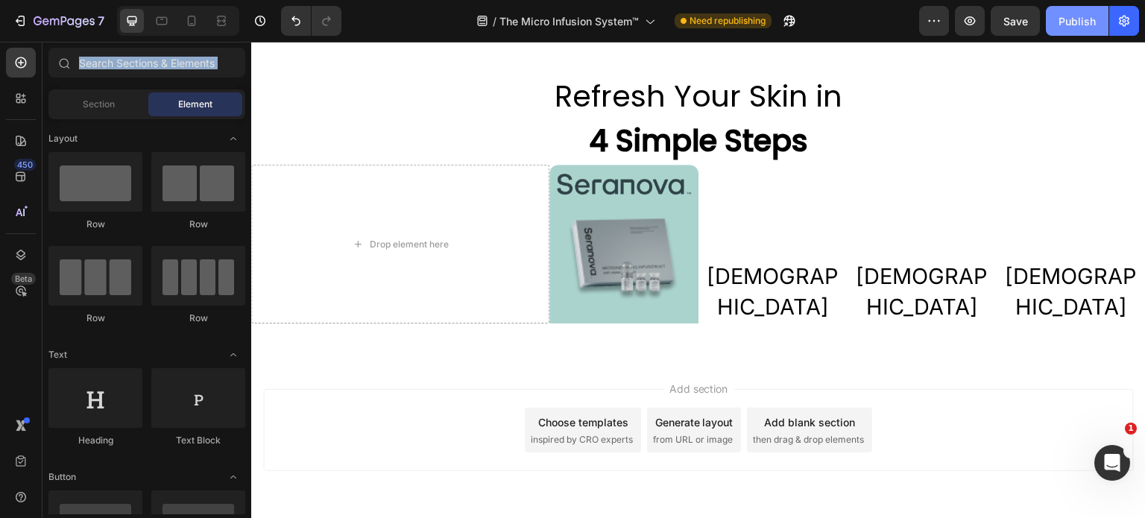
click at [1052, 22] on button "Publish" at bounding box center [1077, 21] width 63 height 30
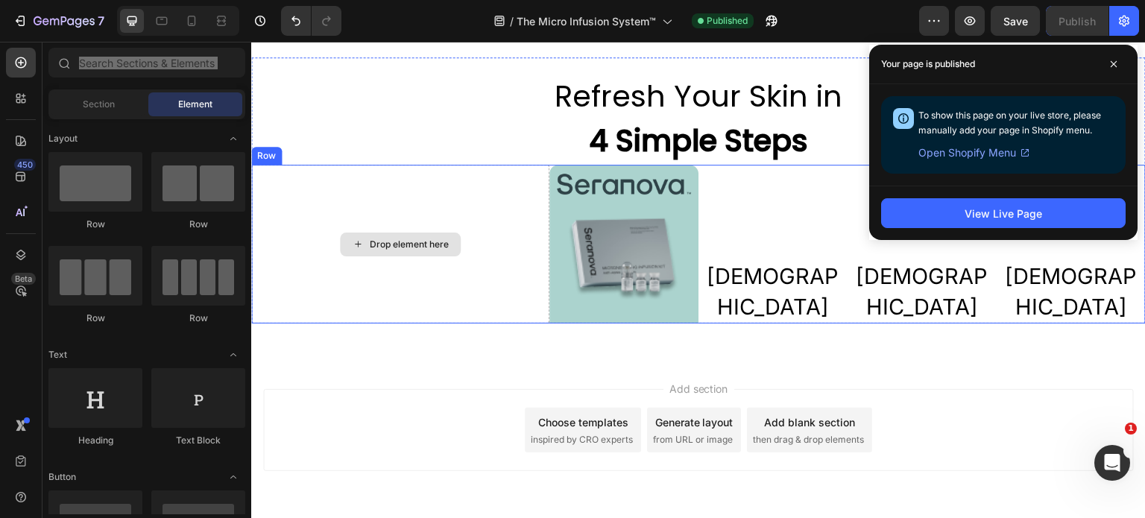
click at [328, 205] on div "Drop element here" at bounding box center [400, 244] width 298 height 159
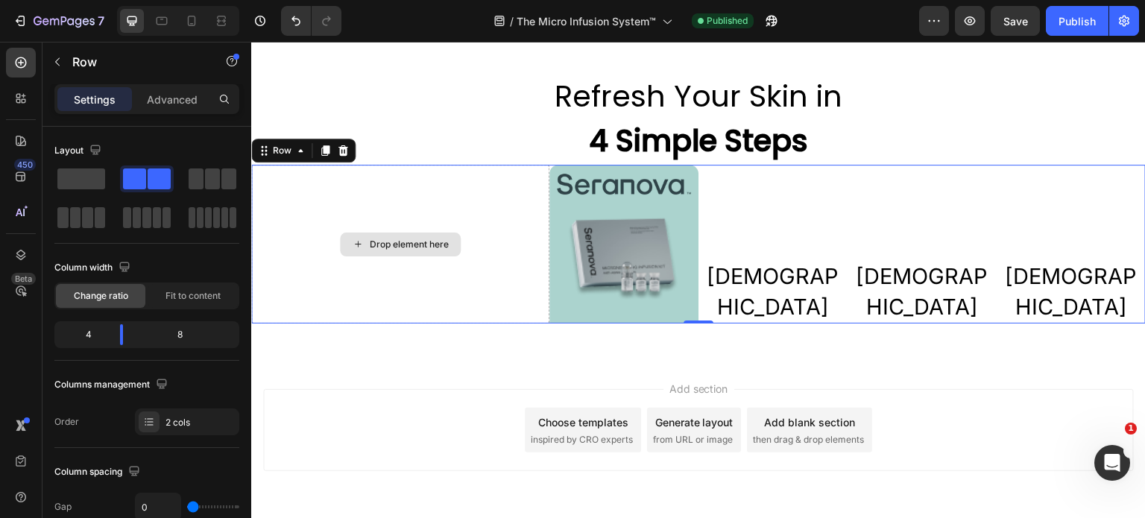
click at [296, 294] on div "Drop element here" at bounding box center [400, 244] width 298 height 159
click at [322, 152] on icon at bounding box center [325, 151] width 12 height 12
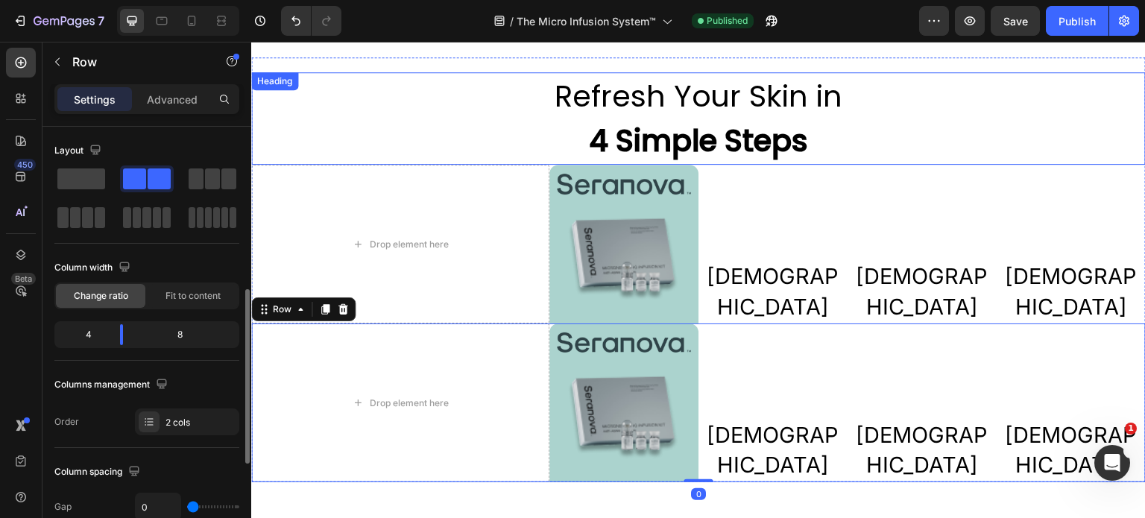
scroll to position [116, 0]
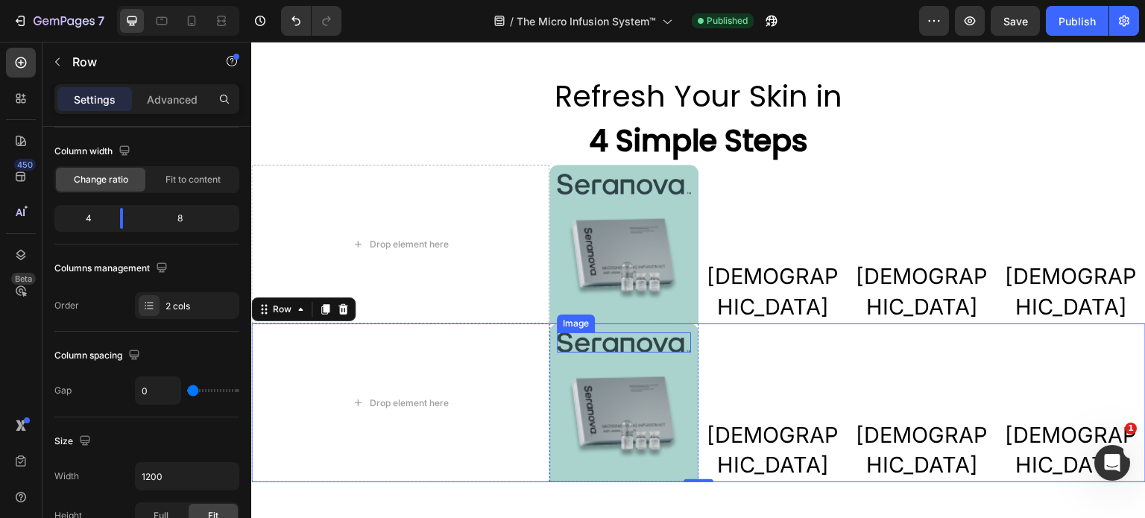
click at [650, 343] on img at bounding box center [624, 343] width 134 height 20
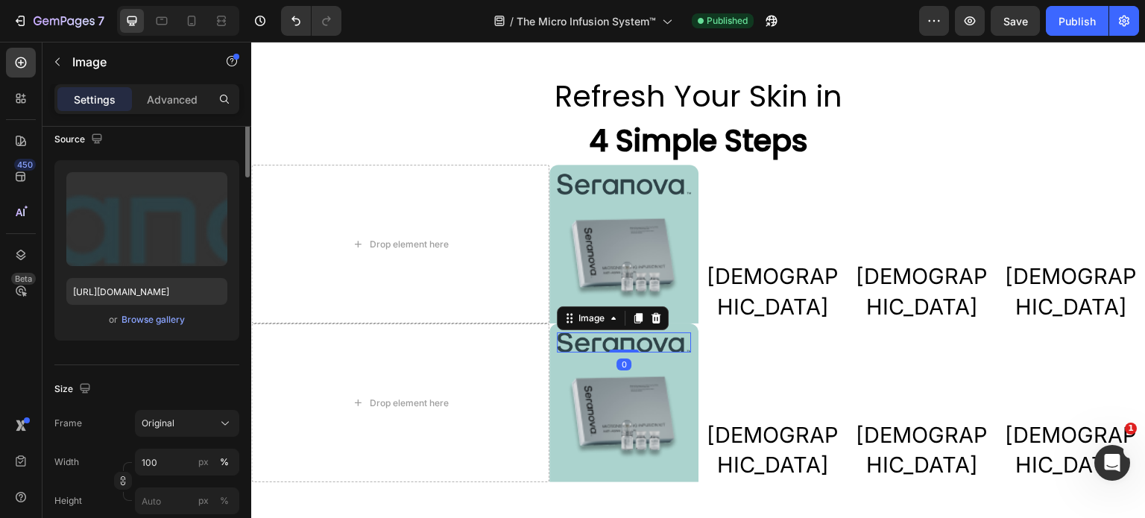
scroll to position [0, 0]
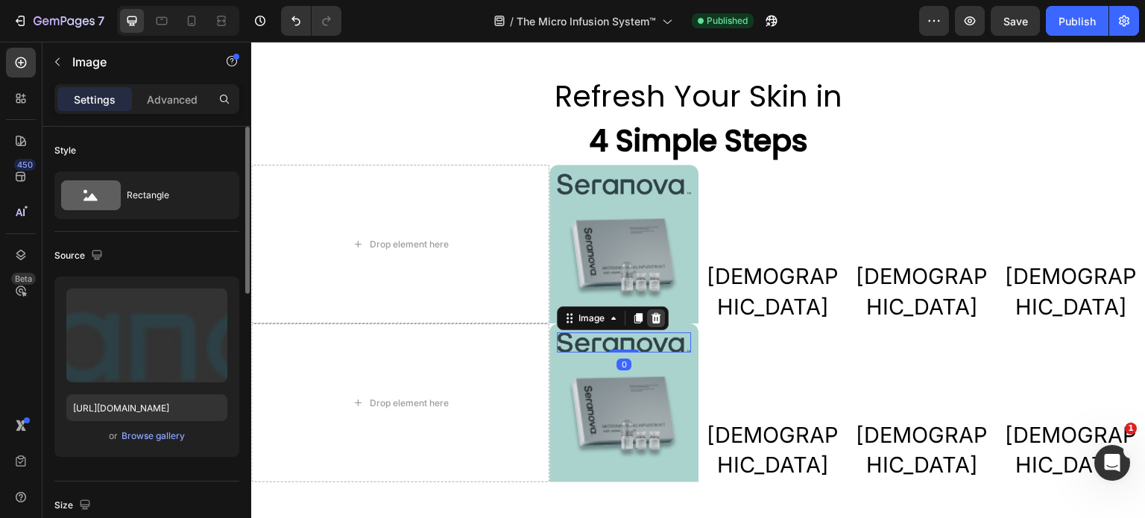
click at [652, 315] on icon at bounding box center [657, 318] width 10 height 10
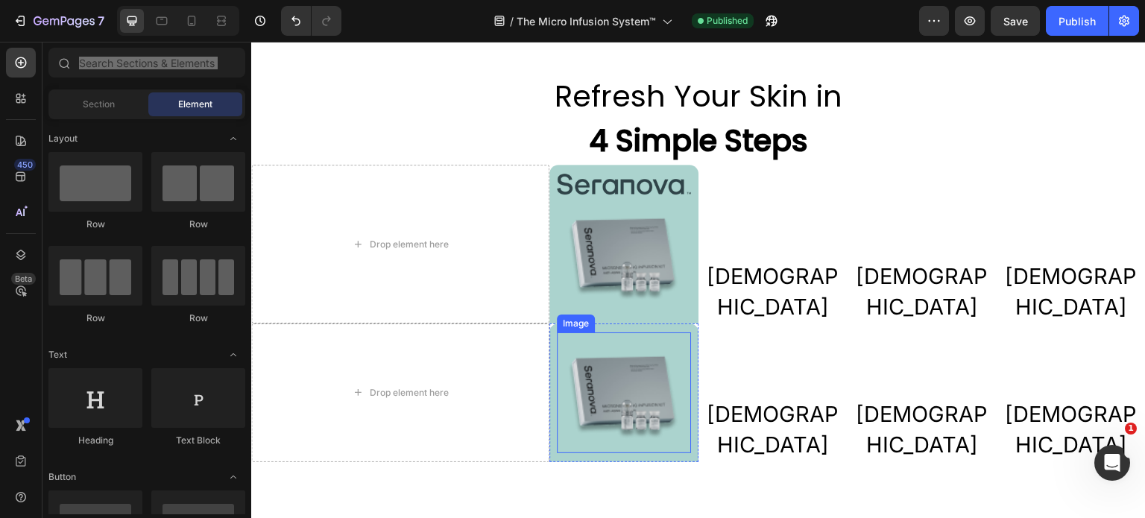
click at [638, 408] on img at bounding box center [624, 393] width 134 height 121
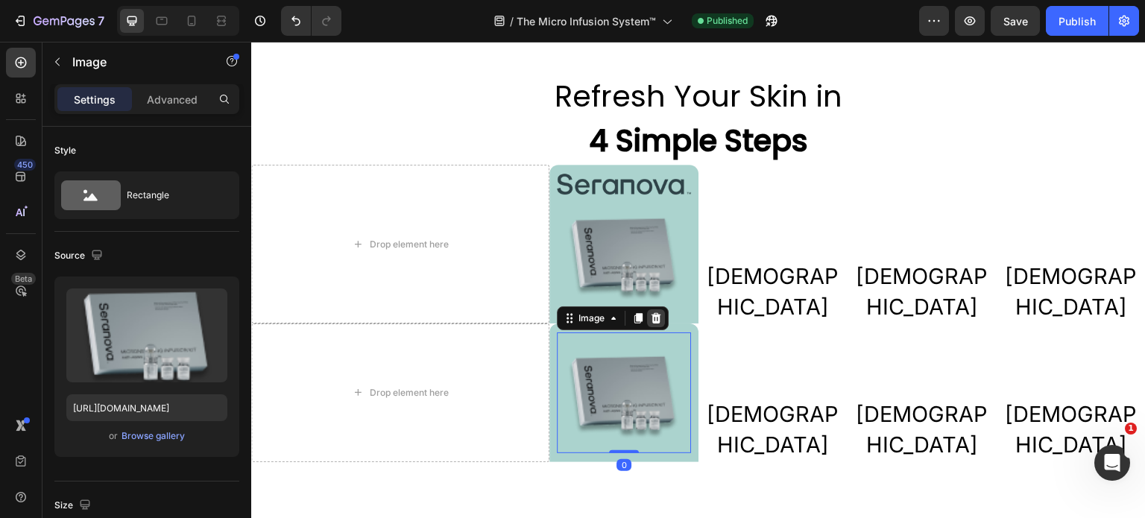
click at [653, 321] on icon at bounding box center [657, 318] width 10 height 10
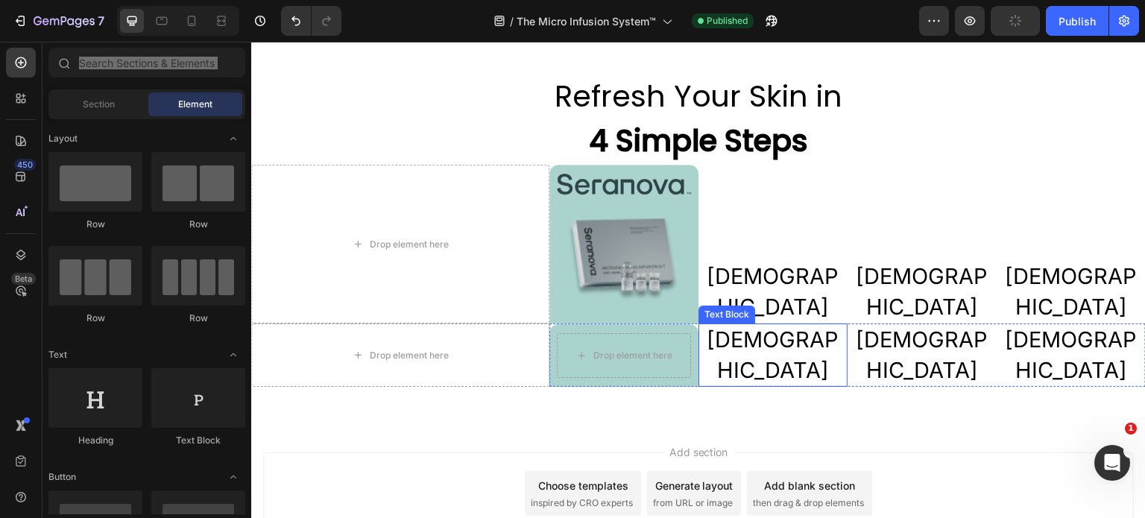
click at [743, 365] on p "[DEMOGRAPHIC_DATA]" at bounding box center [773, 355] width 146 height 60
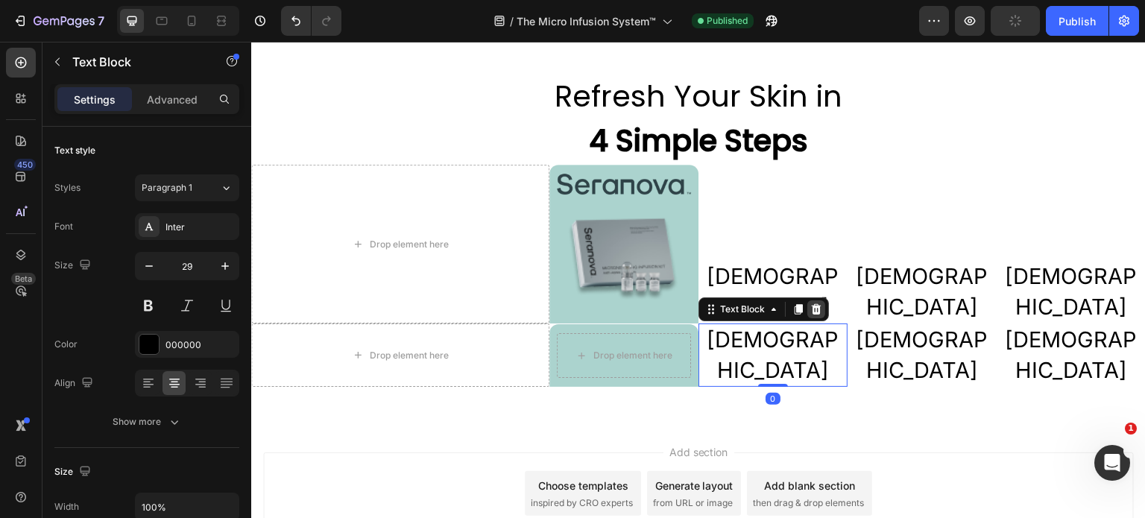
click at [813, 315] on icon at bounding box center [817, 309] width 10 height 10
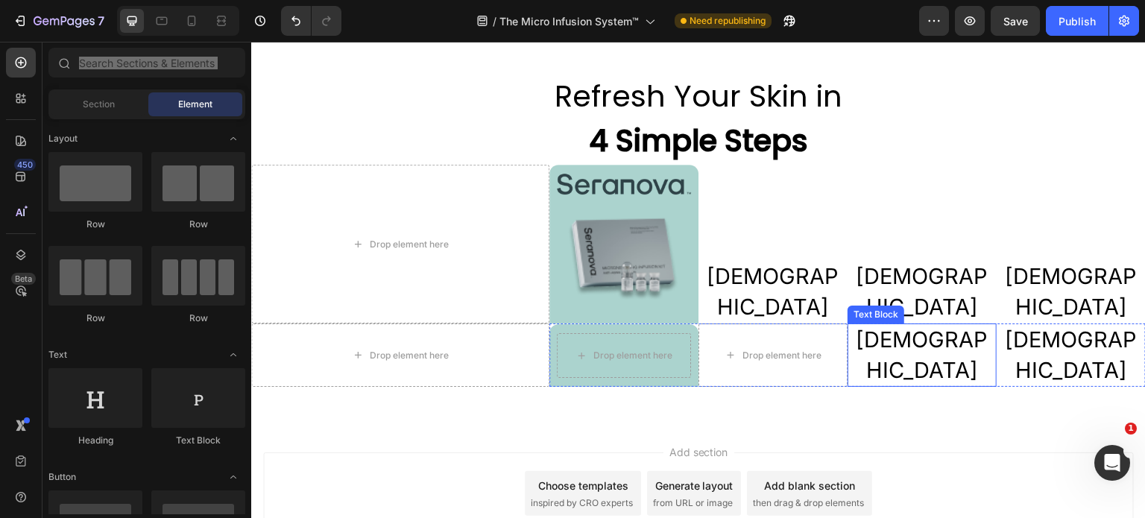
click at [882, 367] on p "[DEMOGRAPHIC_DATA]" at bounding box center [922, 355] width 146 height 60
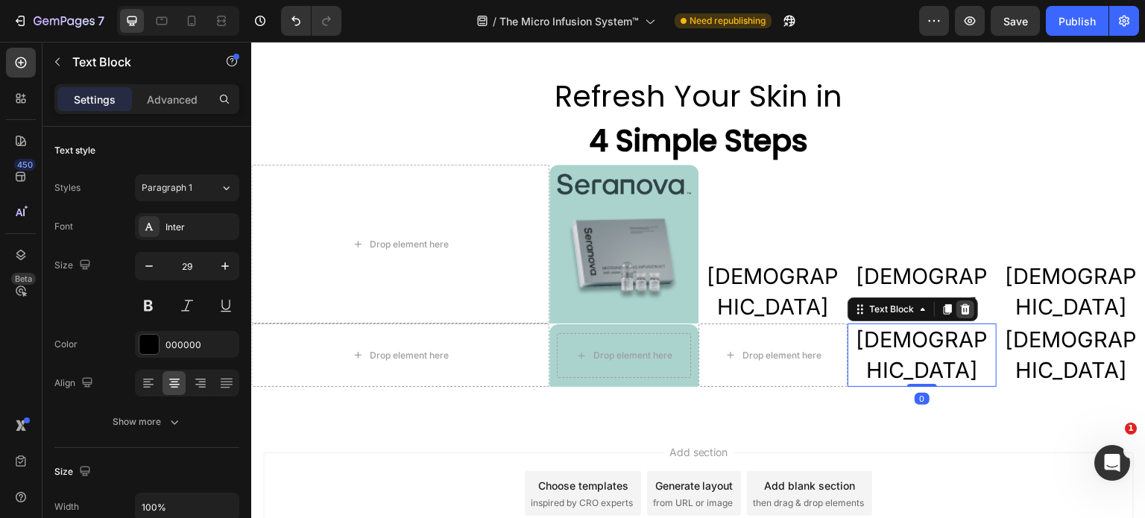
click at [961, 315] on icon at bounding box center [966, 309] width 10 height 10
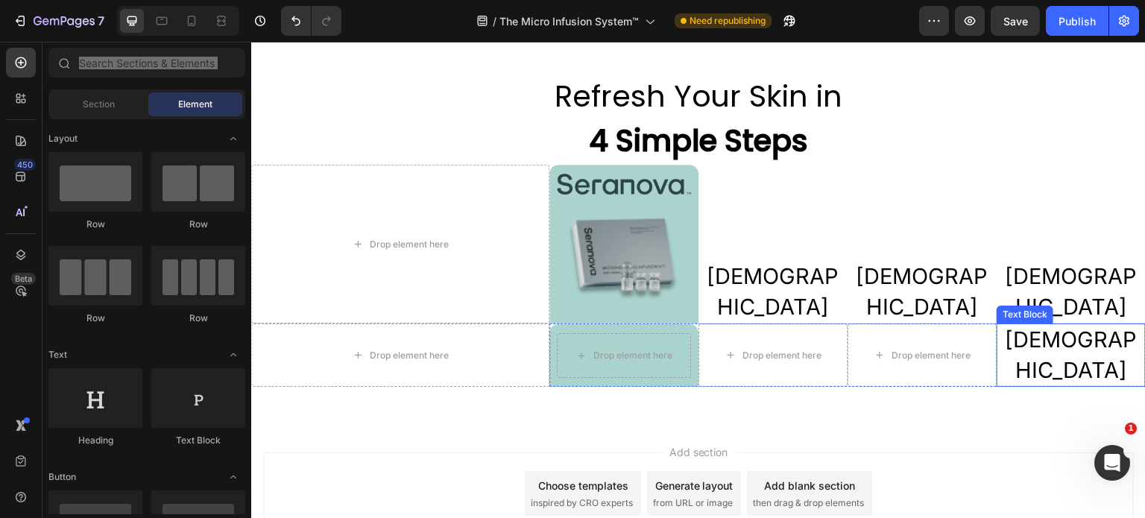
click at [1024, 365] on p "[DEMOGRAPHIC_DATA]" at bounding box center [1071, 355] width 146 height 60
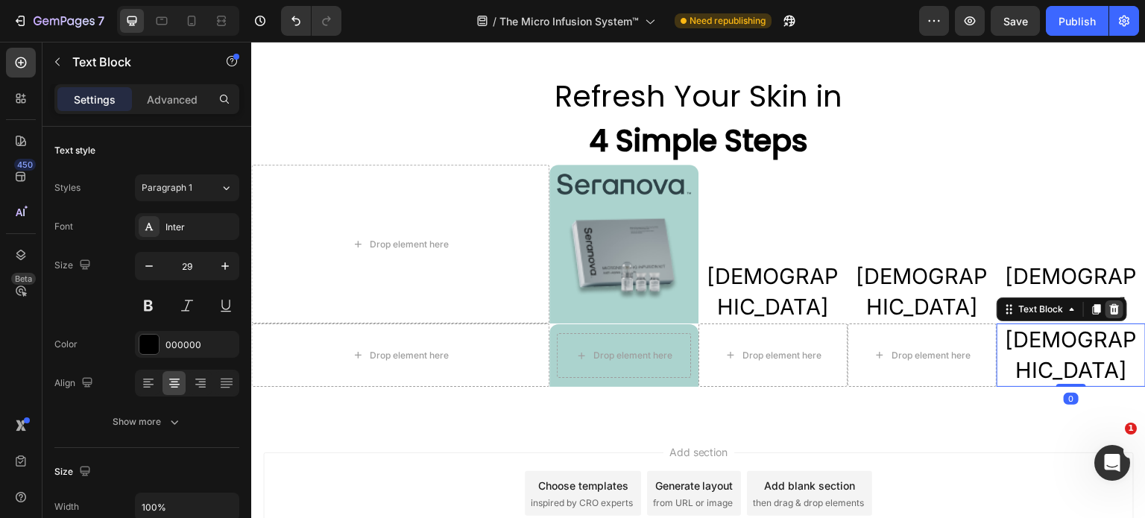
click at [1109, 315] on icon at bounding box center [1115, 309] width 12 height 12
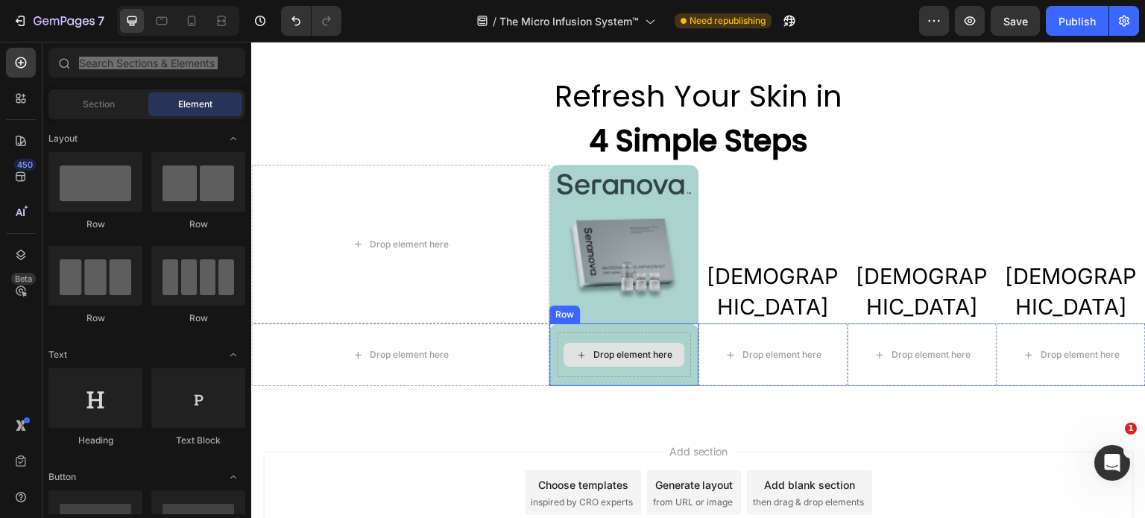
click at [675, 362] on div "Drop element here" at bounding box center [624, 355] width 121 height 24
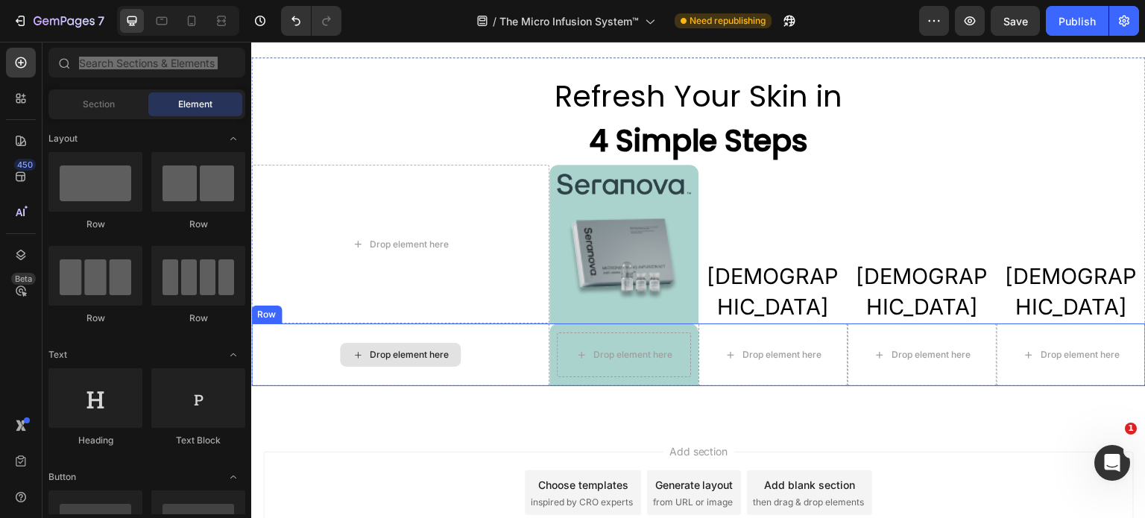
click at [505, 359] on div "Drop element here" at bounding box center [400, 355] width 298 height 63
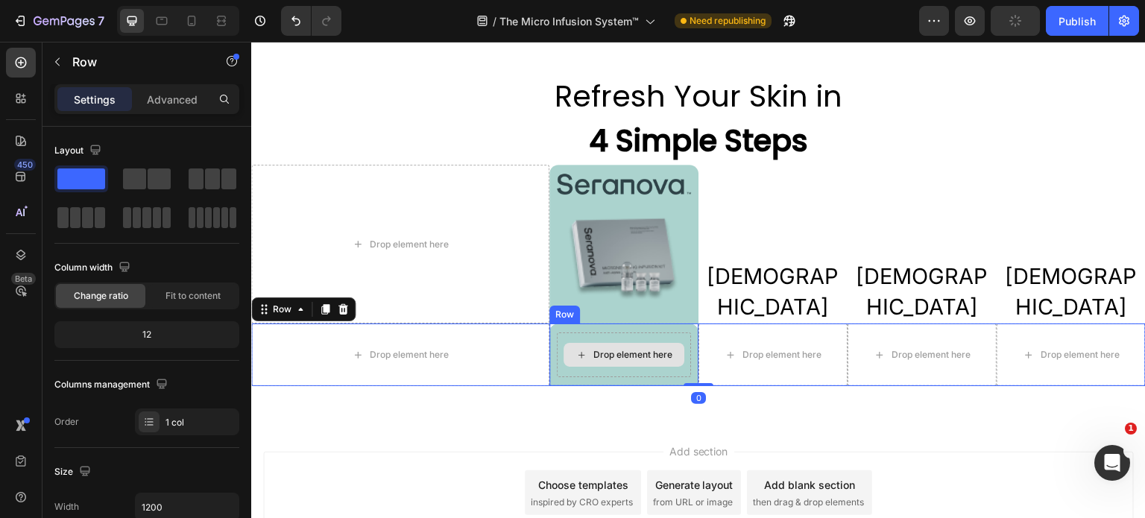
click at [583, 372] on div "Drop element here" at bounding box center [624, 355] width 134 height 45
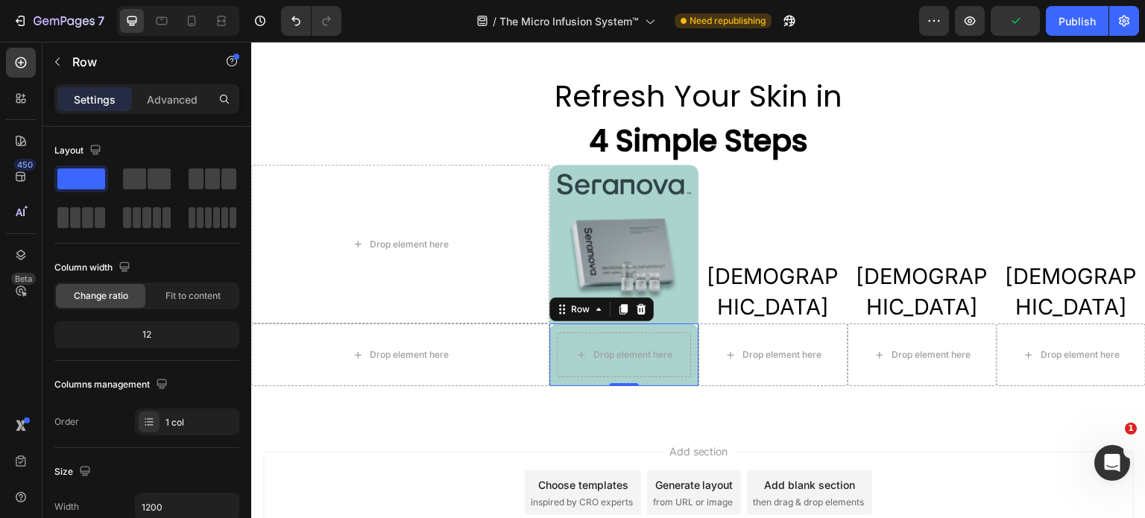
drag, startPoint x: 184, startPoint y: 98, endPoint x: 191, endPoint y: 119, distance: 22.6
click at [184, 97] on p "Advanced" at bounding box center [172, 100] width 51 height 16
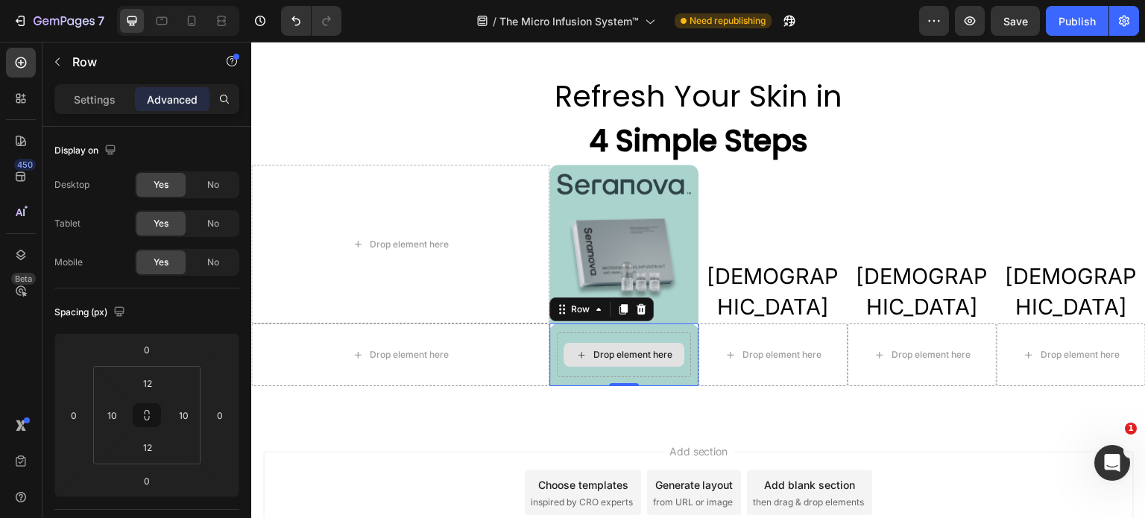
click at [650, 371] on div "Drop element here" at bounding box center [624, 355] width 134 height 45
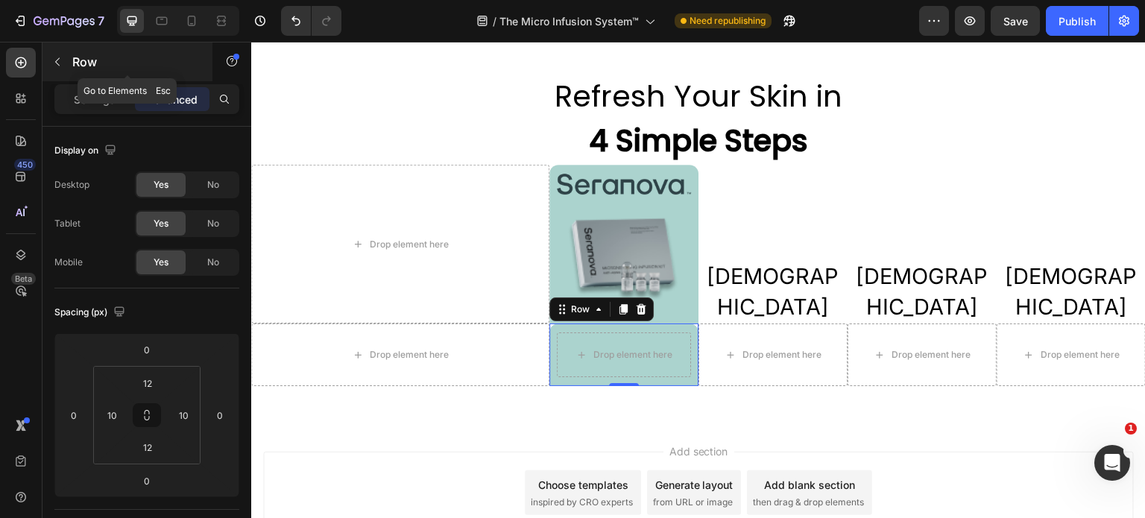
click at [57, 69] on button "button" at bounding box center [57, 62] width 24 height 24
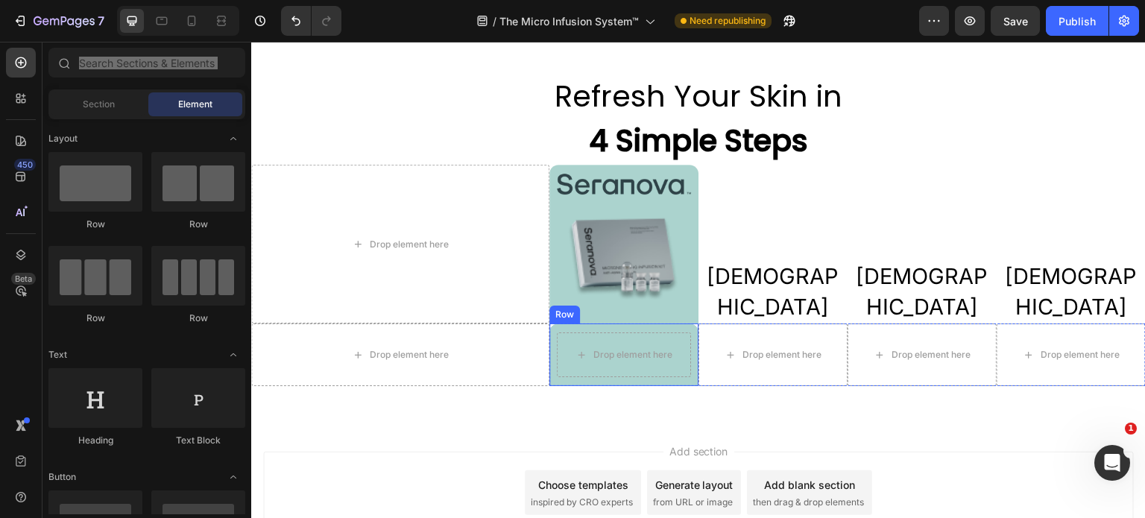
click at [552, 360] on div "Drop element here Row" at bounding box center [623, 355] width 149 height 63
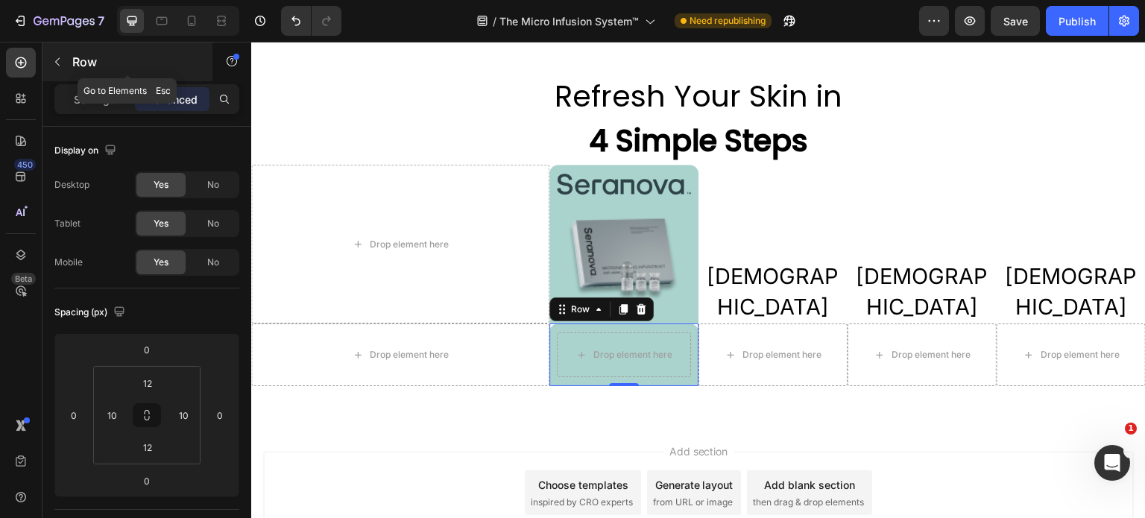
click at [58, 63] on icon "button" at bounding box center [57, 62] width 12 height 12
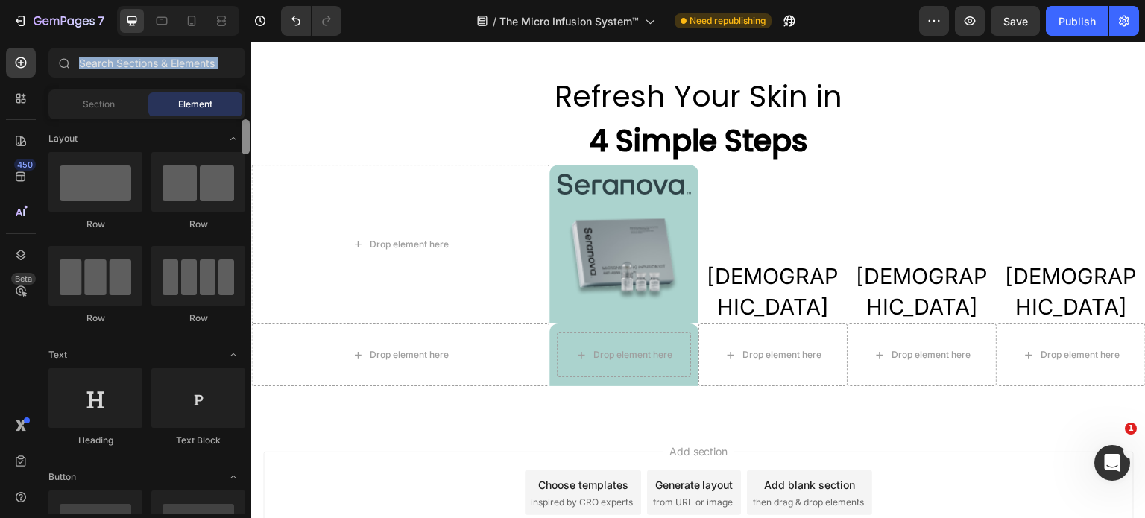
drag, startPoint x: 245, startPoint y: 153, endPoint x: 221, endPoint y: 146, distance: 24.8
click at [221, 146] on div "Layout Row Row Row Row Text Heading Text Block Button Button Button Media Image…" at bounding box center [146, 316] width 209 height 395
drag, startPoint x: 472, startPoint y: 188, endPoint x: 610, endPoint y: 327, distance: 195.6
click at [588, 422] on div "Add section Choose templates inspired by CRO experts Generate layout from URL o…" at bounding box center [698, 513] width 895 height 183
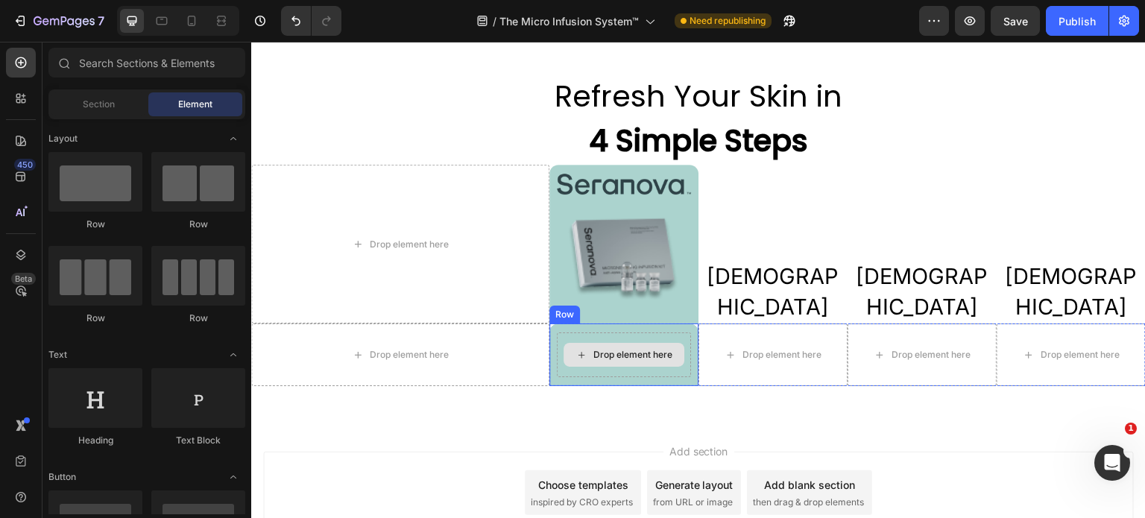
click at [600, 343] on div "Drop element here" at bounding box center [624, 355] width 121 height 24
click at [92, 104] on span "Section" at bounding box center [99, 104] width 32 height 13
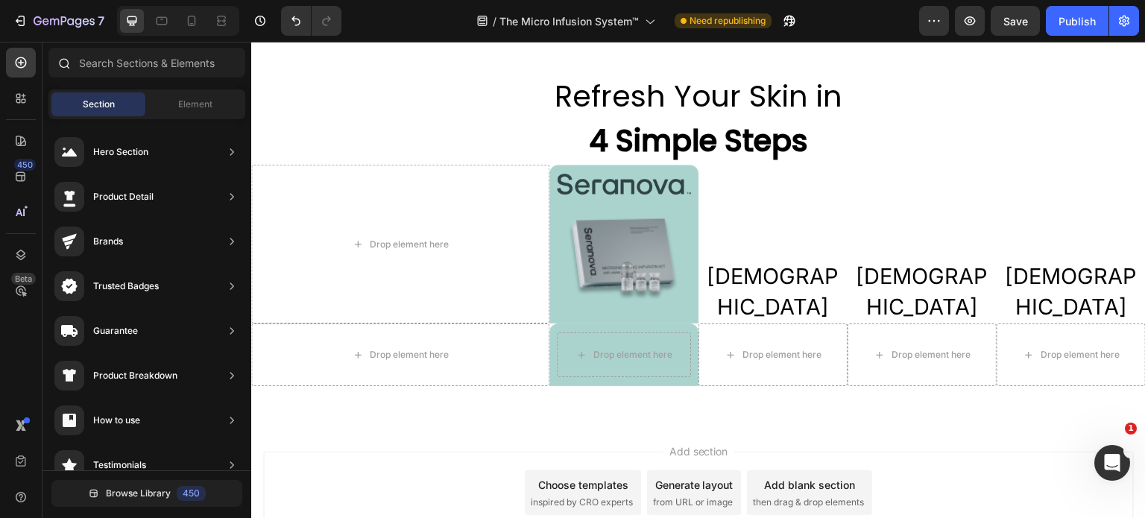
click at [73, 65] on div at bounding box center [63, 63] width 30 height 30
click at [586, 364] on div "Drop element here" at bounding box center [624, 355] width 134 height 45
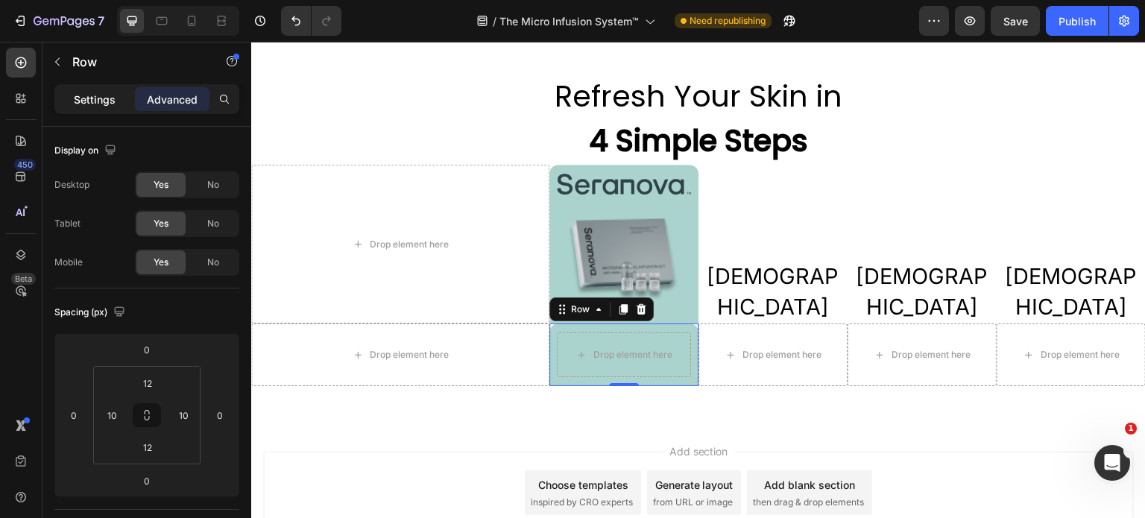
click at [101, 103] on p "Settings" at bounding box center [95, 100] width 42 height 16
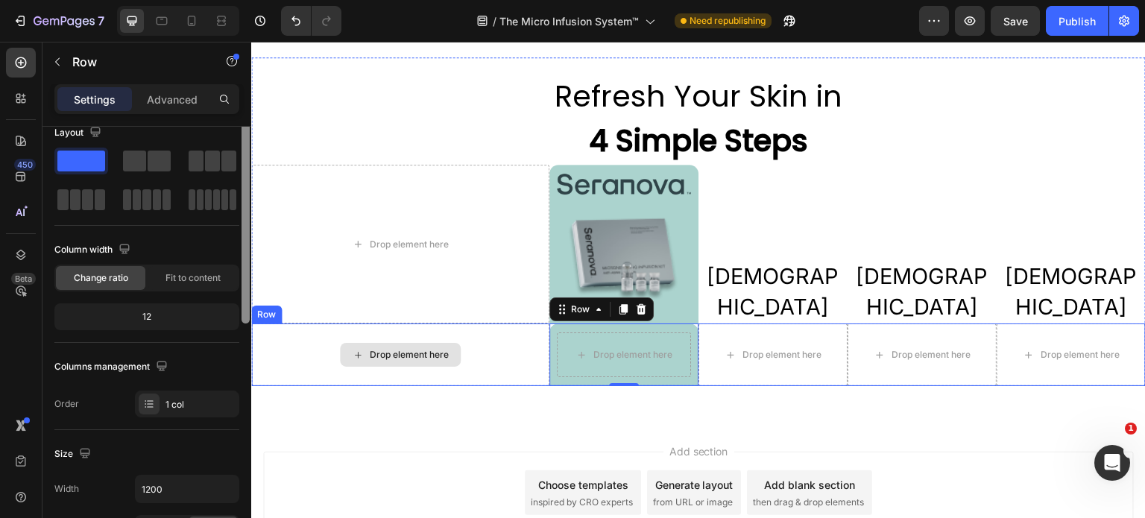
scroll to position [26, 0]
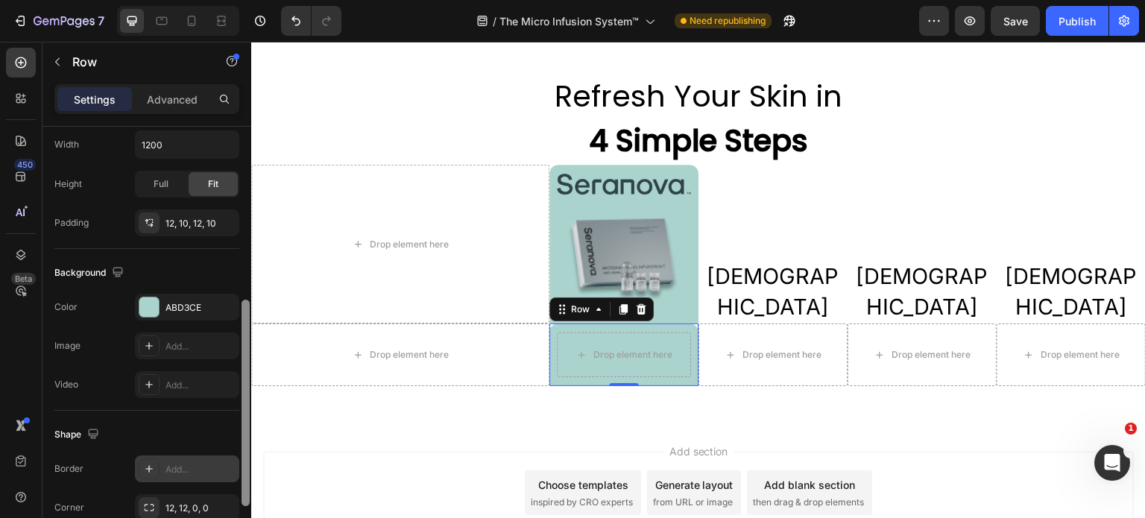
drag, startPoint x: 249, startPoint y: 318, endPoint x: 195, endPoint y: 473, distance: 165.0
click at [236, 494] on div "Layout Column width Change ratio Fit to content 12 Columns management Order 1 c…" at bounding box center [146, 344] width 209 height 434
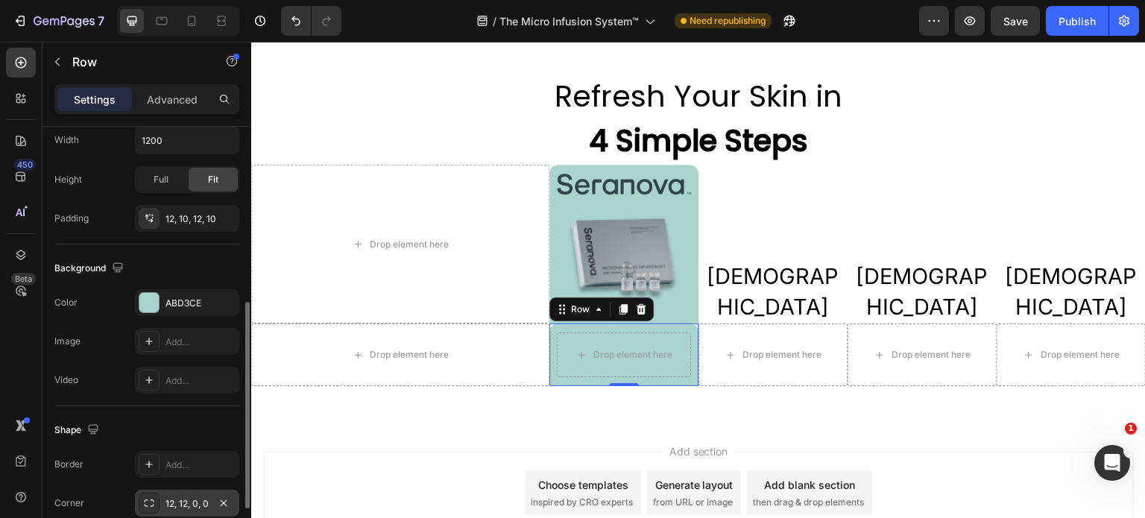
click at [186, 503] on div "12, 12, 0, 0" at bounding box center [187, 503] width 43 height 13
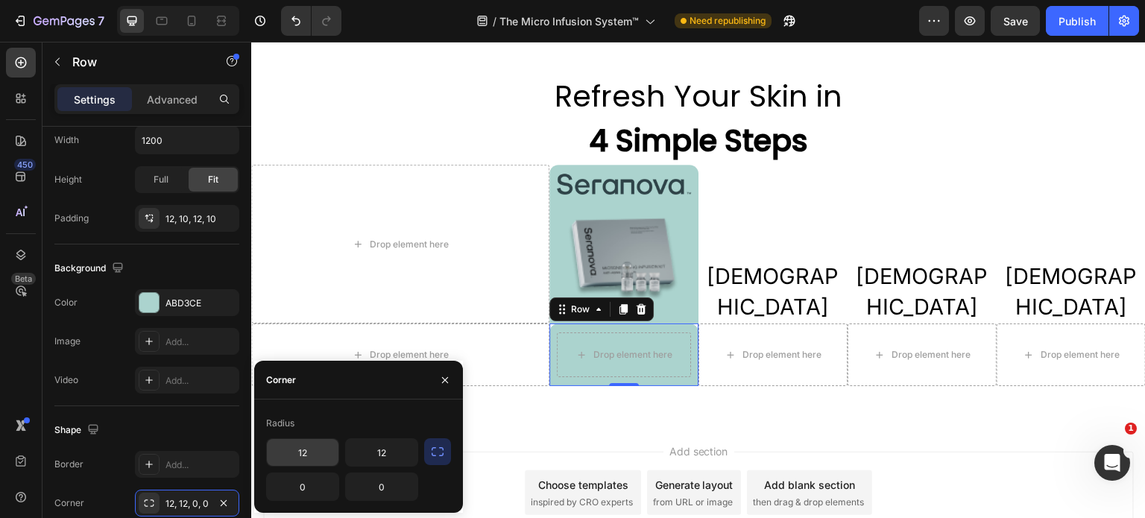
click at [303, 456] on input "12" at bounding box center [303, 452] width 72 height 27
type input "0"
click at [385, 457] on input "12" at bounding box center [382, 452] width 72 height 27
type input "0"
click at [700, 397] on div "Refresh Your Skin in 4 Simple Steps Heading Drop element here Image Image Row Q…" at bounding box center [698, 228] width 895 height 388
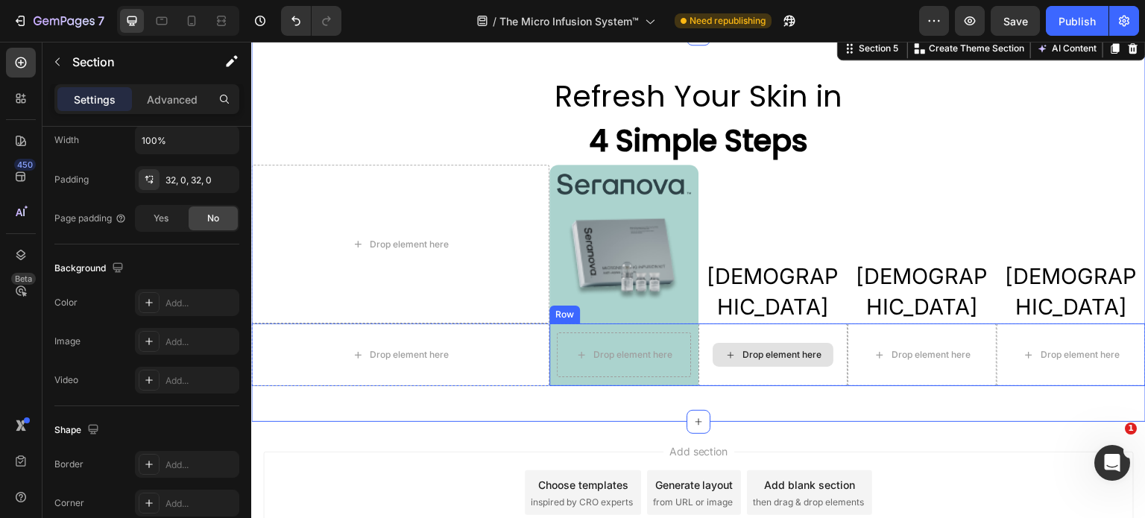
scroll to position [0, 0]
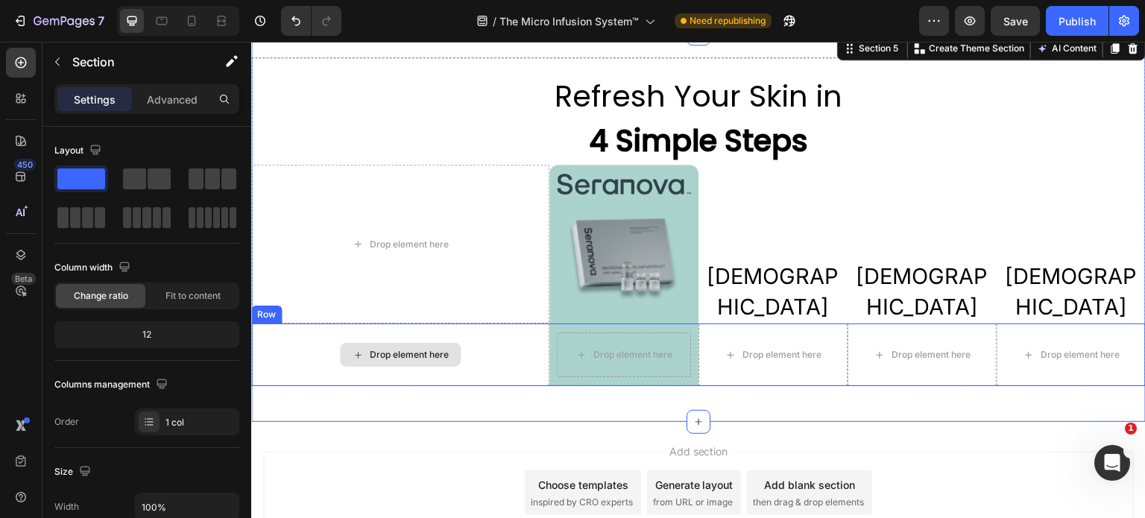
click at [511, 344] on div "Drop element here" at bounding box center [400, 355] width 298 height 63
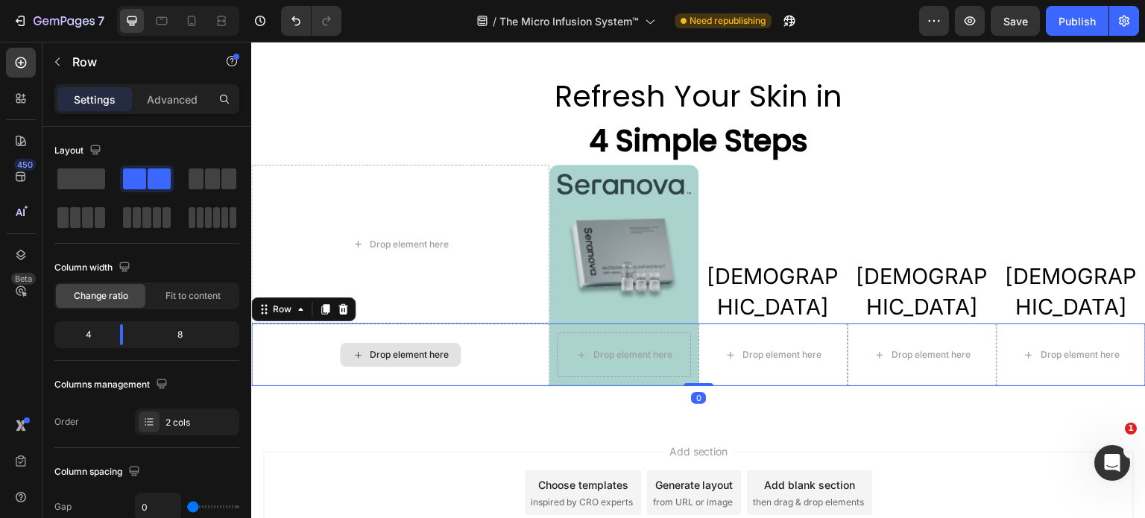
click at [511, 354] on div "Drop element here" at bounding box center [400, 355] width 298 height 63
click at [324, 359] on div "Drop element here" at bounding box center [400, 355] width 298 height 63
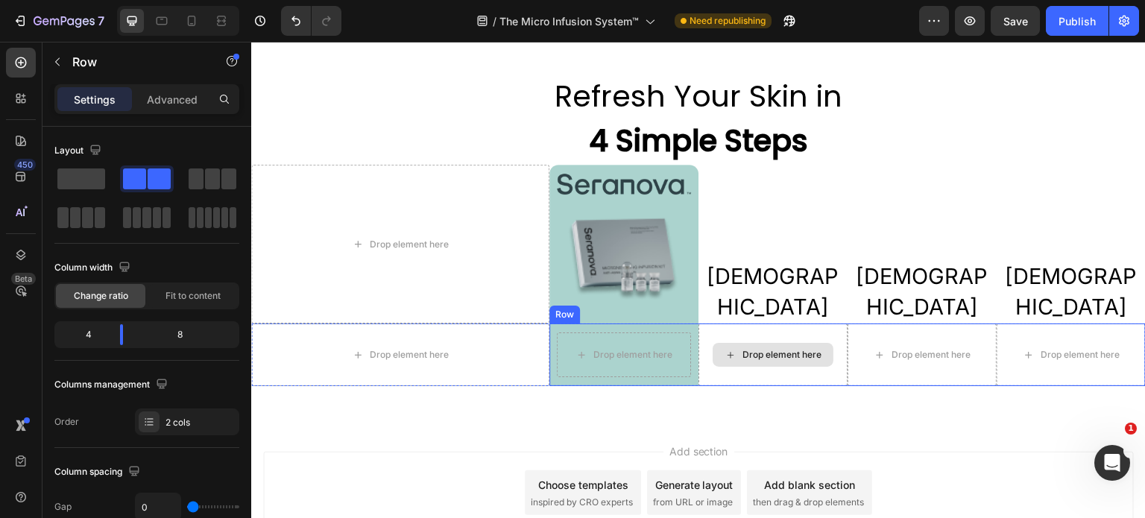
click at [713, 359] on div "Drop element here" at bounding box center [773, 355] width 121 height 24
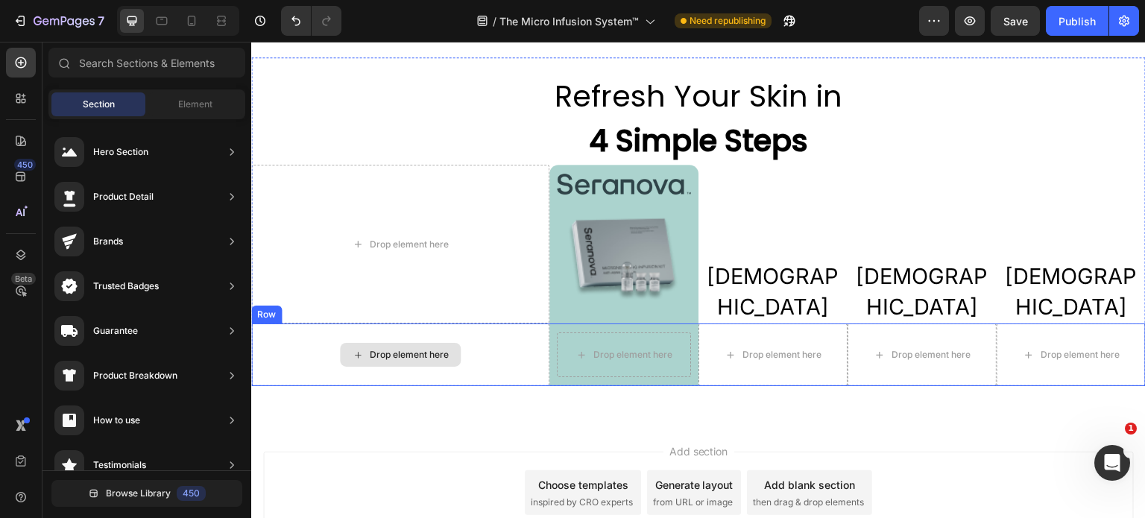
click at [517, 357] on div "Drop element here" at bounding box center [400, 355] width 298 height 63
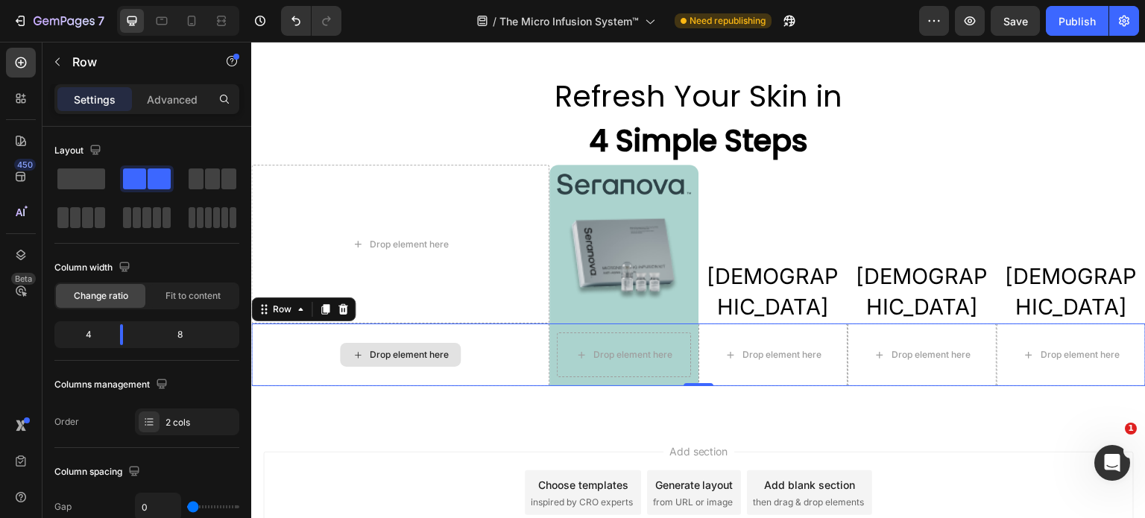
click at [535, 340] on div "Drop element here" at bounding box center [400, 355] width 298 height 63
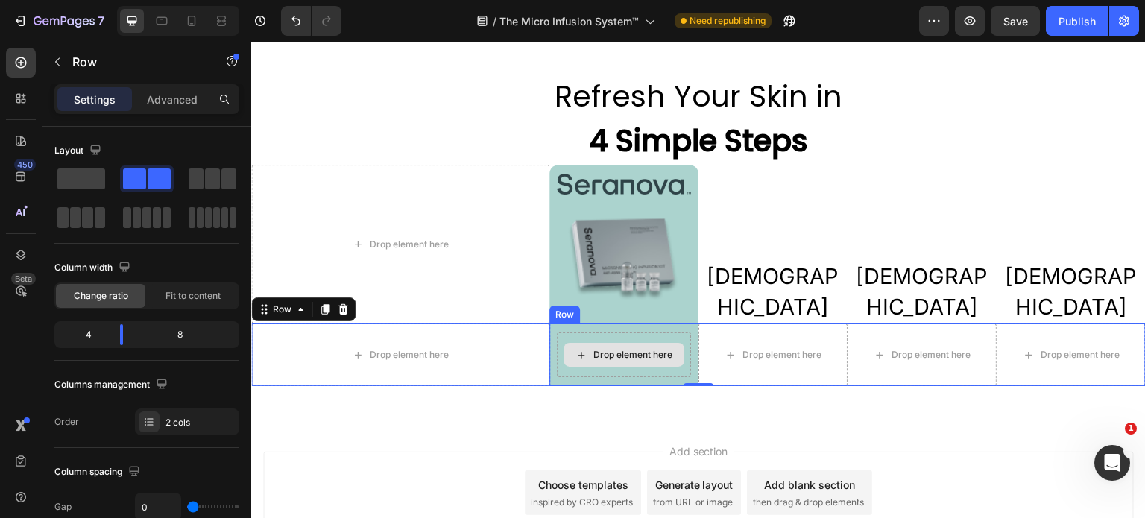
click at [631, 362] on div "Drop element here" at bounding box center [624, 355] width 121 height 24
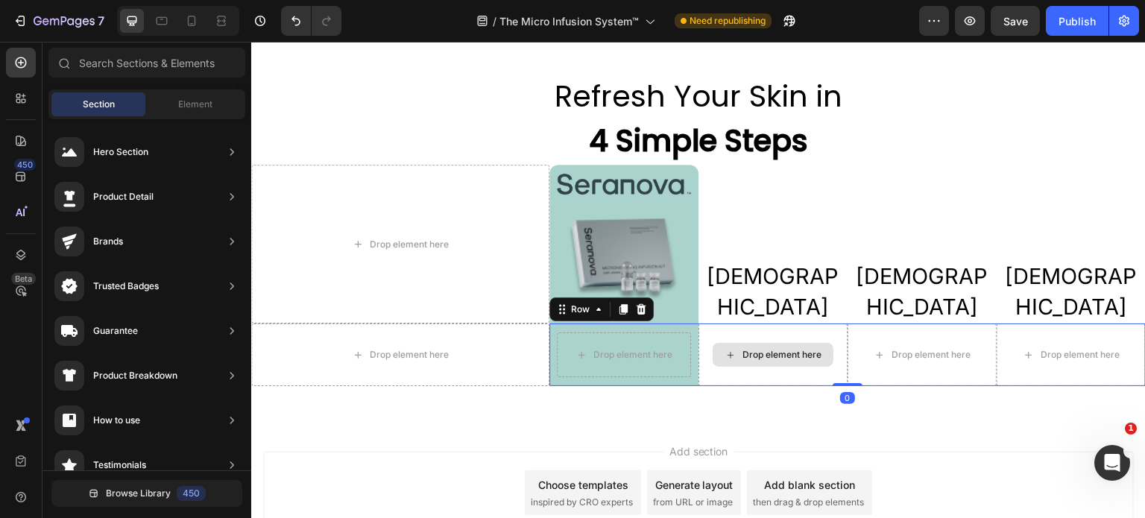
click at [714, 368] on div "Drop element here" at bounding box center [773, 355] width 149 height 63
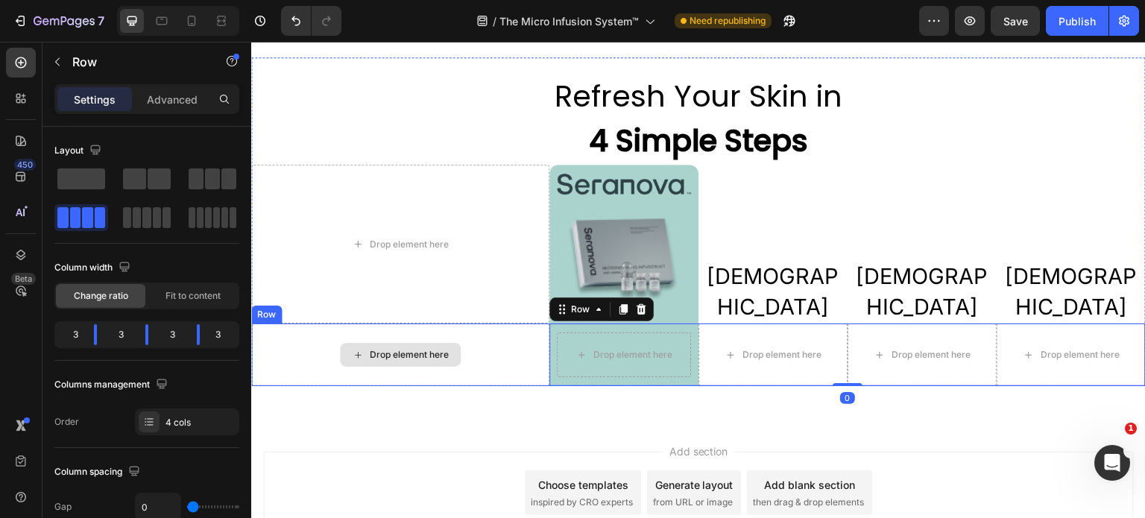
click at [516, 374] on div "Drop element here" at bounding box center [400, 355] width 298 height 63
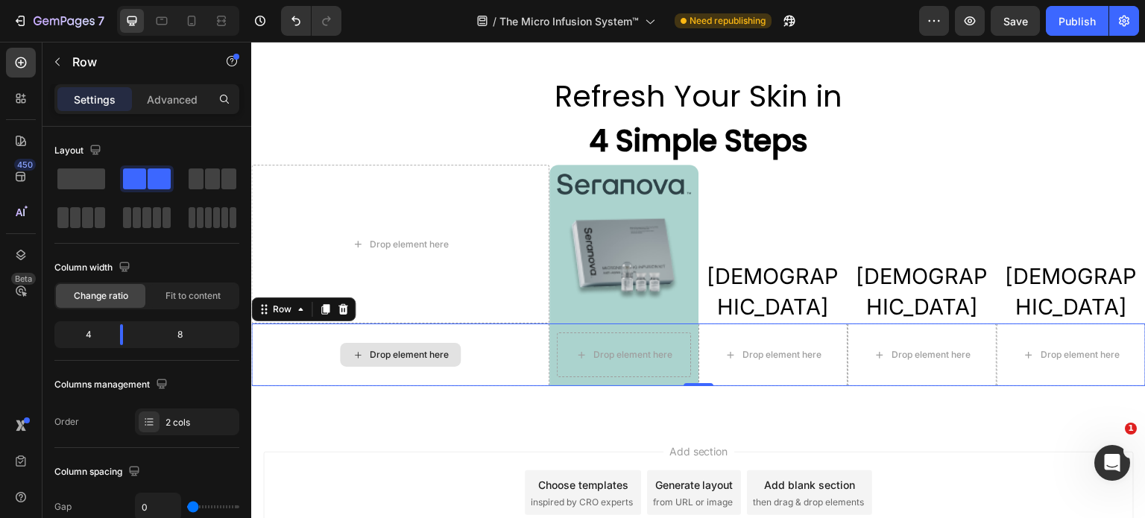
click at [514, 368] on div "Drop element here" at bounding box center [400, 355] width 298 height 63
click at [195, 20] on icon at bounding box center [192, 21] width 8 height 10
type input "100%"
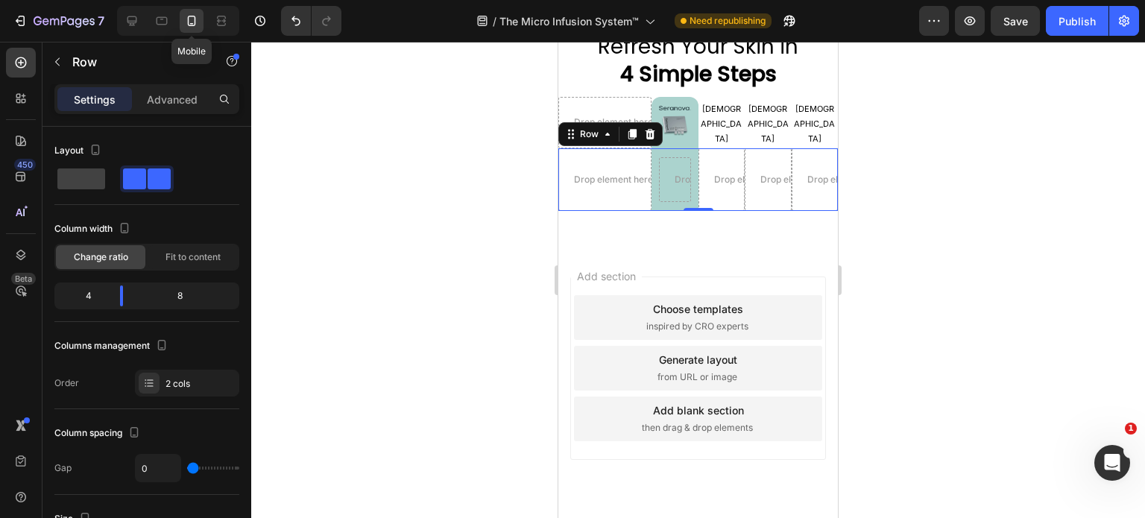
scroll to position [5164, 0]
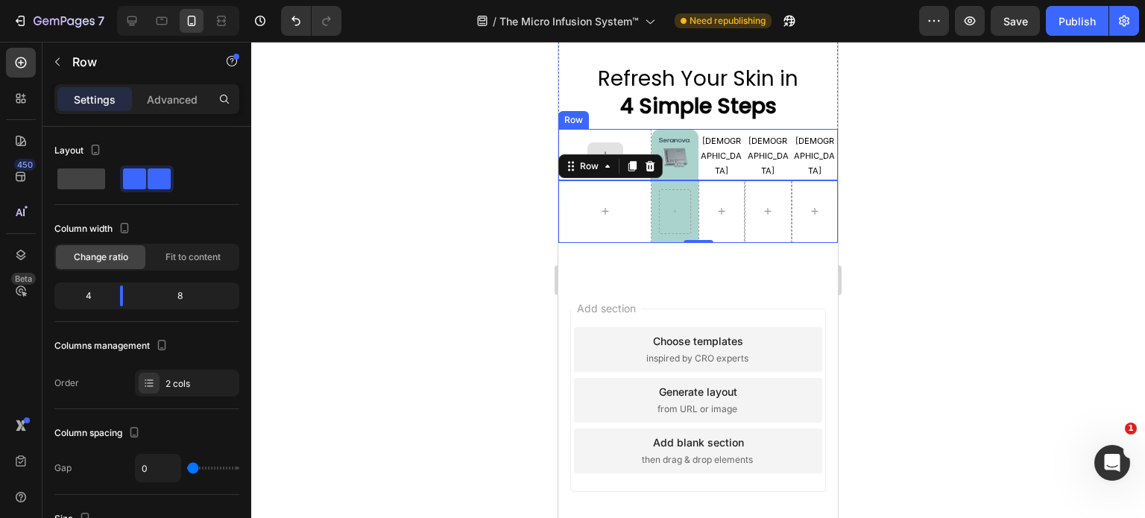
click at [596, 136] on div at bounding box center [604, 154] width 93 height 51
click at [568, 216] on div at bounding box center [604, 211] width 93 height 63
click at [133, 27] on icon at bounding box center [132, 20] width 15 height 15
type input "1200"
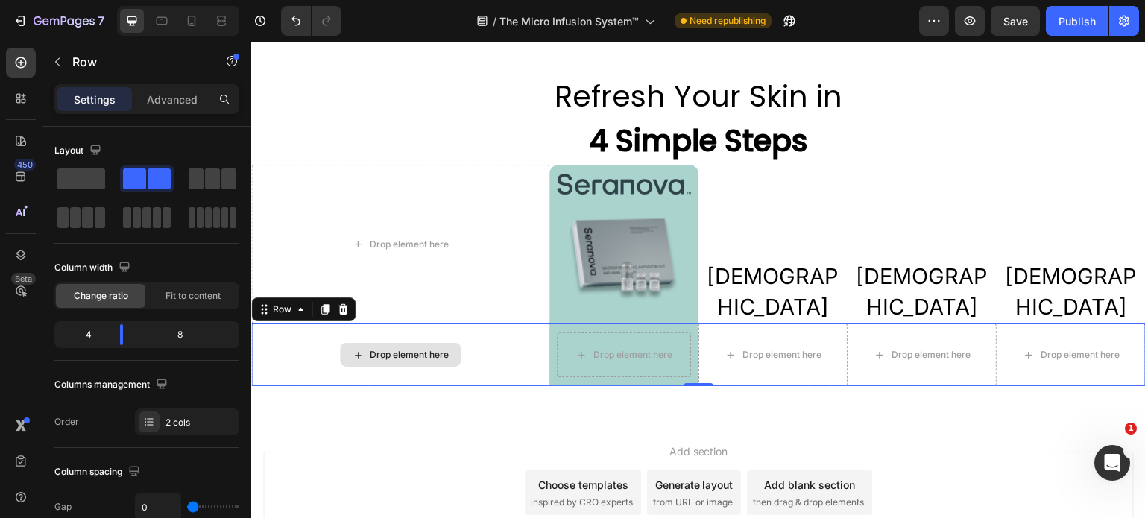
scroll to position [5311, 0]
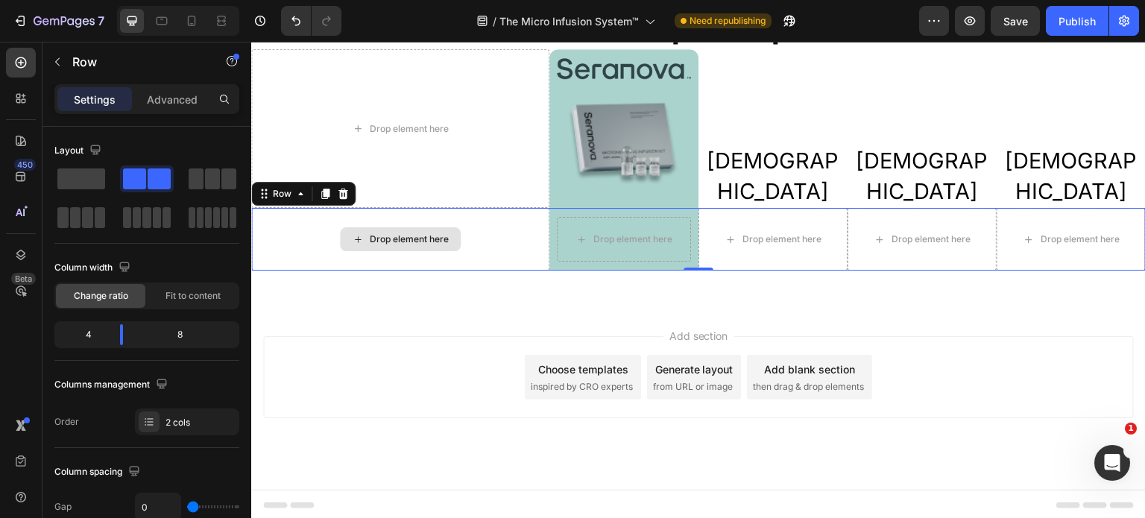
click at [470, 245] on div "Drop element here" at bounding box center [400, 239] width 298 height 63
click at [501, 242] on div "Drop element here" at bounding box center [400, 239] width 298 height 63
click at [167, 104] on p "Advanced" at bounding box center [172, 100] width 51 height 16
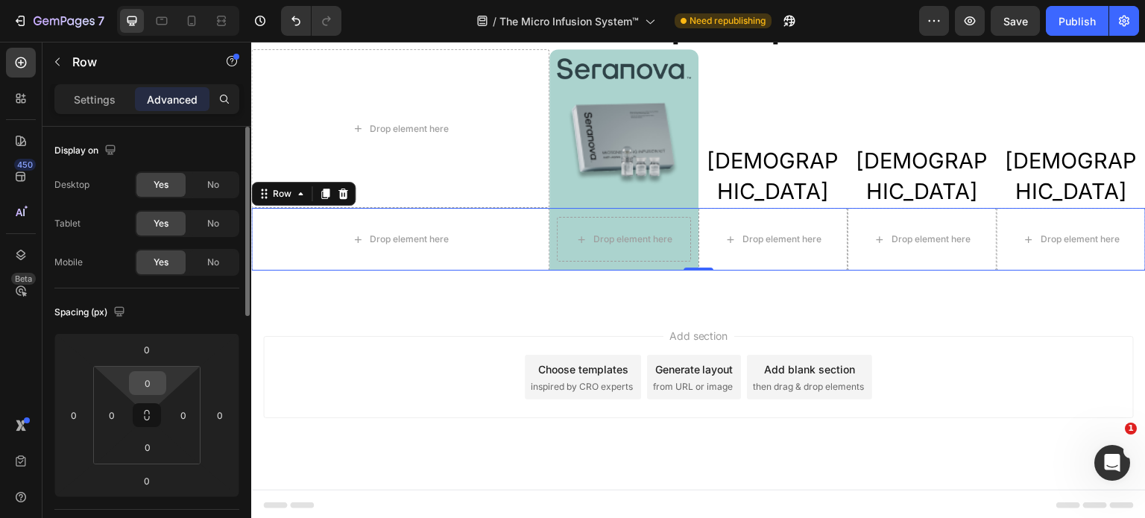
click at [157, 382] on input "0" at bounding box center [148, 383] width 30 height 22
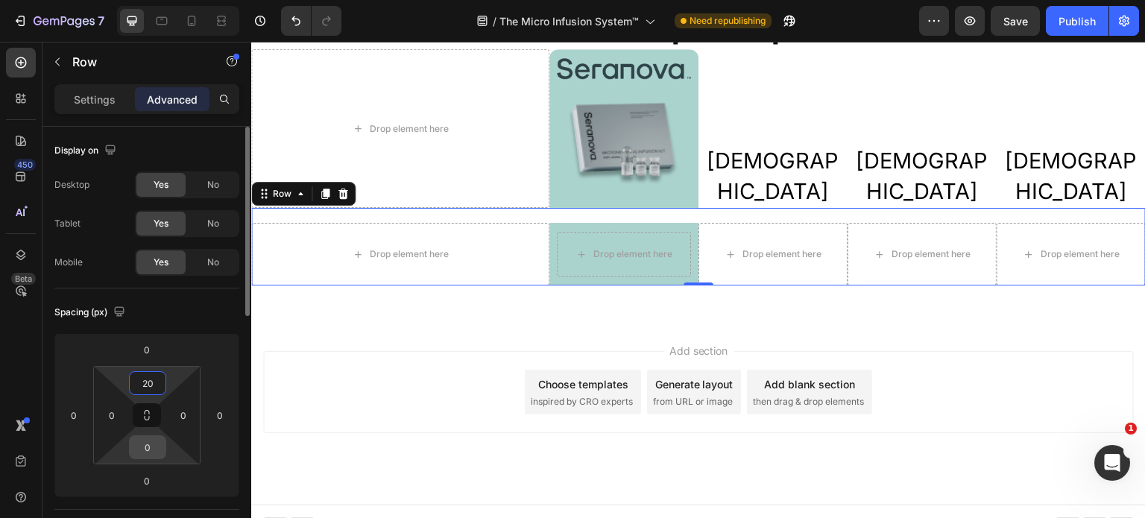
type input "20"
click at [151, 446] on input "0" at bounding box center [148, 447] width 30 height 22
type input "1"
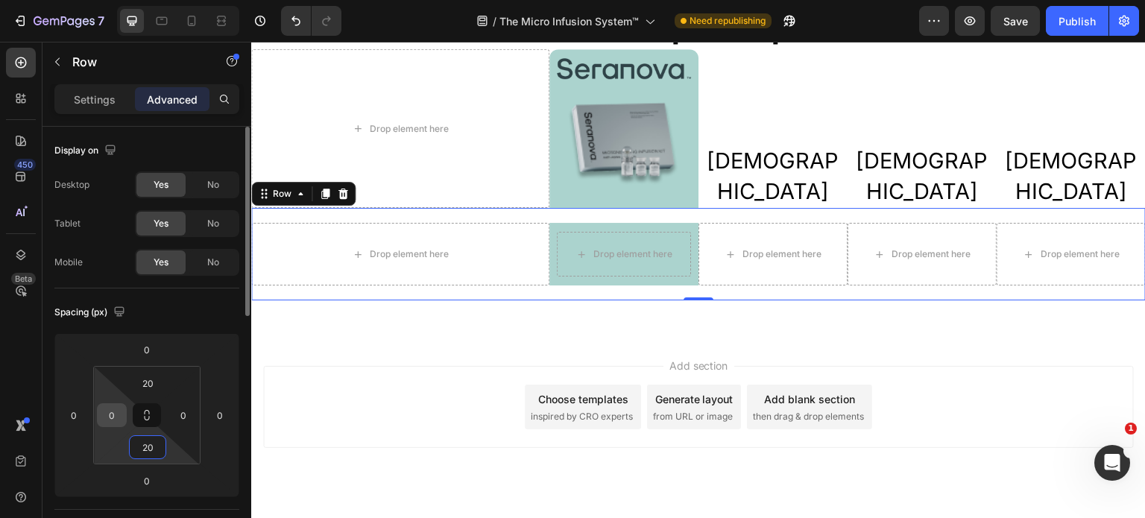
type input "20"
click at [122, 419] on input "0" at bounding box center [112, 415] width 22 height 22
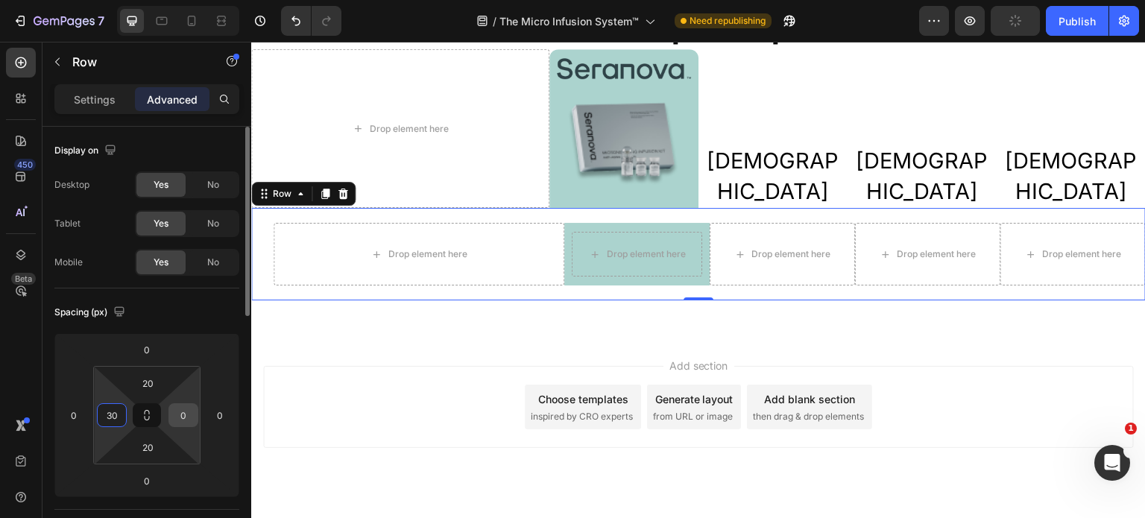
type input "30"
click at [181, 422] on input "0" at bounding box center [183, 415] width 22 height 22
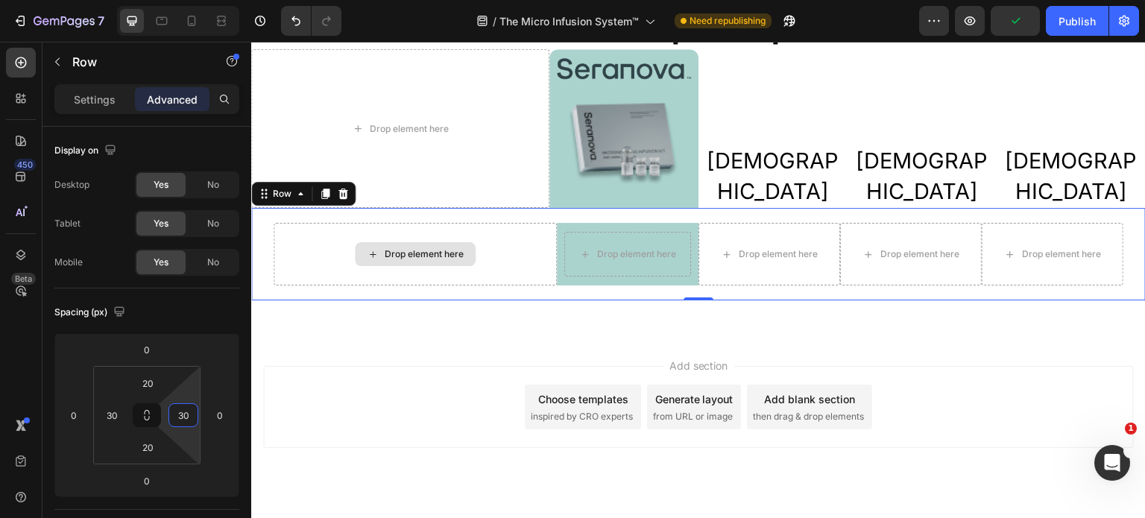
type input "3"
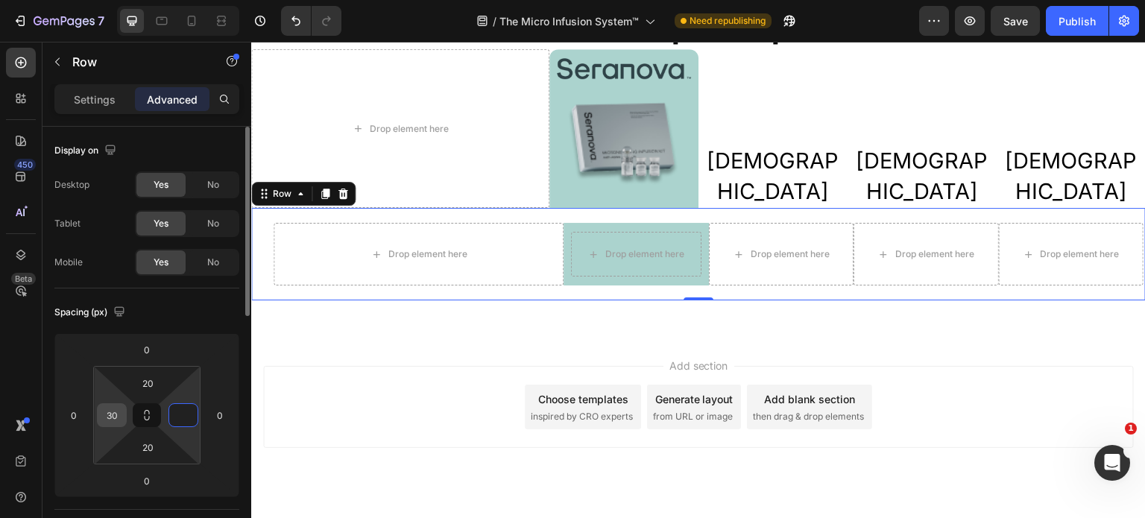
click at [119, 418] on input "30" at bounding box center [112, 415] width 22 height 22
type input "3"
type input "0"
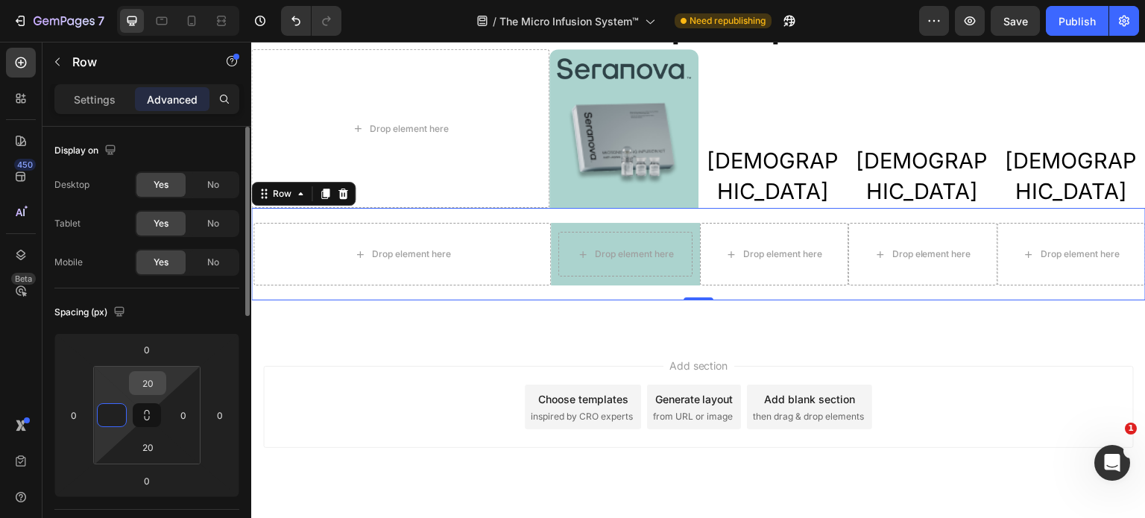
type input "0"
click at [153, 387] on input "20" at bounding box center [148, 383] width 30 height 22
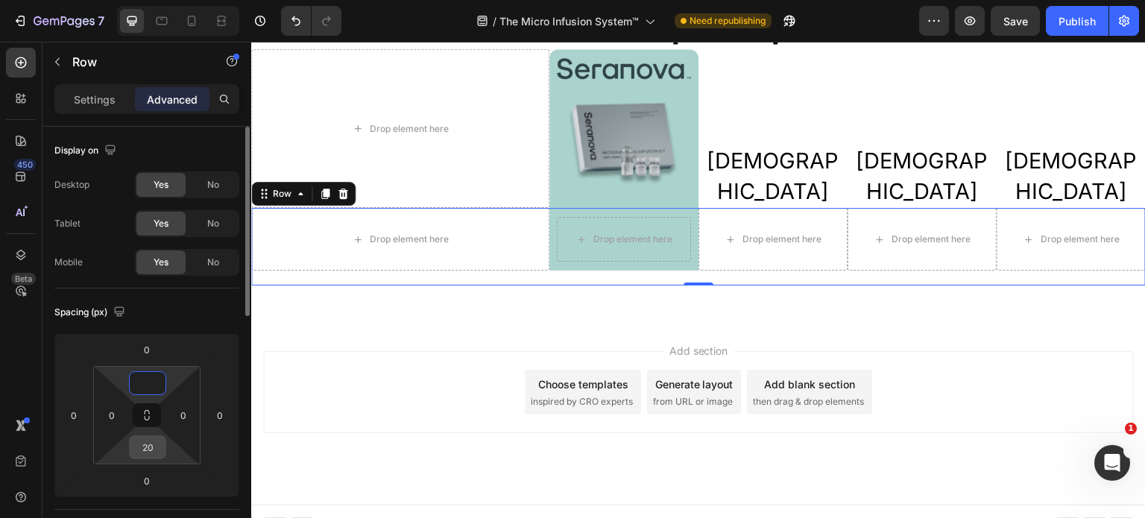
type input "0"
click at [154, 444] on input "20" at bounding box center [148, 447] width 30 height 22
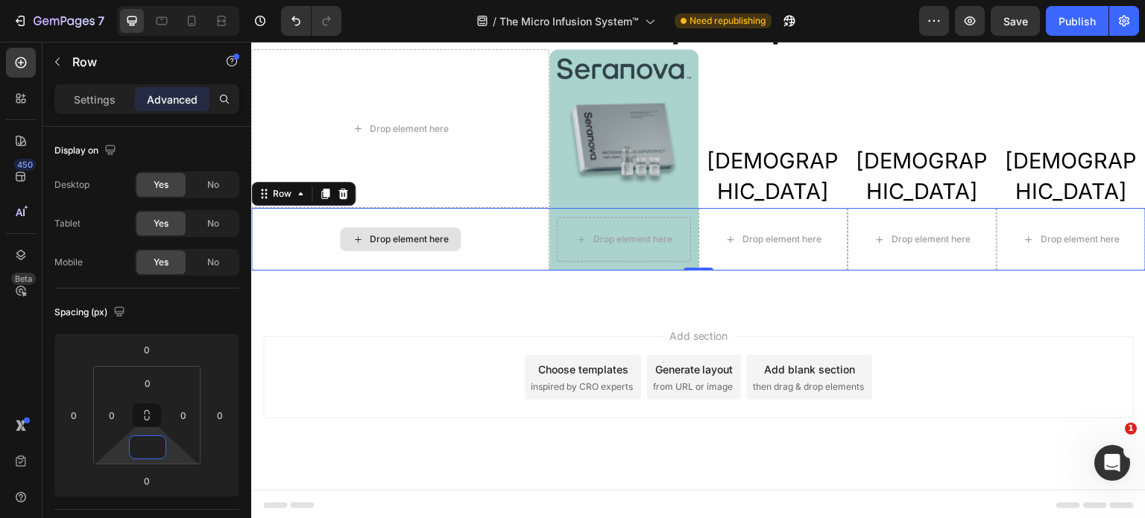
click at [438, 252] on div "Drop element here" at bounding box center [400, 239] width 298 height 63
type input "0"
click at [471, 245] on div "Drop element here" at bounding box center [400, 239] width 298 height 63
click at [475, 245] on div "Drop element here" at bounding box center [400, 239] width 298 height 63
click at [705, 253] on div "Drop element here" at bounding box center [773, 239] width 149 height 63
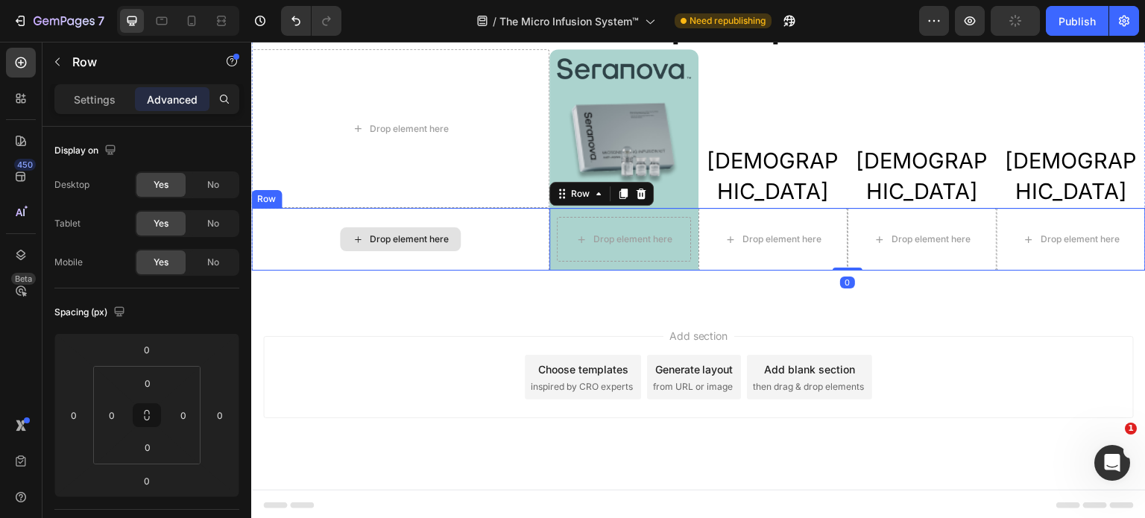
click at [469, 248] on div "Drop element here" at bounding box center [400, 239] width 298 height 63
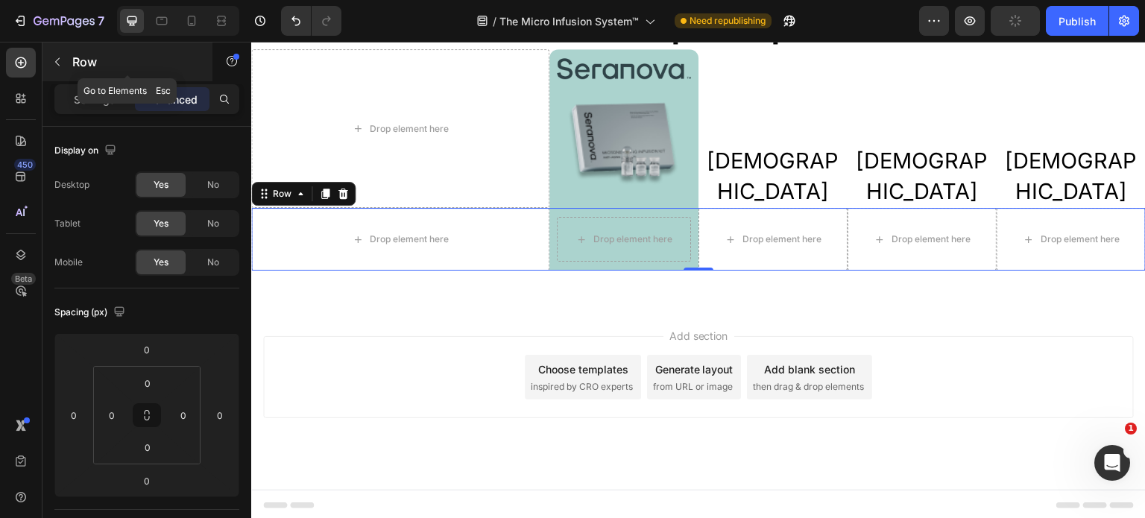
click at [55, 63] on icon "button" at bounding box center [57, 62] width 12 height 12
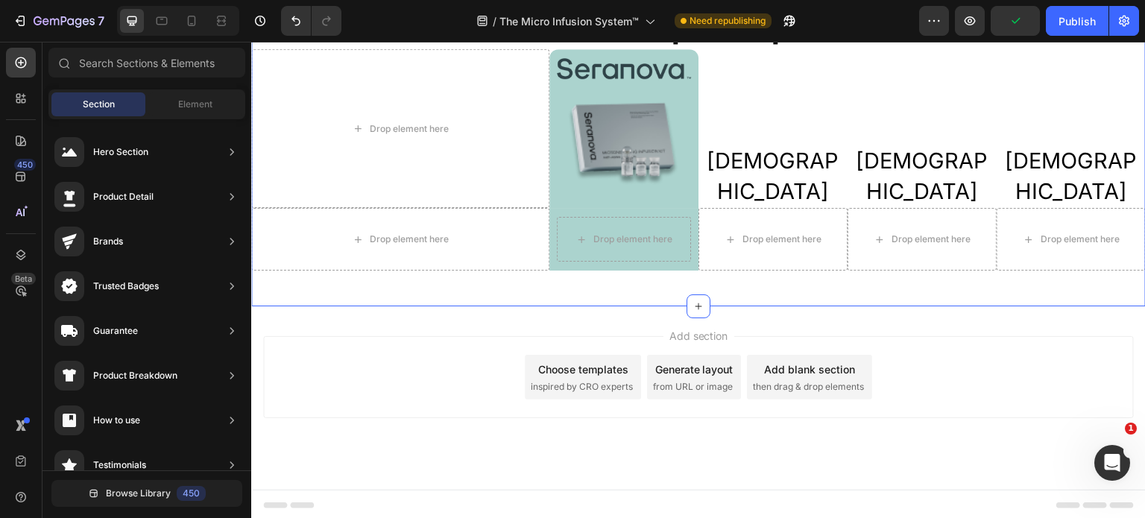
click at [481, 265] on div "Drop element here" at bounding box center [400, 239] width 298 height 63
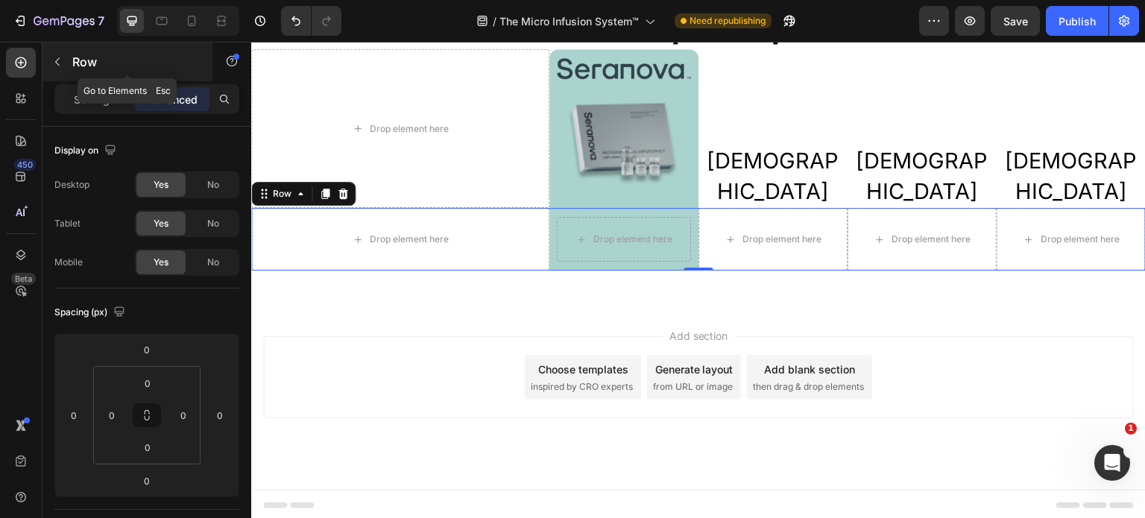
click at [59, 64] on icon "button" at bounding box center [57, 62] width 12 height 12
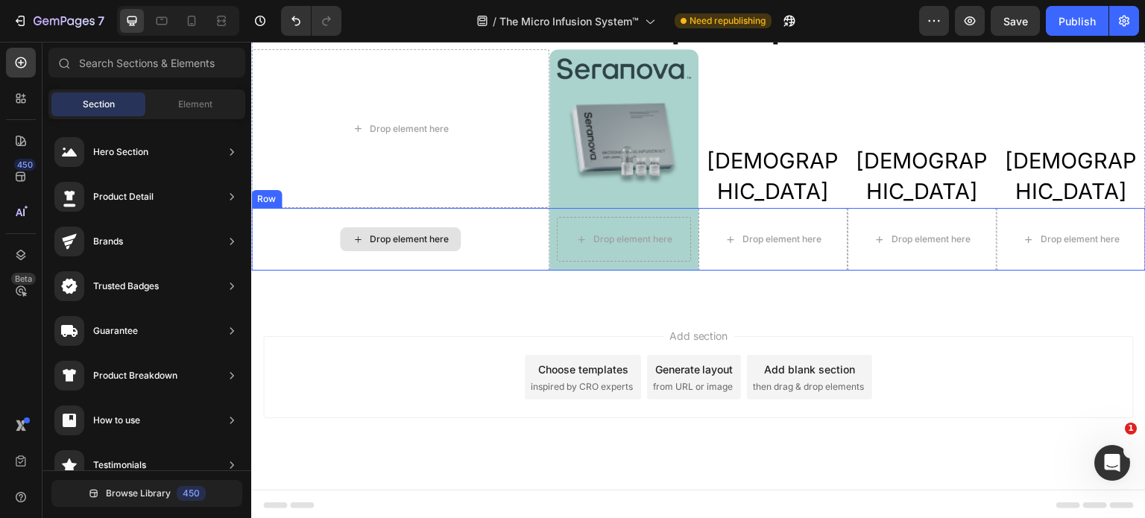
click at [464, 240] on div "Drop element here" at bounding box center [400, 239] width 298 height 63
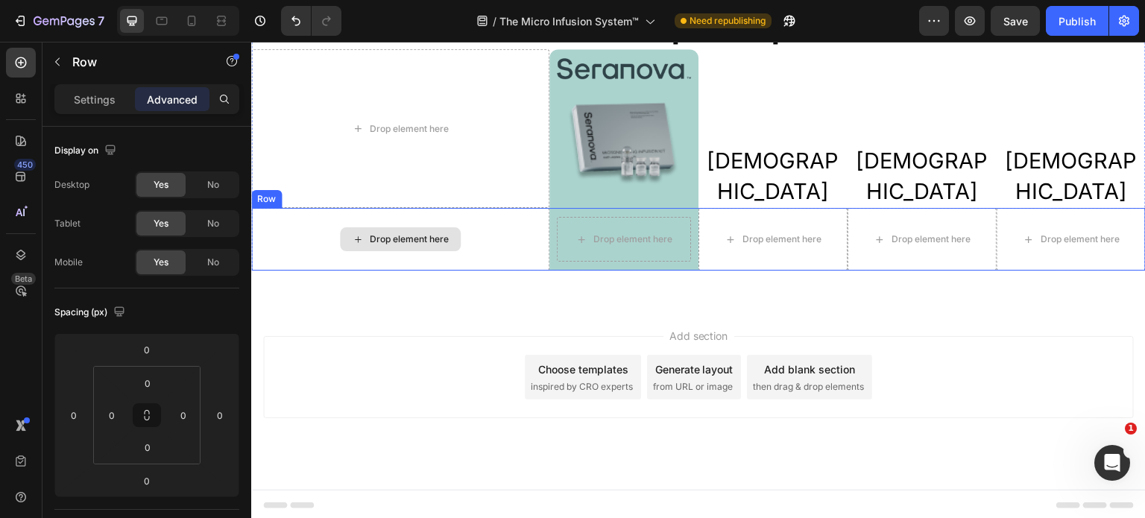
click at [464, 241] on div "Drop element here" at bounding box center [400, 239] width 298 height 63
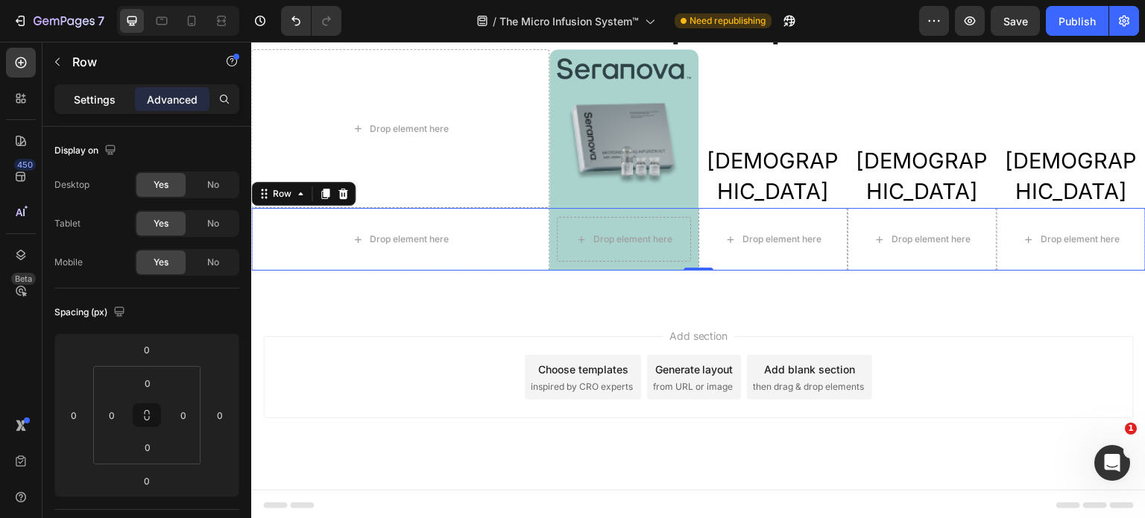
click at [85, 104] on p "Settings" at bounding box center [95, 100] width 42 height 16
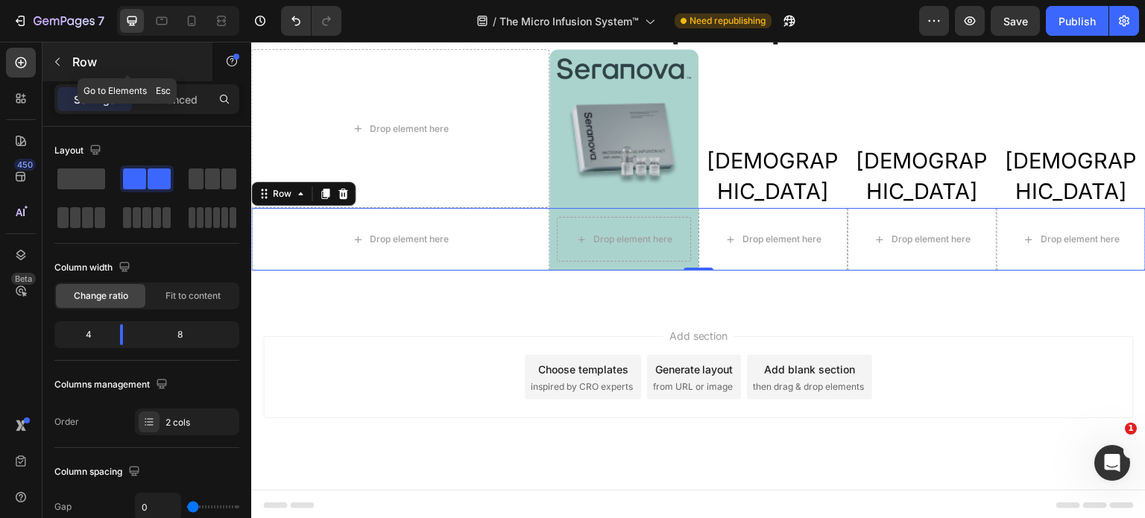
click at [58, 68] on button "button" at bounding box center [57, 62] width 24 height 24
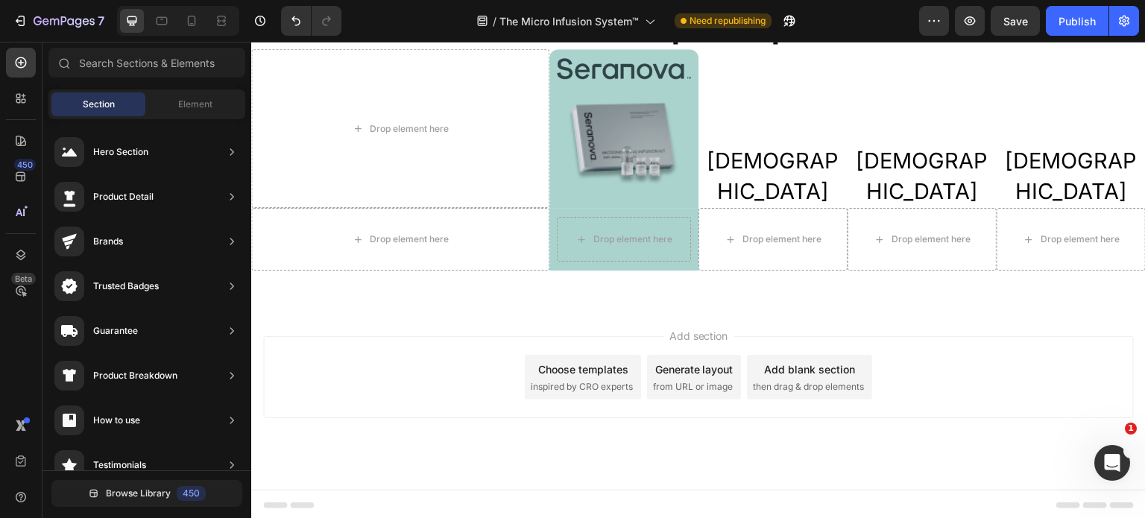
click at [58, 68] on icon at bounding box center [63, 63] width 12 height 12
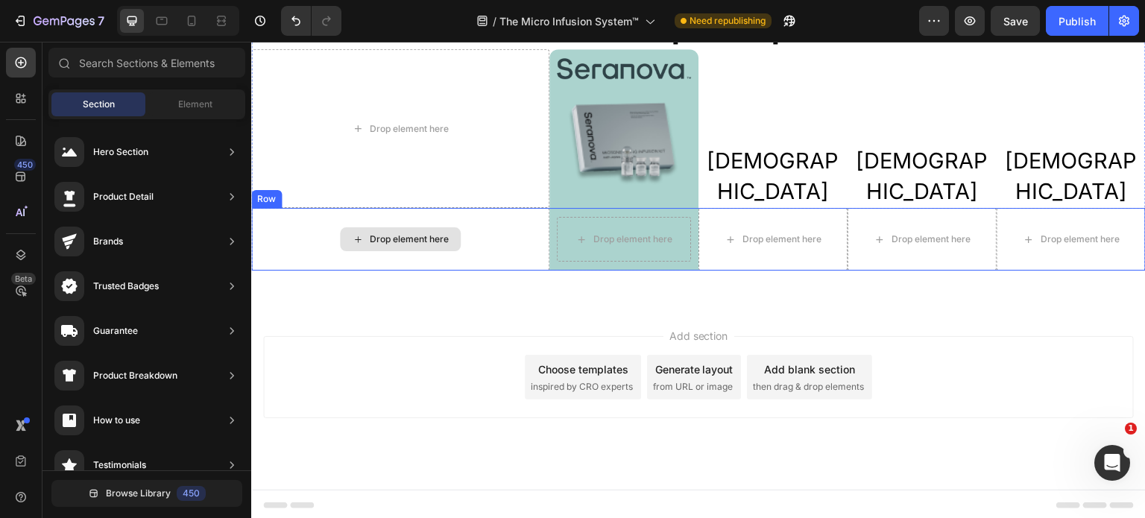
click at [481, 239] on div "Drop element here" at bounding box center [400, 239] width 298 height 63
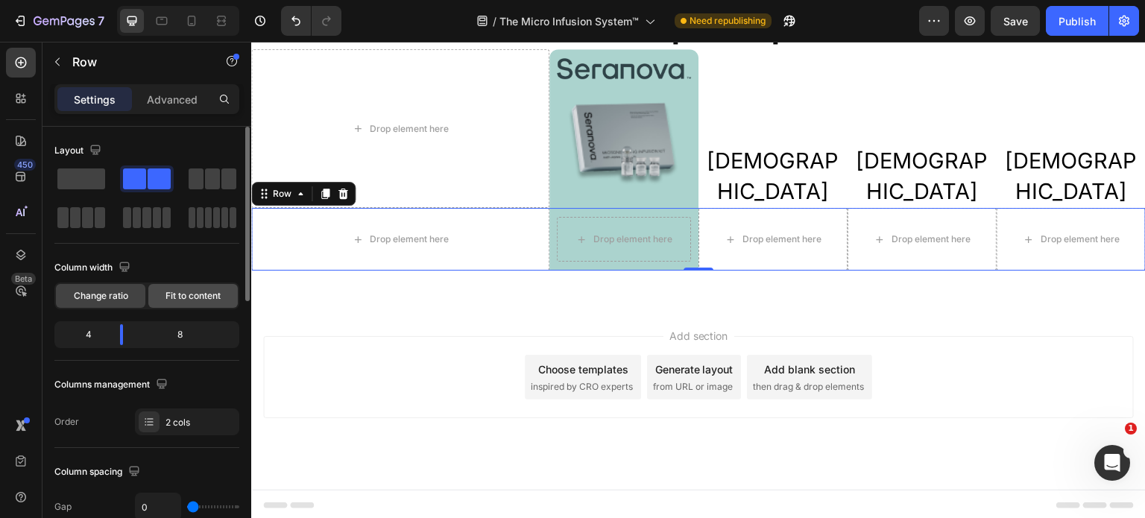
scroll to position [75, 0]
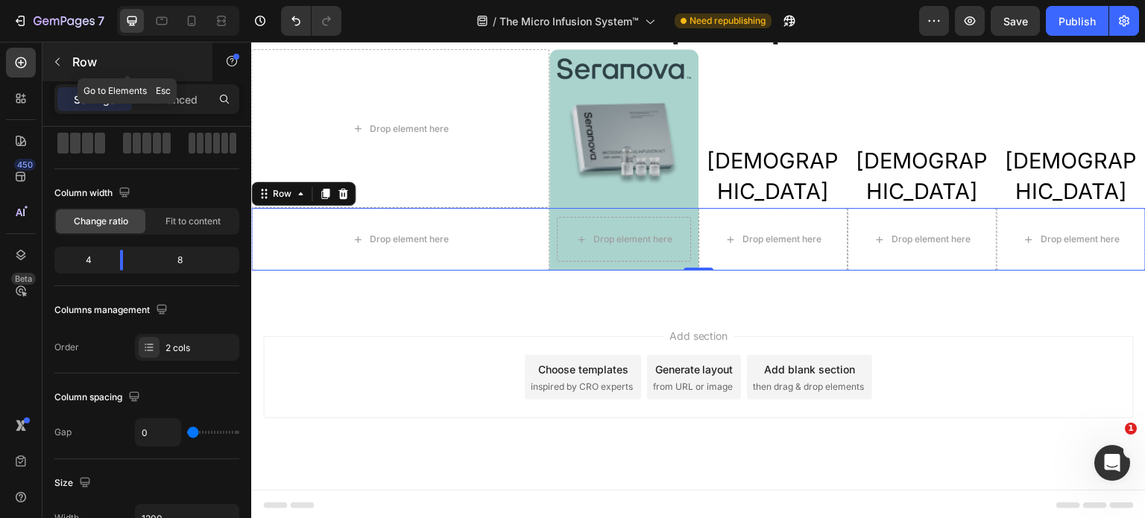
click at [57, 66] on icon "button" at bounding box center [57, 62] width 12 height 12
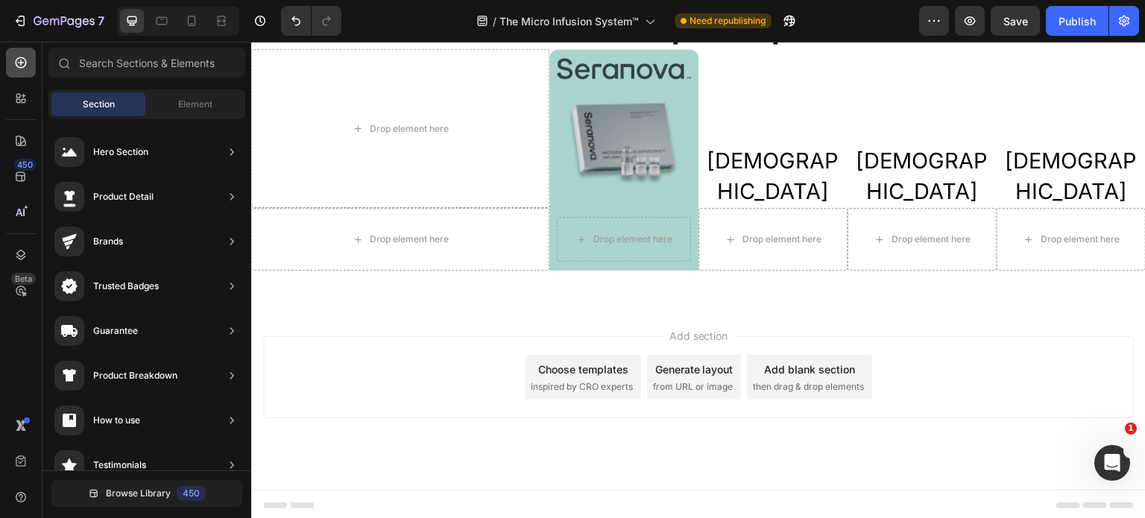
click at [15, 69] on icon at bounding box center [20, 62] width 15 height 15
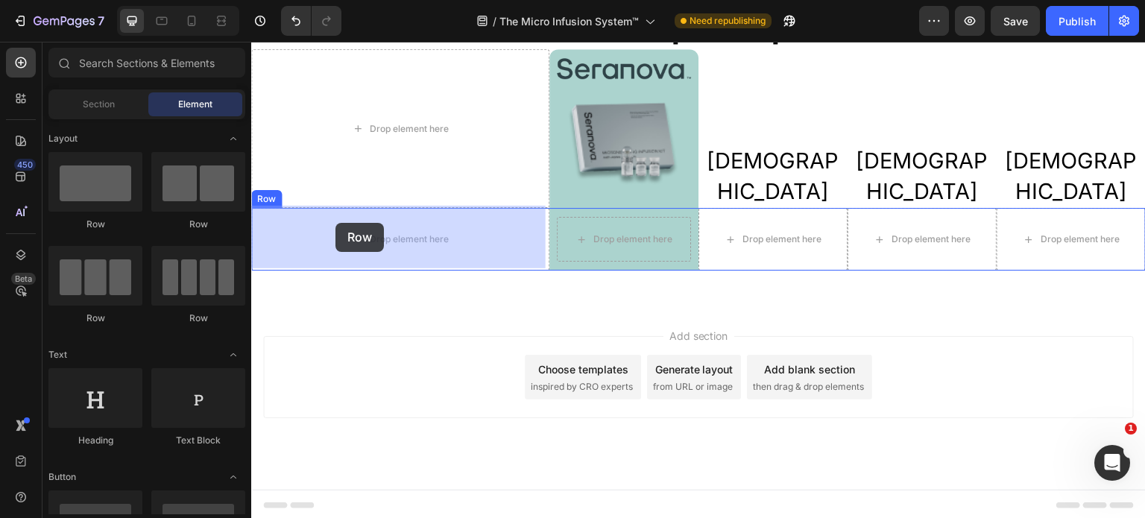
drag, startPoint x: 337, startPoint y: 236, endPoint x: 335, endPoint y: 223, distance: 12.8
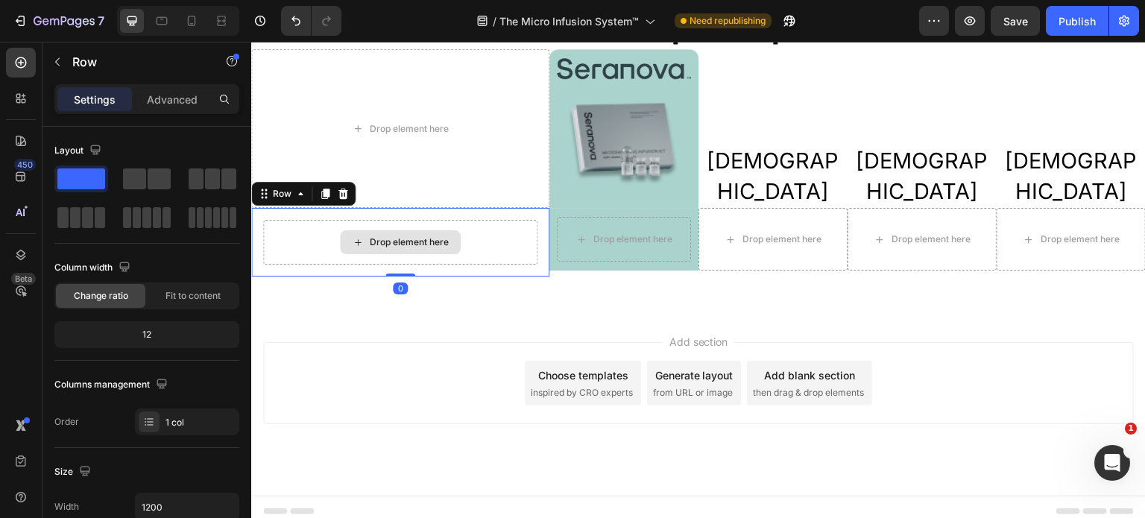
click at [505, 241] on div "Drop element here" at bounding box center [400, 242] width 274 height 45
click at [148, 101] on p "Advanced" at bounding box center [172, 100] width 51 height 16
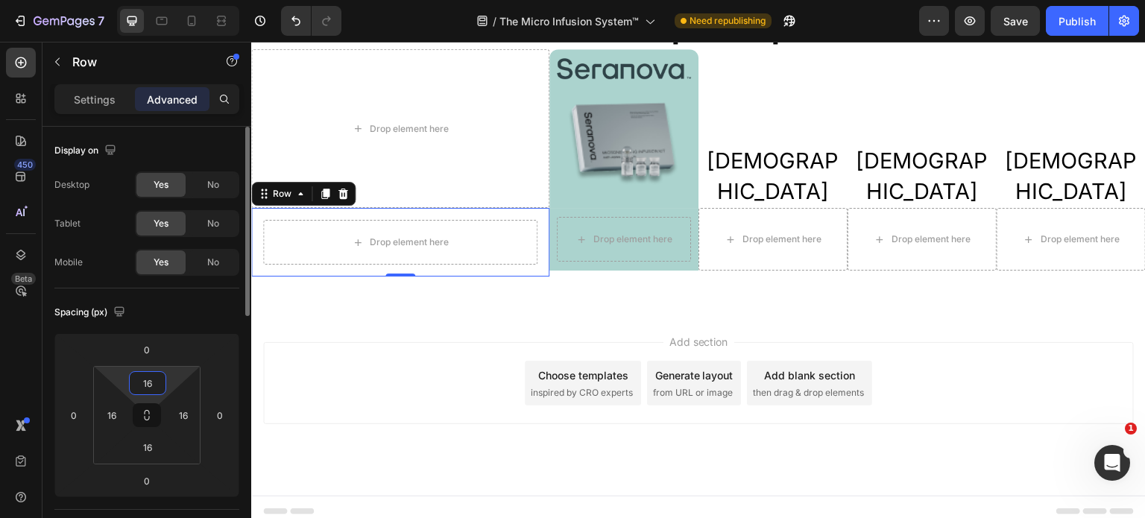
click at [158, 384] on input "16" at bounding box center [148, 383] width 30 height 22
type input "20"
click at [148, 444] on input "16" at bounding box center [148, 447] width 30 height 22
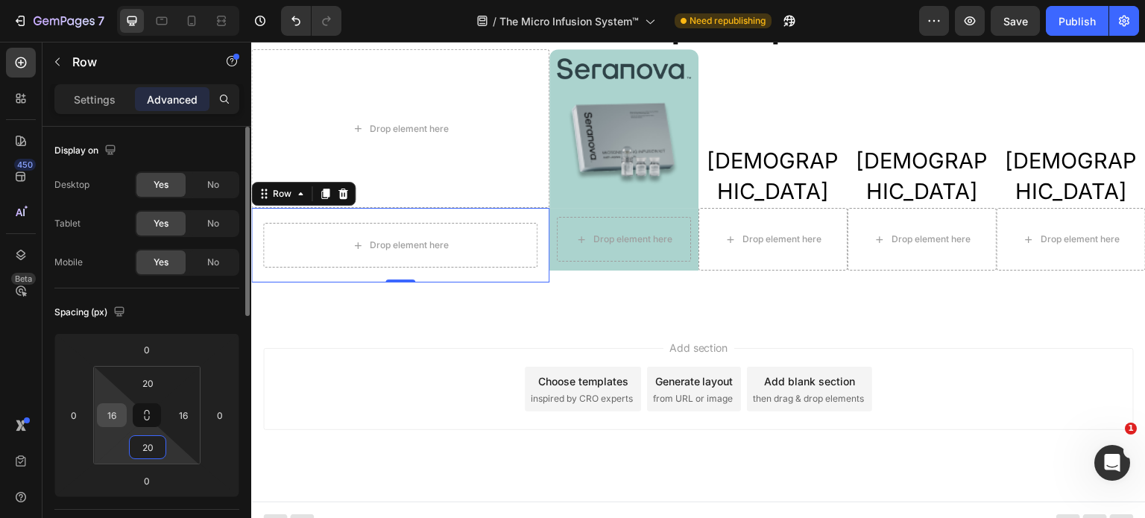
type input "20"
click at [116, 415] on input "16" at bounding box center [112, 415] width 22 height 22
type input "30"
click at [182, 415] on input "16" at bounding box center [183, 415] width 22 height 22
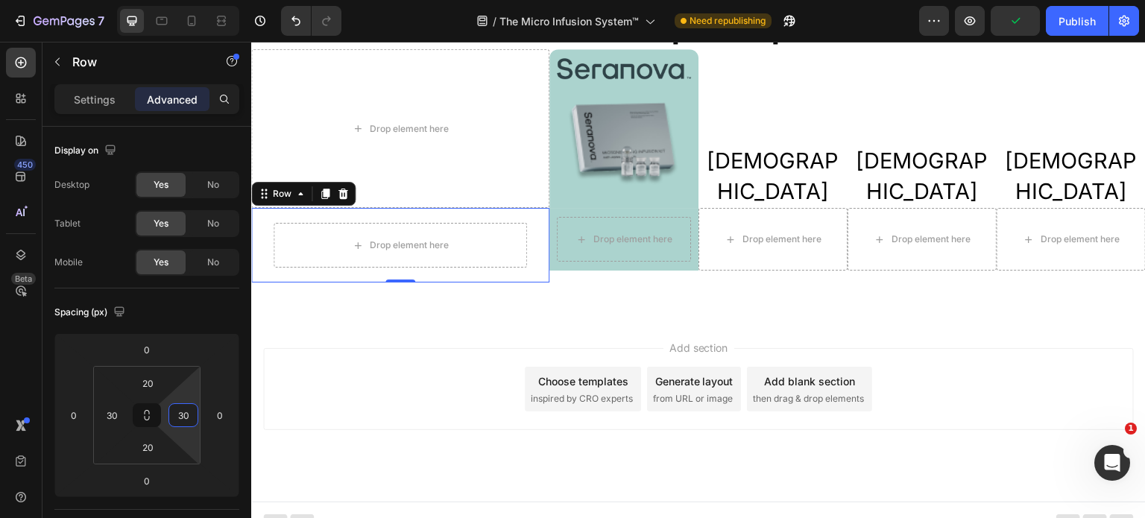
type input "30"
click at [502, 264] on div "Drop element here" at bounding box center [400, 245] width 253 height 45
click at [92, 98] on p "Settings" at bounding box center [95, 100] width 42 height 16
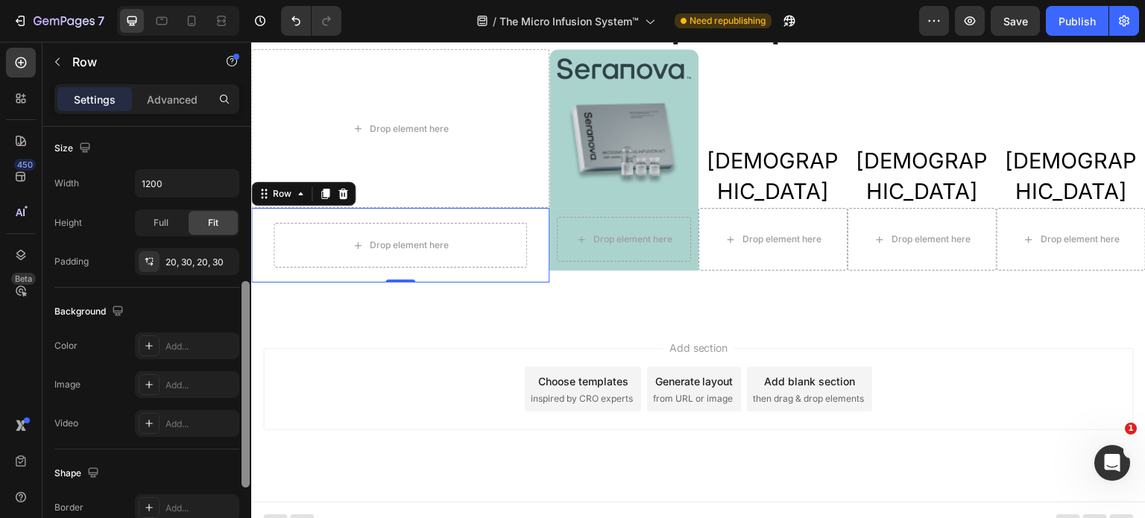
drag, startPoint x: 494, startPoint y: 356, endPoint x: 251, endPoint y: 491, distance: 277.6
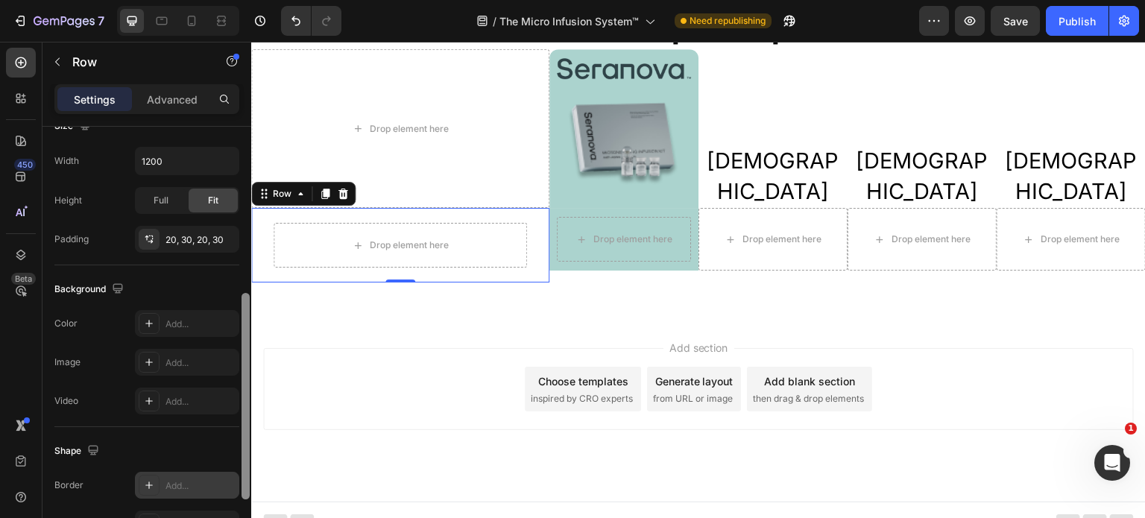
scroll to position [347, 0]
click at [192, 481] on div "Add..." at bounding box center [201, 485] width 70 height 13
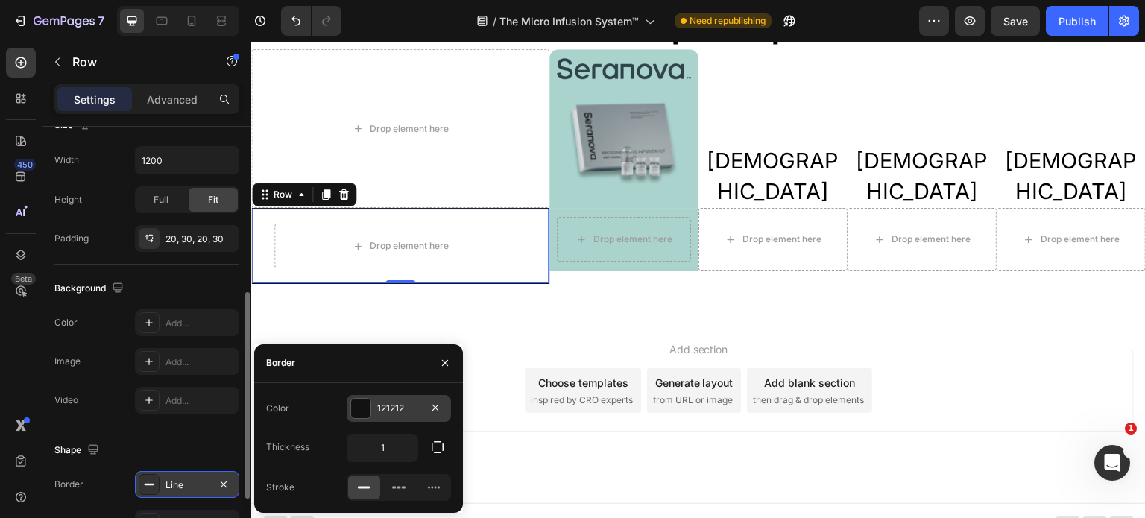
click at [407, 409] on div "121212" at bounding box center [398, 408] width 43 height 13
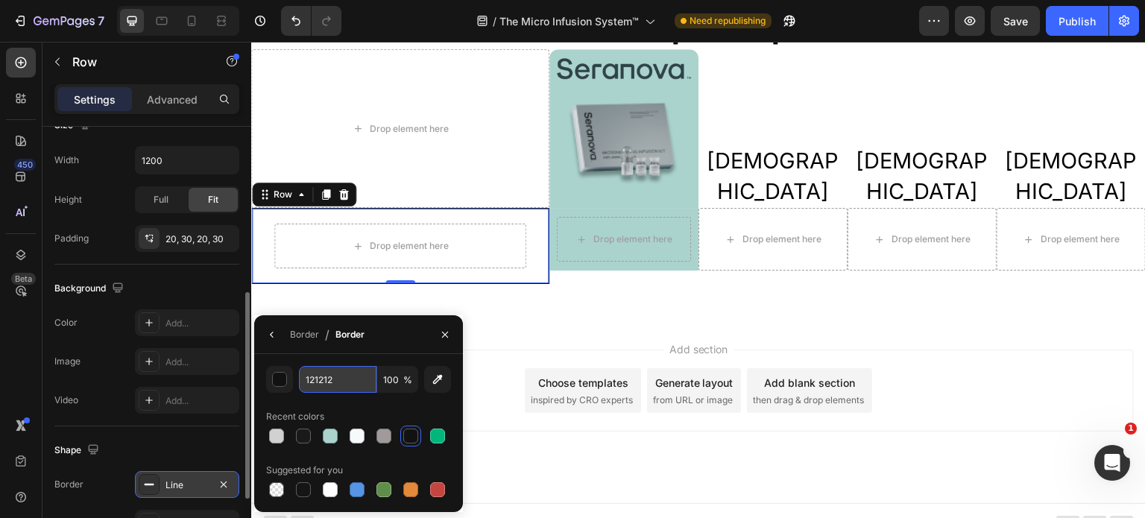
click at [336, 384] on input "121212" at bounding box center [338, 379] width 78 height 27
paste input "#D1D1D1"
type input "#D1D1D1"
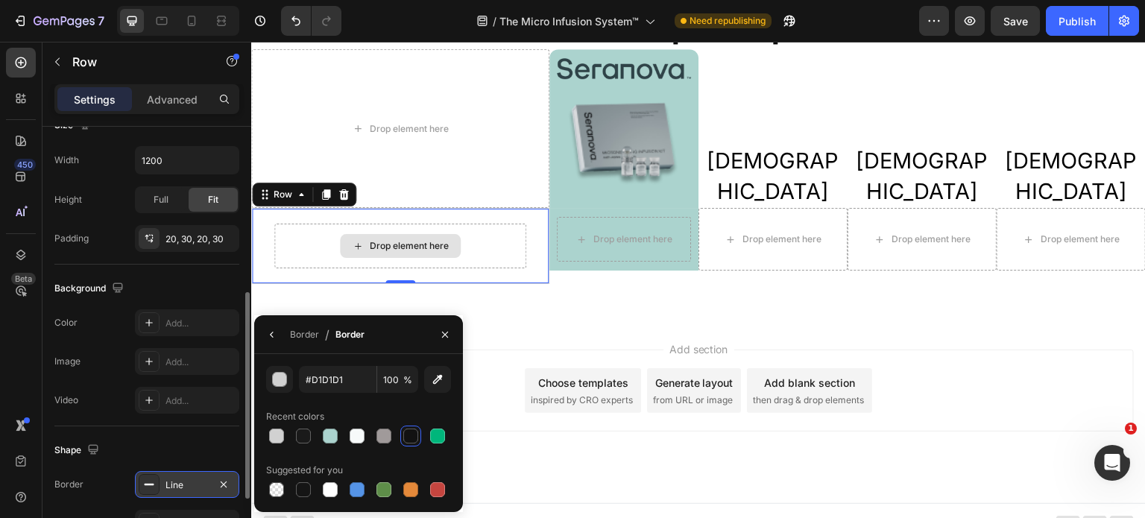
click at [511, 262] on div "Drop element here" at bounding box center [400, 246] width 252 height 45
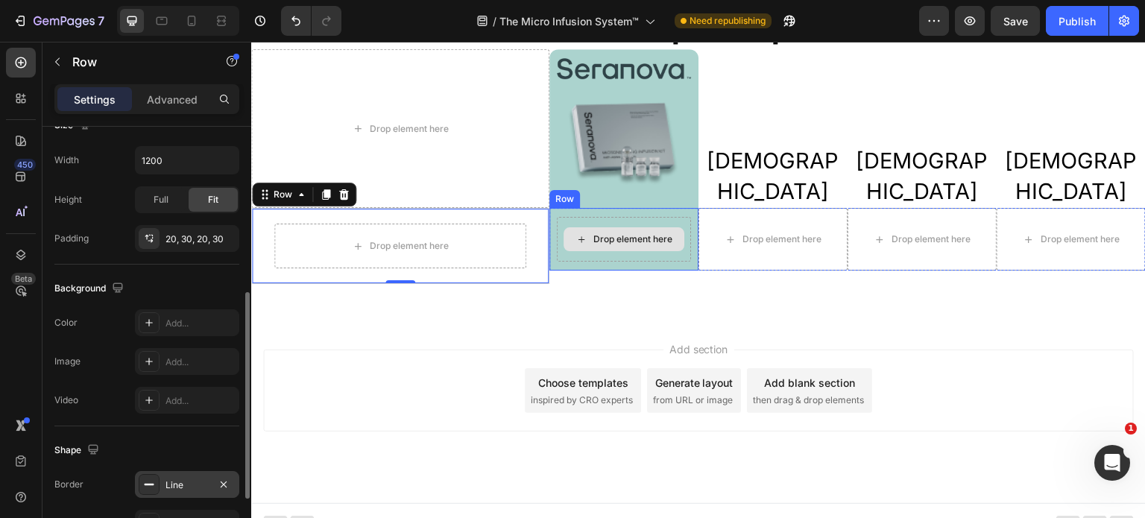
click at [611, 257] on div "Drop element here" at bounding box center [624, 239] width 134 height 45
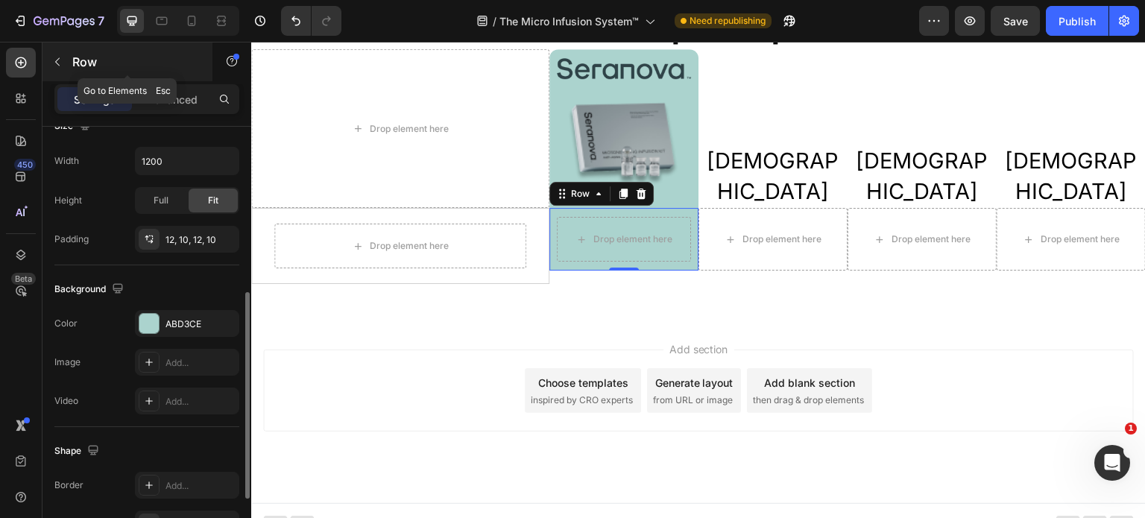
click at [63, 59] on icon "button" at bounding box center [57, 62] width 12 height 12
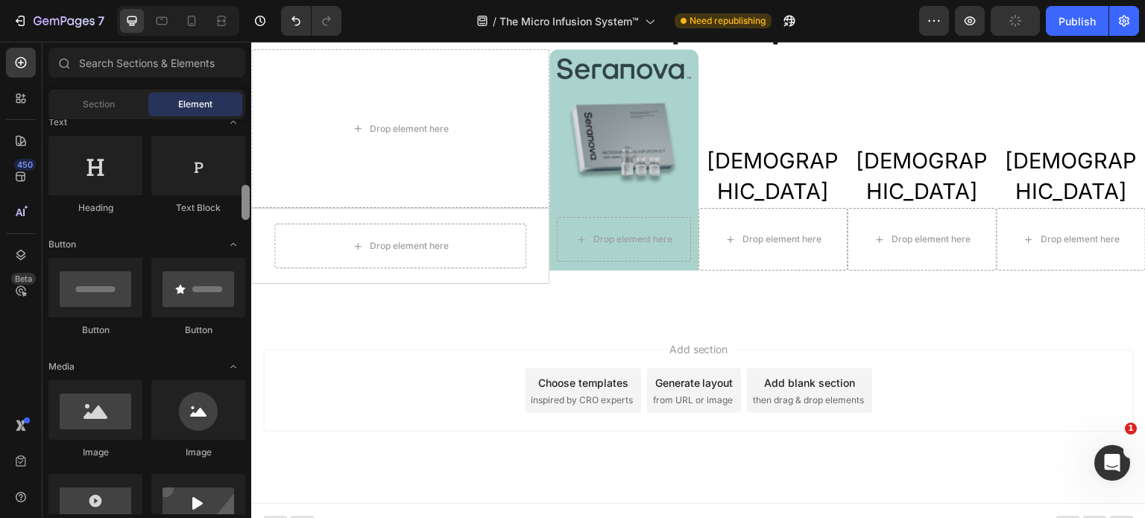
scroll to position [274, 0]
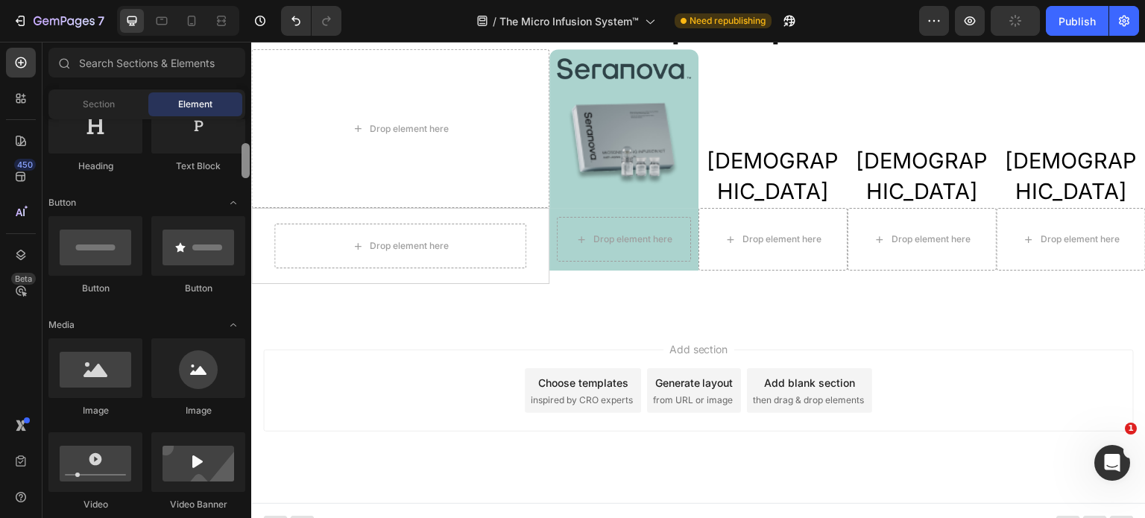
drag, startPoint x: 245, startPoint y: 146, endPoint x: 246, endPoint y: 171, distance: 24.6
click at [246, 171] on div at bounding box center [246, 160] width 8 height 35
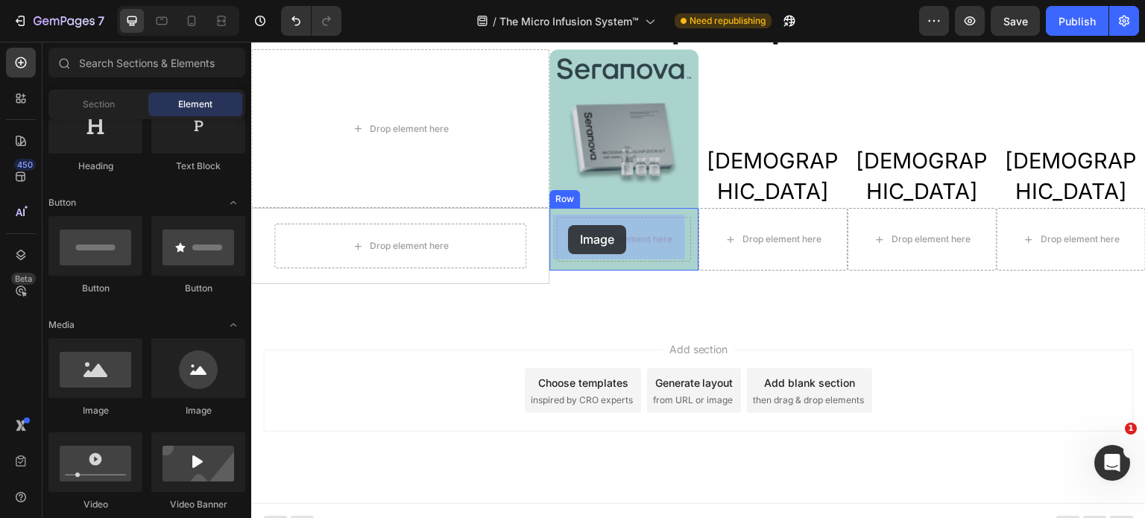
drag, startPoint x: 322, startPoint y: 421, endPoint x: 568, endPoint y: 225, distance: 314.6
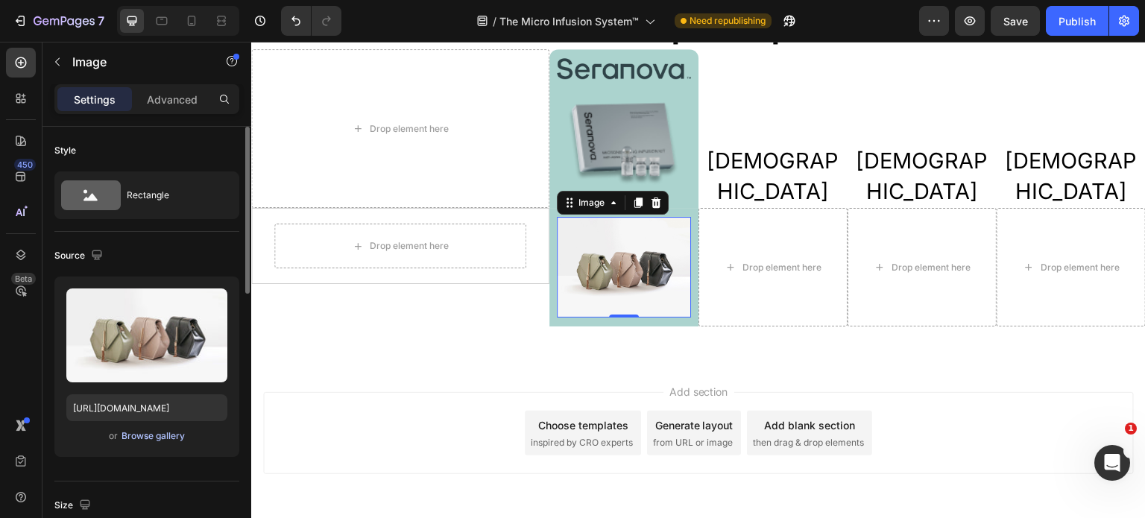
click at [155, 438] on div "Browse gallery" at bounding box center [153, 435] width 63 height 13
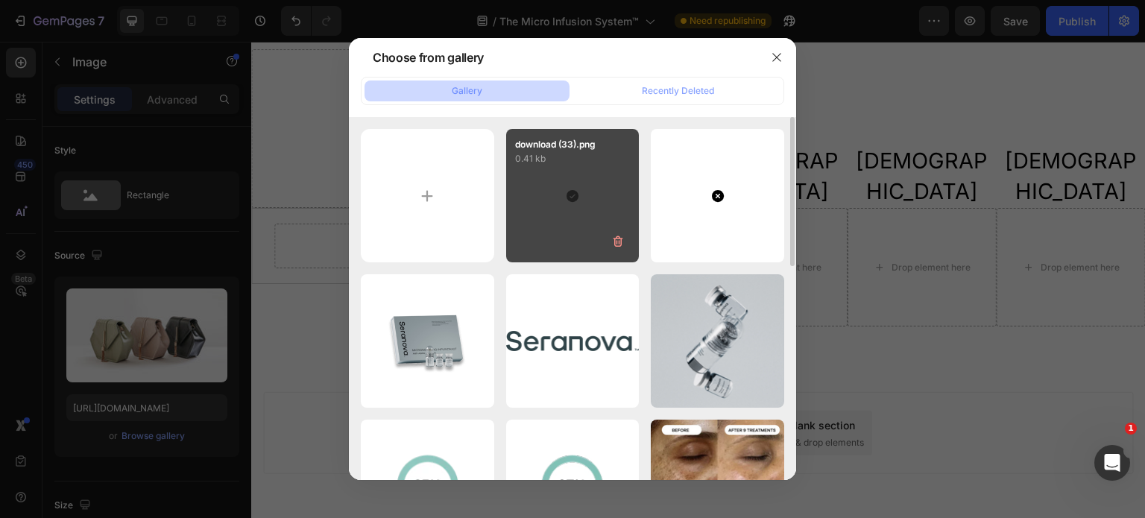
click at [540, 213] on div "download (33).png 0.41 kb" at bounding box center [572, 195] width 133 height 133
type input "[URL][DOMAIN_NAME]"
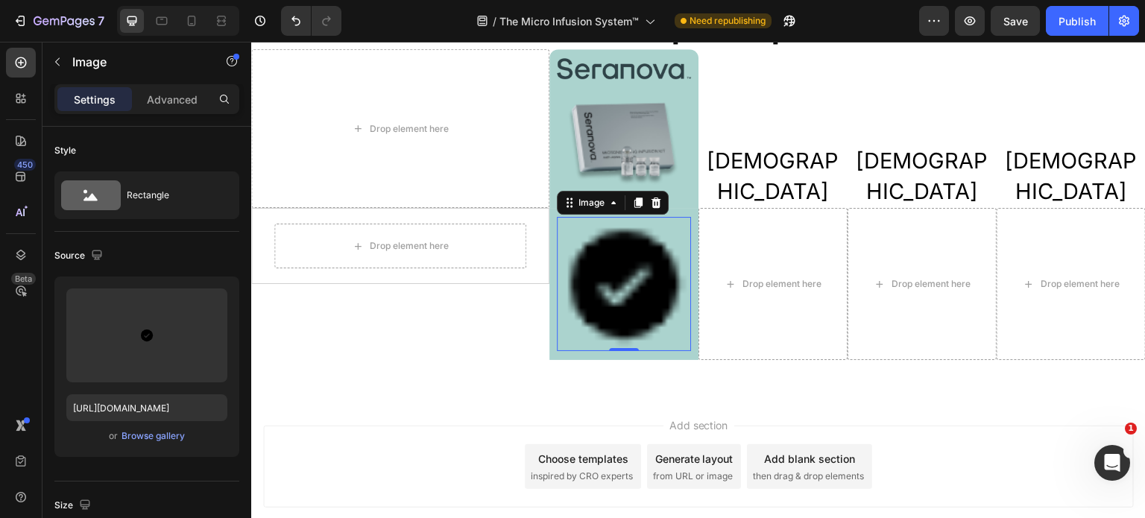
click at [660, 319] on img at bounding box center [624, 284] width 134 height 134
click at [60, 62] on icon "button" at bounding box center [57, 62] width 12 height 12
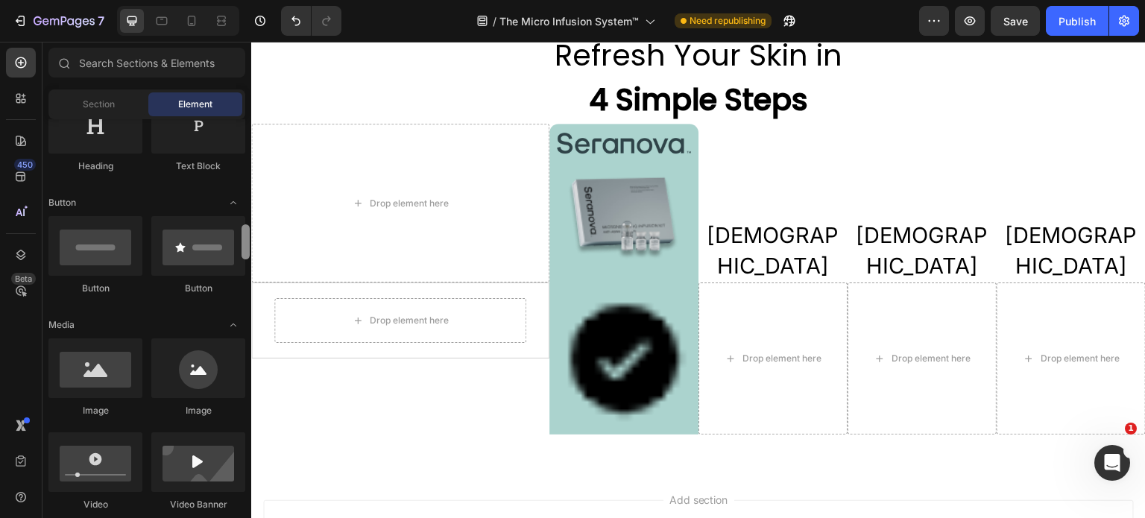
scroll to position [349, 0]
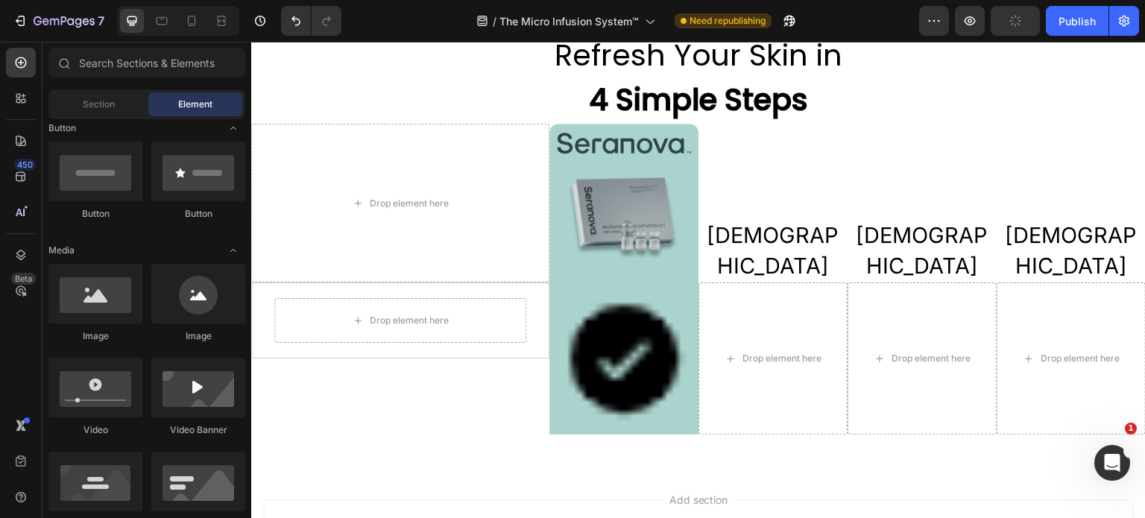
drag, startPoint x: 497, startPoint y: 215, endPoint x: 604, endPoint y: 368, distance: 185.7
click at [604, 368] on img at bounding box center [624, 359] width 134 height 134
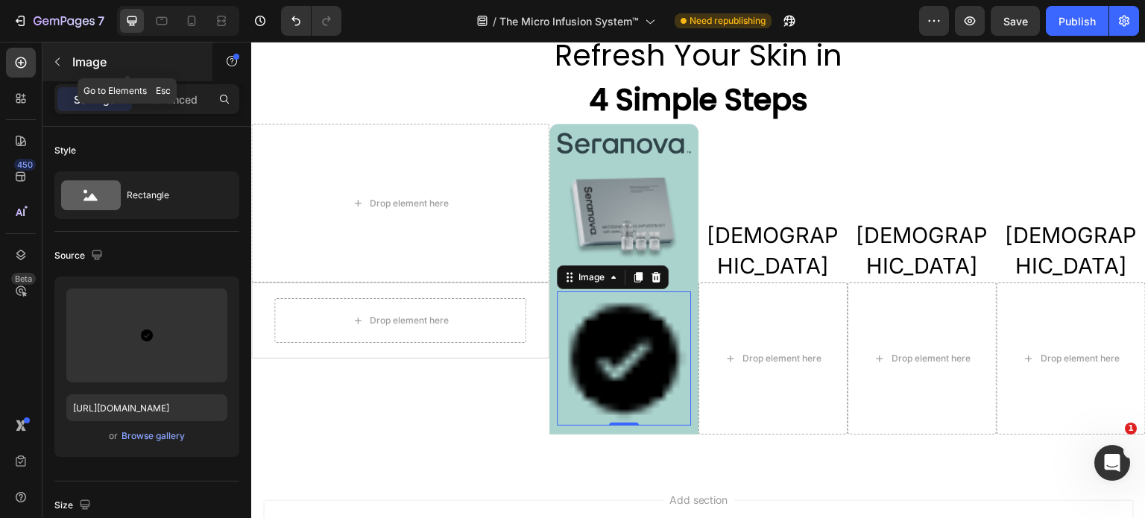
click at [59, 62] on icon "button" at bounding box center [57, 62] width 12 height 12
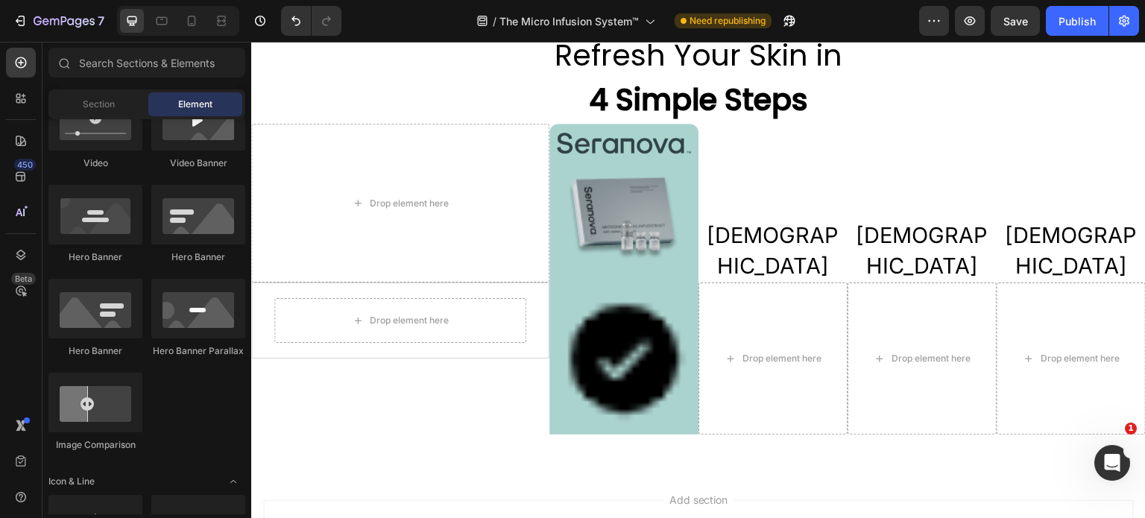
scroll to position [649, 0]
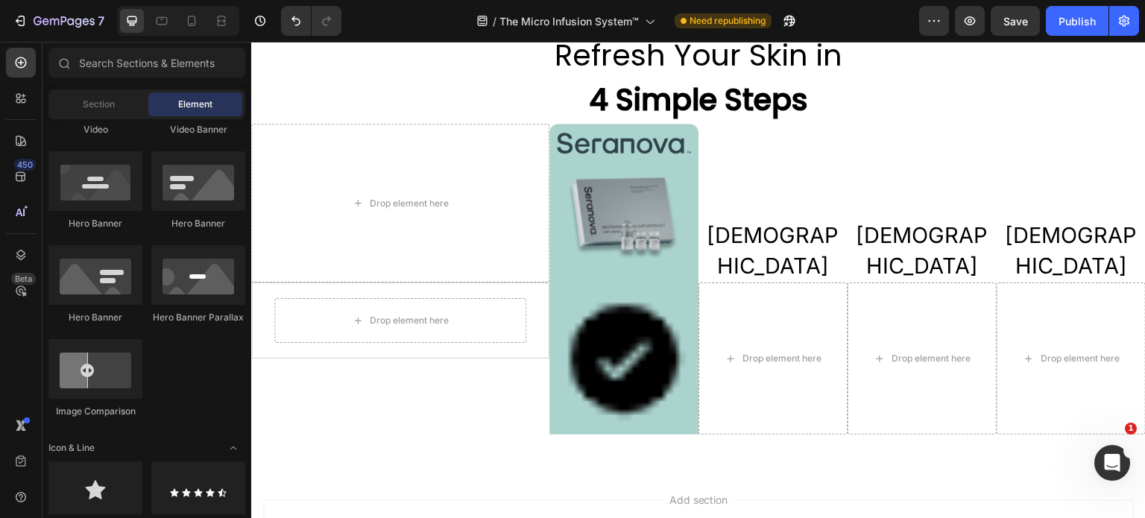
drag, startPoint x: 495, startPoint y: 244, endPoint x: 590, endPoint y: 371, distance: 158.7
click at [590, 371] on img at bounding box center [624, 359] width 134 height 134
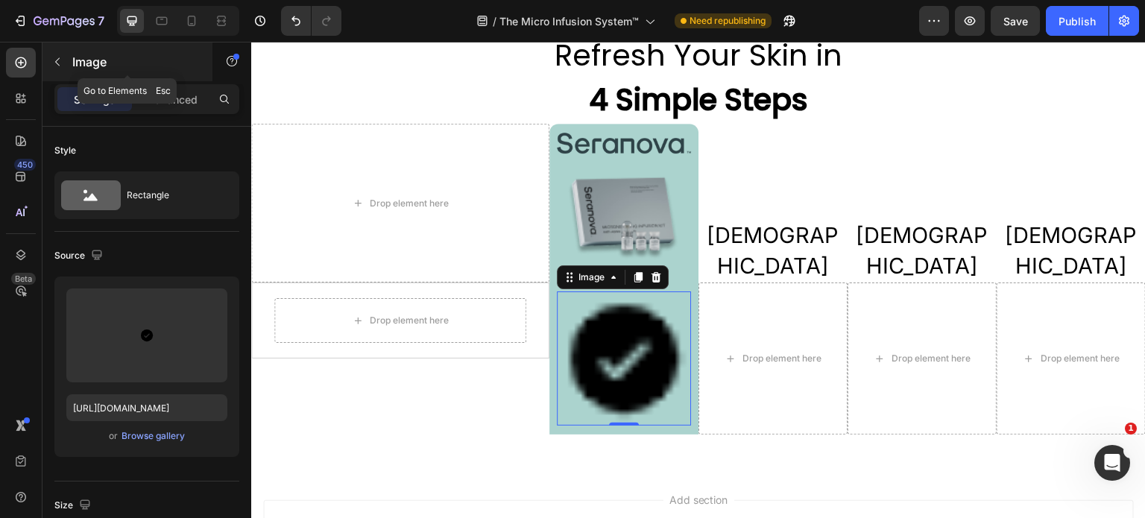
click at [56, 66] on icon "button" at bounding box center [57, 62] width 12 height 12
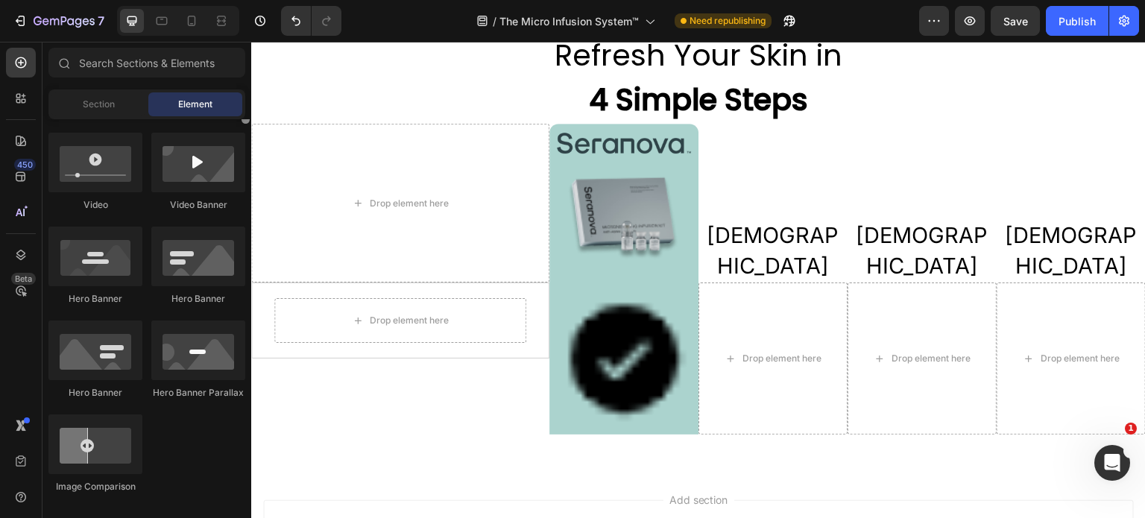
scroll to position [500, 0]
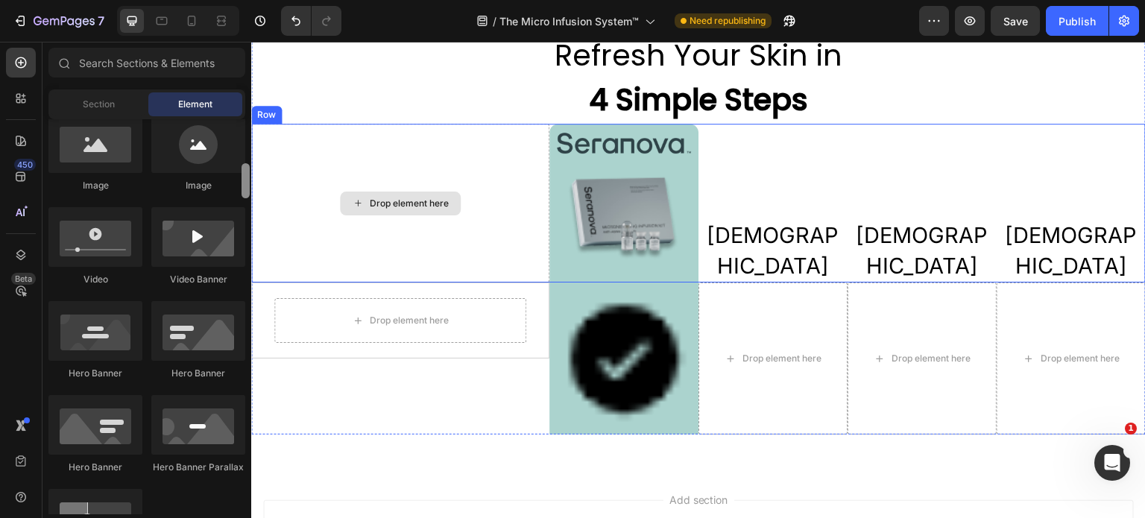
drag, startPoint x: 495, startPoint y: 245, endPoint x: 256, endPoint y: 168, distance: 250.6
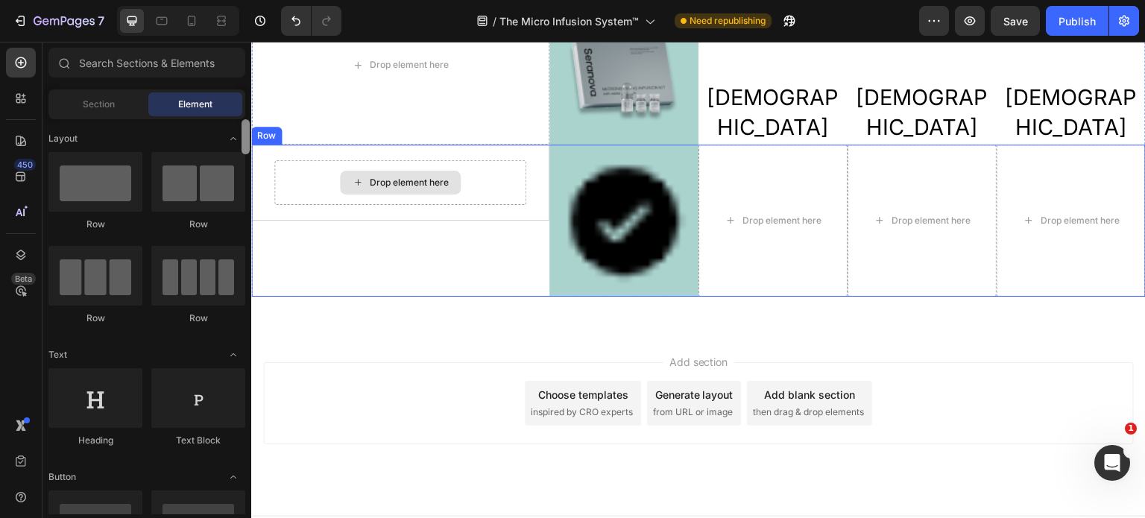
scroll to position [141, 0]
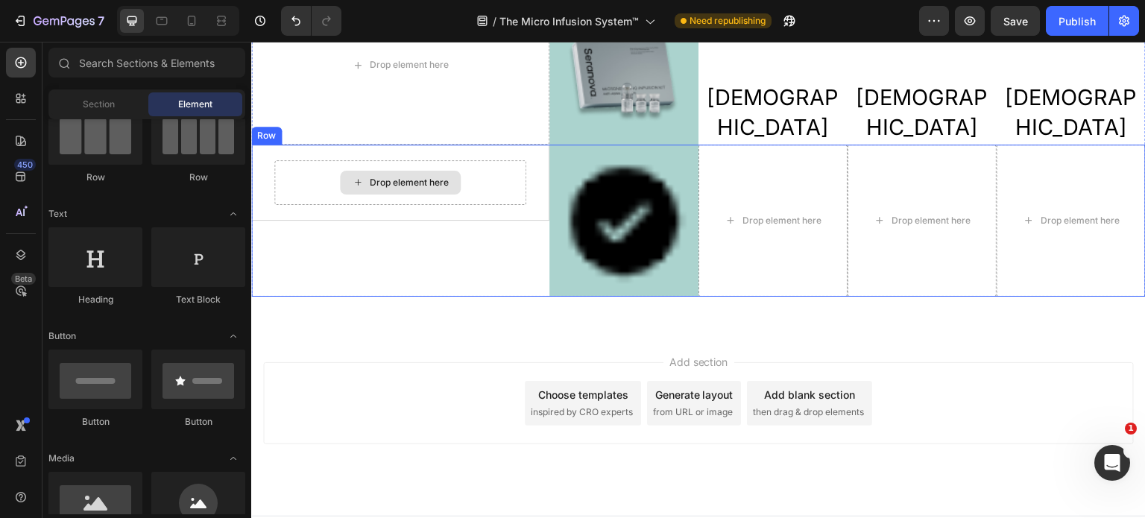
click at [638, 247] on img at bounding box center [624, 221] width 134 height 134
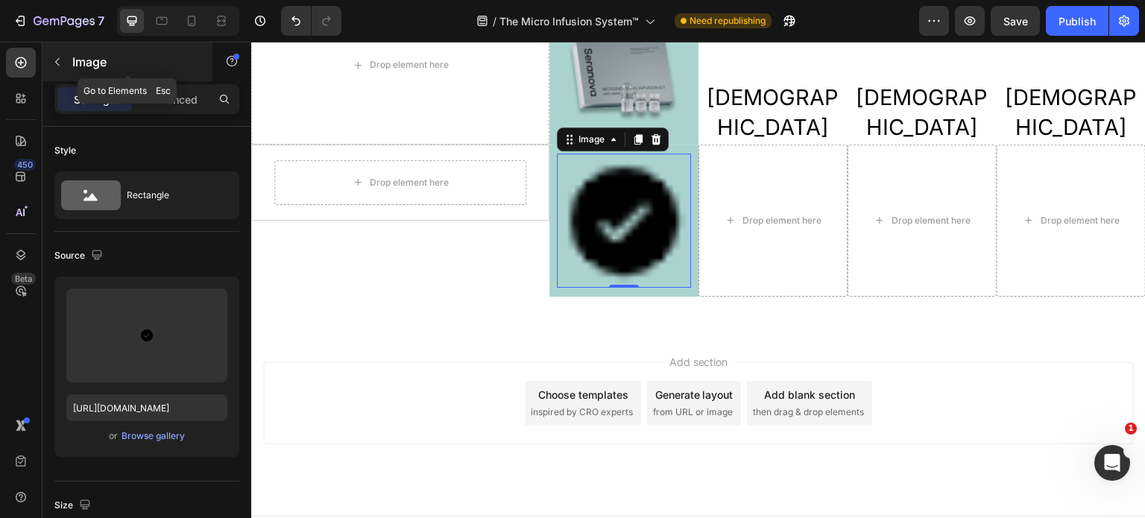
click at [55, 64] on icon "button" at bounding box center [57, 62] width 12 height 12
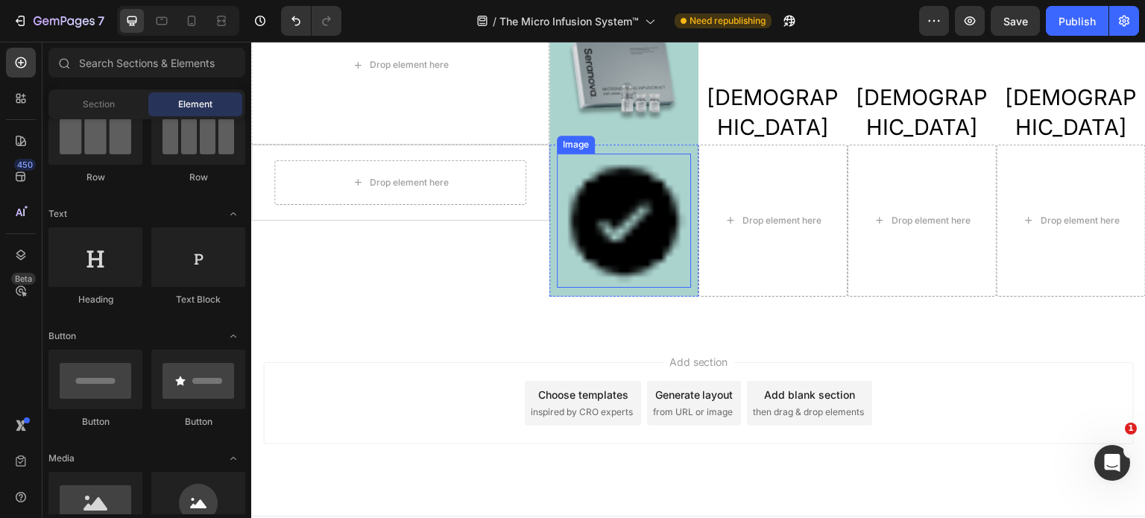
click at [589, 241] on img at bounding box center [624, 221] width 134 height 134
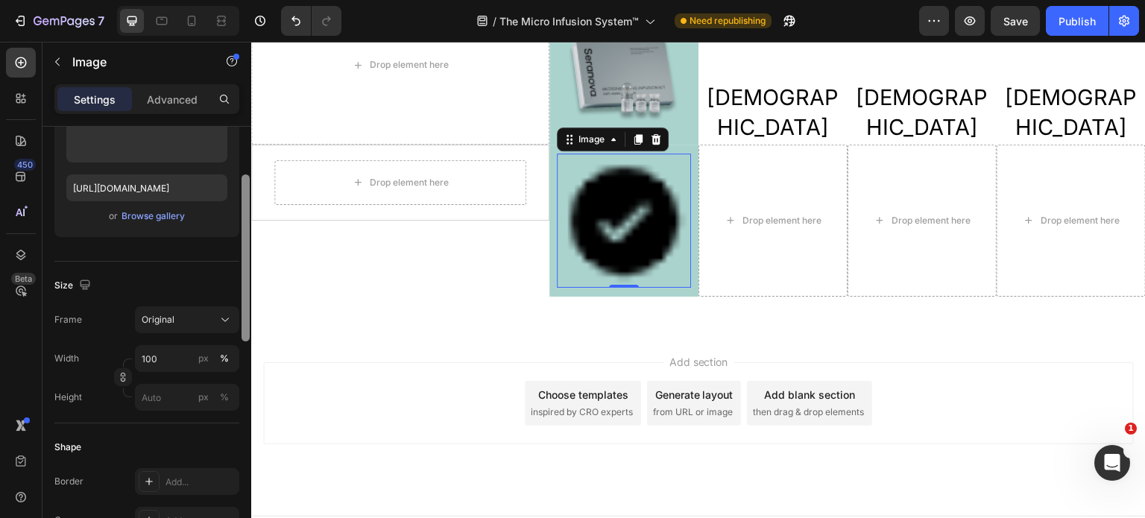
scroll to position [226, 0]
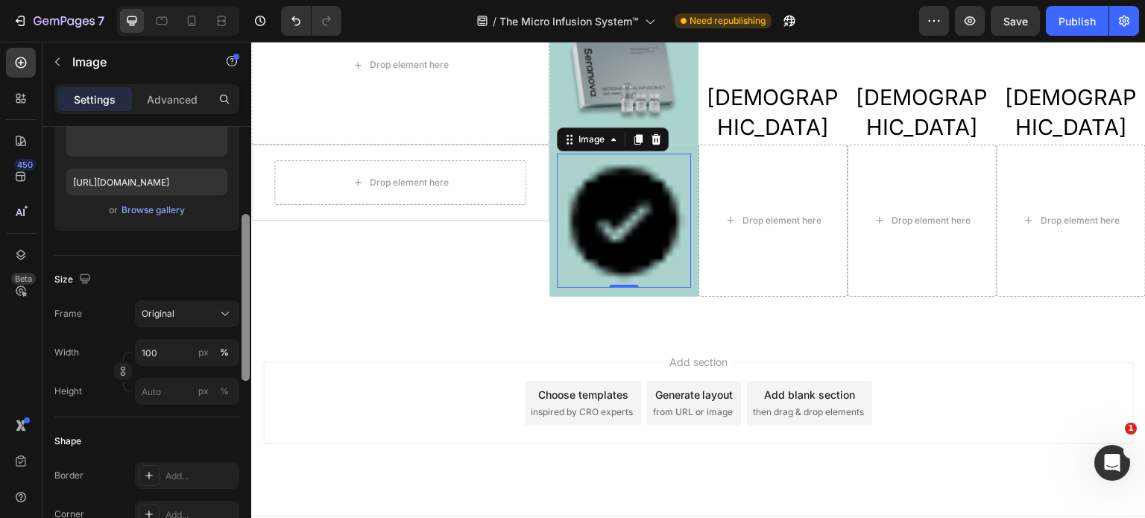
drag, startPoint x: 247, startPoint y: 288, endPoint x: 239, endPoint y: 375, distance: 87.6
click at [239, 375] on div "Style Rectangle Source Upload Image https://cdn.shopify.com/s/files/1/0660/7559…" at bounding box center [146, 344] width 209 height 434
click at [176, 360] on input "100" at bounding box center [187, 352] width 104 height 27
click at [176, 354] on input "100" at bounding box center [187, 352] width 104 height 27
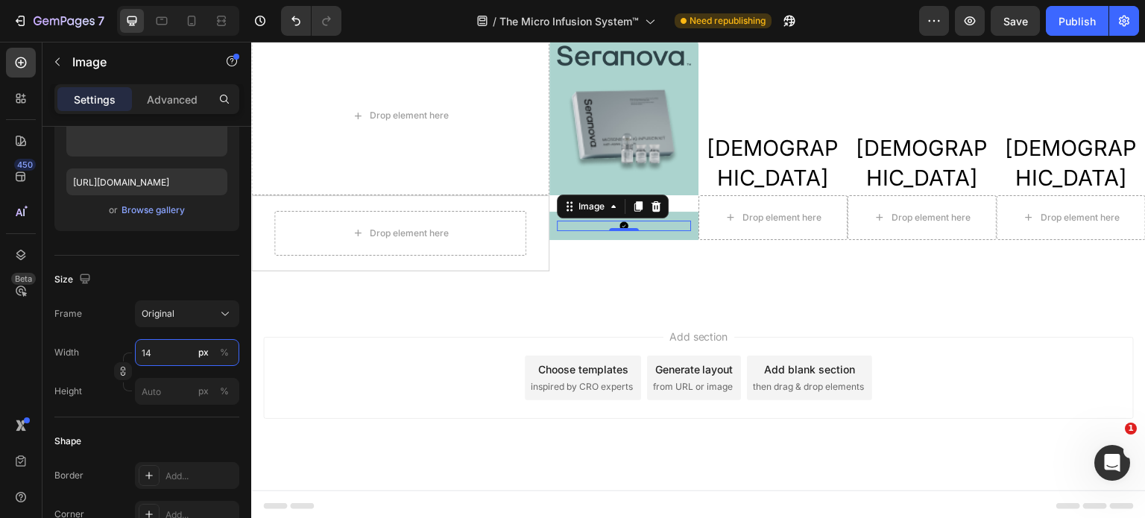
type input "14"
click at [576, 221] on div at bounding box center [624, 226] width 134 height 10
click at [646, 223] on div at bounding box center [624, 226] width 134 height 10
click at [620, 221] on img at bounding box center [624, 226] width 10 height 10
click at [570, 233] on div "Image 0 Row" at bounding box center [623, 226] width 149 height 28
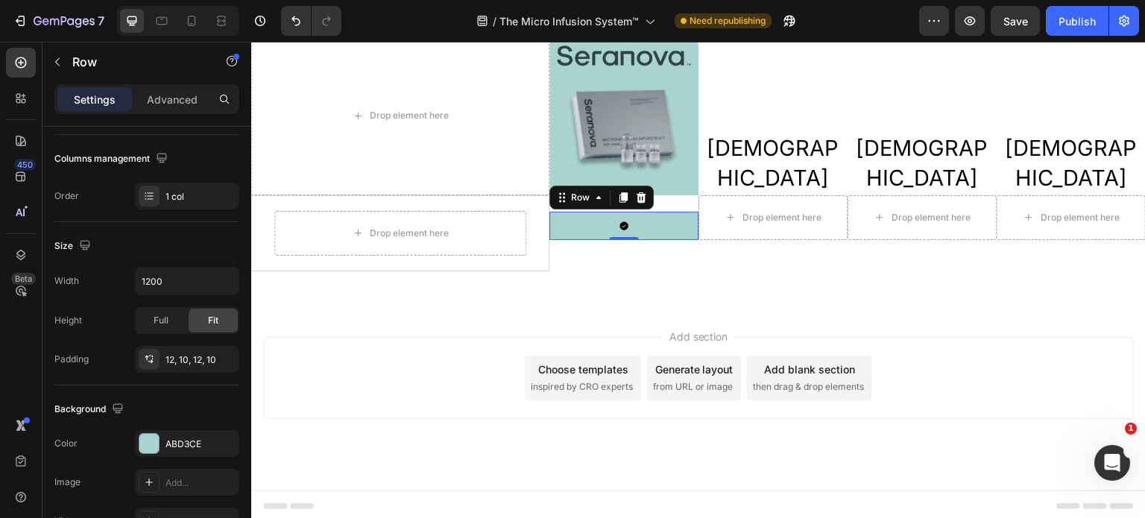
scroll to position [0, 0]
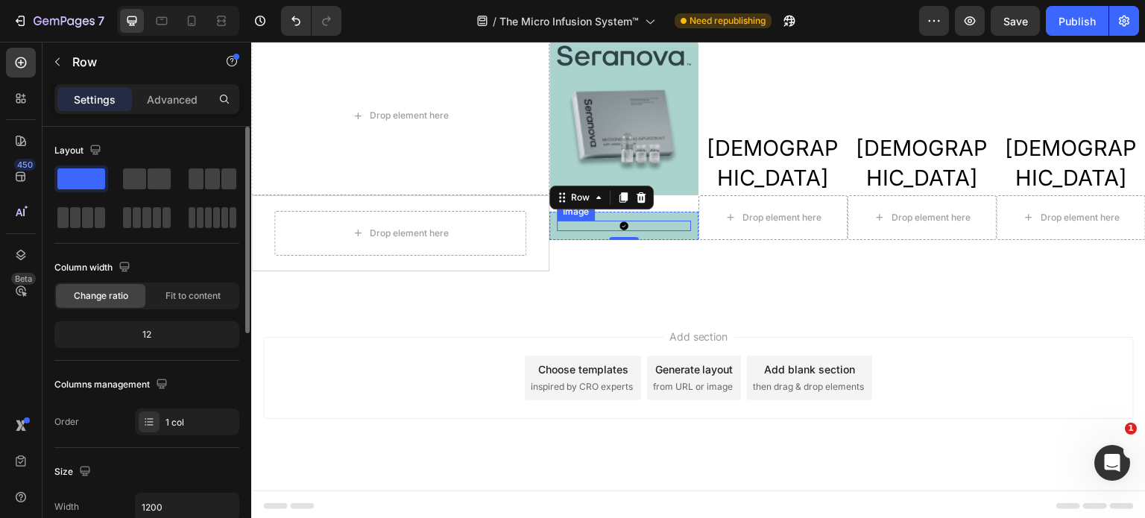
click at [628, 224] on div at bounding box center [624, 226] width 134 height 10
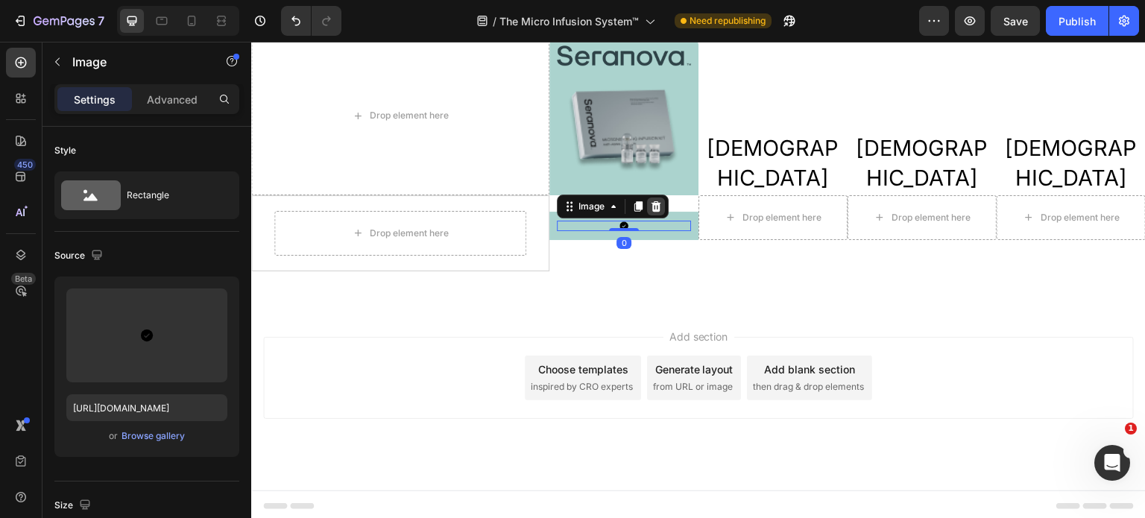
click at [651, 205] on icon at bounding box center [656, 207] width 12 height 12
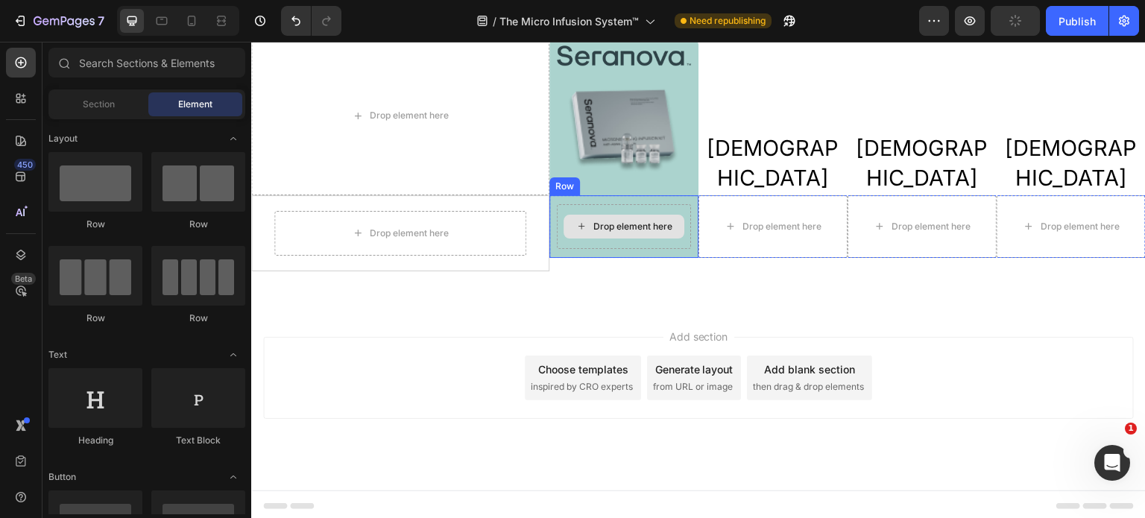
click at [602, 221] on div "Drop element here" at bounding box center [632, 227] width 79 height 12
click at [596, 208] on div "Drop element here" at bounding box center [624, 226] width 134 height 45
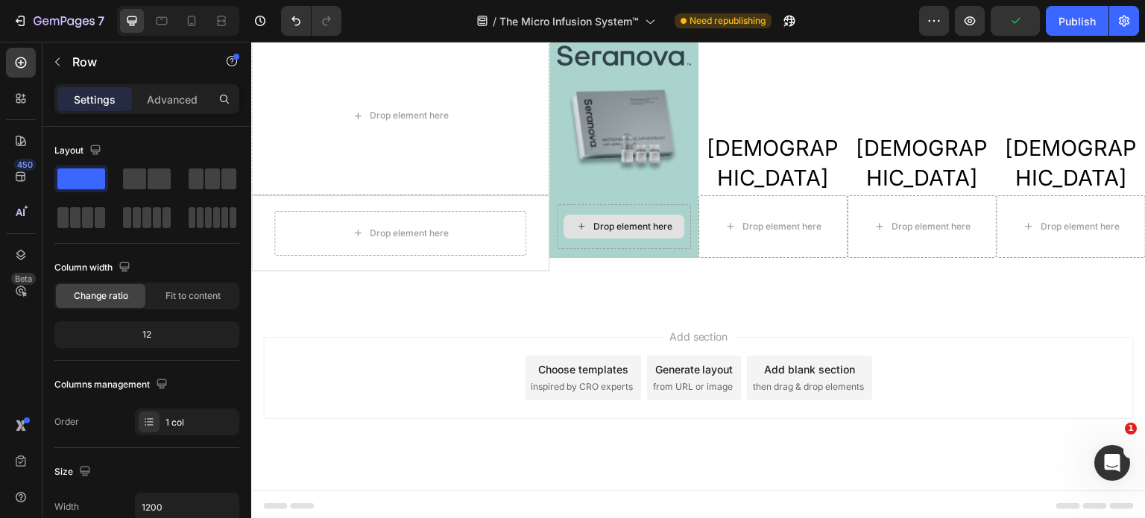
click at [599, 224] on div "Drop element here" at bounding box center [632, 227] width 79 height 12
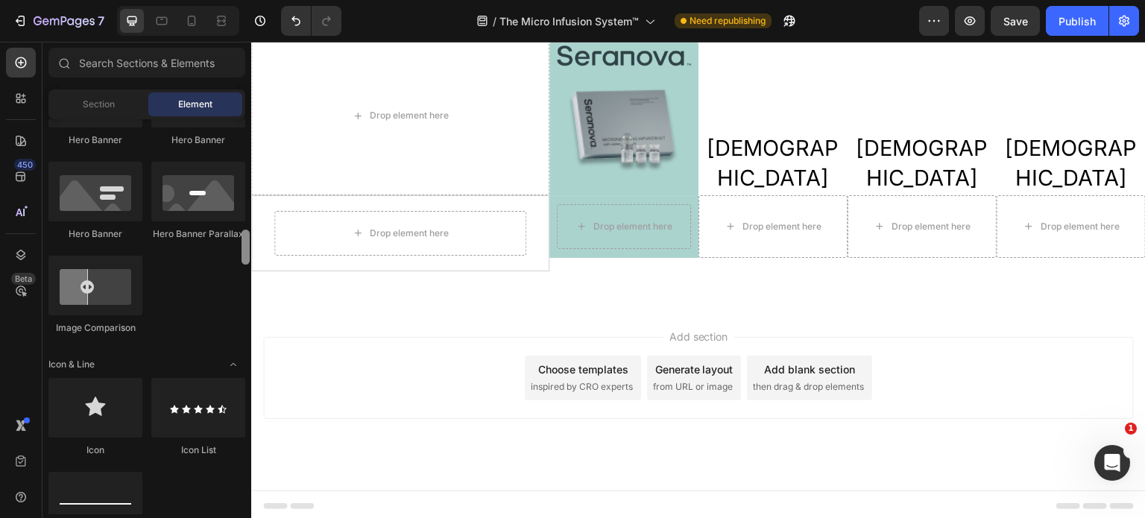
scroll to position [816, 0]
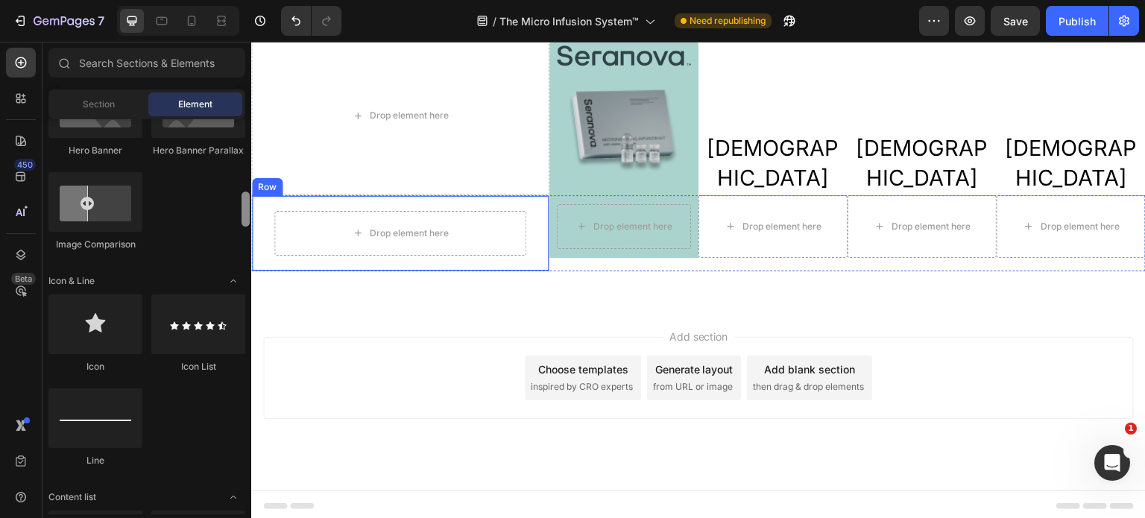
drag, startPoint x: 498, startPoint y: 190, endPoint x: 251, endPoint y: 215, distance: 248.0
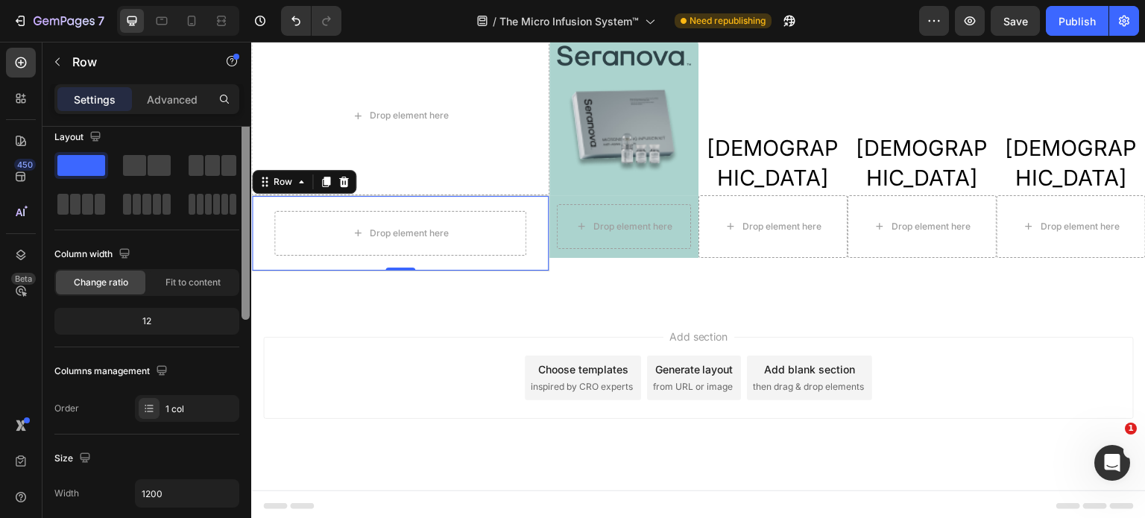
scroll to position [0, 0]
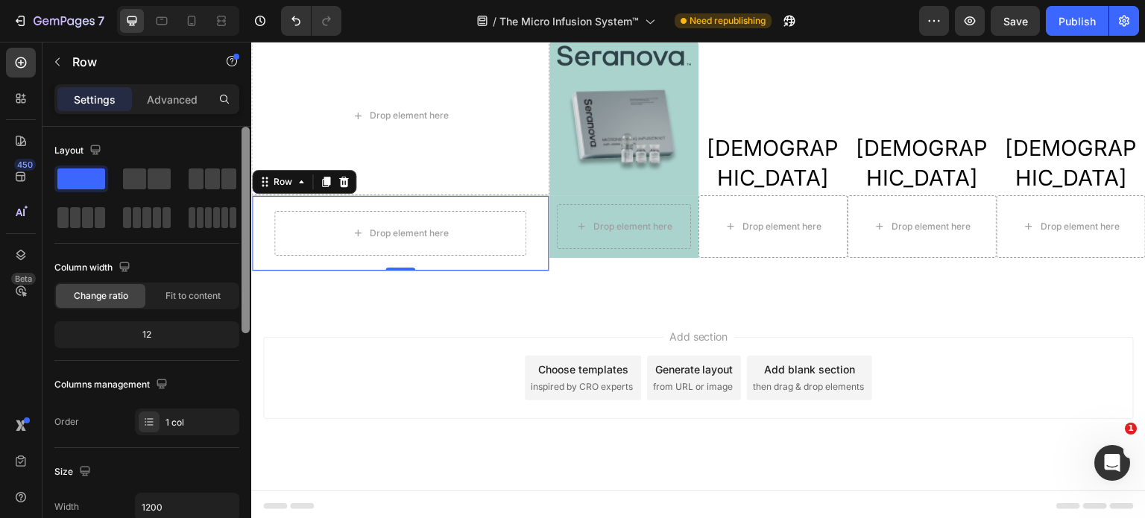
drag, startPoint x: 245, startPoint y: 252, endPoint x: 239, endPoint y: 208, distance: 44.3
click at [240, 208] on div at bounding box center [245, 344] width 11 height 434
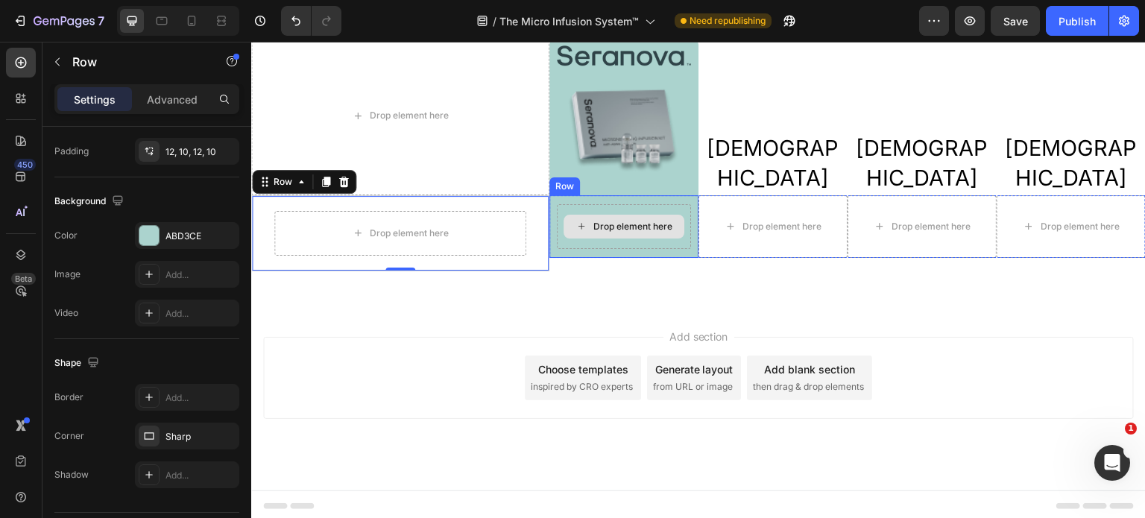
click at [569, 236] on div "Drop element here" at bounding box center [624, 226] width 134 height 45
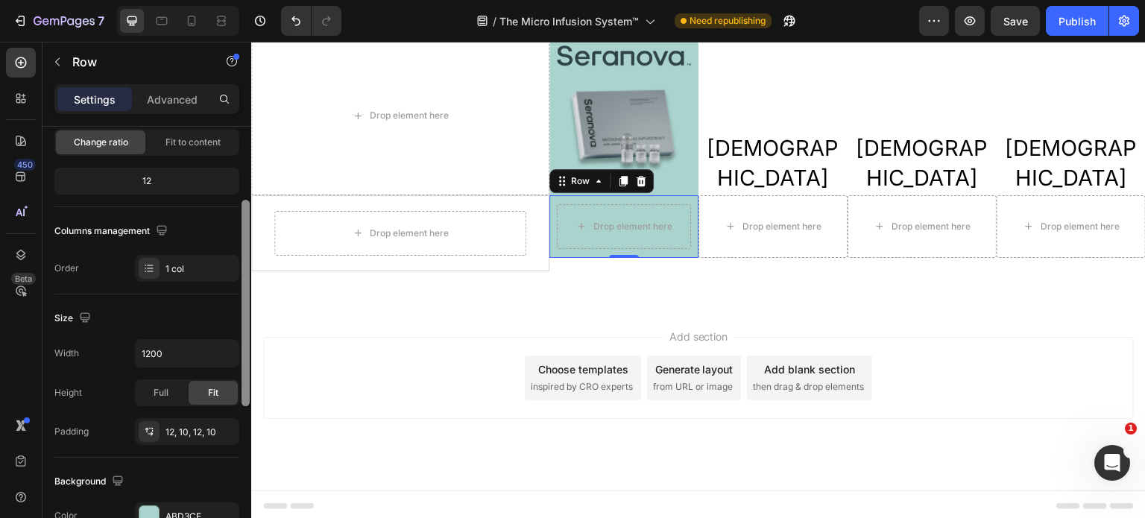
scroll to position [85, 0]
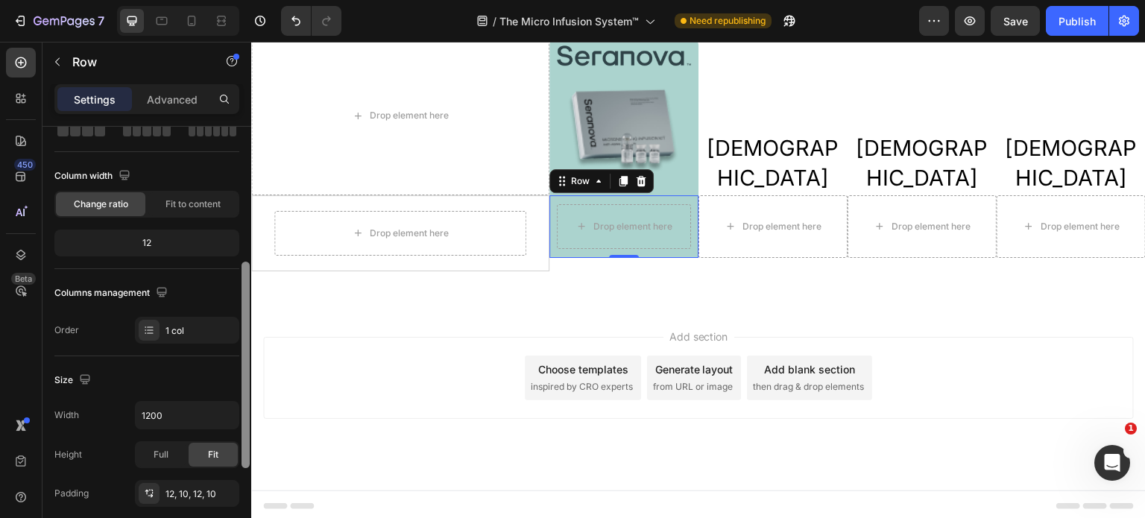
drag, startPoint x: 249, startPoint y: 342, endPoint x: 236, endPoint y: 164, distance: 178.7
click at [239, 175] on div "Layout Column width Change ratio Fit to content 12 Columns management Order 1 c…" at bounding box center [146, 344] width 209 height 434
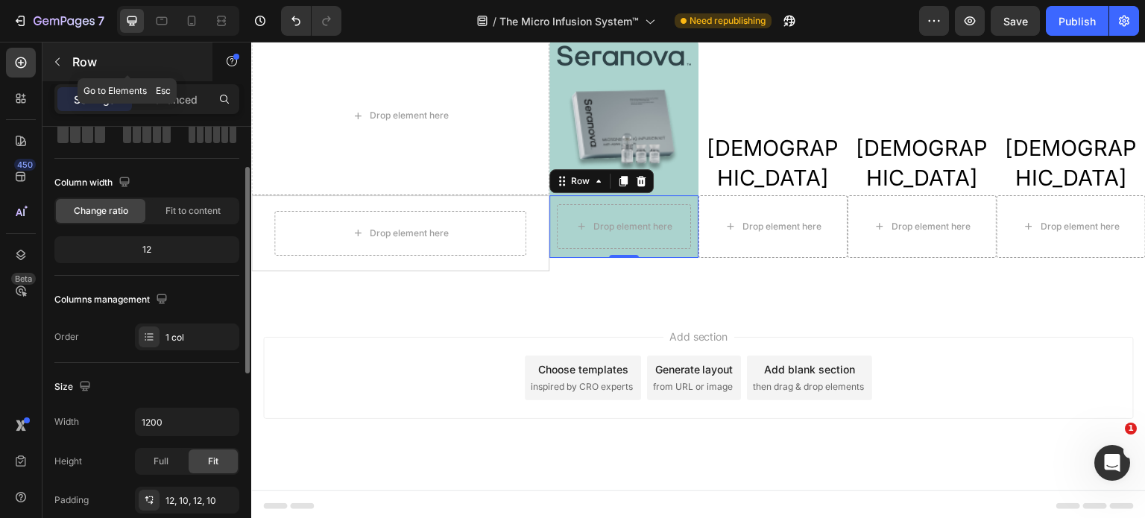
click at [57, 66] on icon "button" at bounding box center [57, 62] width 12 height 12
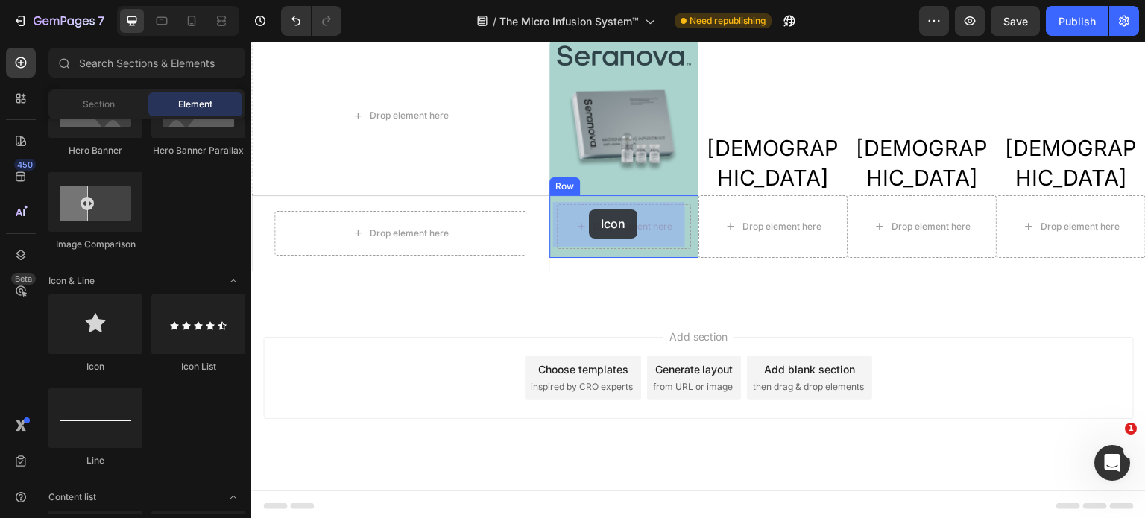
drag, startPoint x: 361, startPoint y: 368, endPoint x: 589, endPoint y: 209, distance: 277.5
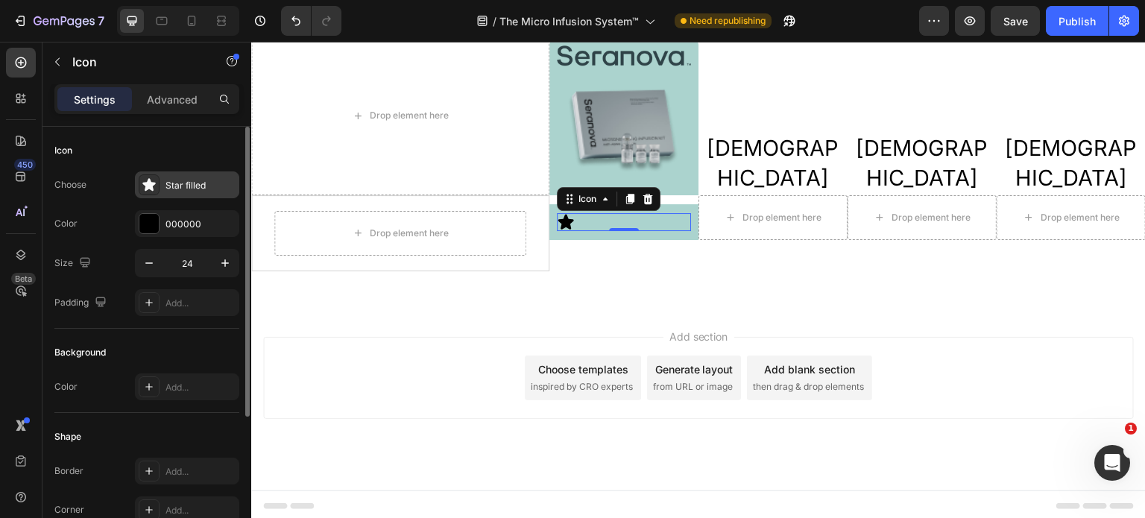
click at [201, 187] on div "Star filled" at bounding box center [201, 185] width 70 height 13
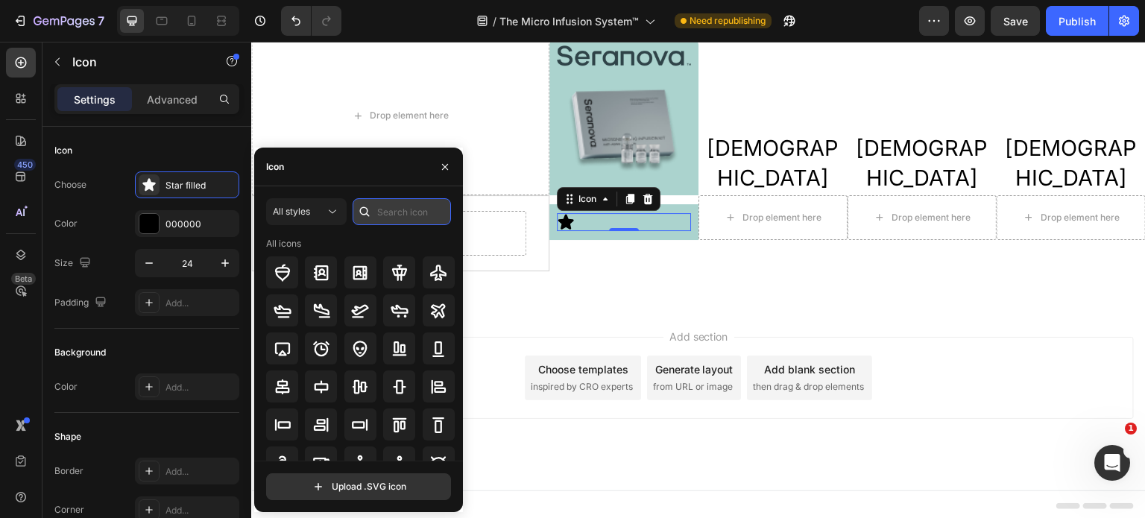
click at [395, 218] on input "text" at bounding box center [402, 211] width 98 height 27
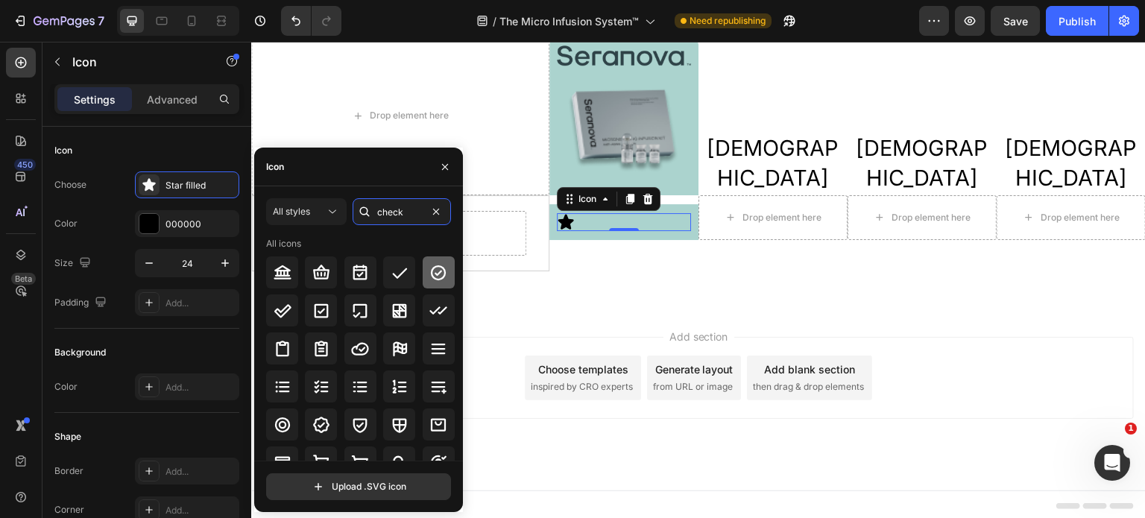
type input "check"
click at [435, 280] on icon at bounding box center [438, 272] width 15 height 15
click at [605, 217] on div "Icon 0" at bounding box center [624, 222] width 134 height 18
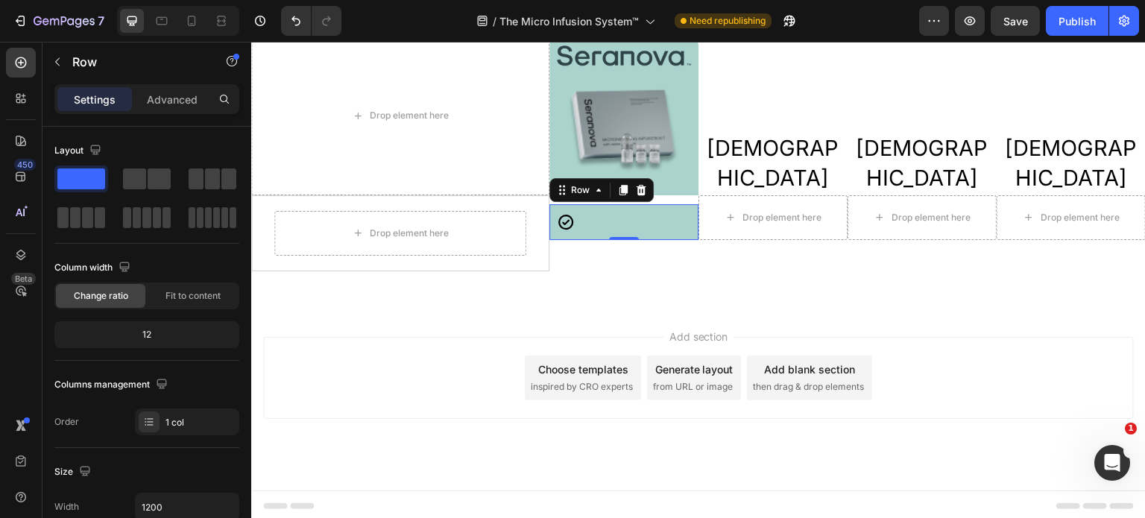
click at [658, 231] on div "Icon Row 0" at bounding box center [623, 222] width 149 height 36
click at [57, 64] on icon "button" at bounding box center [57, 62] width 4 height 8
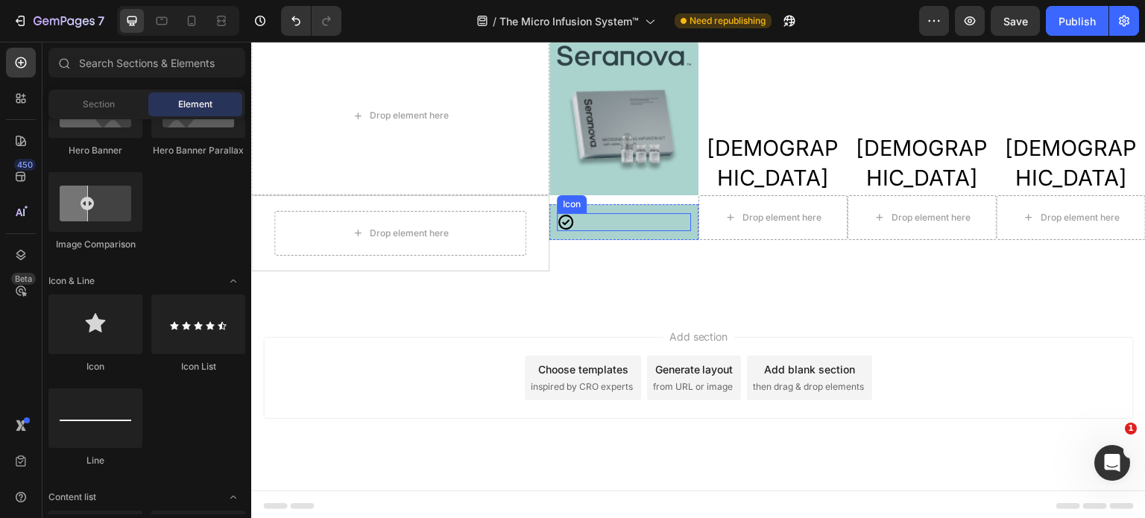
click at [598, 222] on div "Icon" at bounding box center [624, 222] width 134 height 18
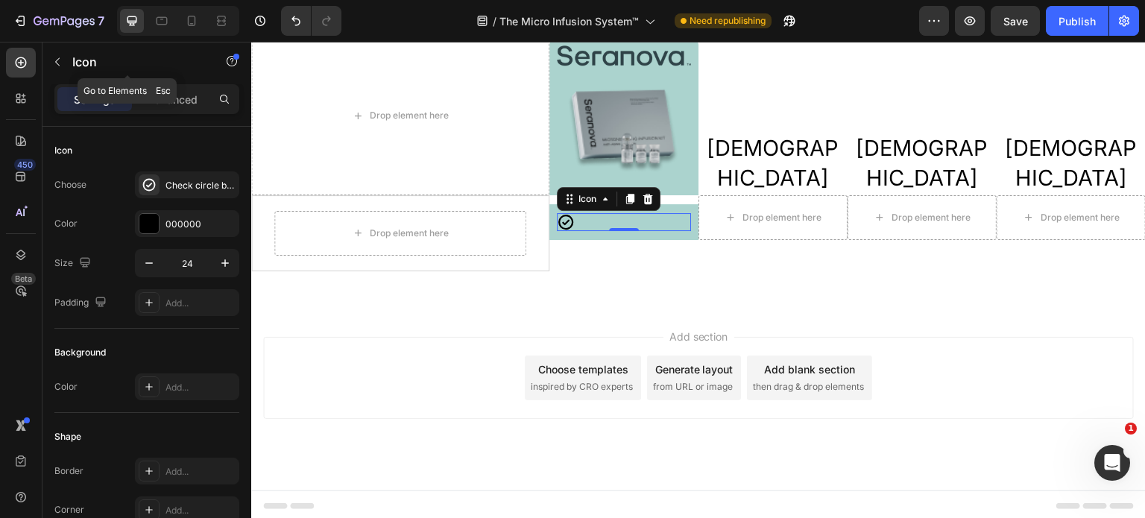
click at [60, 63] on icon "button" at bounding box center [57, 62] width 12 height 12
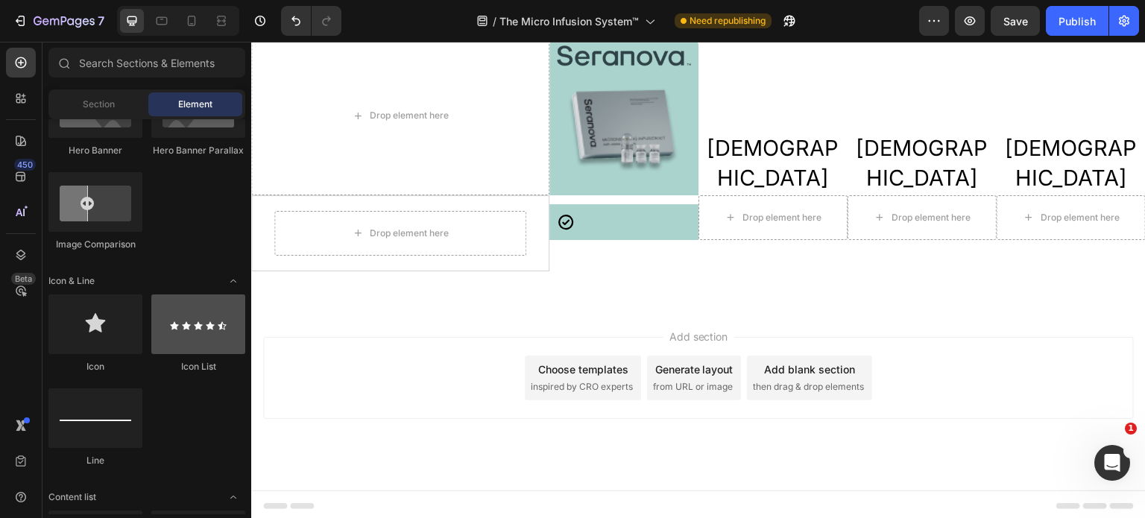
scroll to position [742, 0]
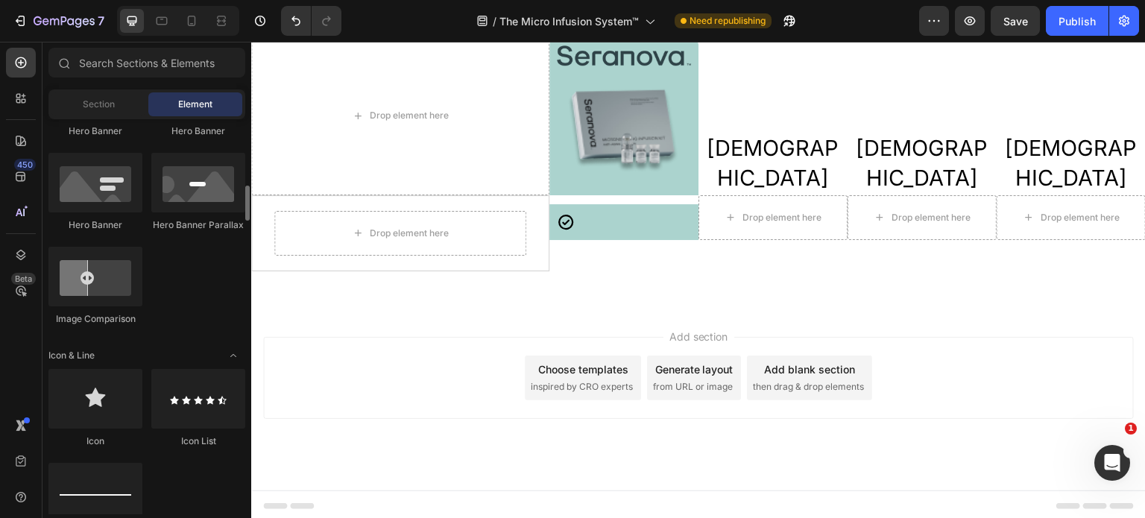
drag, startPoint x: 212, startPoint y: 384, endPoint x: 167, endPoint y: 332, distance: 69.2
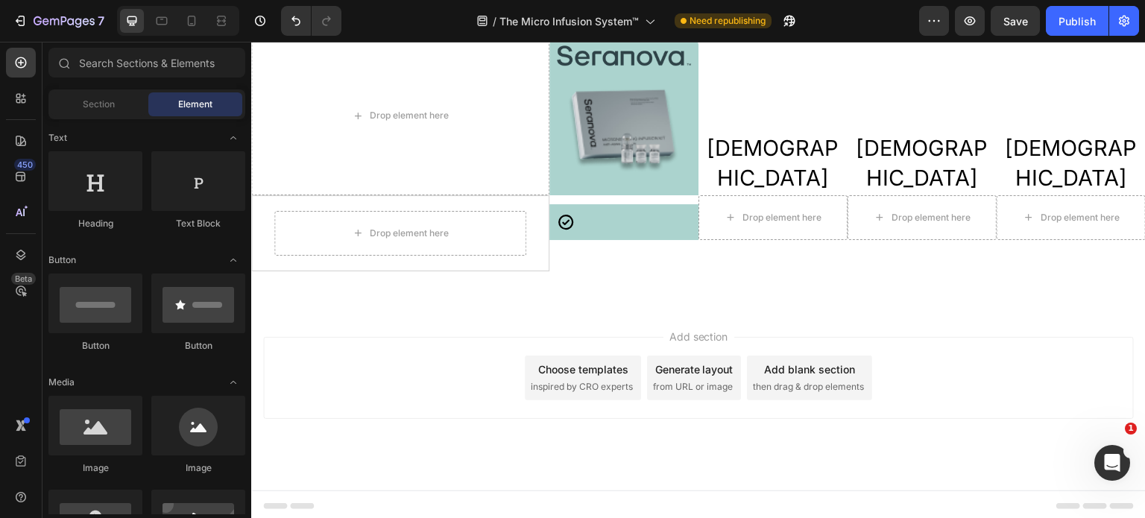
scroll to position [0, 0]
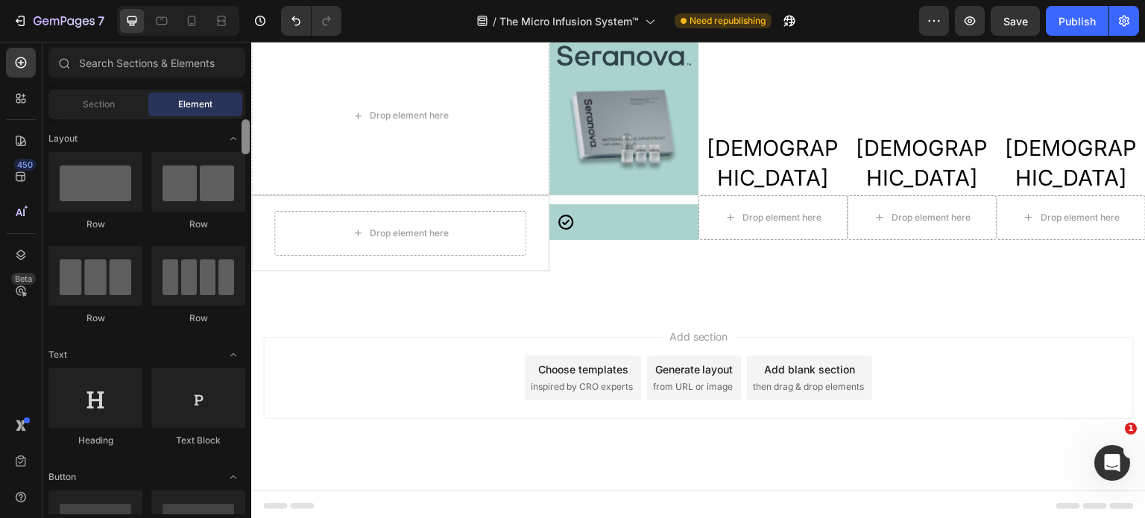
drag, startPoint x: 245, startPoint y: 202, endPoint x: 248, endPoint y: 125, distance: 77.6
click at [248, 125] on div at bounding box center [246, 136] width 8 height 35
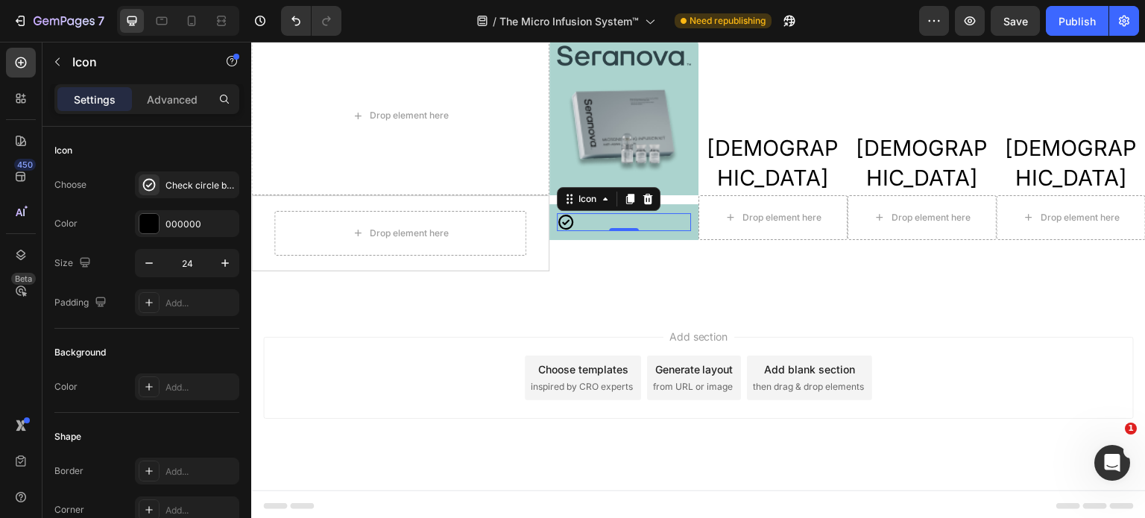
click at [565, 225] on icon at bounding box center [565, 222] width 15 height 15
drag, startPoint x: 245, startPoint y: 297, endPoint x: 245, endPoint y: 249, distance: 47.7
click at [245, 249] on div at bounding box center [246, 272] width 8 height 290
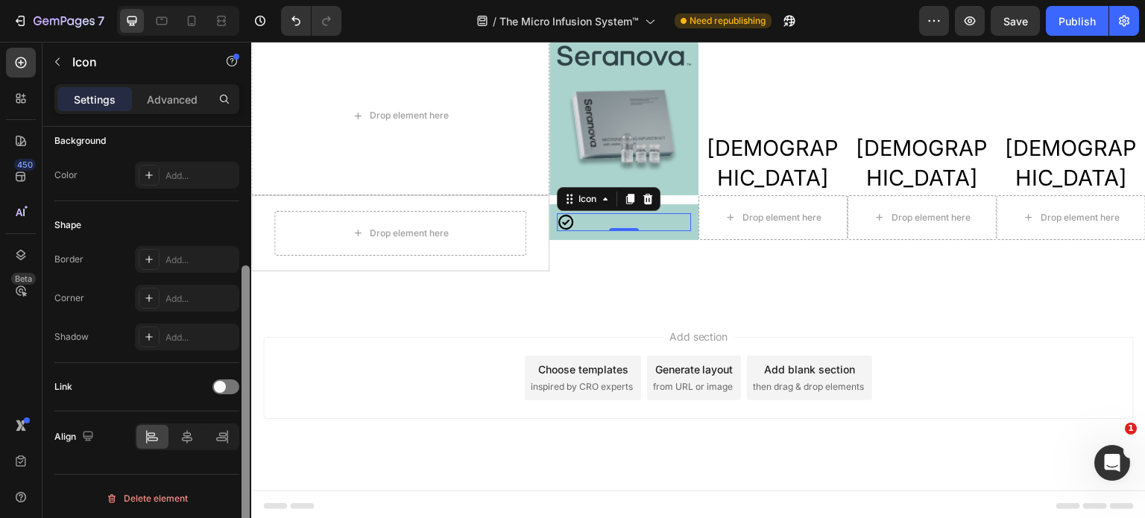
scroll to position [214, 0]
drag, startPoint x: 245, startPoint y: 256, endPoint x: 246, endPoint y: 400, distance: 144.6
click at [246, 400] on div at bounding box center [246, 415] width 8 height 290
click at [573, 230] on div "Icon 0 Row" at bounding box center [623, 222] width 149 height 36
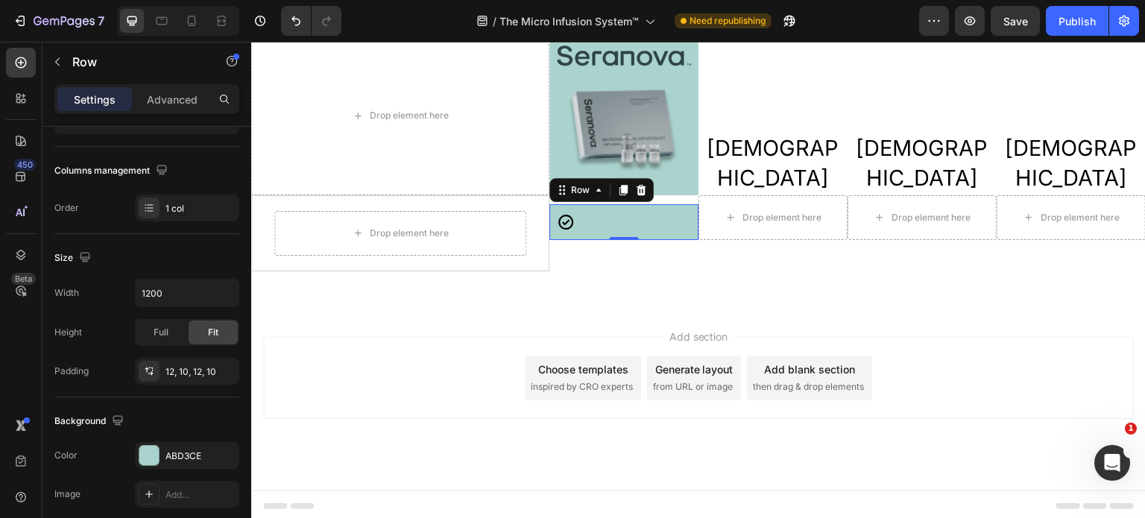
scroll to position [0, 0]
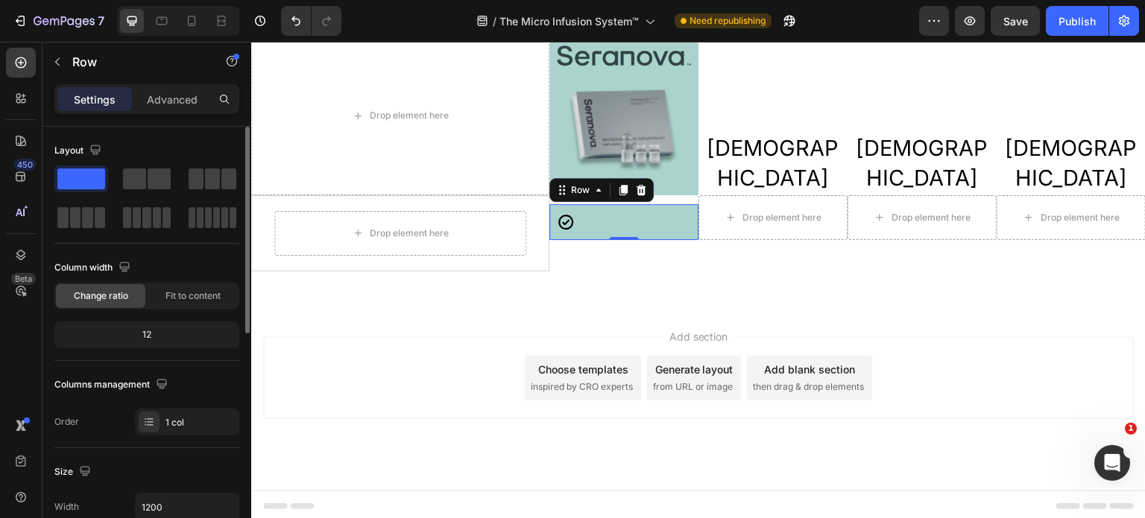
click at [119, 292] on span "Change ratio" at bounding box center [101, 295] width 54 height 13
click at [167, 299] on span "Fit to content" at bounding box center [193, 295] width 55 height 13
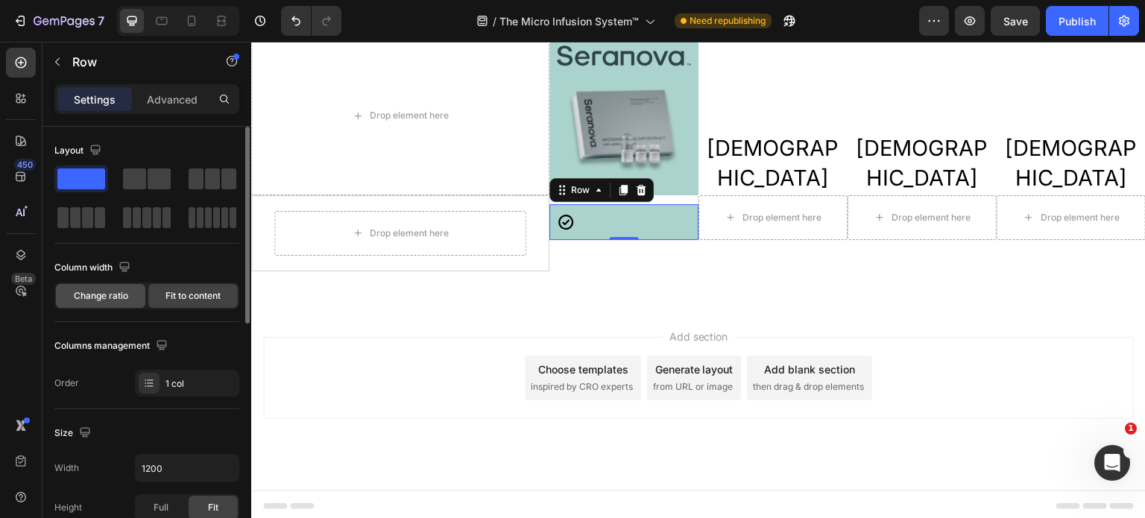
click at [122, 302] on div "Change ratio" at bounding box center [100, 296] width 89 height 24
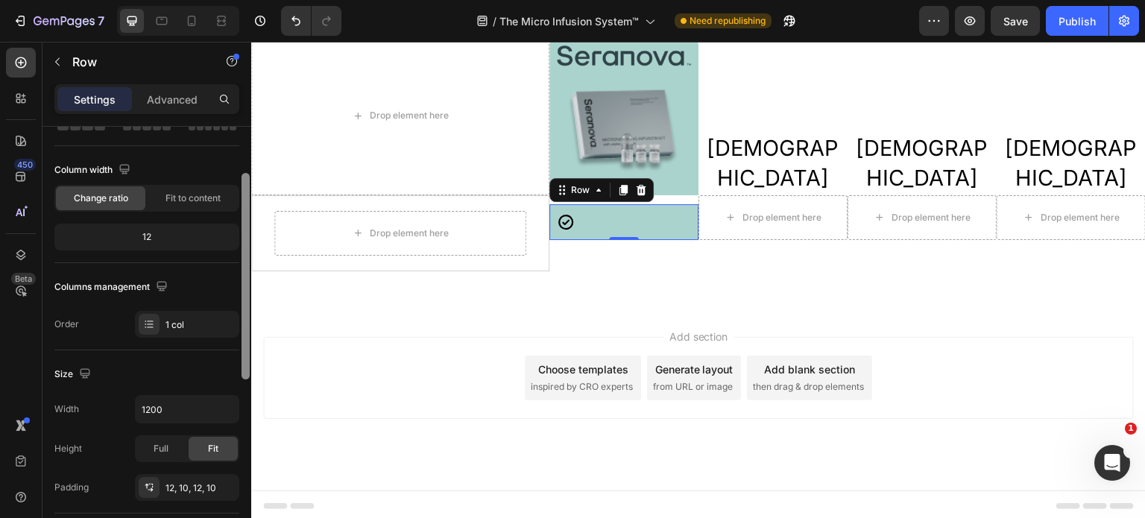
drag, startPoint x: 498, startPoint y: 359, endPoint x: 255, endPoint y: 384, distance: 244.3
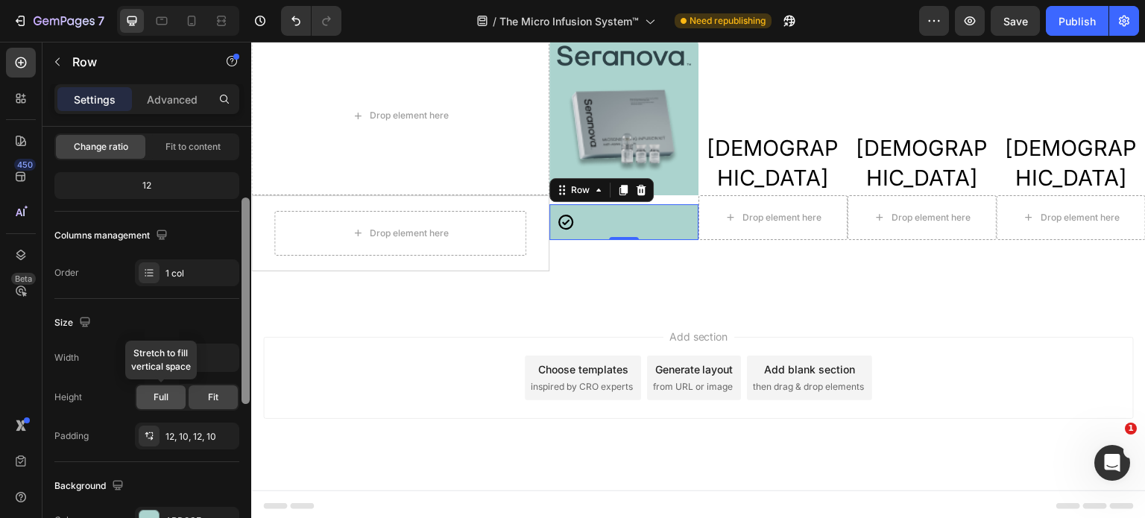
scroll to position [148, 0]
click at [172, 388] on div "Full" at bounding box center [160, 399] width 49 height 24
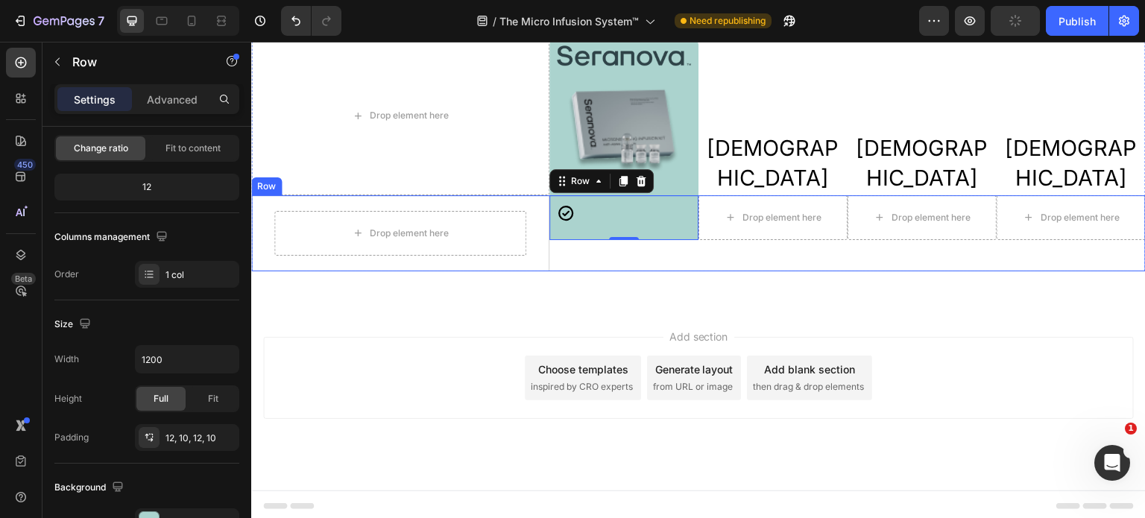
click at [572, 258] on div "Icon Row 0 Drop element here Drop element here Drop element here Row" at bounding box center [847, 233] width 596 height 76
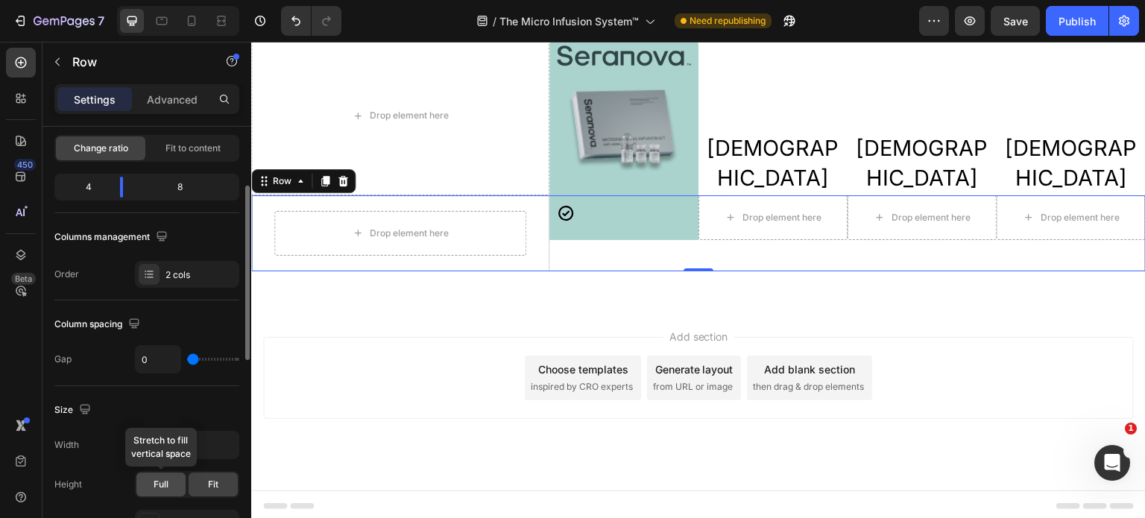
click at [158, 482] on span "Full" at bounding box center [161, 484] width 15 height 13
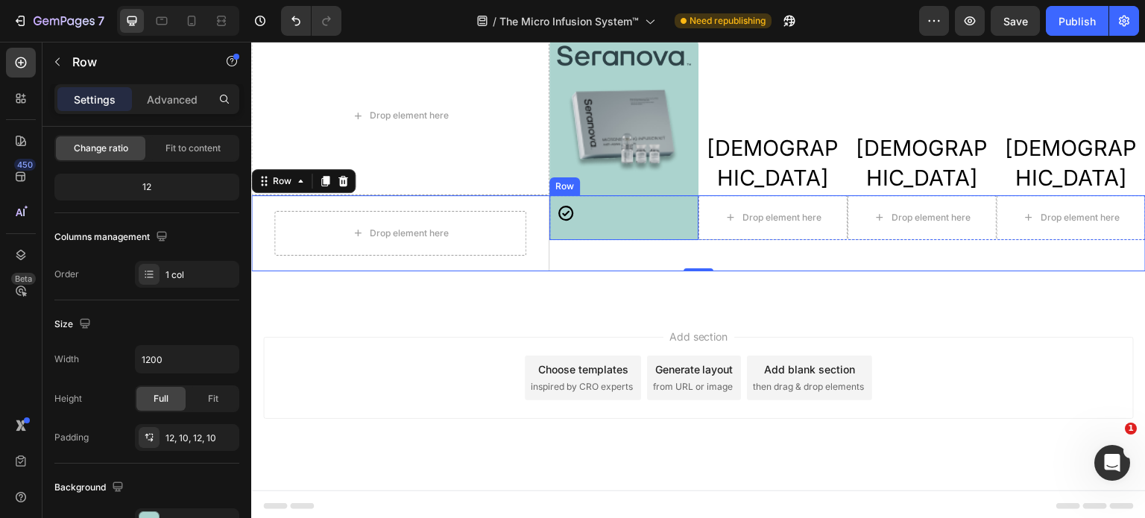
click at [619, 231] on div "Icon Row" at bounding box center [623, 217] width 149 height 45
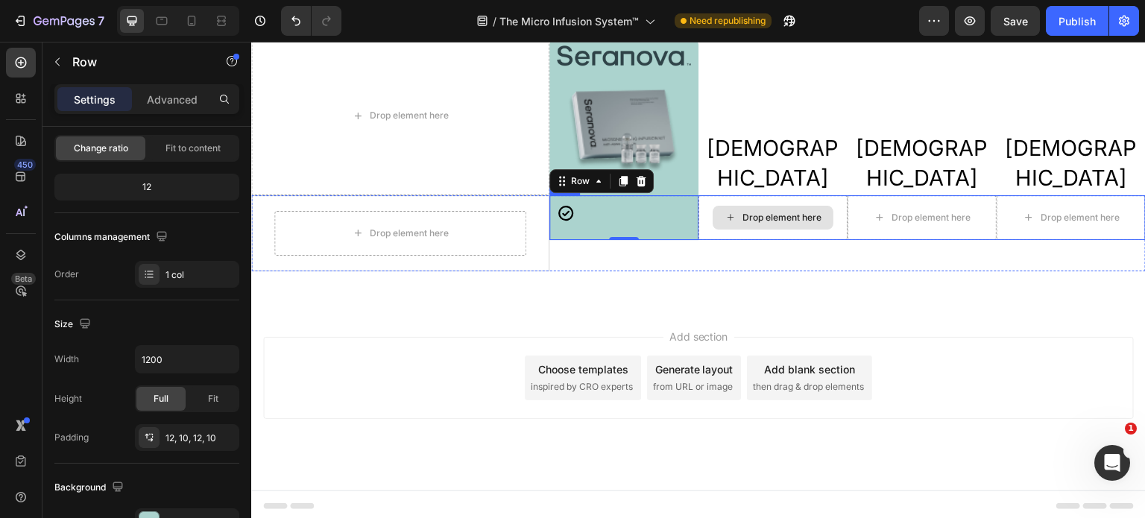
click at [768, 236] on div "Drop element here" at bounding box center [773, 217] width 149 height 45
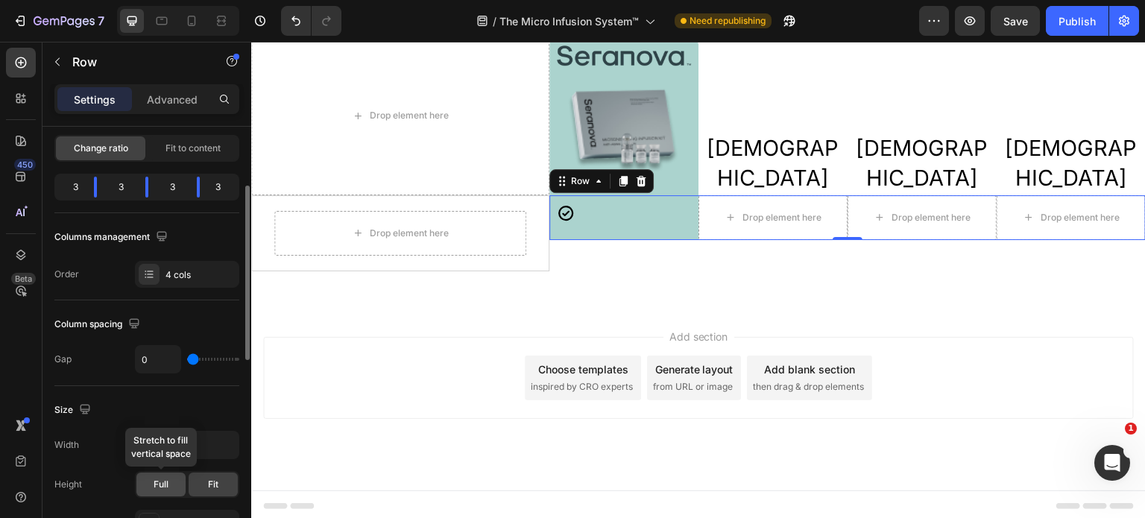
click at [167, 480] on span "Full" at bounding box center [161, 484] width 15 height 13
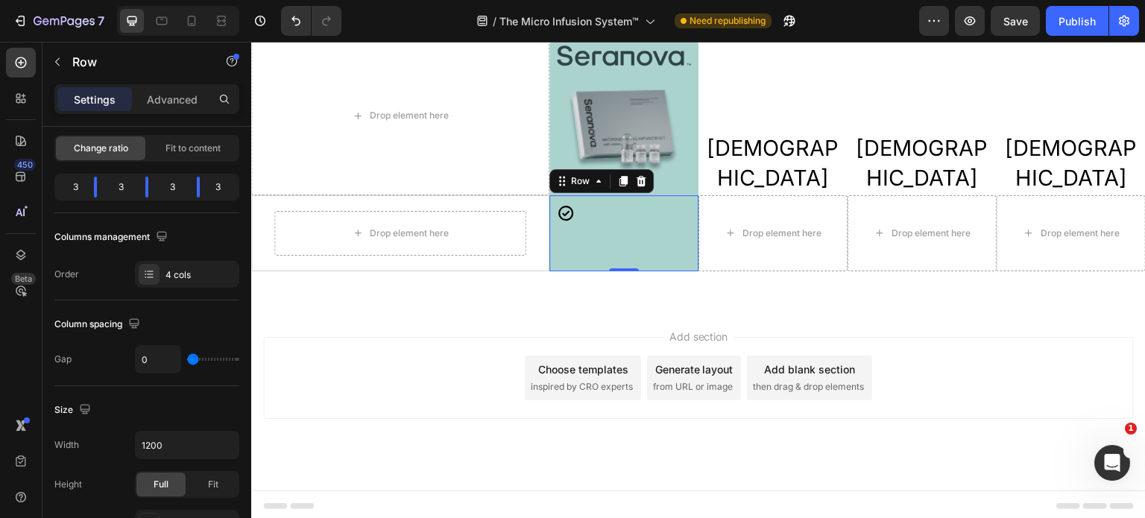
click at [573, 236] on div "Icon" at bounding box center [624, 233] width 134 height 58
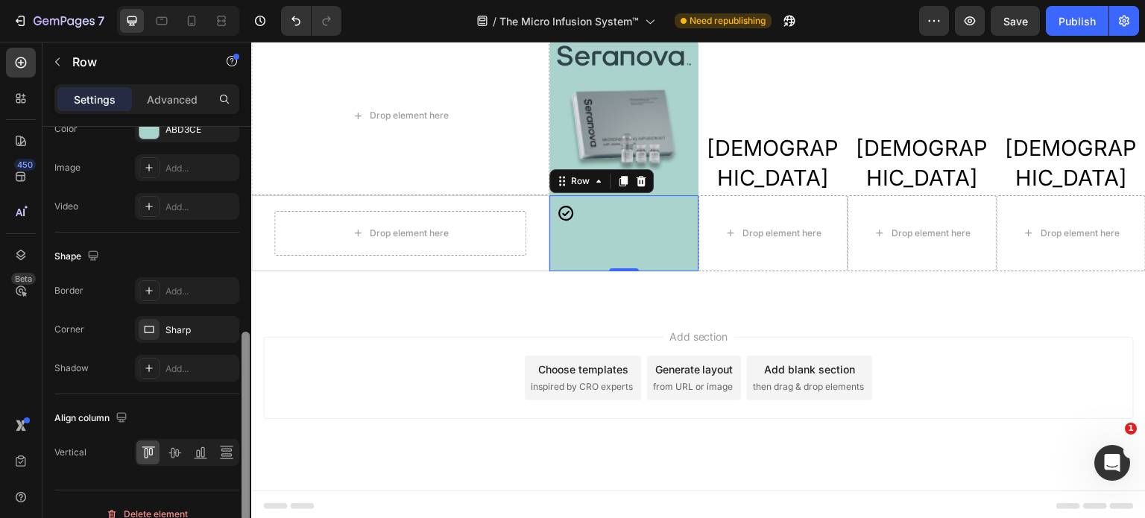
scroll to position [543, 0]
drag, startPoint x: 249, startPoint y: 312, endPoint x: 251, endPoint y: 464, distance: 152.1
click at [251, 464] on div at bounding box center [245, 344] width 11 height 434
click at [176, 451] on icon at bounding box center [174, 450] width 15 height 15
click at [197, 450] on icon at bounding box center [200, 450] width 15 height 15
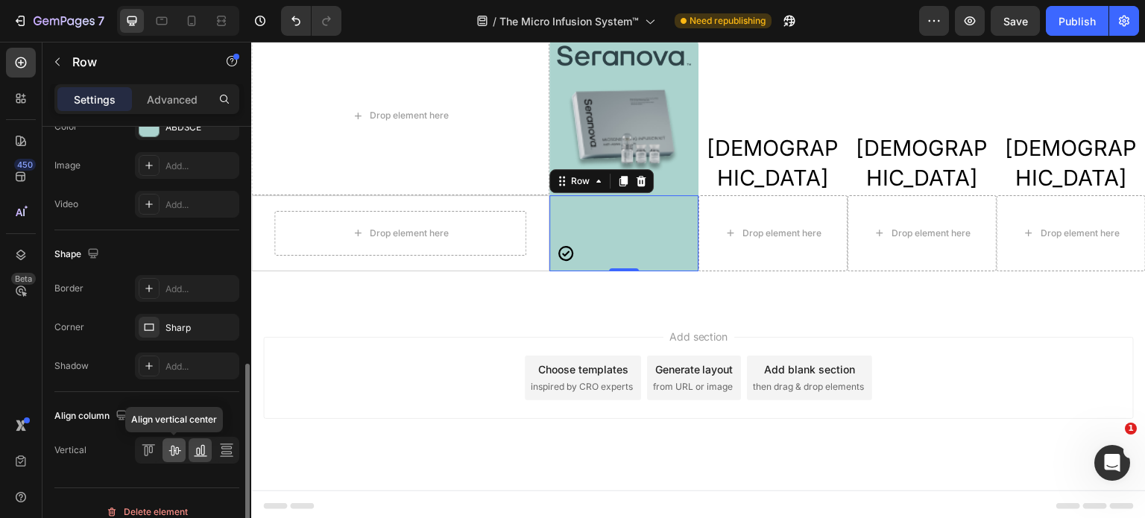
click at [174, 447] on icon at bounding box center [174, 451] width 12 height 10
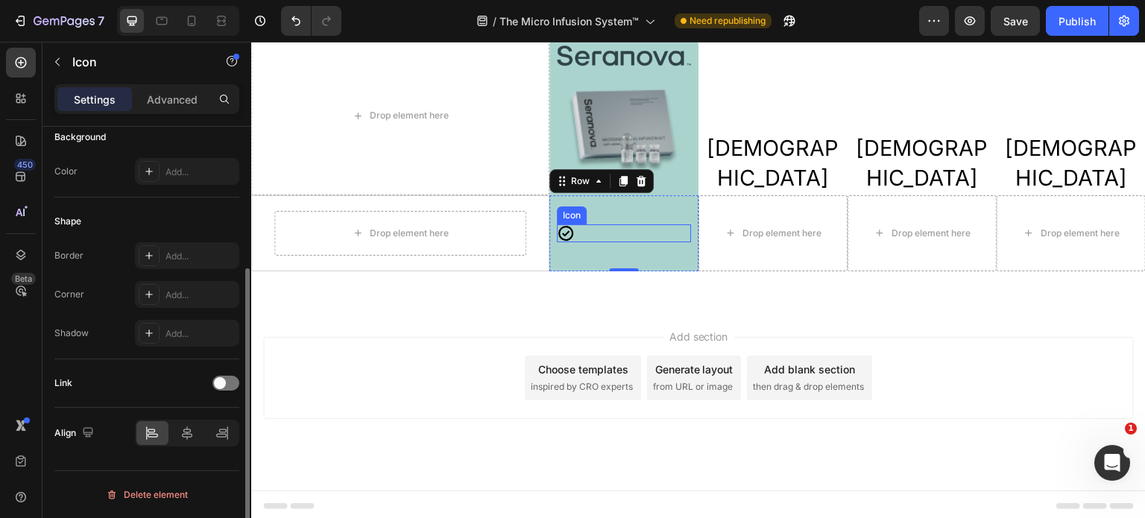
click at [564, 236] on icon at bounding box center [566, 233] width 18 height 18
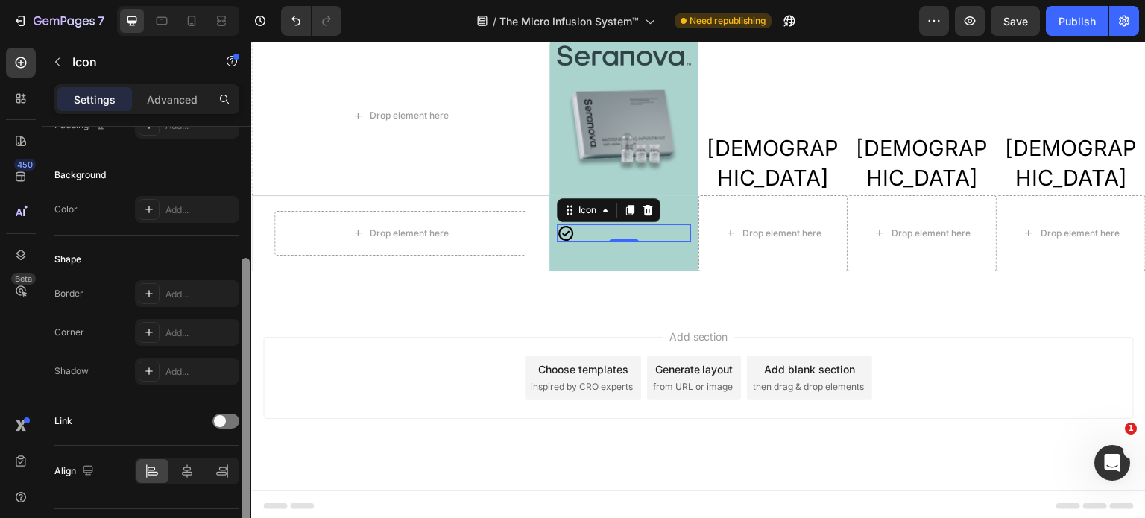
scroll to position [185, 0]
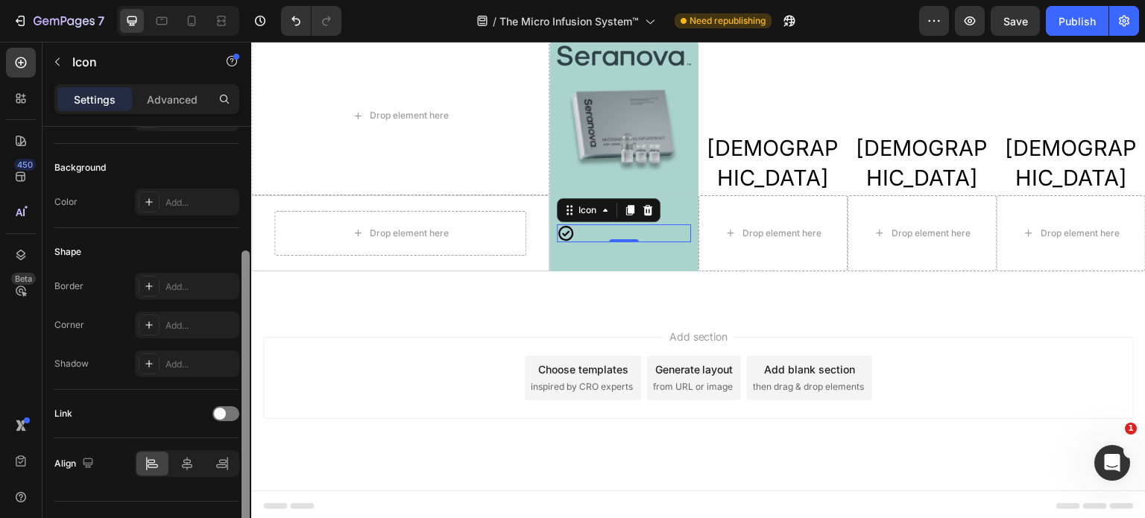
drag, startPoint x: 248, startPoint y: 327, endPoint x: 245, endPoint y: 451, distance: 123.8
click at [245, 451] on div at bounding box center [246, 396] width 8 height 290
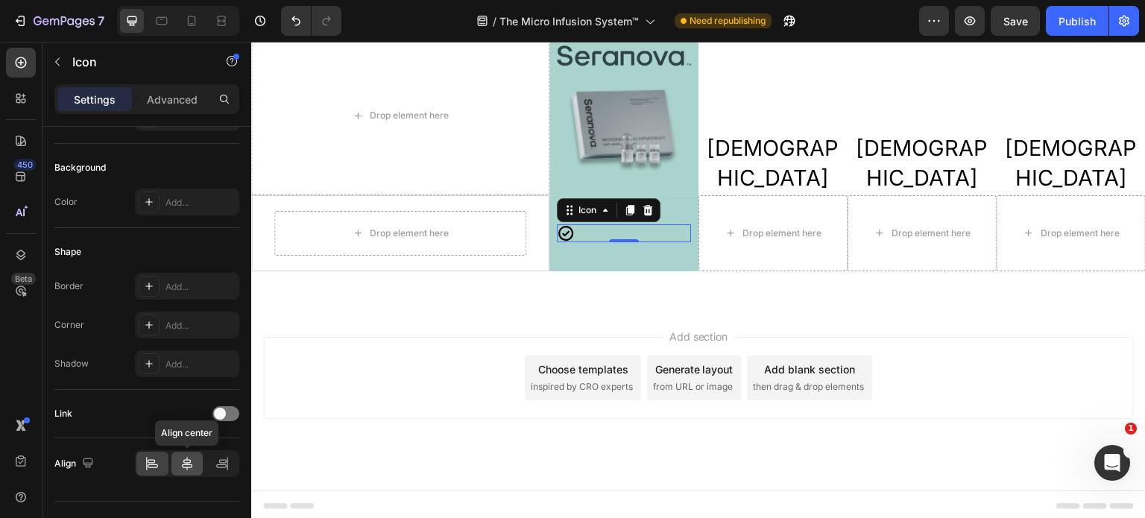
click at [185, 460] on icon at bounding box center [187, 463] width 15 height 15
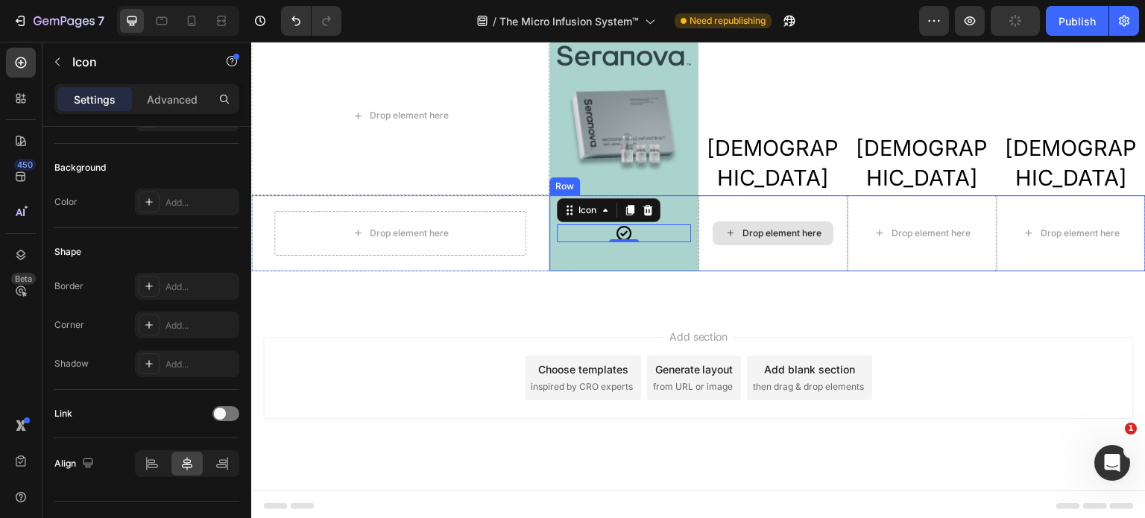
click at [720, 251] on div "Drop element here" at bounding box center [773, 233] width 149 height 76
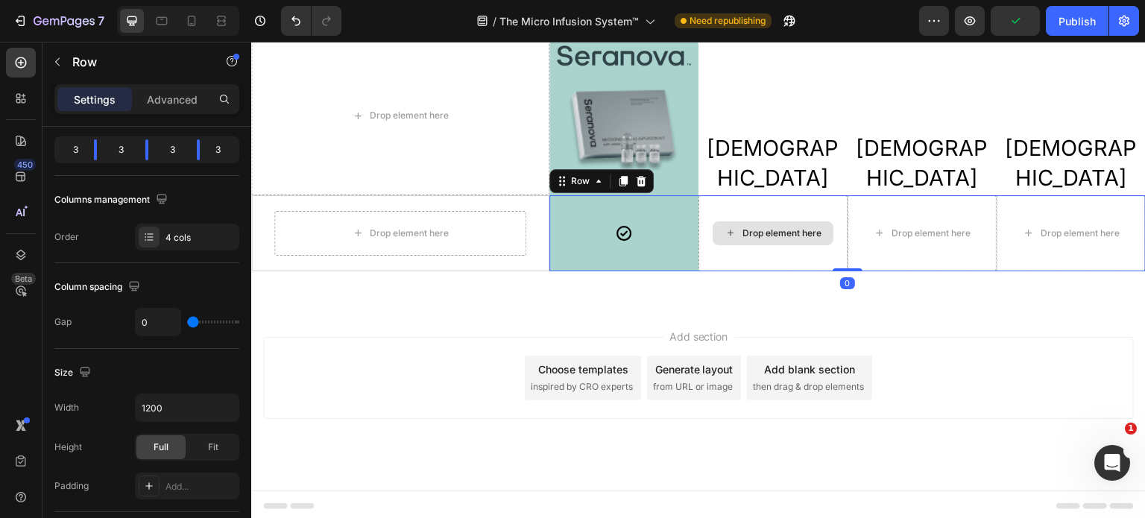
scroll to position [0, 0]
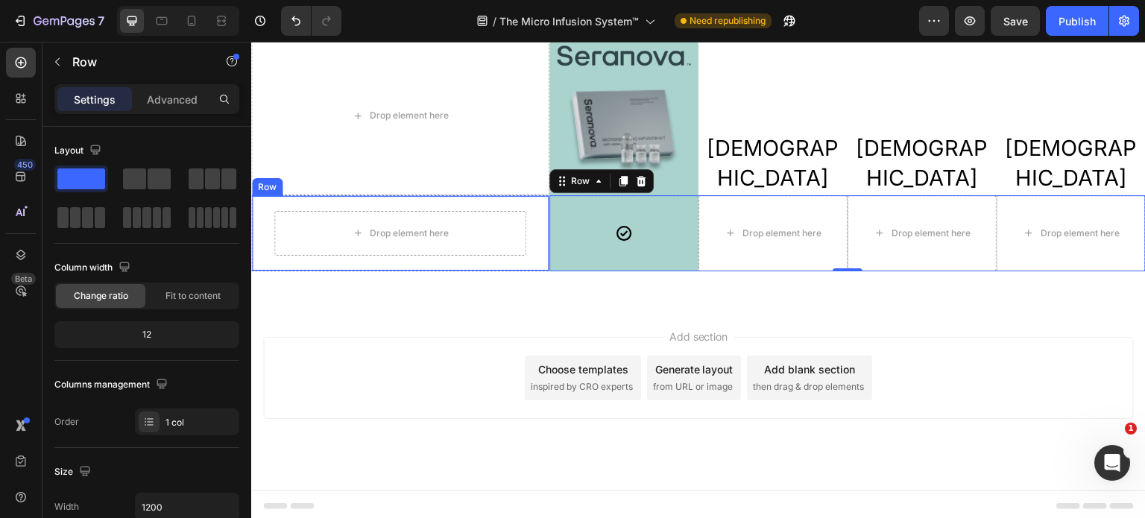
click at [484, 263] on div "Drop element here Row" at bounding box center [400, 233] width 298 height 76
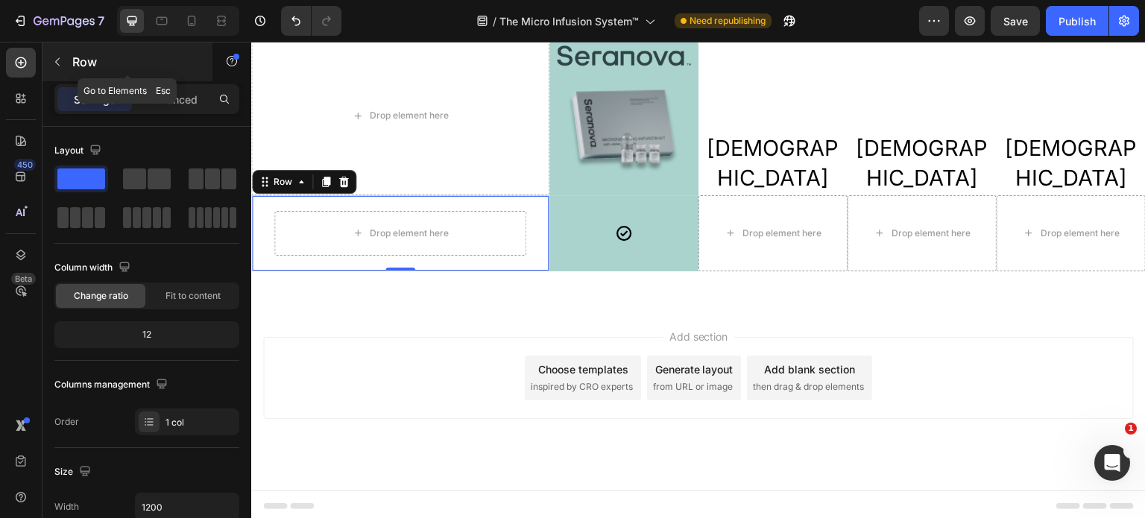
click at [57, 67] on icon "button" at bounding box center [57, 62] width 12 height 12
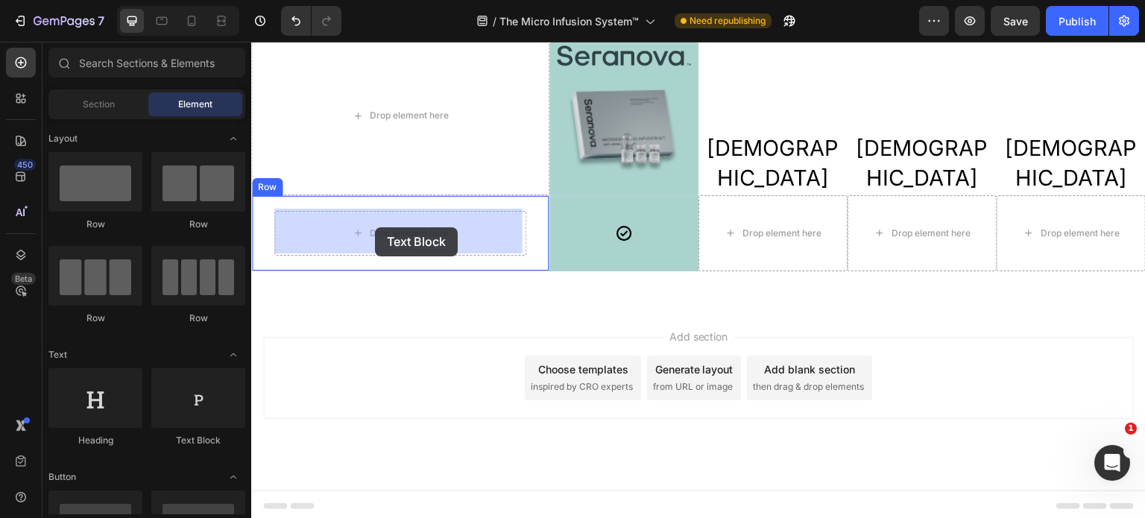
drag, startPoint x: 459, startPoint y: 443, endPoint x: 375, endPoint y: 227, distance: 231.1
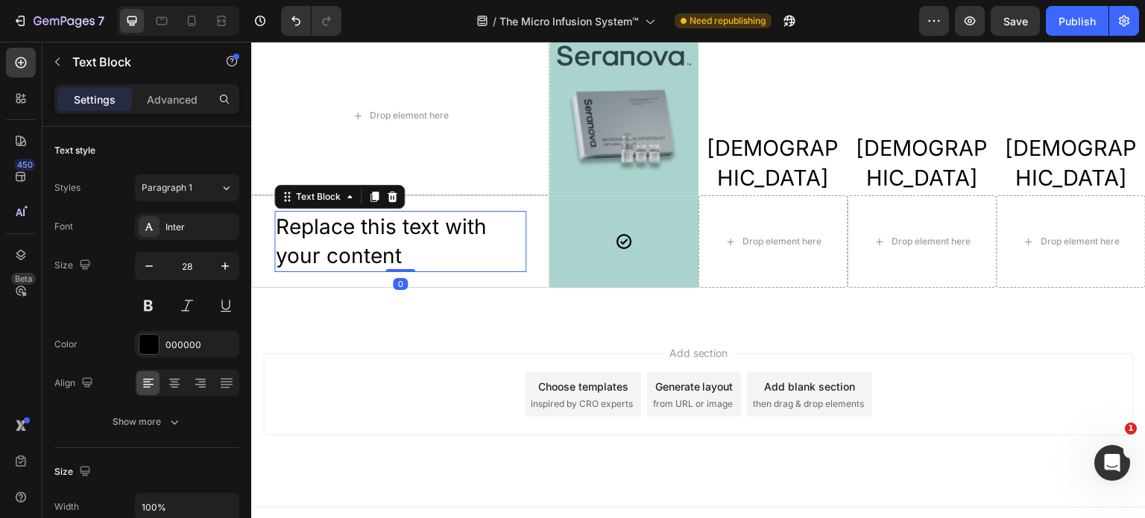
scroll to position [3423, 0]
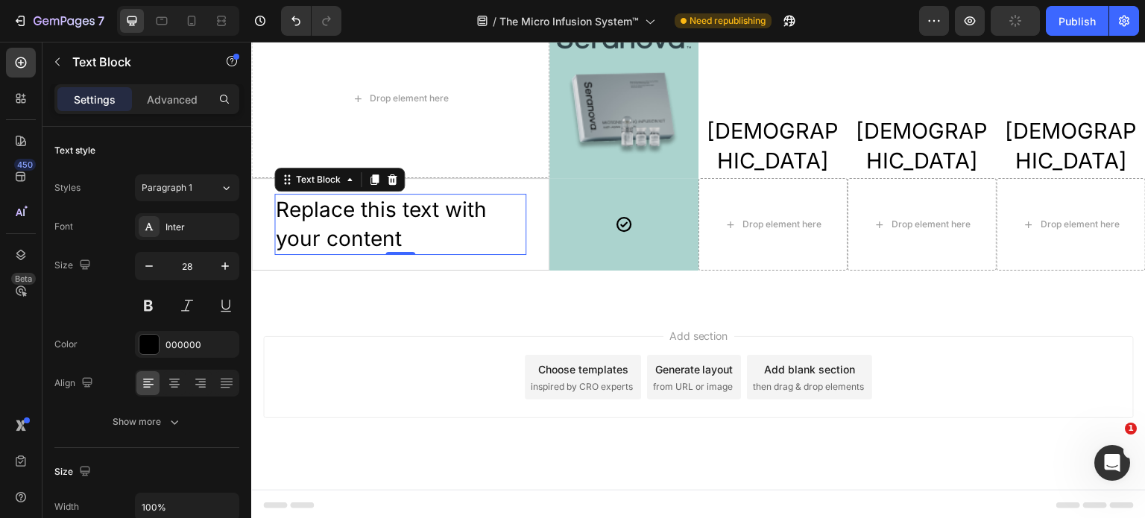
click at [439, 230] on div "Replace this text with your content" at bounding box center [400, 224] width 252 height 61
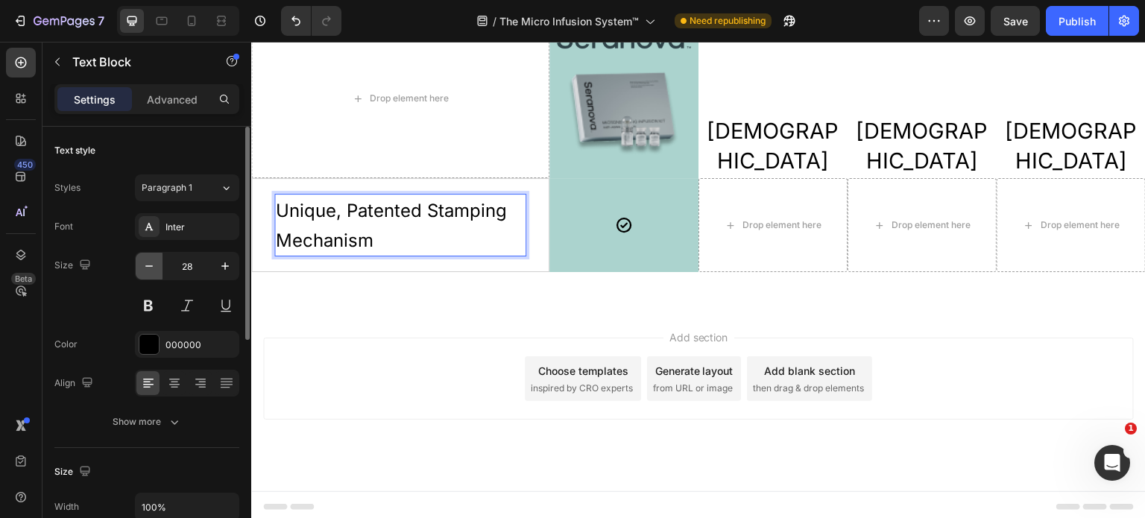
click at [147, 265] on icon "button" at bounding box center [148, 265] width 7 height 1
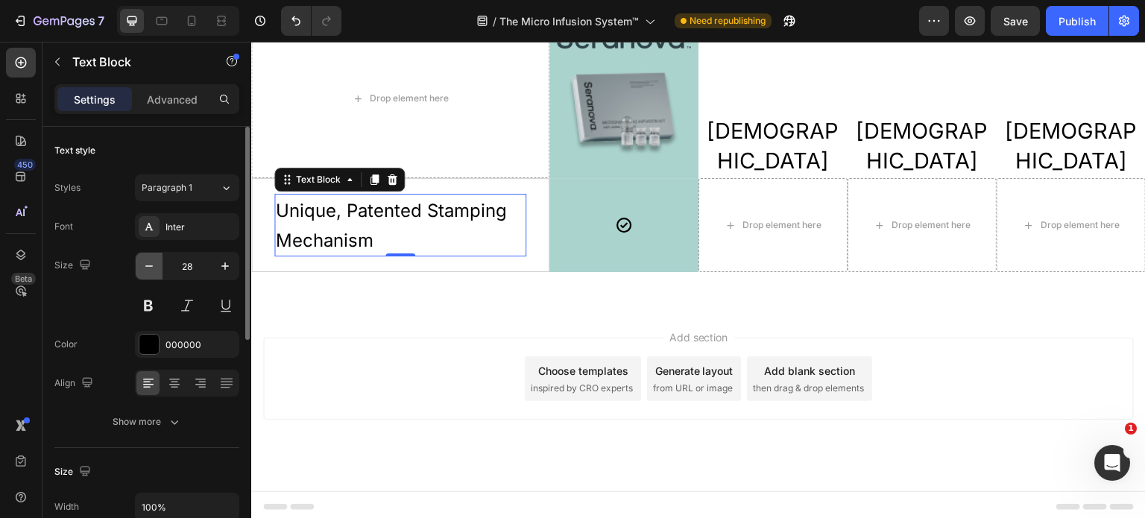
click at [147, 265] on icon "button" at bounding box center [148, 265] width 7 height 1
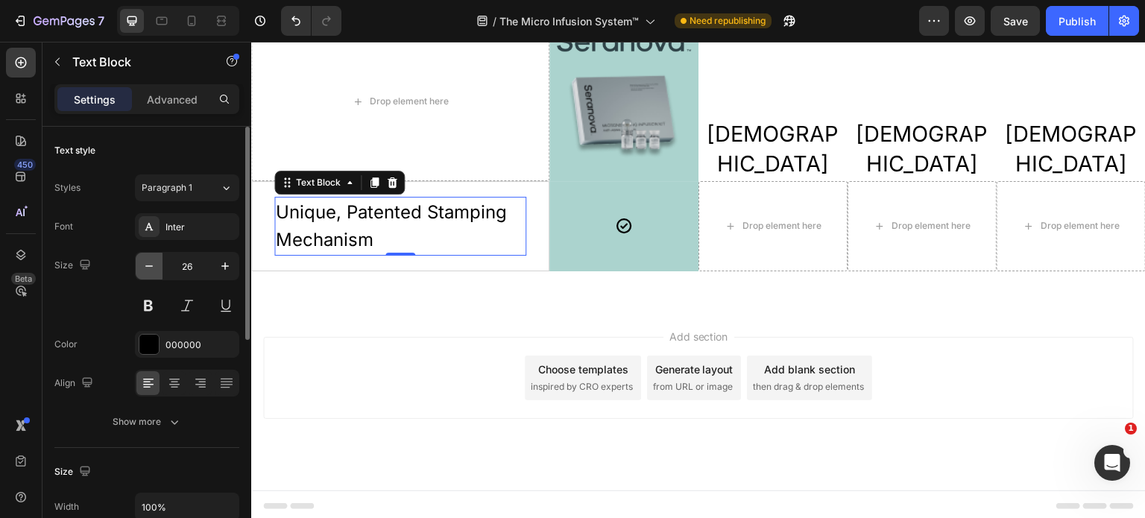
click at [147, 265] on icon "button" at bounding box center [148, 265] width 7 height 1
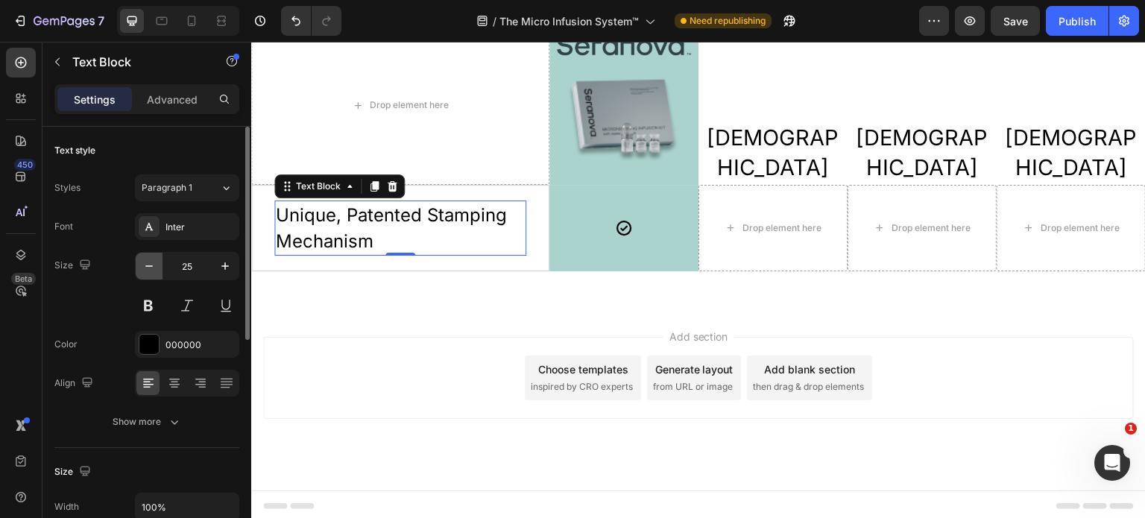
type input "24"
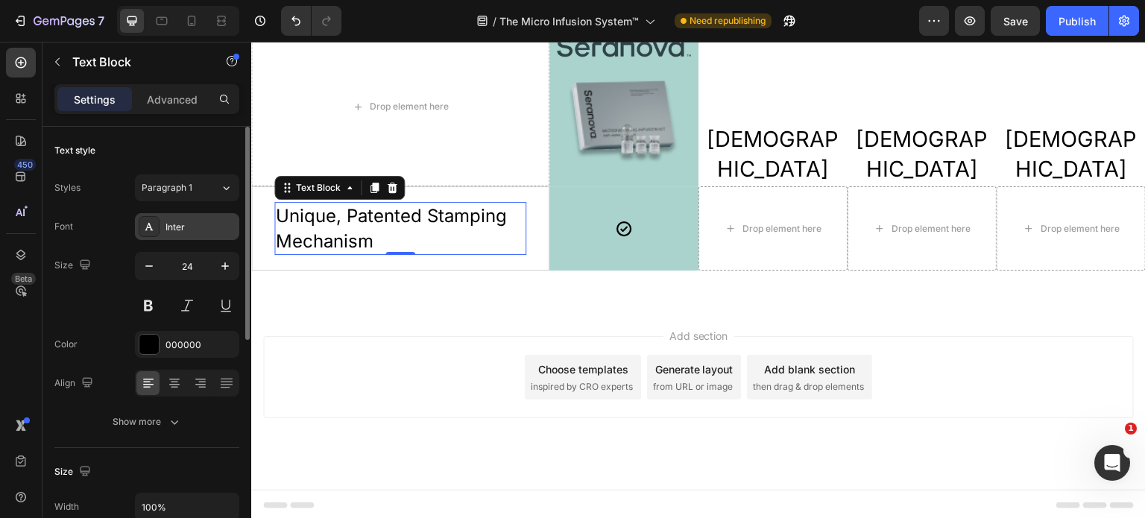
click at [173, 225] on div "Inter" at bounding box center [201, 227] width 70 height 13
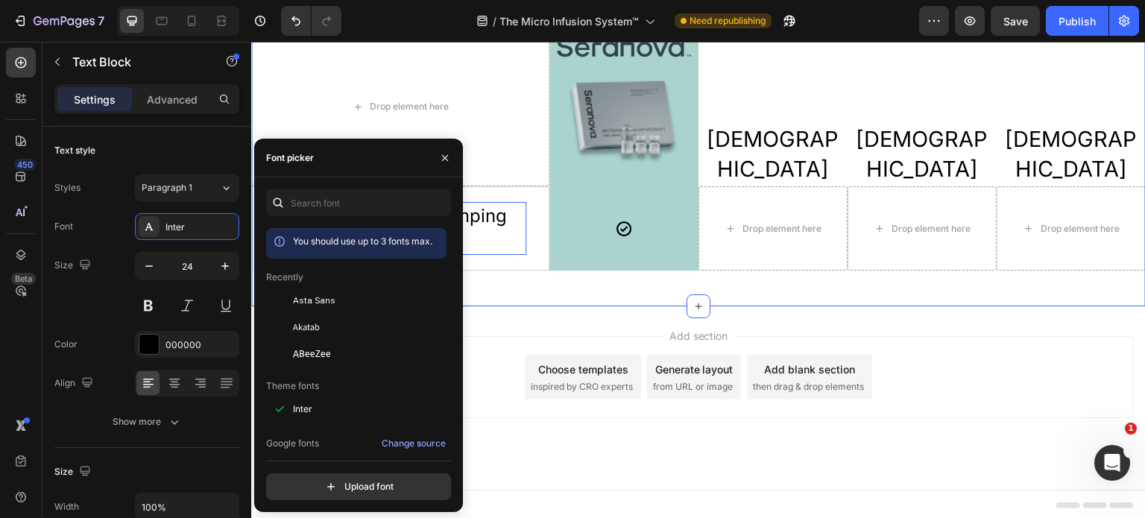
click at [508, 280] on div "Refresh Your Skin in 4 Simple Steps Heading Drop element here Image Image Row Q…" at bounding box center [698, 101] width 895 height 410
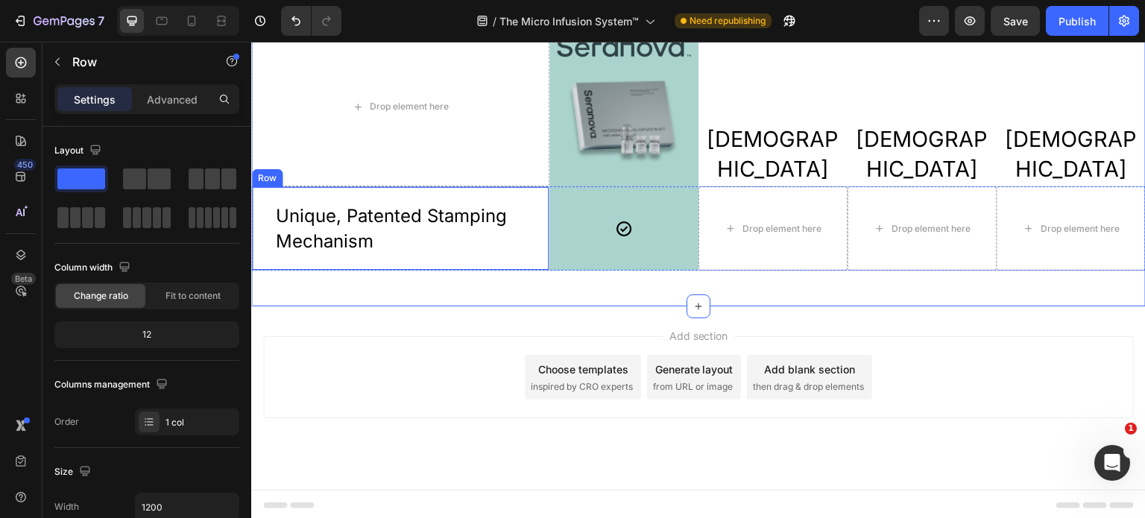
click at [420, 259] on div "Unique, Patented Stamping Mechanism Text Block Row" at bounding box center [400, 228] width 298 height 84
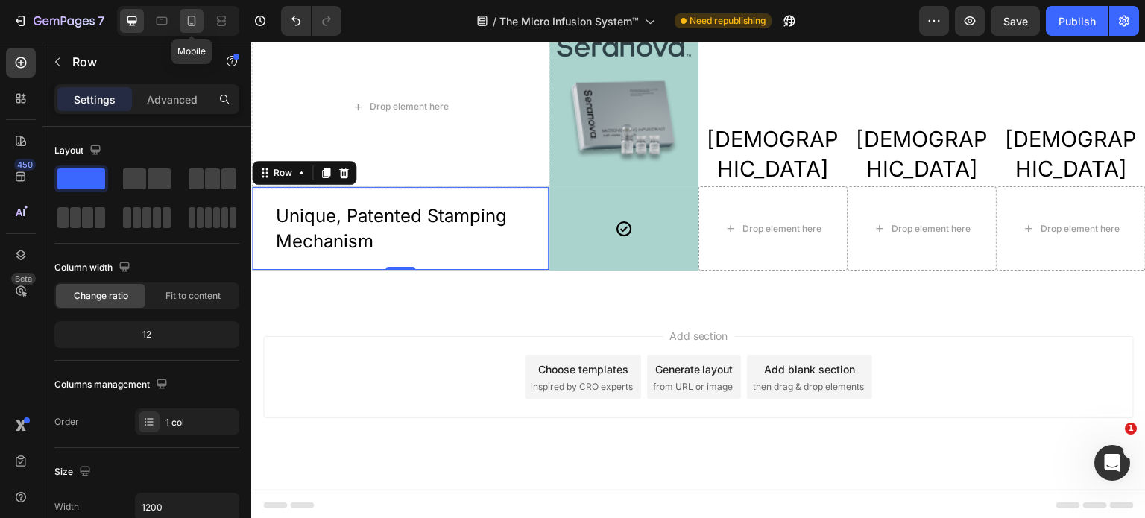
click at [192, 24] on icon at bounding box center [192, 21] width 8 height 10
type input "100%"
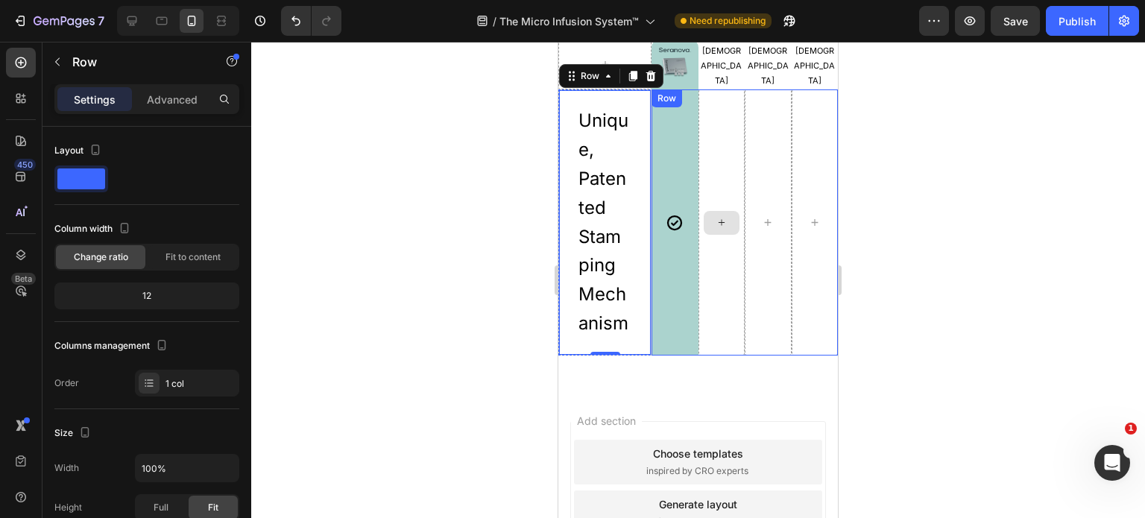
scroll to position [3329, 0]
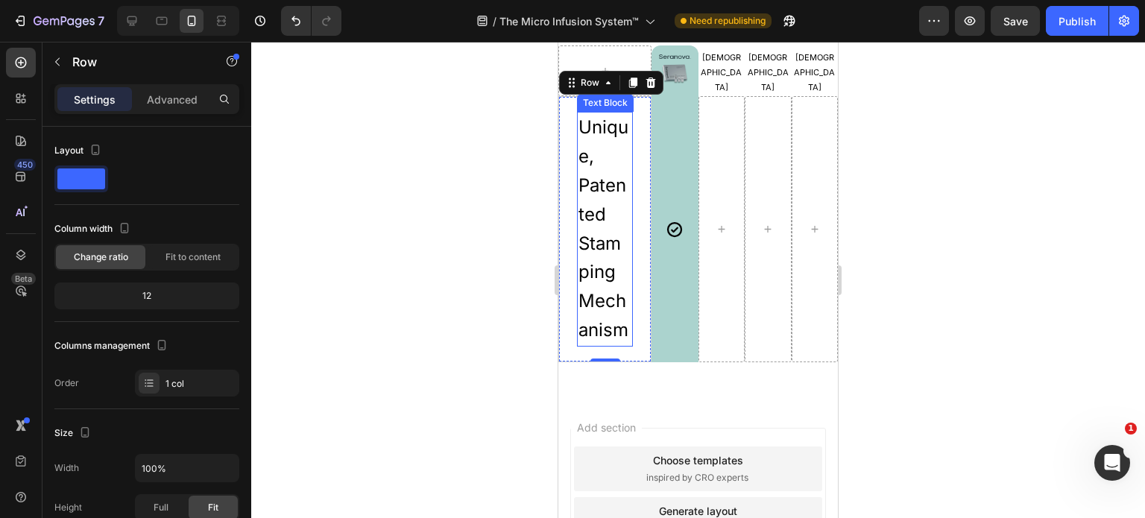
click at [626, 228] on p "Unique, Patented Stamping Mechanism" at bounding box center [605, 228] width 53 height 231
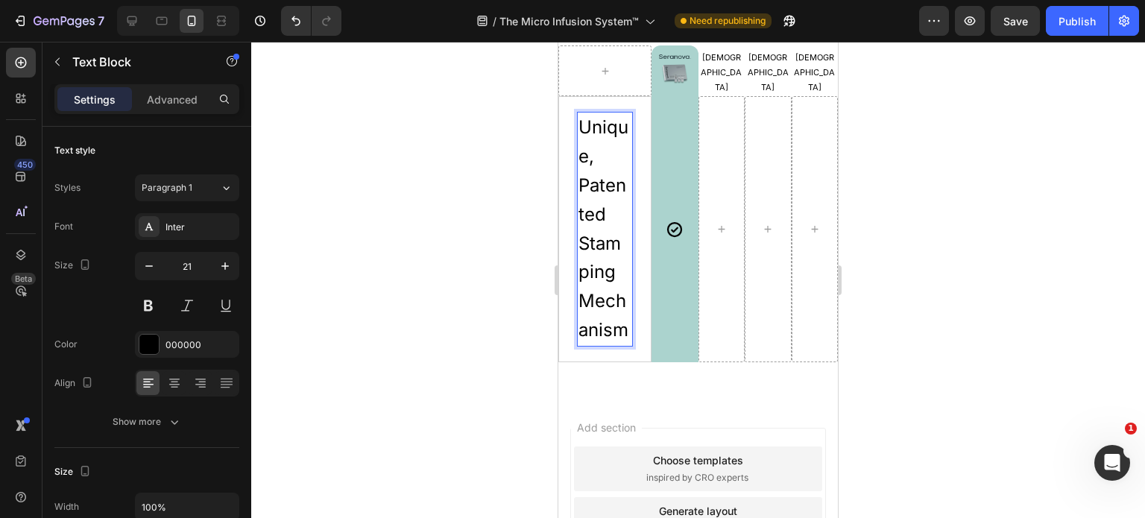
click at [614, 226] on p "Unique, Patented Stamping Mechanism" at bounding box center [605, 228] width 53 height 231
click at [614, 225] on p "Unique, Patented Stamping Mechanism" at bounding box center [605, 228] width 53 height 231
drag, startPoint x: 614, startPoint y: 226, endPoint x: 598, endPoint y: 235, distance: 18.0
click at [599, 235] on span "Unique, Patented Stamping Mechanism" at bounding box center [604, 228] width 50 height 224
click at [595, 235] on span "Unique, Patented Stamping Mechanism" at bounding box center [604, 228] width 50 height 224
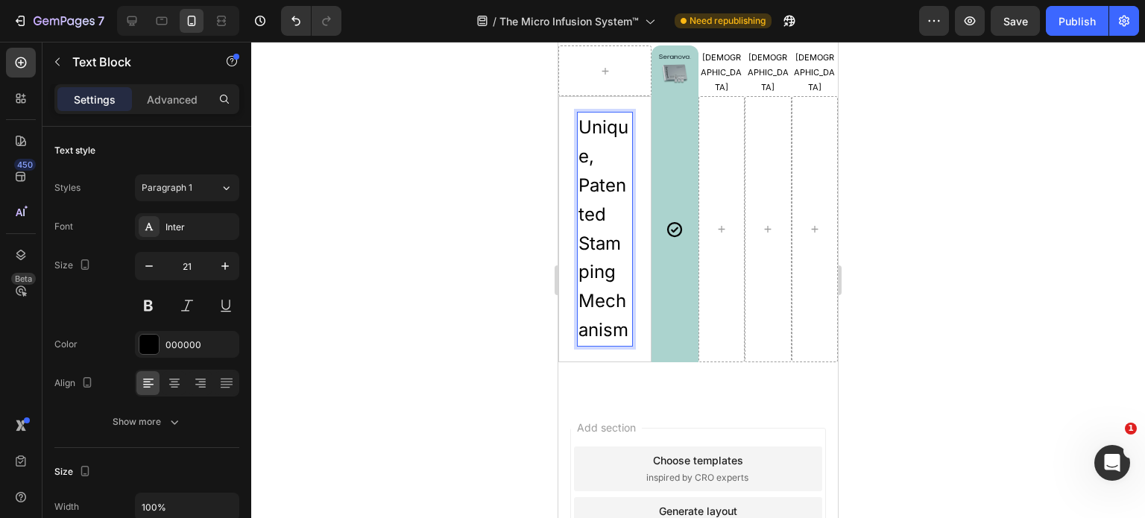
click at [609, 223] on p "Unique, Patented Stamping Mechanism" at bounding box center [605, 228] width 53 height 231
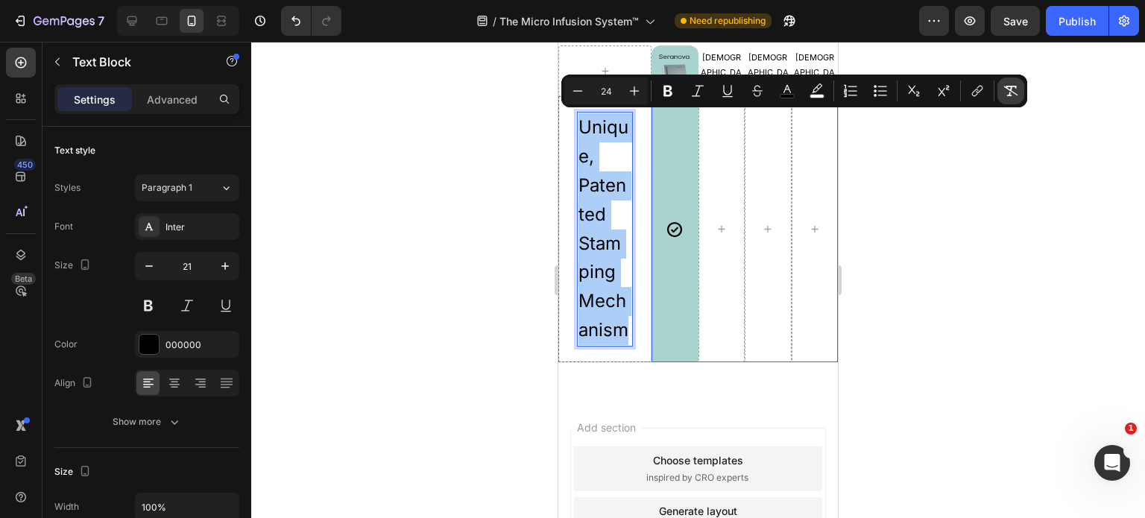
click at [1002, 89] on button "Remove Format" at bounding box center [1011, 91] width 27 height 27
type input "21"
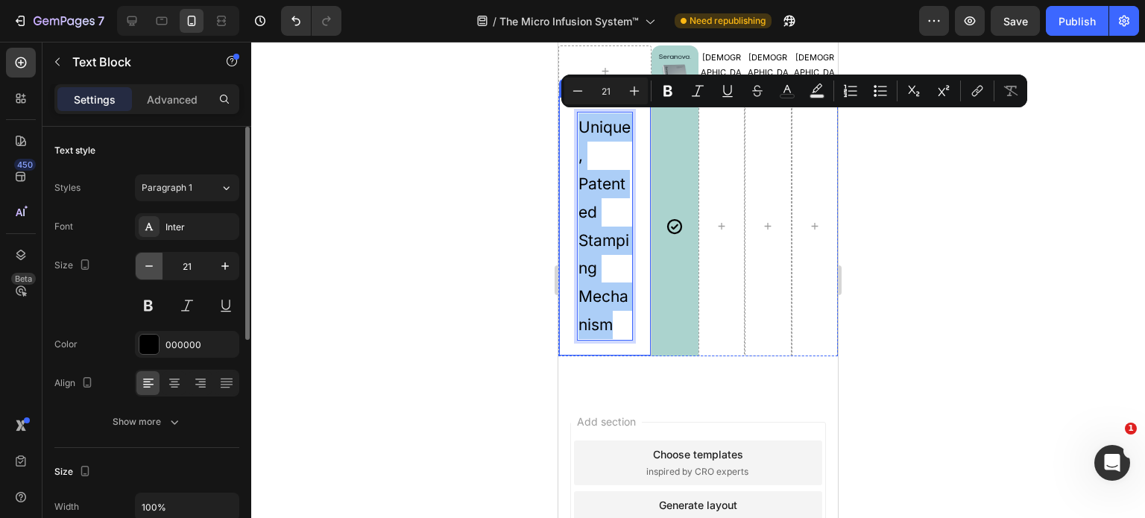
click at [151, 269] on icon "button" at bounding box center [149, 266] width 15 height 15
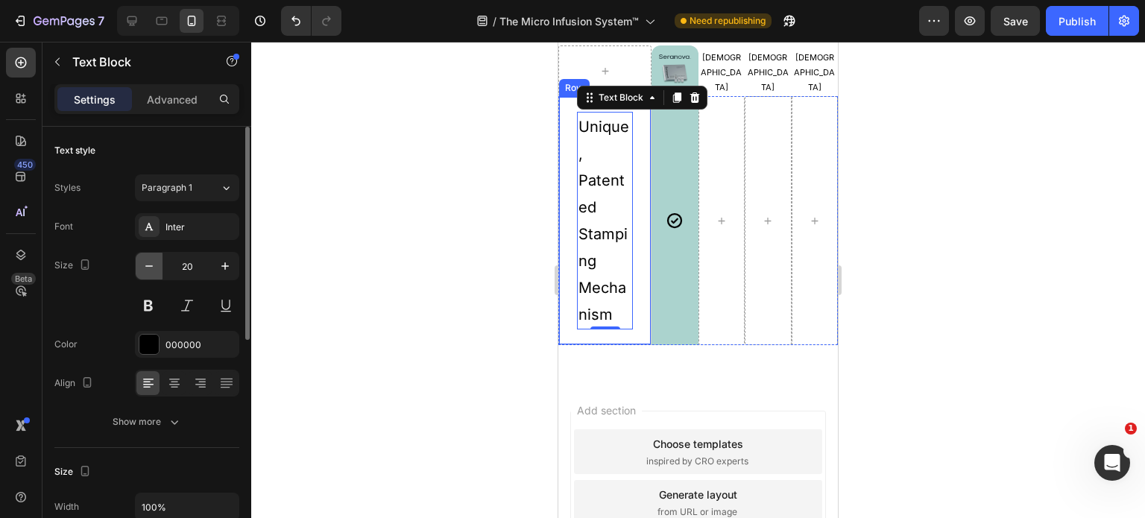
click at [151, 269] on icon "button" at bounding box center [149, 266] width 15 height 15
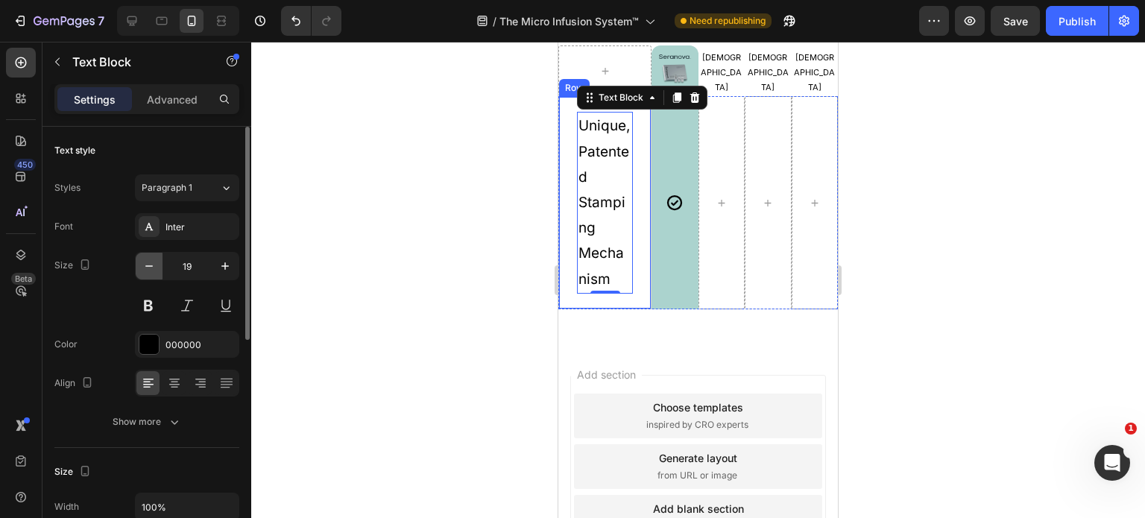
click at [151, 269] on icon "button" at bounding box center [149, 266] width 15 height 15
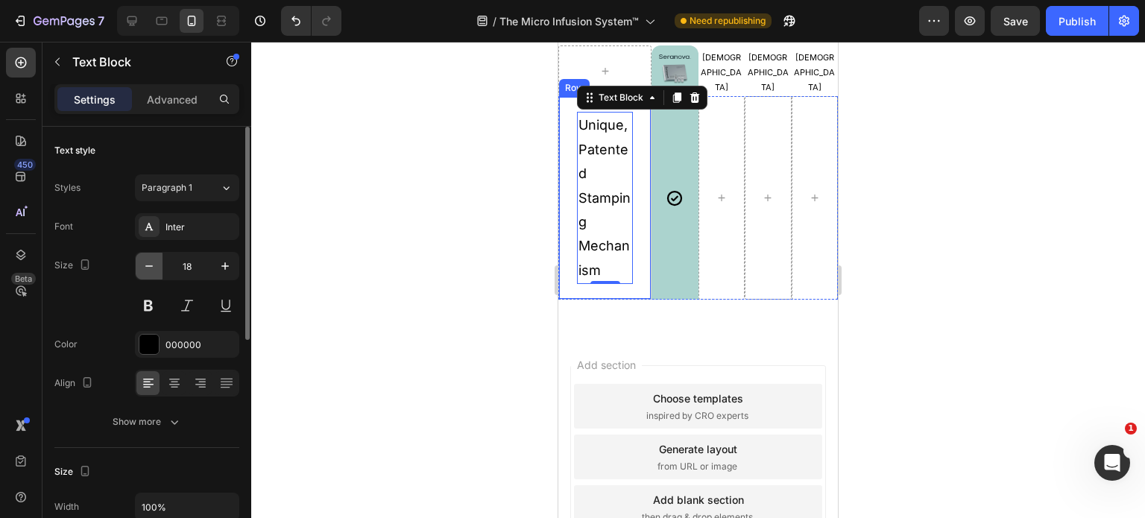
click at [151, 269] on icon "button" at bounding box center [149, 266] width 15 height 15
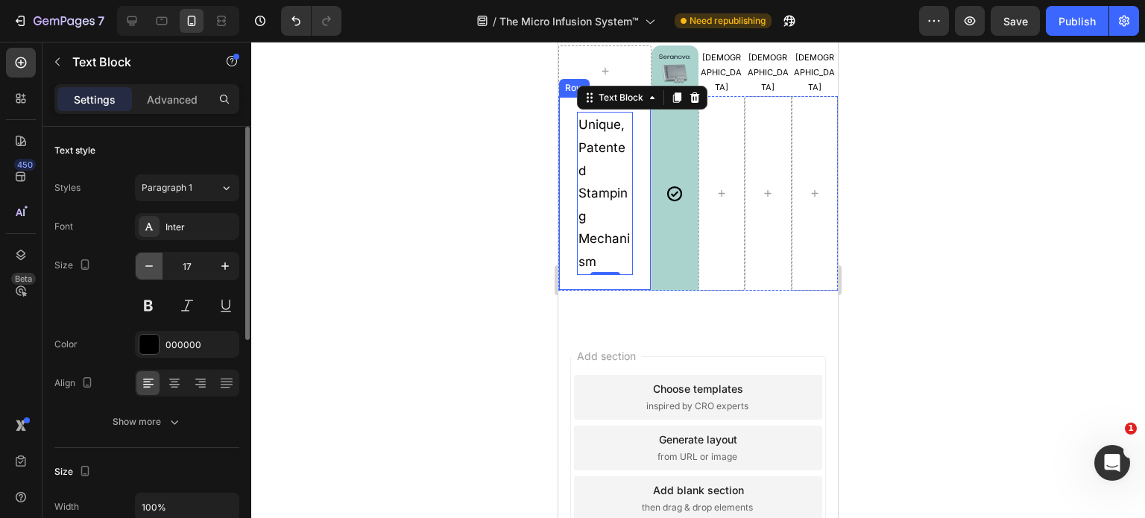
click at [151, 269] on icon "button" at bounding box center [149, 266] width 15 height 15
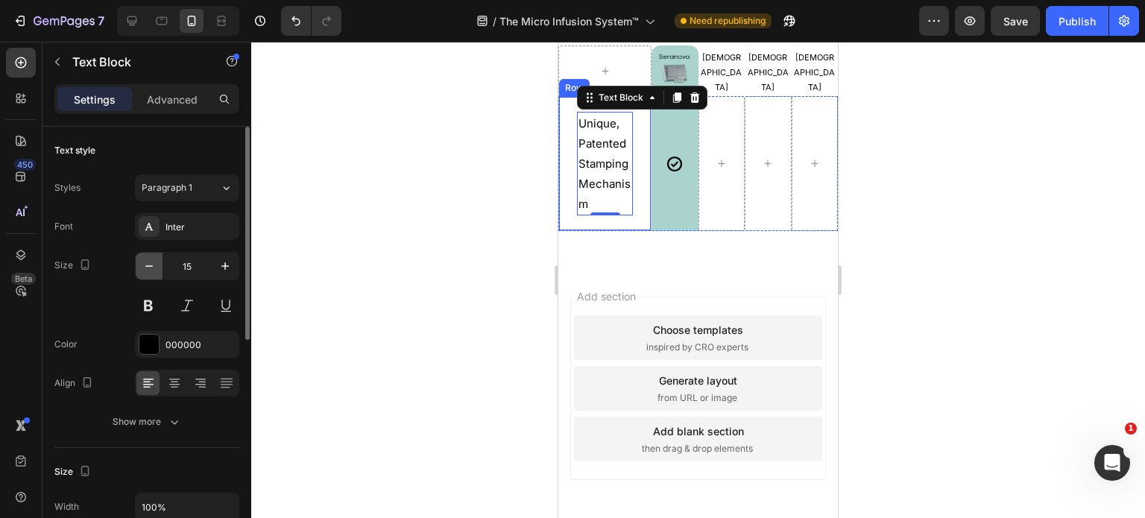
click at [151, 268] on icon "button" at bounding box center [149, 266] width 15 height 15
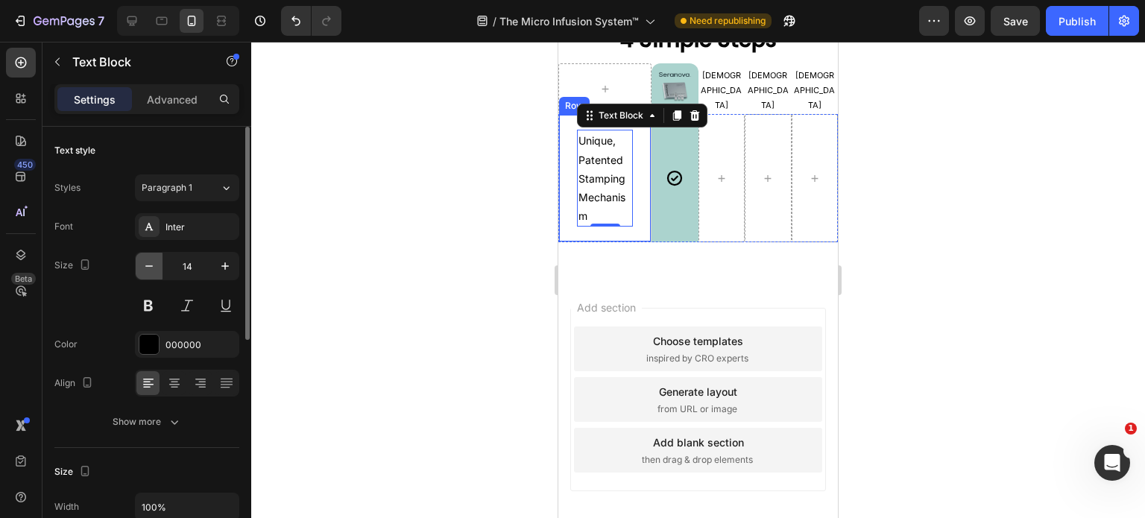
click at [151, 268] on icon "button" at bounding box center [149, 266] width 15 height 15
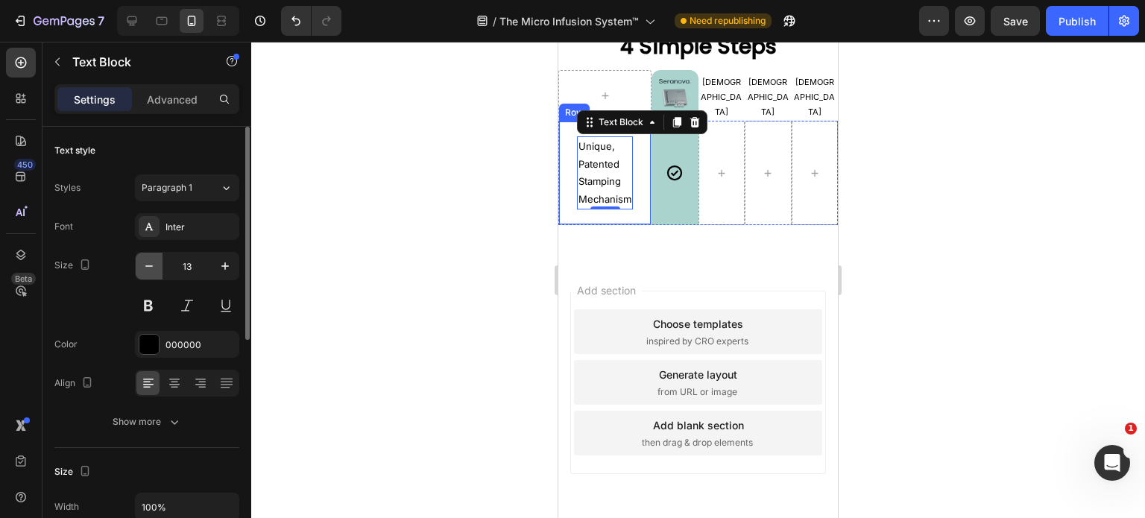
click at [151, 268] on icon "button" at bounding box center [149, 266] width 15 height 15
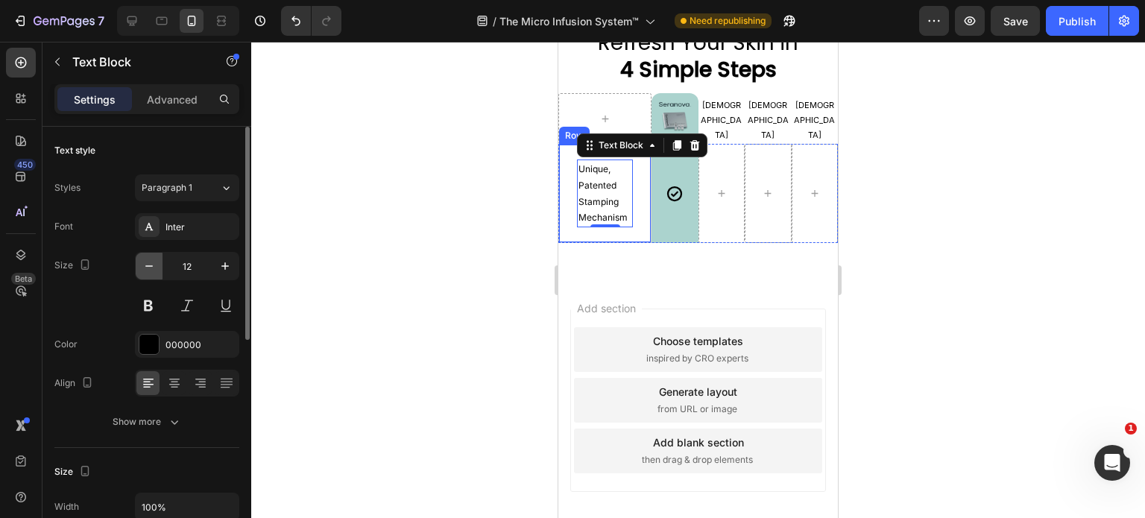
click at [151, 268] on icon "button" at bounding box center [149, 266] width 15 height 15
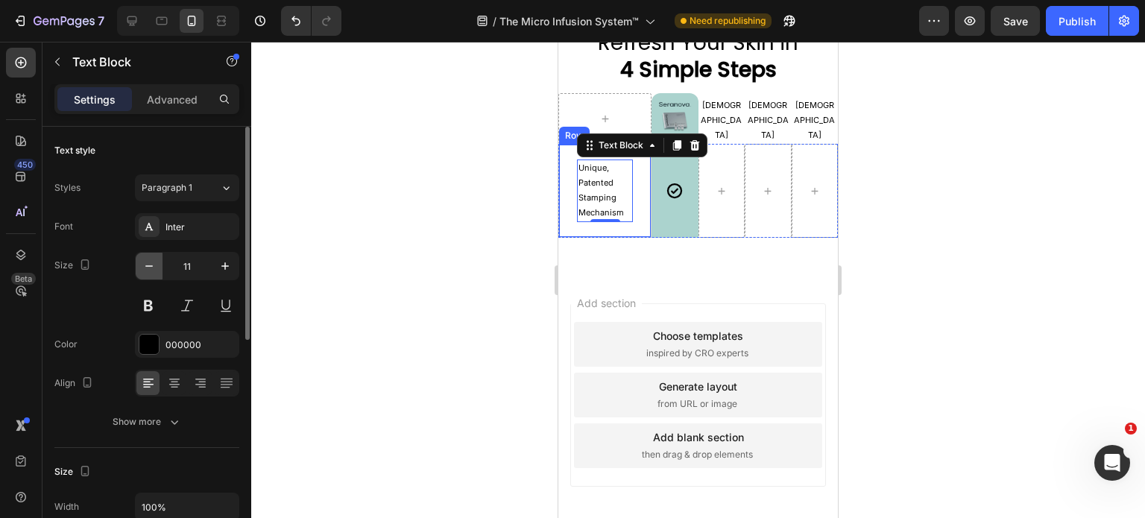
scroll to position [3276, 0]
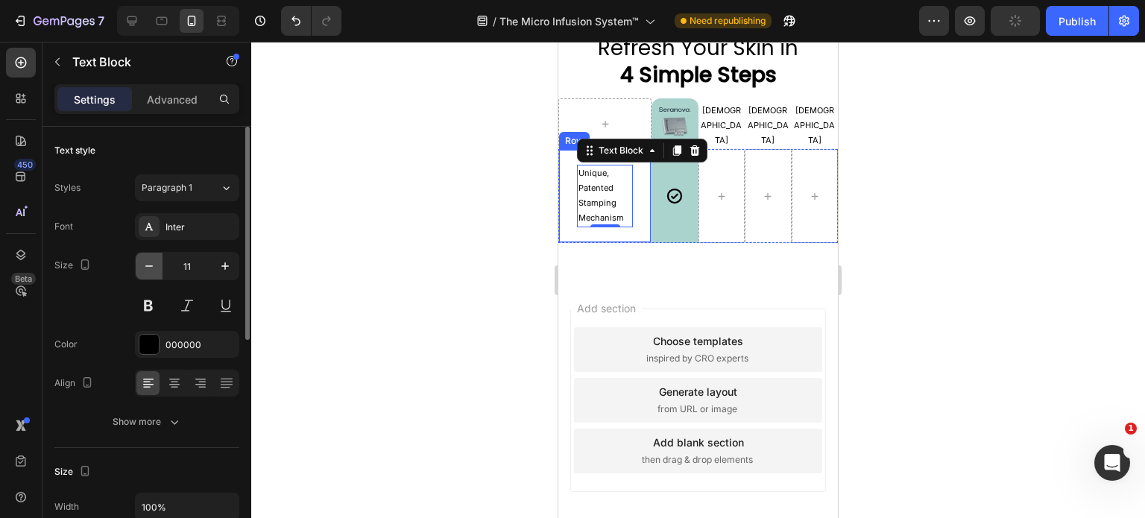
click at [151, 268] on icon "button" at bounding box center [149, 266] width 15 height 15
type input "10"
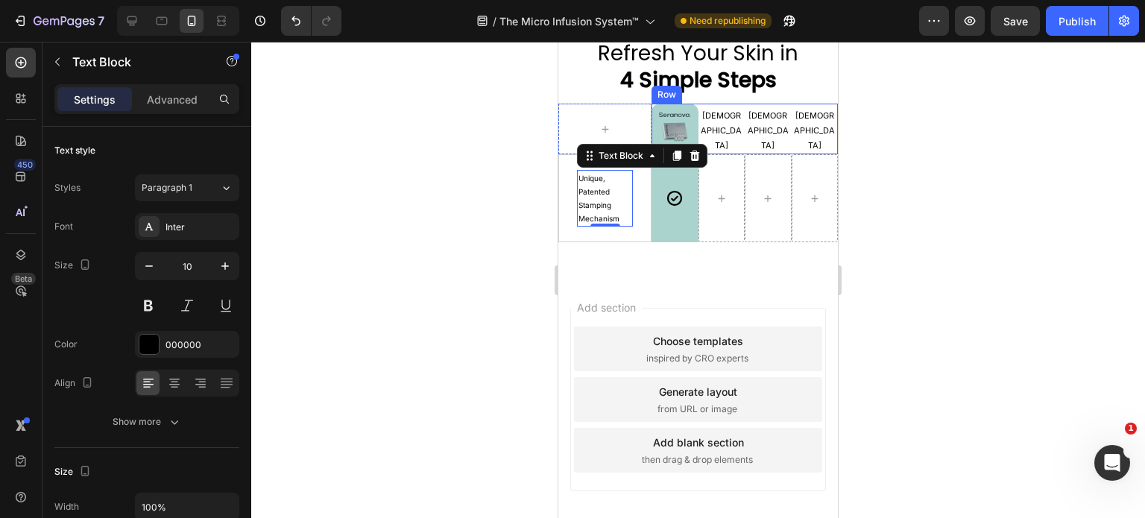
click at [764, 127] on div "[DEMOGRAPHIC_DATA] Text Block" at bounding box center [768, 129] width 47 height 51
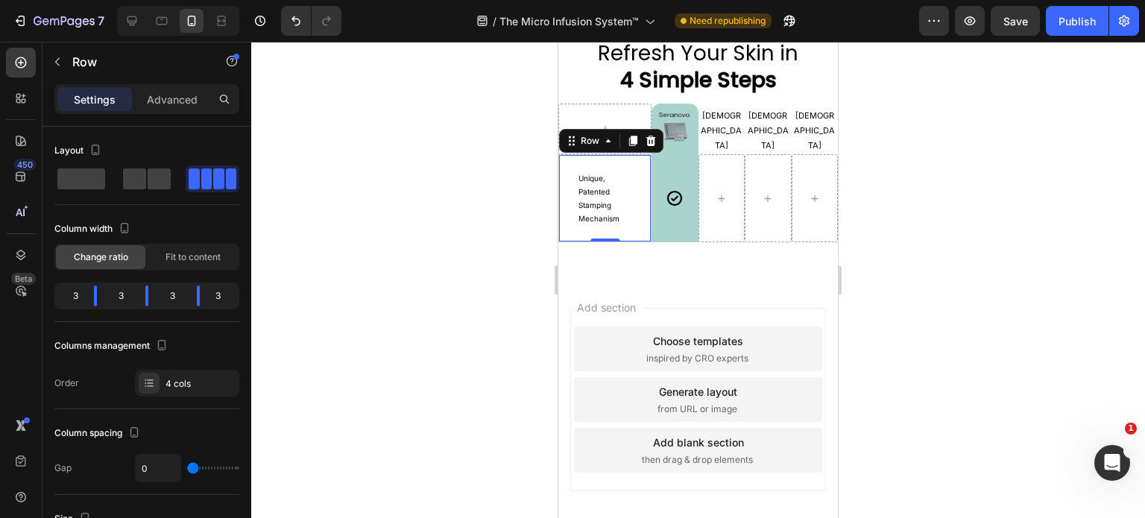
click at [632, 229] on div "Unique, Patented Stamping Mechanism Text Block Row 0" at bounding box center [604, 198] width 93 height 88
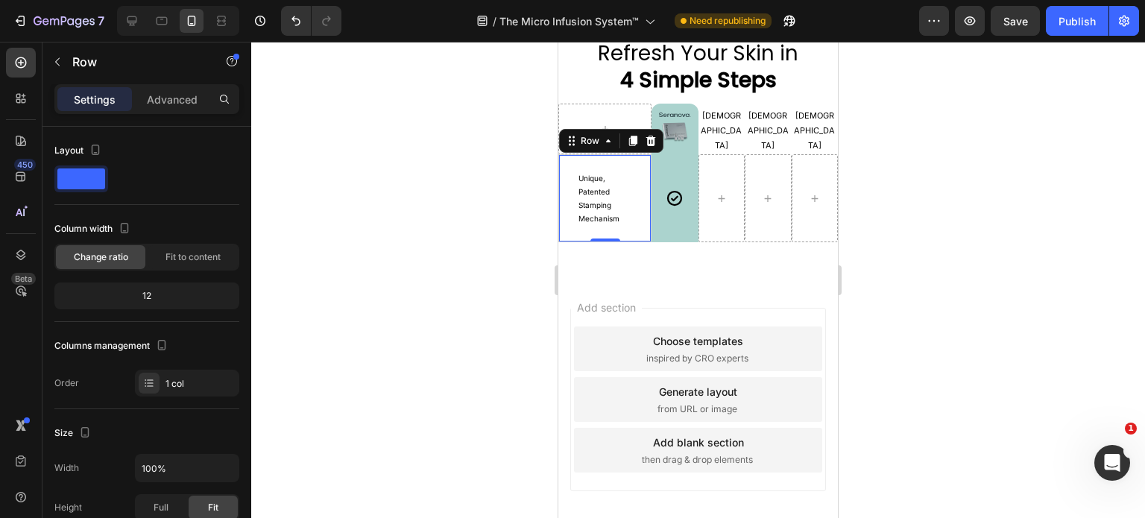
click at [630, 187] on div "Unique, Patented Stamping Mechanism Text Block Row 0" at bounding box center [604, 198] width 93 height 88
click at [176, 98] on p "Advanced" at bounding box center [172, 100] width 51 height 16
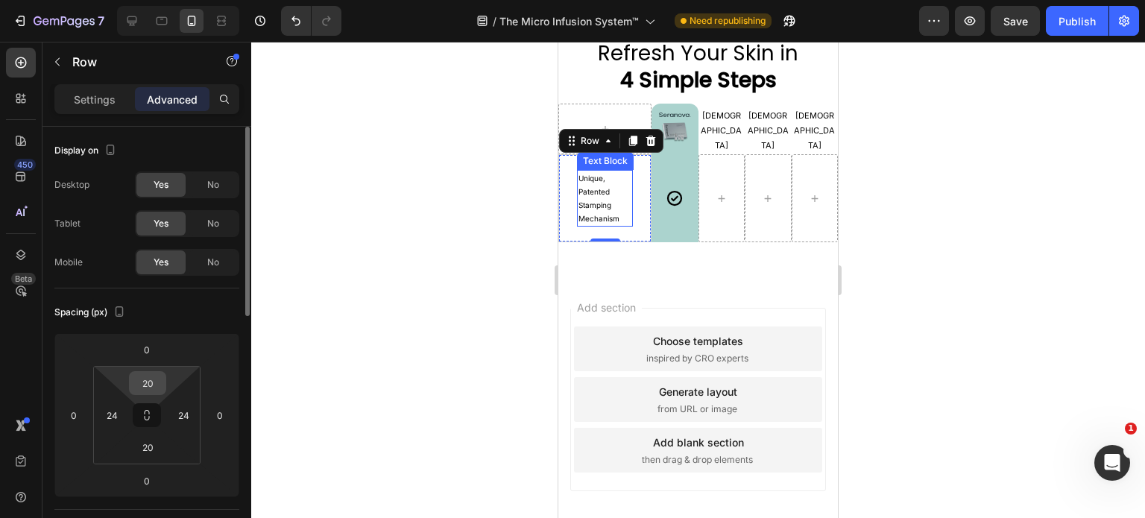
click at [150, 387] on input "20" at bounding box center [148, 383] width 30 height 22
type input "5"
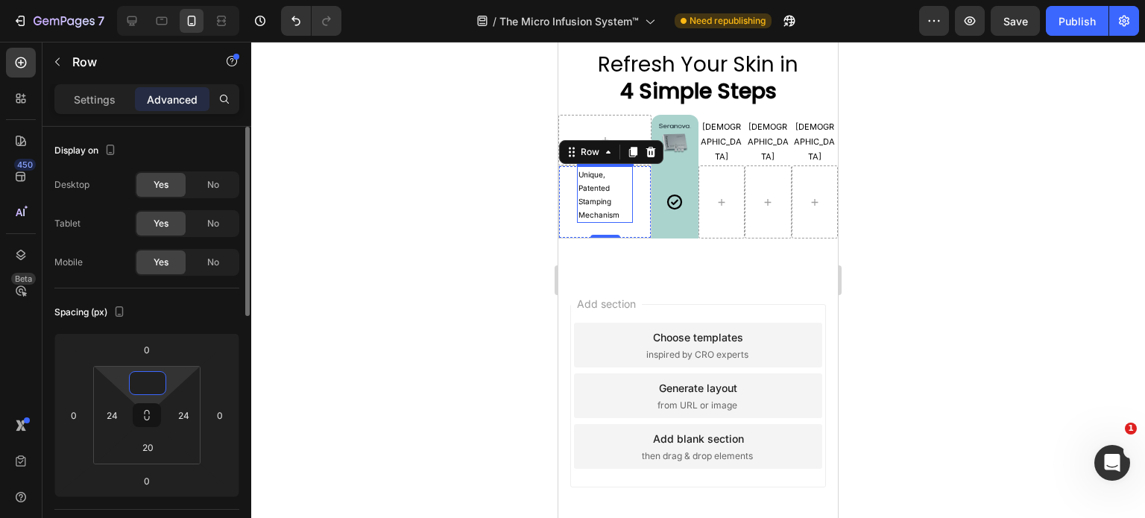
scroll to position [3256, 0]
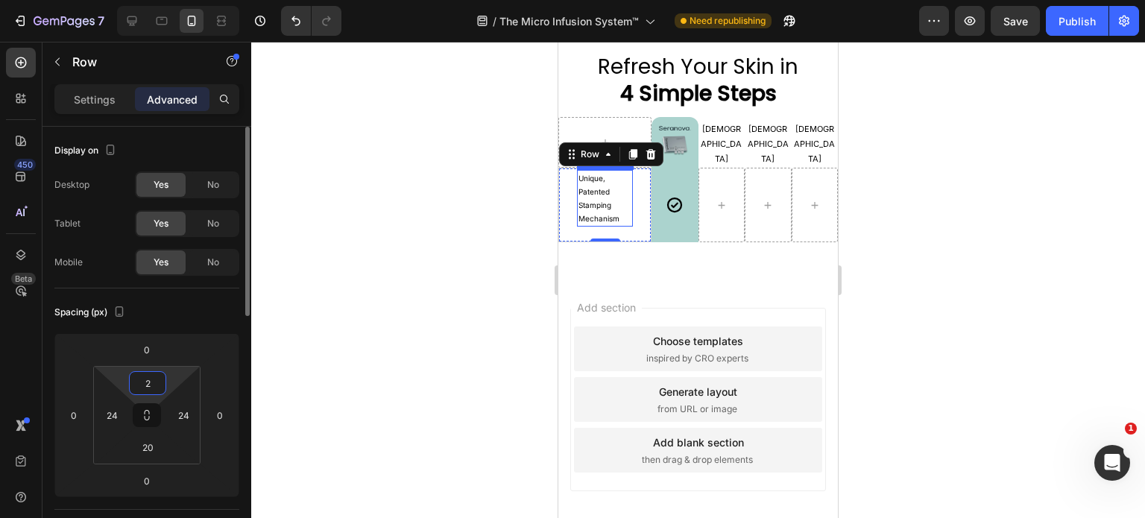
type input "20"
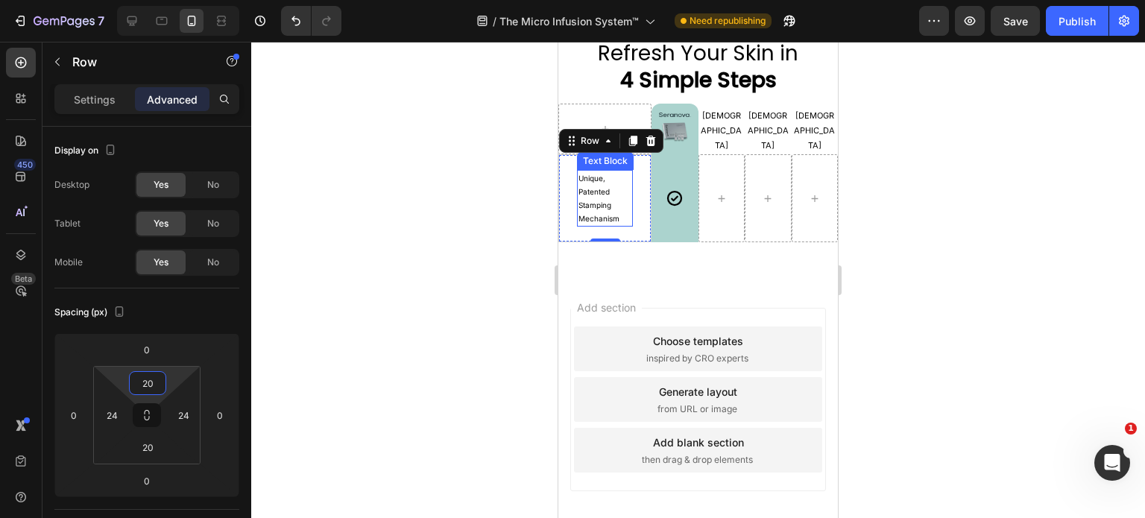
click at [617, 223] on div "Unique, Patented Stamping Mechanism" at bounding box center [605, 198] width 56 height 57
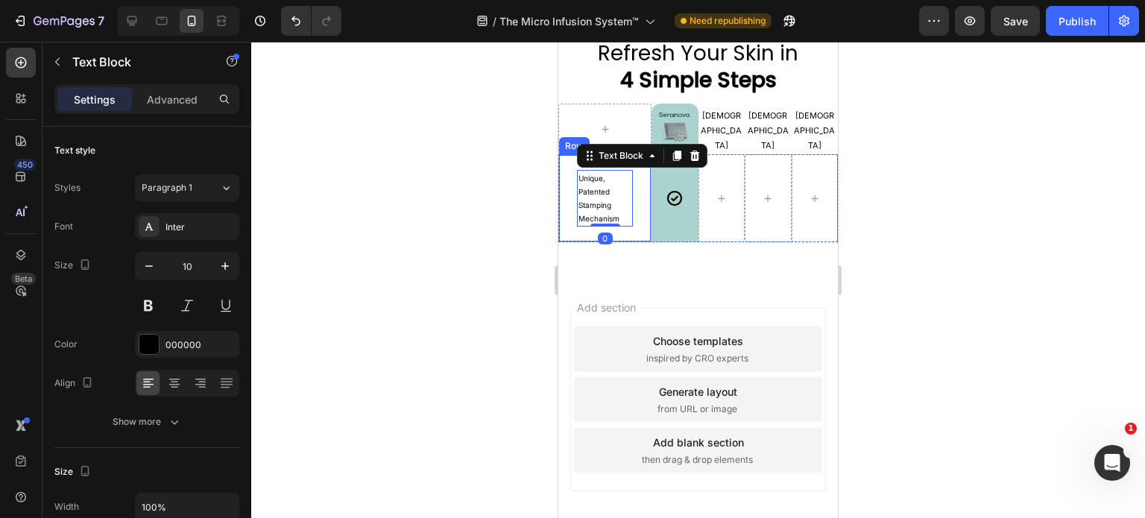
click at [638, 221] on div "Unique, Patented Stamping Mechanism Text Block 0 Row" at bounding box center [604, 198] width 93 height 88
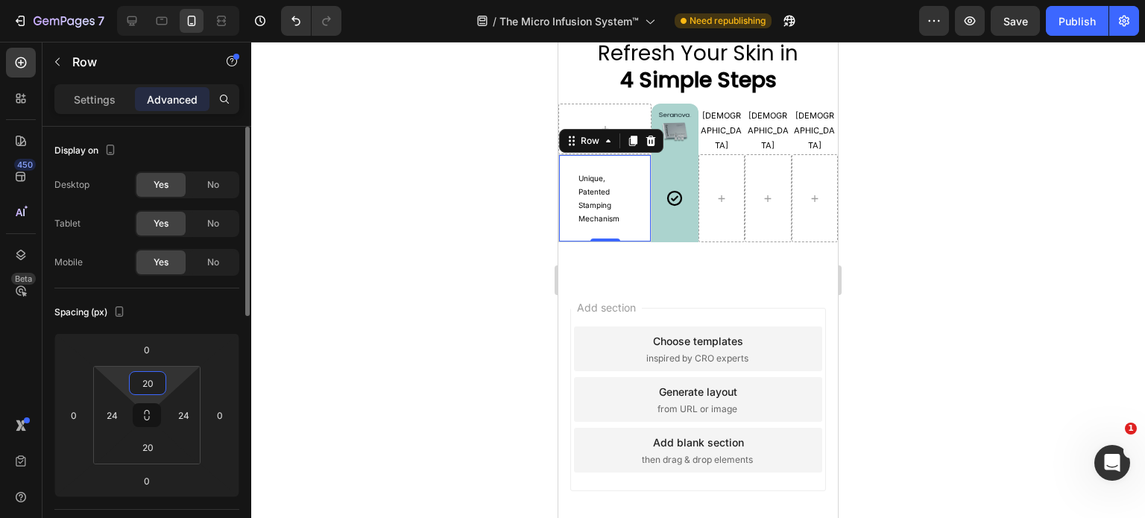
click at [148, 389] on input "20" at bounding box center [148, 383] width 30 height 22
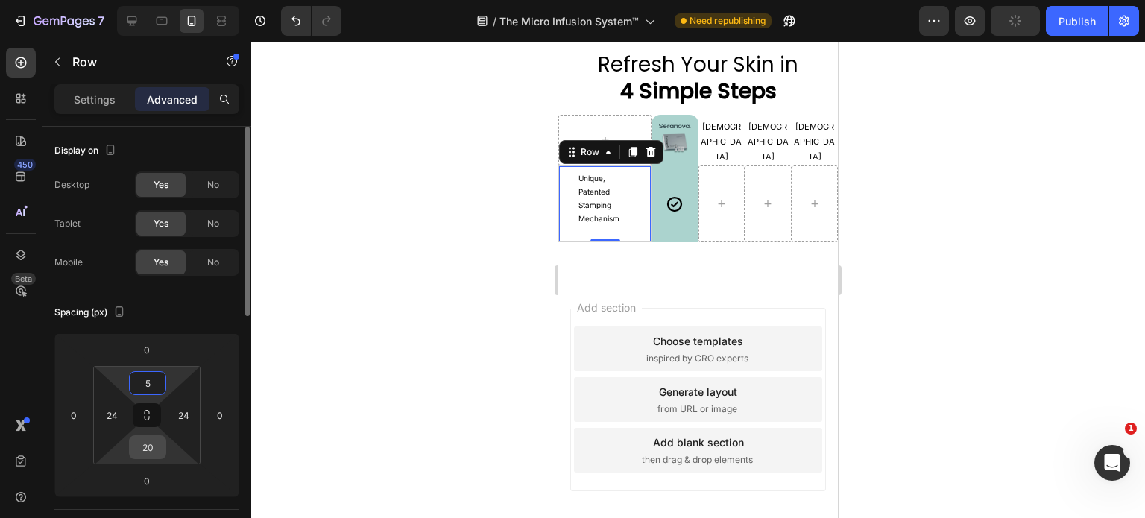
type input "5"
click at [144, 444] on input "20" at bounding box center [148, 447] width 30 height 22
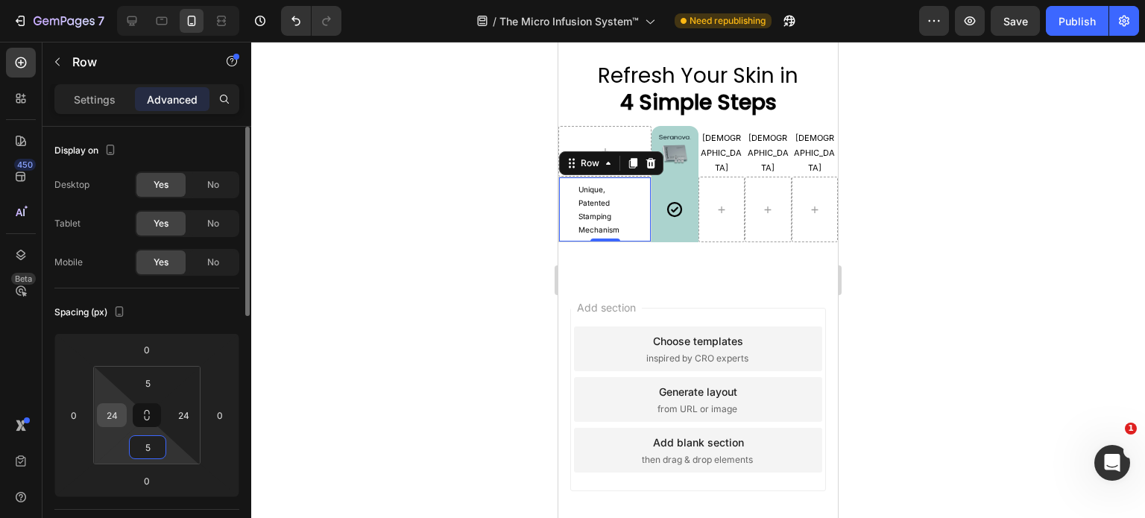
type input "5"
click at [119, 417] on input "24" at bounding box center [112, 415] width 22 height 22
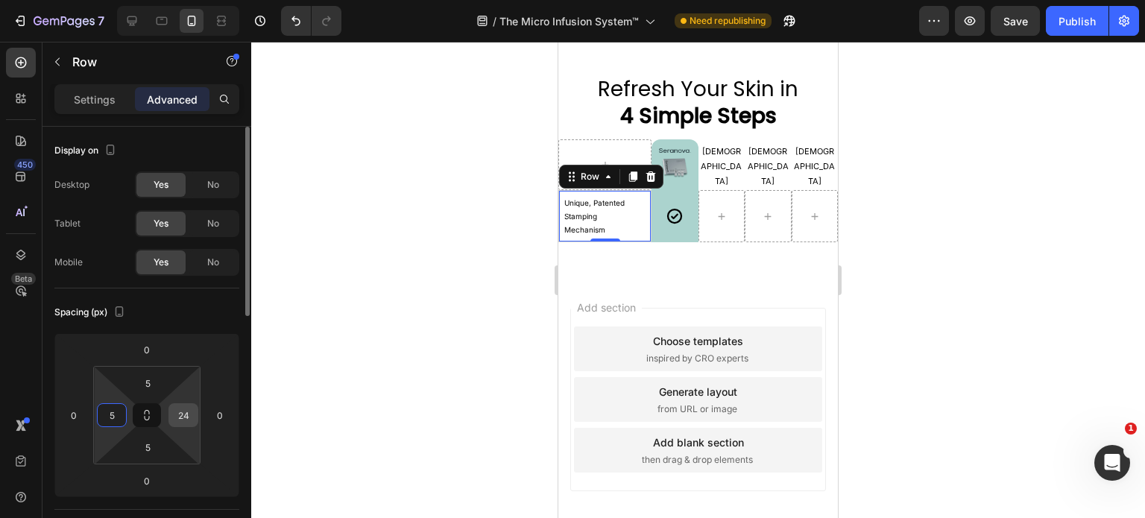
type input "5"
click at [179, 416] on input "24" at bounding box center [183, 415] width 22 height 22
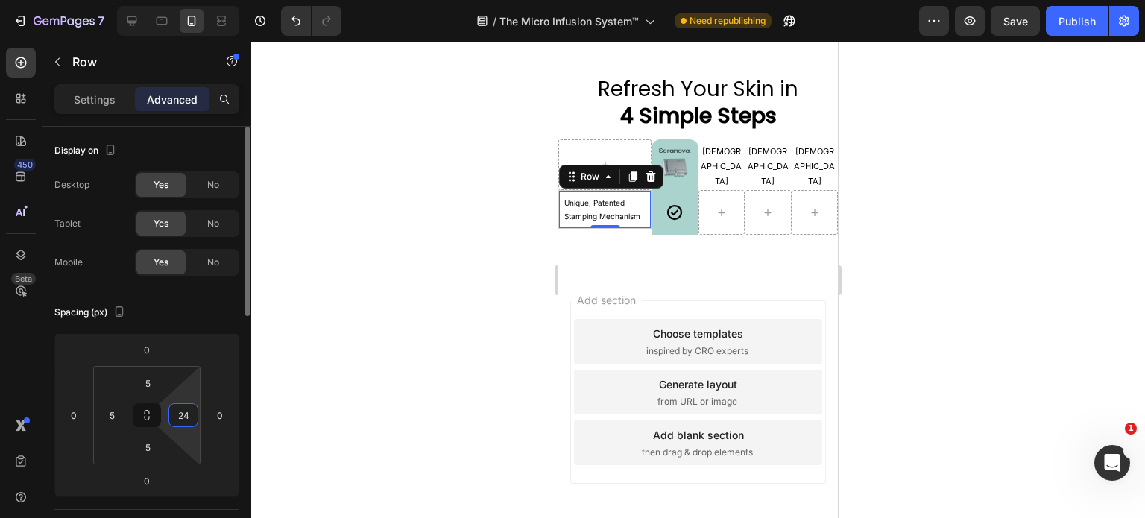
type input "5"
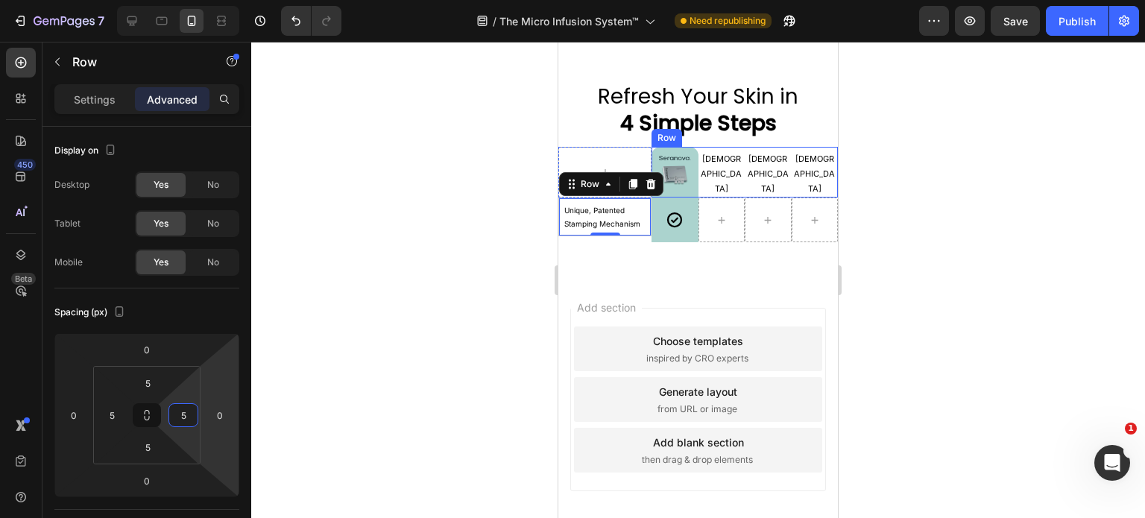
click at [720, 175] on div "[DEMOGRAPHIC_DATA] Text Block" at bounding box center [722, 172] width 47 height 51
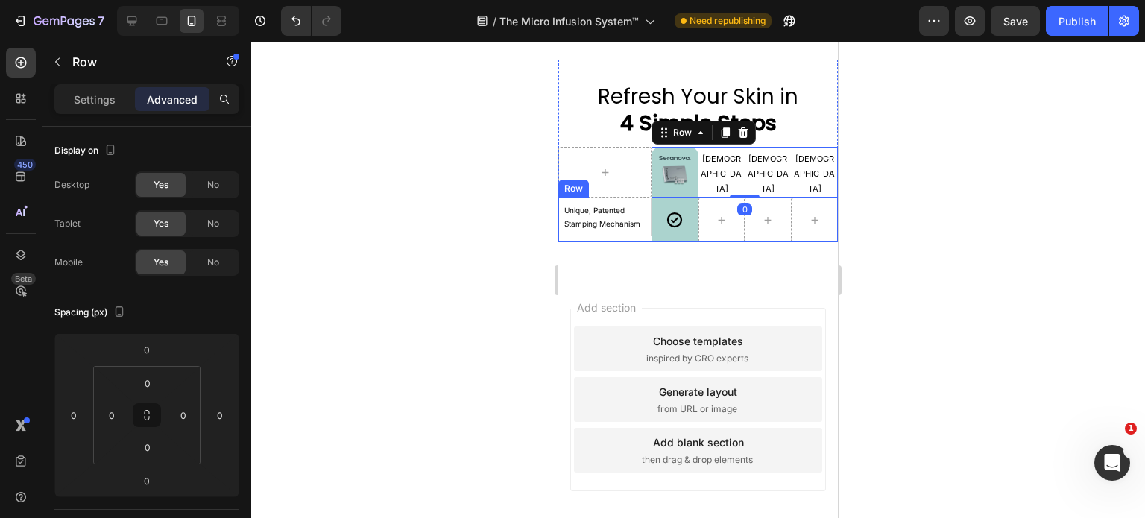
click at [642, 238] on div "Unique, Patented Stamping Mechanism Text Block Row" at bounding box center [604, 220] width 93 height 45
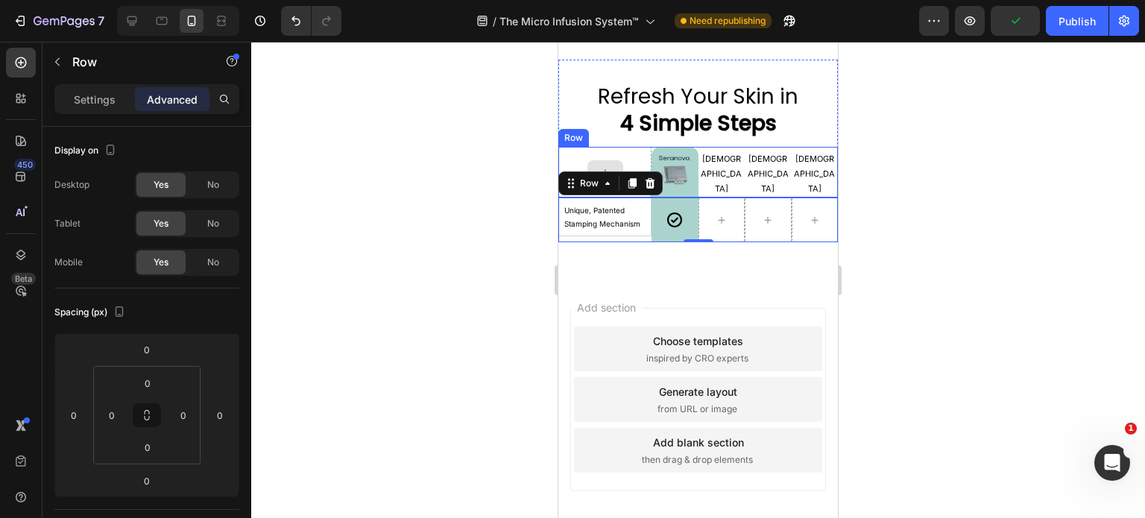
click at [616, 150] on div at bounding box center [604, 172] width 93 height 51
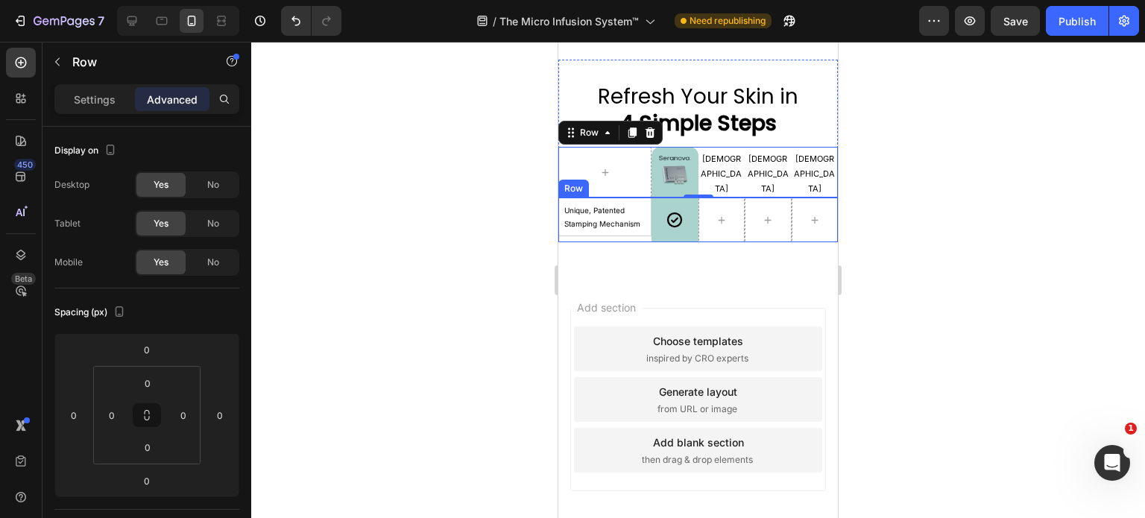
click at [639, 235] on div "Unique, Patented Stamping Mechanism Text Block Row" at bounding box center [604, 220] width 93 height 45
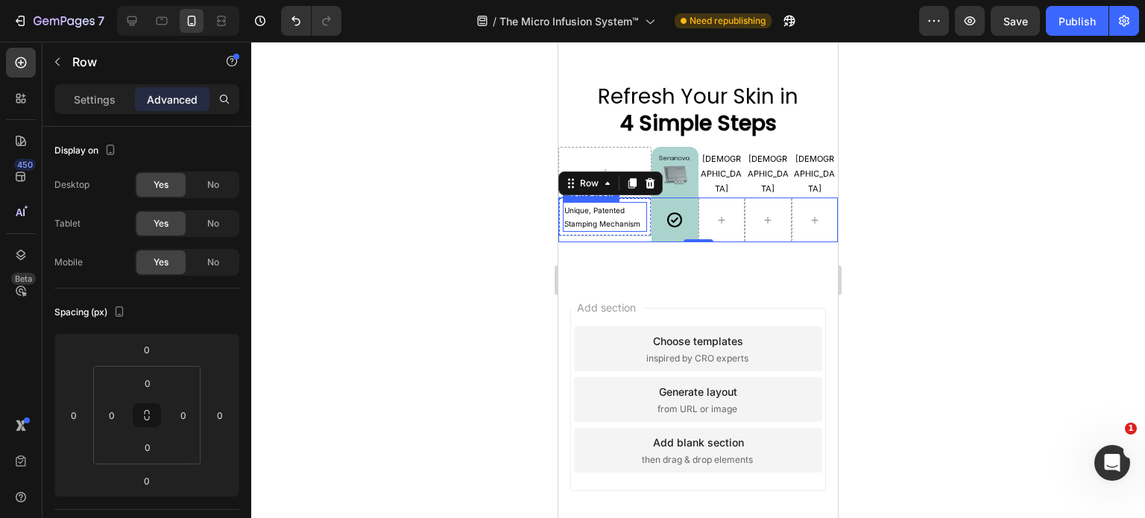
click at [634, 212] on p "Unique, Patented Stamping Mechanism" at bounding box center [604, 217] width 81 height 27
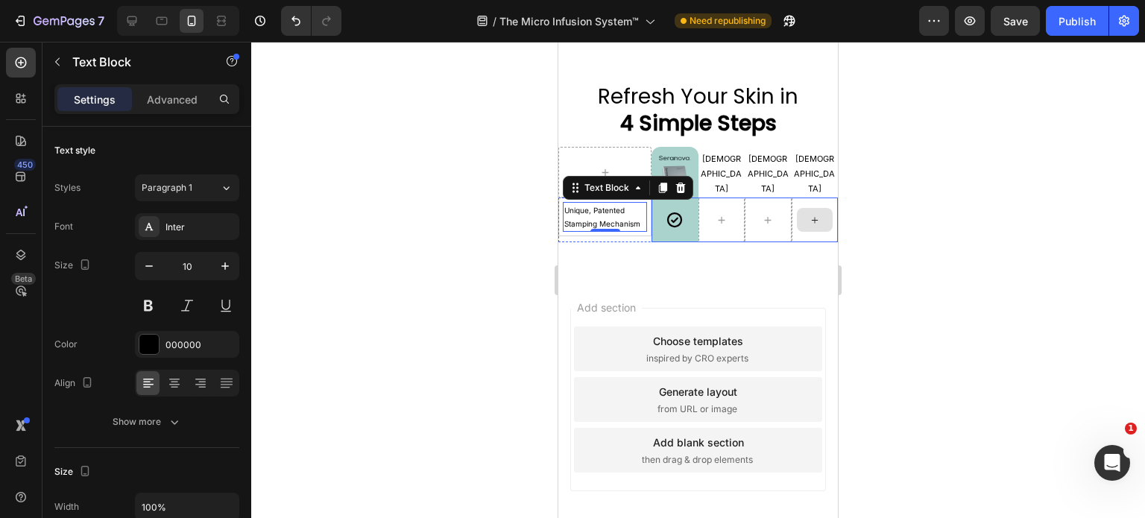
click at [792, 238] on div at bounding box center [815, 220] width 47 height 45
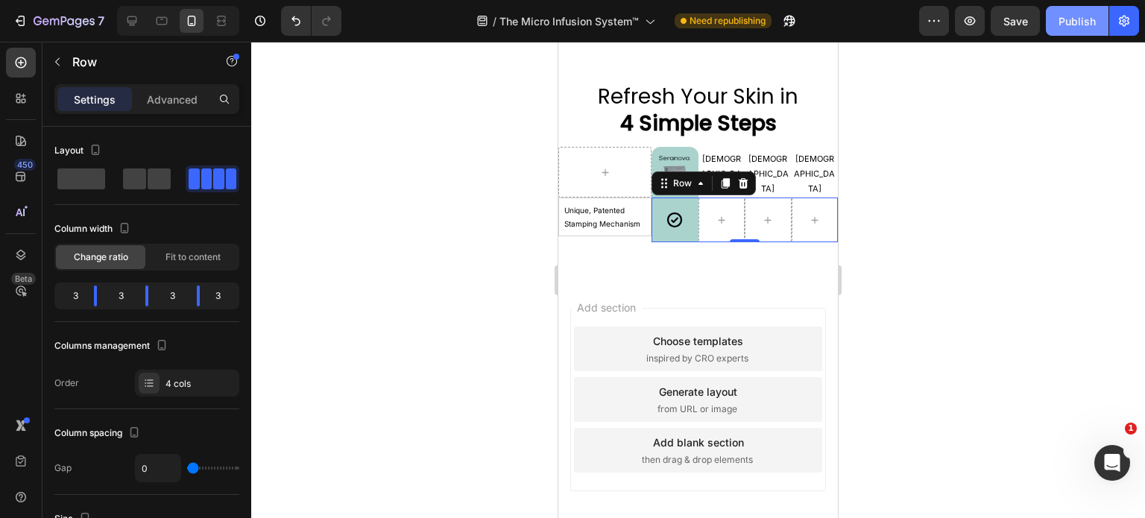
click at [1083, 20] on div "Publish" at bounding box center [1077, 21] width 37 height 16
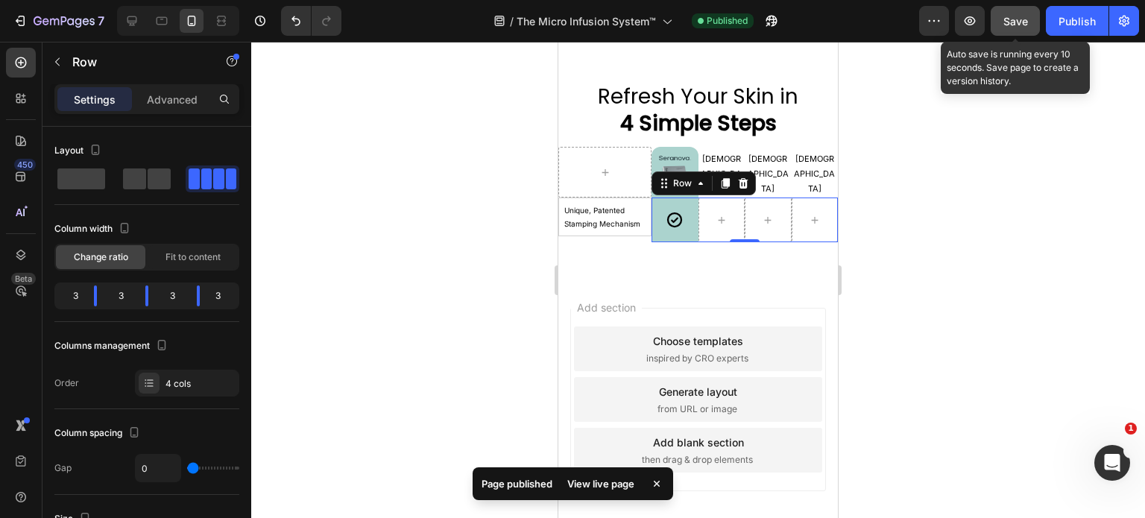
click at [1014, 22] on span "Save" at bounding box center [1015, 21] width 25 height 13
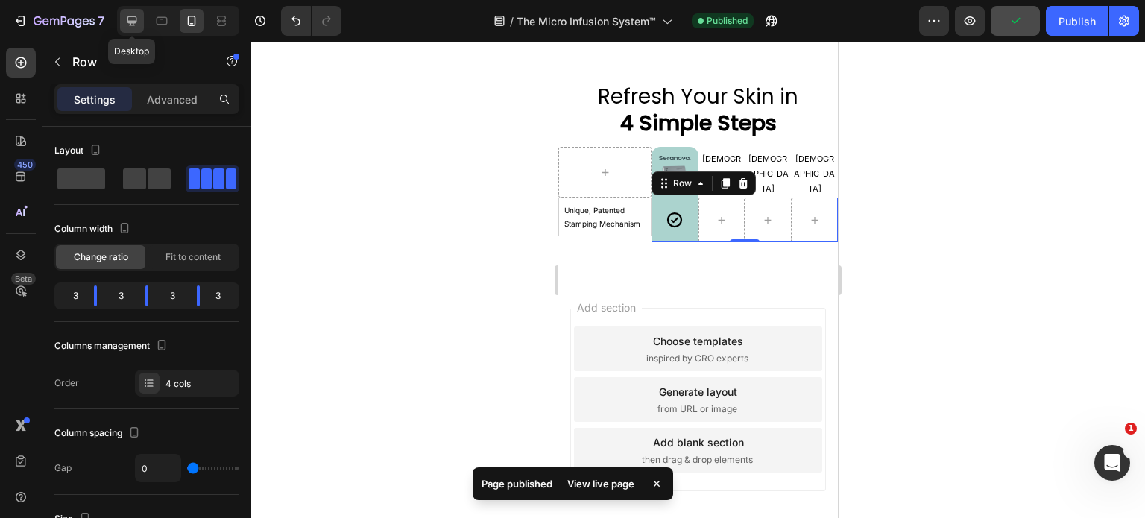
click at [134, 24] on icon at bounding box center [132, 20] width 15 height 15
type input "1200"
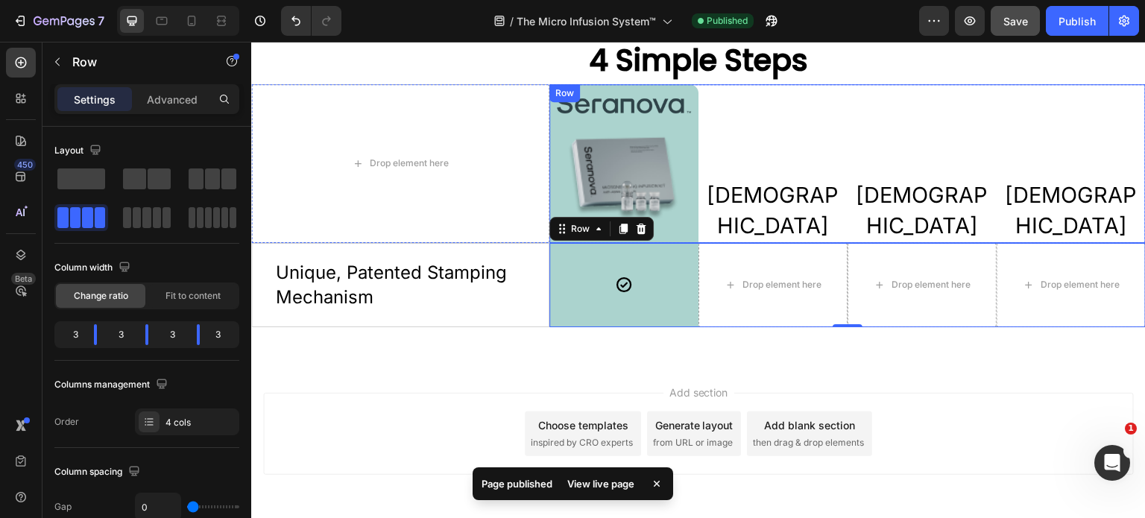
scroll to position [3362, 0]
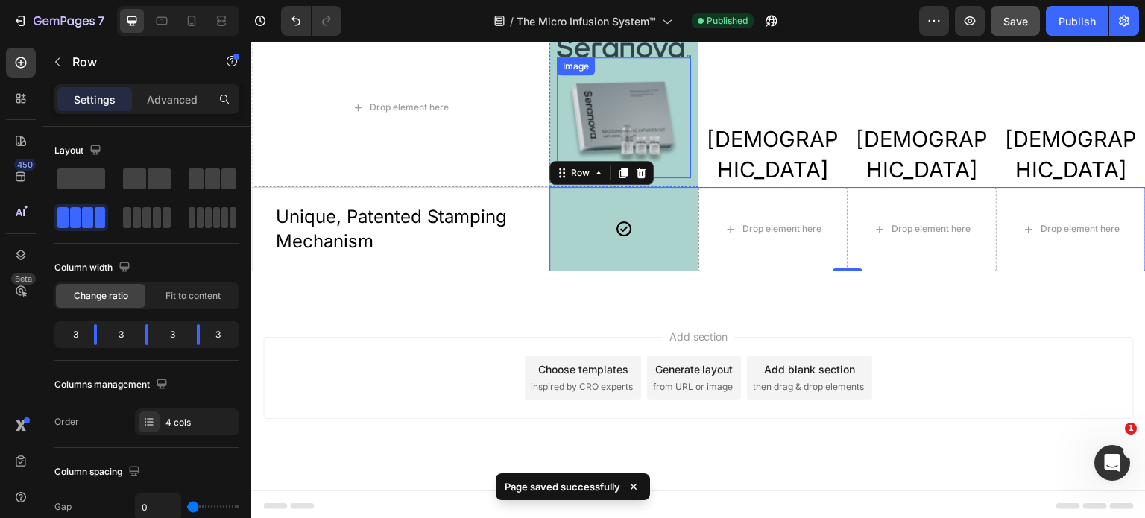
click at [439, 152] on div "Drop element here" at bounding box center [400, 107] width 298 height 159
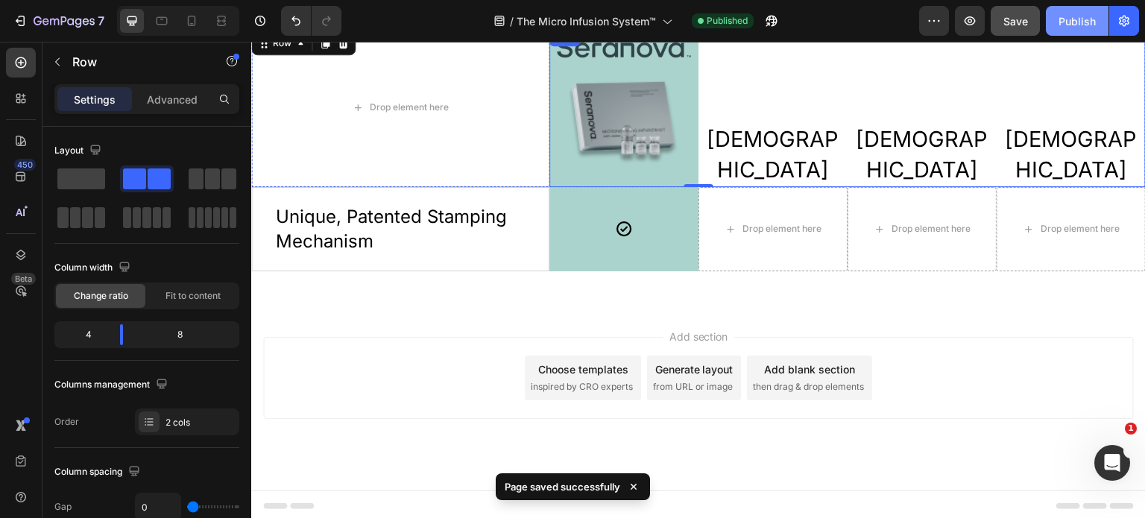
click at [1065, 26] on div "Publish" at bounding box center [1077, 21] width 37 height 16
